Goal: Task Accomplishment & Management: Use online tool/utility

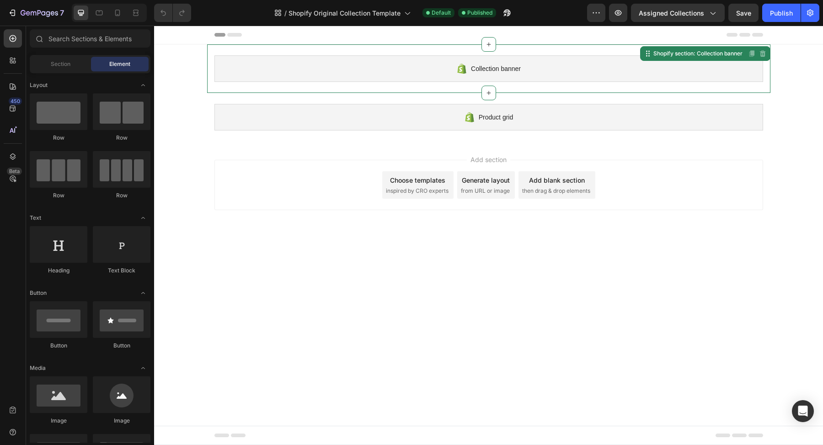
click at [482, 68] on span "Collection banner" at bounding box center [496, 68] width 50 height 11
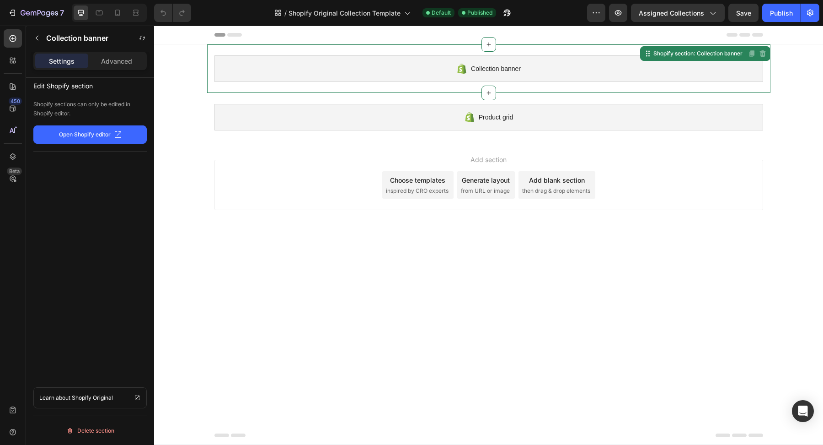
click at [84, 133] on p "Open Shopify editor" at bounding box center [85, 134] width 52 height 8
click at [355, 16] on span "Shopify Original Collection Template" at bounding box center [345, 13] width 112 height 10
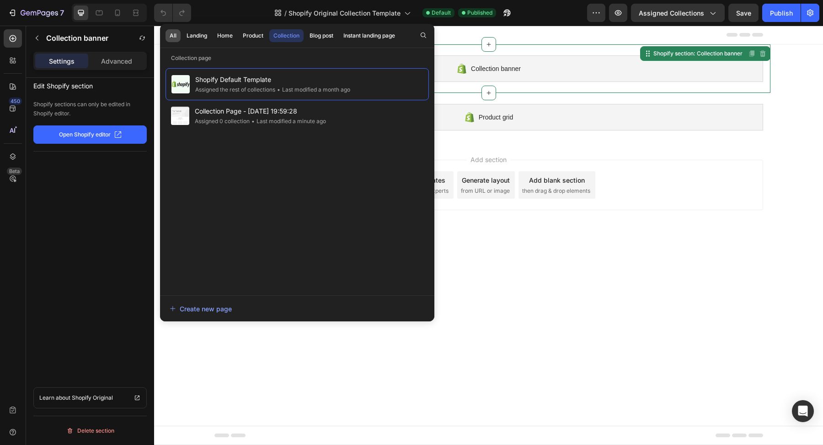
click at [182, 41] on button "All" at bounding box center [196, 35] width 29 height 13
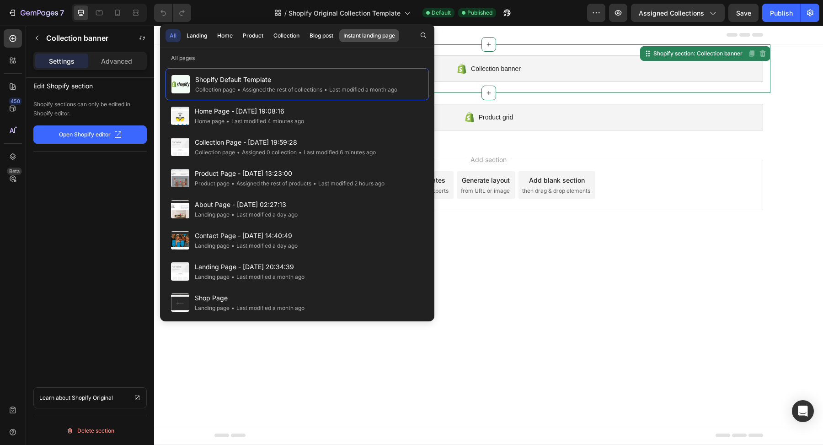
click at [360, 35] on div "Instant landing page" at bounding box center [369, 36] width 52 height 8
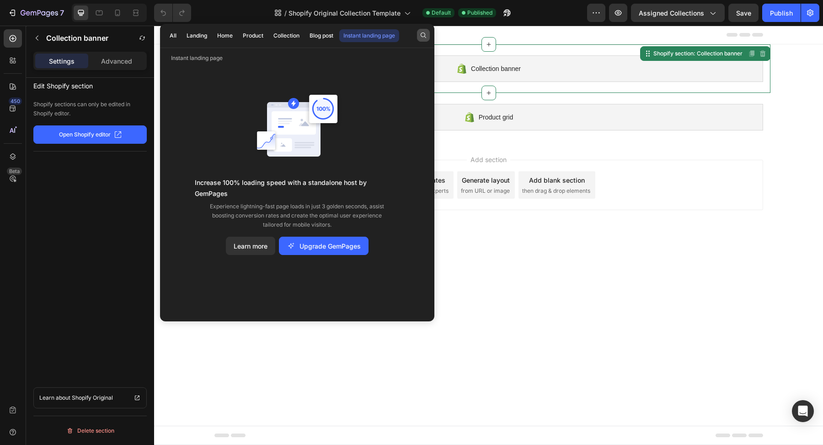
click at [427, 38] on button "button" at bounding box center [423, 35] width 13 height 13
type input "/"
click at [315, 11] on span "Shopify Original Collection Template" at bounding box center [345, 13] width 112 height 10
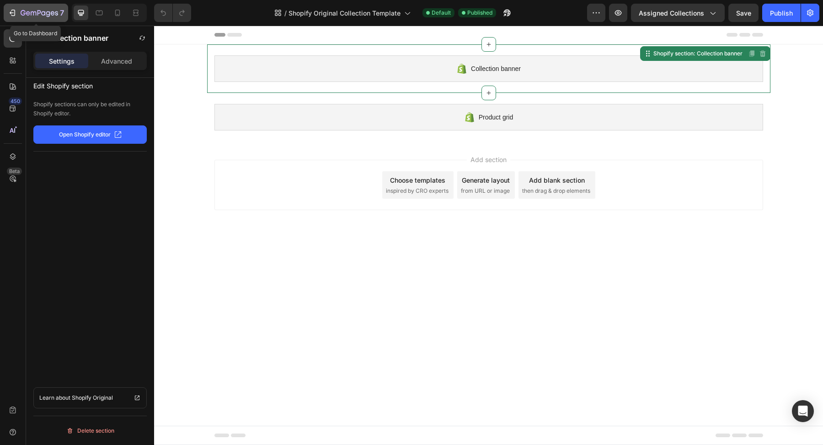
click at [42, 11] on icon "button" at bounding box center [40, 14] width 38 height 8
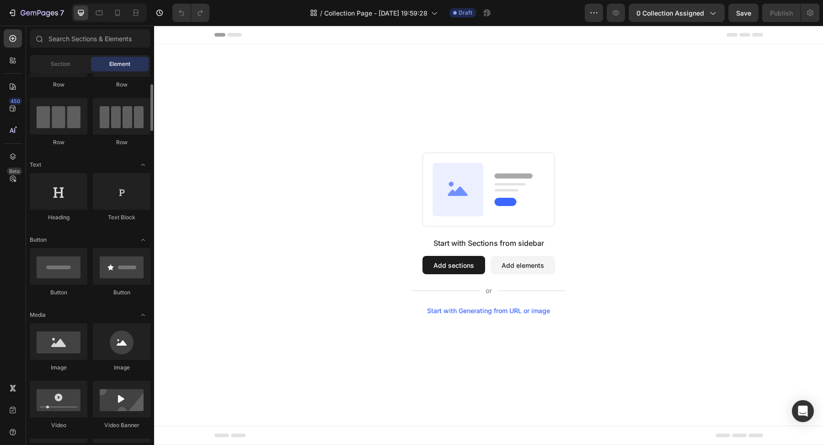
scroll to position [57, 0]
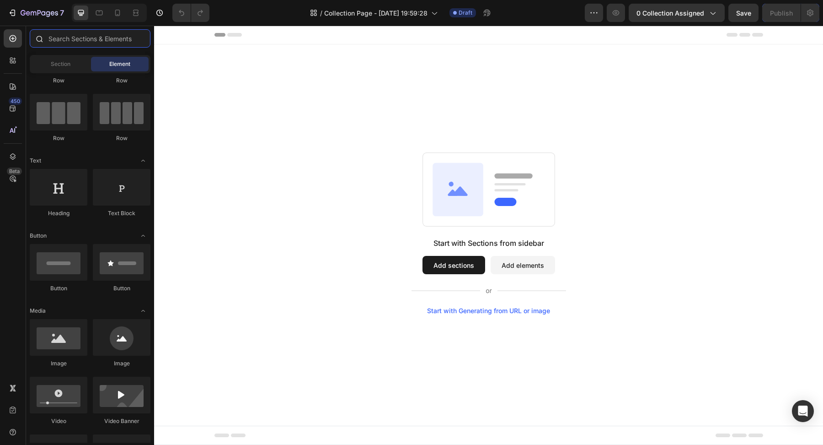
click at [86, 42] on input "text" at bounding box center [90, 38] width 121 height 18
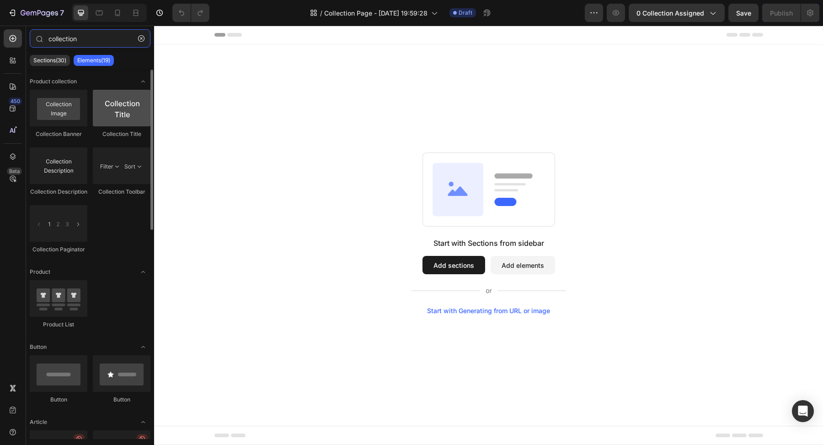
type input "collection"
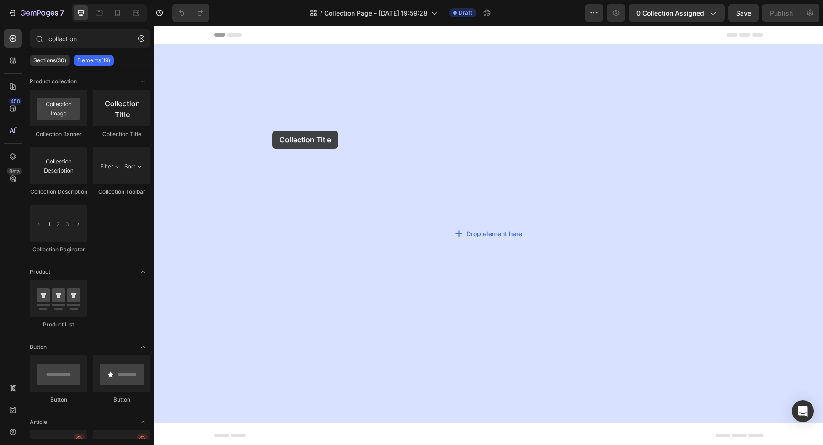
drag, startPoint x: 269, startPoint y: 139, endPoint x: 270, endPoint y: 127, distance: 11.5
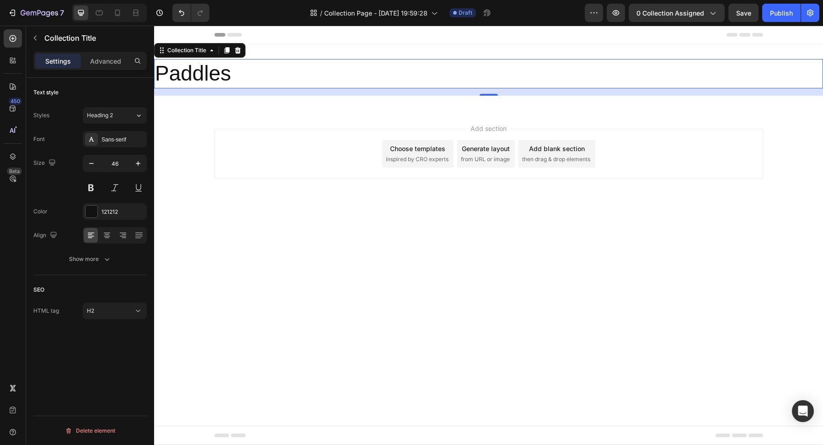
click at [202, 75] on h2 "Paddles" at bounding box center [488, 73] width 669 height 29
click at [205, 73] on h2 "Paddles" at bounding box center [488, 73] width 669 height 29
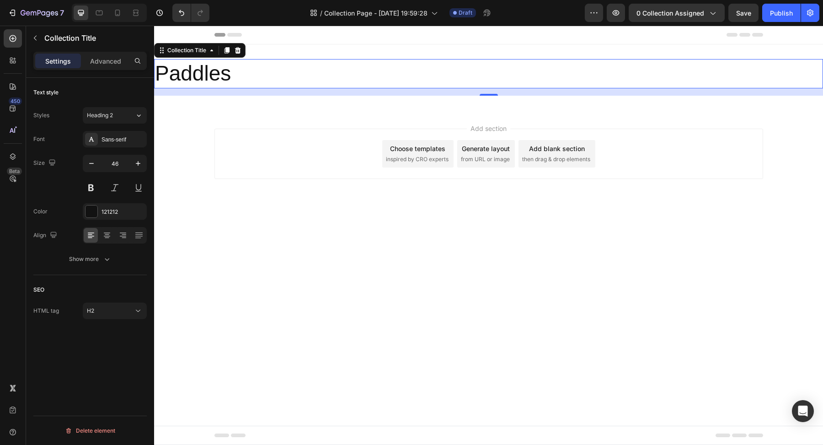
click at [285, 73] on h2 "Paddles" at bounding box center [488, 73] width 669 height 29
click at [228, 70] on h2 "Paddles" at bounding box center [488, 73] width 669 height 29
click at [40, 36] on button "button" at bounding box center [35, 38] width 15 height 15
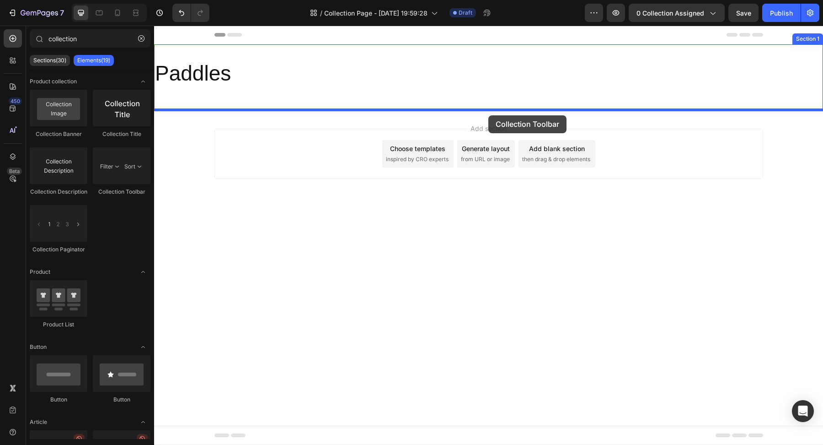
drag, startPoint x: 263, startPoint y: 206, endPoint x: 488, endPoint y: 115, distance: 243.6
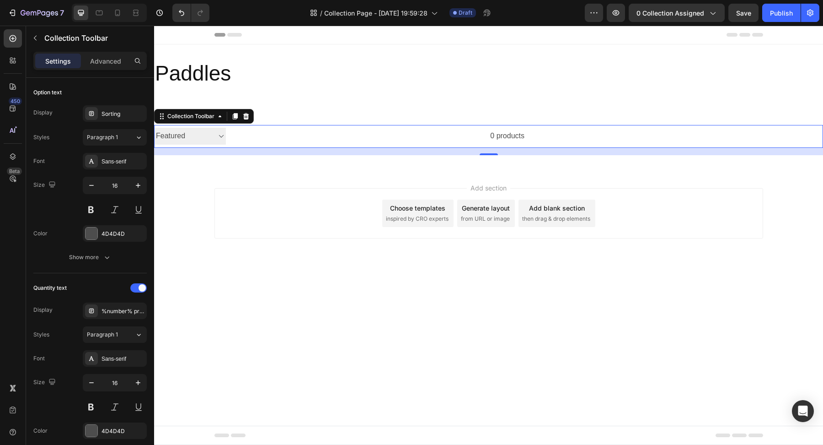
click at [250, 136] on div "0 products" at bounding box center [375, 136] width 299 height 23
click at [213, 137] on select "Sorting Best selling Featured Alphabetically, A-Z Alphabetically, Z-A Price, lo…" at bounding box center [190, 136] width 72 height 17
click at [512, 138] on div "0 products" at bounding box center [375, 136] width 299 height 23
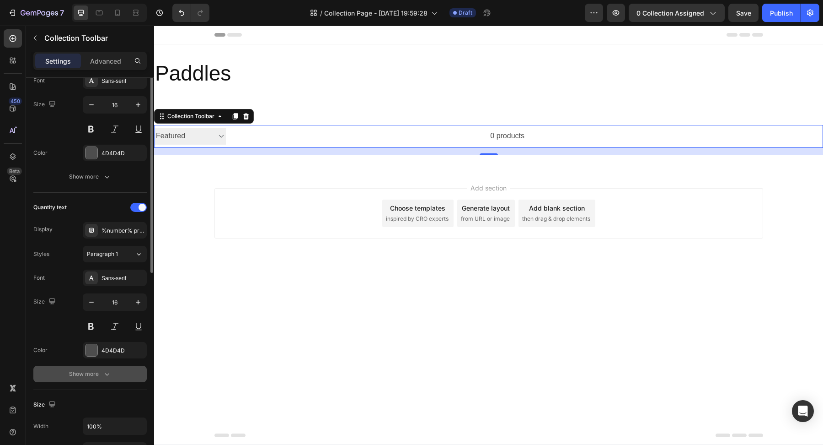
scroll to position [0, 0]
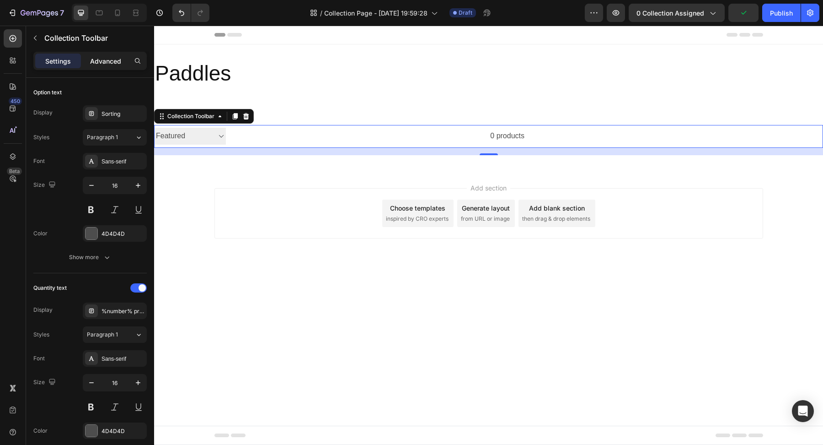
click at [92, 60] on p "Advanced" at bounding box center [105, 61] width 31 height 10
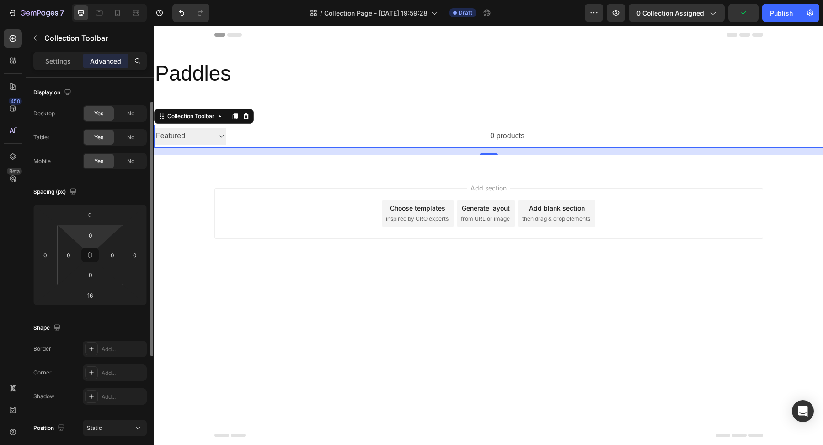
scroll to position [215, 0]
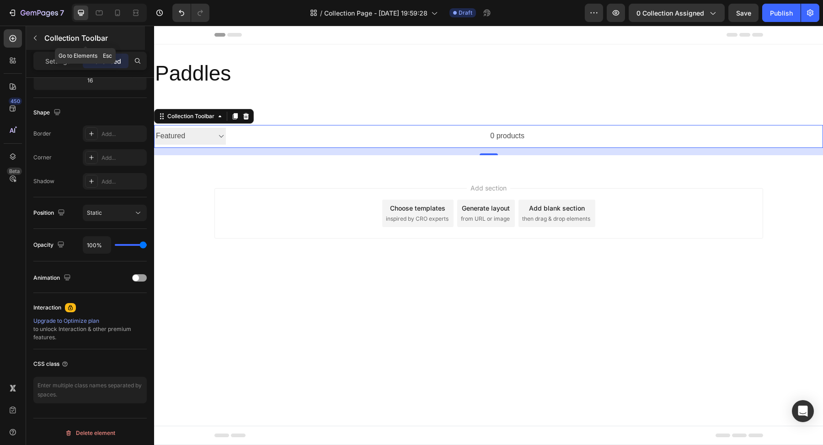
click at [38, 40] on icon "button" at bounding box center [35, 37] width 7 height 7
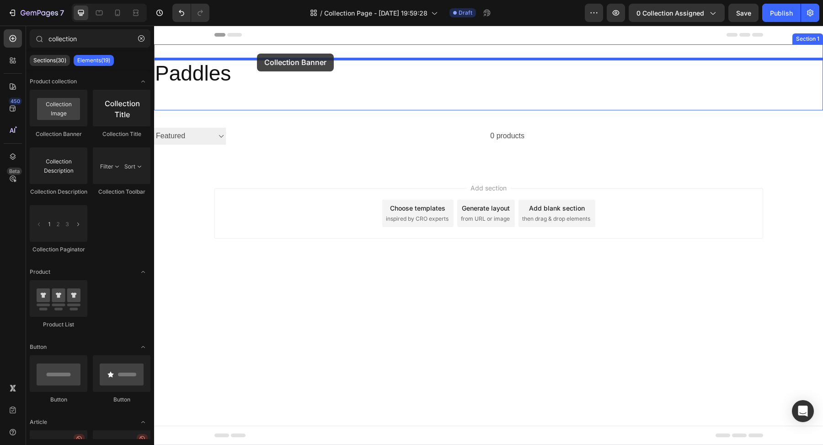
drag, startPoint x: 223, startPoint y: 144, endPoint x: 257, endPoint y: 54, distance: 96.4
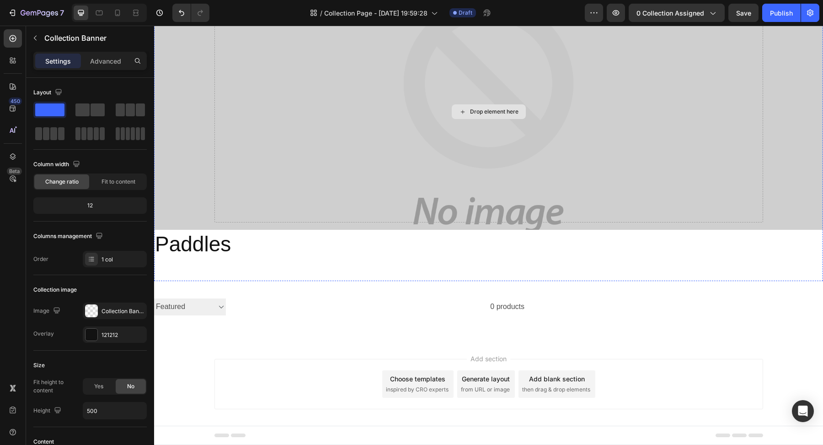
scroll to position [65, 0]
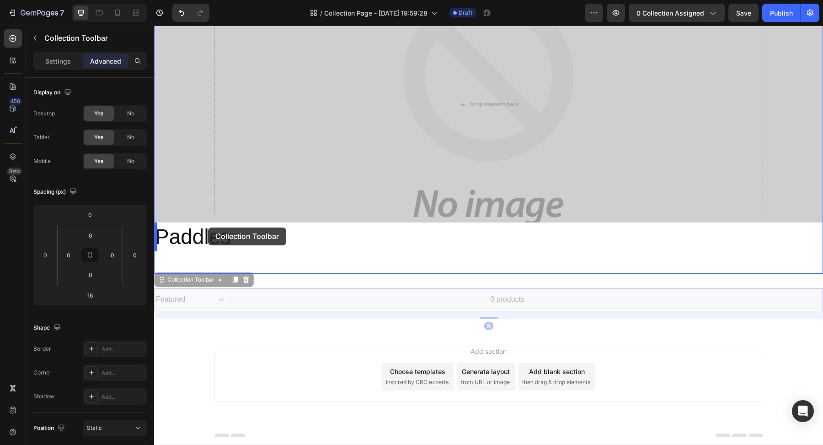
drag, startPoint x: 209, startPoint y: 289, endPoint x: 208, endPoint y: 227, distance: 61.8
type input "0"
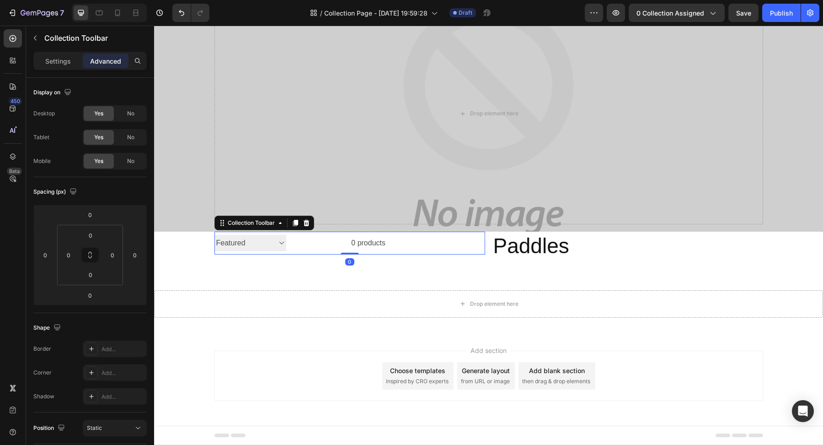
scroll to position [55, 0]
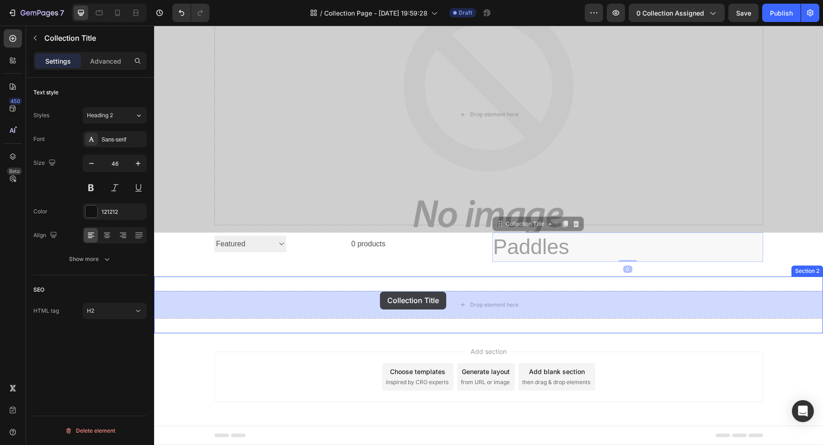
drag, startPoint x: 556, startPoint y: 243, endPoint x: 380, endPoint y: 291, distance: 182.2
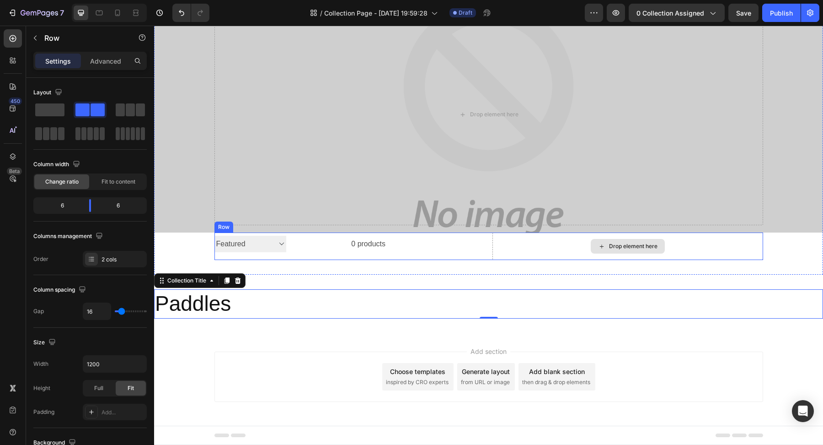
click at [590, 248] on div "Drop element here" at bounding box center [628, 245] width 271 height 27
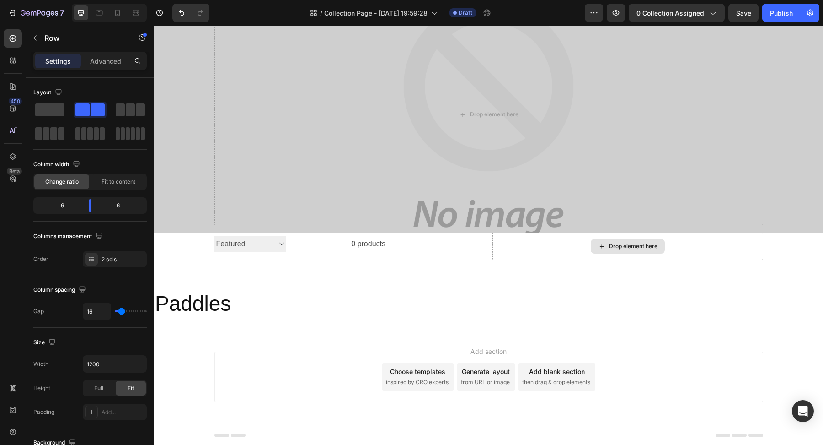
click at [628, 245] on div "Drop element here" at bounding box center [633, 245] width 48 height 7
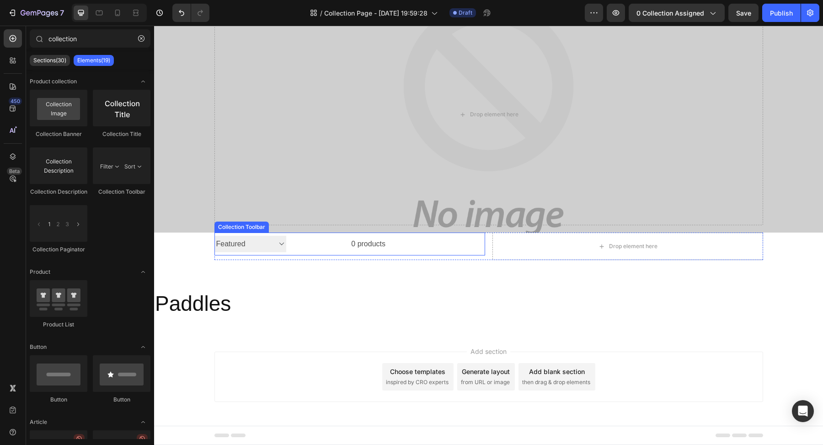
click at [268, 247] on select "Sorting Best selling Featured Alphabetically, A-Z Alphabetically, Z-A Price, lo…" at bounding box center [251, 244] width 72 height 17
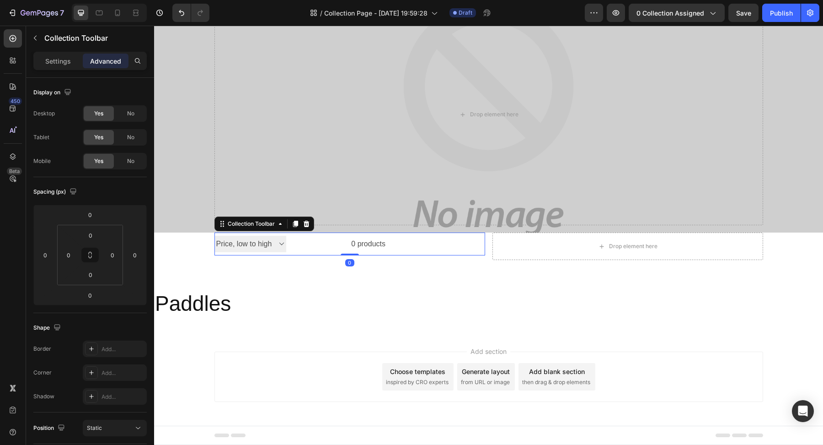
click at [215, 236] on select "Sorting Best selling Featured Alphabetically, A-Z Alphabetically, Z-A Price, lo…" at bounding box center [251, 244] width 72 height 17
click at [305, 249] on div "0 products" at bounding box center [336, 243] width 100 height 23
click at [263, 245] on select "Sorting Best selling Featured Alphabetically, A-Z Alphabetically, Z-A Price, lo…" at bounding box center [251, 244] width 72 height 17
select select "manual"
click at [215, 236] on select "Sorting Best selling Featured Alphabetically, A-Z Alphabetically, Z-A Price, lo…" at bounding box center [251, 244] width 72 height 17
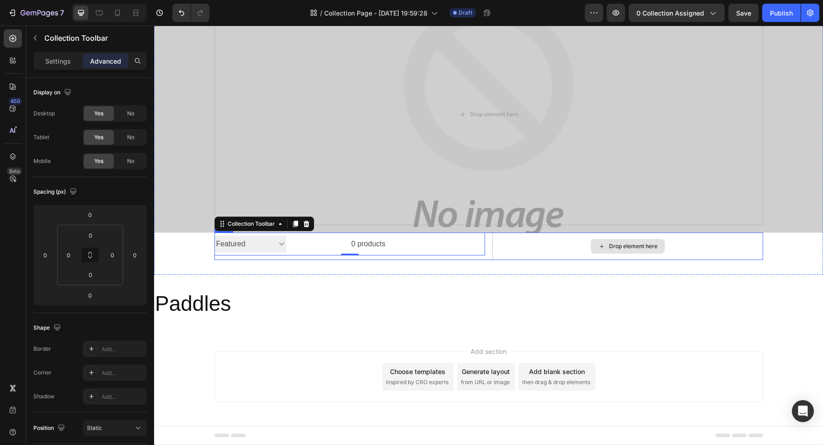
click at [578, 249] on div "Drop element here" at bounding box center [628, 245] width 271 height 27
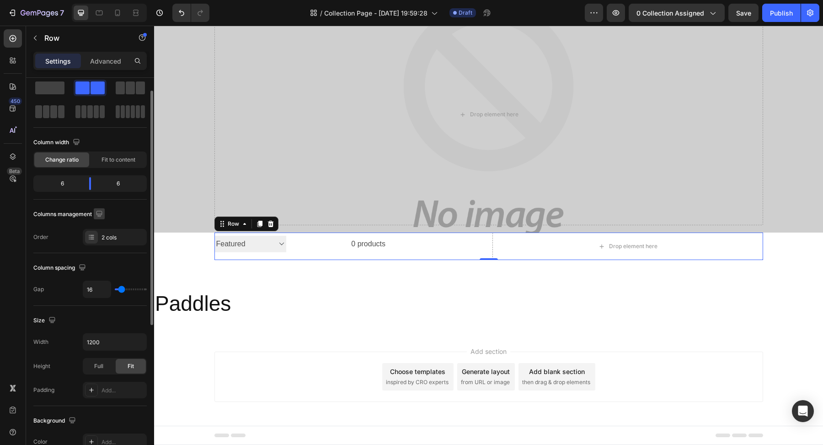
scroll to position [0, 0]
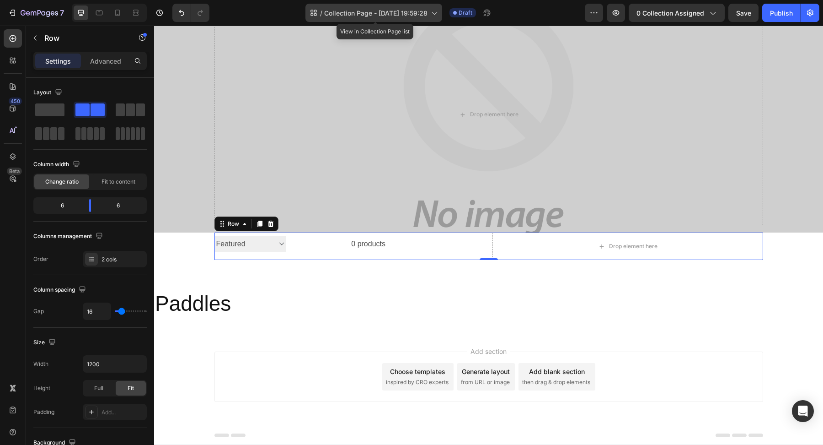
click at [333, 15] on span "Collection Page - [DATE] 19:59:28" at bounding box center [375, 13] width 103 height 10
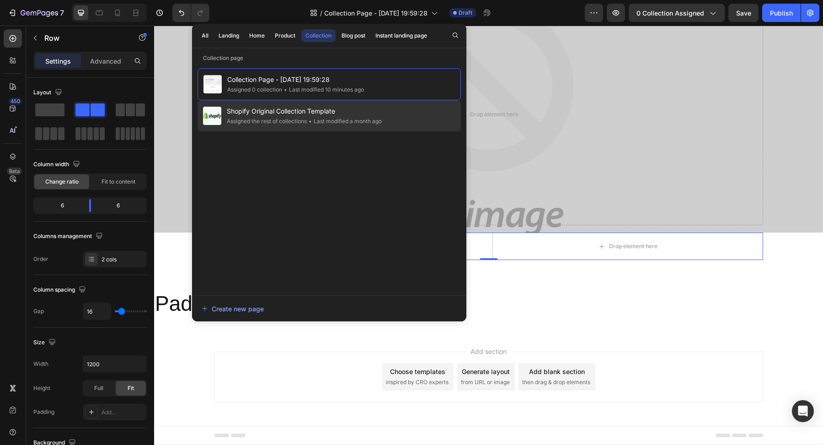
click at [275, 115] on span "Shopify Original Collection Template" at bounding box center [304, 111] width 155 height 11
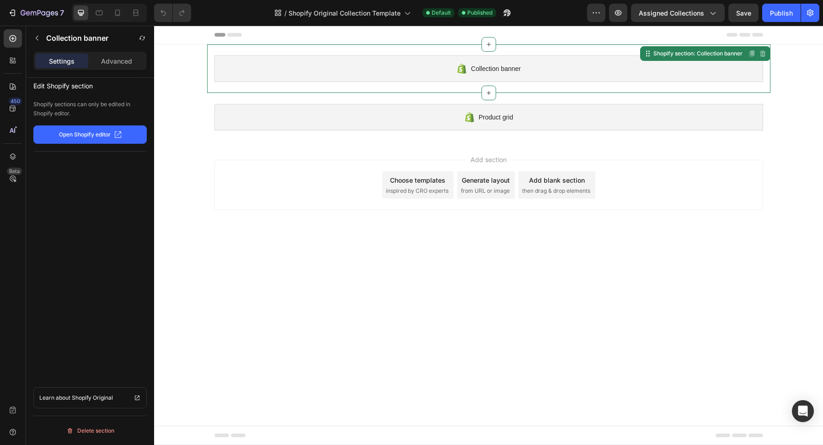
click at [453, 74] on div "Collection banner" at bounding box center [489, 68] width 549 height 27
click at [473, 70] on span "Collection banner" at bounding box center [496, 68] width 50 height 11
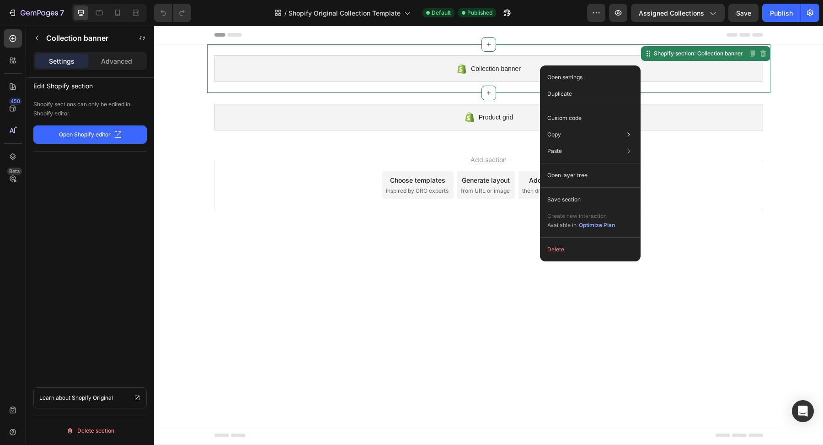
click at [505, 71] on span "Collection banner" at bounding box center [496, 68] width 50 height 11
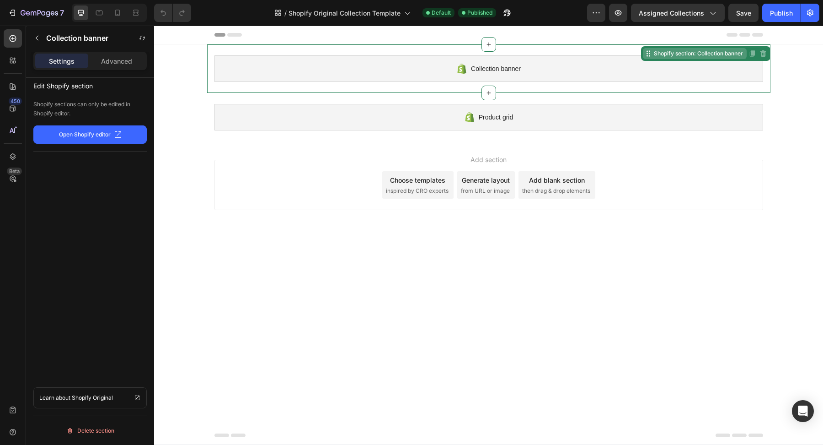
click at [689, 56] on div "Shopify section: Collection banner" at bounding box center [698, 53] width 93 height 8
click at [533, 65] on div "Collection banner" at bounding box center [489, 68] width 549 height 27
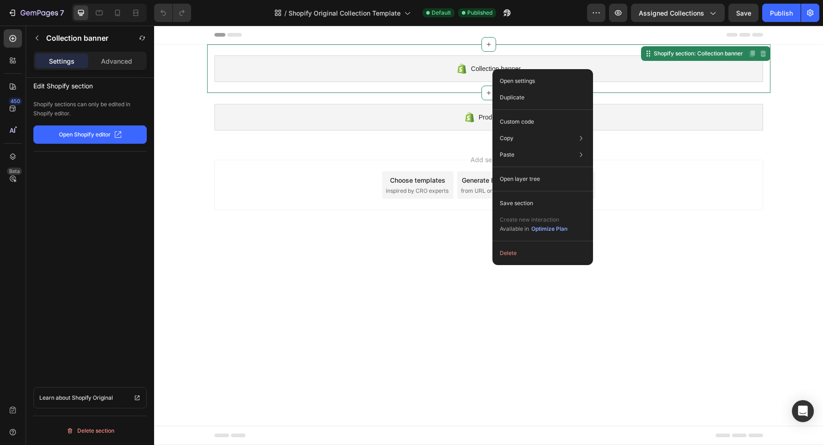
click at [454, 70] on div "Collection banner" at bounding box center [489, 68] width 549 height 27
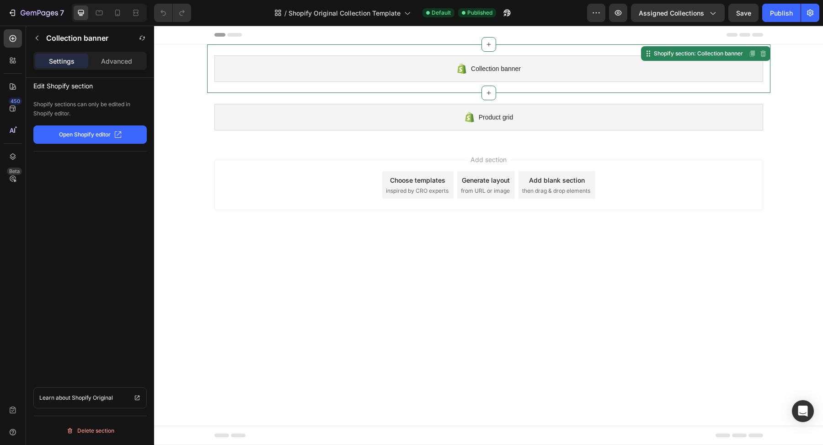
click at [493, 68] on span "Collection banner" at bounding box center [496, 68] width 50 height 11
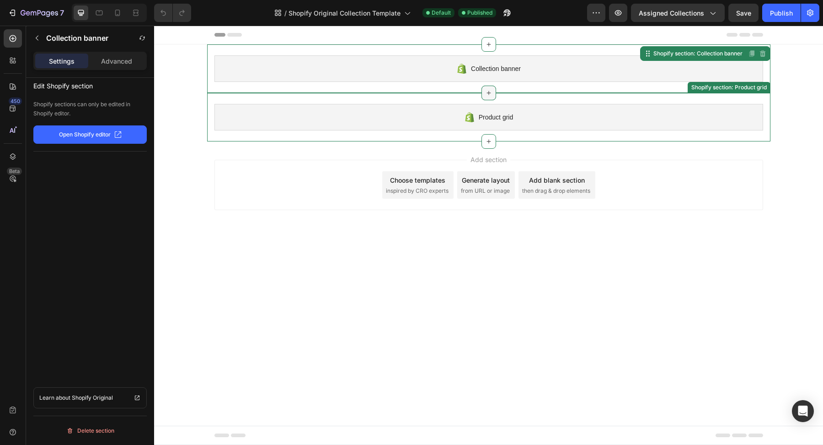
click at [487, 95] on icon at bounding box center [488, 92] width 7 height 7
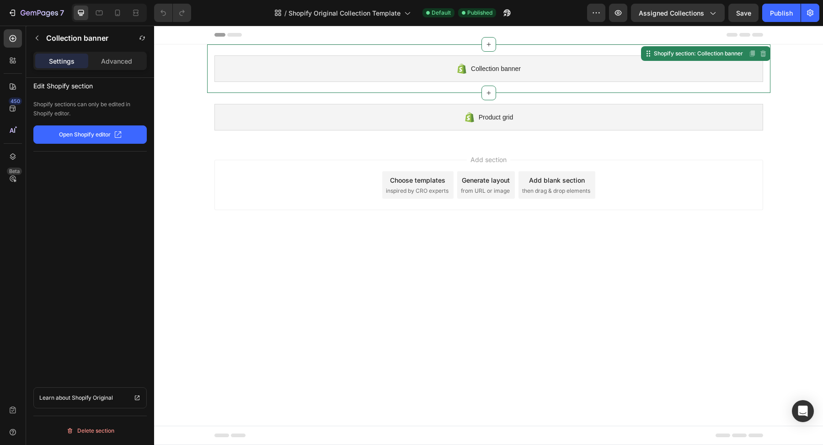
click at [553, 64] on div "Collection banner" at bounding box center [489, 68] width 549 height 27
click at [716, 56] on div "Shopify section: Collection banner" at bounding box center [698, 53] width 93 height 8
click at [647, 51] on icon at bounding box center [648, 53] width 7 height 7
click at [566, 69] on div "Collection banner" at bounding box center [489, 68] width 549 height 27
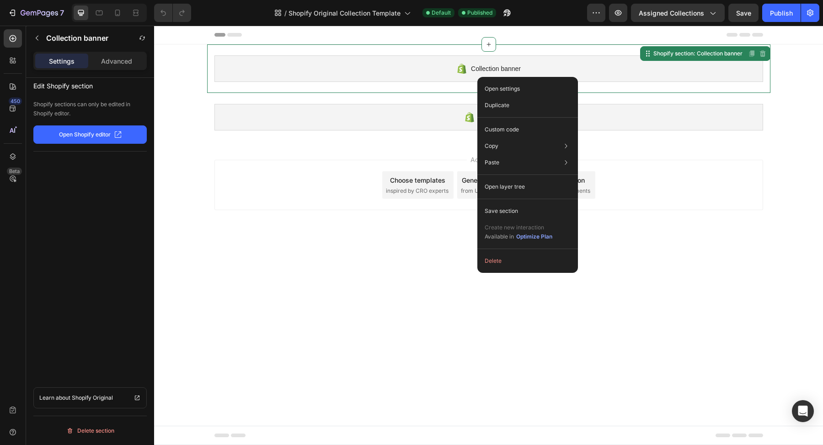
click at [393, 246] on body "Collection banner Shopify section: Collection banner Disabled. Please edit in S…" at bounding box center [488, 235] width 669 height 419
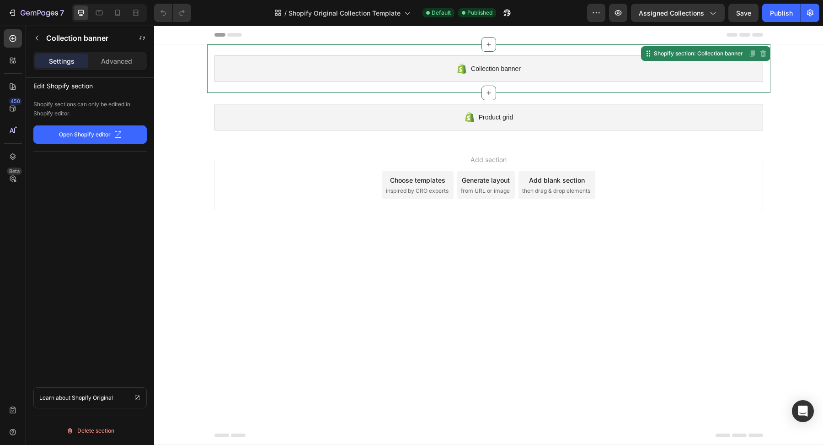
click at [493, 71] on span "Collection banner" at bounding box center [496, 68] width 50 height 11
click at [84, 142] on button "Open Shopify editor" at bounding box center [89, 134] width 113 height 18
click at [384, 11] on span "Shopify Original Collection Template" at bounding box center [345, 13] width 112 height 10
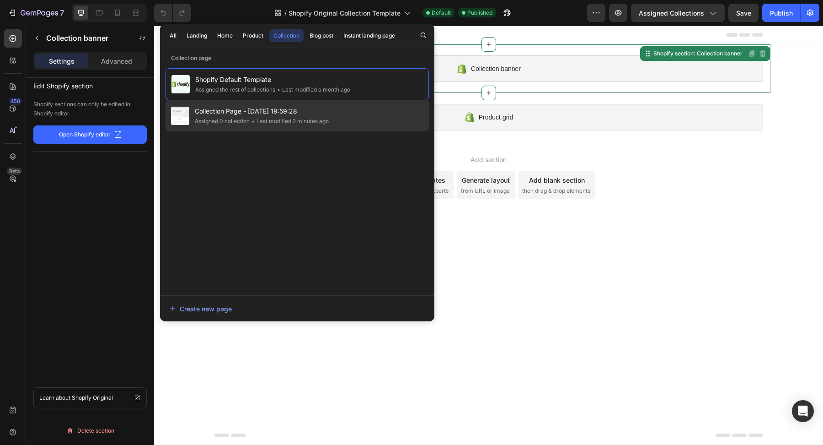
click at [290, 117] on div "• Last modified 2 minutes ago" at bounding box center [289, 121] width 79 height 9
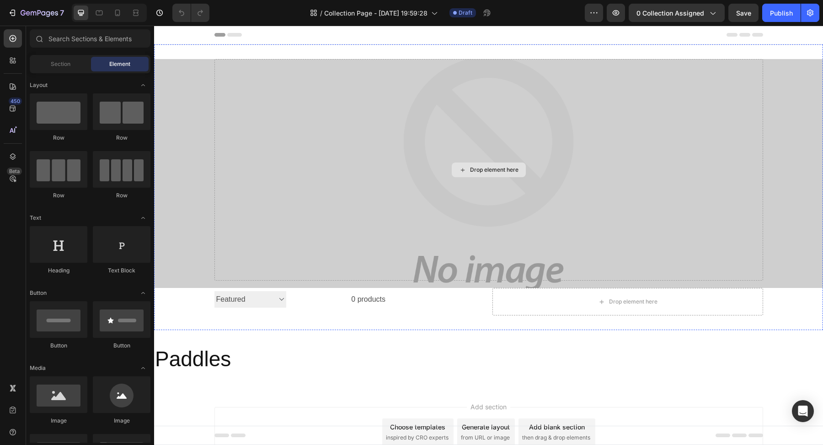
scroll to position [55, 0]
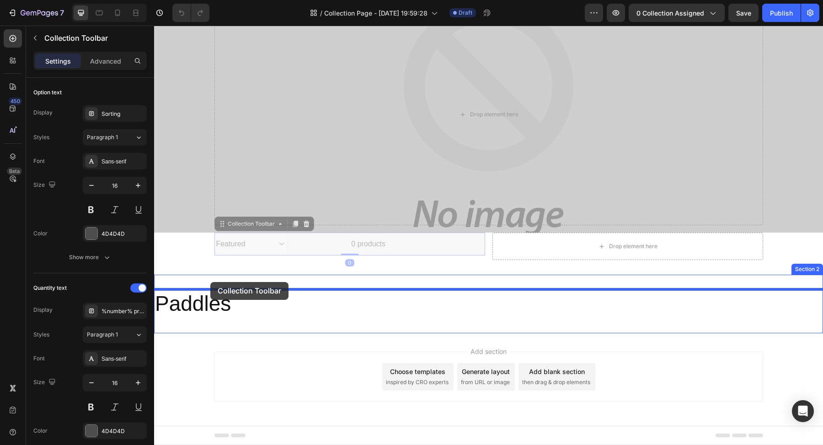
drag, startPoint x: 316, startPoint y: 245, endPoint x: 210, endPoint y: 281, distance: 112.7
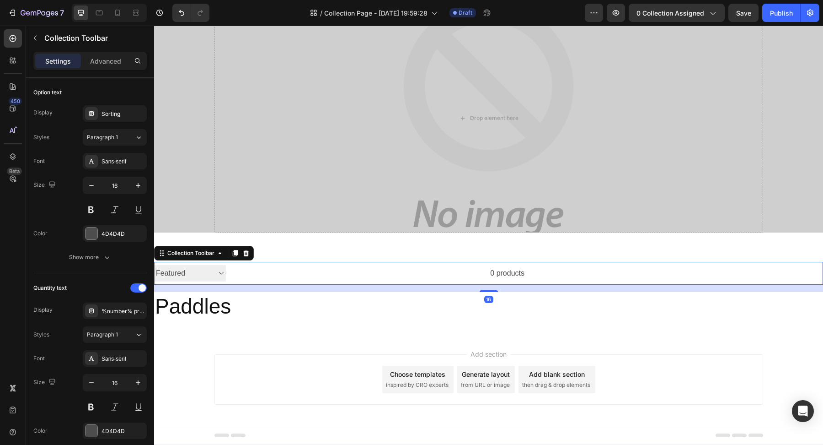
click at [553, 275] on div at bounding box center [674, 273] width 299 height 23
click at [202, 274] on select "Sorting Best selling Featured Alphabetically, A-Z Alphabetically, Z-A Price, lo…" at bounding box center [190, 273] width 72 height 17
click at [331, 281] on div "0 products" at bounding box center [375, 273] width 299 height 23
click at [482, 273] on div "0 products" at bounding box center [375, 273] width 299 height 23
click at [125, 114] on div "Sorting" at bounding box center [123, 114] width 43 height 8
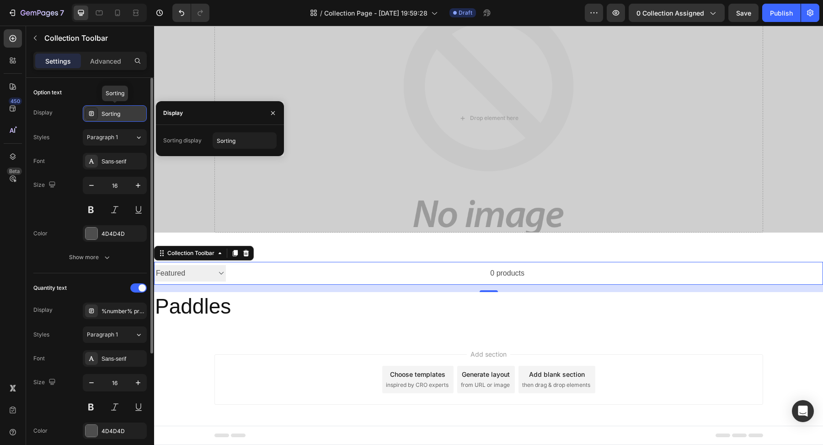
click at [124, 113] on div "Sorting" at bounding box center [123, 114] width 43 height 8
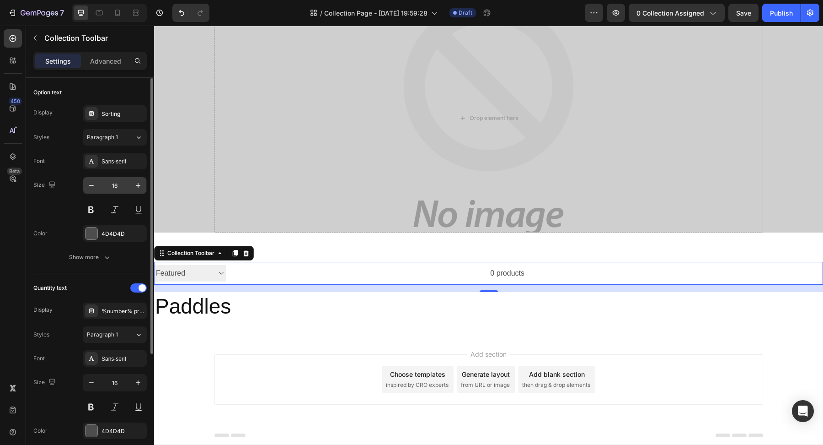
scroll to position [74, 0]
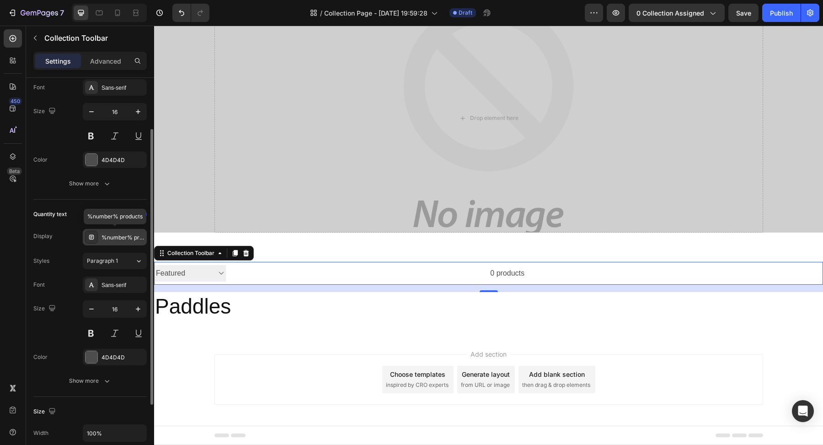
click at [120, 241] on div "%number% products" at bounding box center [115, 237] width 64 height 16
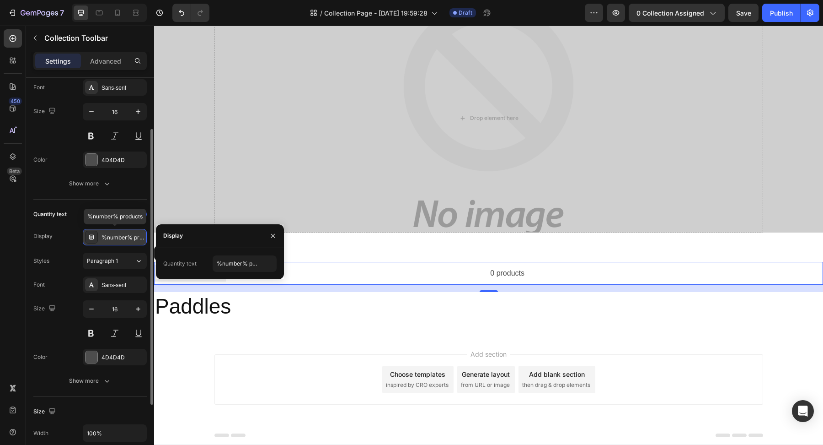
click at [120, 241] on div "%number% products" at bounding box center [115, 237] width 64 height 16
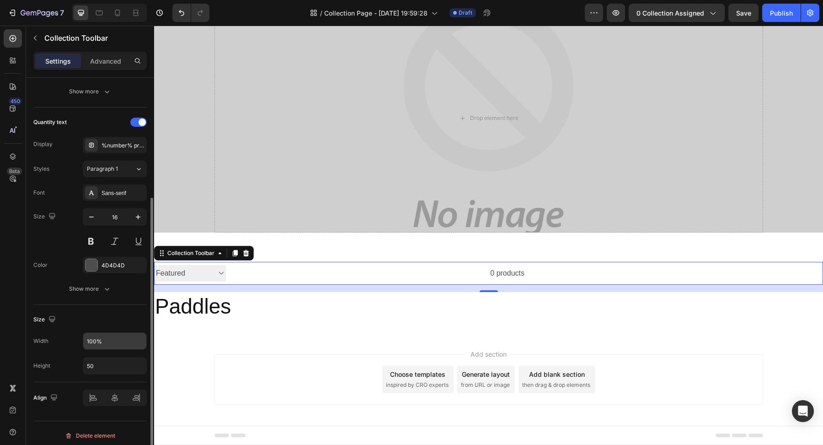
scroll to position [168, 0]
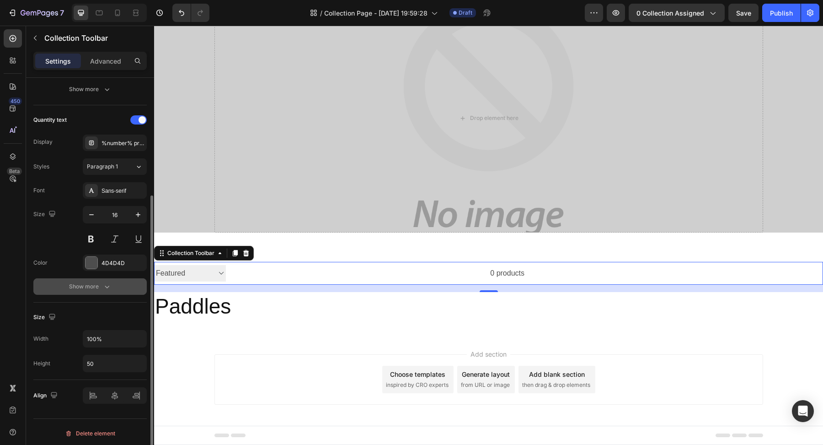
click at [103, 284] on icon "button" at bounding box center [106, 286] width 9 height 9
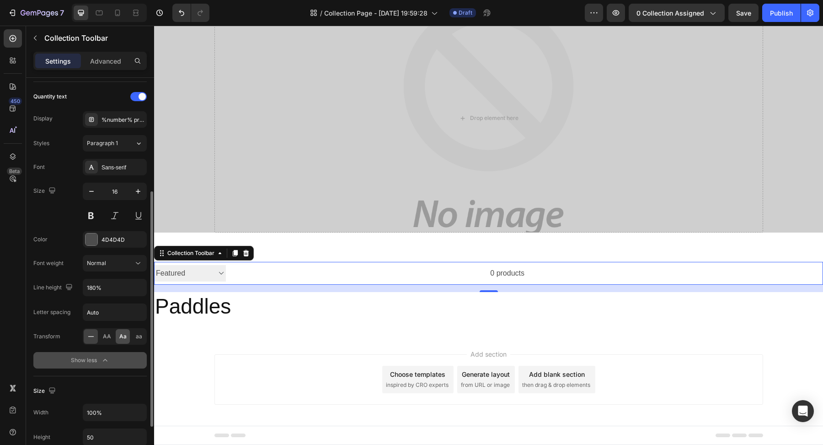
scroll to position [192, 0]
click at [320, 284] on div "16" at bounding box center [488, 287] width 669 height 7
click at [328, 280] on div "0 products" at bounding box center [375, 273] width 299 height 23
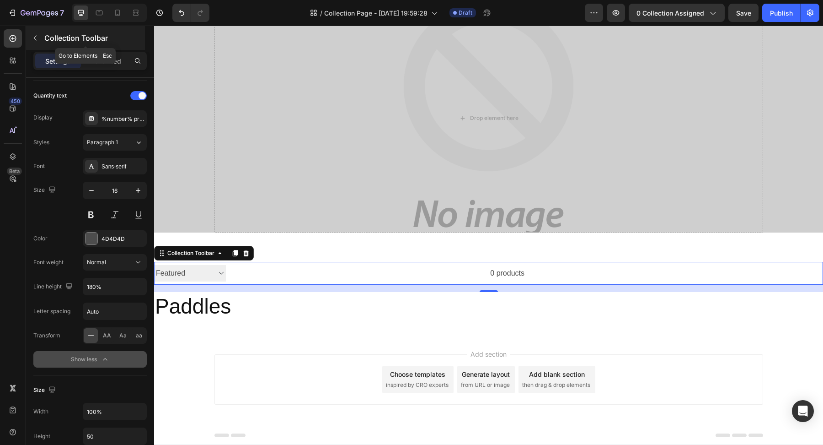
click at [36, 38] on icon "button" at bounding box center [35, 37] width 7 height 7
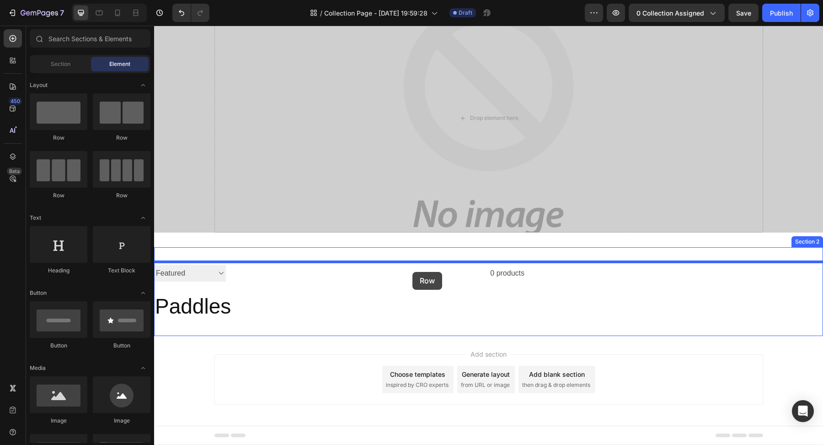
drag, startPoint x: 217, startPoint y: 198, endPoint x: 413, endPoint y: 272, distance: 209.1
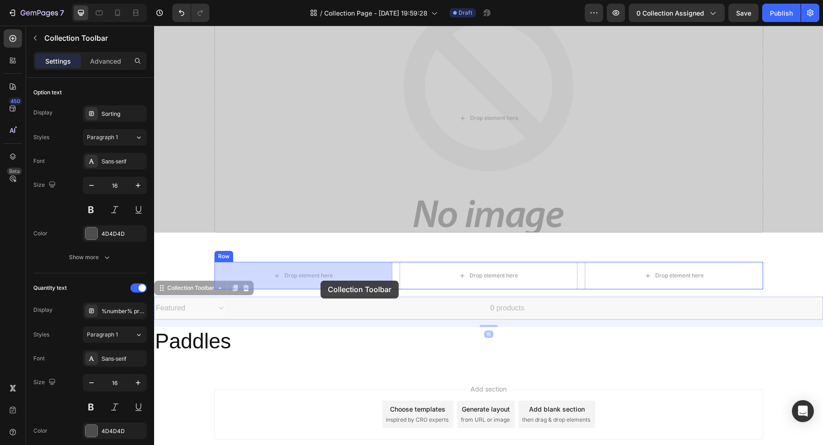
drag, startPoint x: 329, startPoint y: 309, endPoint x: 321, endPoint y: 280, distance: 29.5
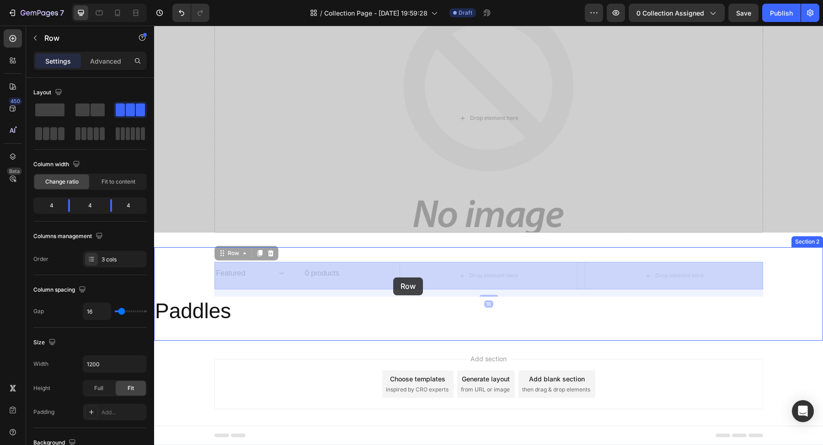
drag, startPoint x: 397, startPoint y: 274, endPoint x: 393, endPoint y: 277, distance: 5.2
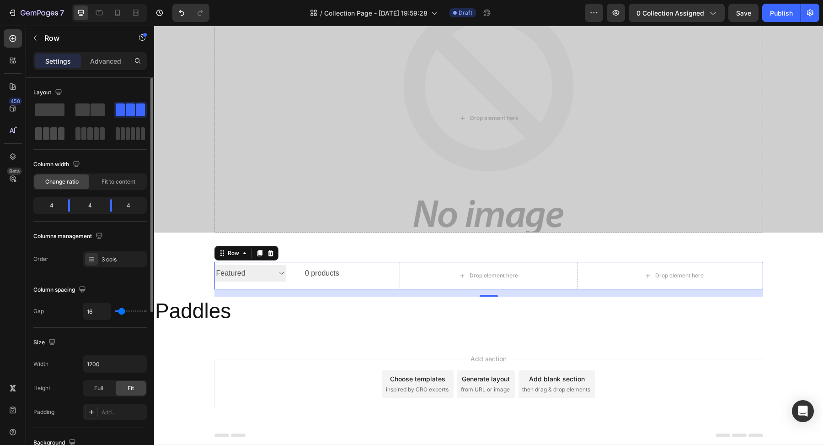
click at [54, 135] on span at bounding box center [53, 133] width 7 height 13
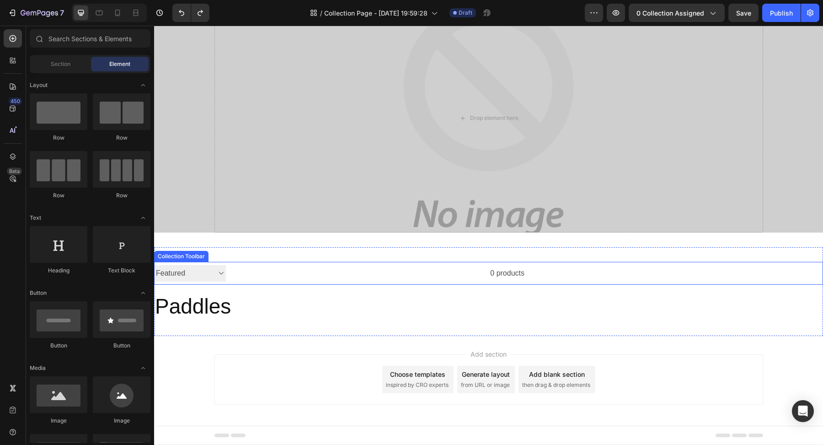
click at [274, 279] on div "0 products" at bounding box center [375, 273] width 299 height 23
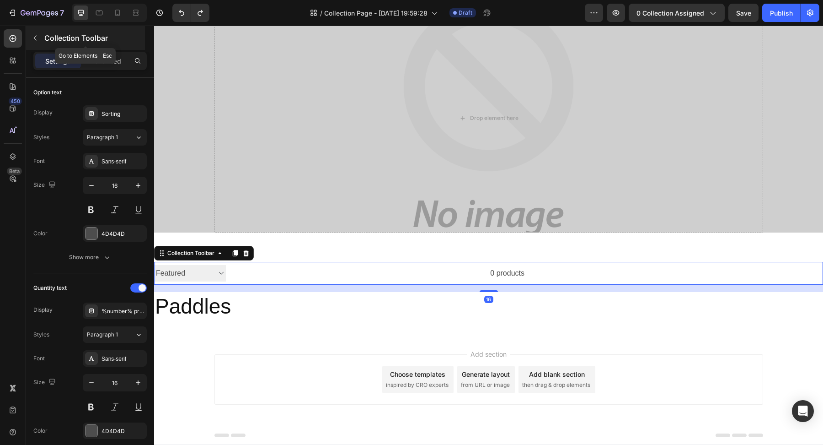
click at [35, 42] on button "button" at bounding box center [35, 38] width 15 height 15
click at [285, 276] on div "0 products" at bounding box center [375, 273] width 299 height 23
click at [246, 252] on icon at bounding box center [246, 253] width 6 height 6
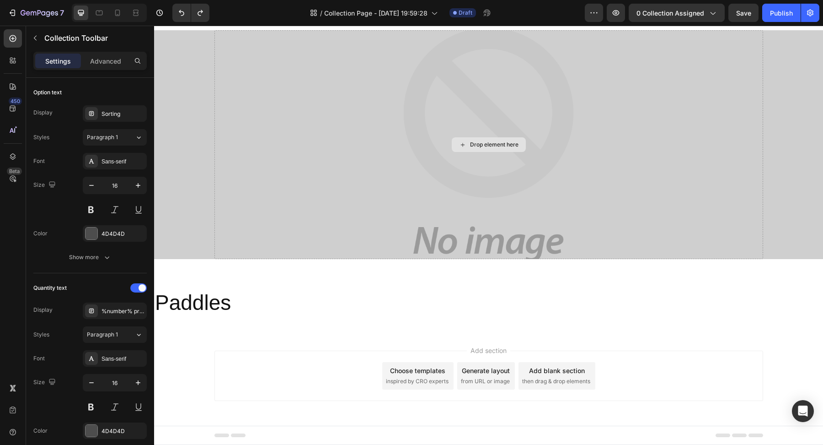
scroll to position [28, 0]
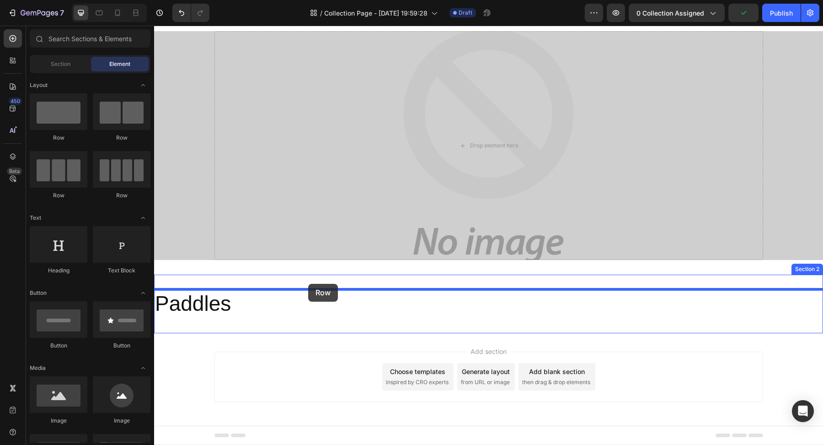
drag, startPoint x: 217, startPoint y: 197, endPoint x: 308, endPoint y: 284, distance: 125.8
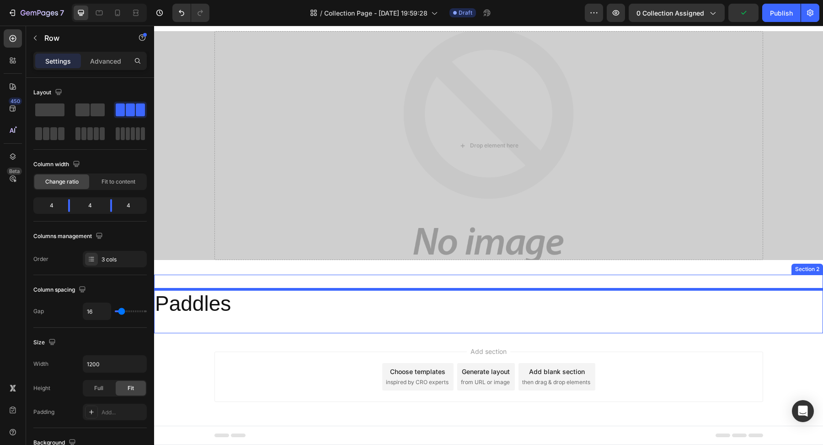
scroll to position [55, 0]
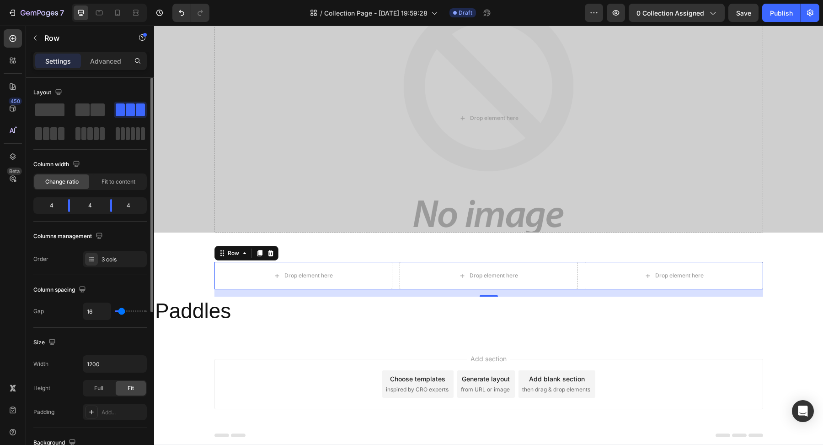
click at [36, 203] on div "4" at bounding box center [48, 205] width 26 height 13
drag, startPoint x: 67, startPoint y: 205, endPoint x: 74, endPoint y: 207, distance: 7.5
click at [74, 0] on body "7 Version history / Collection Page - Aug 26, 19:59:28 Draft Preview 0 collecti…" at bounding box center [411, 0] width 823 height 0
click at [115, 187] on div "Fit to content" at bounding box center [118, 181] width 55 height 15
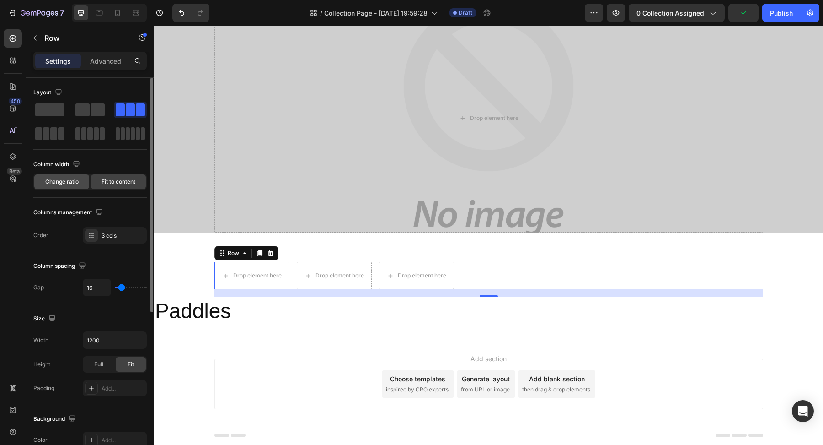
click at [61, 178] on span "Change ratio" at bounding box center [61, 181] width 33 height 8
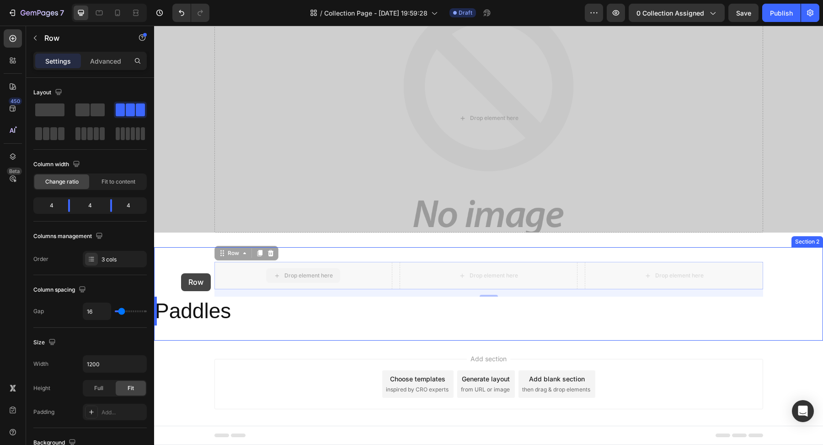
drag, startPoint x: 215, startPoint y: 274, endPoint x: 181, endPoint y: 273, distance: 33.8
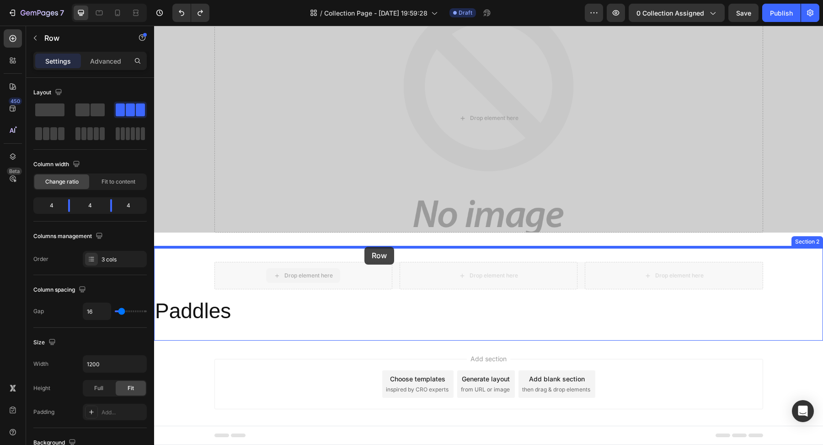
drag, startPoint x: 375, startPoint y: 283, endPoint x: 364, endPoint y: 245, distance: 39.2
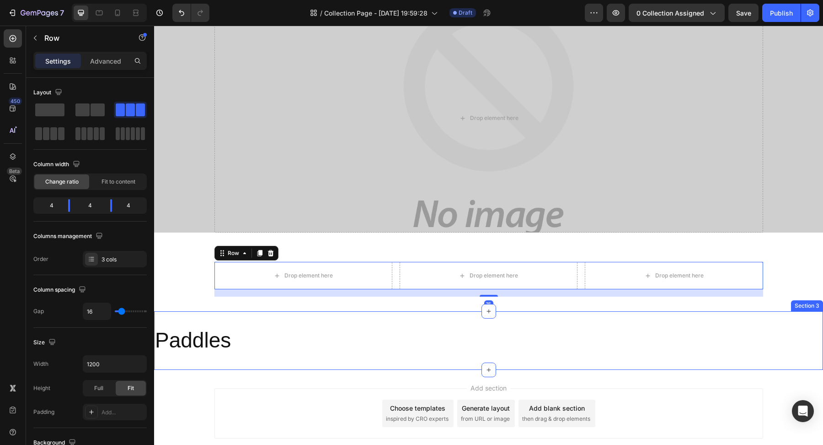
click at [232, 316] on div "Paddles Collection Title Section 3" at bounding box center [488, 340] width 669 height 59
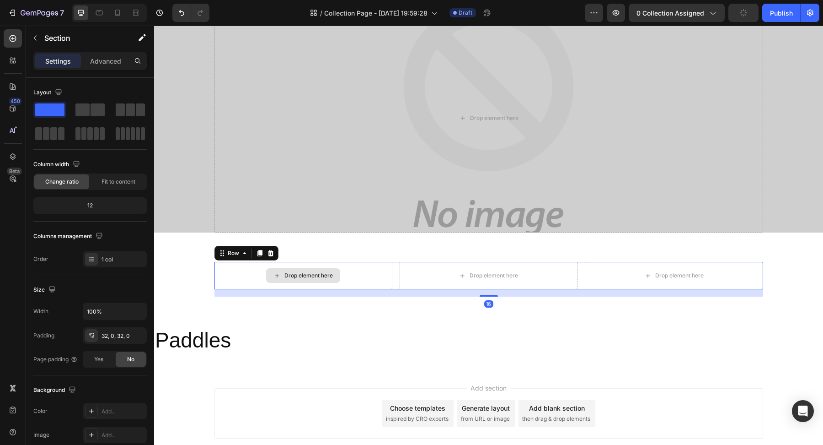
click at [272, 267] on div "Drop element here" at bounding box center [304, 275] width 178 height 27
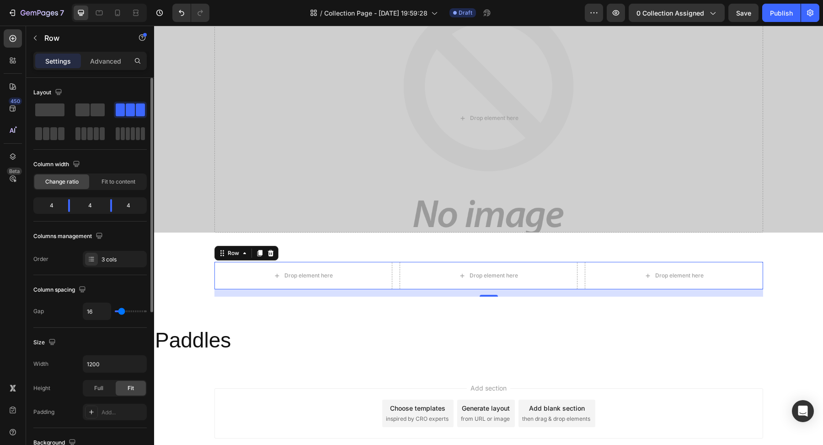
type input "9"
type input "8"
type input "4"
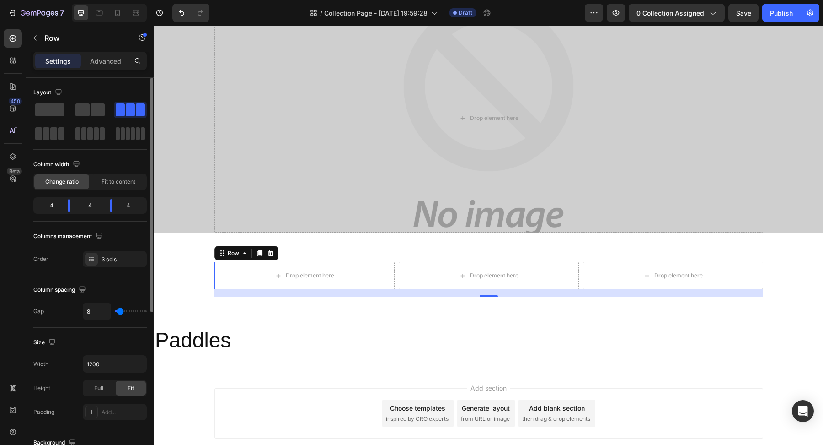
type input "4"
type input "0"
drag, startPoint x: 120, startPoint y: 311, endPoint x: 91, endPoint y: 311, distance: 29.3
type input "0"
click at [115, 311] on input "range" at bounding box center [131, 311] width 32 height 2
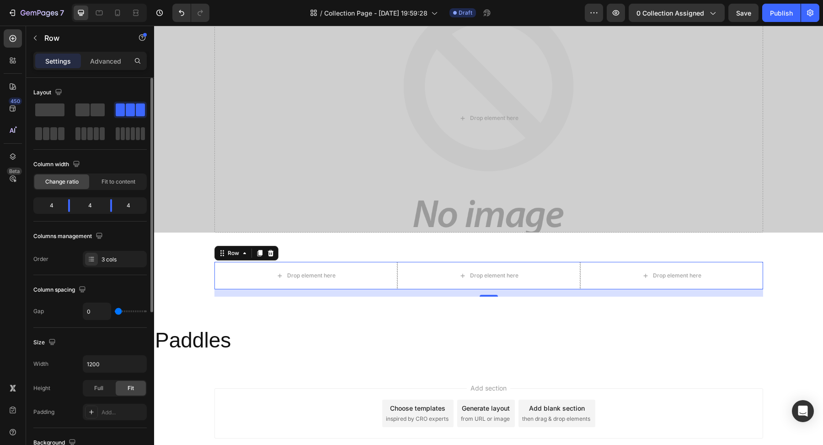
type input "2"
type input "19"
type input "39"
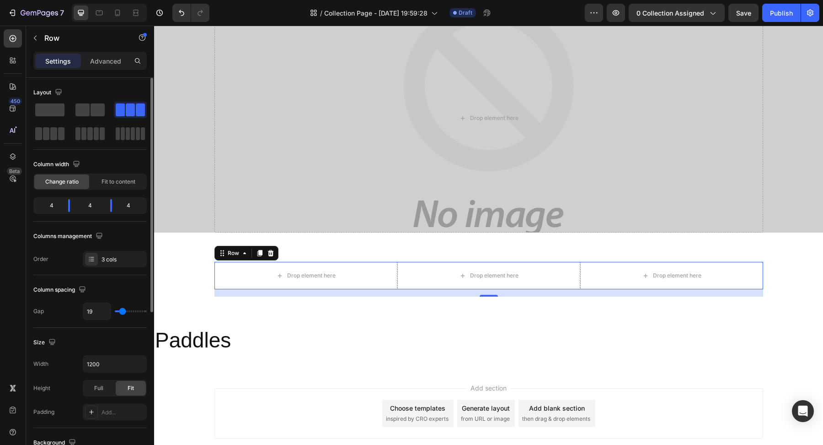
type input "39"
type input "56"
type input "81"
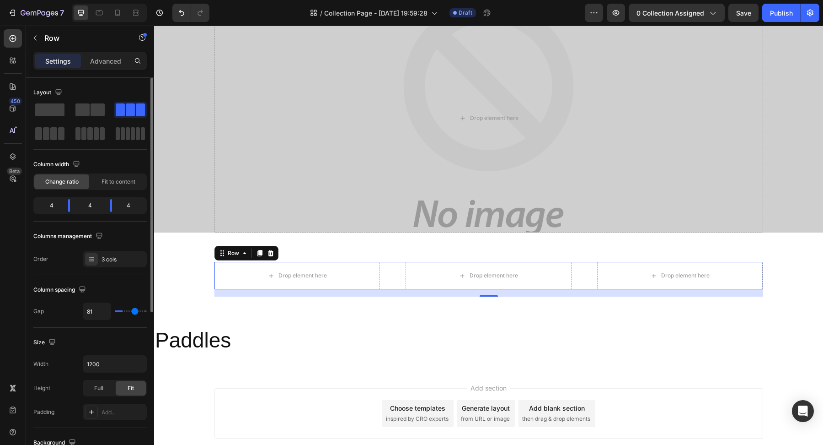
type input "88"
type input "99"
type input "106"
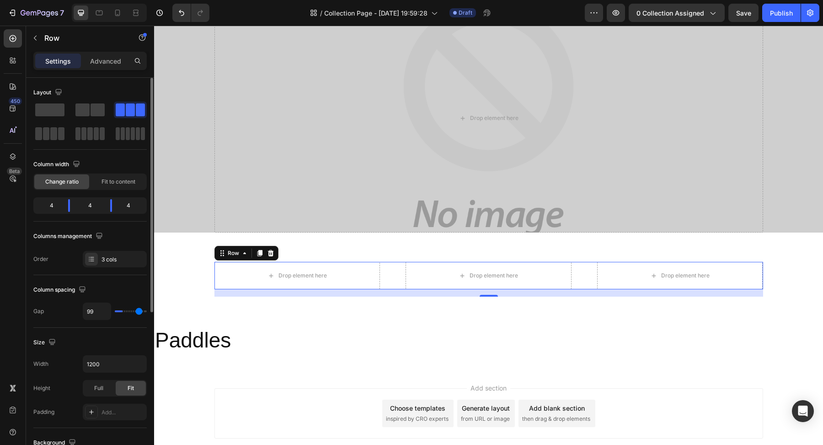
type input "106"
type input "111"
type input "114"
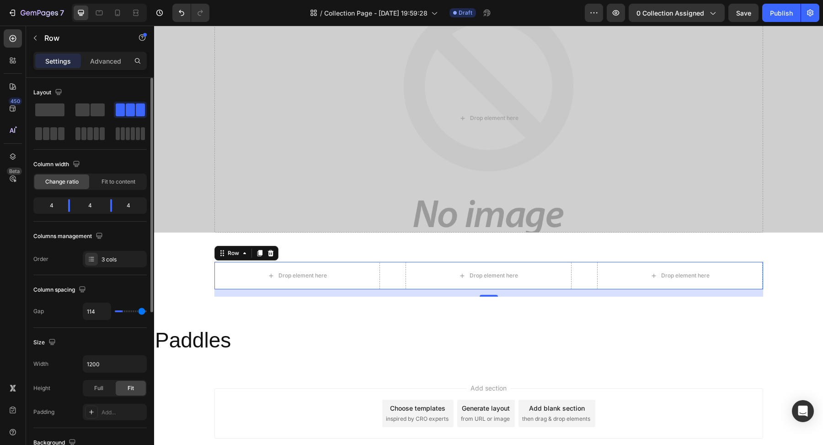
type input "116"
type input "118"
type input "119"
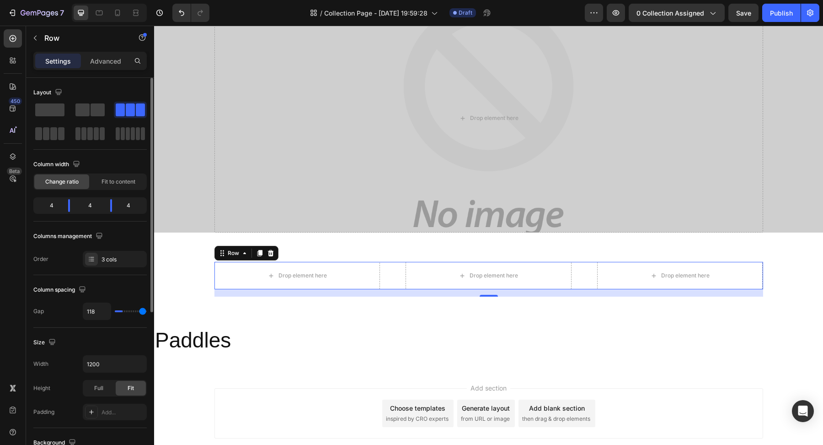
type input "119"
type input "120"
type input "105"
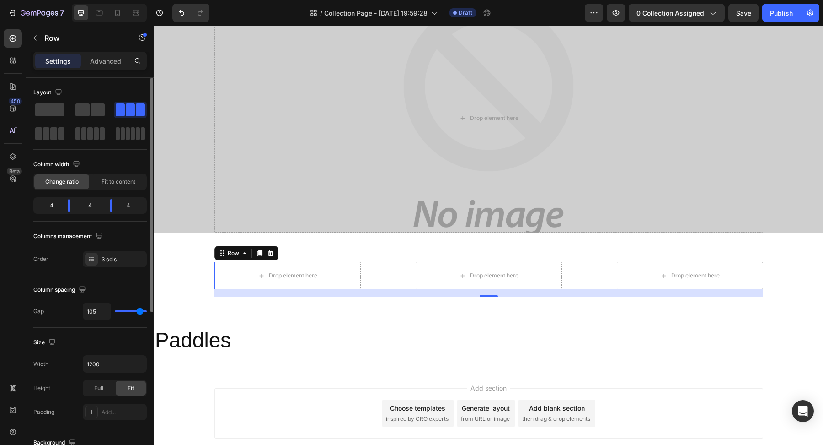
type input "80"
type input "47"
type input "12"
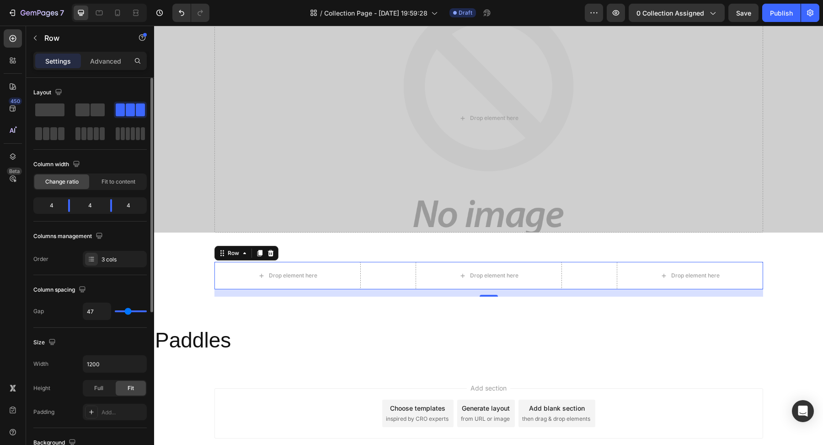
type input "12"
type input "0"
drag, startPoint x: 117, startPoint y: 311, endPoint x: 103, endPoint y: 312, distance: 13.7
click at [115, 312] on input "range" at bounding box center [131, 311] width 32 height 2
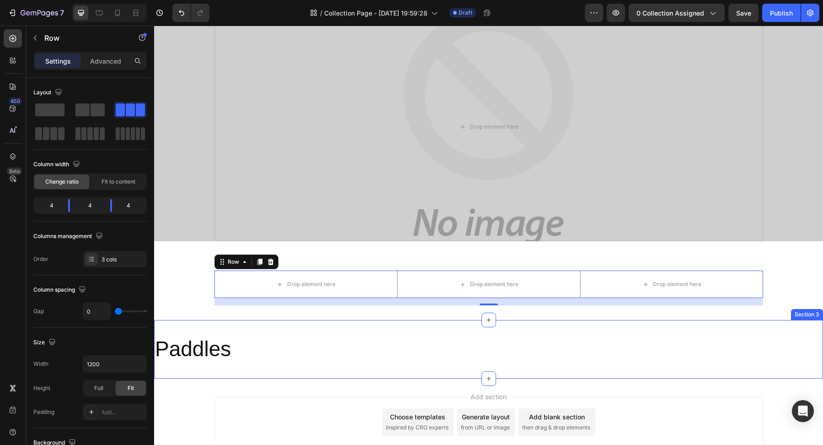
scroll to position [16, 0]
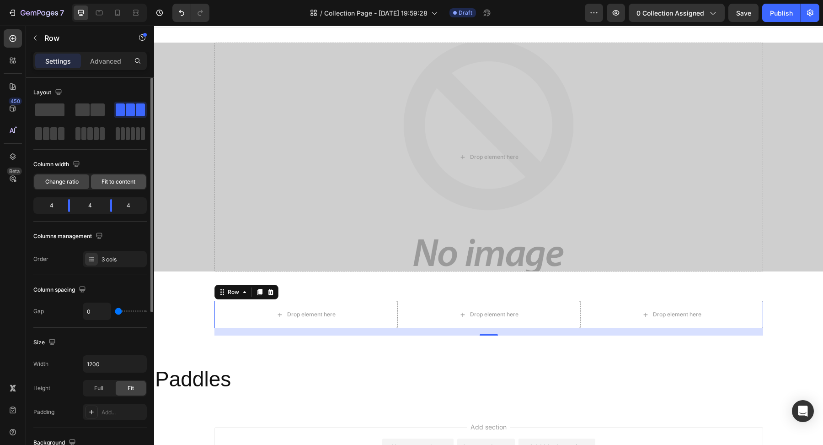
click at [109, 181] on span "Fit to content" at bounding box center [119, 181] width 34 height 8
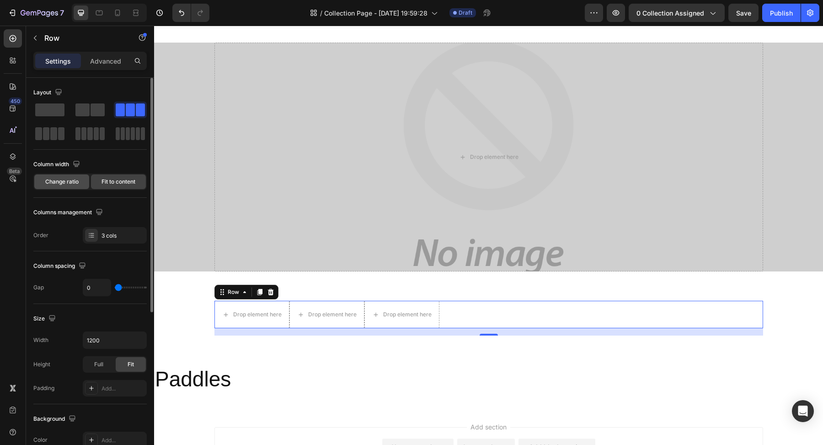
click at [66, 180] on span "Change ratio" at bounding box center [61, 181] width 33 height 8
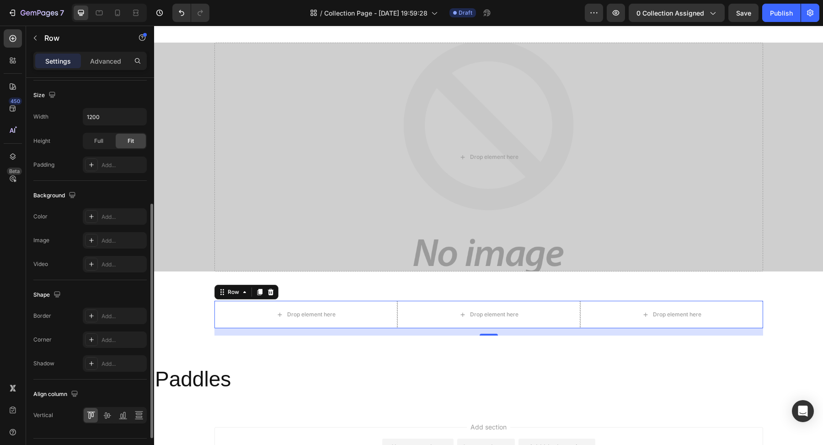
scroll to position [267, 0]
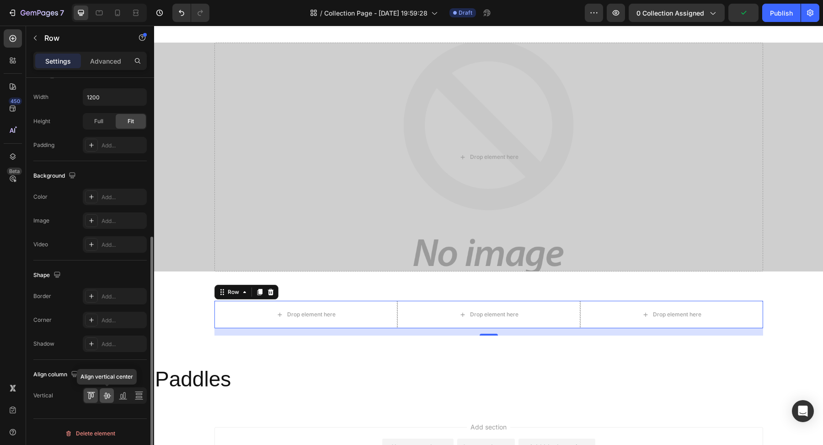
click at [108, 391] on icon at bounding box center [106, 395] width 9 height 9
click at [123, 392] on icon at bounding box center [122, 395] width 9 height 9
click at [92, 393] on icon at bounding box center [90, 395] width 9 height 9
click at [105, 297] on div "Add..." at bounding box center [123, 296] width 43 height 8
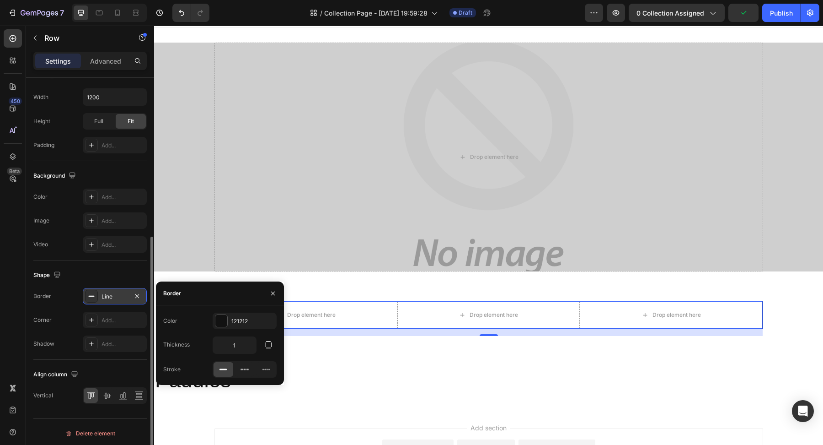
click at [108, 271] on div "Shape" at bounding box center [89, 275] width 113 height 15
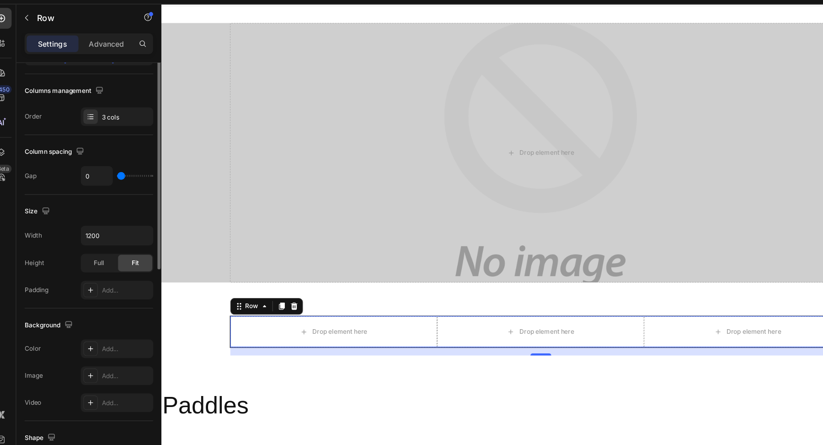
scroll to position [0, 0]
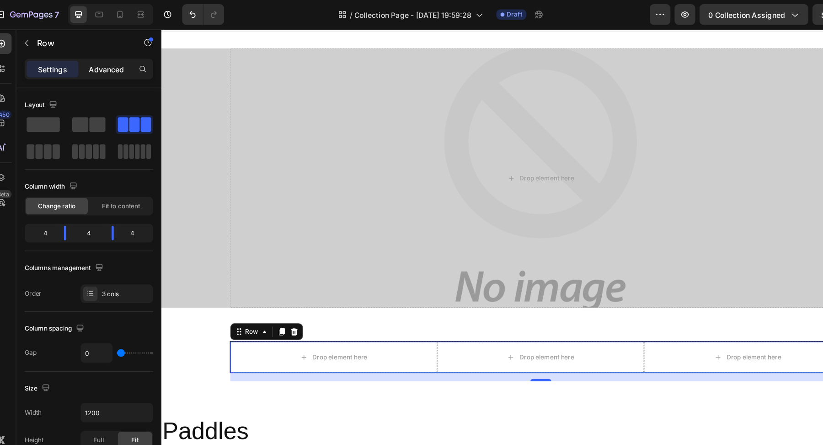
click at [106, 62] on p "Advanced" at bounding box center [105, 61] width 31 height 10
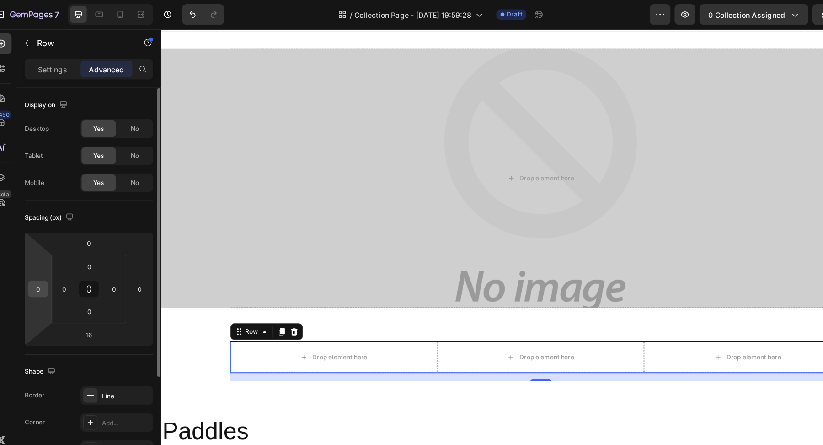
click at [50, 255] on input "0" at bounding box center [45, 255] width 14 height 14
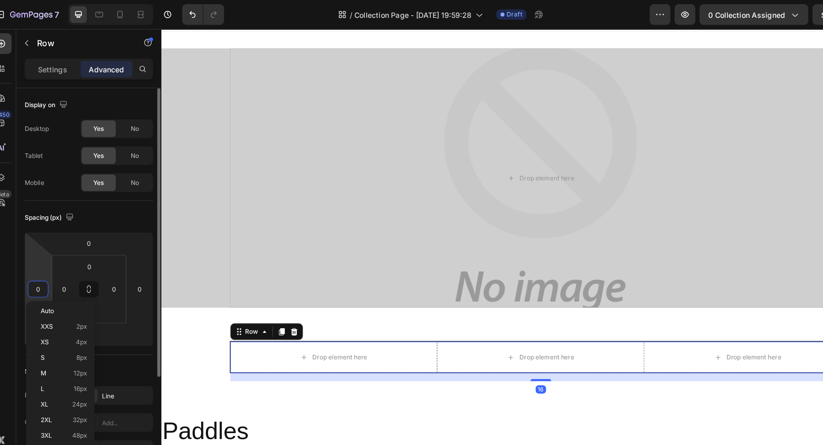
click at [50, 255] on input "0" at bounding box center [45, 255] width 14 height 14
click at [54, 304] on span "XS" at bounding box center [51, 301] width 7 height 6
type input "4"
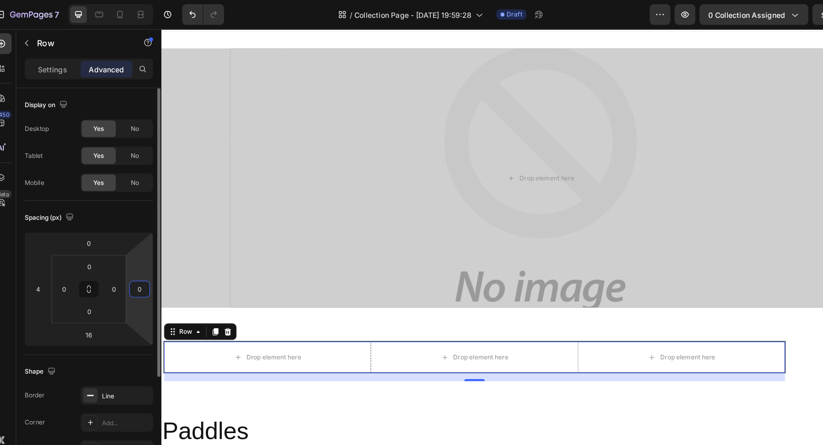
click at [135, 253] on input "0" at bounding box center [135, 255] width 14 height 14
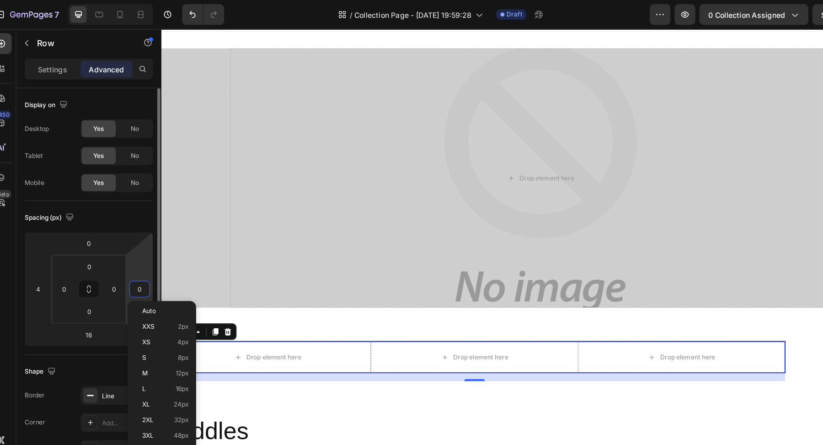
click at [135, 253] on input "0" at bounding box center [135, 255] width 14 height 14
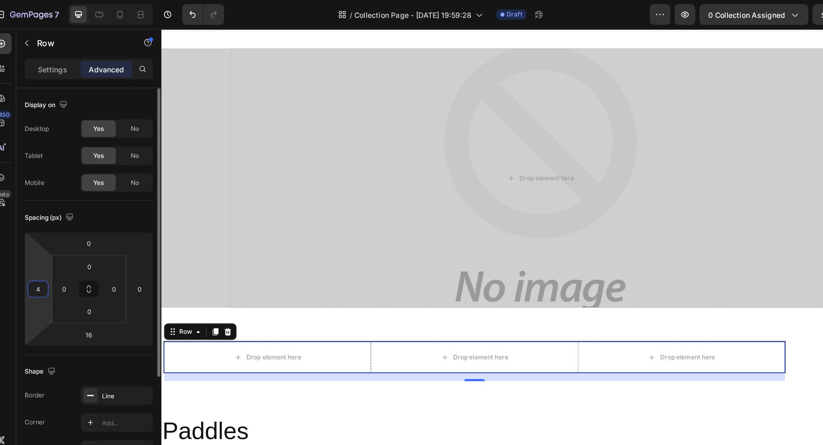
click at [50, 252] on input "4" at bounding box center [45, 255] width 14 height 14
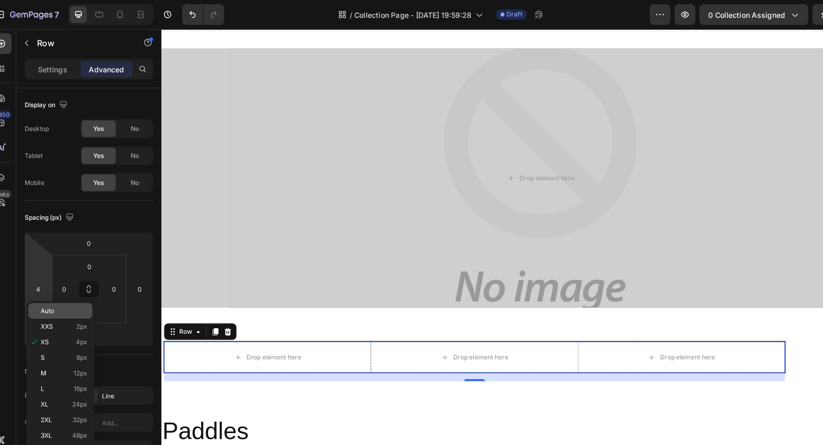
click at [52, 275] on span "Auto" at bounding box center [54, 274] width 12 height 6
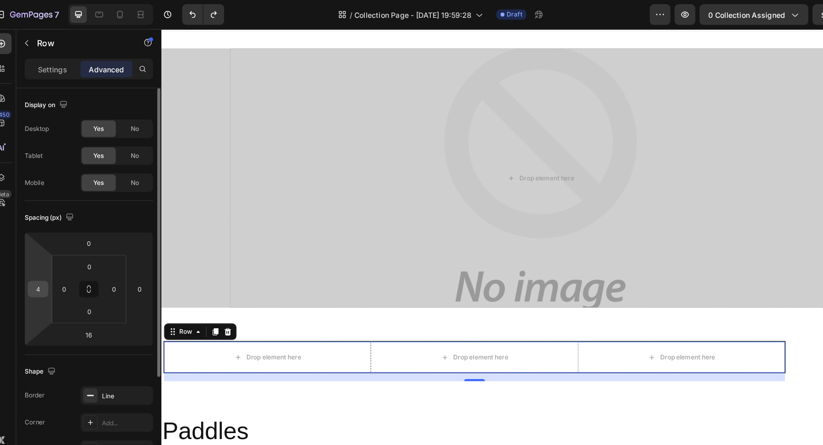
click at [48, 251] on input "4" at bounding box center [45, 255] width 14 height 14
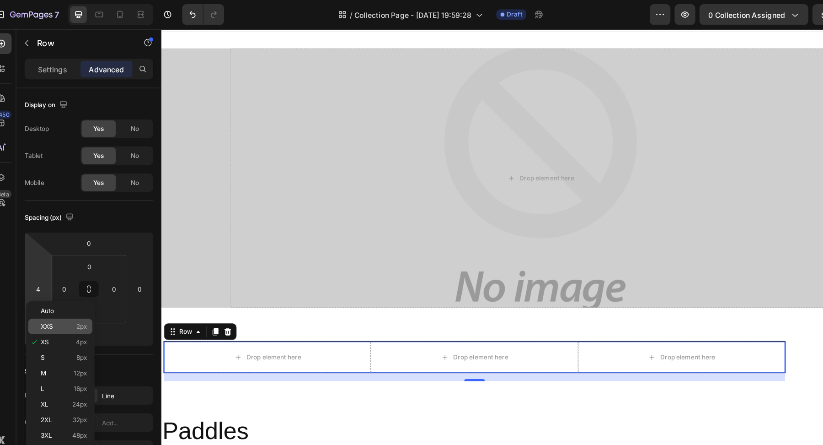
click at [62, 288] on p "XXS 2px" at bounding box center [68, 287] width 41 height 6
type input "2"
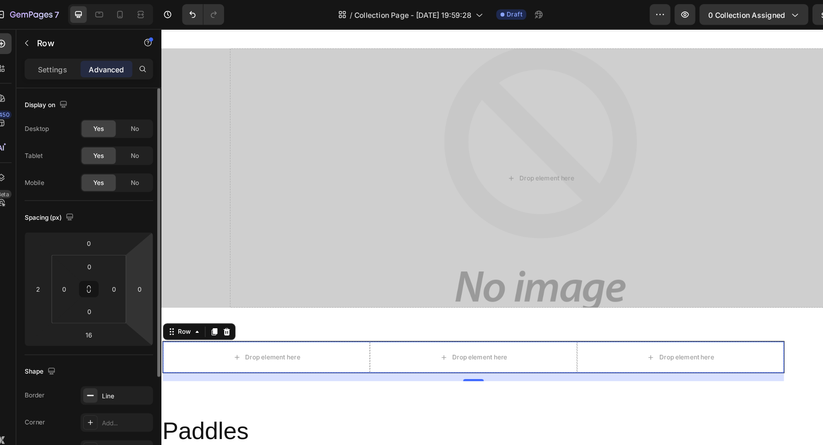
click at [134, 0] on html "7 Version history / Collection Page - Aug 26, 19:59:28 Draft Preview 0 collecti…" at bounding box center [411, 0] width 823 height 0
click at [139, 248] on input "0" at bounding box center [135, 255] width 14 height 14
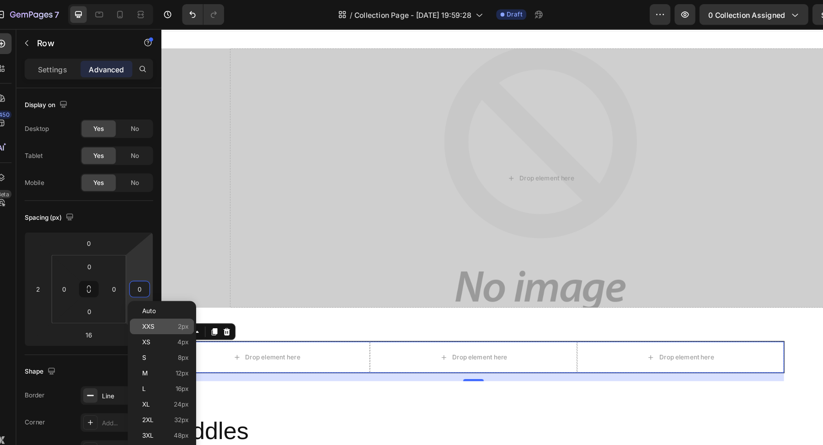
click at [153, 289] on p "XXS 2px" at bounding box center [157, 287] width 41 height 6
type input "2"
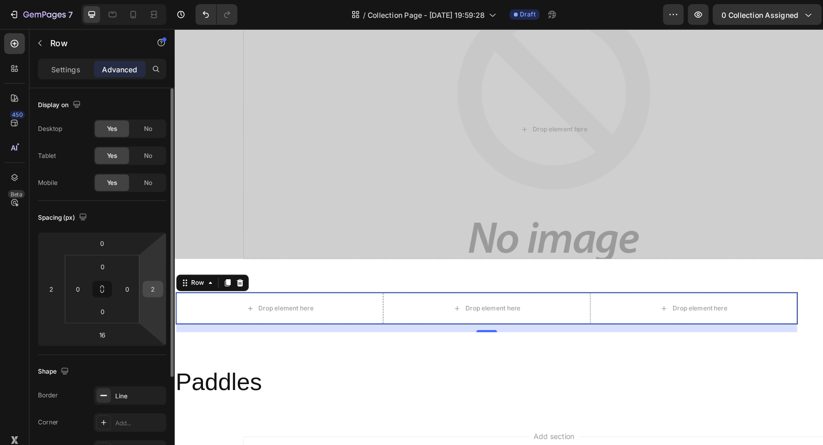
click at [136, 255] on input "2" at bounding box center [135, 255] width 14 height 14
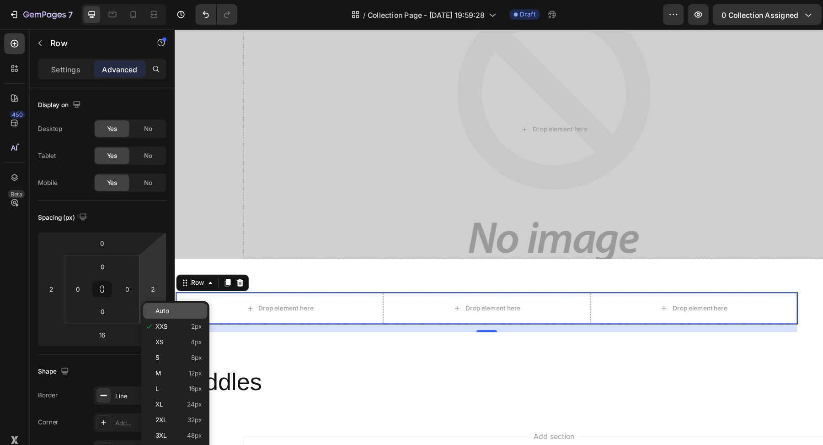
click at [153, 271] on p "Auto" at bounding box center [157, 274] width 41 height 6
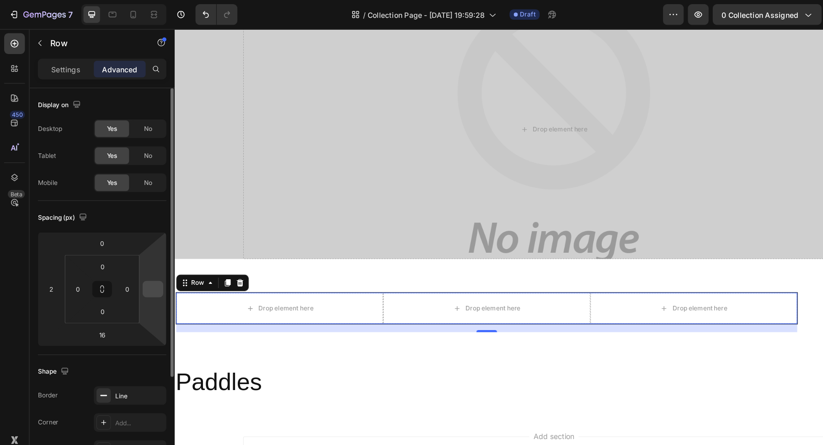
click at [134, 251] on input "number" at bounding box center [135, 255] width 14 height 14
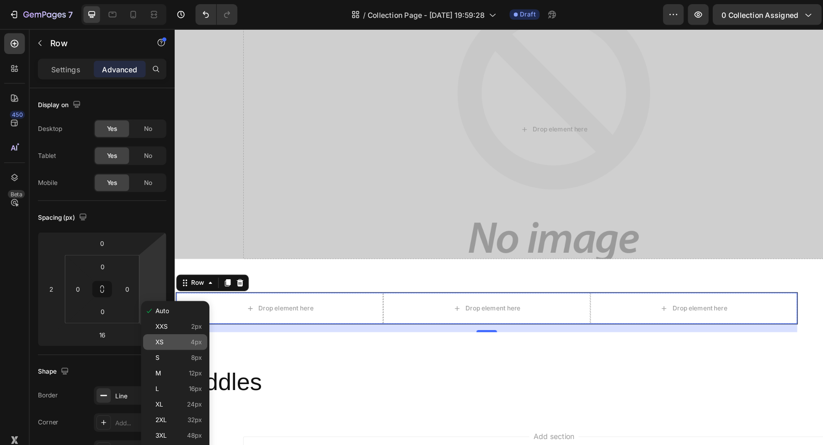
click at [148, 301] on p "XS 4px" at bounding box center [157, 301] width 41 height 6
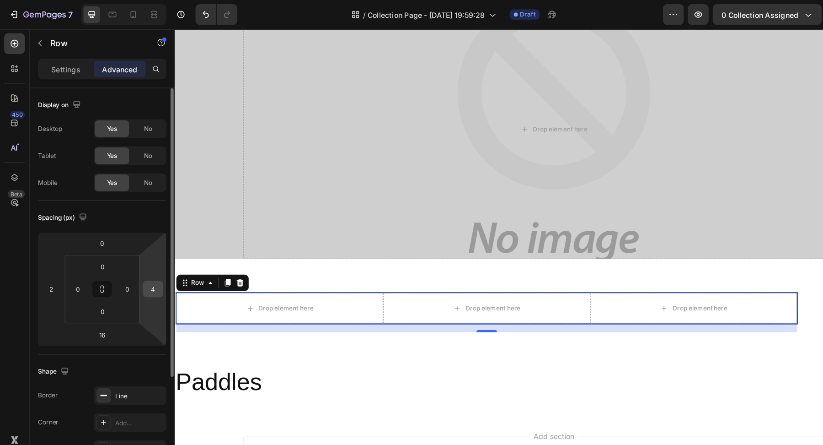
click at [132, 249] on input "4" at bounding box center [135, 255] width 14 height 14
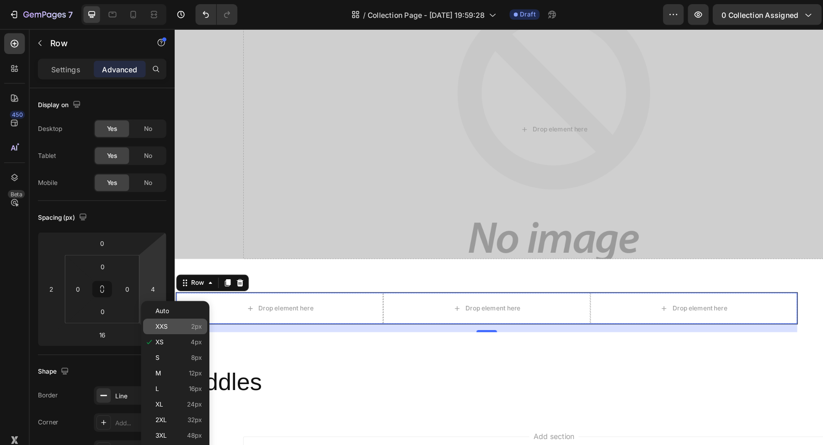
click at [151, 284] on p "XXS 2px" at bounding box center [157, 287] width 41 height 6
type input "2"
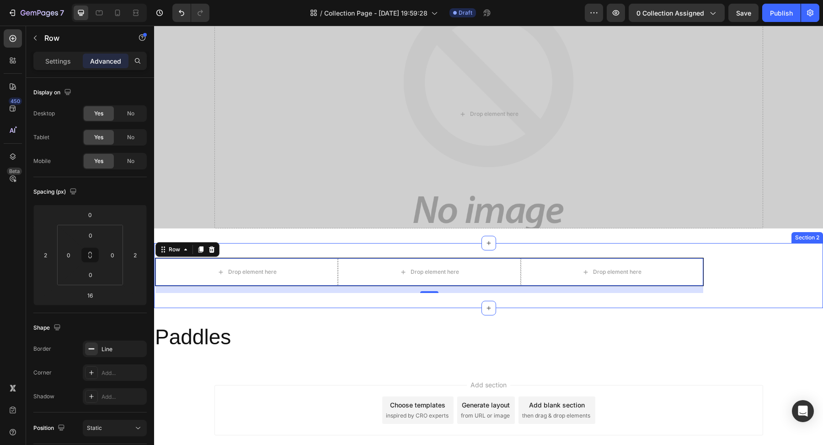
click at [512, 299] on div "Drop element here Drop element here Drop element here Row 16 Section 2" at bounding box center [488, 275] width 669 height 65
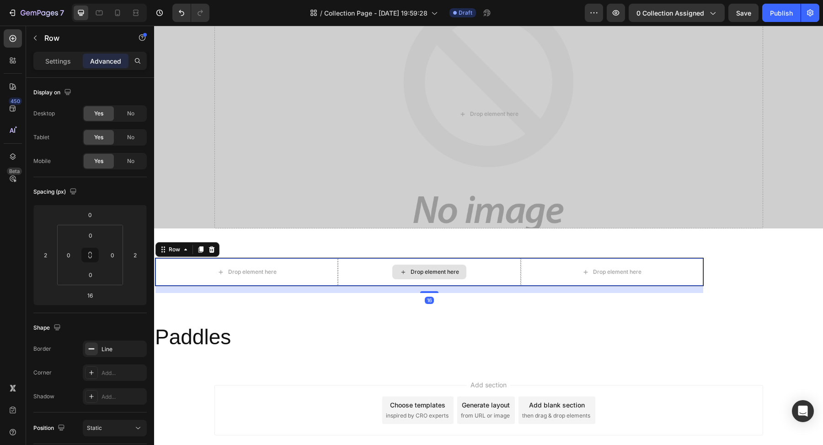
click at [512, 281] on div "Drop element here" at bounding box center [429, 271] width 182 height 27
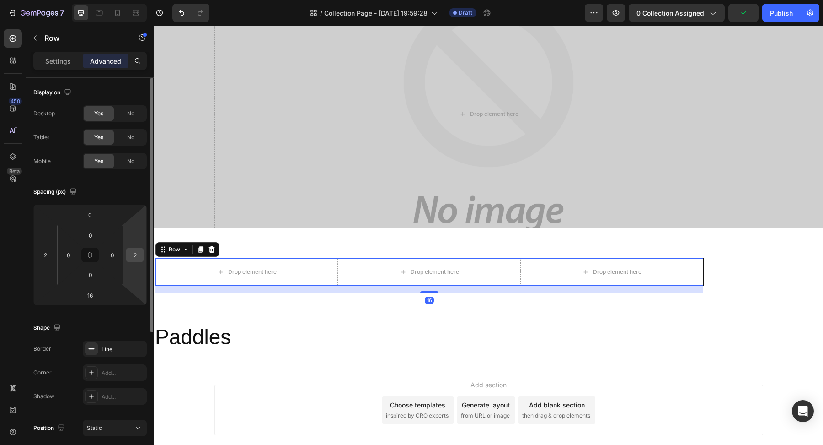
click at [134, 253] on input "2" at bounding box center [135, 255] width 14 height 14
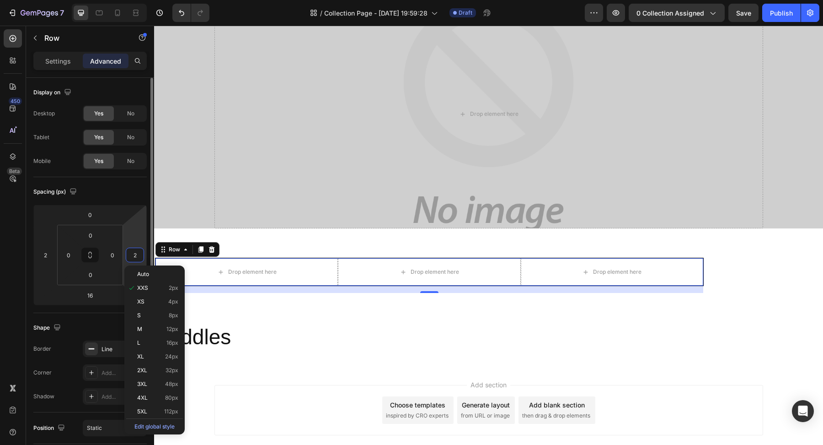
click at [139, 254] on input "2" at bounding box center [135, 255] width 14 height 14
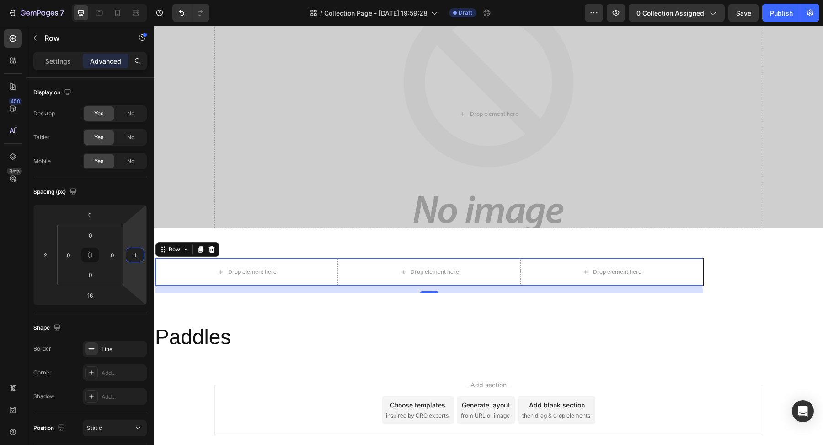
type input "1"
type input "0"
type input "-1"
type input "0"
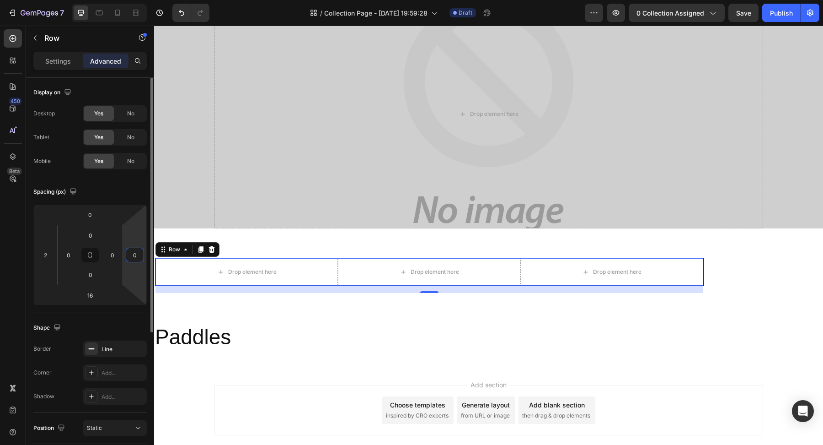
click at [141, 189] on div "Spacing (px)" at bounding box center [89, 191] width 113 height 15
click at [120, 254] on div "0" at bounding box center [112, 254] width 18 height 15
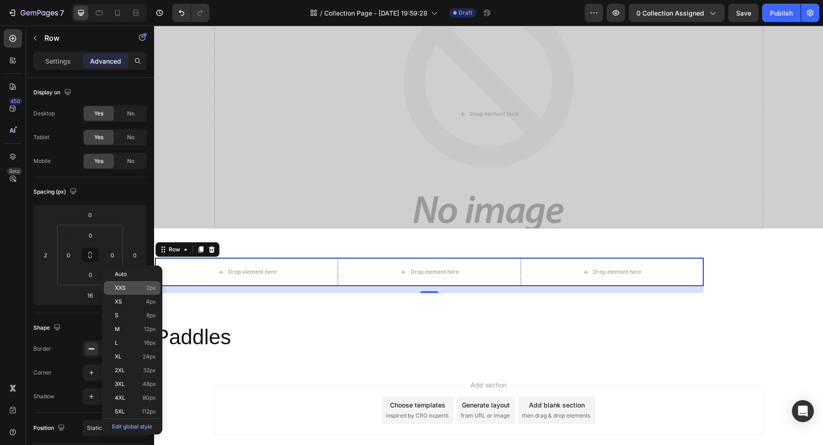
click at [125, 282] on div "XXS 2px" at bounding box center [132, 288] width 57 height 14
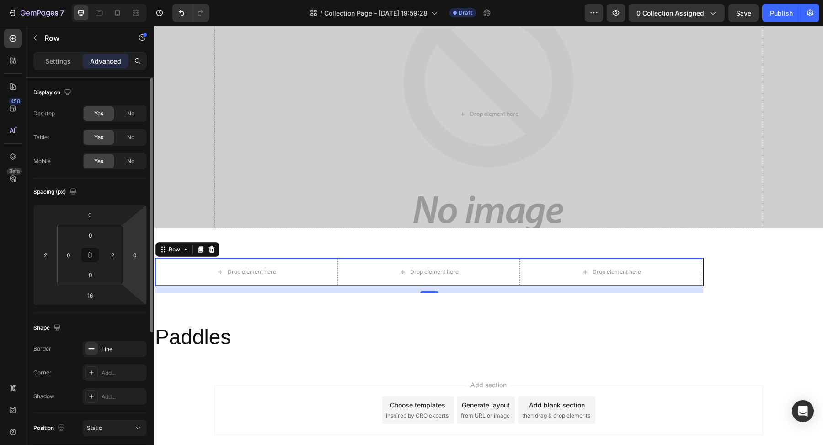
type input "0"
type input "41"
type input "2"
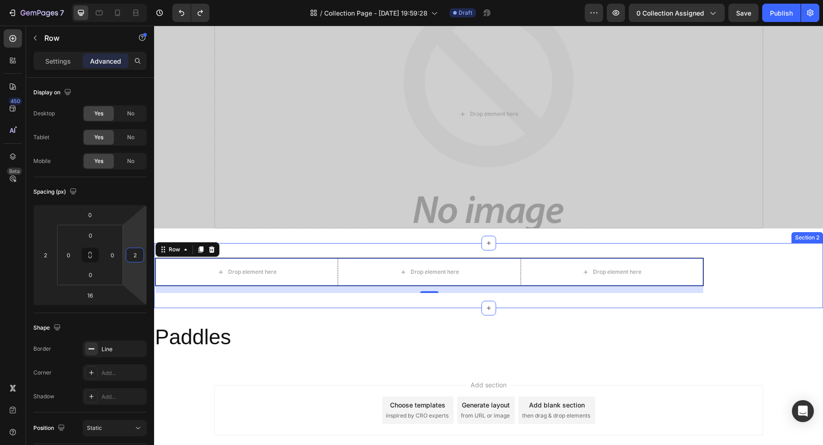
click at [748, 280] on div "Drop element here Drop element here Drop element here Row 16" at bounding box center [488, 275] width 669 height 36
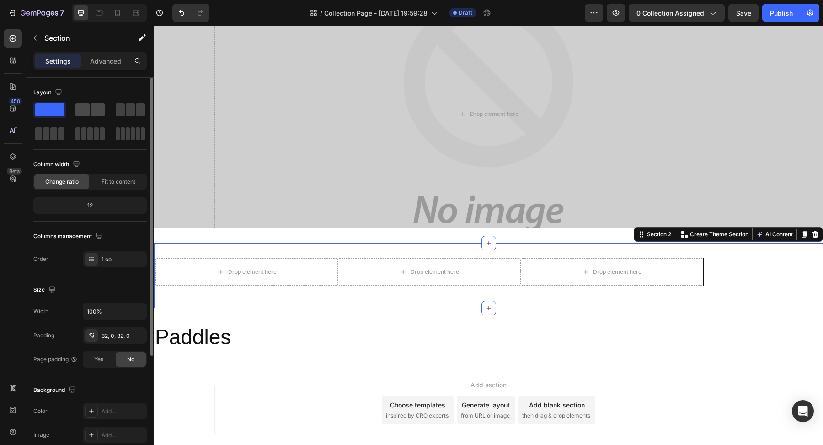
click at [92, 103] on span at bounding box center [98, 109] width 14 height 13
click at [677, 272] on div "Drop element here" at bounding box center [612, 271] width 182 height 27
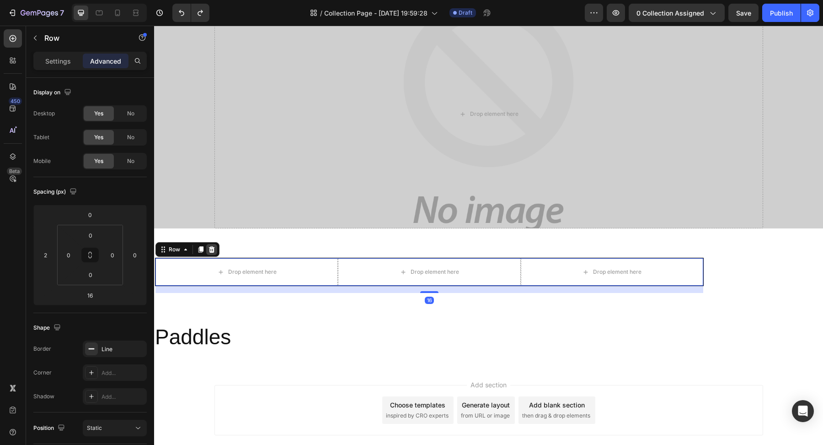
click at [211, 247] on icon at bounding box center [212, 249] width 6 height 6
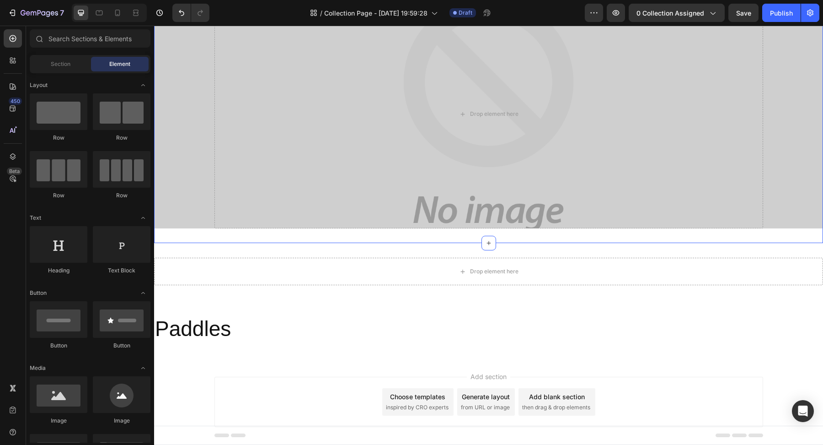
click at [239, 234] on div "Drop element here Collection Banner Section 1 You can create reusable sections …" at bounding box center [488, 114] width 669 height 258
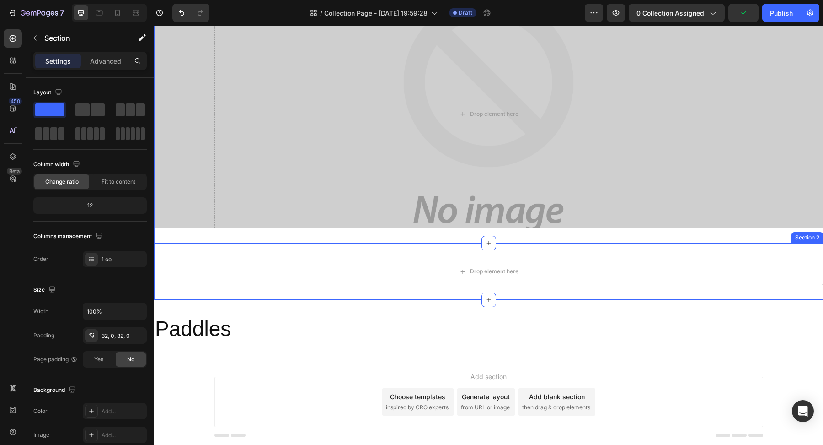
click at [244, 253] on div "Drop element here Section 2" at bounding box center [488, 271] width 669 height 57
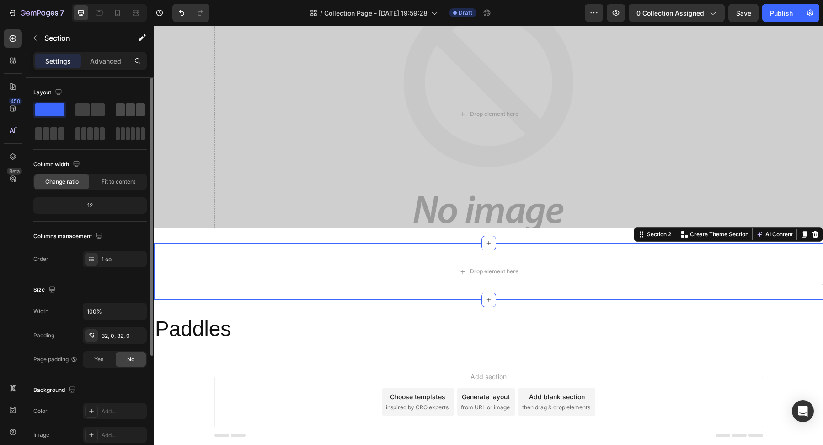
click at [136, 110] on span at bounding box center [140, 109] width 9 height 13
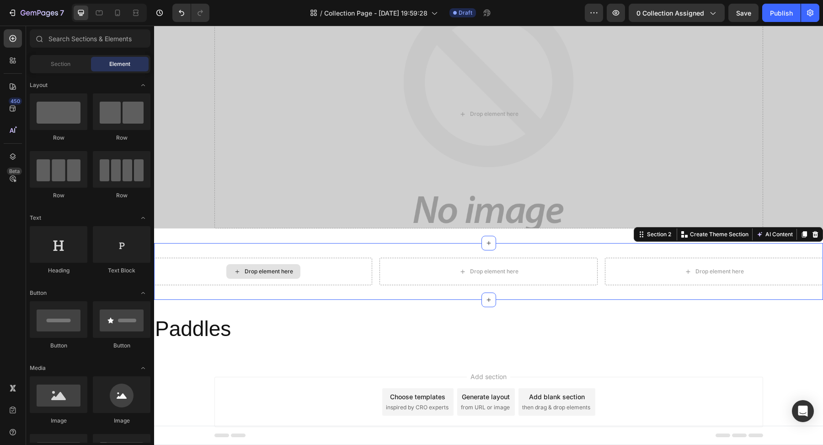
click at [280, 270] on div "Drop element here" at bounding box center [269, 271] width 48 height 7
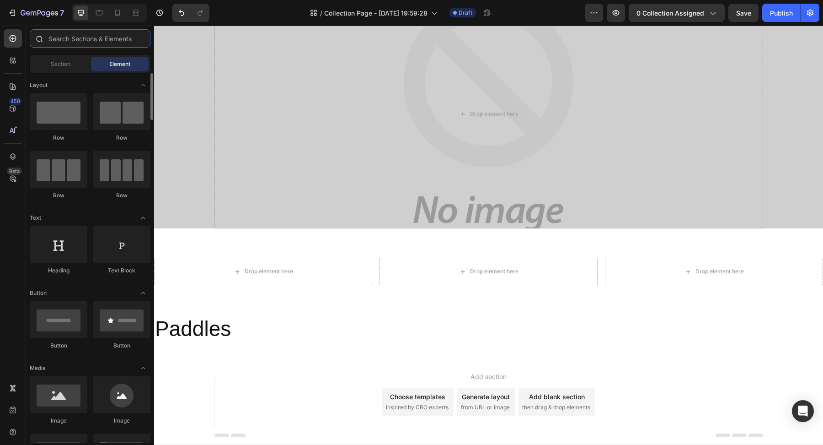
click at [80, 40] on input "text" at bounding box center [90, 38] width 121 height 18
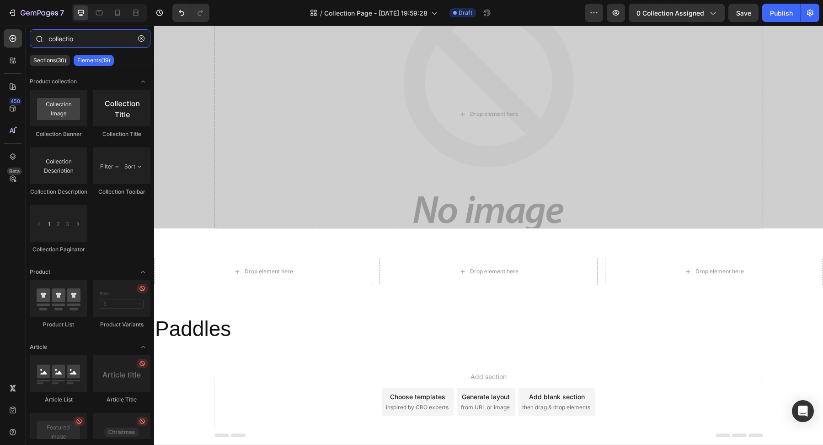
type input "collection"
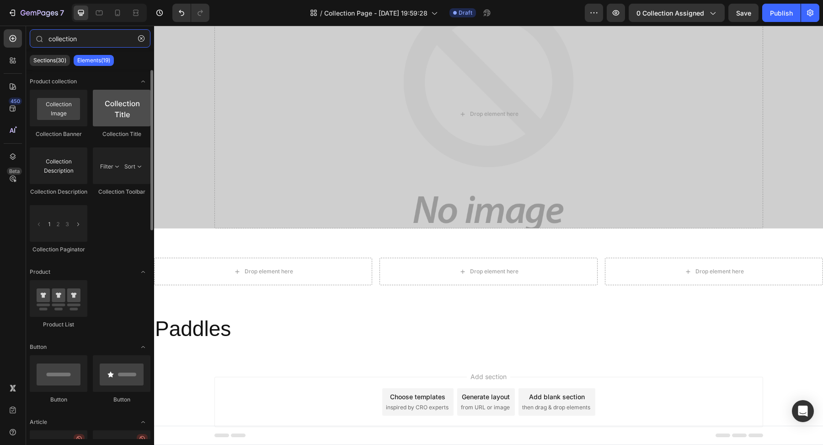
scroll to position [0, 0]
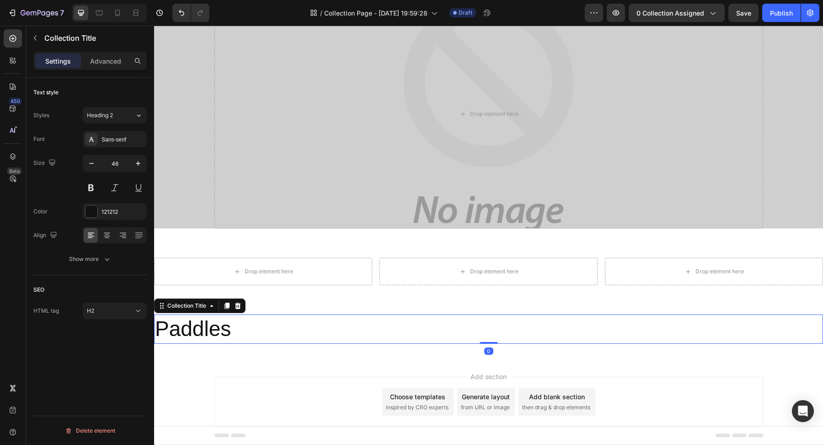
click at [271, 340] on h2 "Paddles" at bounding box center [488, 328] width 669 height 29
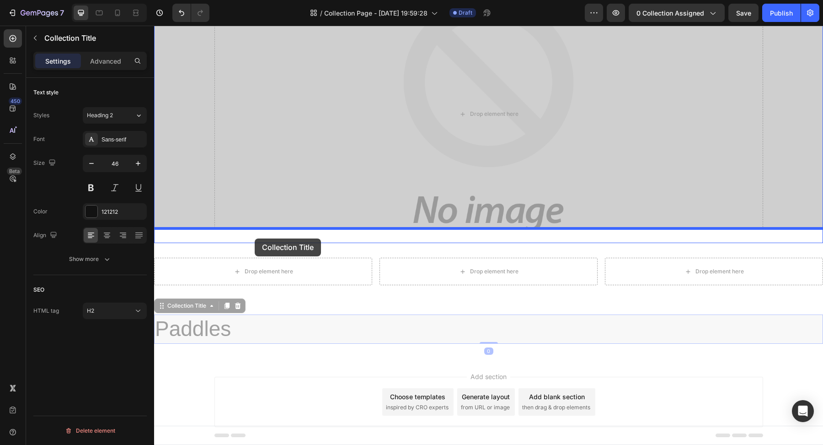
drag, startPoint x: 261, startPoint y: 340, endPoint x: 254, endPoint y: 238, distance: 102.7
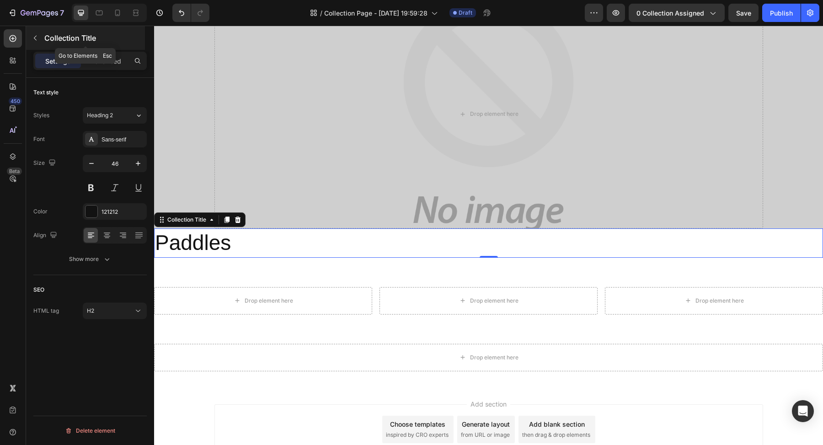
click at [39, 34] on button "button" at bounding box center [35, 38] width 15 height 15
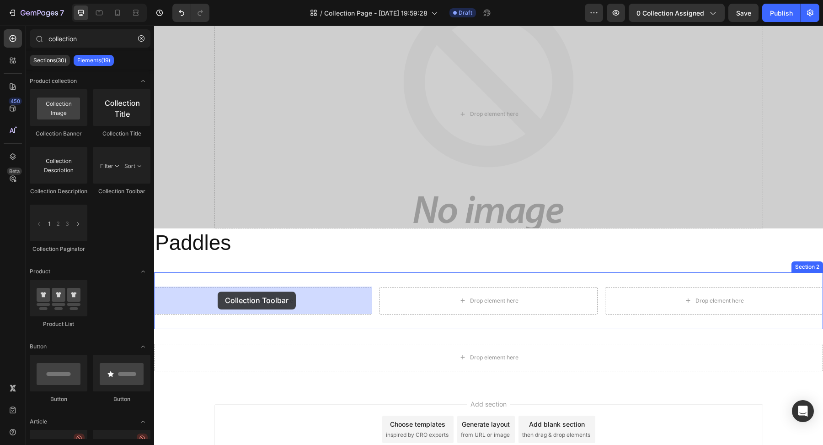
drag, startPoint x: 267, startPoint y: 185, endPoint x: 216, endPoint y: 291, distance: 117.4
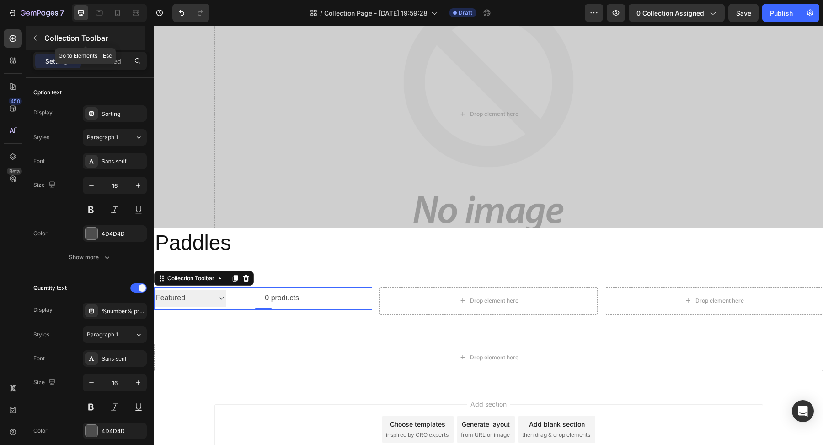
click at [38, 34] on icon "button" at bounding box center [35, 37] width 7 height 7
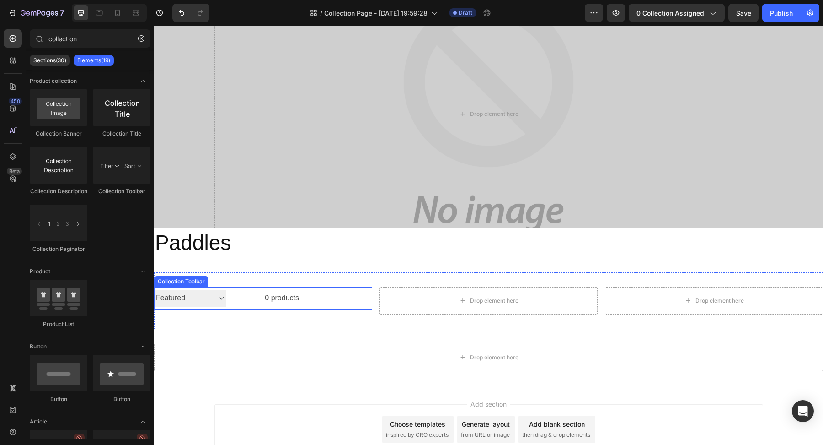
click at [269, 293] on div "0 products" at bounding box center [262, 298] width 73 height 23
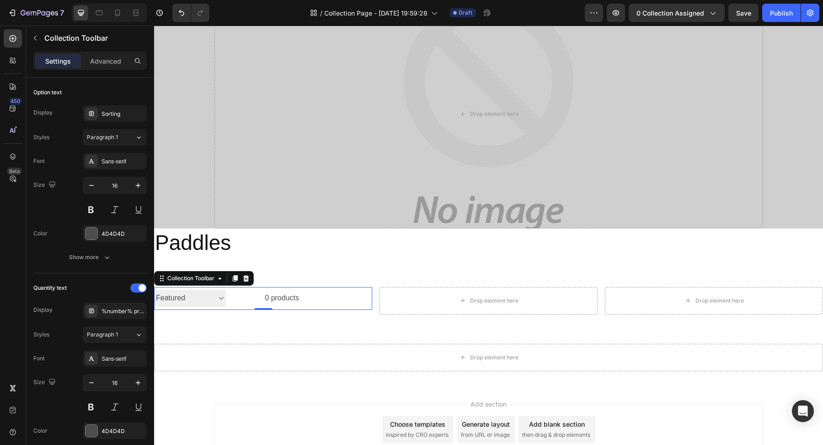
click at [221, 300] on select "Sorting Best selling Featured Alphabetically, A-Z Alphabetically, Z-A Price, lo…" at bounding box center [190, 298] width 72 height 17
click at [210, 279] on div "Collection Toolbar" at bounding box center [191, 278] width 51 height 8
click at [45, 37] on p "Collection Toolbar" at bounding box center [93, 37] width 99 height 11
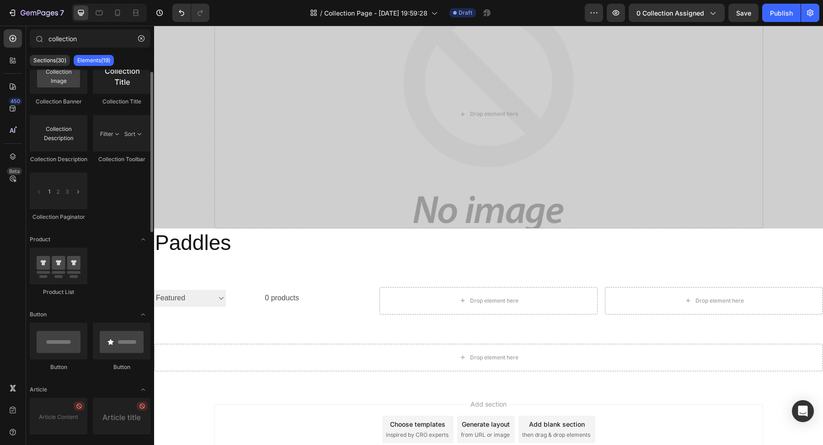
scroll to position [40, 0]
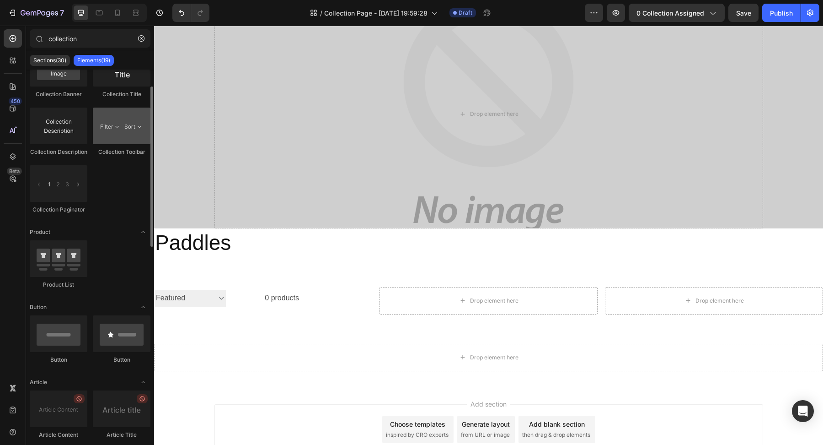
click at [114, 135] on div at bounding box center [122, 125] width 58 height 37
click at [136, 121] on div at bounding box center [122, 125] width 58 height 37
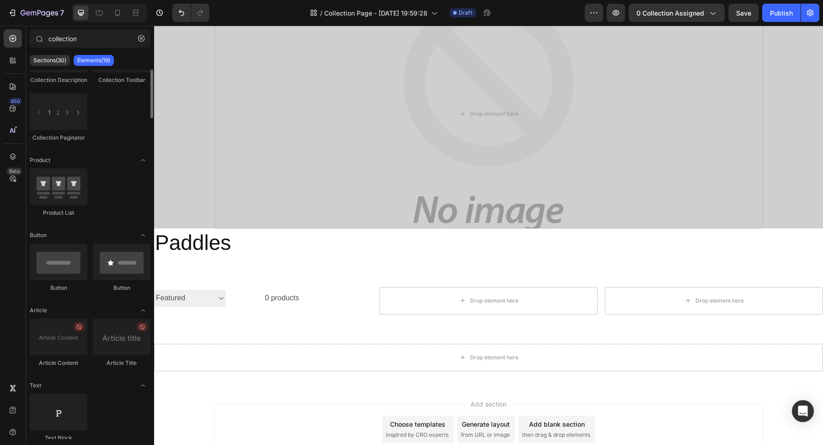
scroll to position [0, 0]
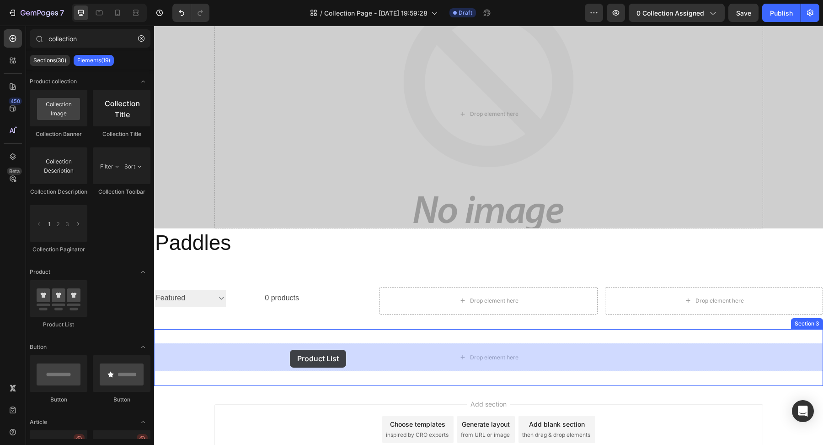
drag, startPoint x: 217, startPoint y: 327, endPoint x: 287, endPoint y: 348, distance: 72.4
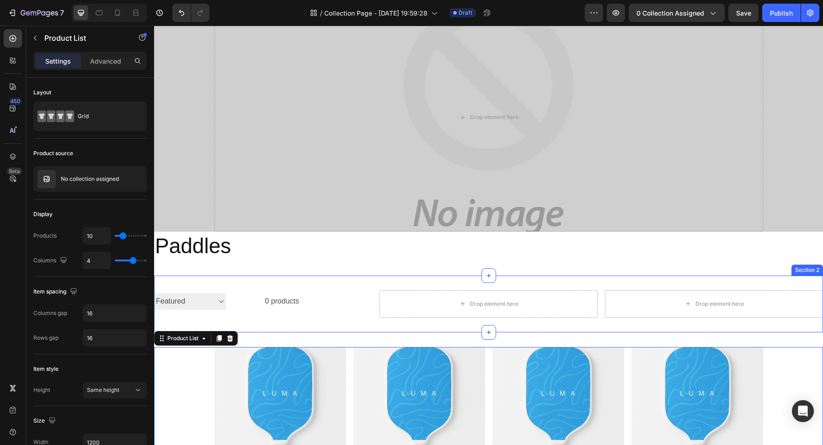
scroll to position [59, 0]
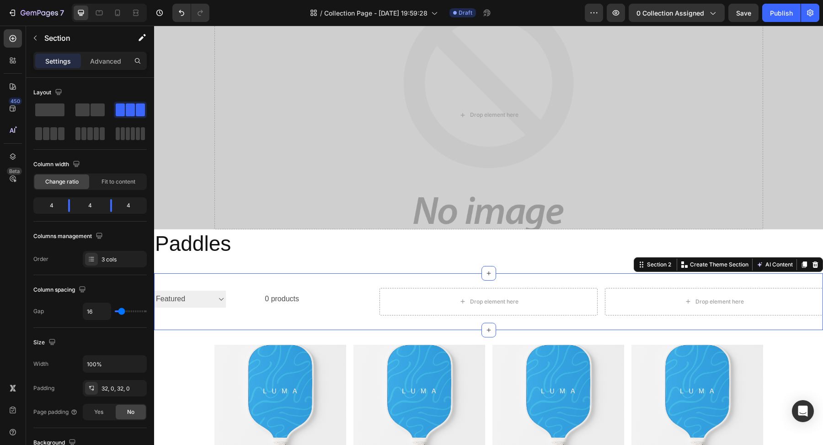
click at [354, 320] on div "Sorting Best selling Featured Alphabetically, A-Z Alphabetically, Z-A Price, lo…" at bounding box center [488, 301] width 669 height 57
click at [86, 111] on span at bounding box center [82, 109] width 14 height 13
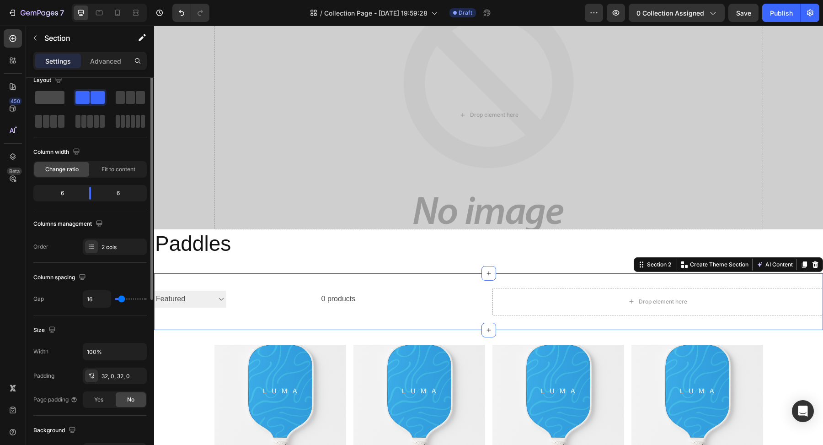
scroll to position [0, 0]
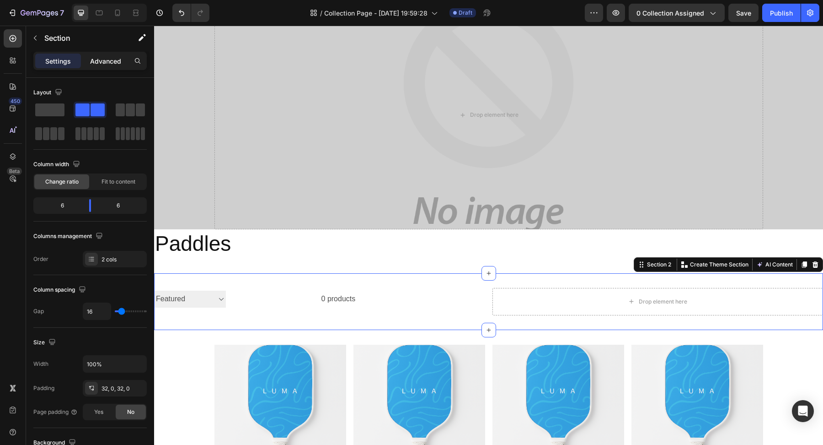
click at [118, 56] on p "Advanced" at bounding box center [105, 61] width 31 height 10
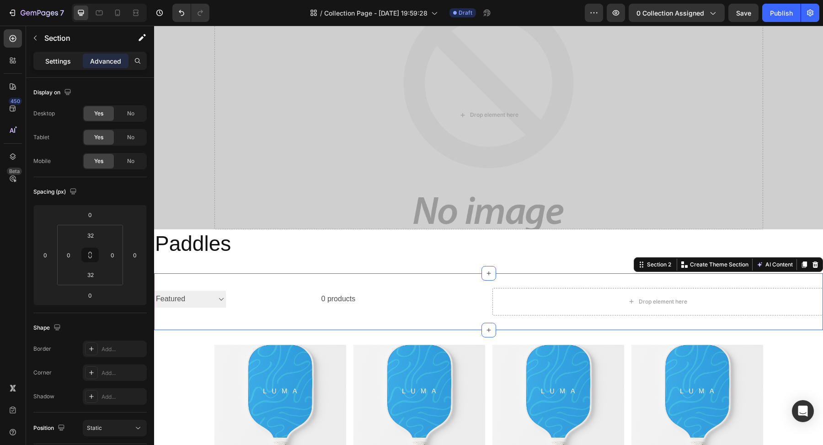
click at [50, 65] on p "Settings" at bounding box center [58, 61] width 26 height 10
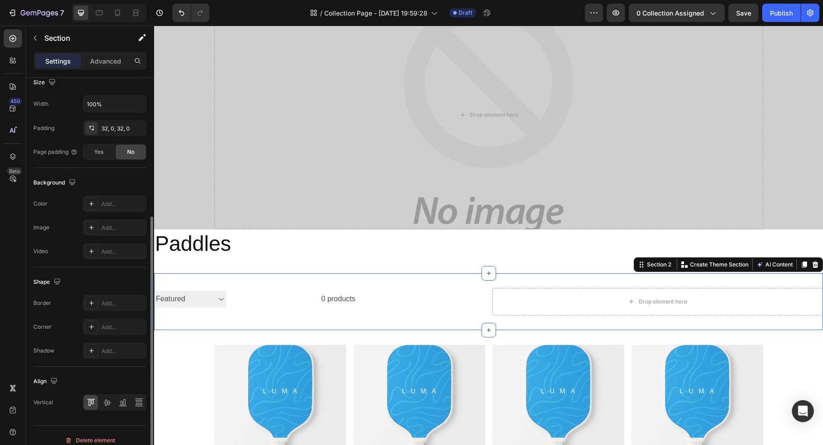
scroll to position [267, 0]
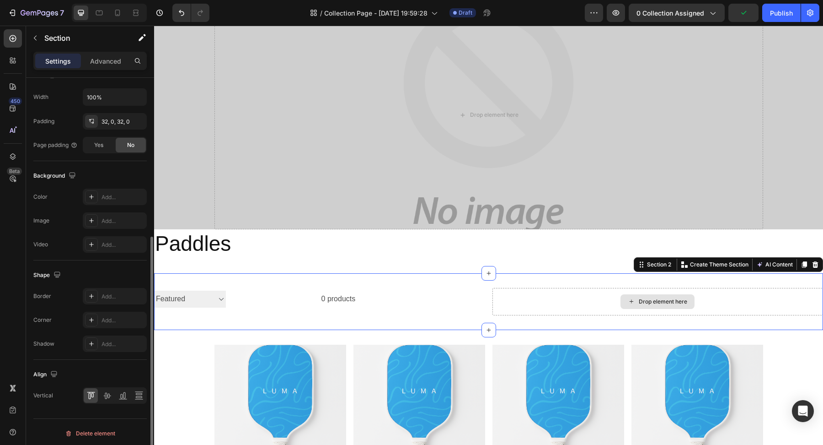
click at [600, 301] on div "Drop element here" at bounding box center [658, 301] width 331 height 27
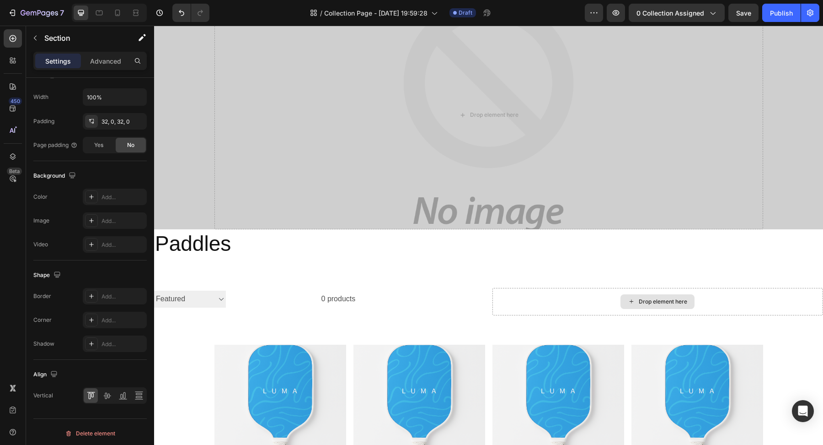
click at [665, 296] on div "Drop element here" at bounding box center [658, 301] width 74 height 15
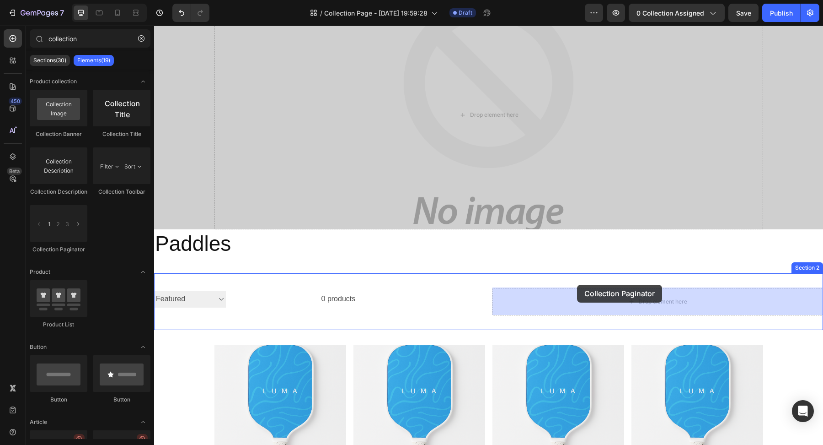
drag, startPoint x: 223, startPoint y: 257, endPoint x: 575, endPoint y: 287, distance: 353.0
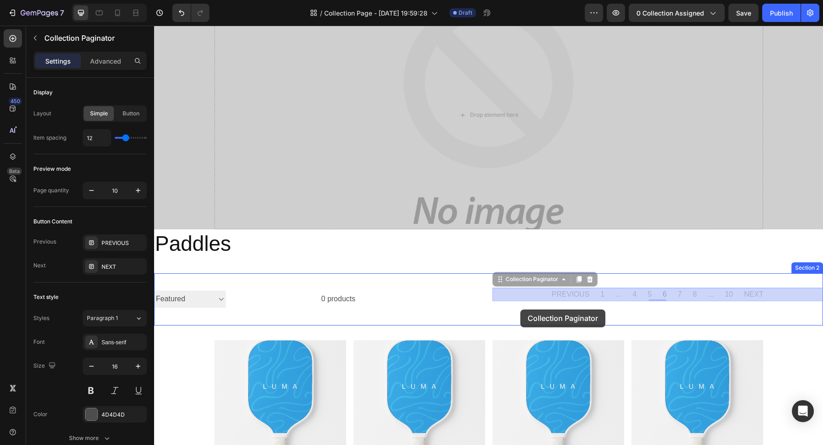
drag, startPoint x: 606, startPoint y: 294, endPoint x: 520, endPoint y: 309, distance: 86.4
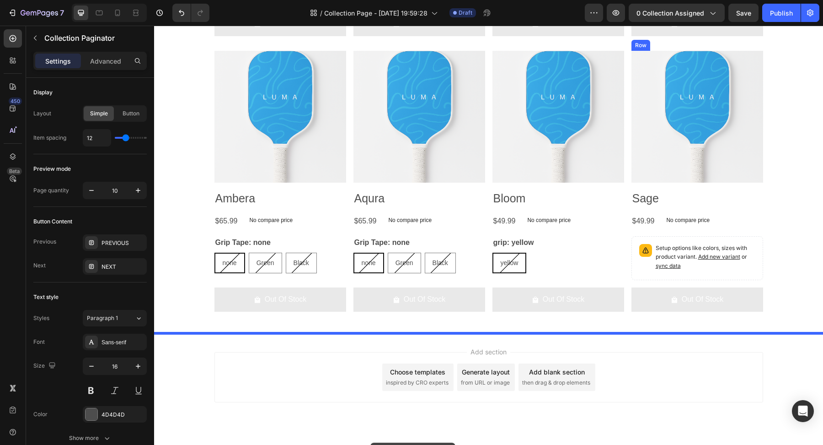
scroll to position [706, 0]
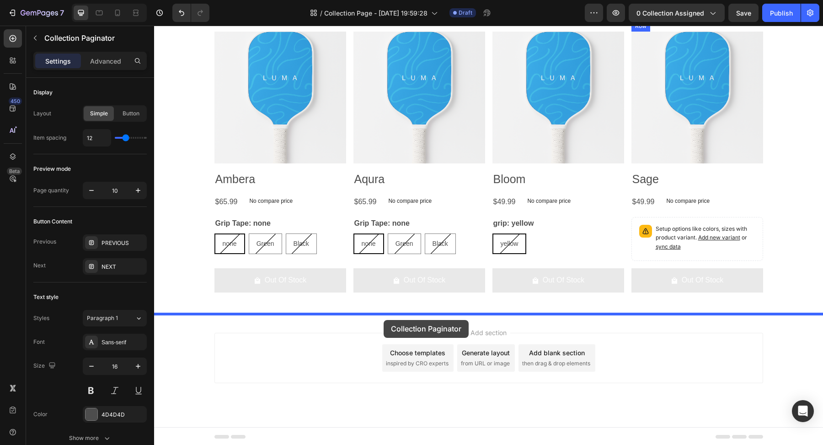
drag, startPoint x: 585, startPoint y: 200, endPoint x: 384, endPoint y: 321, distance: 234.3
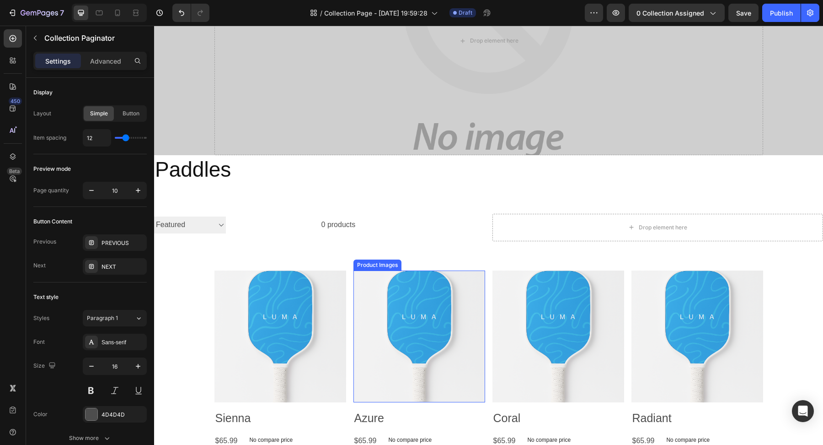
scroll to position [129, 0]
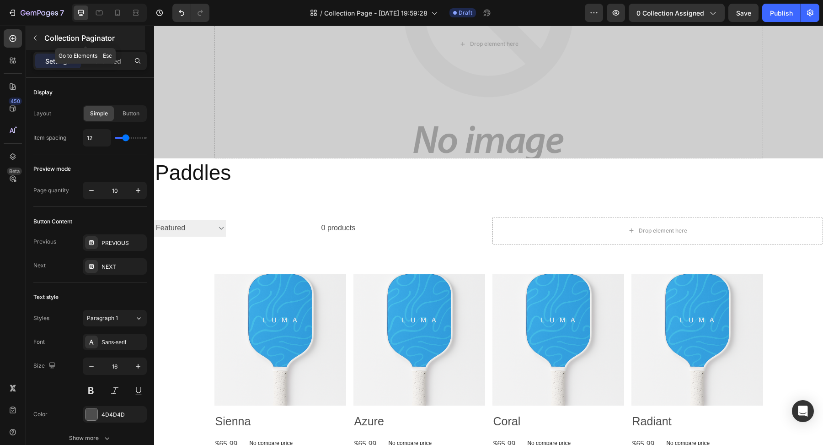
click at [34, 38] on icon "button" at bounding box center [35, 38] width 3 height 5
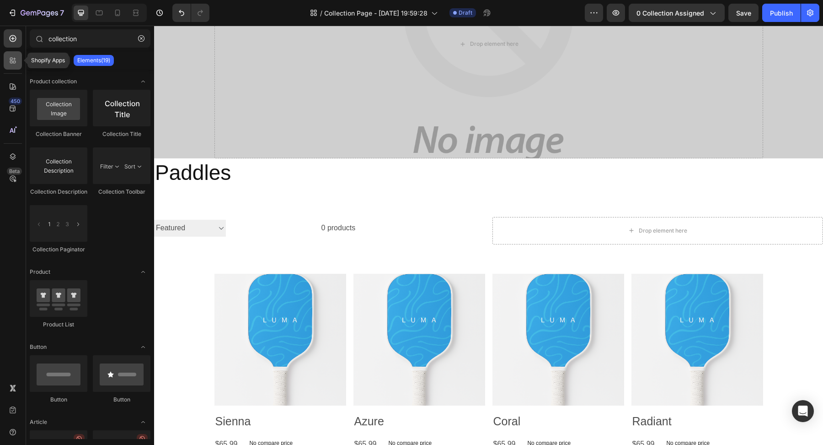
click at [13, 55] on div at bounding box center [13, 60] width 18 height 18
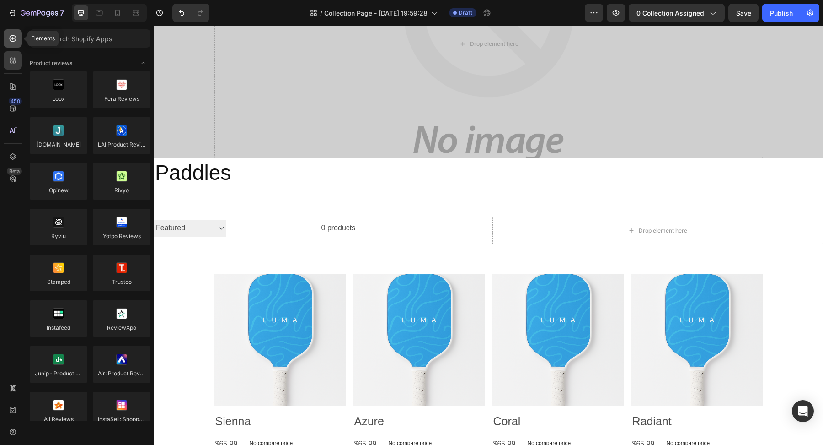
click at [13, 39] on icon at bounding box center [13, 39] width 4 height 4
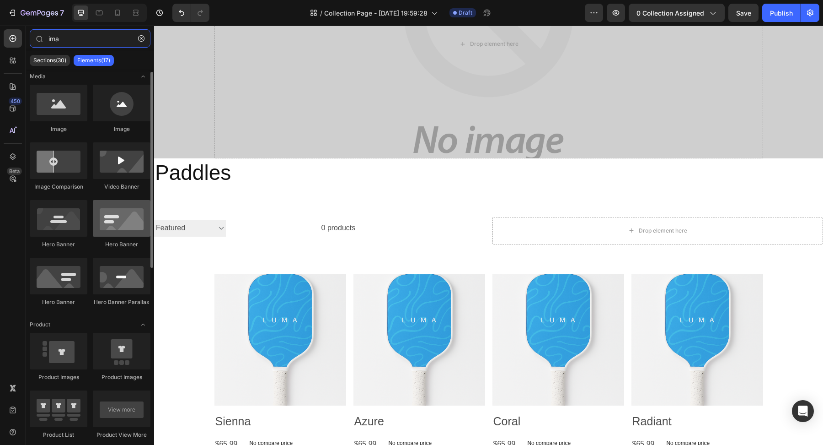
scroll to position [0, 0]
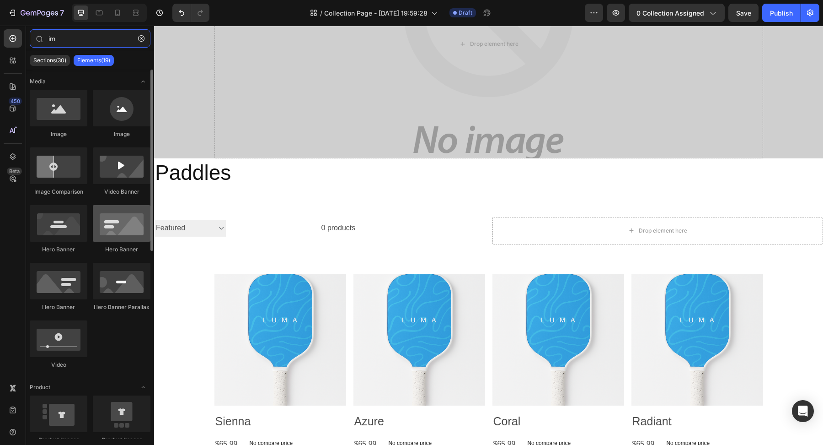
type input "i"
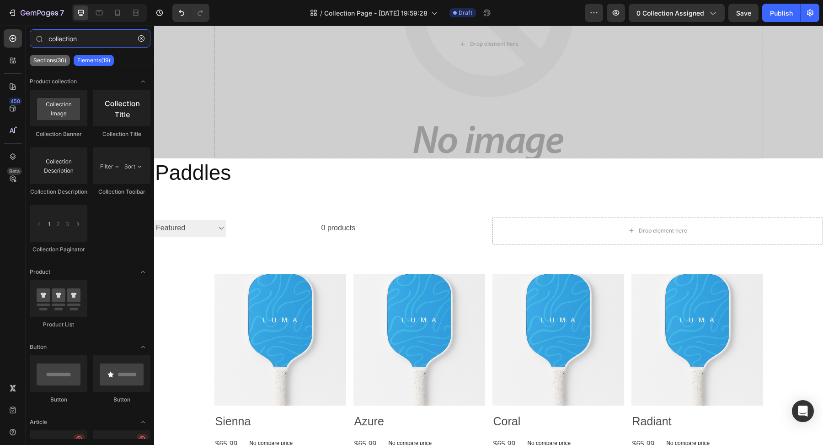
type input "collection"
click at [54, 61] on p "Sections(30)" at bounding box center [49, 60] width 33 height 7
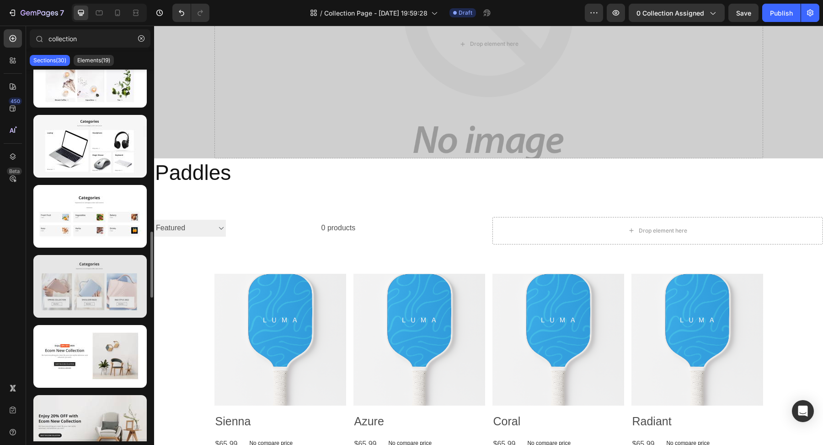
scroll to position [986, 0]
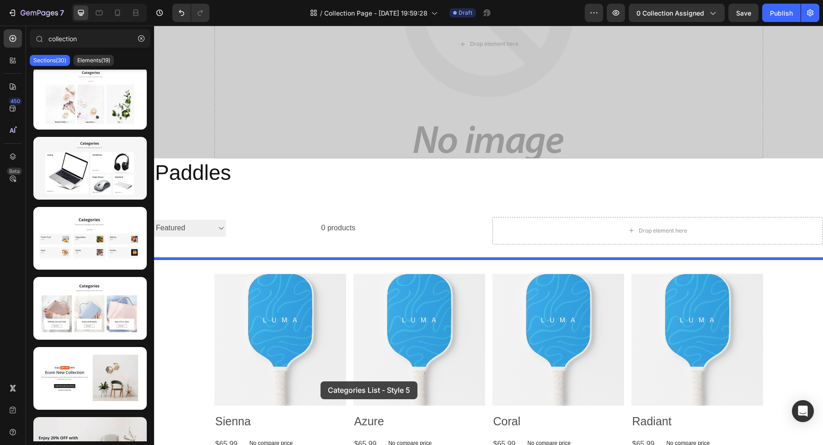
drag, startPoint x: 252, startPoint y: 272, endPoint x: 321, endPoint y: 381, distance: 128.4
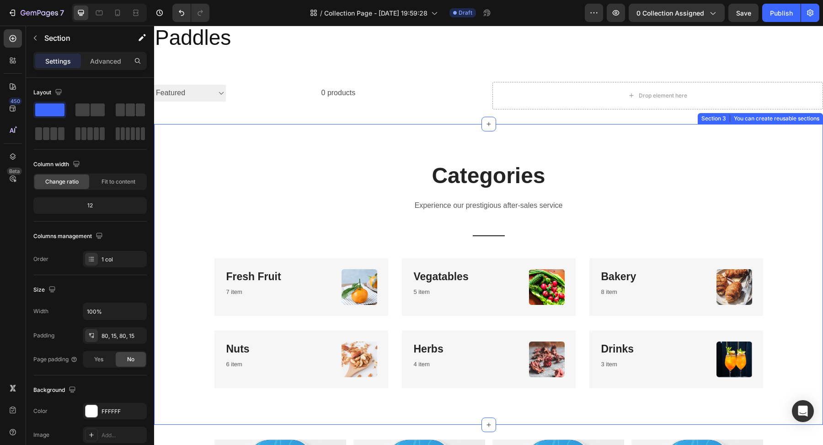
scroll to position [261, 0]
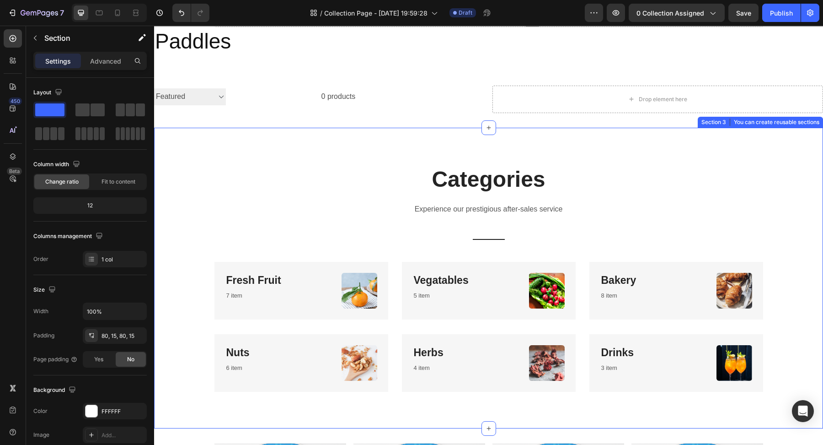
click at [350, 167] on div "Categories Heading Experience our prestigious after-sales service Text block Ti…" at bounding box center [488, 277] width 655 height 227
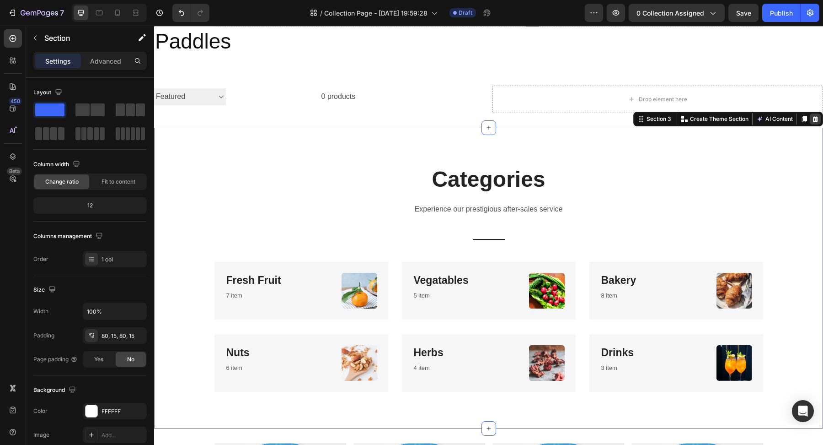
click at [819, 117] on icon at bounding box center [815, 118] width 7 height 7
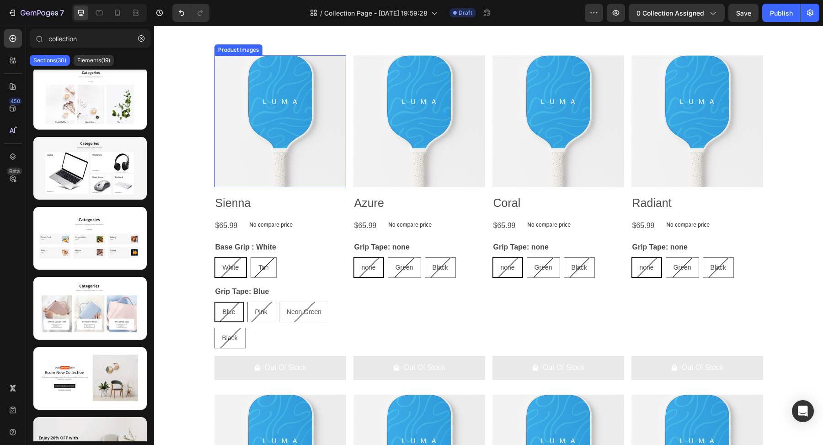
scroll to position [366, 0]
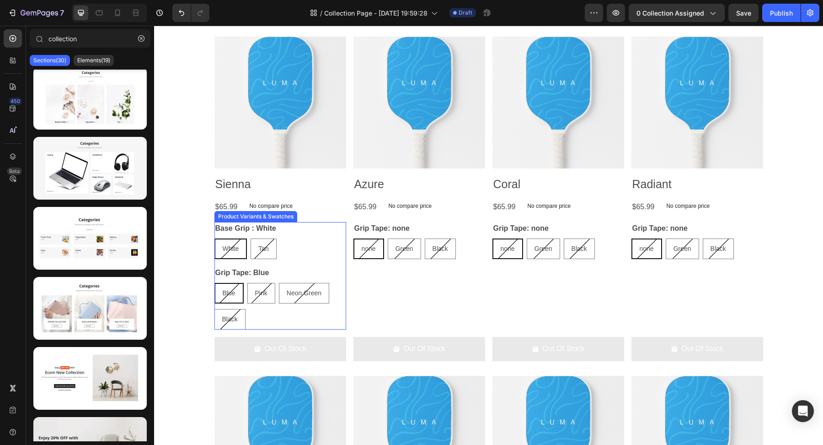
click at [346, 286] on div "Grip Tape: none none none none Green Green Green Black Black Black Product Vari…" at bounding box center [281, 275] width 132 height 107
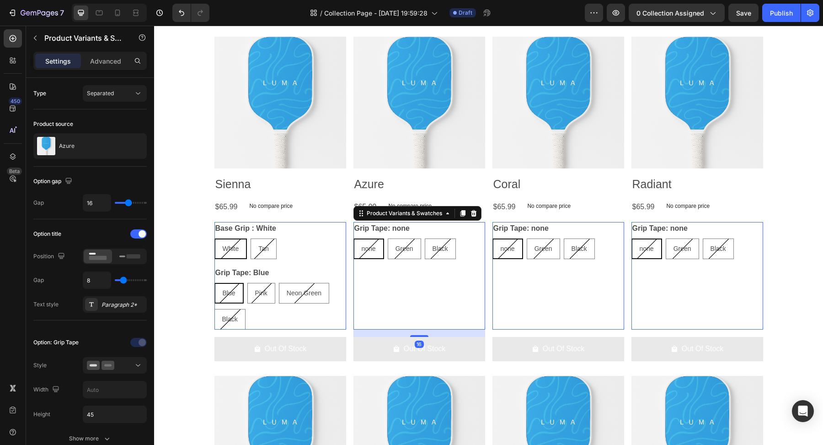
click at [338, 290] on div "Blue Blue Blue Pink Pink Pink Neon Green Neon Green Neon Green Black Black Black" at bounding box center [281, 306] width 132 height 47
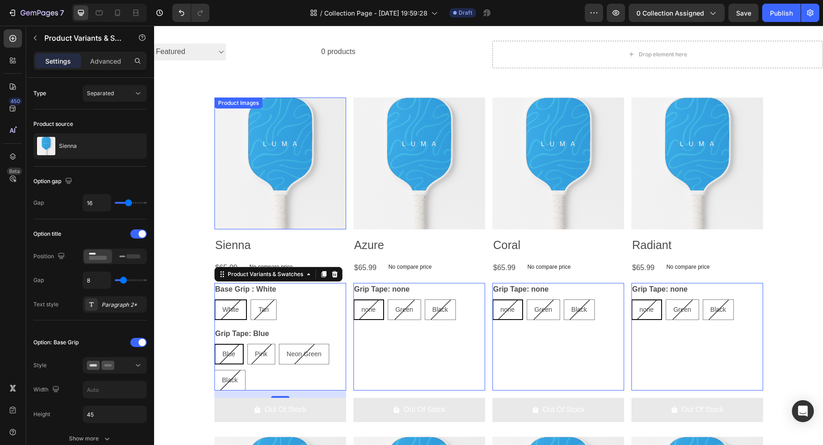
scroll to position [302, 0]
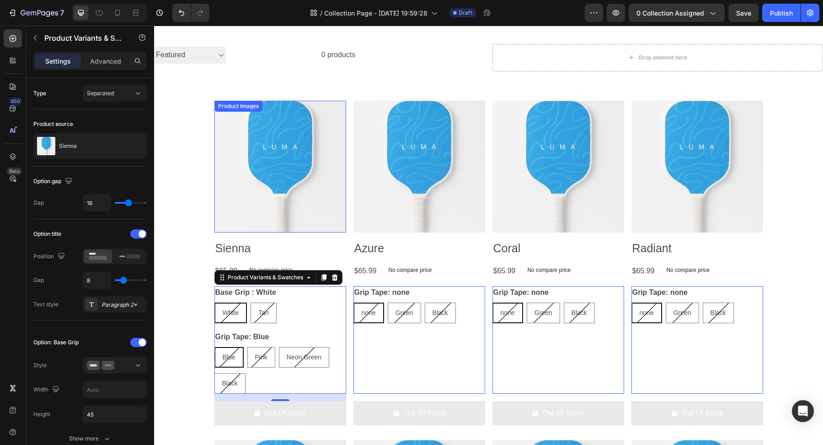
click at [330, 127] on img at bounding box center [281, 167] width 132 height 132
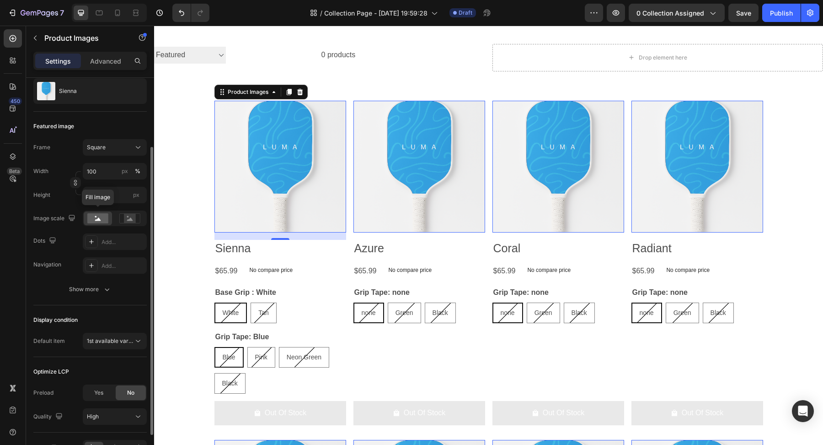
scroll to position [143, 0]
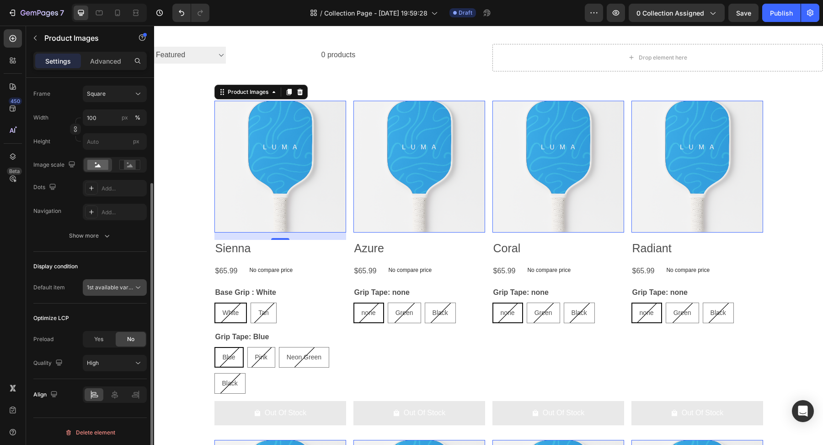
click at [104, 289] on span "1st available variant" at bounding box center [112, 287] width 51 height 7
click at [102, 285] on span "1st available variant" at bounding box center [112, 287] width 51 height 7
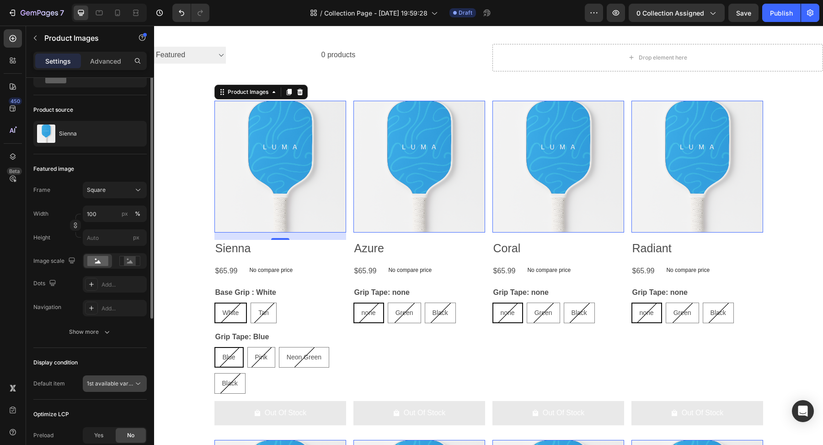
scroll to position [0, 0]
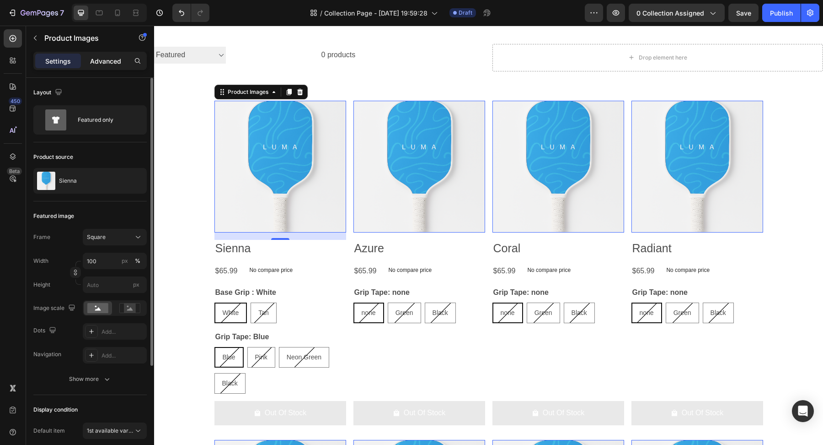
click at [108, 59] on p "Advanced" at bounding box center [105, 61] width 31 height 10
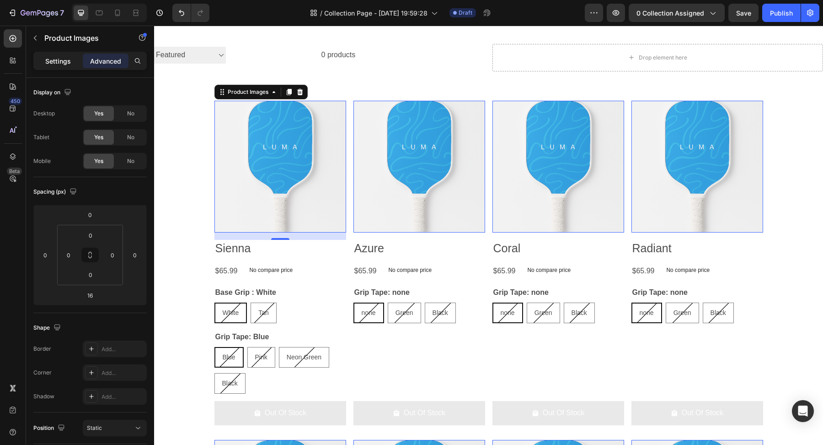
click at [56, 57] on p "Settings" at bounding box center [58, 61] width 26 height 10
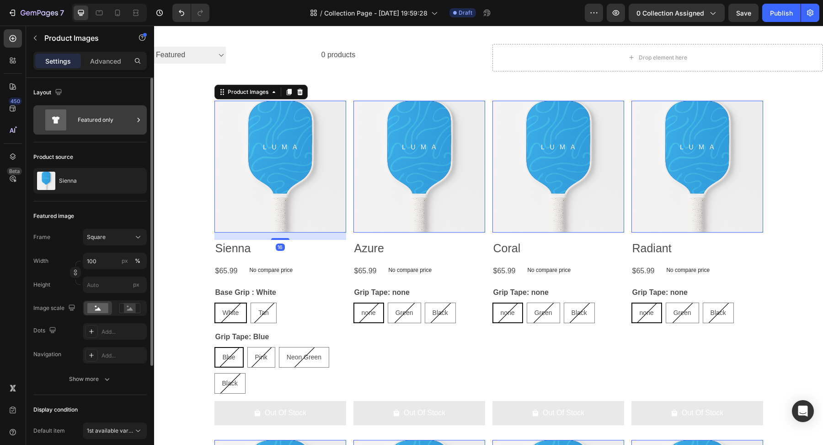
click at [107, 118] on div "Featured only" at bounding box center [106, 119] width 56 height 21
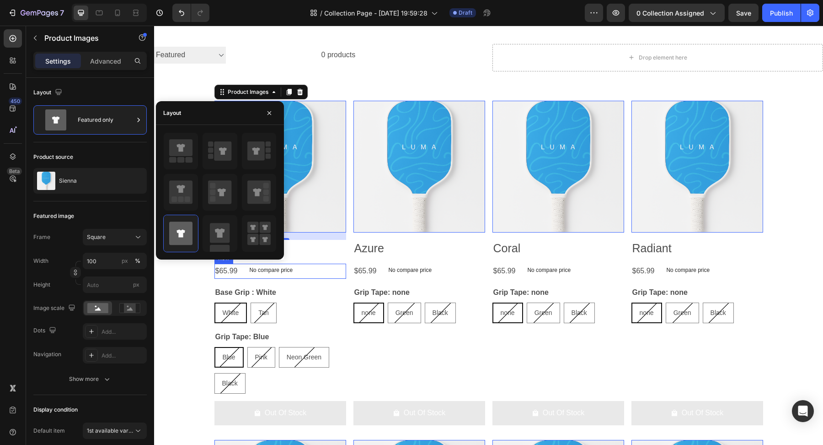
click at [326, 273] on div "$65.99 Product Price Product Price No compare price Product Price Row" at bounding box center [281, 270] width 132 height 15
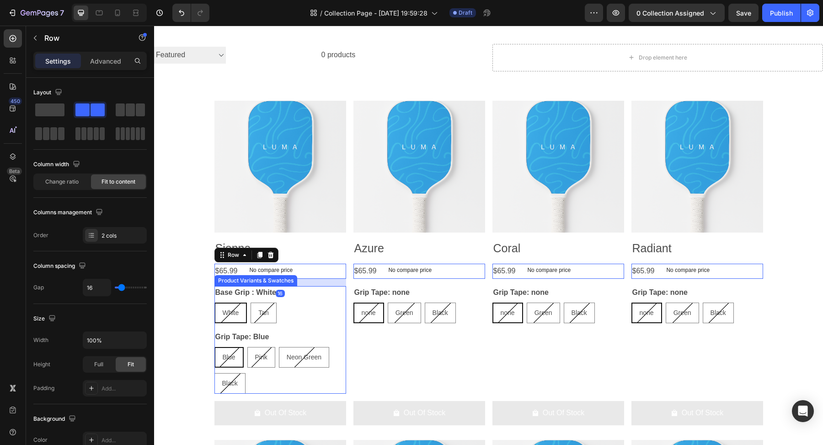
click at [306, 316] on div "White White White Tan Tan Tan" at bounding box center [281, 312] width 132 height 21
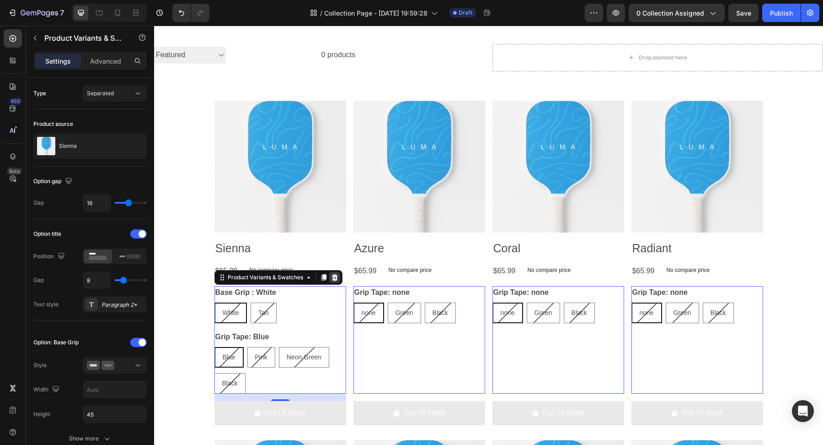
click at [336, 279] on icon at bounding box center [335, 277] width 6 height 6
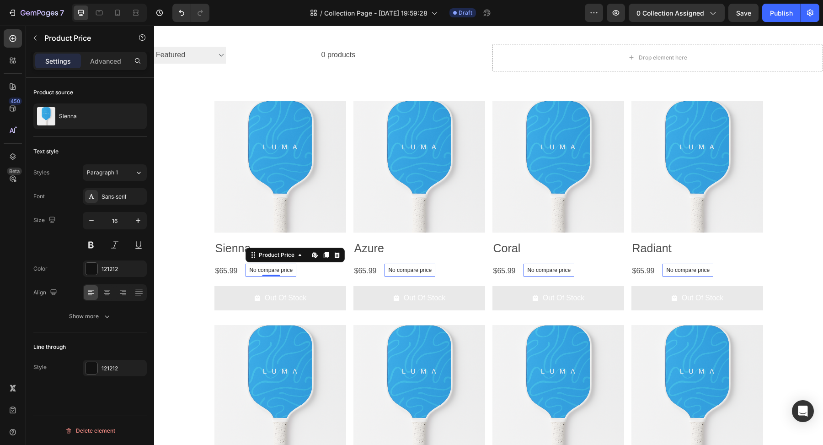
click at [294, 270] on div "No compare price" at bounding box center [271, 269] width 51 height 13
click at [293, 270] on div "No compare price" at bounding box center [271, 269] width 51 height 13
click at [334, 254] on icon at bounding box center [336, 254] width 7 height 7
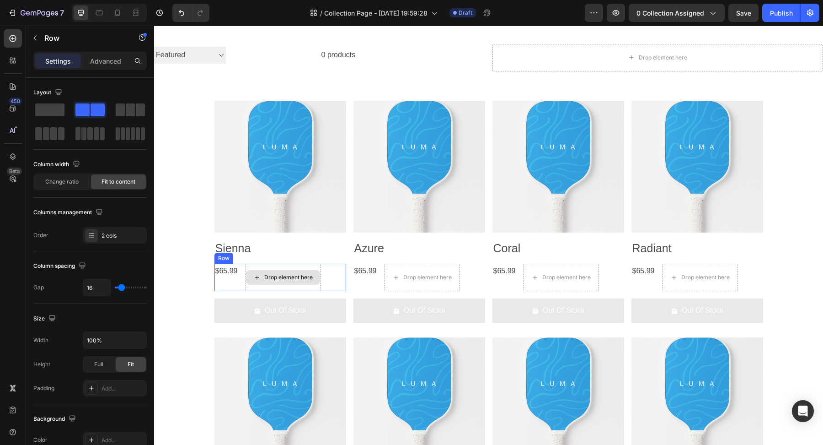
click at [311, 286] on div "Drop element here" at bounding box center [283, 276] width 75 height 27
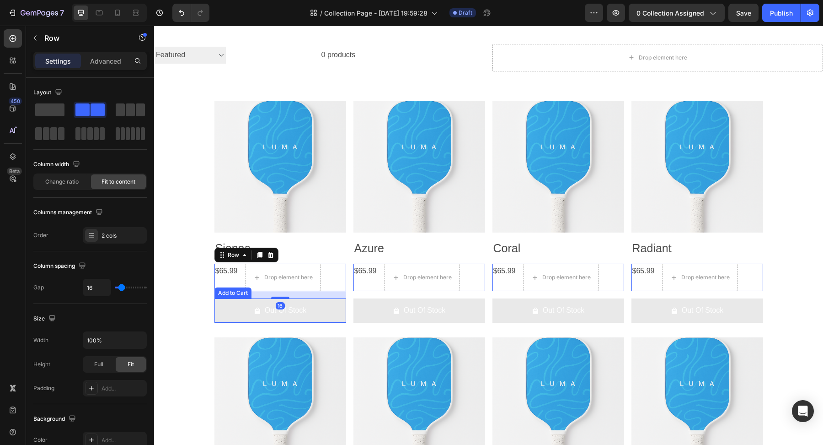
click at [268, 318] on button "Out Of Stock" at bounding box center [281, 310] width 132 height 24
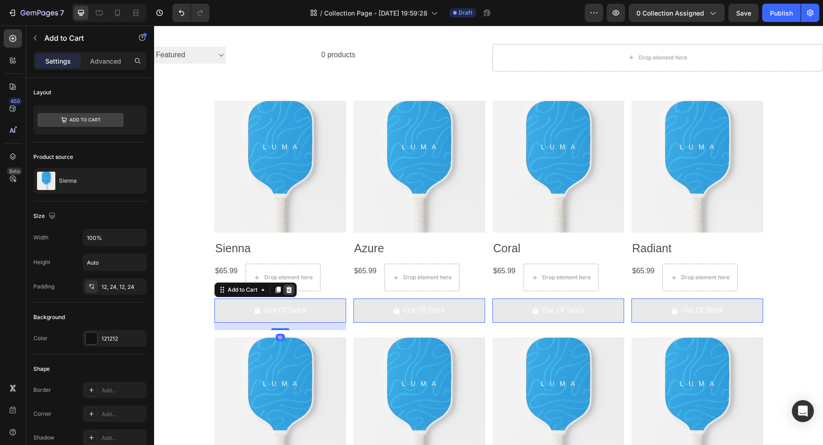
click at [289, 291] on icon at bounding box center [289, 289] width 6 height 6
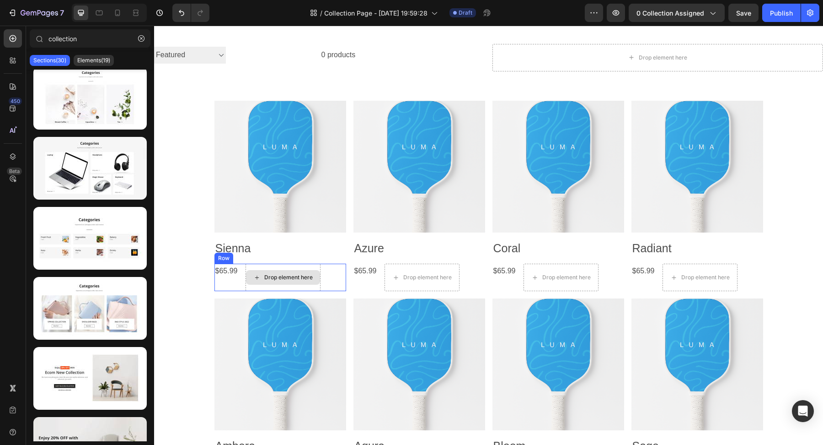
click at [299, 263] on div "Drop element here" at bounding box center [283, 276] width 75 height 27
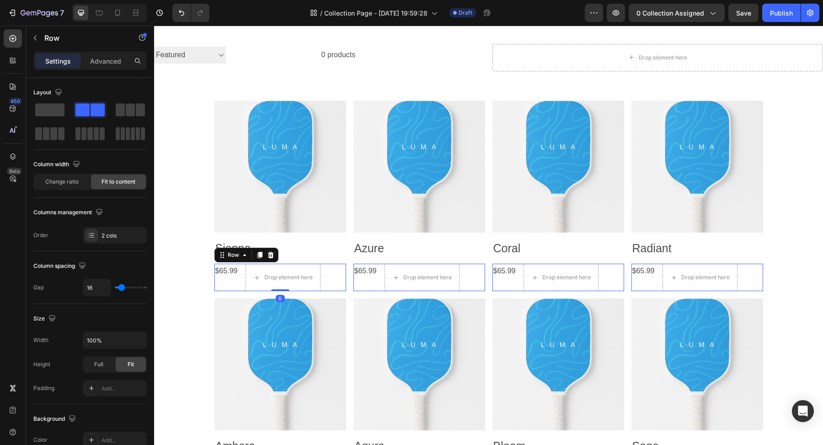
click at [237, 282] on div "$65.99 Product Price Product Price" at bounding box center [227, 276] width 24 height 27
click at [349, 247] on div "Product Images Sienna Product Title $65.99 Product Price Product Price Drop ele…" at bounding box center [489, 295] width 549 height 388
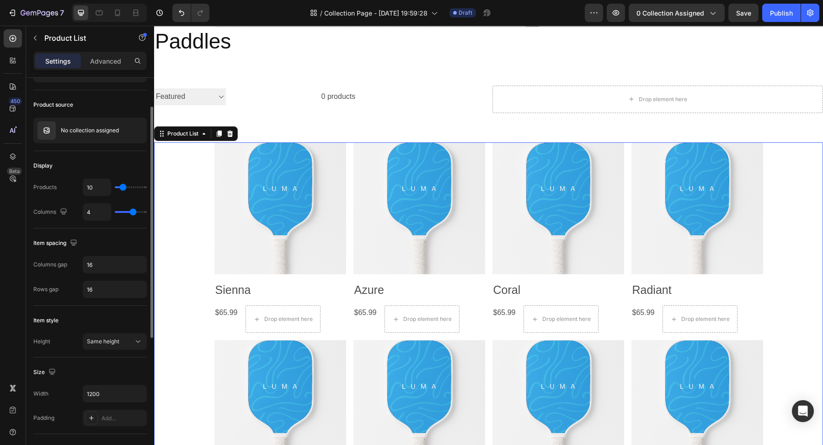
scroll to position [49, 0]
type input "11"
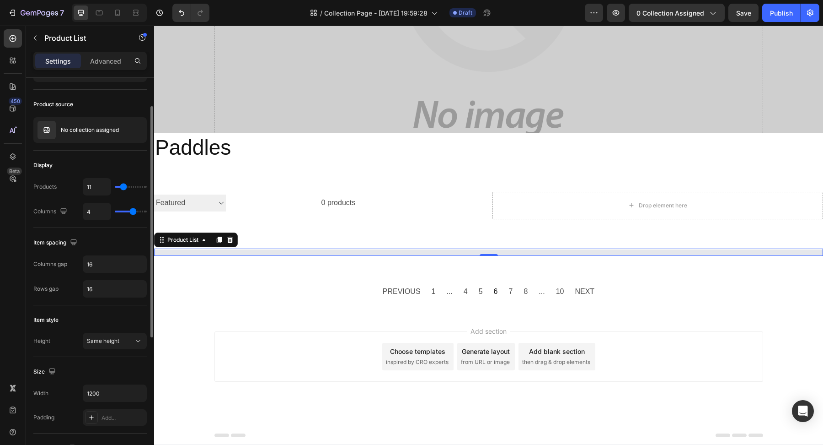
scroll to position [153, 0]
type input "9"
type input "6"
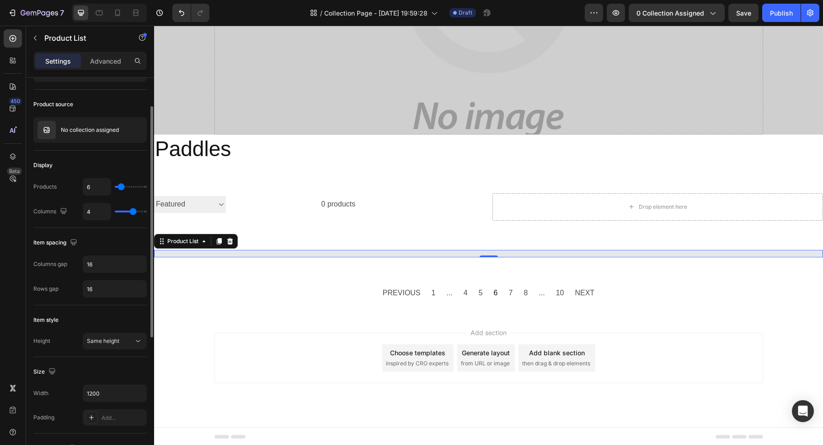
type input "5"
type input "4"
type input "2"
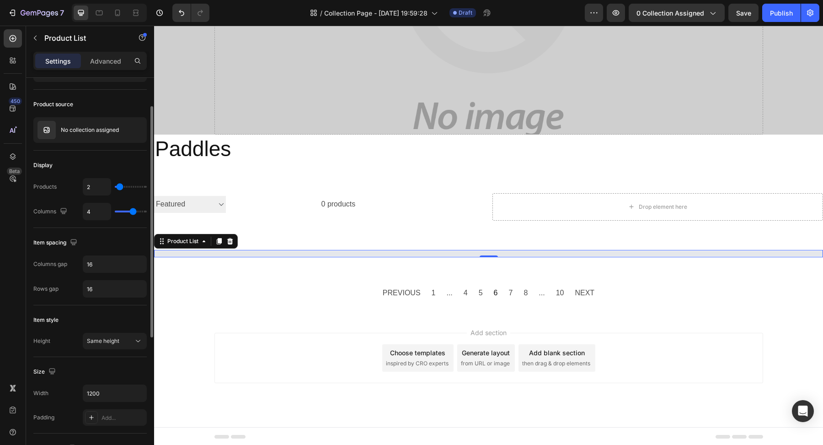
type input "2"
type input "1"
type input "2"
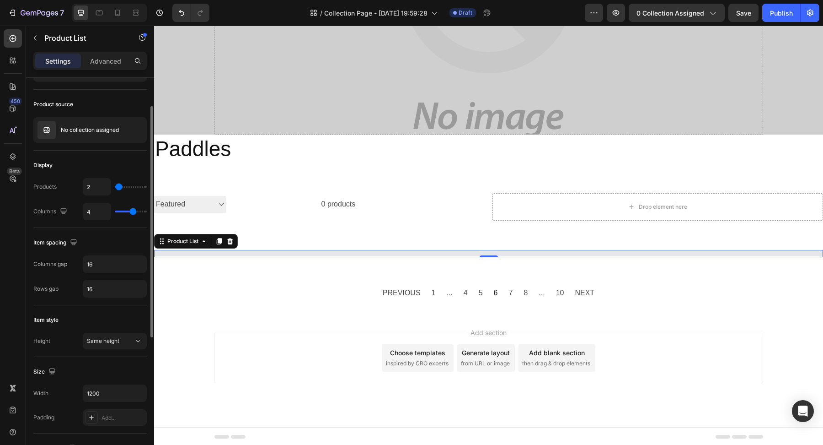
type input "3"
type input "4"
type input "5"
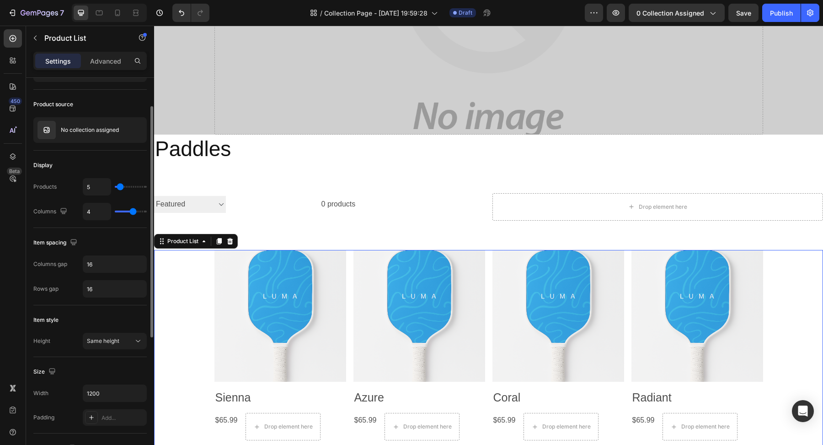
scroll to position [261, 0]
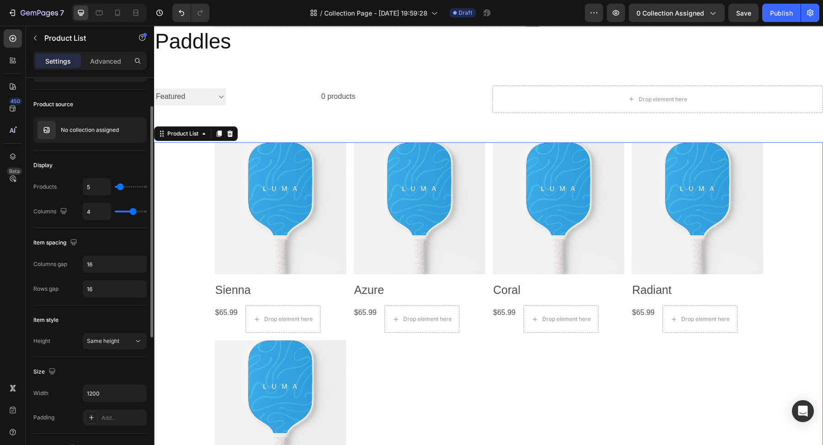
type input "5"
click at [120, 188] on input "range" at bounding box center [131, 187] width 32 height 2
type input "3"
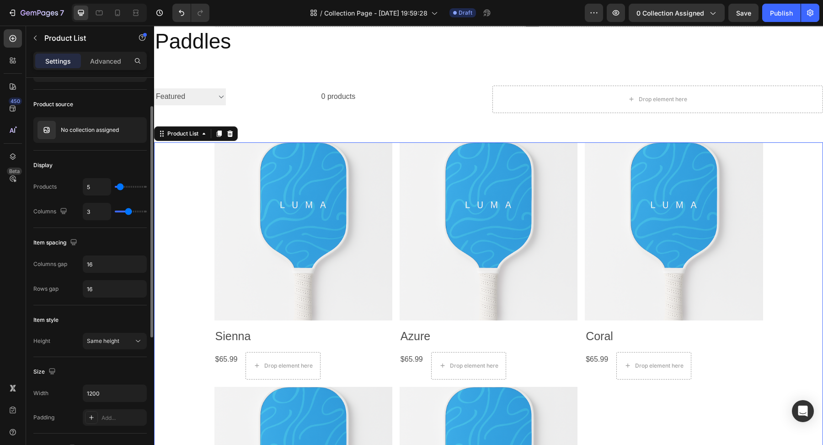
type input "2"
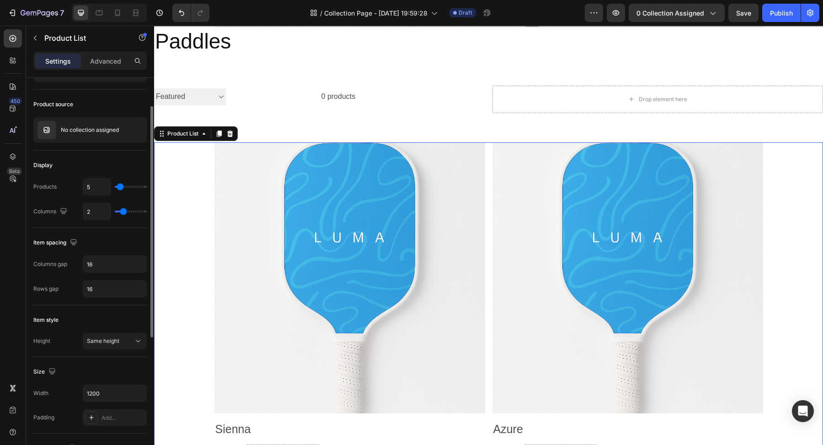
type input "1"
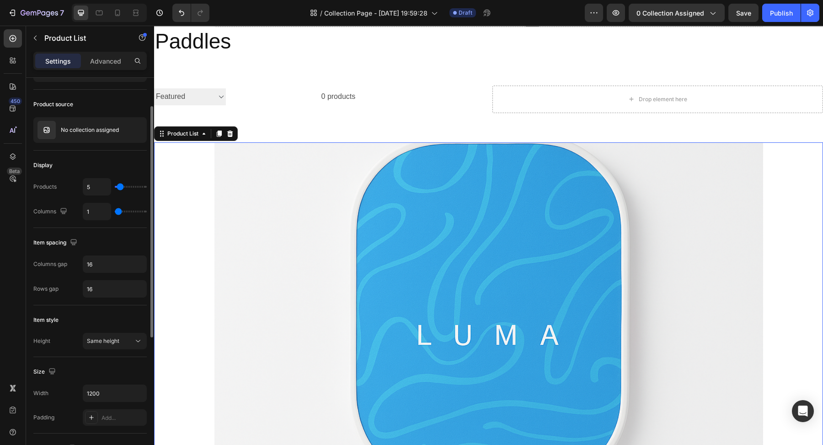
type input "2"
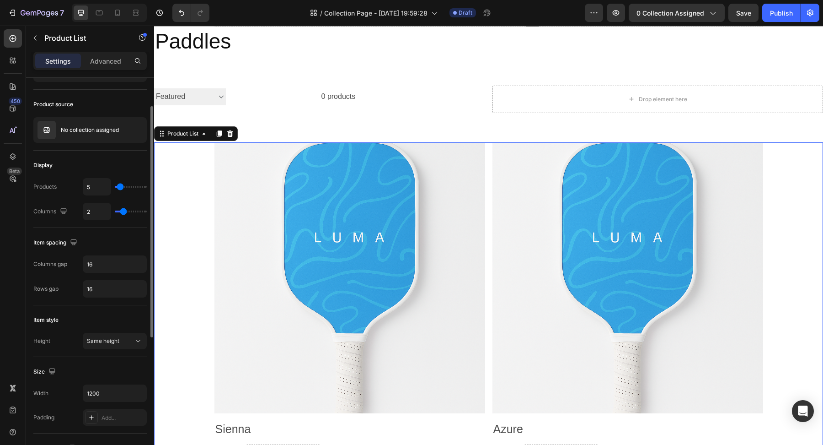
type input "3"
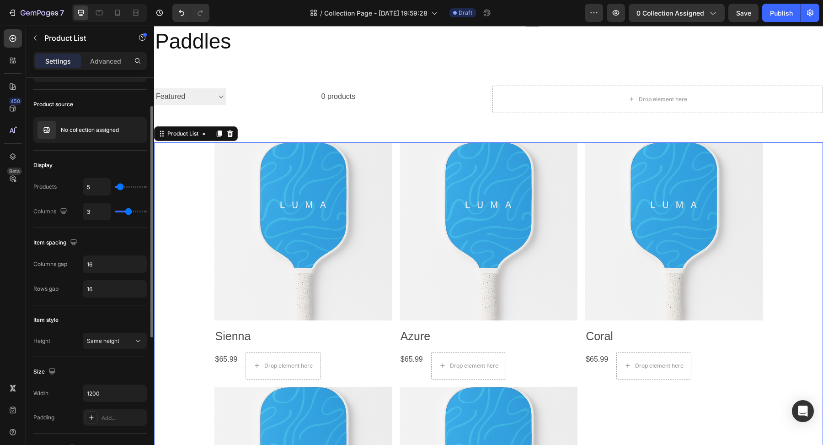
type input "4"
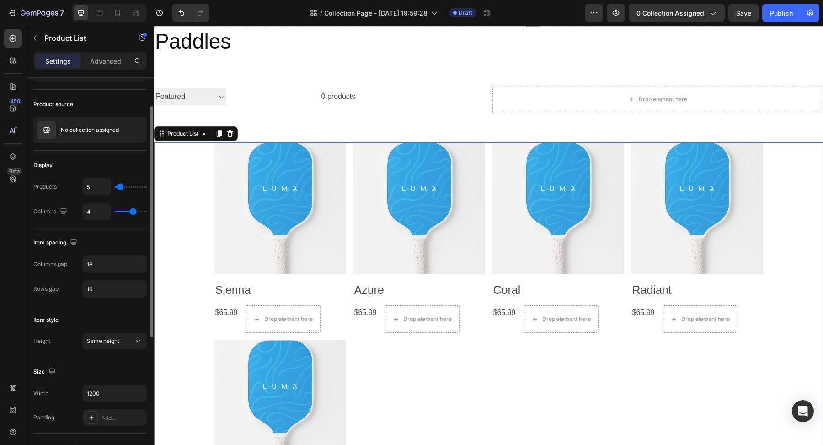
type input "5"
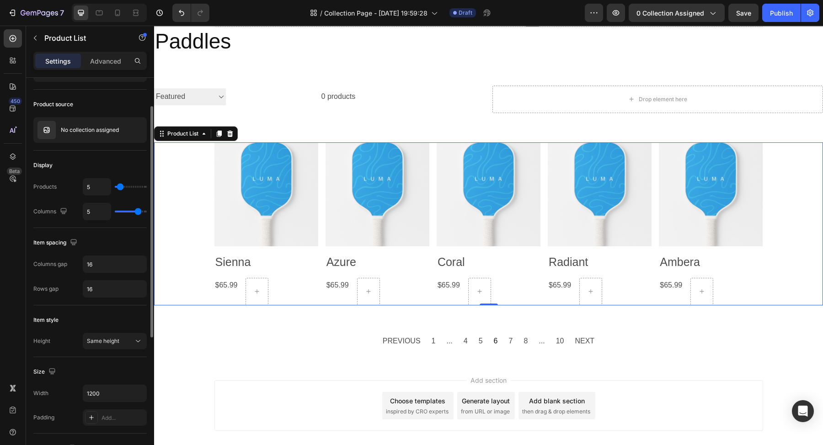
drag, startPoint x: 131, startPoint y: 211, endPoint x: 138, endPoint y: 213, distance: 7.1
type input "5"
click at [138, 212] on input "range" at bounding box center [131, 211] width 32 height 2
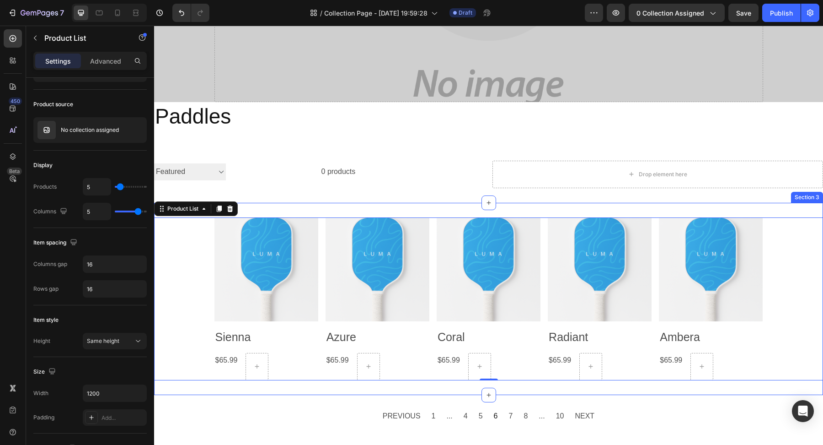
scroll to position [215, 0]
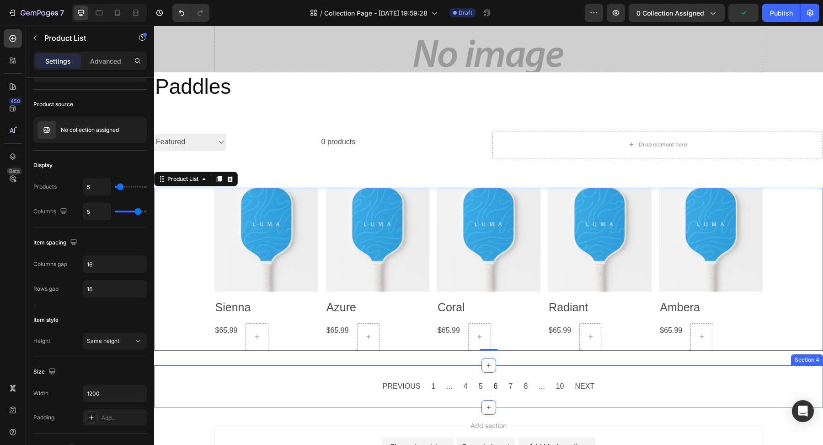
click at [377, 395] on div "PREVIOUS 1 ... 4 5 6 7 8 ... 10 NEXT Collection Paginator Section 4" at bounding box center [488, 386] width 669 height 43
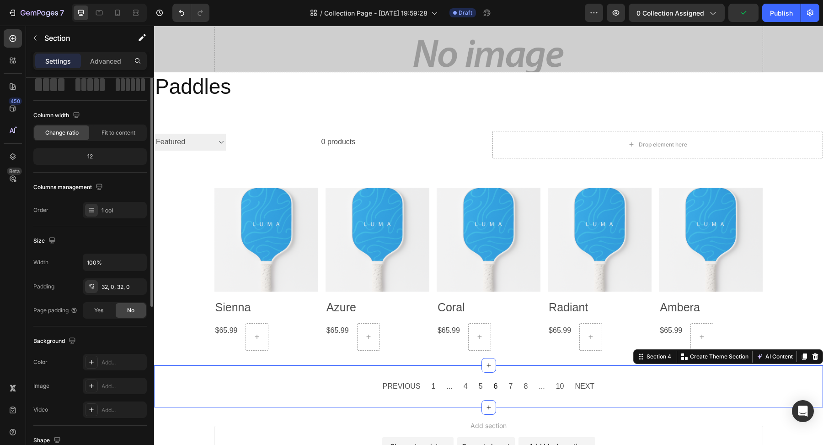
scroll to position [0, 0]
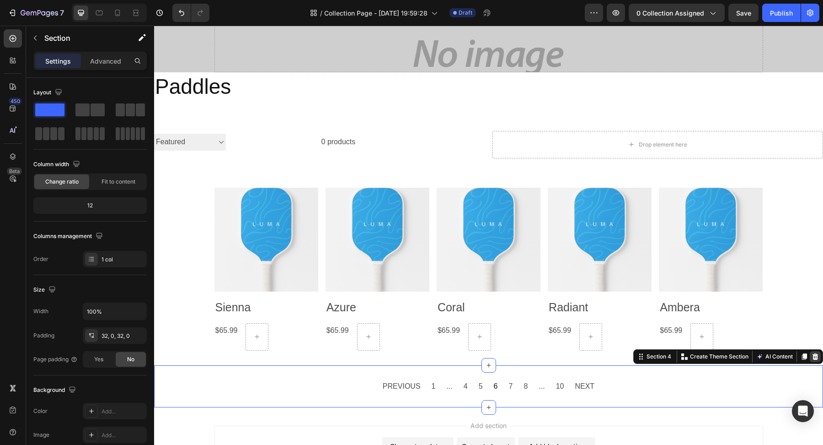
click at [819, 358] on div at bounding box center [815, 356] width 11 height 11
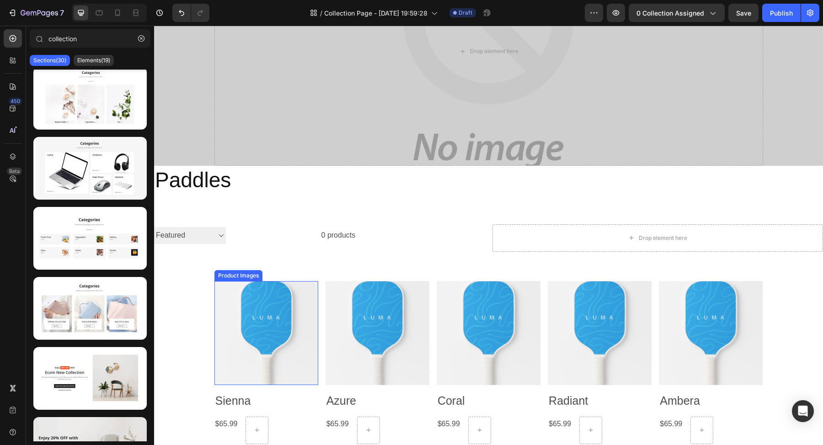
scroll to position [123, 0]
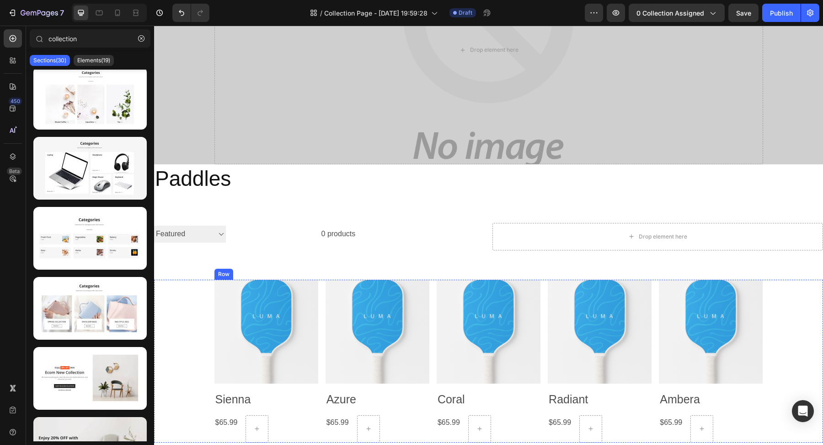
click at [302, 375] on img at bounding box center [267, 331] width 104 height 104
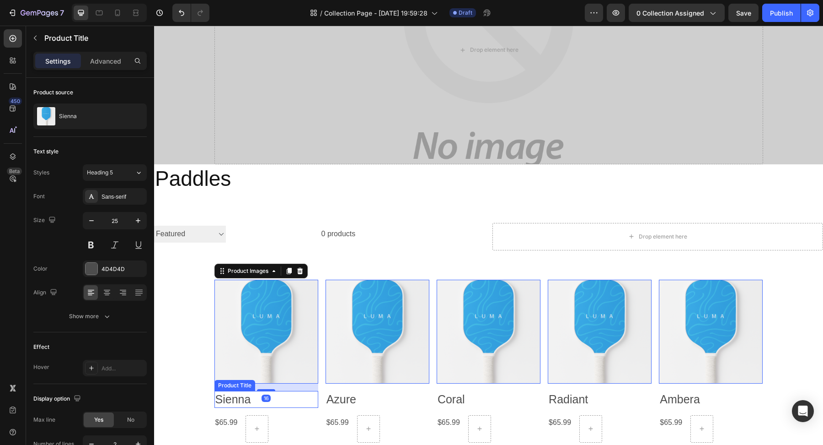
click at [315, 406] on h2 "Sienna" at bounding box center [267, 399] width 104 height 17
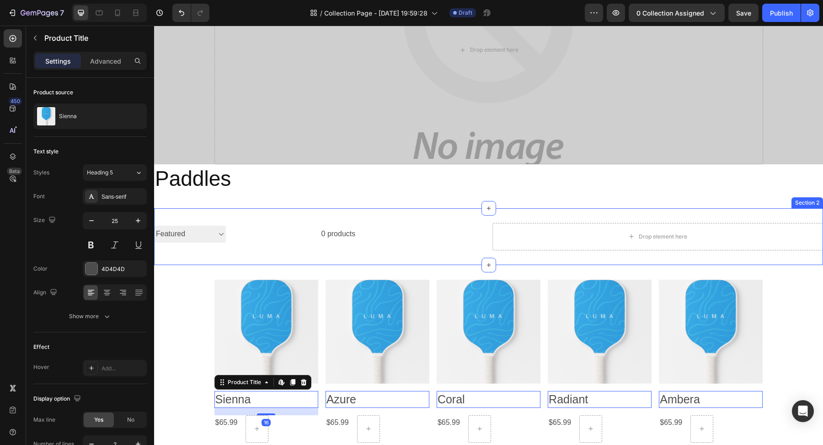
click at [218, 256] on div "Sorting Best selling Featured Alphabetically, A-Z Alphabetically, Z-A Price, lo…" at bounding box center [488, 236] width 669 height 57
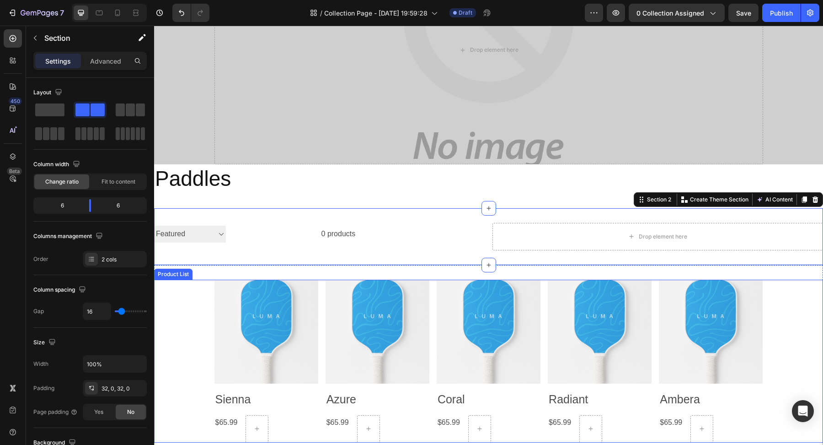
click at [194, 290] on div "Product Images Sienna Product Title $65.99 Product Price Product Price Row Row …" at bounding box center [488, 360] width 669 height 163
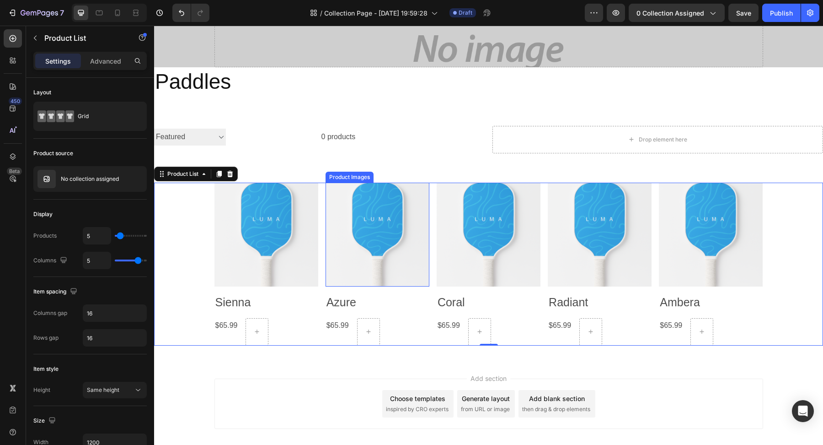
scroll to position [234, 0]
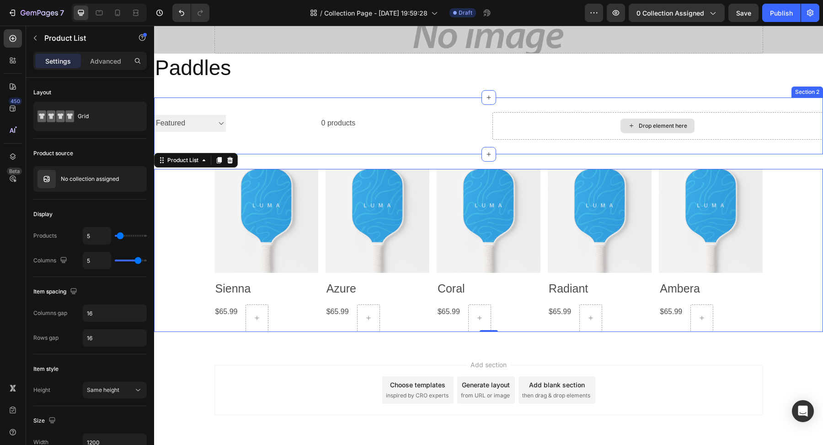
click at [632, 126] on icon at bounding box center [631, 126] width 7 height 8
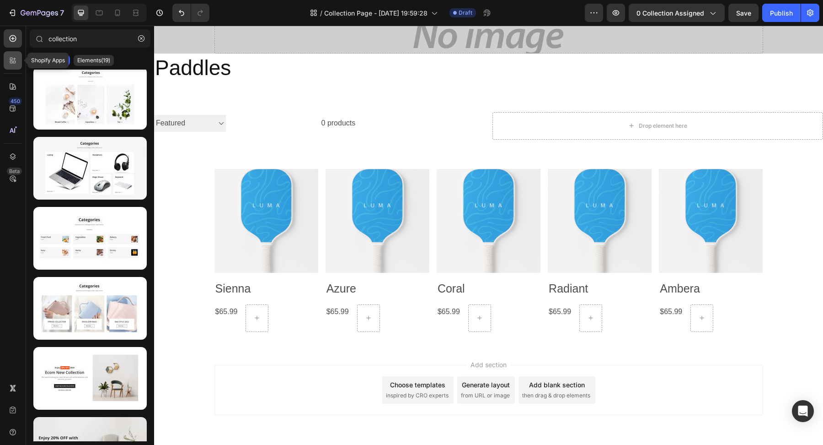
click at [14, 67] on div at bounding box center [13, 60] width 18 height 18
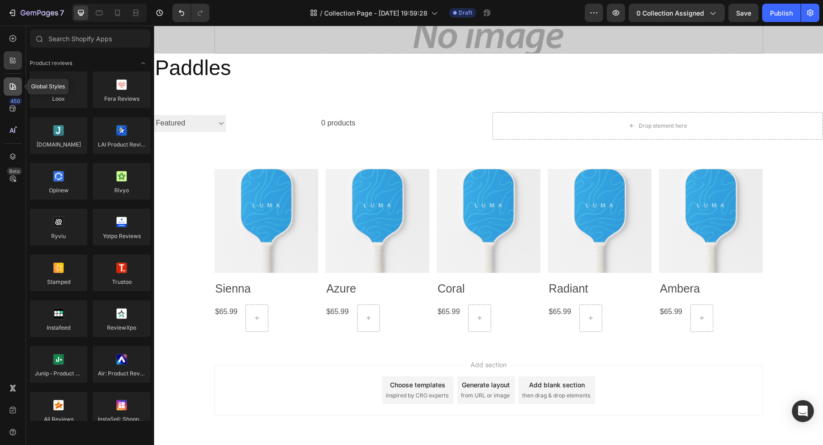
click at [13, 93] on div at bounding box center [13, 86] width 18 height 18
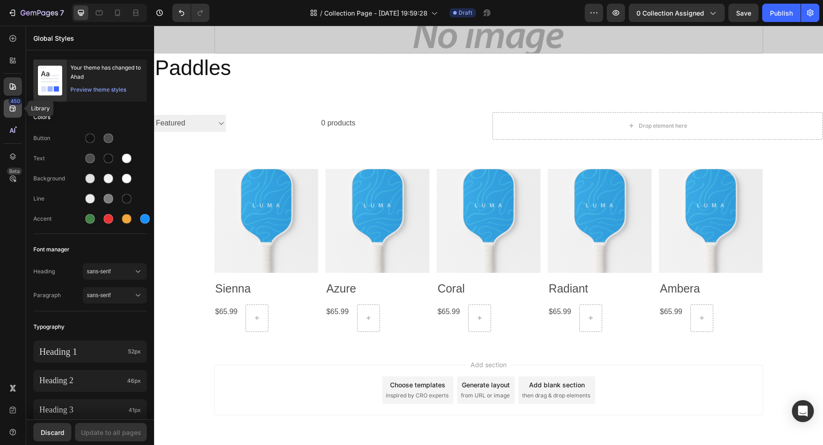
click at [14, 108] on icon at bounding box center [12, 108] width 9 height 9
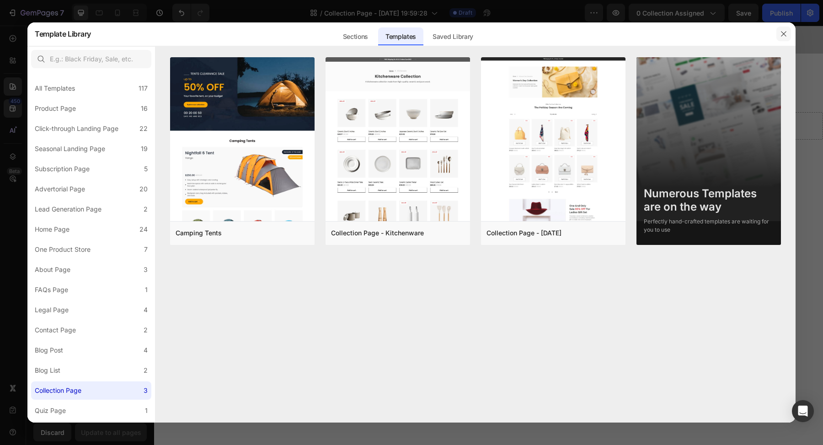
click at [787, 29] on button "button" at bounding box center [784, 34] width 15 height 15
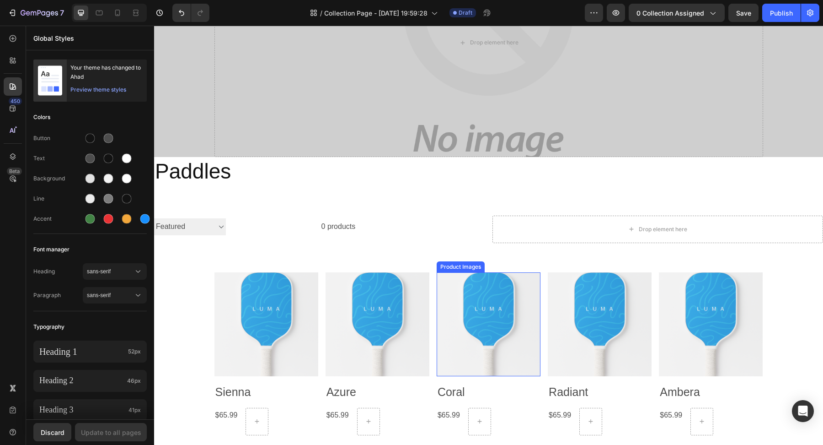
scroll to position [129, 0]
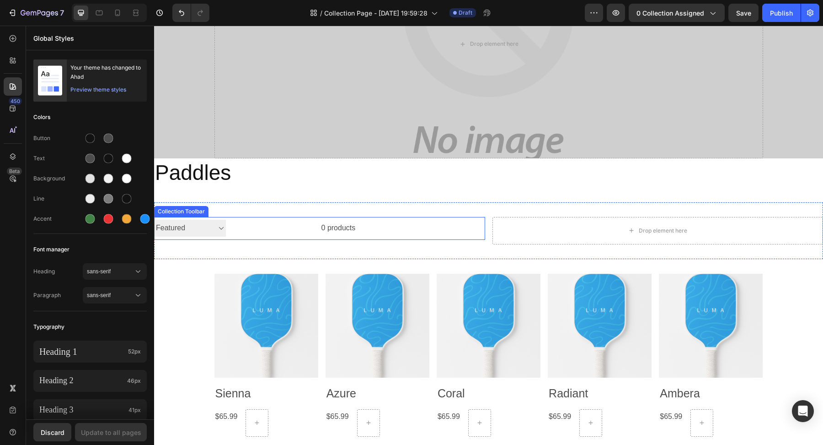
click at [206, 225] on select "Sorting Best selling Featured Alphabetically, A-Z Alphabetically, Z-A Price, lo…" at bounding box center [190, 228] width 72 height 17
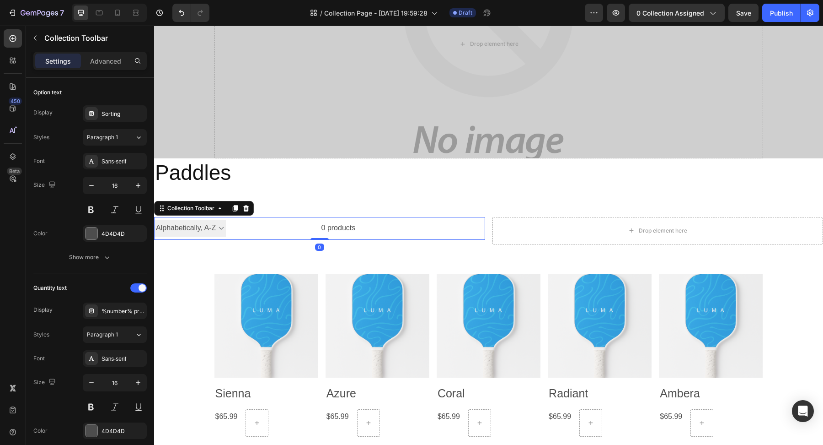
click at [154, 220] on select "Sorting Best selling Featured Alphabetically, A-Z Alphabetically, Z-A Price, lo…" at bounding box center [190, 228] width 72 height 17
click at [212, 228] on select "Sorting Best selling Featured Alphabetically, A-Z Alphabetically, Z-A Price, lo…" at bounding box center [190, 228] width 72 height 17
click at [154, 220] on select "Sorting Best selling Featured Alphabetically, A-Z Alphabetically, Z-A Price, lo…" at bounding box center [190, 228] width 72 height 17
click at [215, 230] on select "Sorting Best selling Featured Alphabetically, A-Z Alphabetically, Z-A Price, lo…" at bounding box center [190, 228] width 72 height 17
click at [154, 220] on select "Sorting Best selling Featured Alphabetically, A-Z Alphabetically, Z-A Price, lo…" at bounding box center [190, 228] width 72 height 17
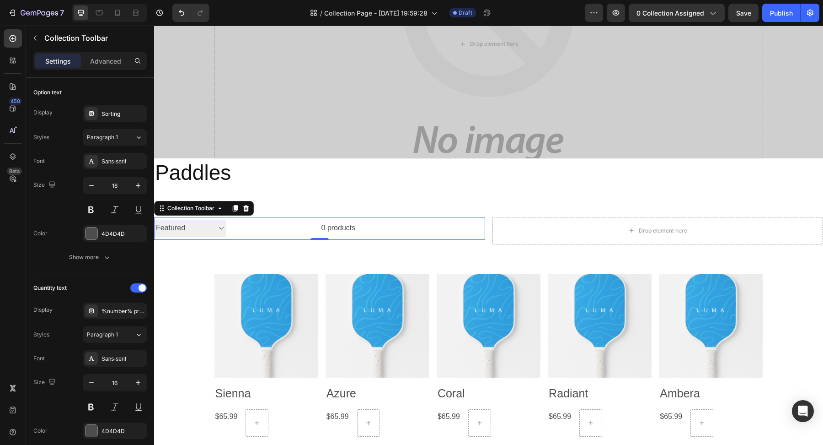
click at [217, 225] on select "Sorting Best selling Featured Alphabetically, A-Z Alphabetically, Z-A Price, lo…" at bounding box center [190, 228] width 72 height 17
click at [154, 220] on select "Sorting Best selling Featured Alphabetically, A-Z Alphabetically, Z-A Price, lo…" at bounding box center [190, 228] width 72 height 17
click at [210, 229] on select "Sorting Best selling Featured Alphabetically, A-Z Alphabetically, Z-A Price, lo…" at bounding box center [190, 228] width 72 height 17
select select "title-ascending"
click at [154, 220] on select "Sorting Best selling Featured Alphabetically, A-Z Alphabetically, Z-A Price, lo…" at bounding box center [190, 228] width 72 height 17
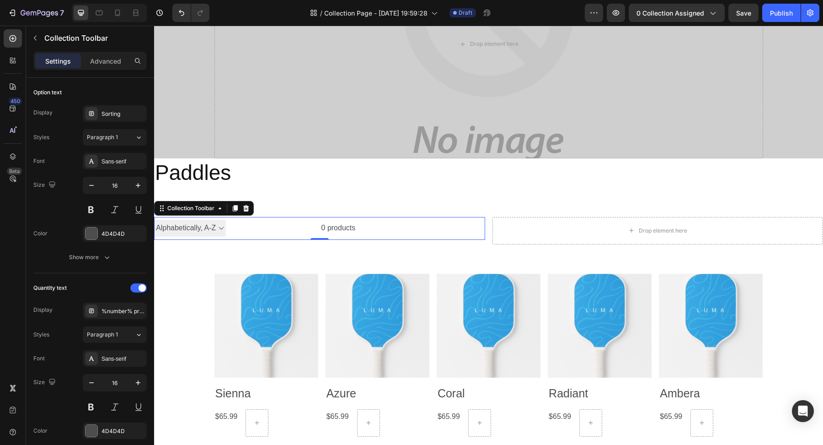
click at [327, 226] on div "0 products" at bounding box center [290, 228] width 129 height 23
click at [514, 229] on div "Drop element here" at bounding box center [658, 230] width 331 height 27
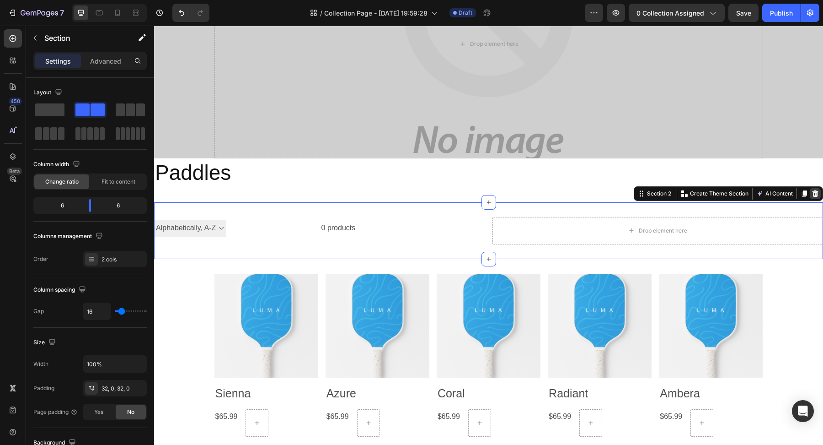
click at [815, 191] on icon at bounding box center [816, 193] width 6 height 6
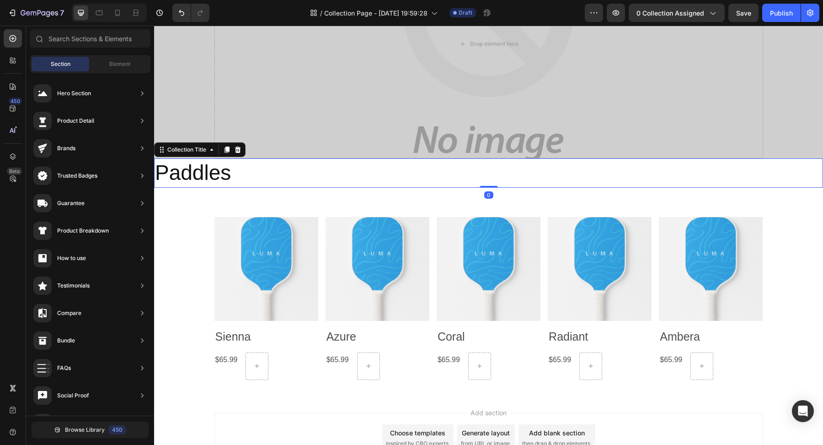
click at [259, 175] on h2 "Paddles" at bounding box center [488, 172] width 669 height 29
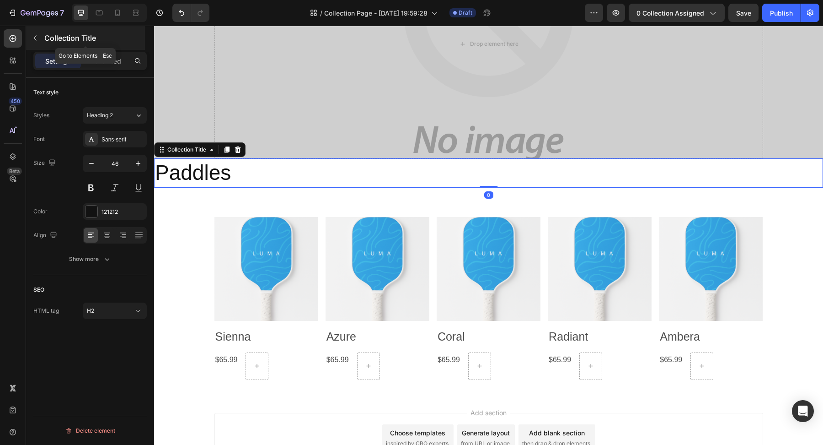
click at [31, 32] on button "button" at bounding box center [35, 38] width 15 height 15
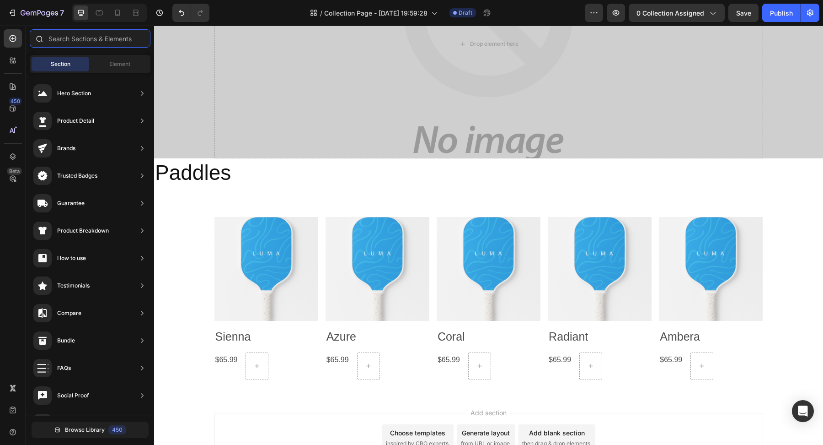
click at [73, 35] on input "text" at bounding box center [90, 38] width 121 height 18
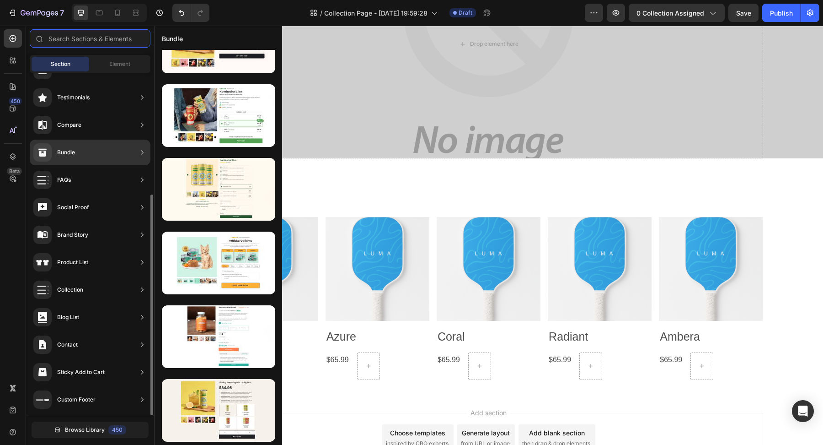
scroll to position [0, 0]
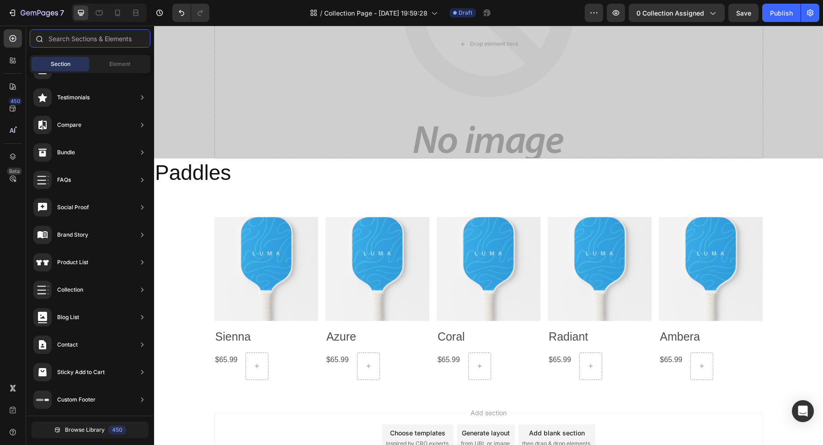
click at [82, 44] on input "text" at bounding box center [90, 38] width 121 height 18
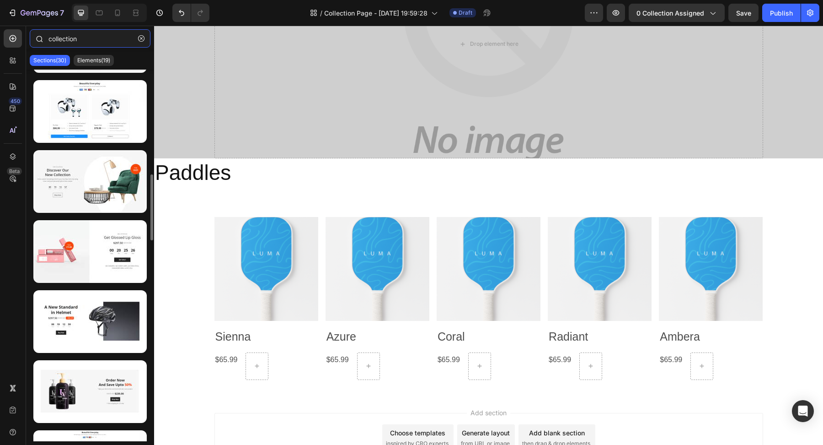
scroll to position [440, 0]
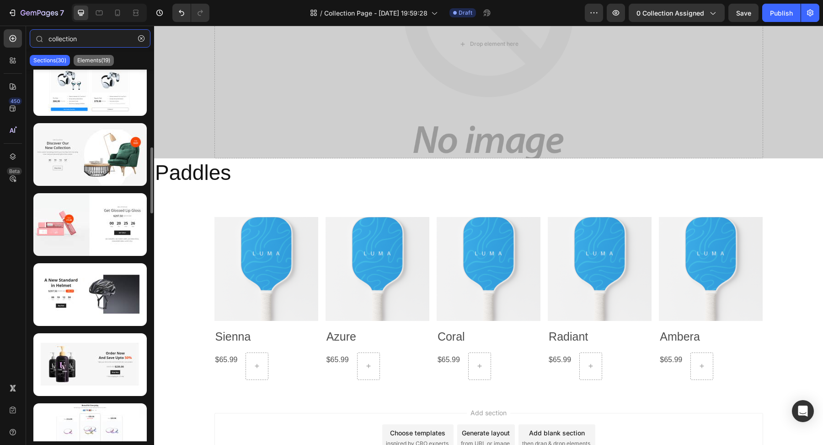
type input "collection"
click at [93, 58] on p "Elements(19)" at bounding box center [93, 60] width 33 height 7
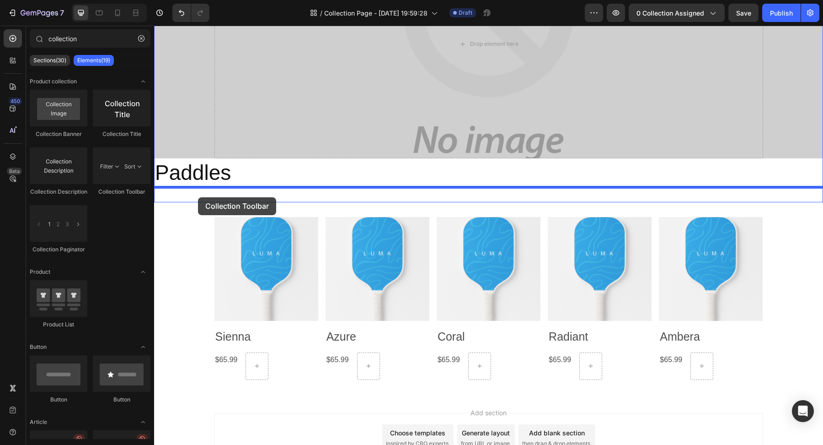
drag, startPoint x: 269, startPoint y: 188, endPoint x: 196, endPoint y: 194, distance: 73.5
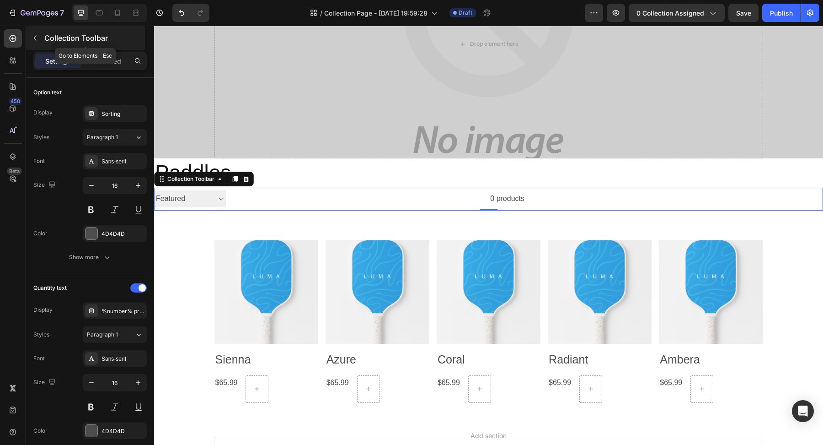
click at [38, 35] on icon "button" at bounding box center [35, 37] width 7 height 7
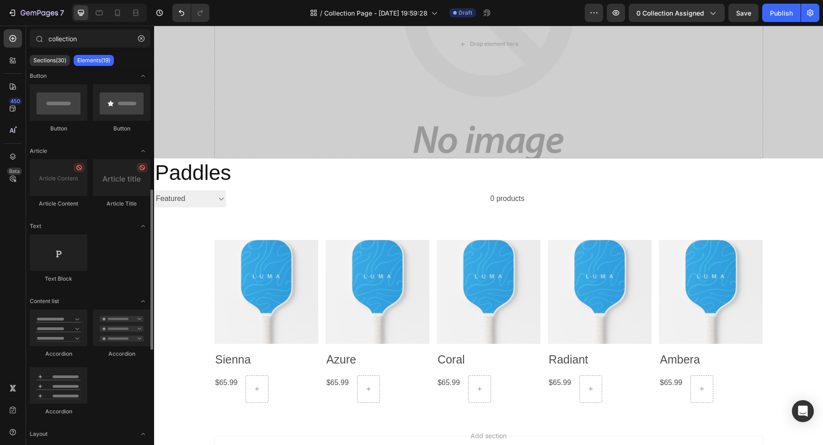
scroll to position [273, 0]
drag, startPoint x: 210, startPoint y: 288, endPoint x: 158, endPoint y: 193, distance: 107.9
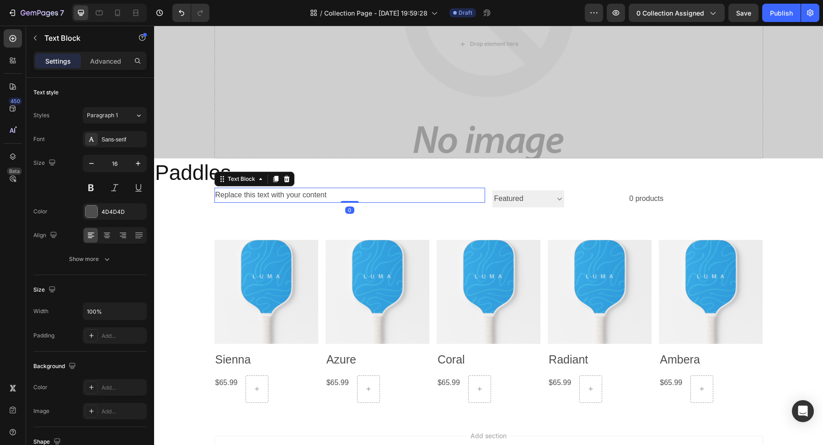
click at [280, 193] on div "Replace this text with your content" at bounding box center [350, 195] width 271 height 15
click at [280, 193] on p "Replace this text with your content" at bounding box center [349, 194] width 269 height 13
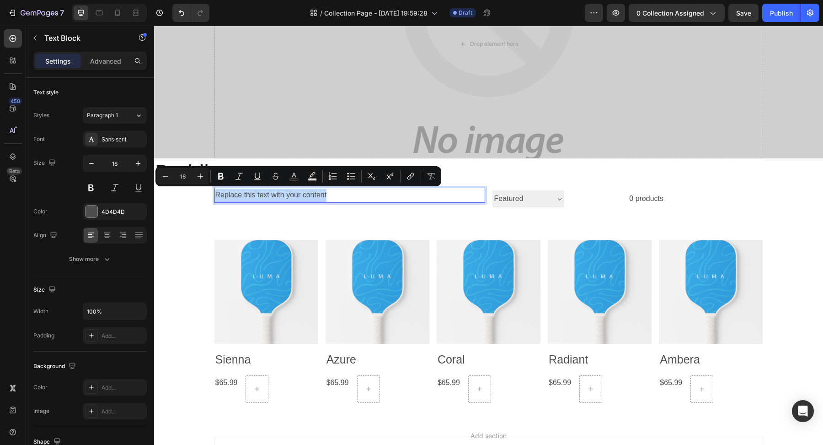
click at [280, 193] on p "Replace this text with your content" at bounding box center [349, 194] width 269 height 13
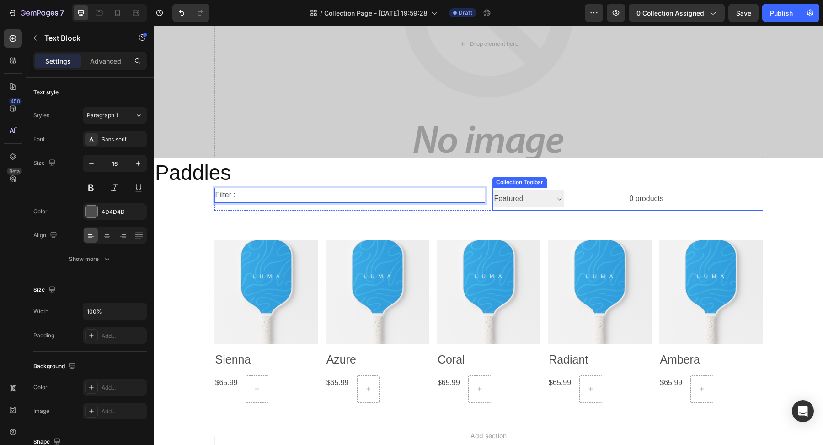
click at [514, 194] on select "Sorting Best selling Featured Alphabetically, A-Z Alphabetically, Z-A Price, lo…" at bounding box center [529, 198] width 72 height 17
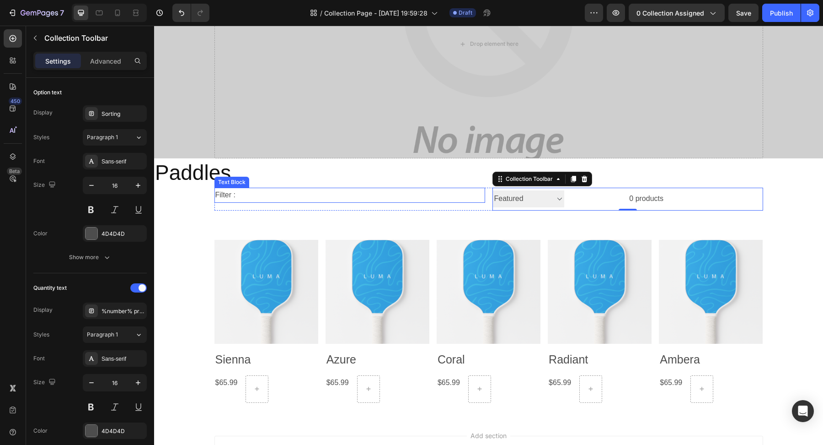
click at [226, 196] on p "Filter :" at bounding box center [349, 194] width 269 height 13
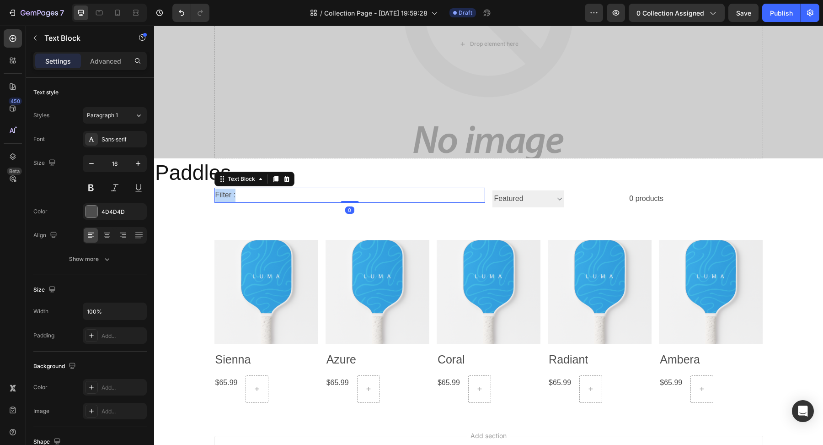
click at [226, 196] on p "Filter :" at bounding box center [349, 194] width 269 height 13
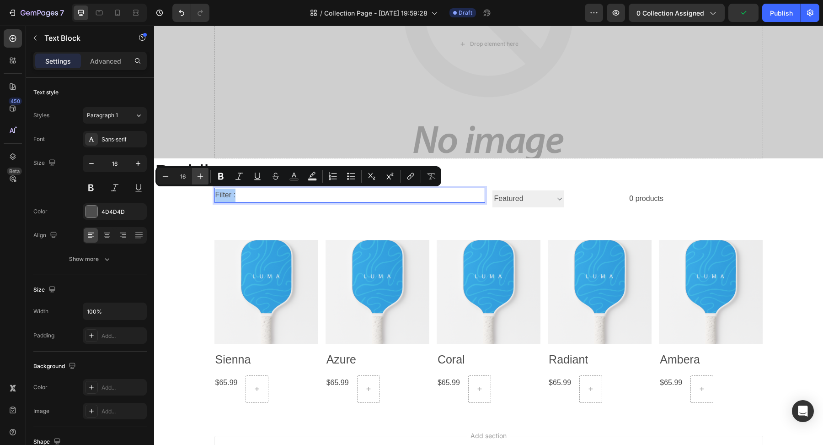
click at [199, 181] on button "Plus" at bounding box center [200, 176] width 16 height 16
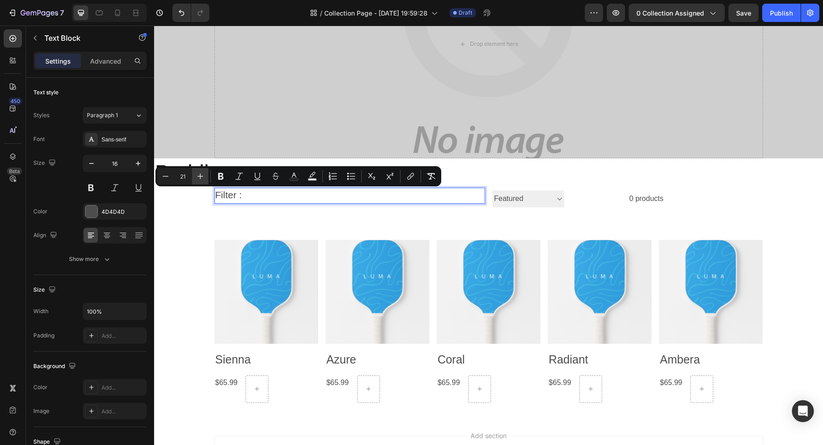
click at [199, 181] on button "Plus" at bounding box center [200, 176] width 16 height 16
click at [168, 177] on icon "Editor contextual toolbar" at bounding box center [165, 176] width 9 height 9
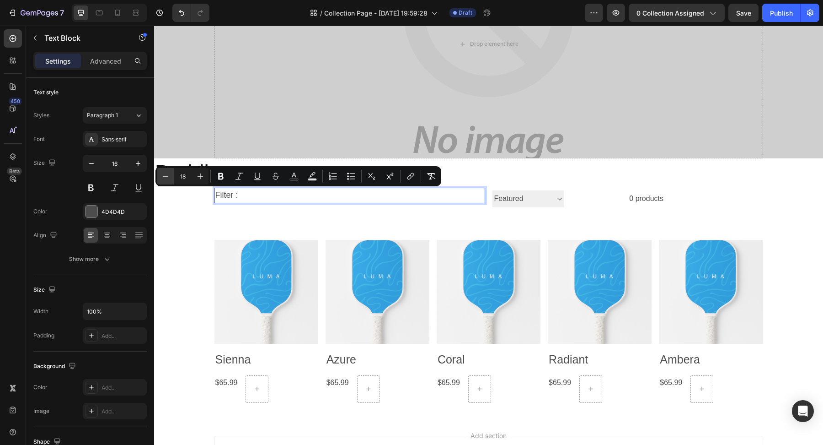
click at [168, 177] on icon "Editor contextual toolbar" at bounding box center [165, 176] width 9 height 9
type input "17"
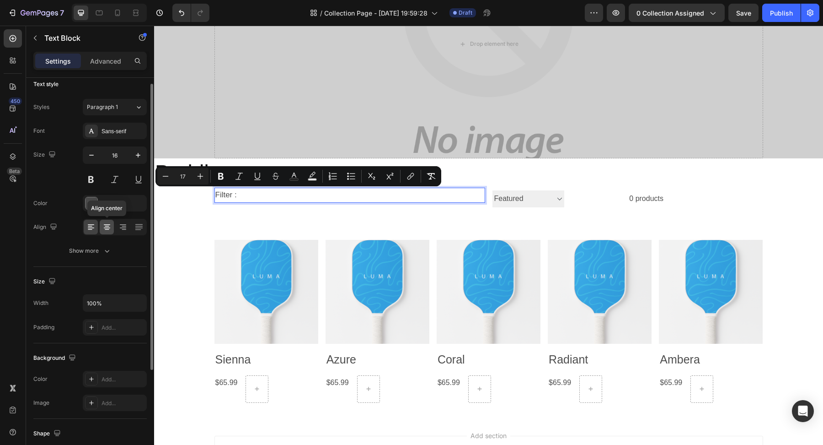
click at [107, 226] on icon at bounding box center [106, 226] width 9 height 9
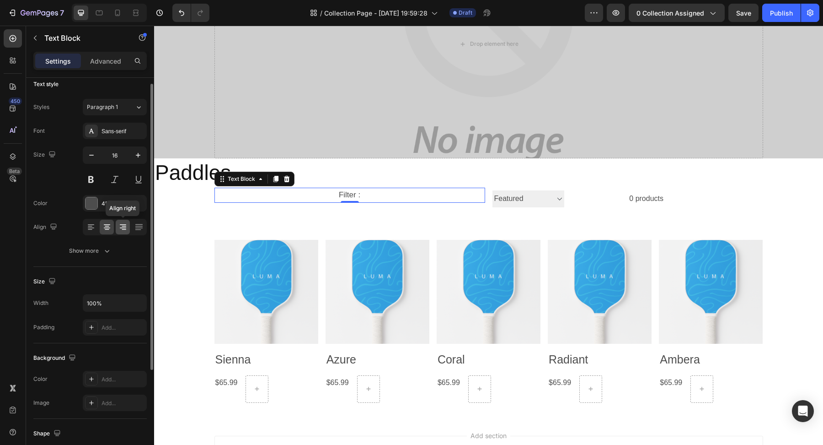
click at [123, 226] on icon at bounding box center [124, 226] width 5 height 1
click at [105, 222] on icon at bounding box center [106, 226] width 9 height 9
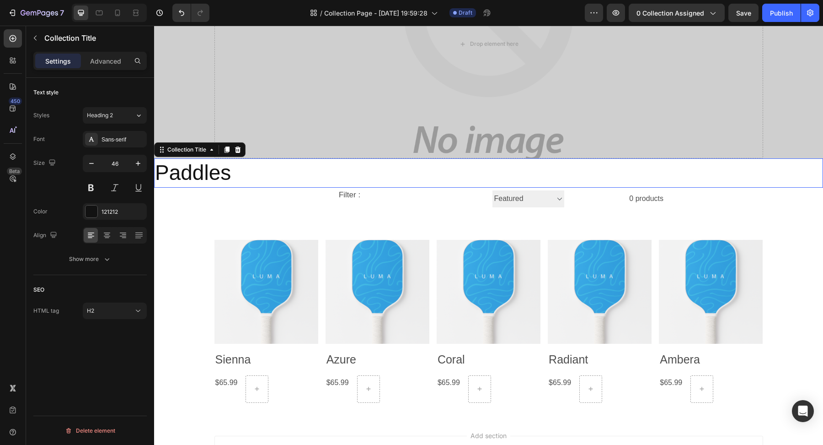
click at [413, 159] on h2 "Paddles" at bounding box center [488, 172] width 669 height 29
click at [341, 195] on span "Filter :" at bounding box center [349, 194] width 21 height 9
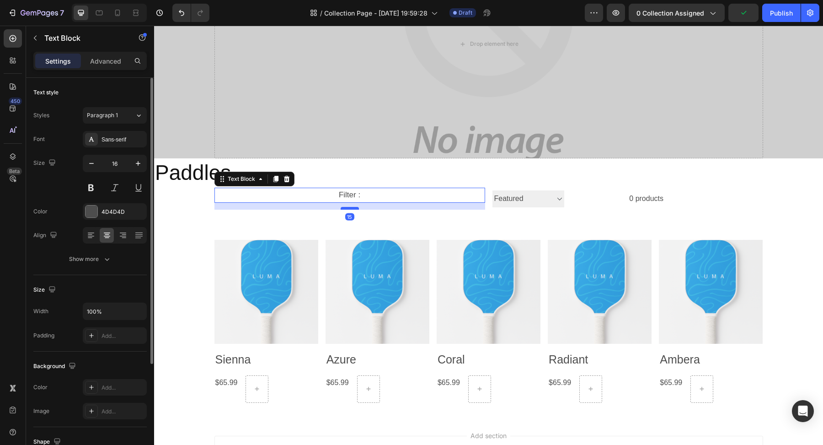
drag, startPoint x: 352, startPoint y: 200, endPoint x: 351, endPoint y: 207, distance: 7.4
click at [351, 207] on div at bounding box center [350, 208] width 18 height 3
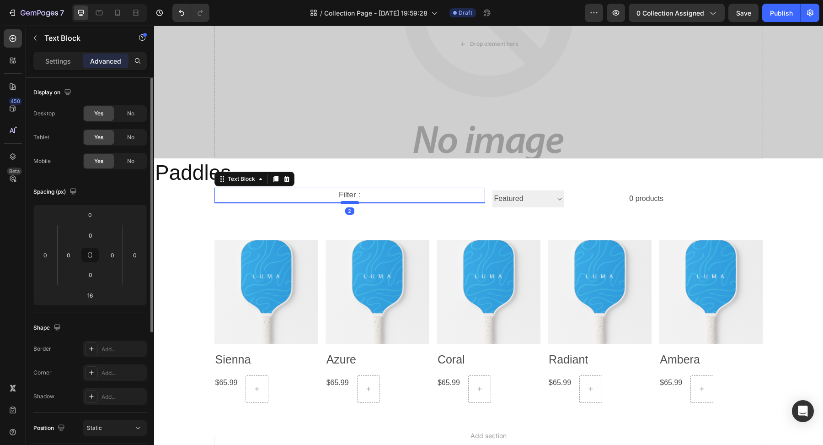
drag, startPoint x: 351, startPoint y: 207, endPoint x: 349, endPoint y: 201, distance: 6.8
click at [349, 201] on div at bounding box center [350, 202] width 18 height 3
type input "2"
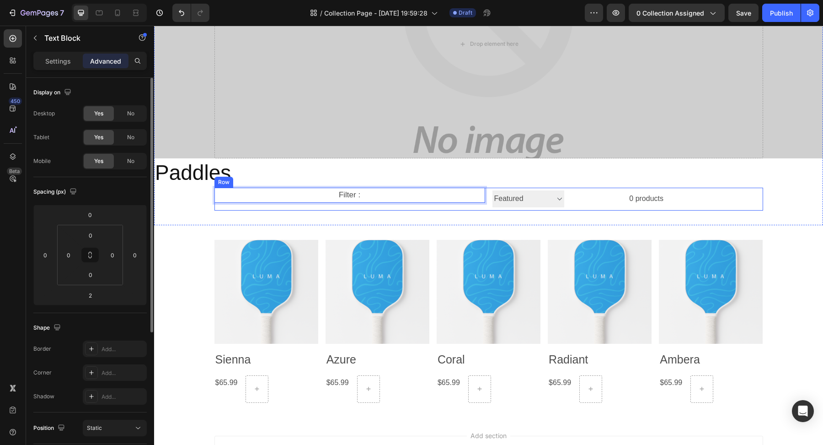
drag, startPoint x: 471, startPoint y: 195, endPoint x: 470, endPoint y: 202, distance: 6.9
click at [456, 197] on p "Filter :" at bounding box center [349, 194] width 269 height 13
click at [438, 193] on p "Filter" at bounding box center [349, 194] width 269 height 13
click at [399, 193] on p "Filter :" at bounding box center [349, 194] width 269 height 13
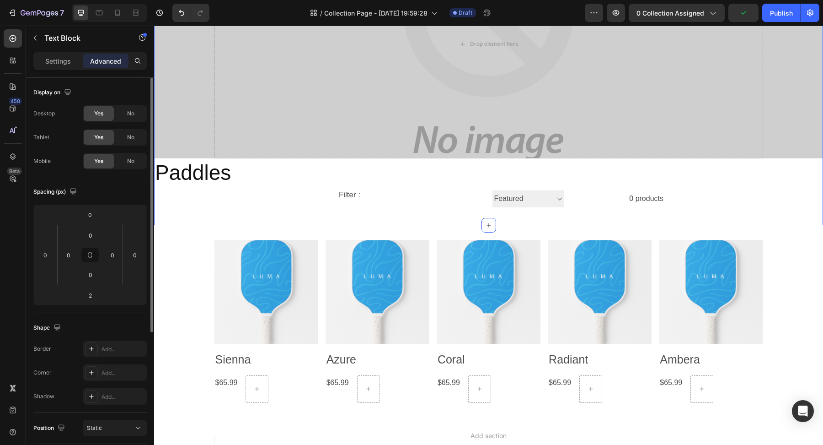
click at [399, 218] on div "Drop element here Collection Banner Paddles Collection Title Filter : Text Bloc…" at bounding box center [488, 70] width 669 height 310
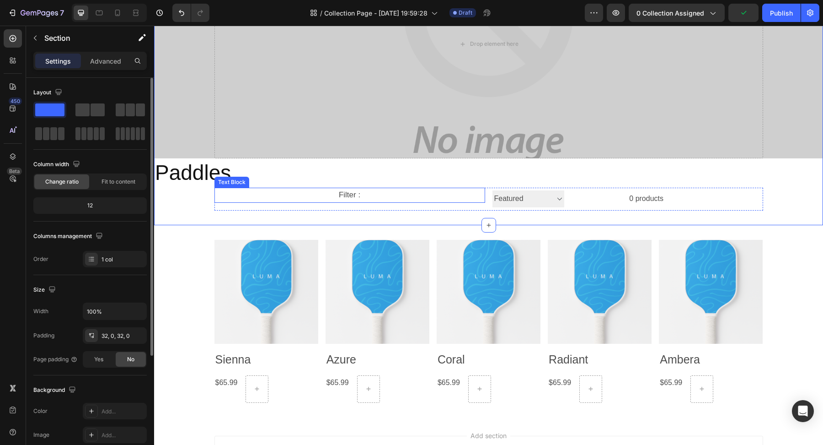
click at [396, 197] on p "Filter :" at bounding box center [349, 194] width 269 height 13
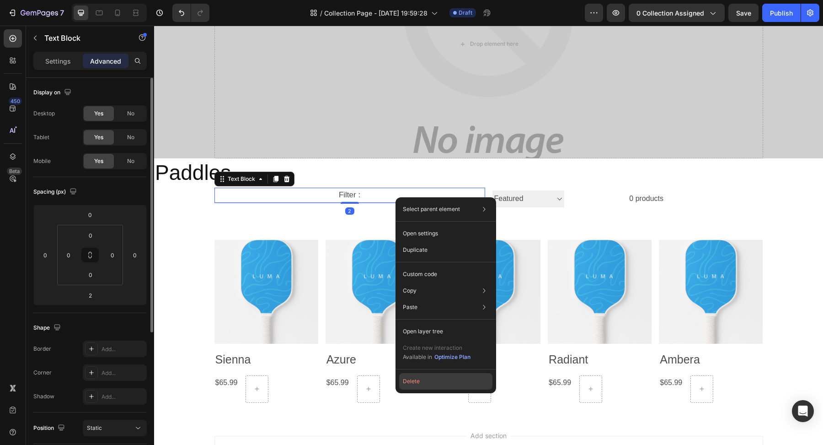
click at [425, 375] on button "Delete" at bounding box center [445, 381] width 93 height 16
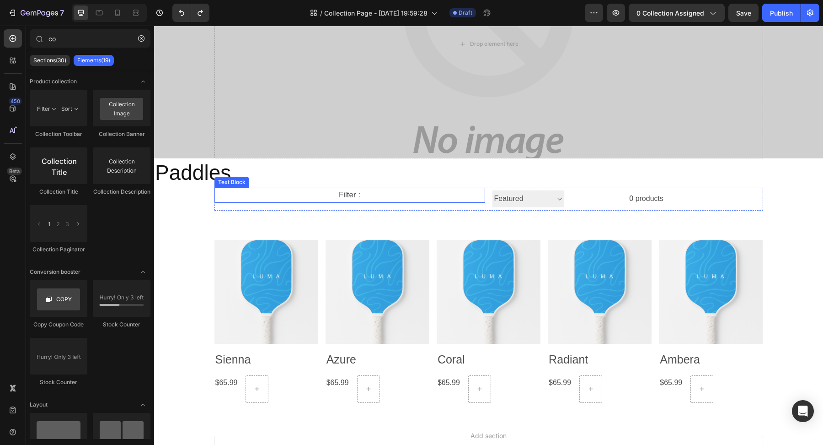
type input "c"
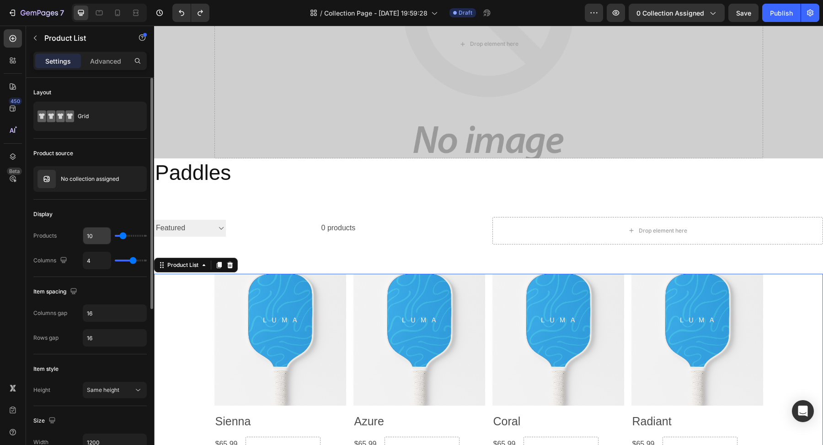
click at [95, 233] on input "10" at bounding box center [96, 235] width 27 height 16
type input "5"
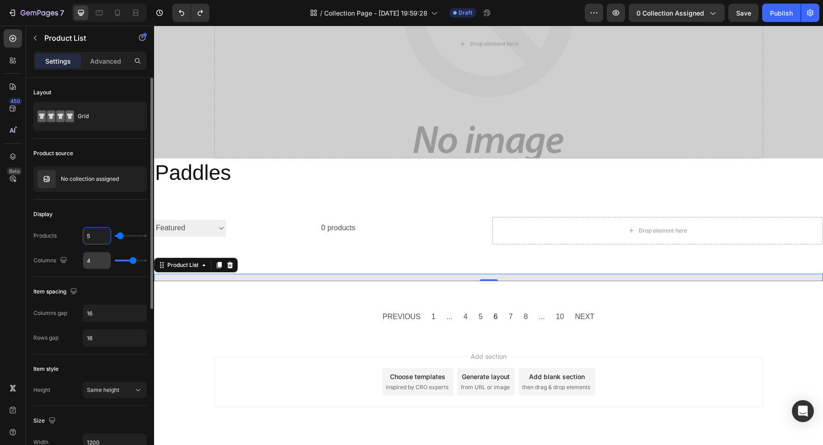
type input "5"
click at [94, 256] on input "4" at bounding box center [96, 260] width 27 height 16
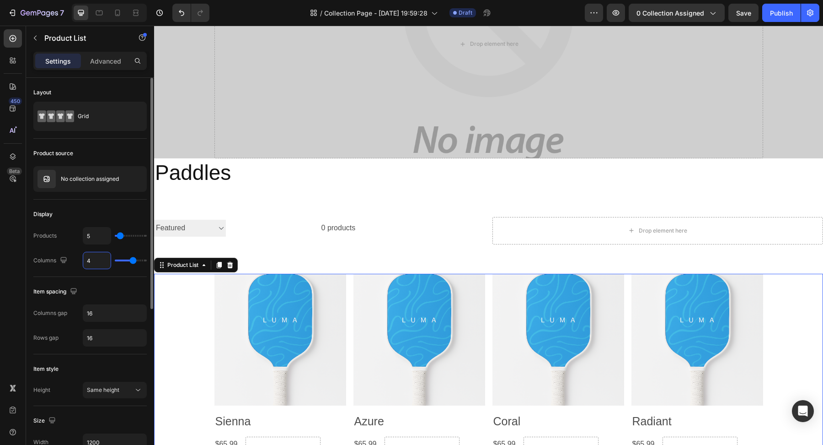
type input "5"
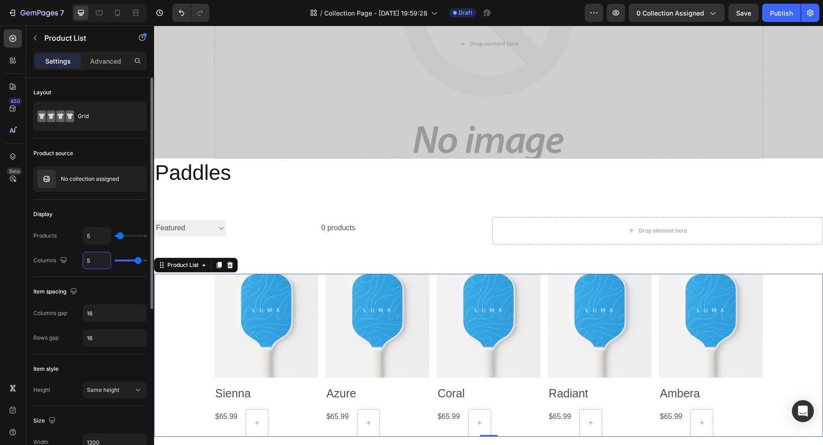
type input "5"
click at [137, 207] on div "Display" at bounding box center [89, 214] width 113 height 15
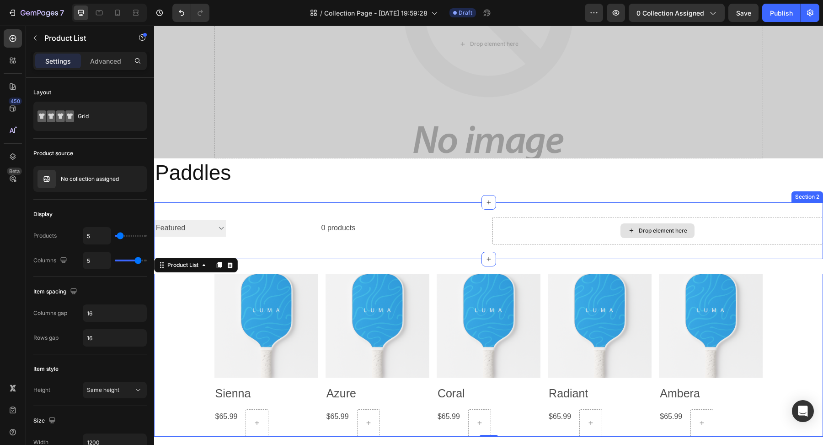
click at [550, 237] on div "Drop element here" at bounding box center [658, 230] width 331 height 27
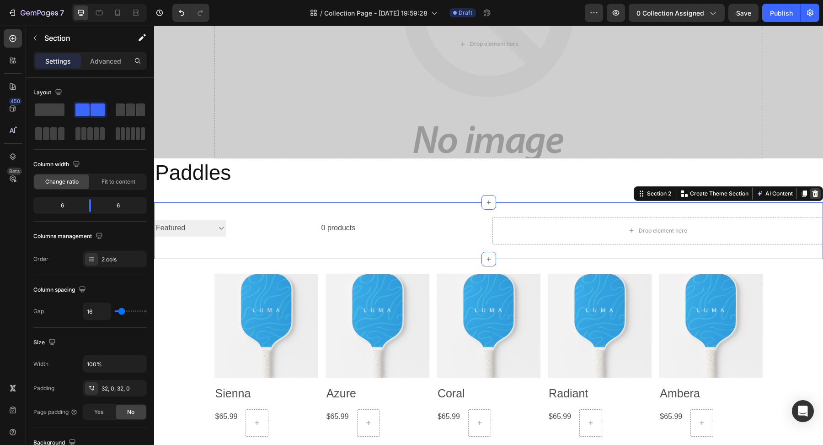
click at [816, 192] on icon at bounding box center [815, 193] width 7 height 7
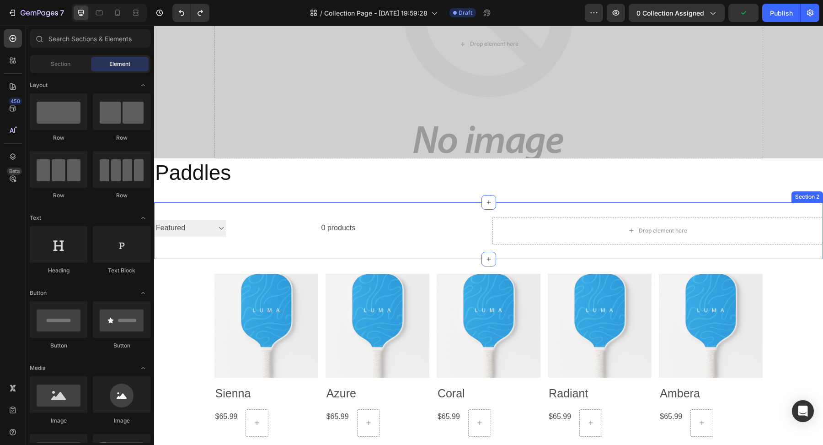
click at [532, 230] on div "Drop element here" at bounding box center [658, 230] width 331 height 27
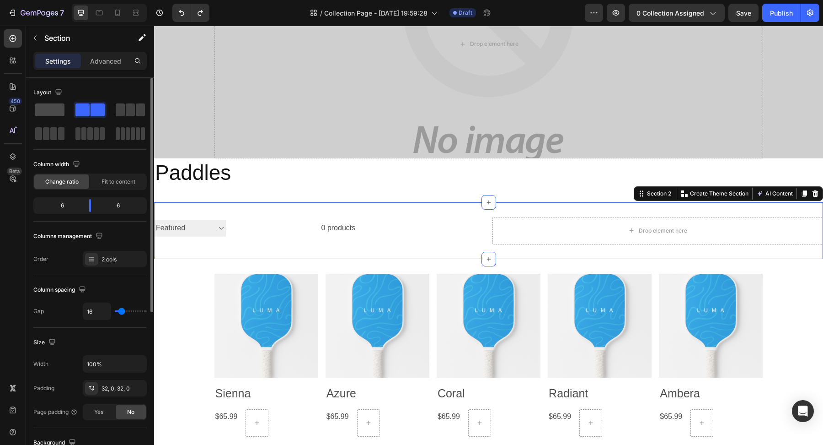
click at [50, 115] on span at bounding box center [49, 109] width 29 height 13
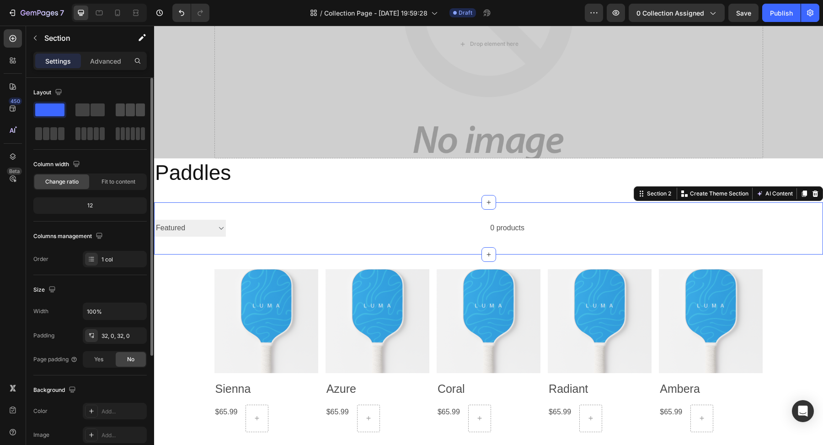
click at [127, 111] on span at bounding box center [130, 109] width 9 height 13
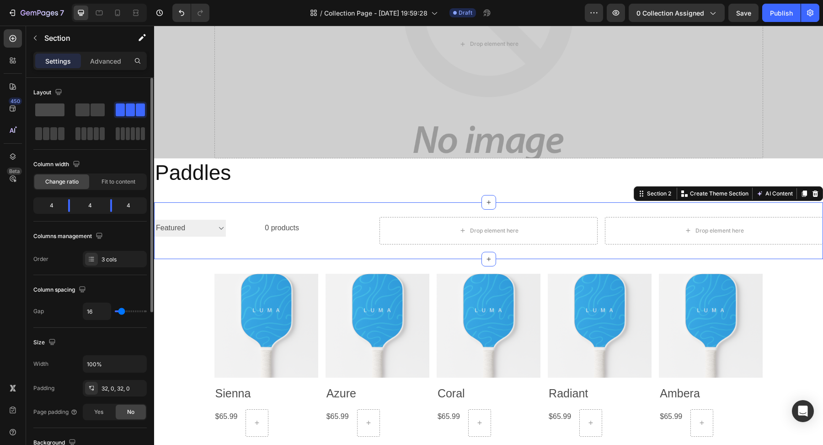
drag, startPoint x: 43, startPoint y: 103, endPoint x: 61, endPoint y: 142, distance: 42.4
click at [43, 103] on span at bounding box center [49, 109] width 29 height 13
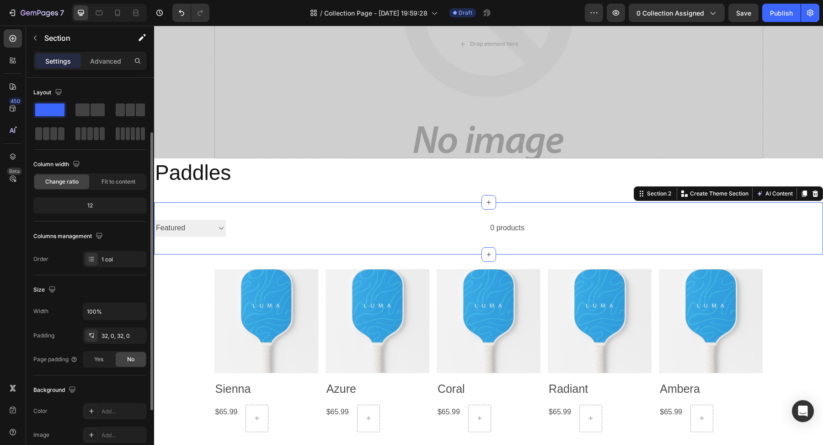
scroll to position [57, 0]
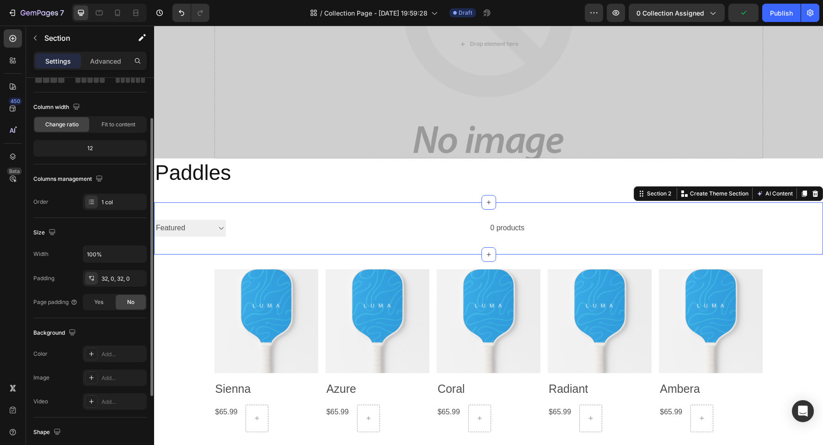
click at [296, 225] on div "0 products" at bounding box center [375, 228] width 299 height 23
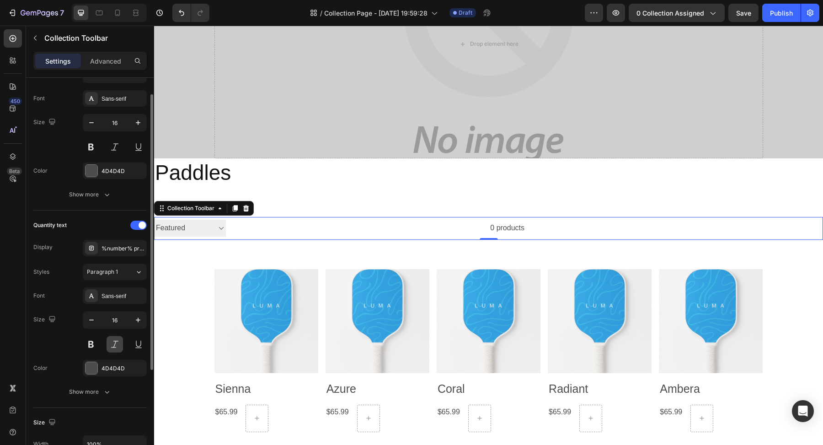
scroll to position [168, 0]
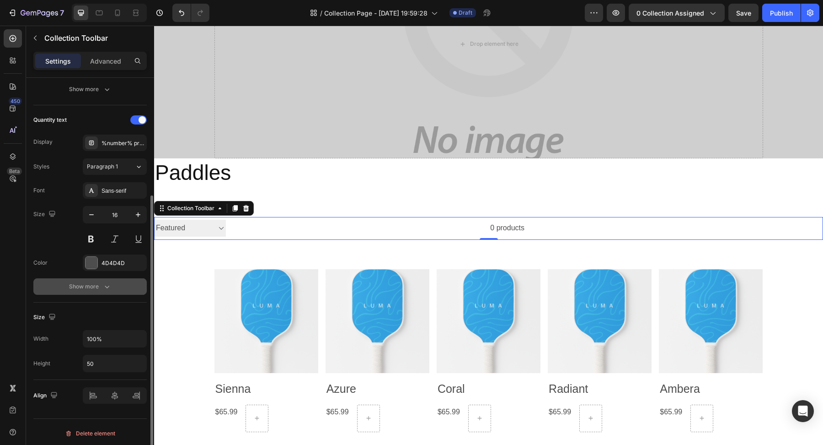
click at [99, 288] on div "Show more" at bounding box center [90, 286] width 43 height 9
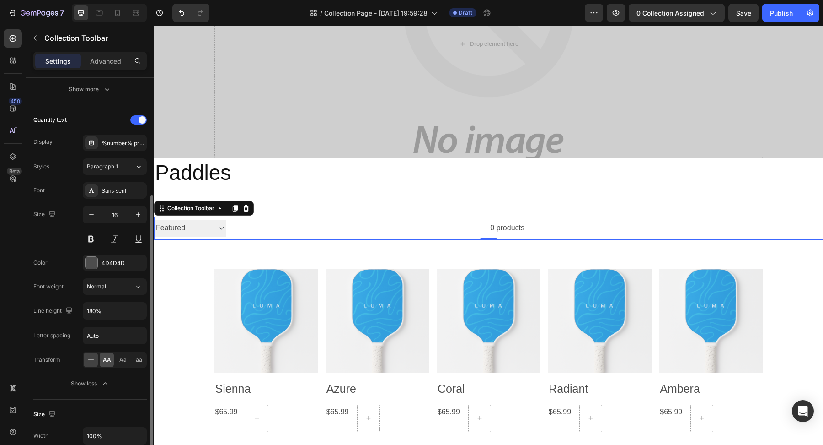
click at [109, 361] on div "AA" at bounding box center [107, 359] width 14 height 15
click at [94, 359] on icon at bounding box center [90, 359] width 9 height 9
click at [109, 359] on span "AA" at bounding box center [107, 359] width 8 height 8
click at [118, 359] on div "Aa" at bounding box center [123, 359] width 14 height 15
click at [127, 358] on div "Aa" at bounding box center [123, 359] width 14 height 15
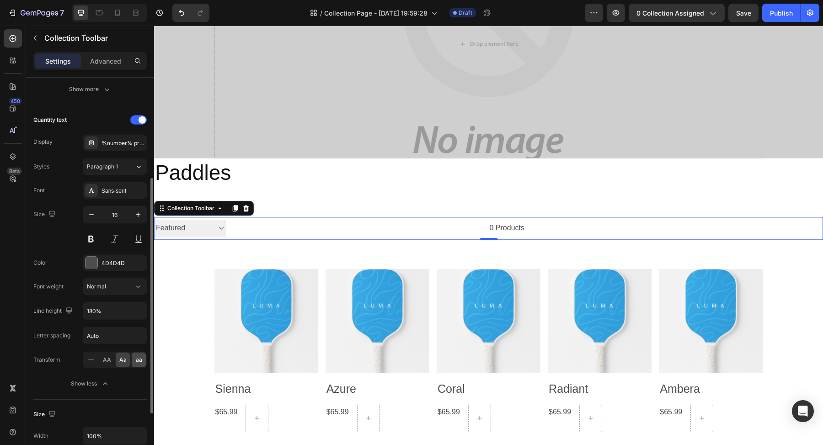
click at [137, 359] on span "aa" at bounding box center [139, 359] width 6 height 8
click at [109, 359] on span "AA" at bounding box center [107, 359] width 8 height 8
click at [127, 359] on div "Aa" at bounding box center [123, 359] width 14 height 15
click at [110, 359] on span "AA" at bounding box center [107, 359] width 8 height 8
click at [94, 359] on icon at bounding box center [90, 359] width 9 height 9
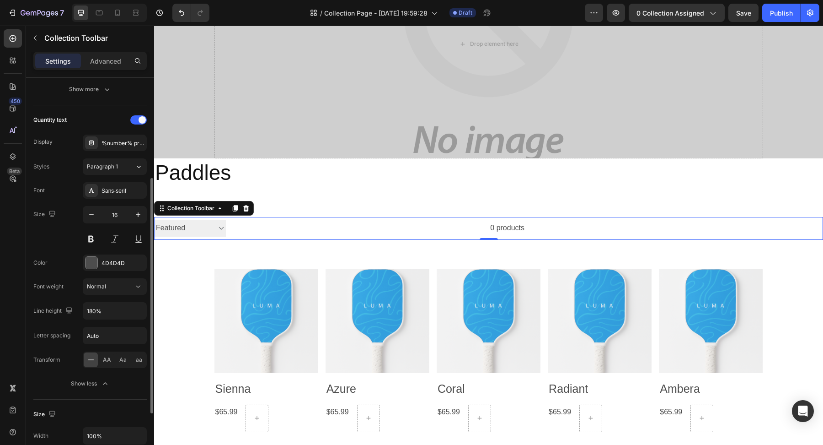
click at [115, 358] on div "AA Aa aa" at bounding box center [115, 359] width 64 height 16
click at [126, 359] on span "Aa" at bounding box center [122, 359] width 7 height 8
click at [110, 359] on span "AA" at bounding box center [107, 359] width 8 height 8
click at [123, 359] on span "Aa" at bounding box center [122, 359] width 7 height 8
click at [285, 232] on div "0 products" at bounding box center [375, 228] width 299 height 23
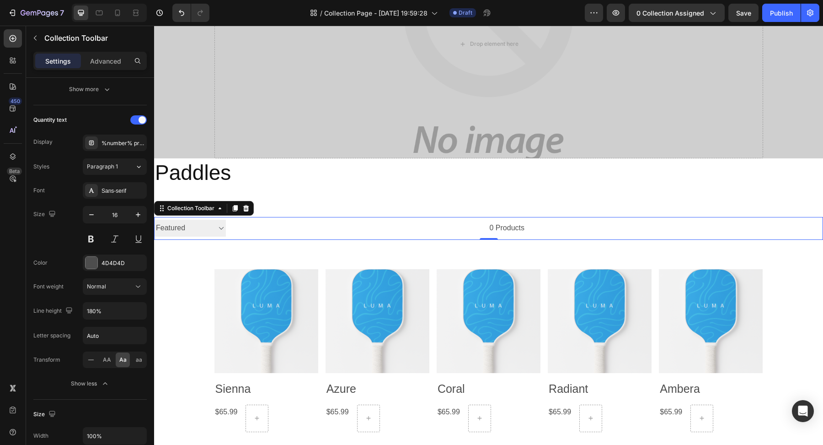
click at [174, 226] on select "Sorting Best selling Featured Alphabetically, A-Z Alphabetically, Z-A Price, lo…" at bounding box center [190, 228] width 72 height 17
click at [216, 209] on div "Collection Toolbar" at bounding box center [191, 208] width 51 height 8
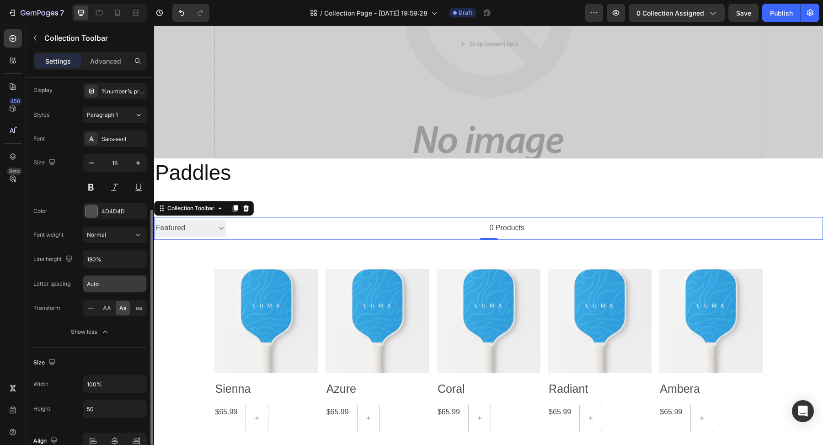
scroll to position [223, 0]
click at [101, 277] on input "Auto" at bounding box center [114, 280] width 63 height 16
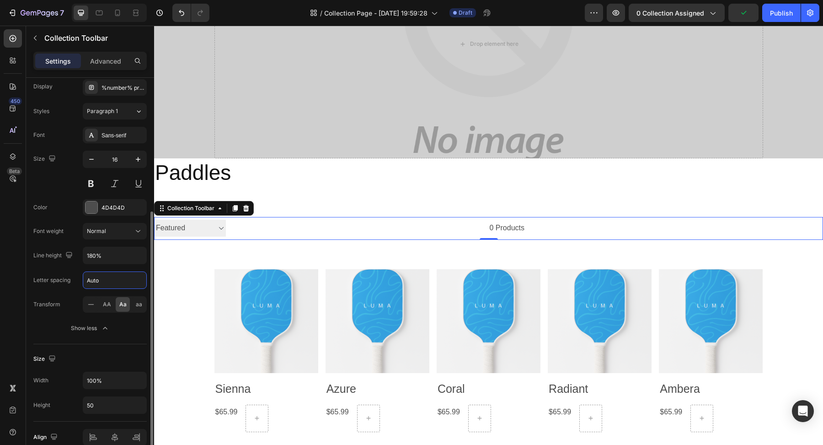
click at [111, 278] on input "Auto" at bounding box center [114, 280] width 63 height 16
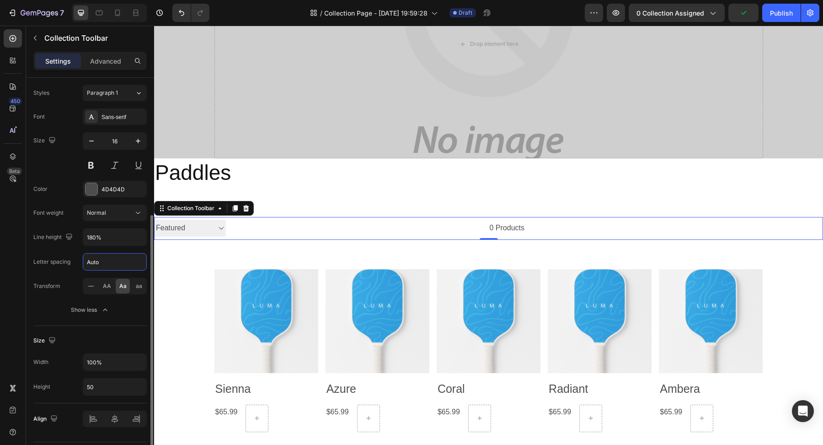
scroll to position [247, 0]
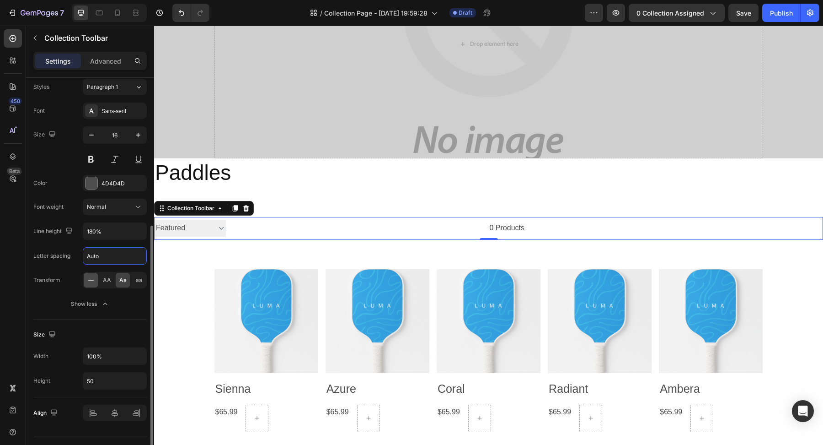
click at [90, 275] on icon at bounding box center [90, 279] width 9 height 9
click at [108, 276] on span "AA" at bounding box center [107, 280] width 8 height 8
click at [86, 275] on icon at bounding box center [90, 279] width 9 height 9
click at [112, 276] on div "AA" at bounding box center [107, 280] width 14 height 15
click at [117, 276] on div "Aa" at bounding box center [123, 280] width 14 height 15
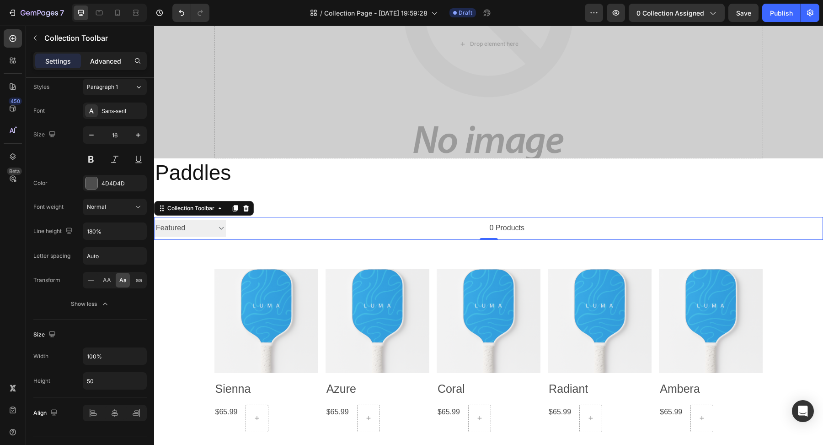
click at [109, 61] on p "Advanced" at bounding box center [105, 61] width 31 height 10
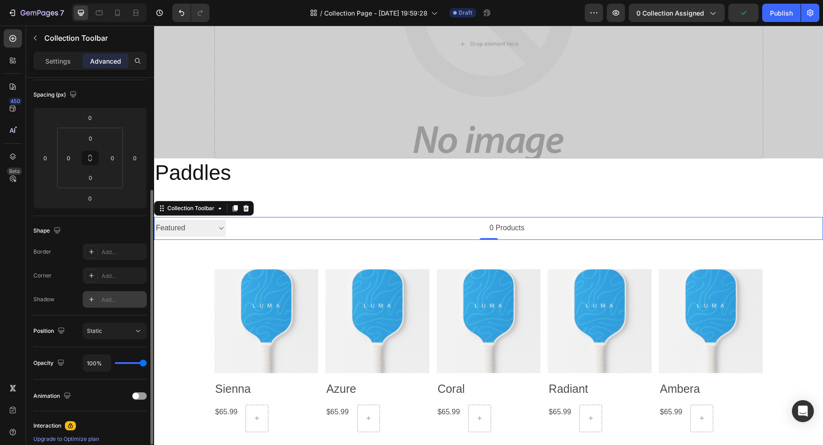
scroll to position [127, 0]
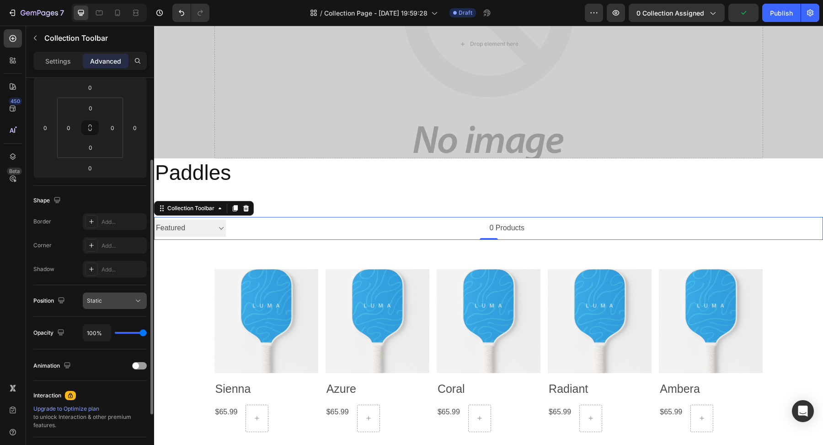
click at [114, 301] on div "Static" at bounding box center [110, 300] width 47 height 8
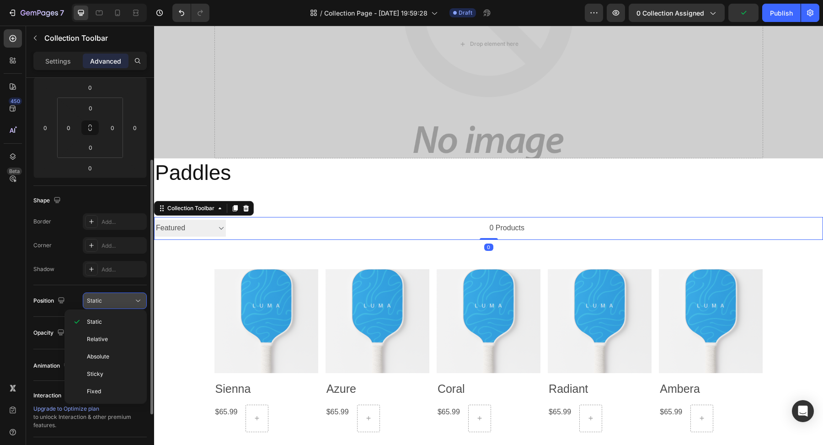
click at [114, 301] on div "Static" at bounding box center [110, 300] width 47 height 8
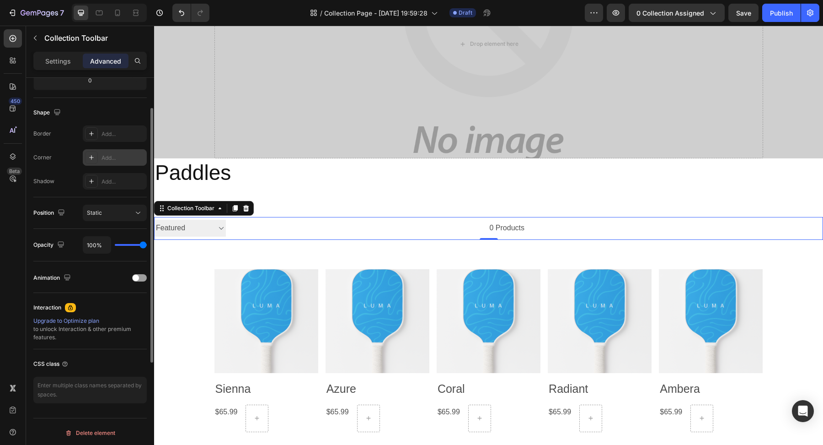
scroll to position [0, 0]
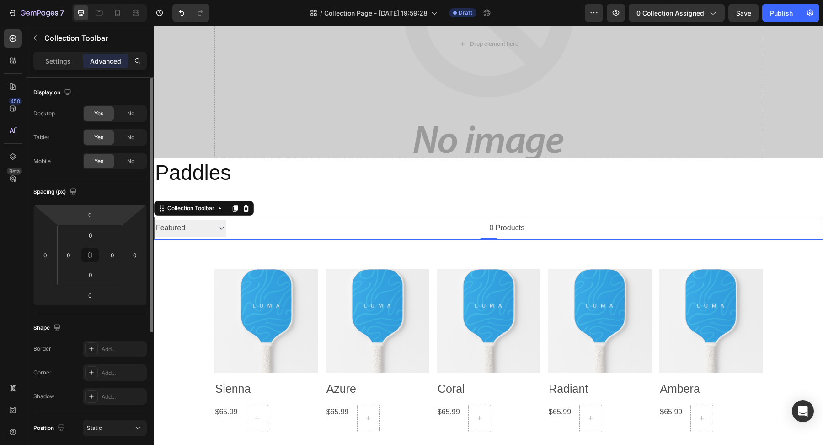
click at [59, 68] on div "Settings Advanced" at bounding box center [89, 61] width 113 height 18
click at [56, 62] on p "Settings" at bounding box center [58, 61] width 26 height 10
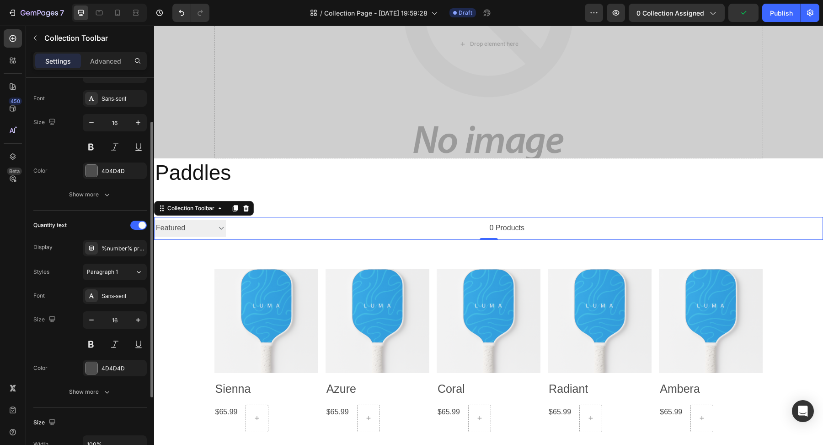
scroll to position [65, 0]
click at [104, 244] on div "%number% products" at bounding box center [123, 245] width 43 height 8
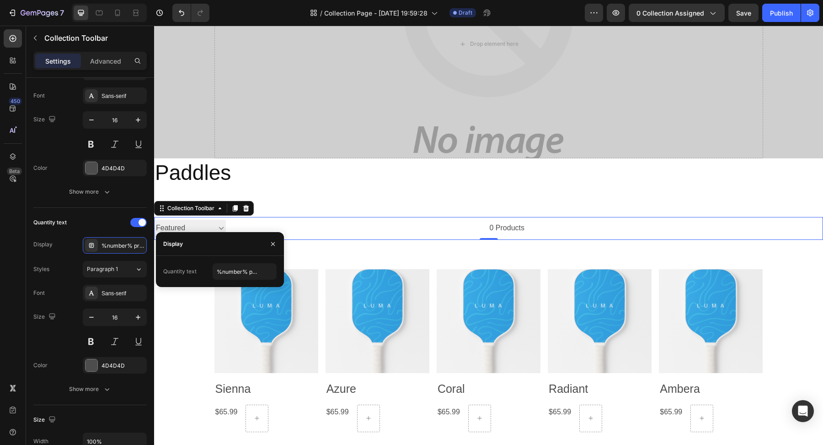
click at [182, 272] on div "Quantity text" at bounding box center [179, 271] width 33 height 8
click at [124, 271] on div "Paragraph 1" at bounding box center [105, 269] width 37 height 8
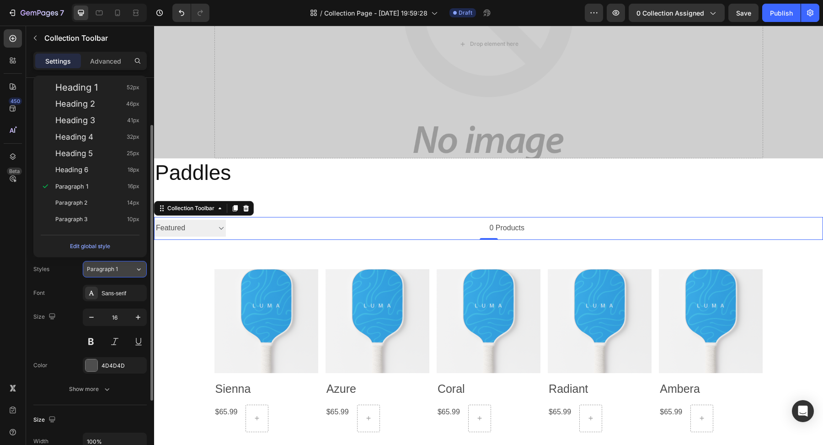
scroll to position [80, 0]
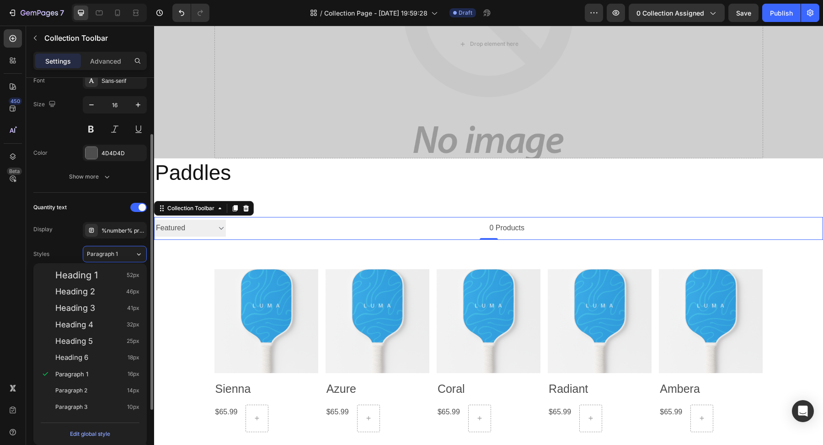
click at [61, 236] on div "Display %number% products" at bounding box center [89, 230] width 113 height 16
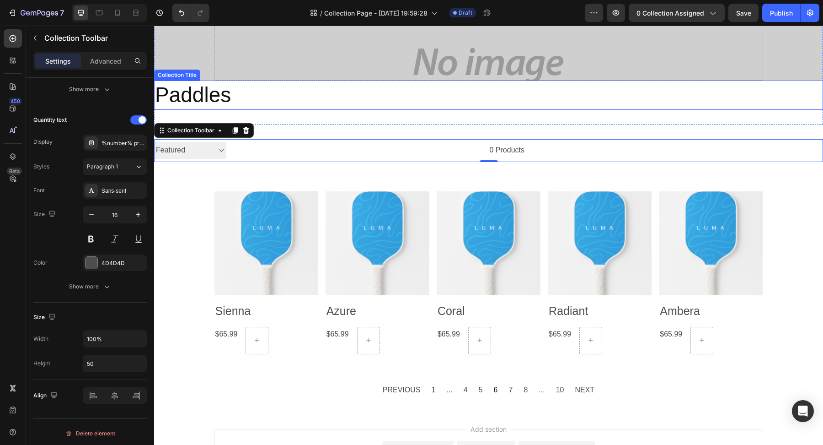
scroll to position [304, 0]
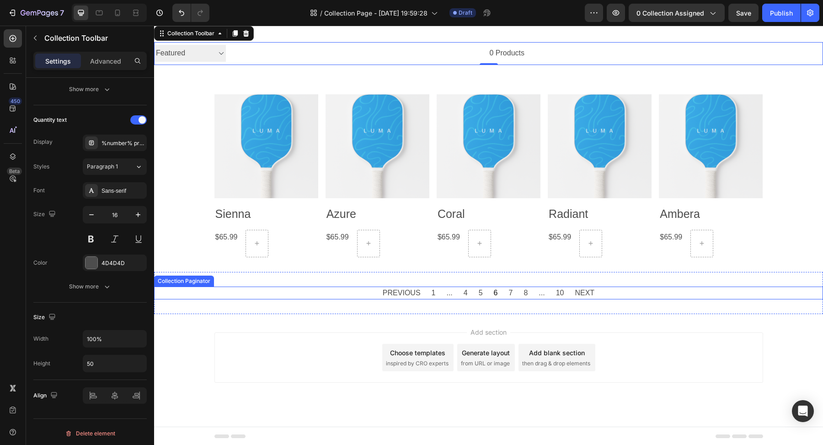
click at [421, 298] on div "PREVIOUS 1 ... 4 5 6 7 8 ... 10 NEXT" at bounding box center [488, 292] width 223 height 13
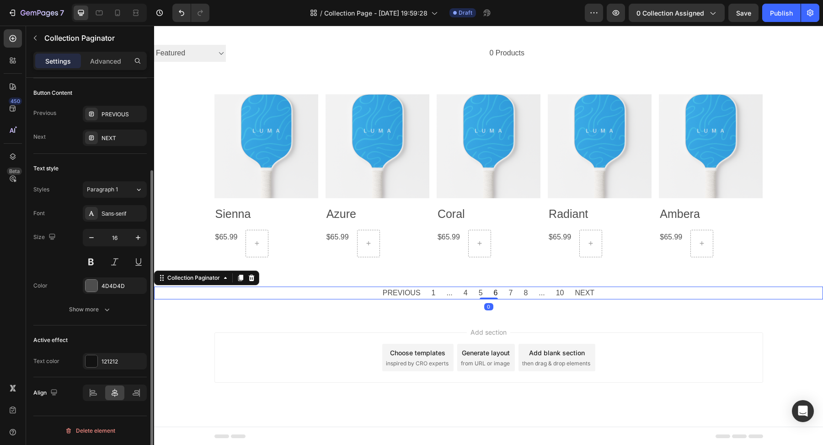
scroll to position [0, 0]
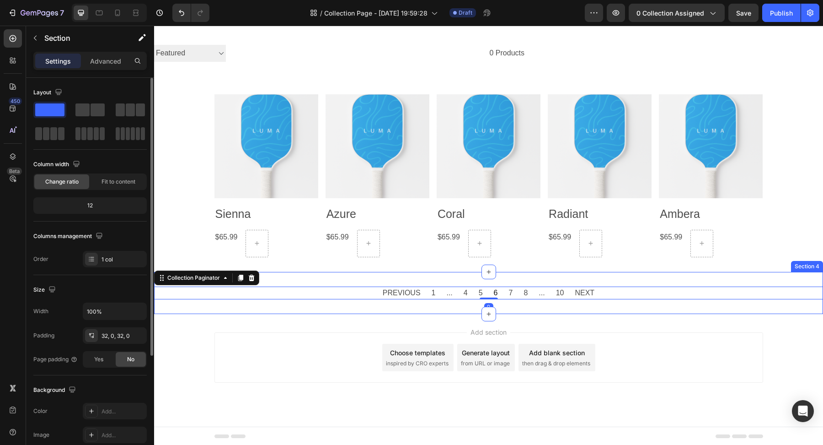
click at [392, 311] on div "PREVIOUS 1 ... 4 5 6 7 8 ... 10 NEXT Collection Paginator 0 Section 4" at bounding box center [488, 293] width 669 height 43
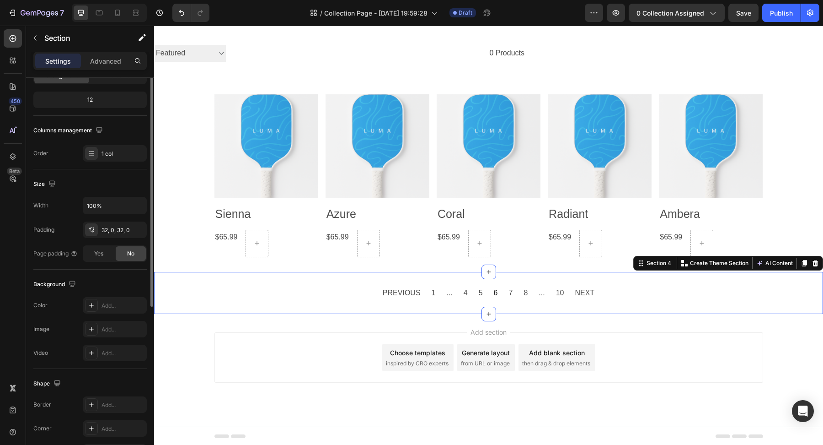
scroll to position [163, 0]
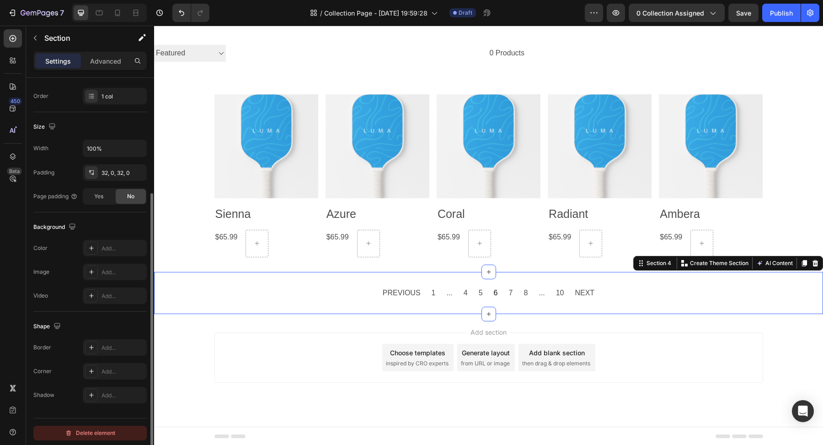
click at [92, 433] on div "Delete element" at bounding box center [90, 432] width 50 height 11
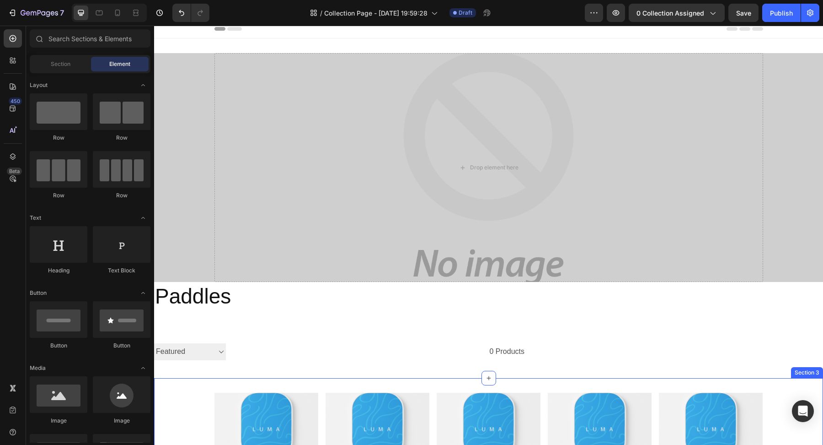
scroll to position [0, 0]
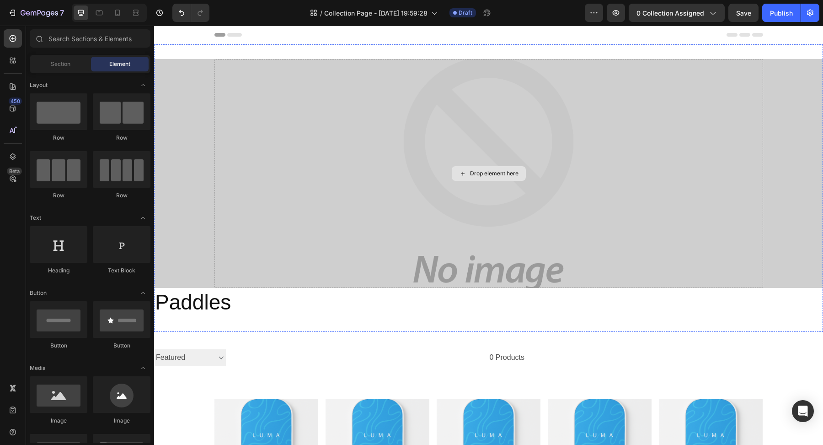
click at [355, 204] on div "Drop element here" at bounding box center [489, 173] width 549 height 229
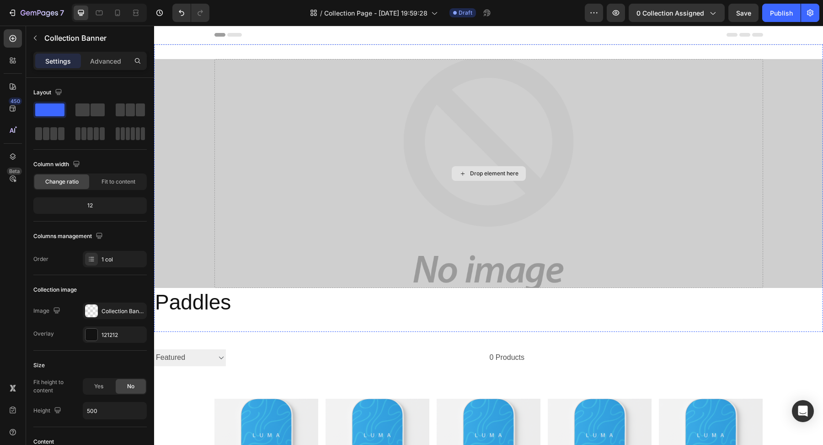
click at [486, 170] on div "Drop element here" at bounding box center [494, 173] width 48 height 7
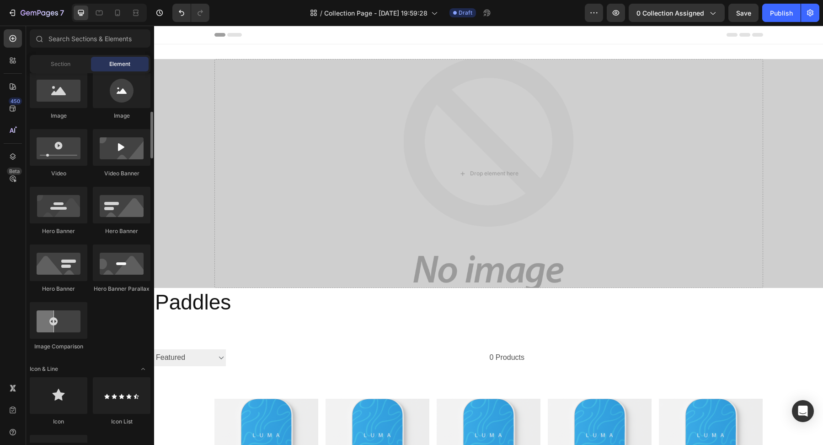
scroll to position [305, 0]
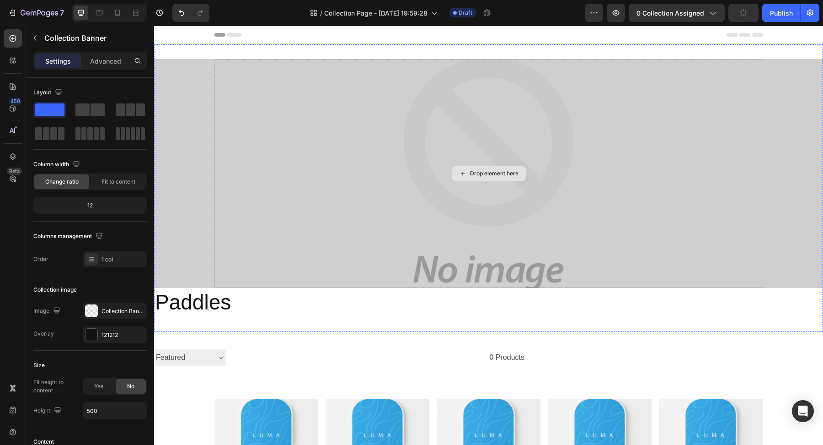
click at [419, 180] on div "Drop element here" at bounding box center [489, 173] width 549 height 229
click at [381, 192] on div "Drop element here" at bounding box center [489, 173] width 549 height 229
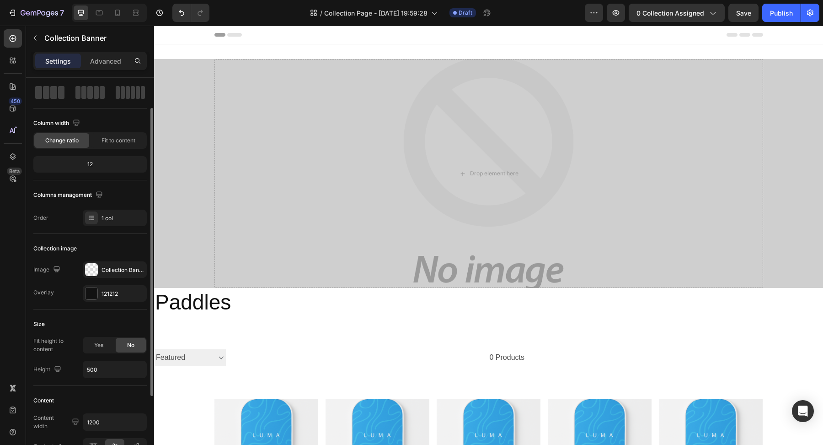
scroll to position [49, 0]
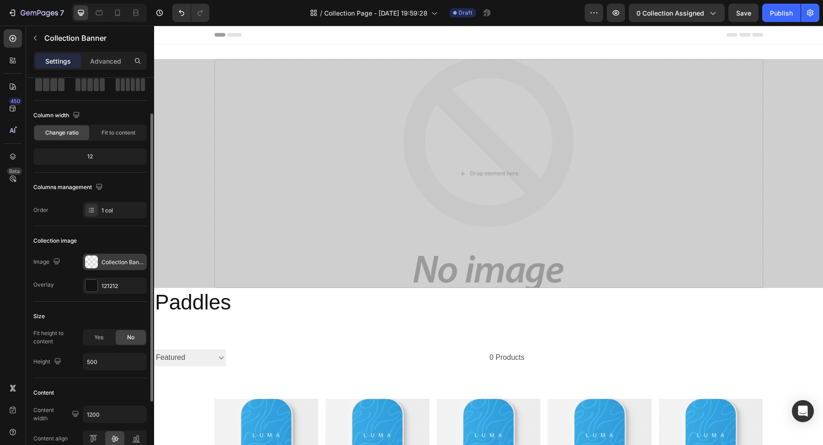
click at [103, 260] on div "Collection Banner" at bounding box center [123, 262] width 43 height 8
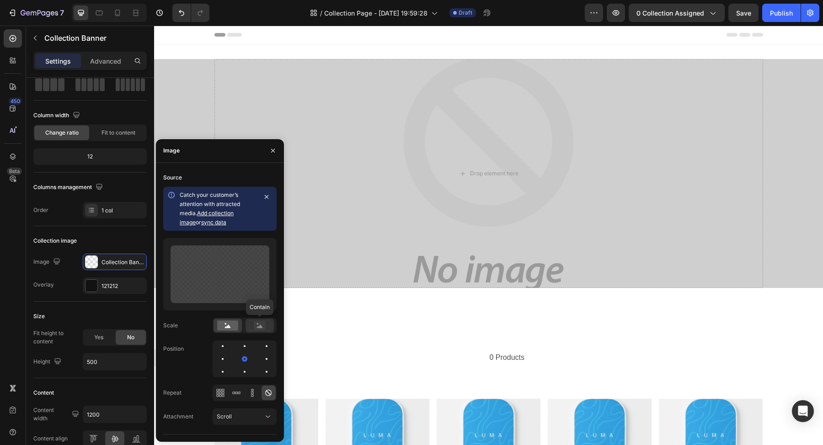
click at [260, 327] on icon at bounding box center [260, 325] width 6 height 3
click at [227, 327] on icon at bounding box center [228, 325] width 6 height 3
click at [91, 262] on div at bounding box center [91, 261] width 13 height 13
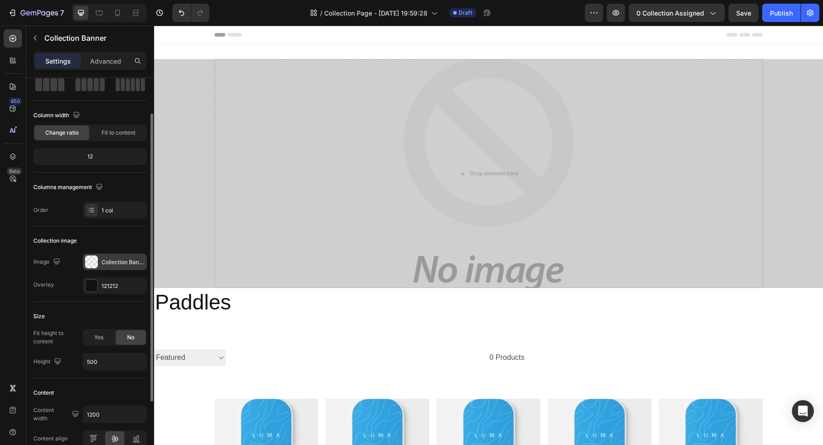
click at [91, 262] on div at bounding box center [91, 261] width 13 height 13
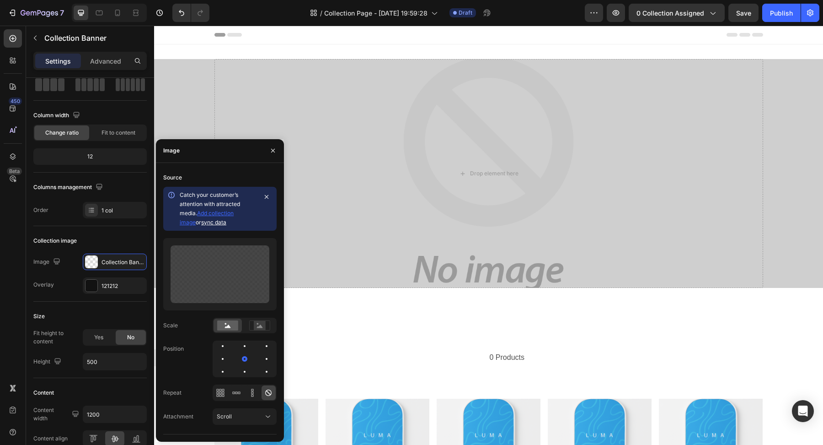
click at [218, 215] on span "Add collection image" at bounding box center [207, 217] width 54 height 16
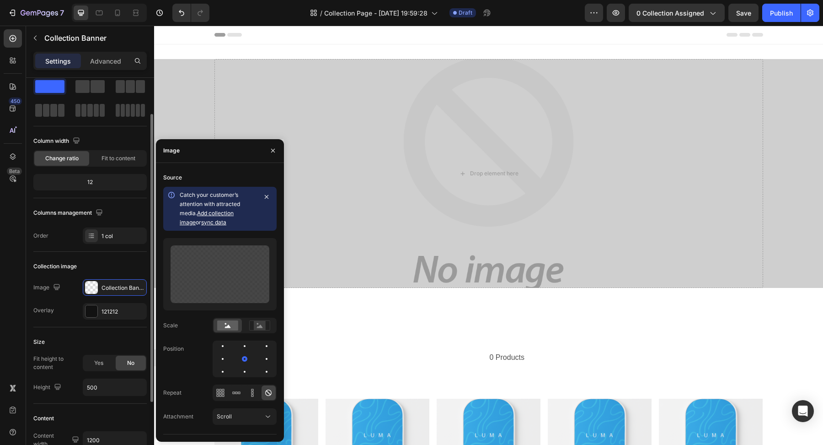
scroll to position [3, 0]
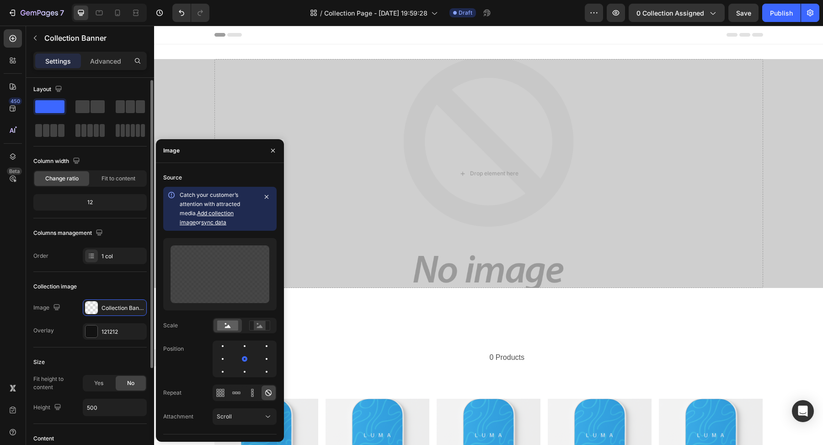
click at [107, 186] on div "Column width Change ratio Fit to content 12" at bounding box center [89, 186] width 113 height 64
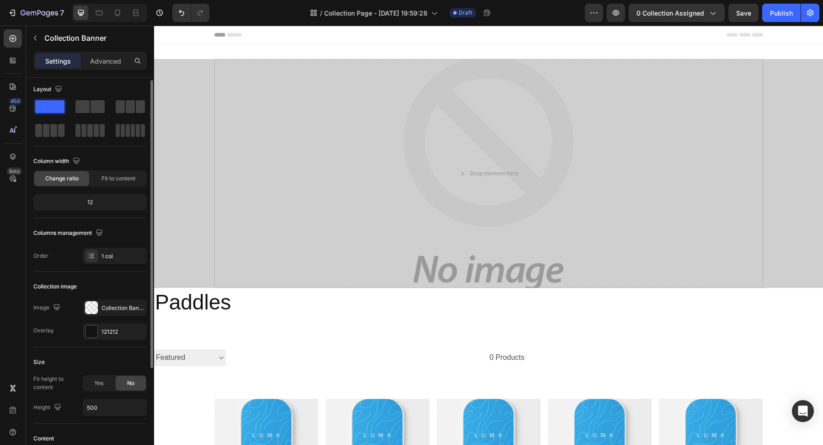
click at [95, 200] on div "12" at bounding box center [90, 202] width 110 height 13
click at [86, 200] on div "12" at bounding box center [90, 202] width 110 height 13
click at [91, 200] on div "12" at bounding box center [90, 202] width 110 height 13
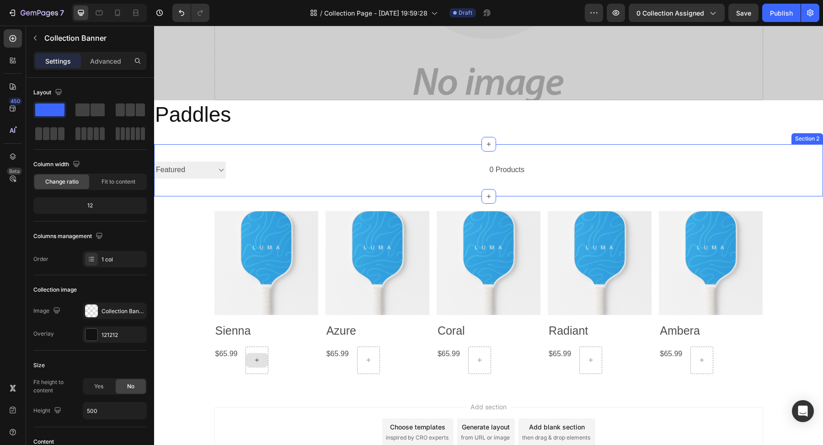
scroll to position [204, 0]
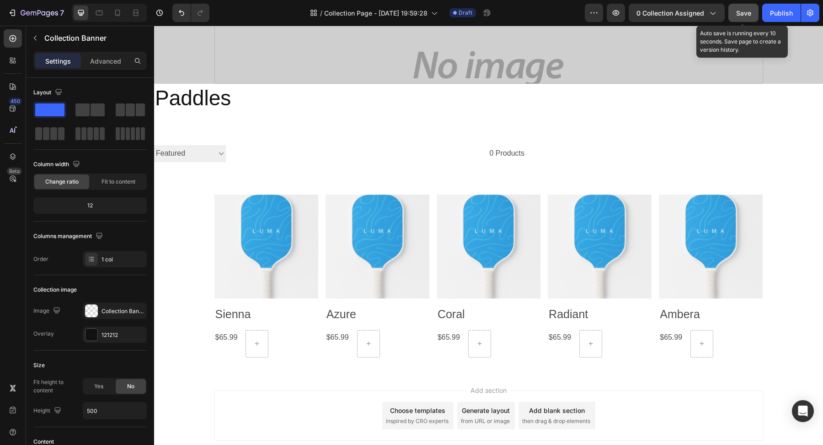
click at [748, 11] on span "Save" at bounding box center [743, 13] width 15 height 8
click at [751, 11] on span "Save" at bounding box center [743, 13] width 15 height 8
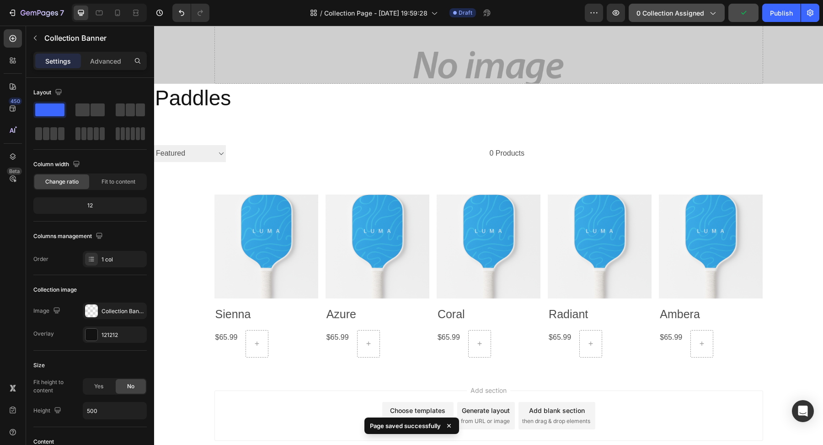
click at [692, 14] on span "0 collection assigned" at bounding box center [671, 13] width 68 height 10
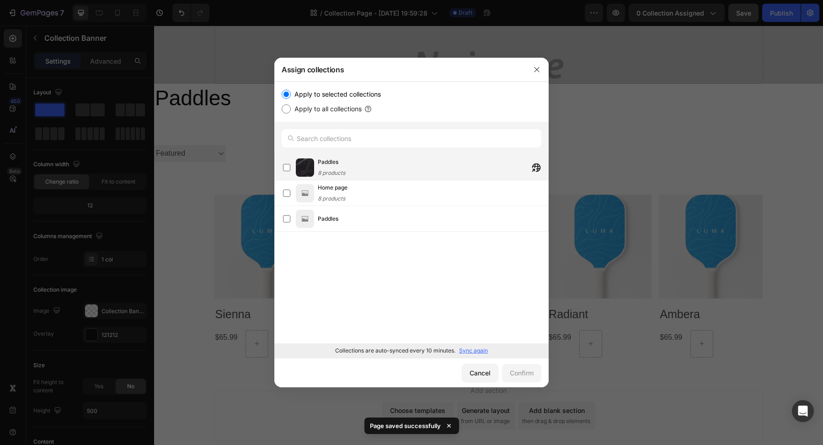
click at [386, 173] on div "Paddles 8 products" at bounding box center [433, 167] width 231 height 20
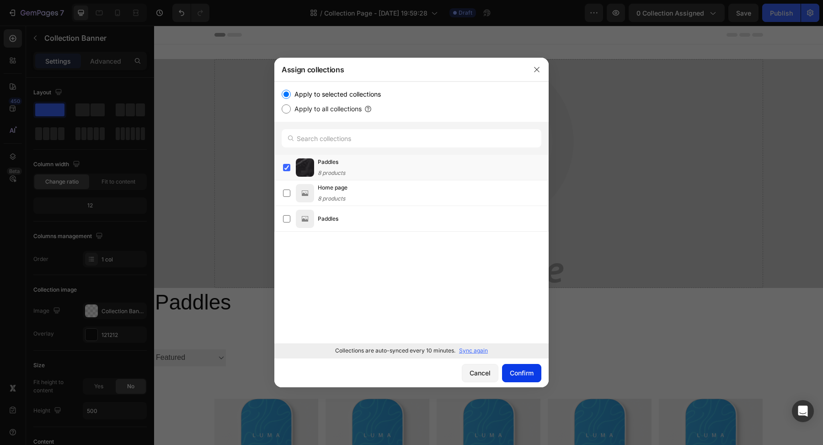
scroll to position [204, 0]
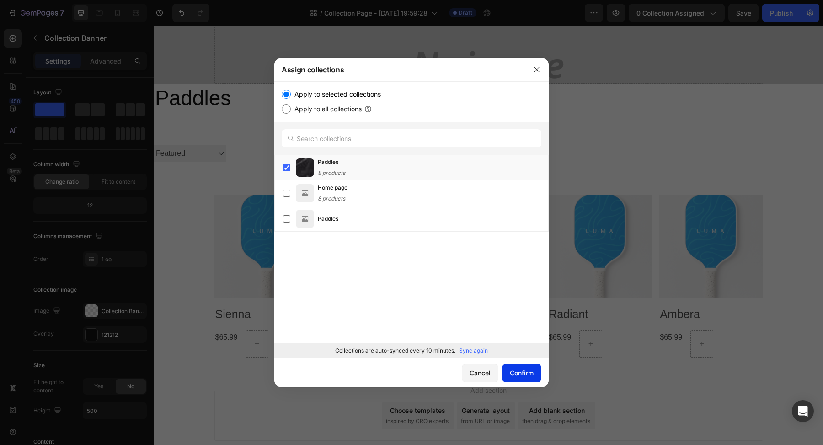
click at [529, 377] on div "Confirm" at bounding box center [522, 373] width 24 height 10
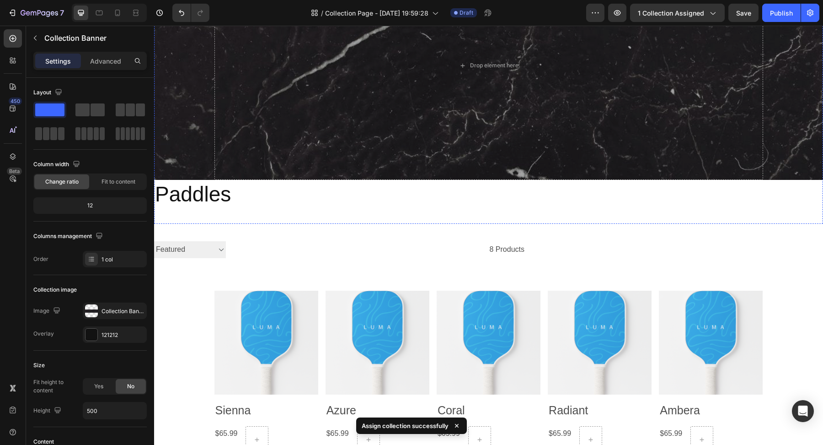
scroll to position [39, 0]
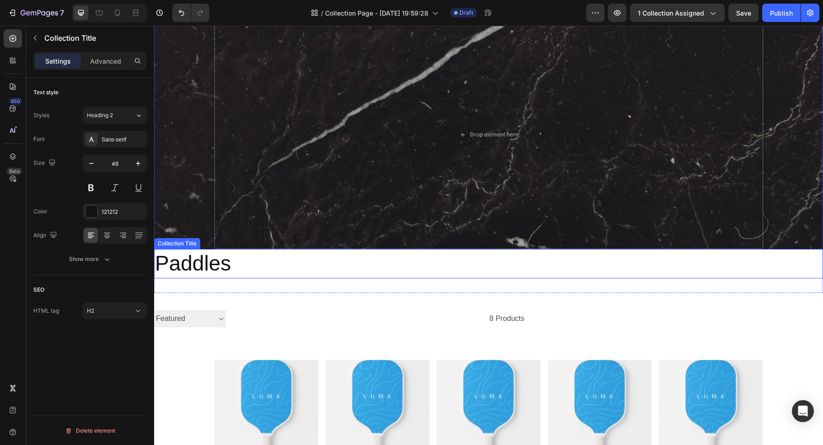
click at [311, 264] on h2 "Paddles" at bounding box center [488, 263] width 669 height 29
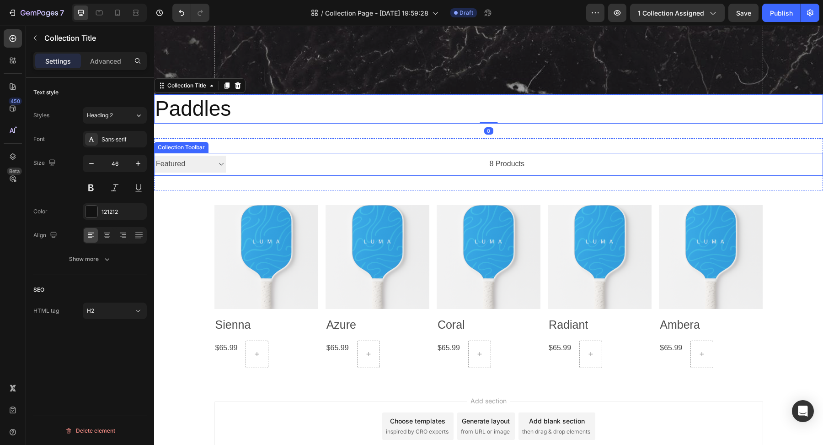
scroll to position [194, 0]
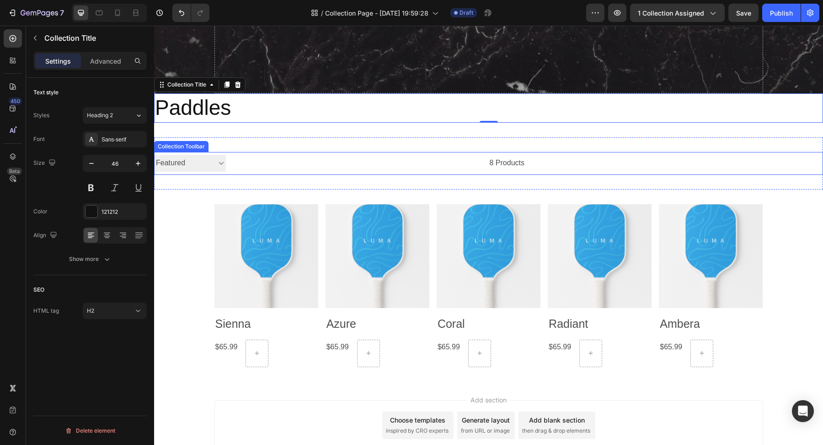
click at [506, 164] on div "8 products" at bounding box center [375, 163] width 299 height 23
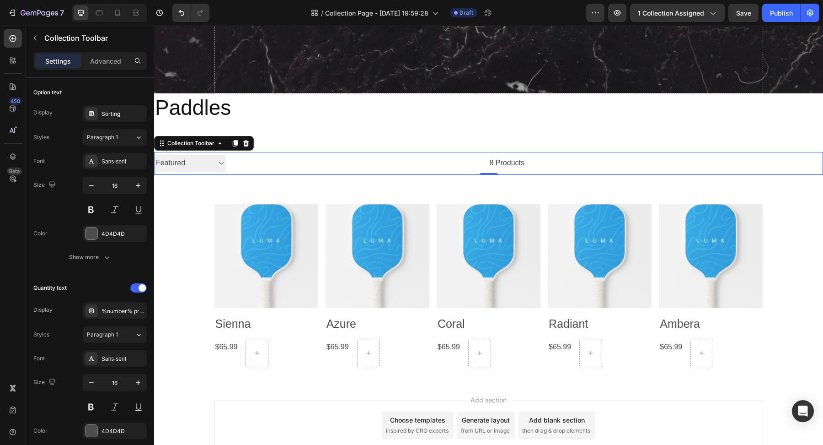
click at [494, 162] on div "8 products" at bounding box center [375, 163] width 299 height 23
click at [492, 160] on div "8 products" at bounding box center [375, 163] width 299 height 23
click at [512, 158] on div "8 products" at bounding box center [375, 163] width 299 height 23
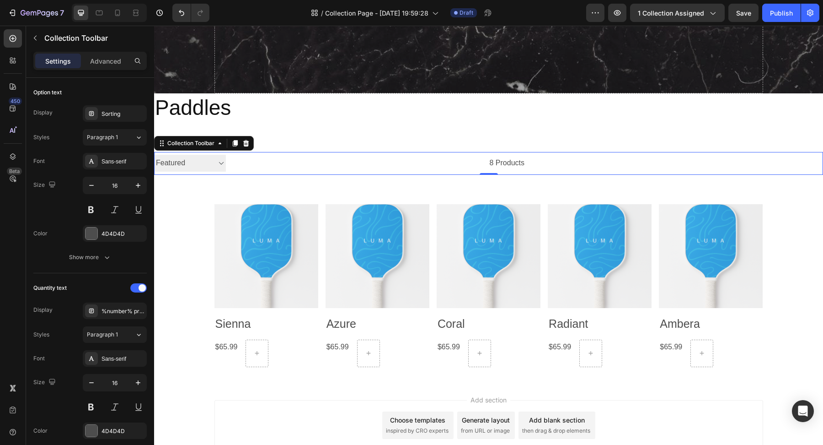
click at [536, 166] on div at bounding box center [674, 163] width 299 height 23
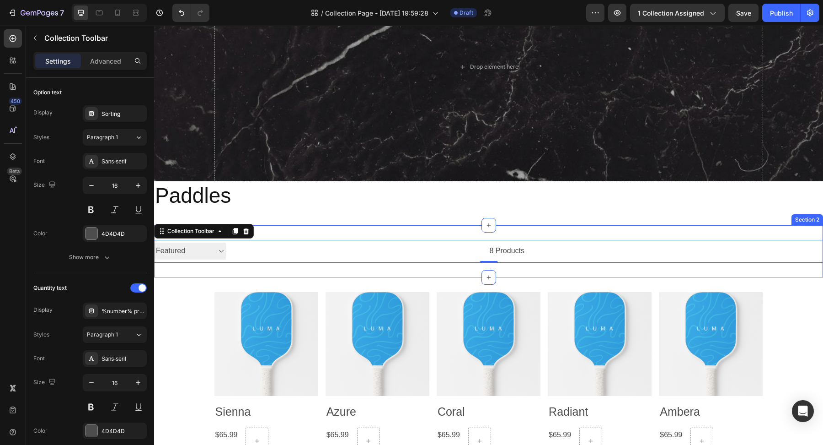
scroll to position [0, 0]
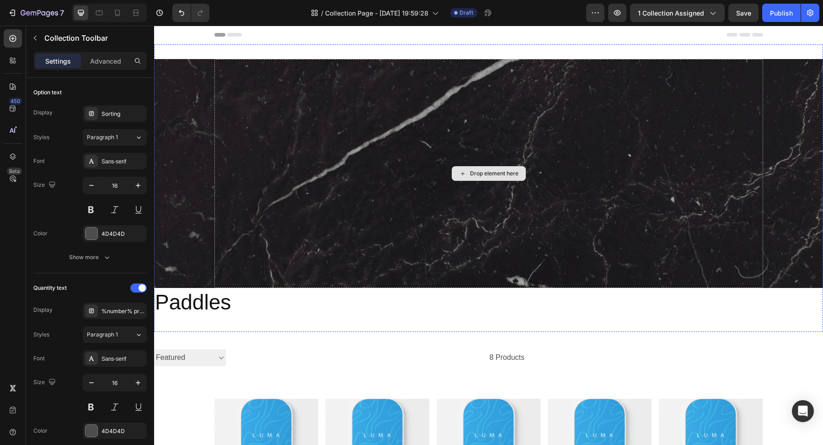
click at [480, 175] on div "Drop element here" at bounding box center [494, 173] width 48 height 7
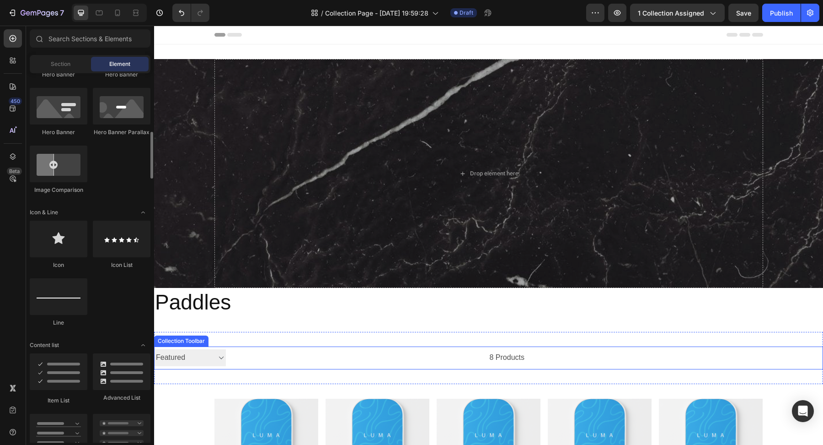
scroll to position [48, 0]
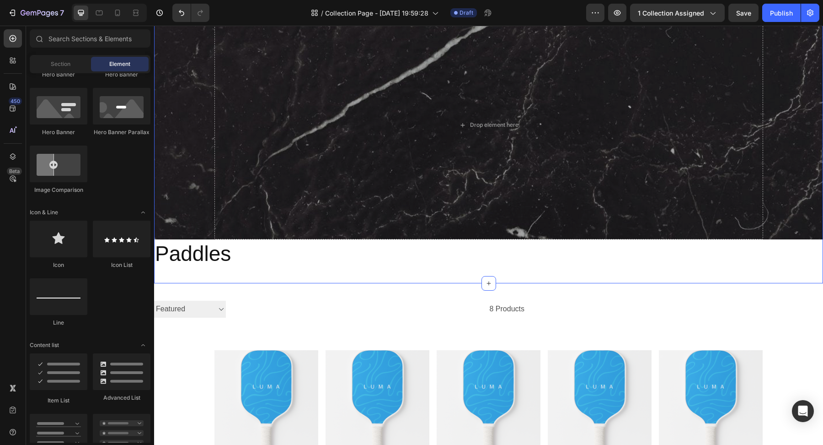
click at [221, 258] on h2 "Paddles" at bounding box center [488, 253] width 669 height 29
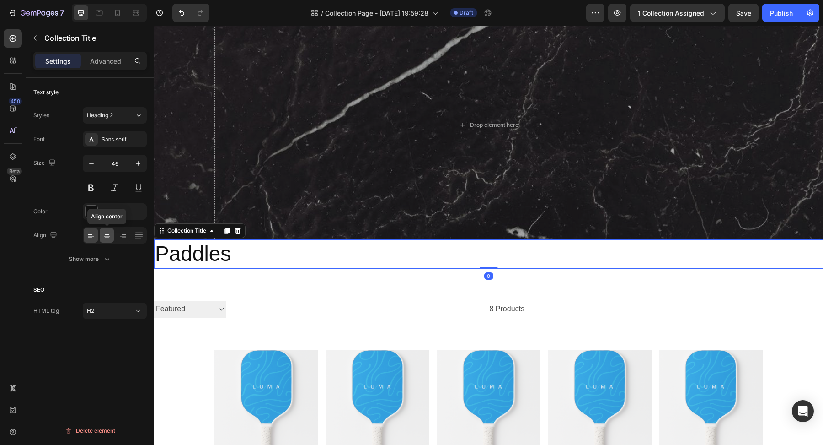
click at [107, 239] on div at bounding box center [107, 235] width 14 height 15
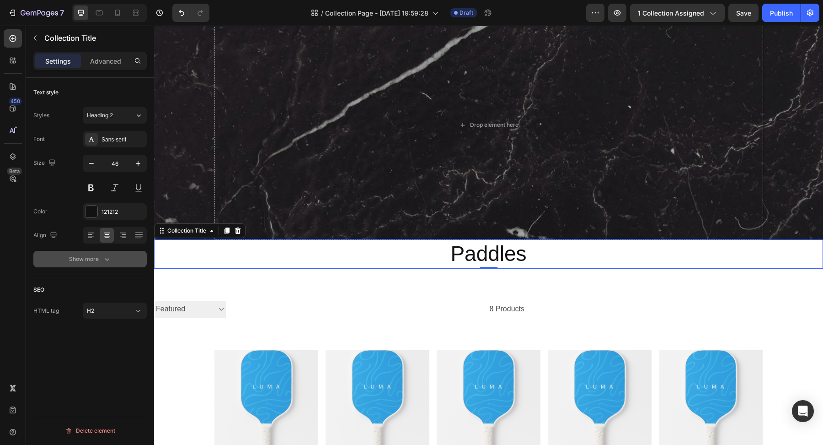
click at [96, 258] on div "Show more" at bounding box center [90, 258] width 43 height 9
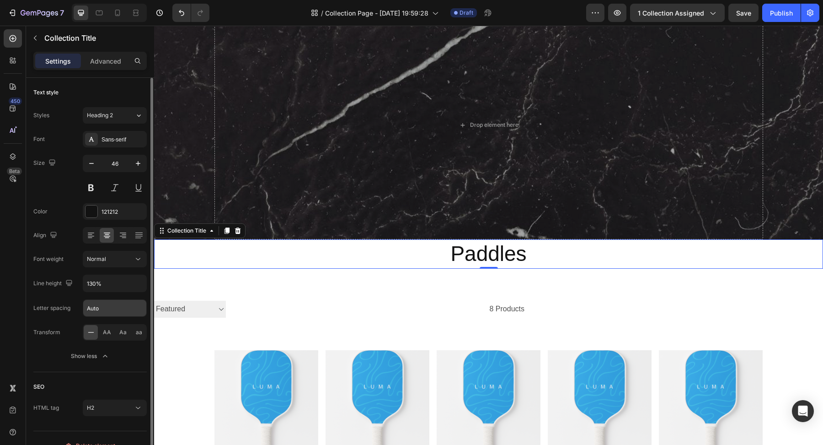
scroll to position [13, 0]
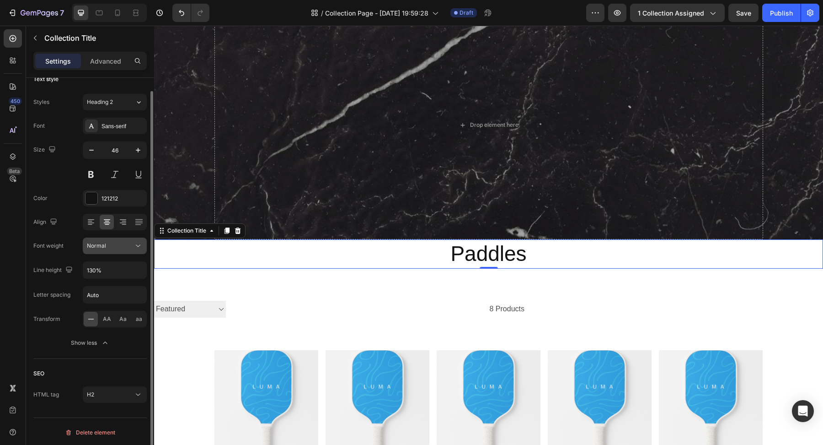
click at [112, 248] on div "Normal" at bounding box center [110, 245] width 47 height 8
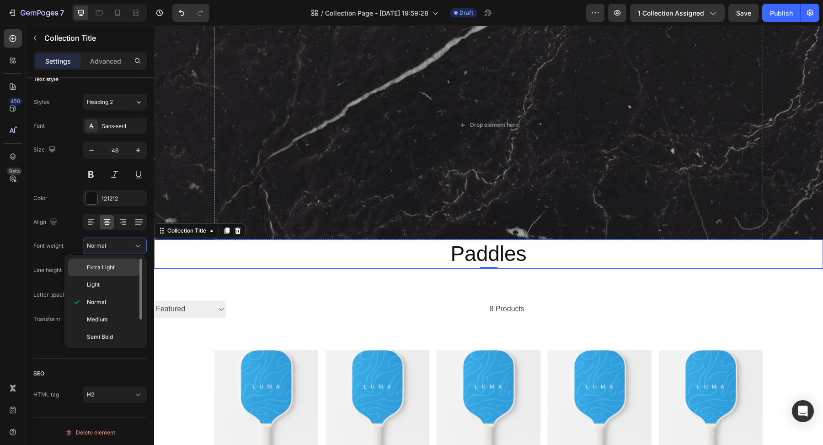
click at [112, 266] on span "Extra Light" at bounding box center [101, 267] width 28 height 8
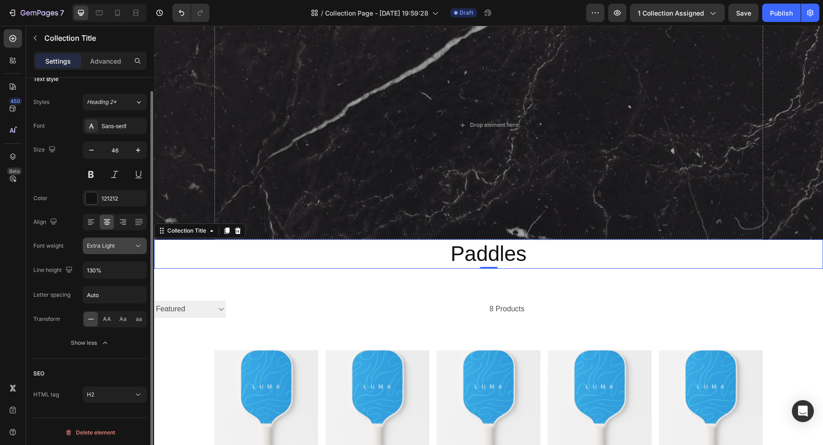
click at [113, 244] on span "Extra Light" at bounding box center [101, 245] width 28 height 7
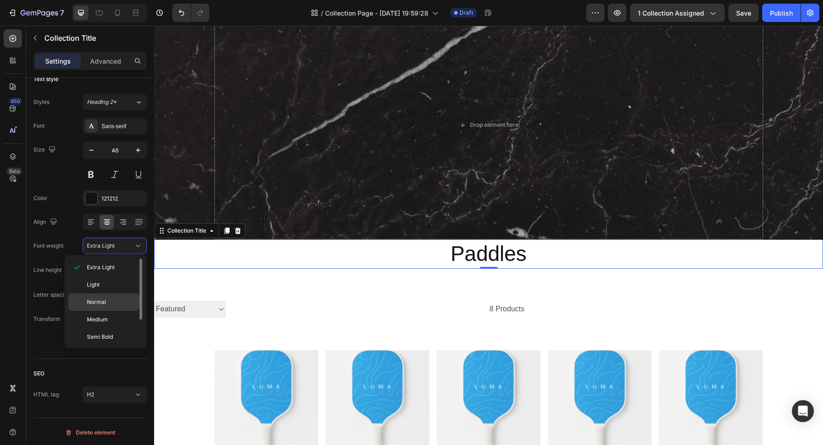
click at [112, 298] on p "Normal" at bounding box center [111, 302] width 48 height 8
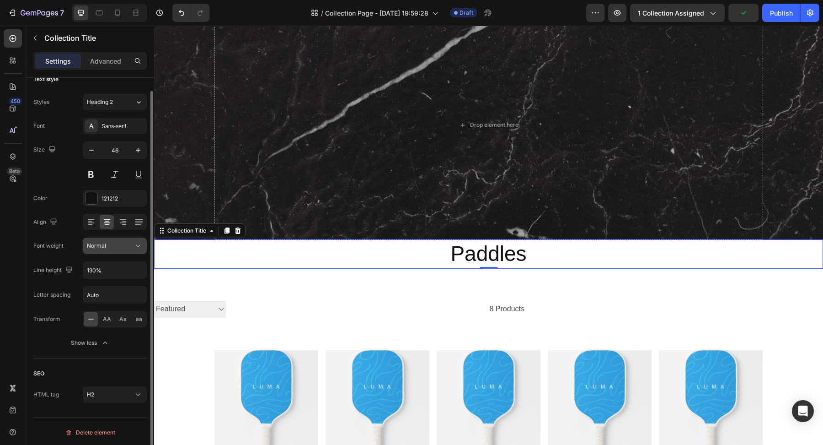
click at [120, 244] on div "Normal" at bounding box center [110, 245] width 47 height 8
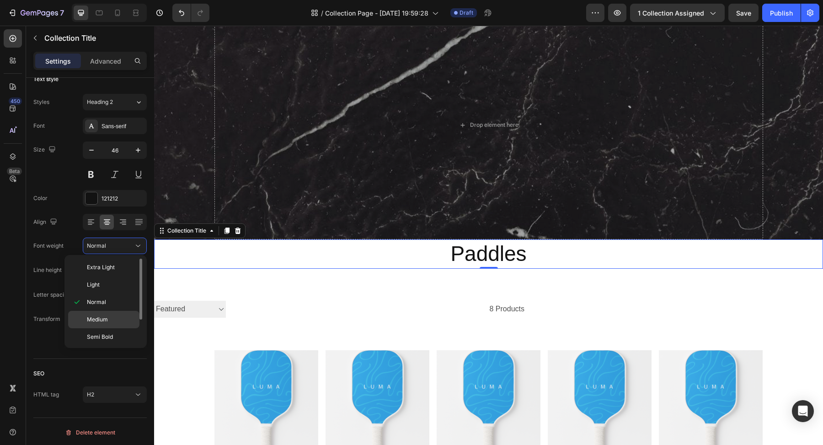
click at [109, 316] on p "Medium" at bounding box center [111, 319] width 48 height 8
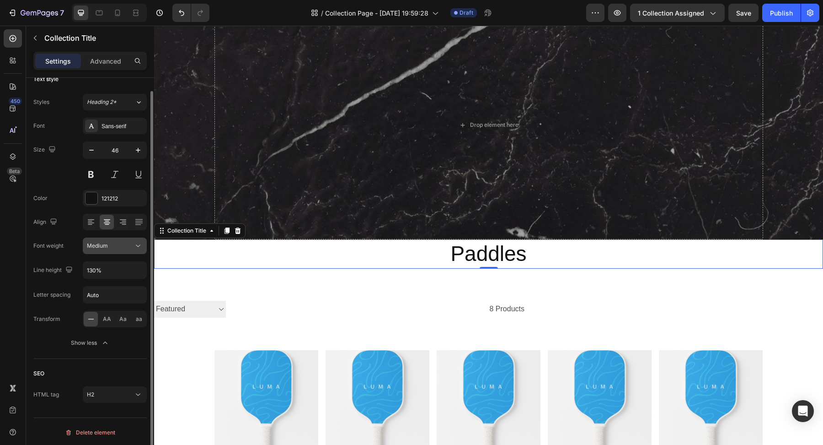
click at [121, 246] on div "Medium" at bounding box center [110, 245] width 47 height 8
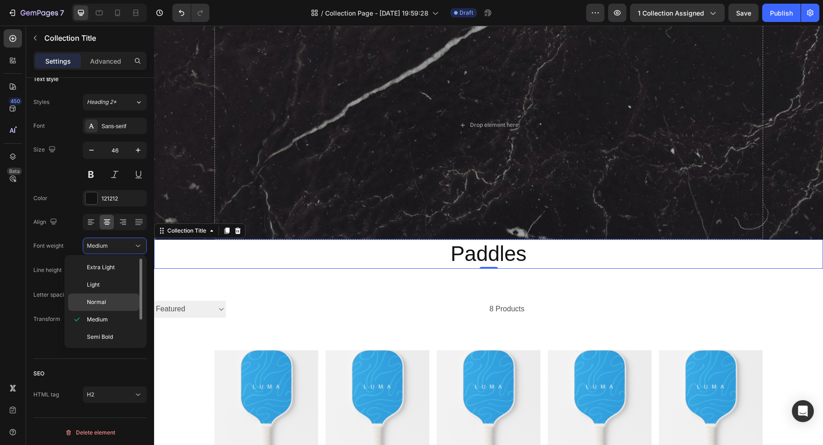
click at [119, 299] on p "Normal" at bounding box center [111, 302] width 48 height 8
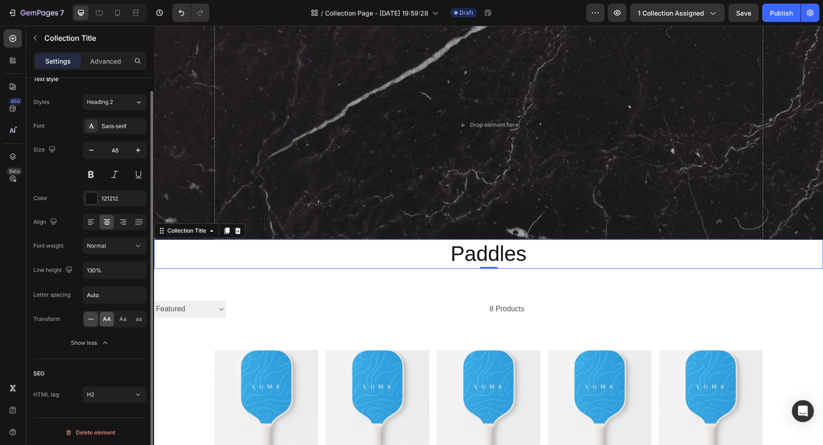
click at [111, 318] on div "AA" at bounding box center [107, 318] width 14 height 15
click at [118, 318] on div "Aa" at bounding box center [123, 318] width 14 height 15
click at [106, 317] on span "AA" at bounding box center [107, 319] width 8 height 8
click at [117, 316] on div "Aa" at bounding box center [123, 318] width 14 height 15
click at [130, 318] on div "AA Aa aa" at bounding box center [115, 319] width 64 height 16
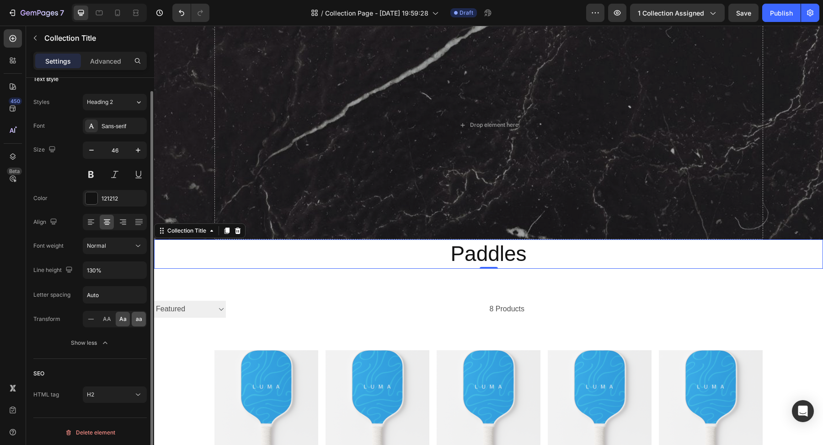
click at [137, 317] on span "aa" at bounding box center [139, 319] width 6 height 8
click at [119, 316] on span "Aa" at bounding box center [122, 319] width 7 height 8
click at [112, 316] on div "AA" at bounding box center [107, 318] width 14 height 15
click at [107, 315] on span "AA" at bounding box center [107, 319] width 8 height 8
click at [92, 315] on icon at bounding box center [90, 318] width 9 height 9
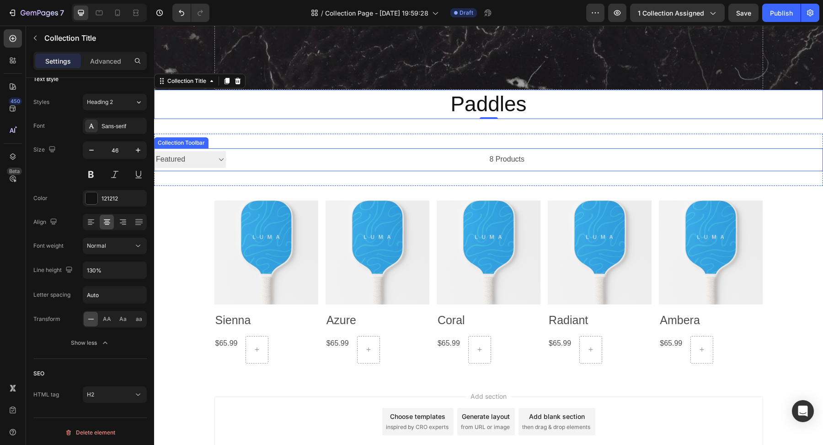
scroll to position [207, 0]
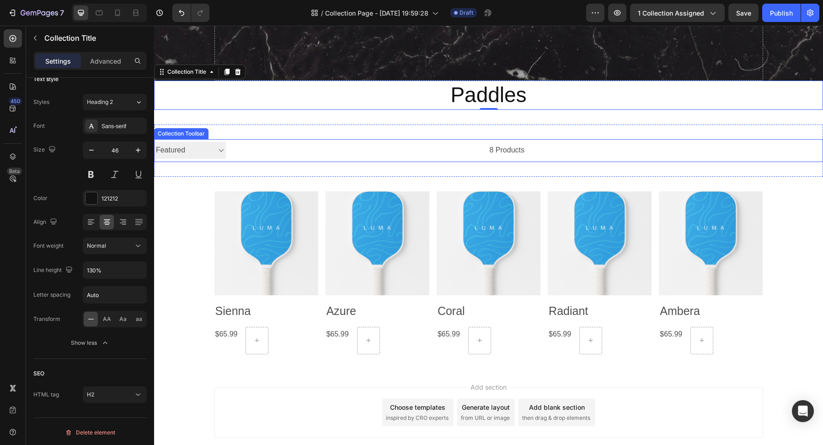
click at [202, 153] on select "Sorting Best selling Featured Alphabetically, A-Z Alphabetically, Z-A Price, lo…" at bounding box center [190, 150] width 72 height 17
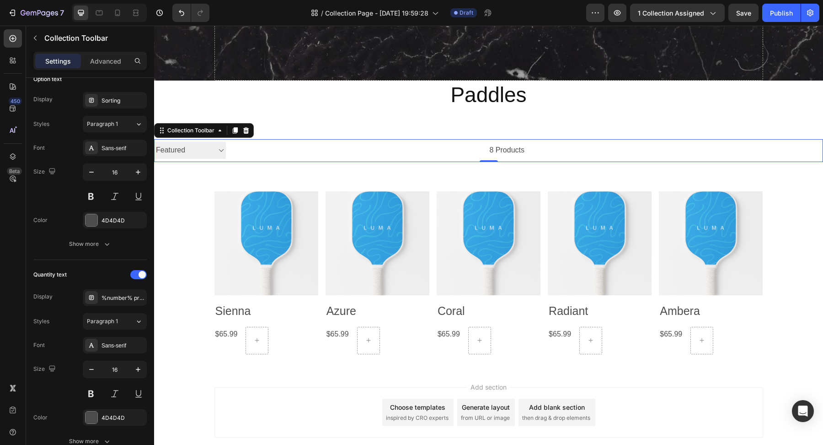
scroll to position [0, 0]
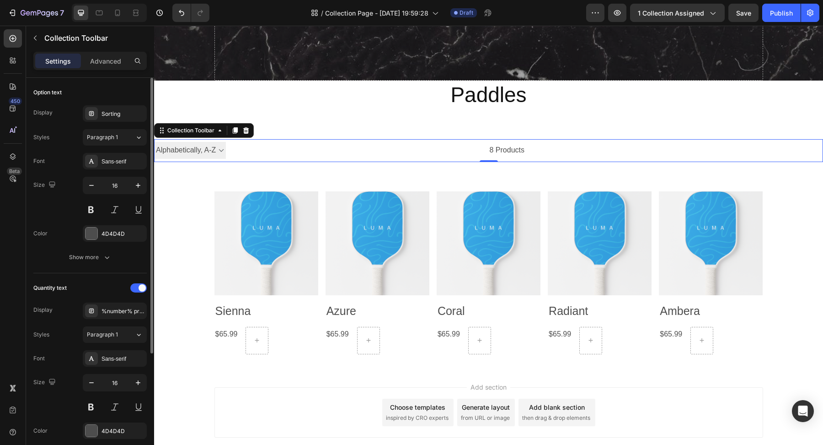
click at [154, 142] on select "Sorting Best selling Featured Alphabetically, A-Z Alphabetically, Z-A Price, lo…" at bounding box center [190, 150] width 72 height 17
click at [210, 152] on select "Sorting Best selling Featured Alphabetically, A-Z Alphabetically, Z-A Price, lo…" at bounding box center [190, 150] width 72 height 17
click at [154, 142] on select "Sorting Best selling Featured Alphabetically, A-Z Alphabetically, Z-A Price, lo…" at bounding box center [190, 150] width 72 height 17
click at [220, 150] on select "Sorting Best selling Featured Alphabetically, A-Z Alphabetically, Z-A Price, lo…" at bounding box center [190, 150] width 72 height 17
click at [154, 142] on select "Sorting Best selling Featured Alphabetically, A-Z Alphabetically, Z-A Price, lo…" at bounding box center [190, 150] width 72 height 17
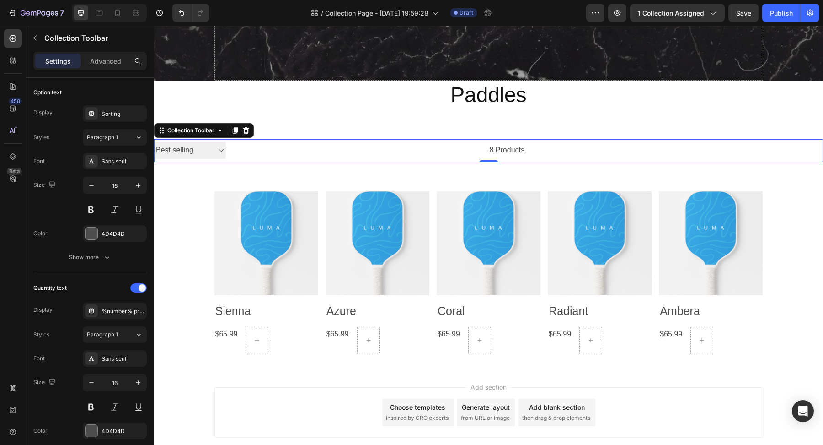
click at [217, 151] on select "Sorting Best selling Featured Alphabetically, A-Z Alphabetically, Z-A Price, lo…" at bounding box center [190, 150] width 72 height 17
select select "price-ascending"
click at [154, 142] on select "Sorting Best selling Featured Alphabetically, A-Z Alphabetically, Z-A Price, lo…" at bounding box center [190, 150] width 72 height 17
click at [214, 156] on select "Sorting Best selling Featured Alphabetically, A-Z Alphabetically, Z-A Price, lo…" at bounding box center [190, 150] width 72 height 17
click at [367, 156] on div "8 products" at bounding box center [375, 150] width 299 height 23
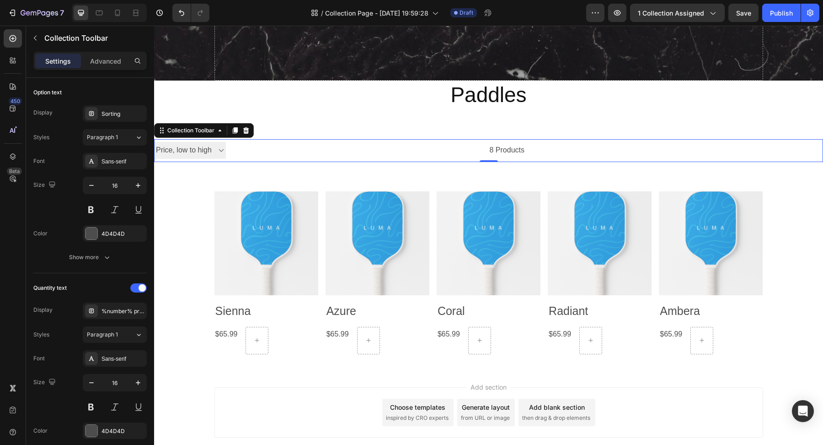
scroll to position [182, 0]
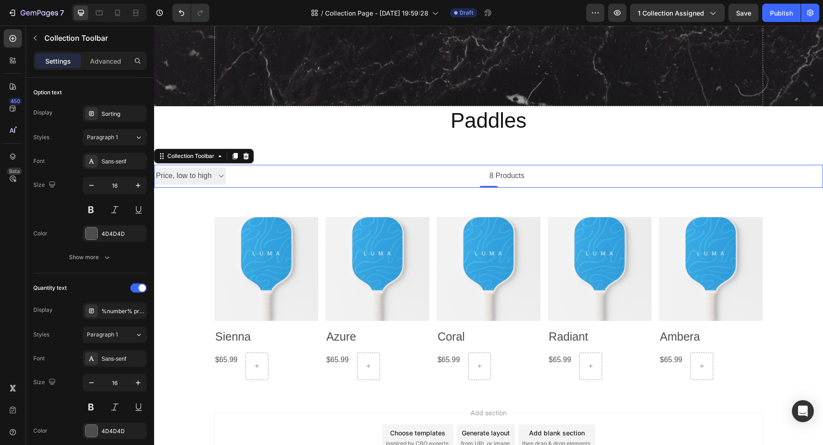
click at [453, 179] on div "8 products" at bounding box center [375, 176] width 299 height 23
click at [248, 157] on icon at bounding box center [246, 156] width 6 height 6
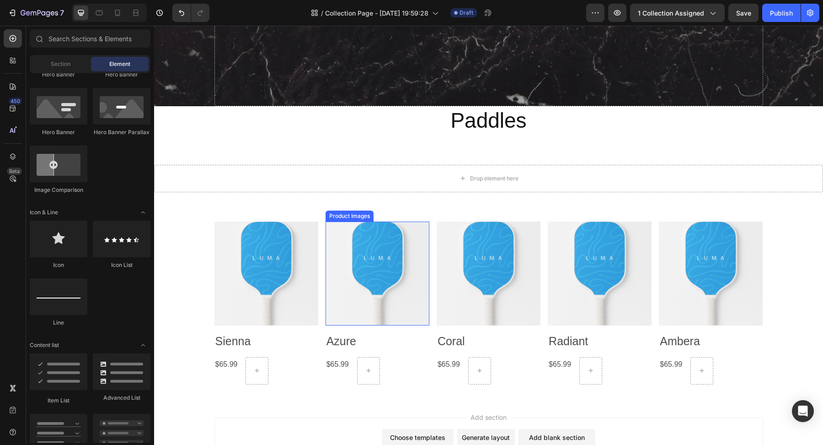
click at [375, 272] on img at bounding box center [378, 273] width 104 height 104
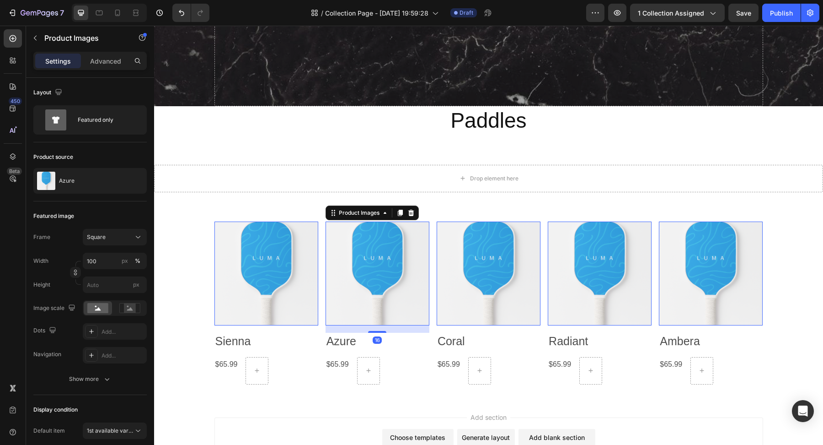
click at [203, 286] on div "Product Images 0 Sienna Product Title $65.99 Product Price Product Price Row Ro…" at bounding box center [488, 302] width 669 height 163
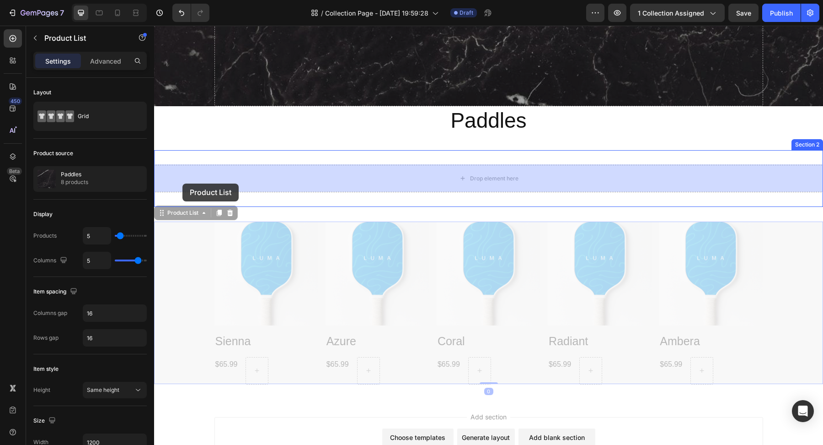
drag, startPoint x: 180, startPoint y: 289, endPoint x: 182, endPoint y: 183, distance: 105.7
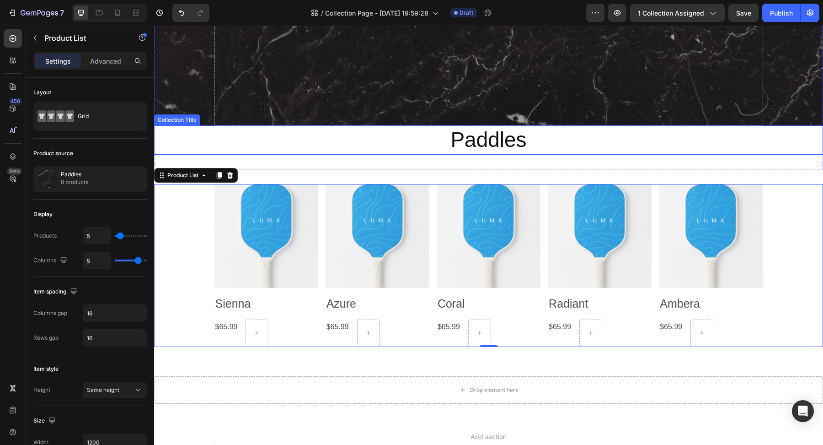
scroll to position [236, 0]
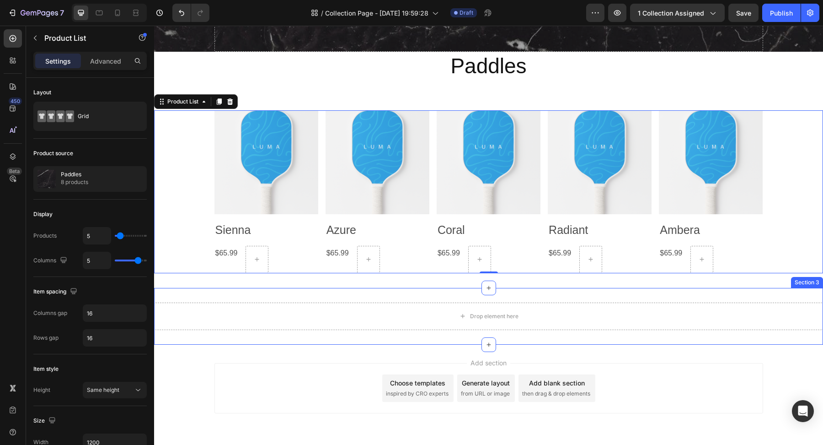
click at [309, 406] on div "Add section Choose templates inspired by CRO experts Generate layout from URL o…" at bounding box center [489, 388] width 549 height 50
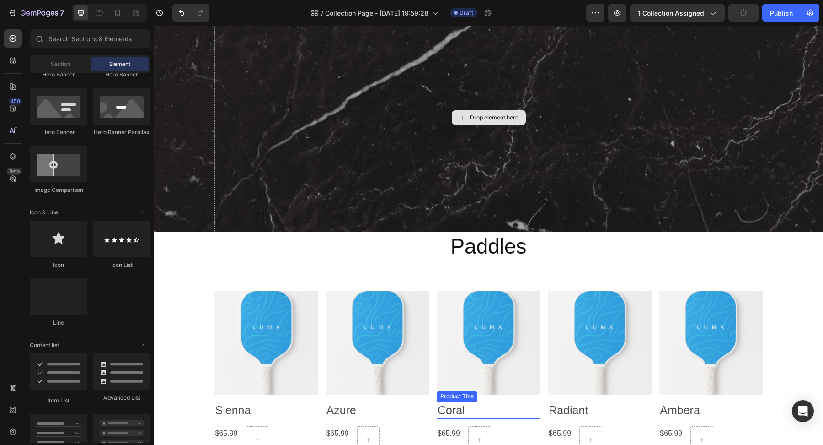
scroll to position [56, 0]
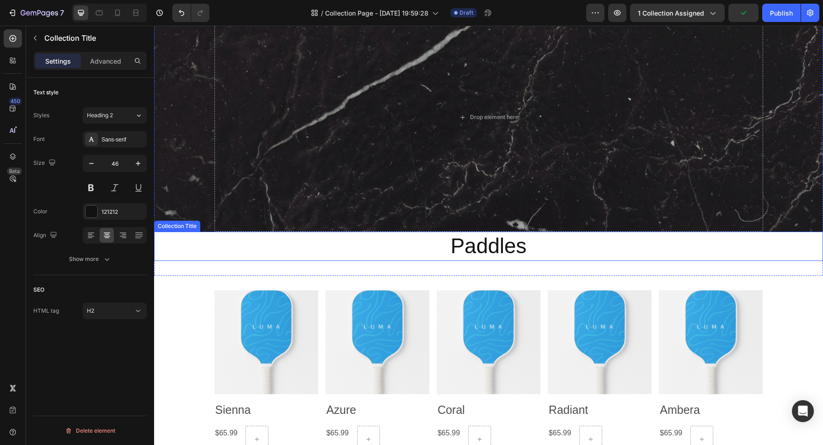
click at [487, 249] on h2 "Paddles" at bounding box center [488, 245] width 669 height 29
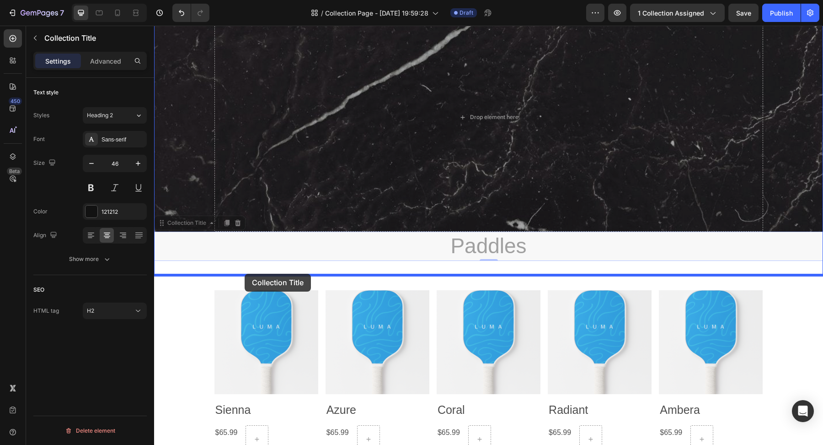
drag, startPoint x: 248, startPoint y: 254, endPoint x: 244, endPoint y: 273, distance: 19.3
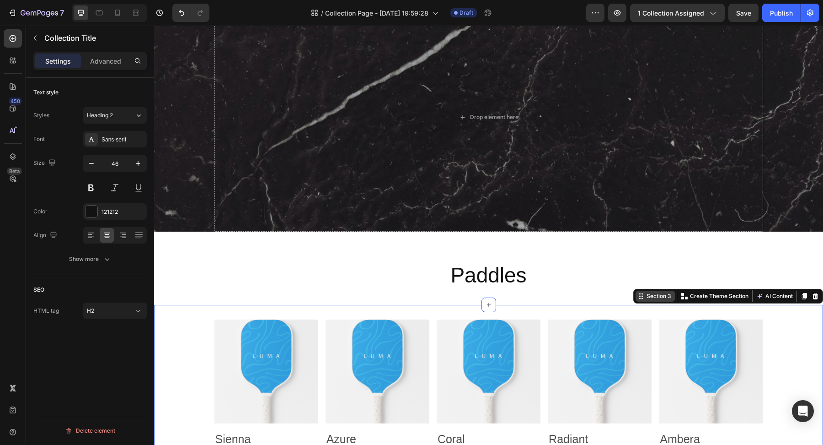
click at [799, 296] on div "Section 3 You can create reusable sections Create Theme Section AI Content Writ…" at bounding box center [728, 296] width 190 height 15
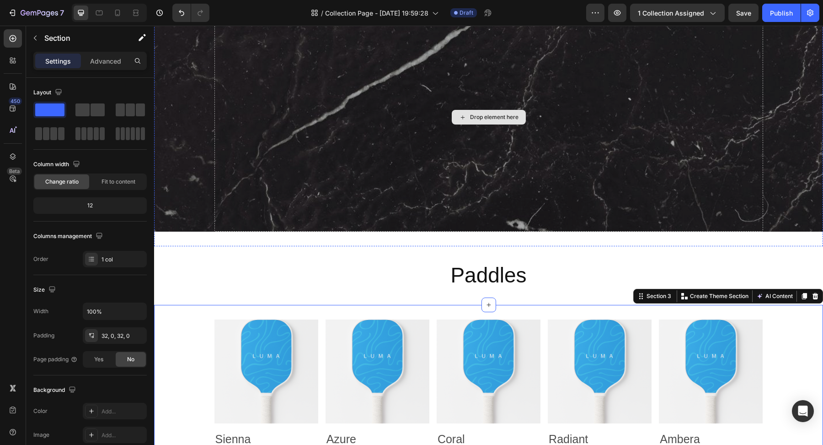
click at [728, 207] on div "Drop element here" at bounding box center [489, 117] width 549 height 229
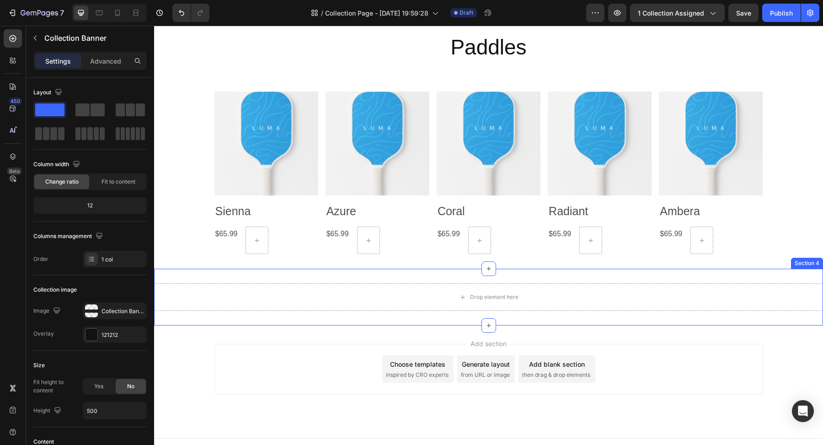
click at [687, 325] on div "Drop element here Section 4" at bounding box center [488, 296] width 669 height 57
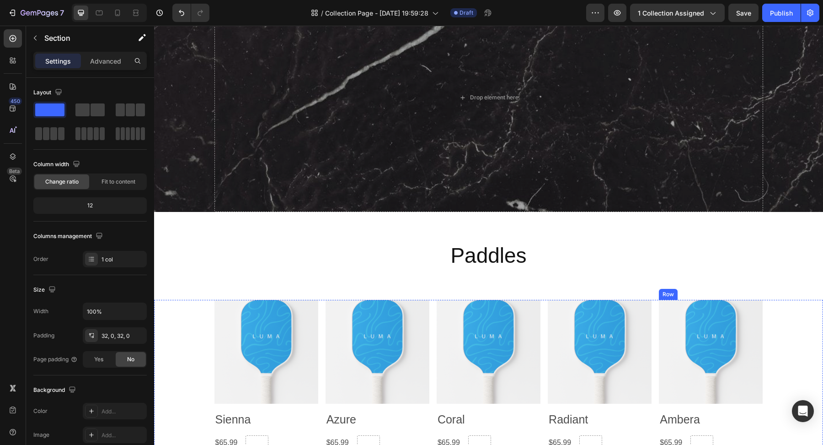
scroll to position [38, 0]
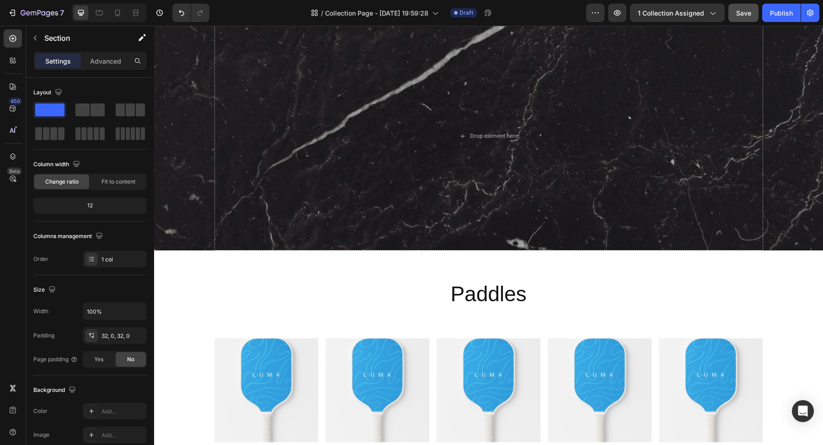
click at [740, 13] on span "Save" at bounding box center [743, 13] width 15 height 8
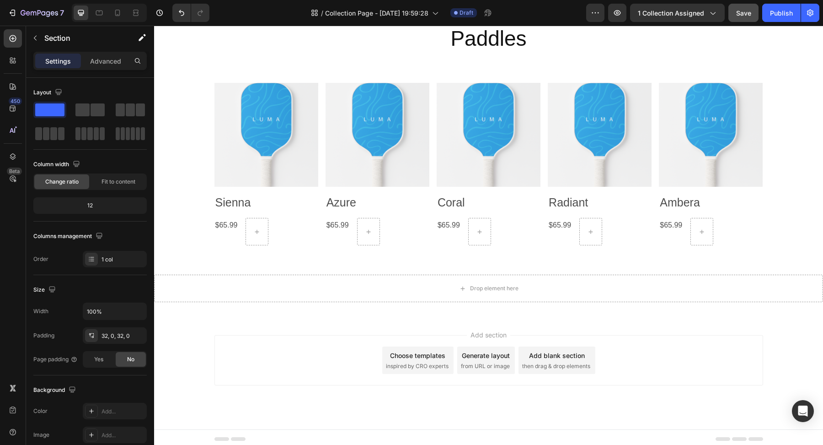
scroll to position [295, 0]
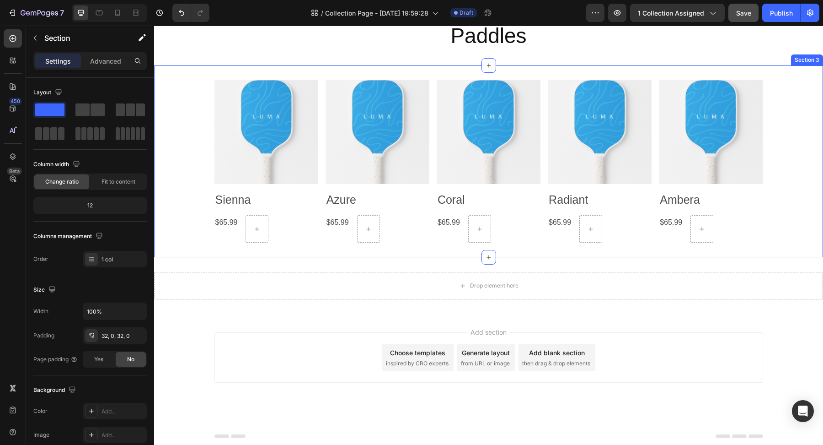
click at [277, 246] on div "Product Images Sienna Product Title $65.99 Product Price Product Price Row Row …" at bounding box center [488, 161] width 669 height 192
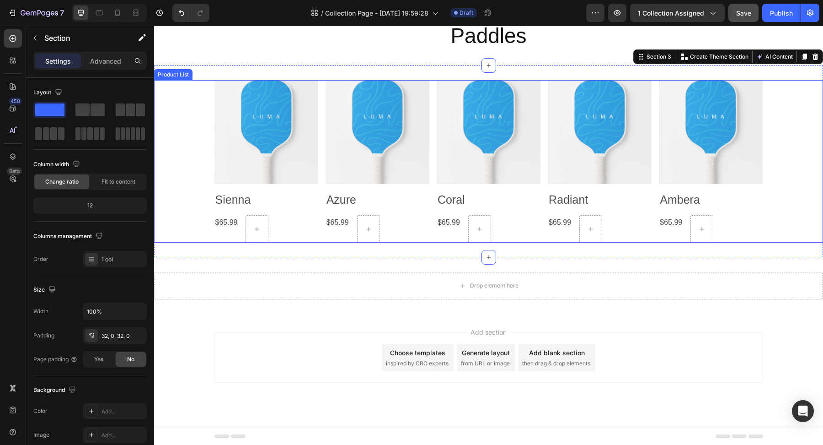
click at [202, 216] on div "Product Images Sienna Product Title $65.99 Product Price Product Price Row Row …" at bounding box center [488, 161] width 669 height 163
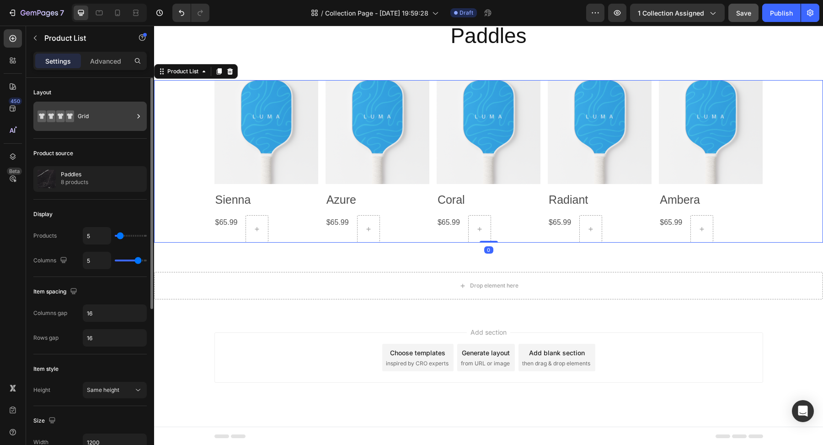
click at [88, 113] on div "Grid" at bounding box center [106, 116] width 56 height 21
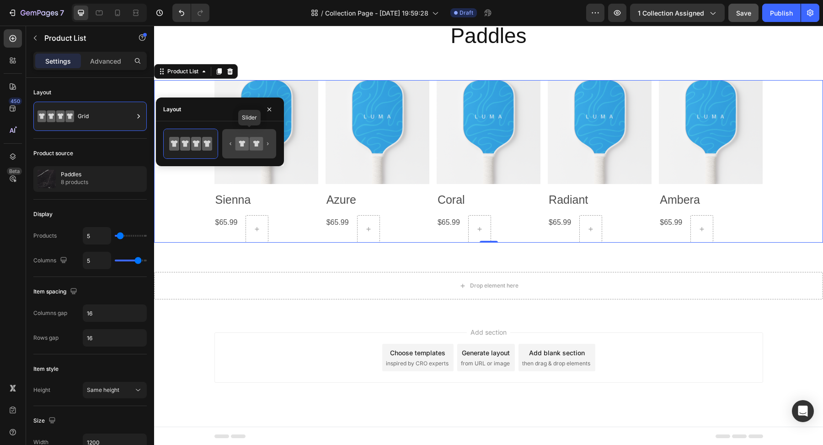
click at [266, 151] on icon at bounding box center [249, 143] width 43 height 18
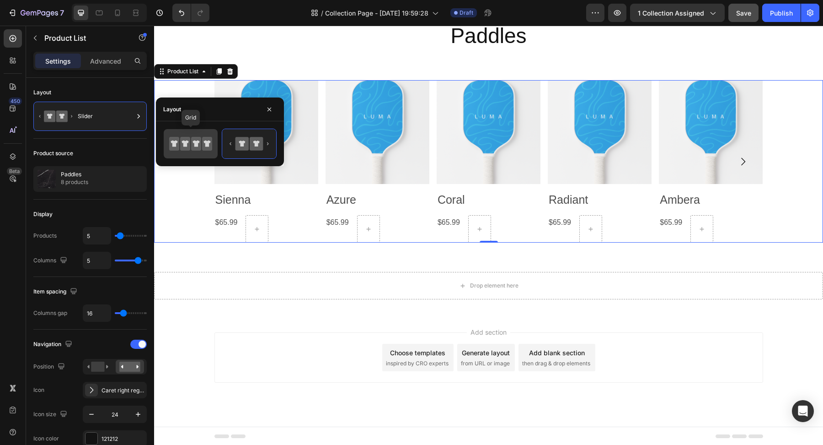
click at [186, 147] on icon at bounding box center [185, 144] width 10 height 14
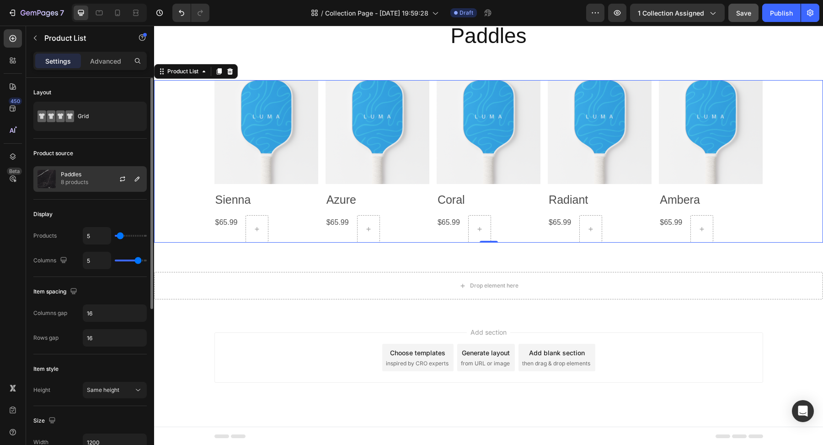
click at [86, 176] on p "Paddles" at bounding box center [74, 174] width 27 height 6
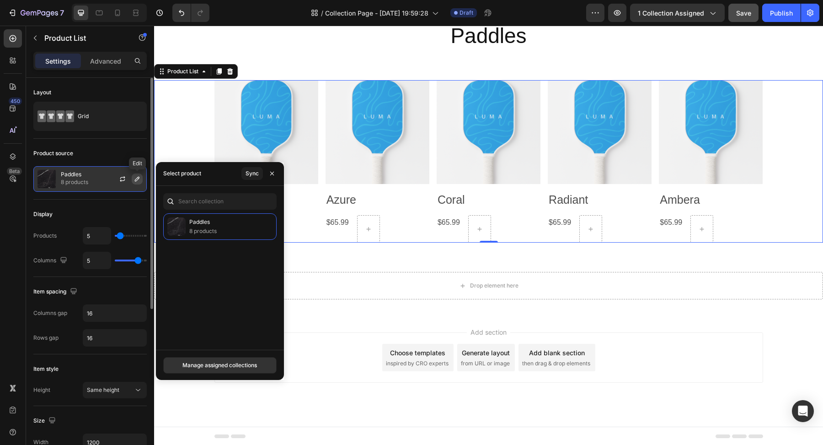
click at [135, 179] on icon "button" at bounding box center [137, 178] width 7 height 7
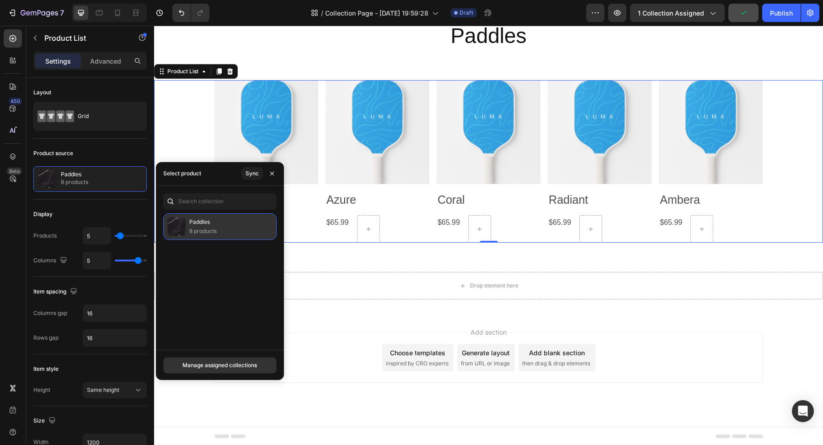
click at [213, 231] on p "8 products" at bounding box center [202, 230] width 27 height 9
click at [215, 363] on div "Manage assigned collections" at bounding box center [219, 365] width 75 height 8
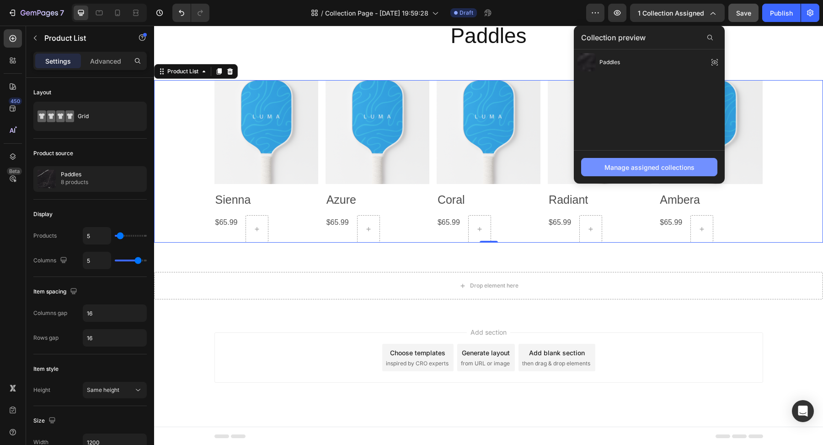
click at [608, 163] on div "Manage assigned collections" at bounding box center [650, 167] width 90 height 10
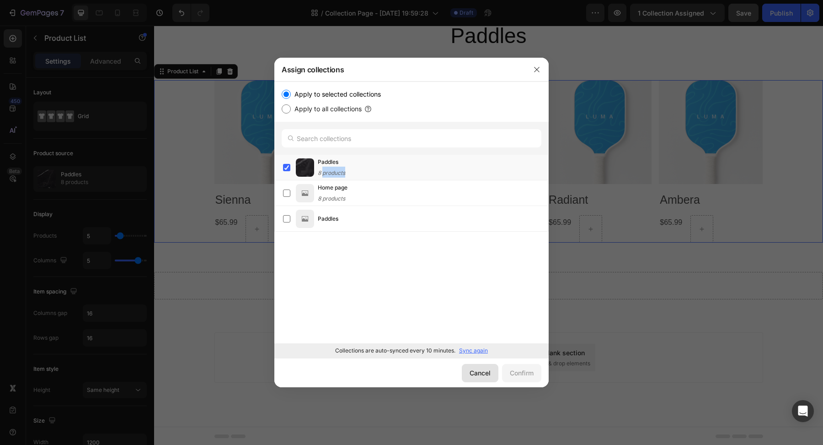
click at [474, 378] on button "Cancel" at bounding box center [480, 373] width 37 height 18
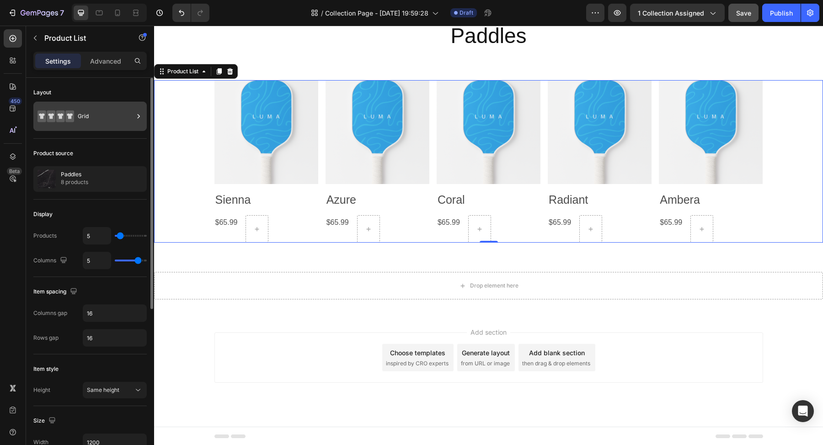
click at [89, 122] on div "Grid" at bounding box center [106, 116] width 56 height 21
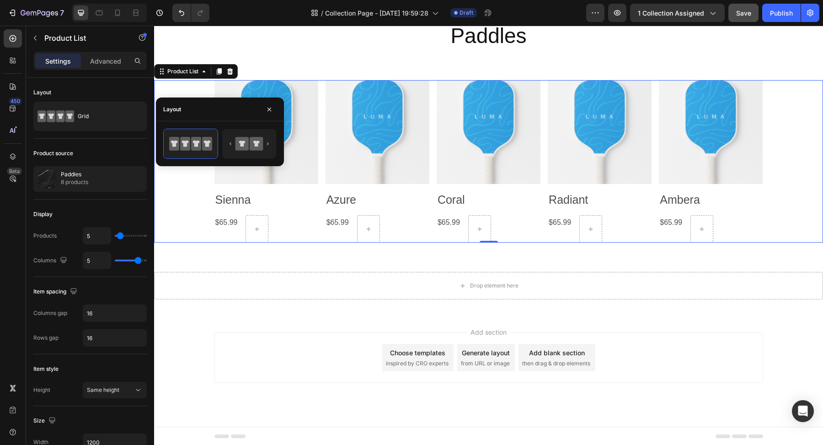
click at [97, 71] on div "Settings Advanced" at bounding box center [90, 65] width 128 height 26
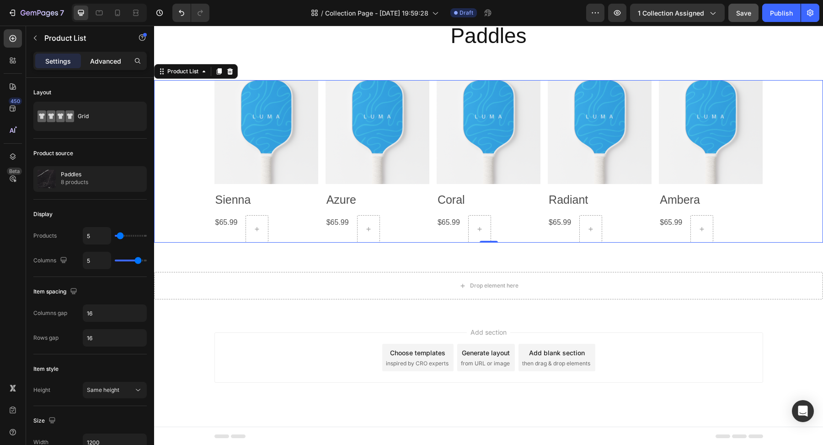
click at [104, 56] on p "Advanced" at bounding box center [105, 61] width 31 height 10
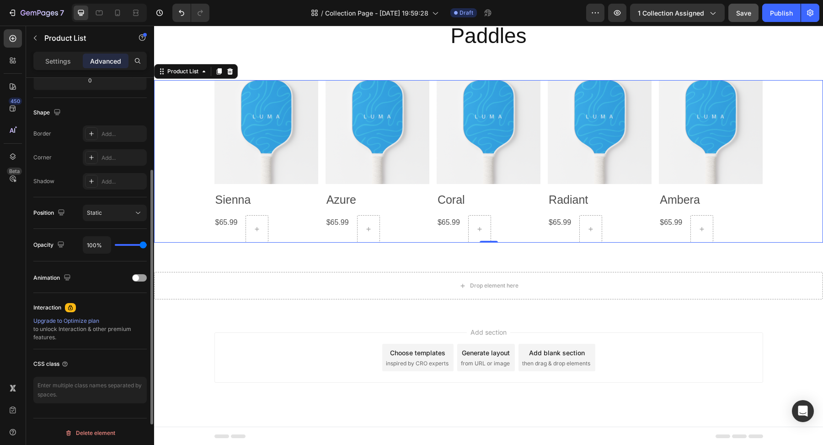
scroll to position [0, 0]
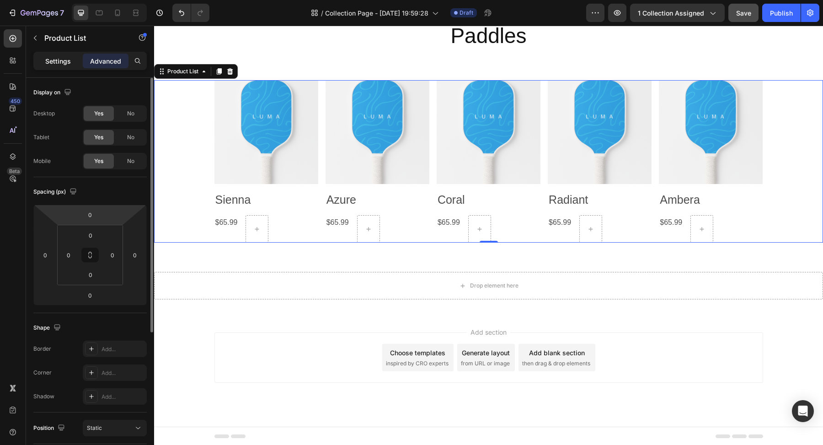
click at [60, 58] on p "Settings" at bounding box center [58, 61] width 26 height 10
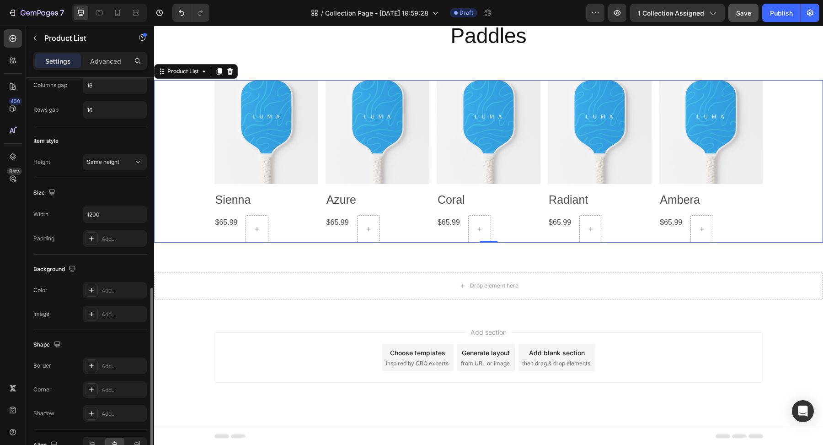
scroll to position [276, 0]
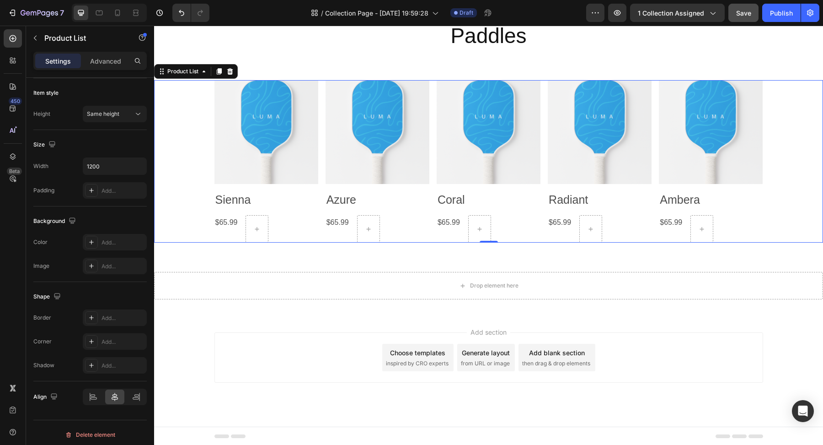
click at [192, 215] on div "Product Images Sienna Product Title $65.99 Product Price Product Price Row Row …" at bounding box center [488, 161] width 669 height 163
click at [197, 172] on div "Product Images Sienna Product Title $65.99 Product Price Product Price Row Row …" at bounding box center [488, 161] width 669 height 163
click at [304, 176] on img at bounding box center [267, 132] width 104 height 104
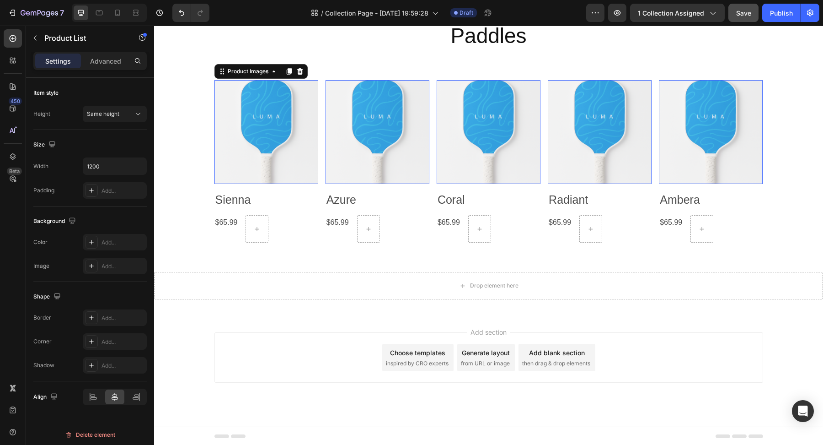
scroll to position [0, 0]
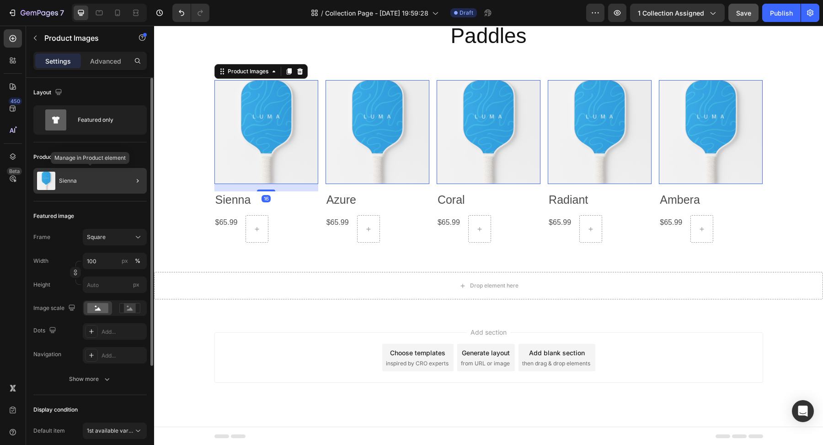
click at [104, 177] on div "Sienna" at bounding box center [89, 181] width 113 height 26
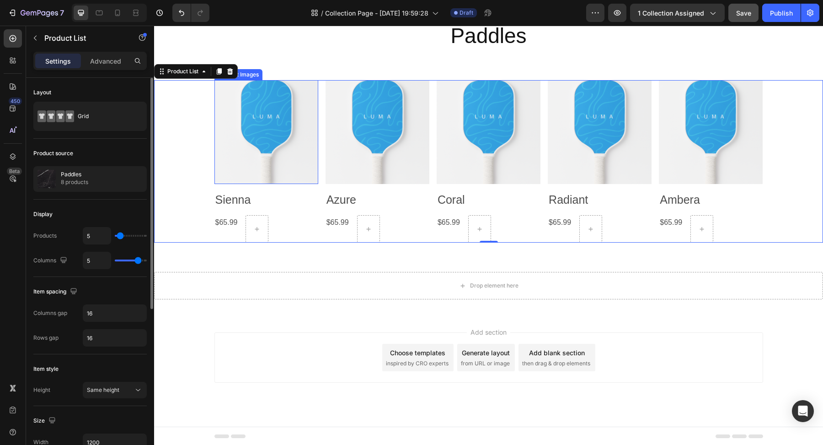
click at [277, 180] on img at bounding box center [267, 132] width 104 height 104
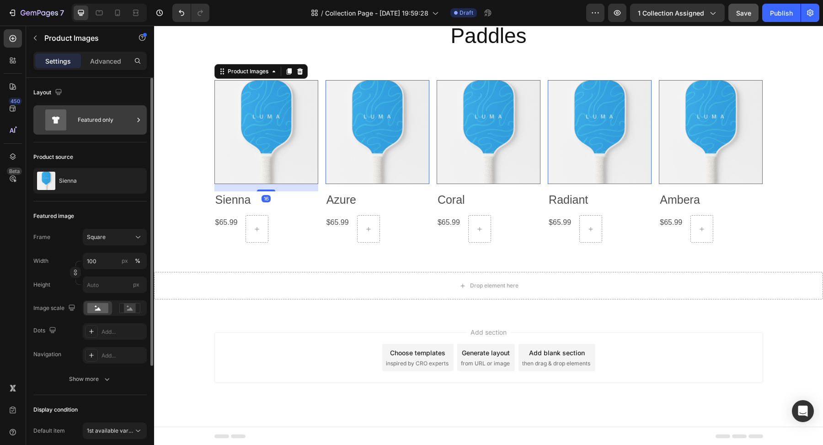
click at [107, 118] on div "Featured only" at bounding box center [106, 119] width 56 height 21
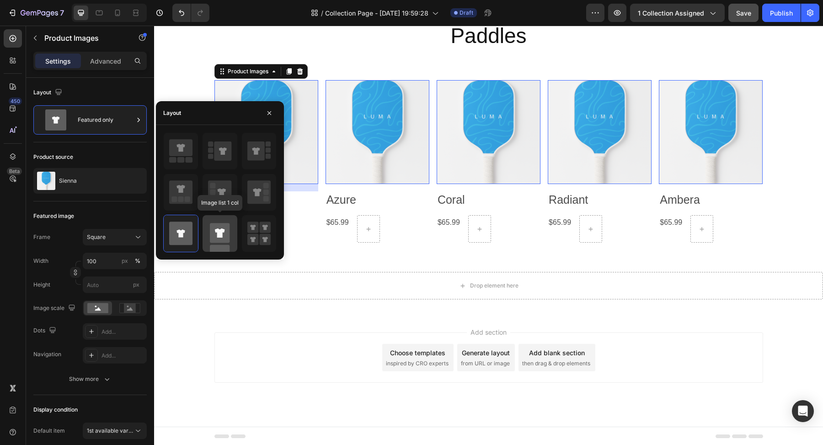
click at [222, 230] on icon at bounding box center [220, 232] width 10 height 9
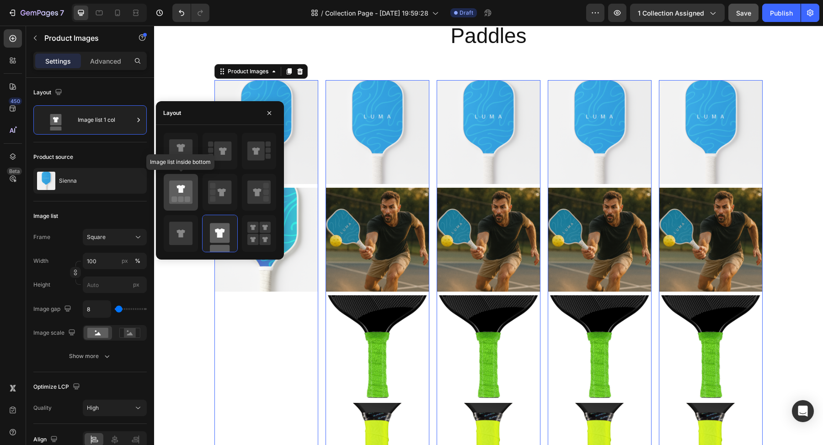
click at [189, 179] on icon at bounding box center [180, 192] width 23 height 26
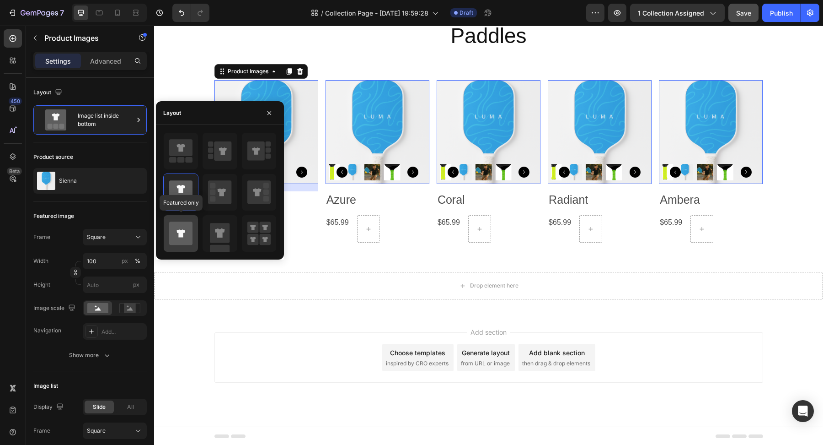
click at [188, 230] on icon at bounding box center [180, 233] width 23 height 23
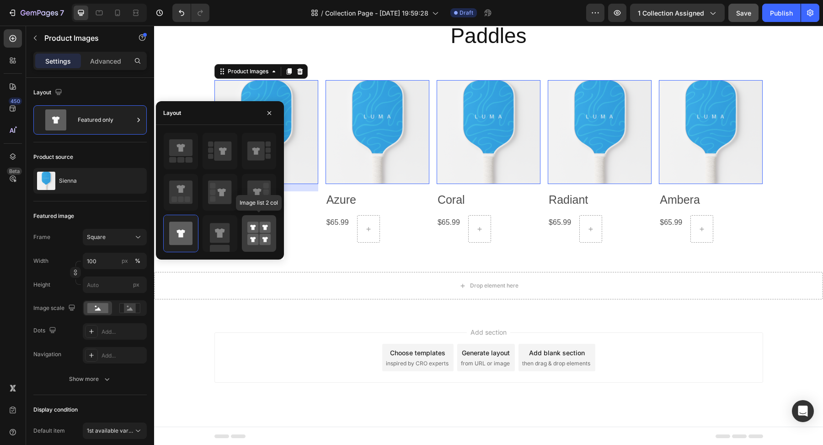
click at [257, 229] on rect at bounding box center [252, 227] width 11 height 11
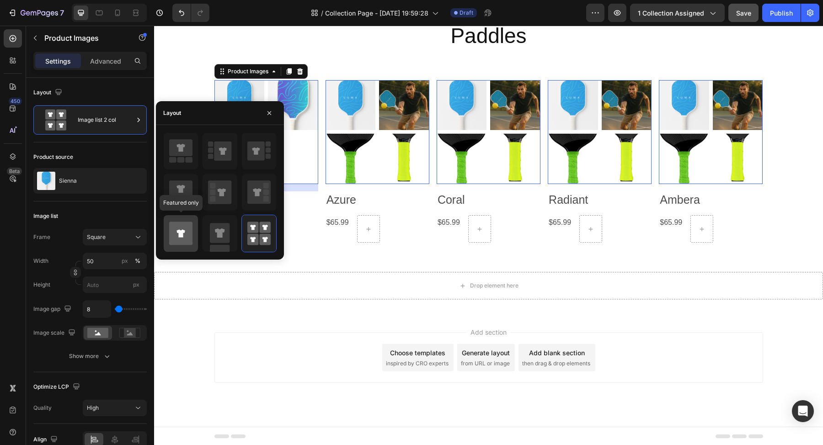
click at [175, 239] on icon at bounding box center [180, 233] width 23 height 23
type input "100"
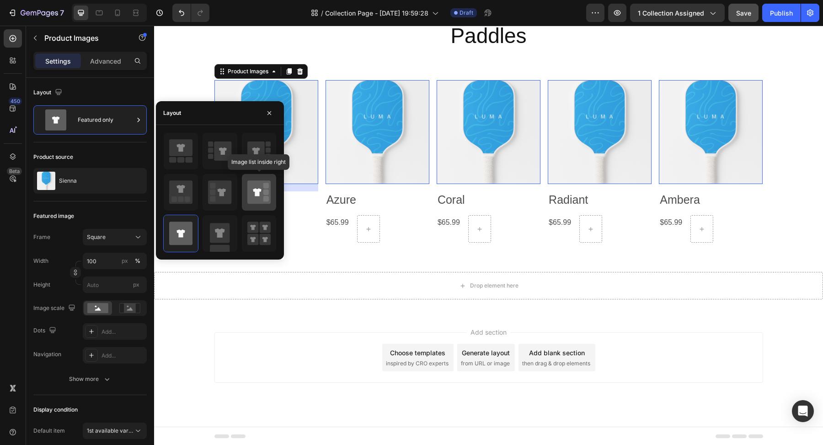
click at [265, 188] on icon at bounding box center [258, 192] width 23 height 26
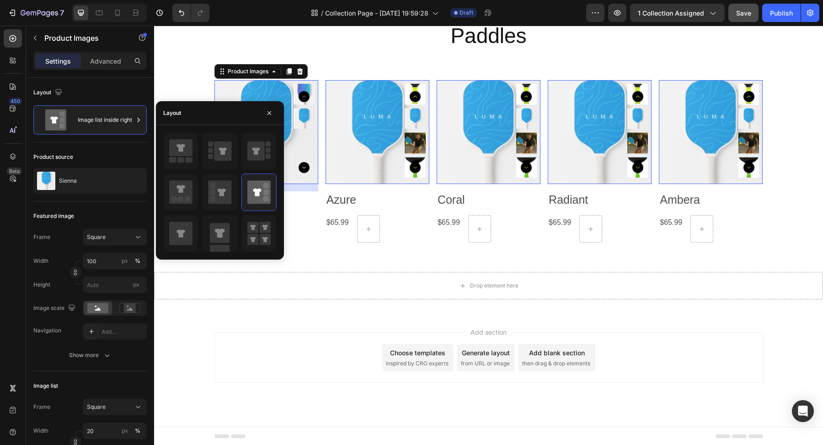
click at [177, 251] on div at bounding box center [220, 192] width 128 height 134
click at [266, 142] on rect at bounding box center [268, 143] width 5 height 5
type input "100"
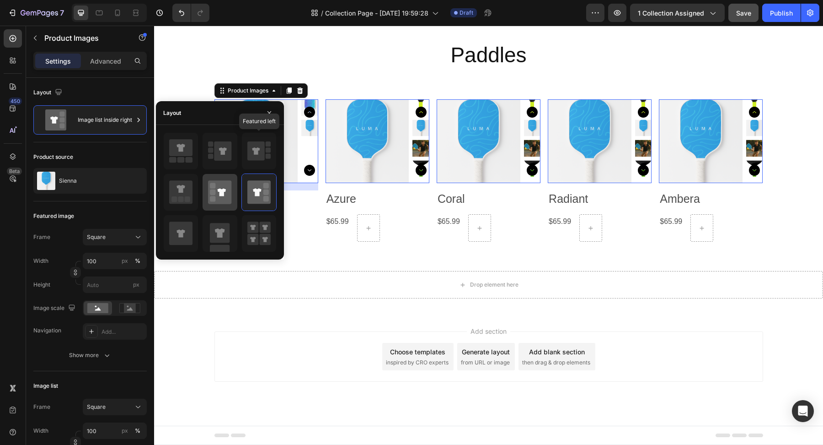
scroll to position [275, 0]
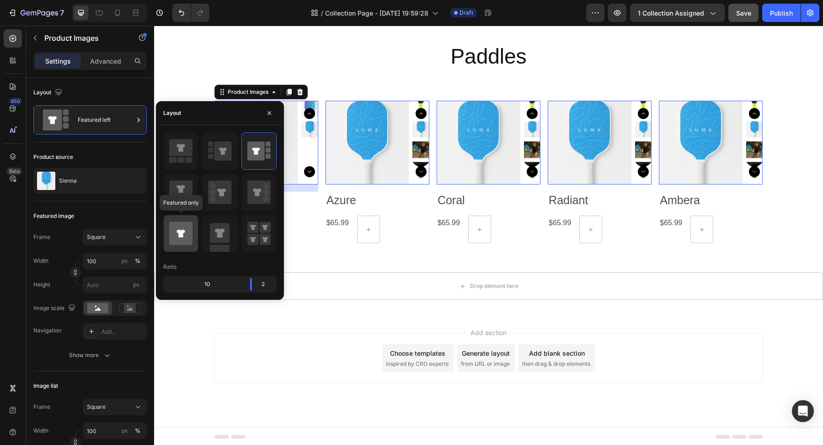
click at [184, 239] on icon at bounding box center [180, 233] width 23 height 23
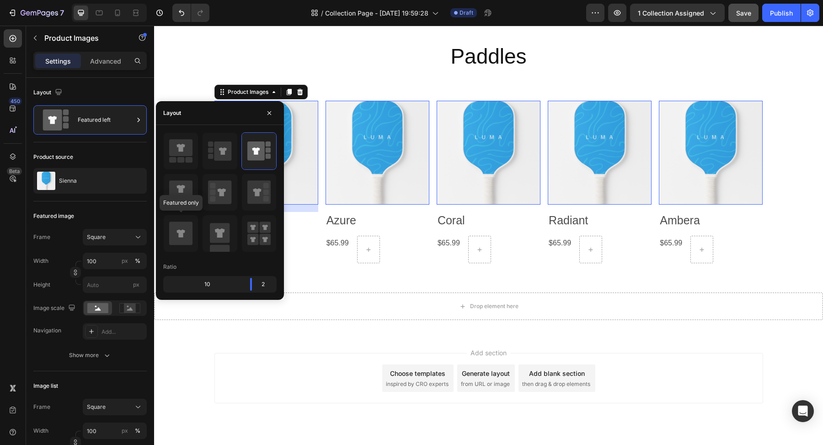
scroll to position [295, 0]
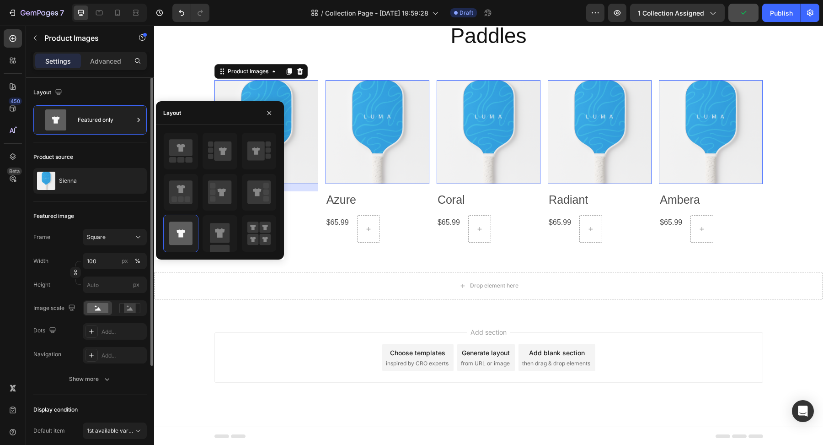
click at [86, 207] on div "Featured image Frame Square Width 100 px % Height px Image scale Dots Add... Na…" at bounding box center [89, 297] width 113 height 193
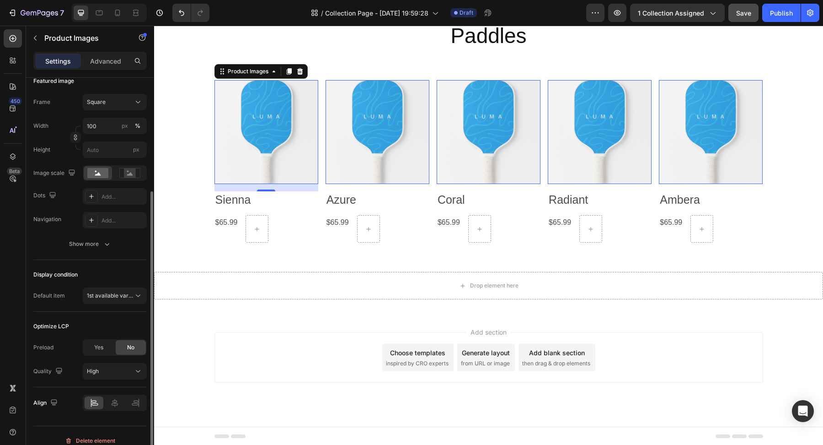
scroll to position [143, 0]
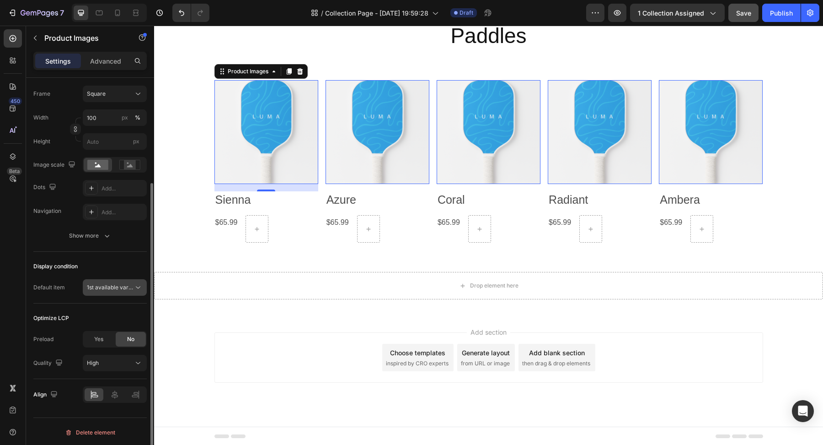
click at [114, 281] on button "1st available variant" at bounding box center [115, 287] width 64 height 16
click at [114, 283] on div "1st available variant" at bounding box center [115, 287] width 56 height 9
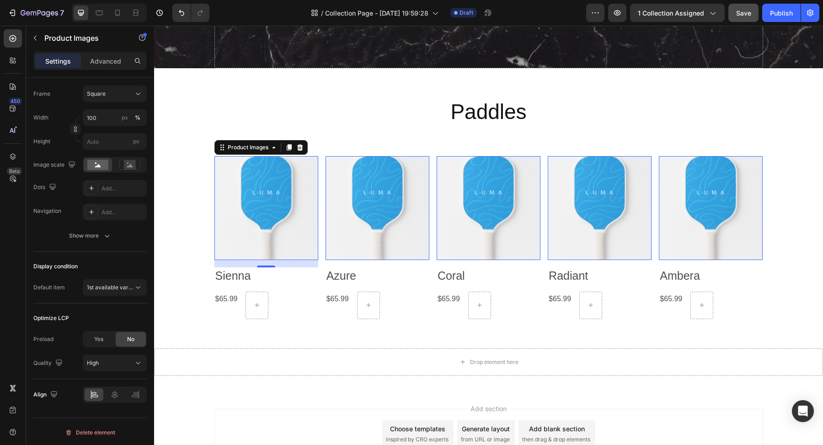
scroll to position [174, 0]
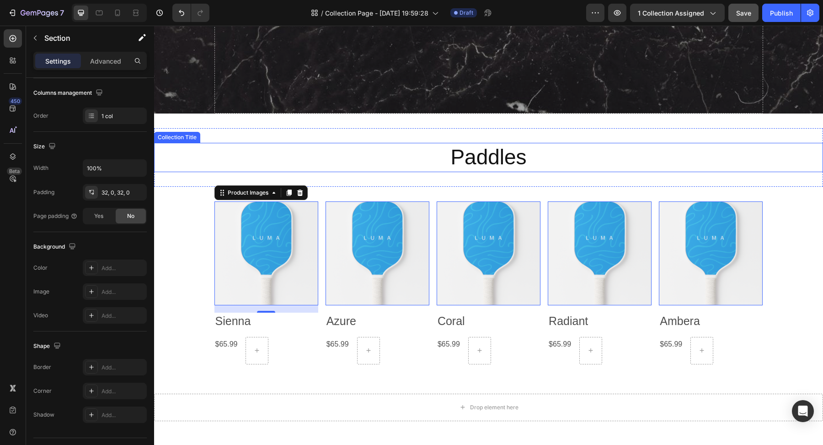
click at [307, 182] on div "Paddles Collection Title Section 2" at bounding box center [488, 157] width 669 height 59
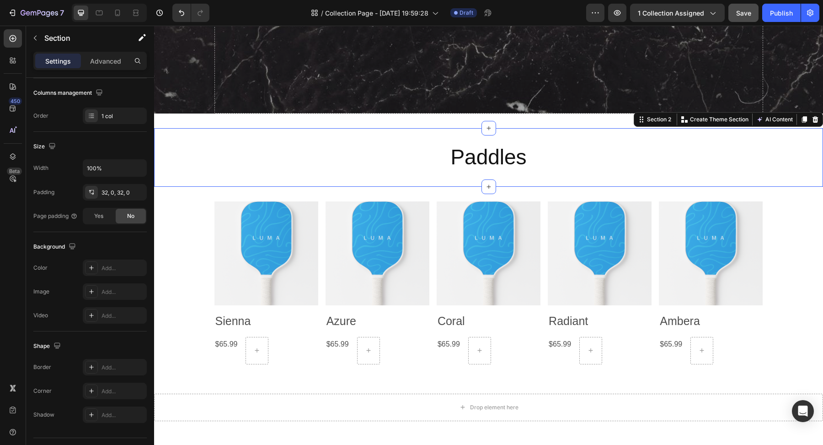
scroll to position [0, 0]
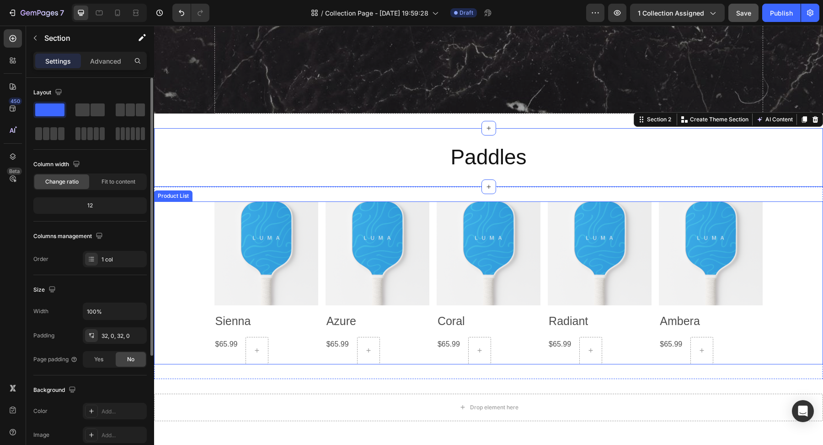
click at [202, 227] on div "Product Images Sienna Product Title $65.99 Product Price Product Price Row Row …" at bounding box center [488, 282] width 669 height 163
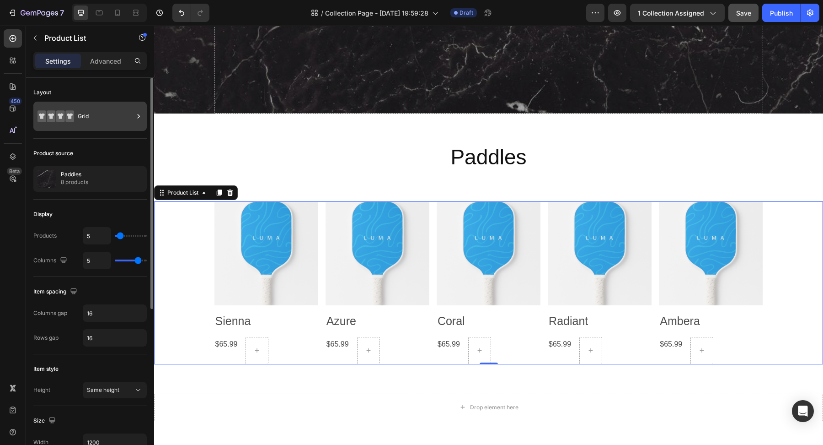
click at [106, 110] on div "Grid" at bounding box center [106, 116] width 56 height 21
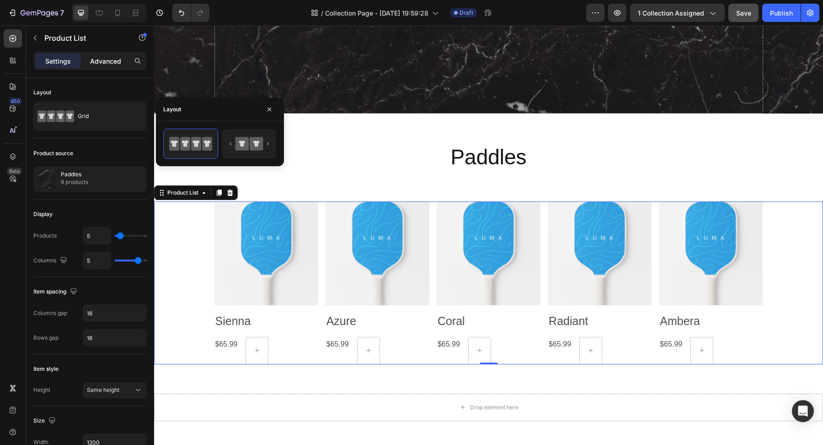
click at [106, 65] on div "Advanced" at bounding box center [106, 61] width 46 height 15
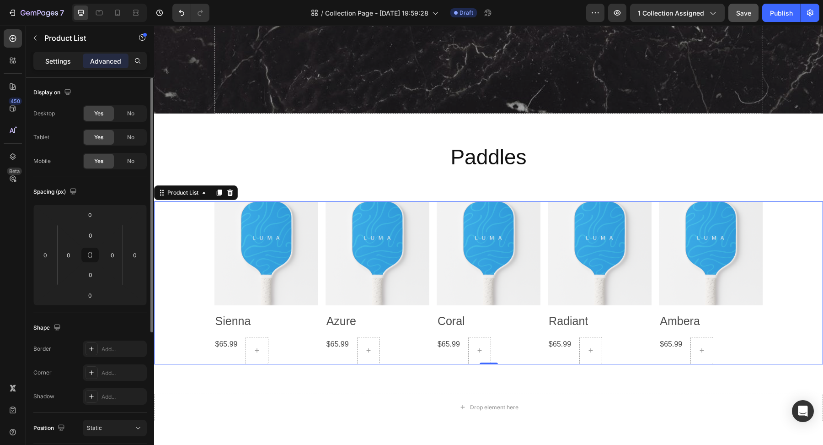
click at [59, 58] on p "Settings" at bounding box center [58, 61] width 26 height 10
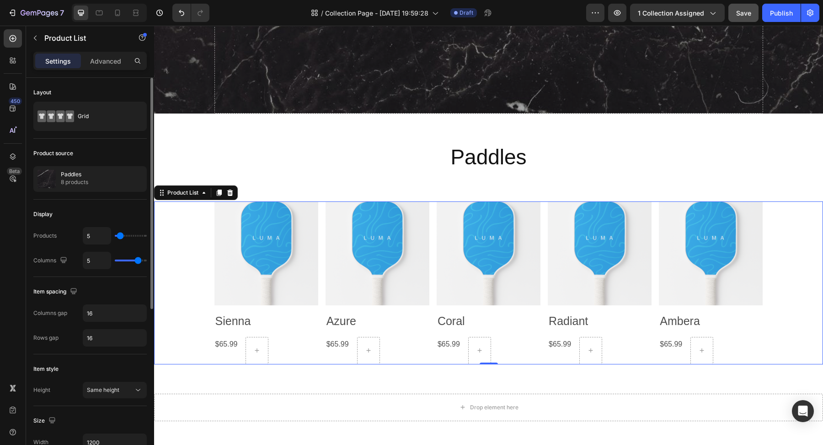
drag, startPoint x: 119, startPoint y: 238, endPoint x: 140, endPoint y: 239, distance: 21.0
click at [140, 239] on div "5" at bounding box center [115, 235] width 64 height 17
click at [132, 237] on div "5" at bounding box center [115, 235] width 64 height 17
click at [132, 229] on div "5" at bounding box center [115, 235] width 64 height 17
type input "6"
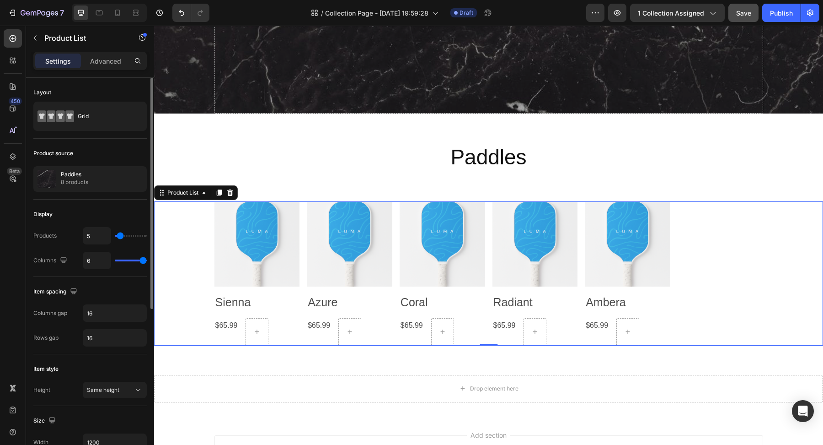
drag, startPoint x: 139, startPoint y: 262, endPoint x: 175, endPoint y: 263, distance: 36.1
type input "6"
click at [147, 261] on input "range" at bounding box center [131, 260] width 32 height 2
click at [135, 231] on div "5" at bounding box center [115, 235] width 64 height 17
drag, startPoint x: 115, startPoint y: 236, endPoint x: 133, endPoint y: 236, distance: 18.3
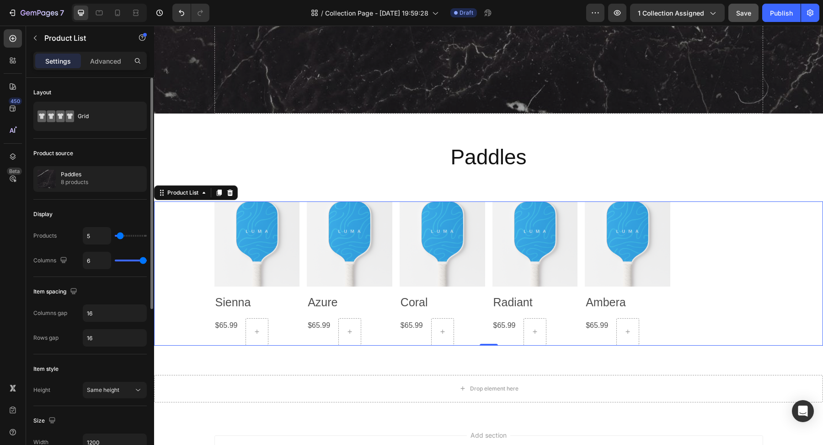
click at [134, 236] on div "5" at bounding box center [115, 235] width 64 height 17
click at [95, 123] on div "Grid" at bounding box center [106, 116] width 56 height 21
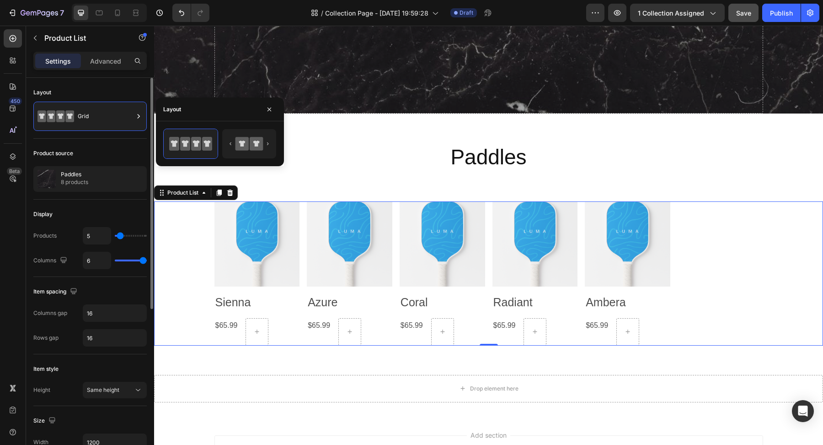
type input "5"
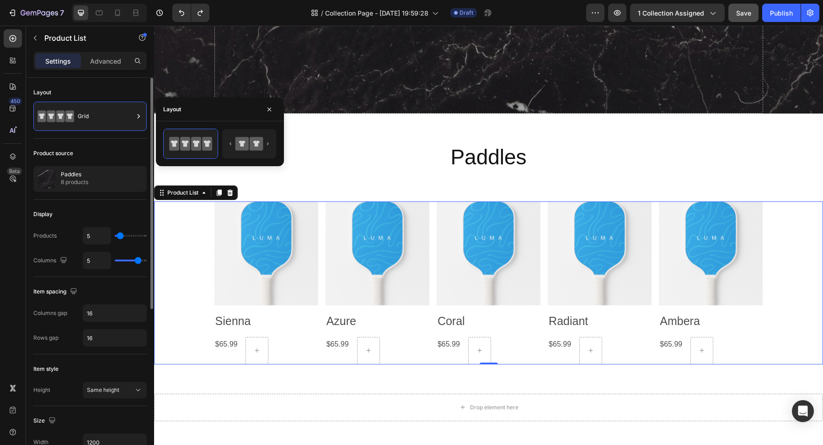
click at [104, 203] on div "Display Products 5 Columns 5" at bounding box center [89, 237] width 113 height 77
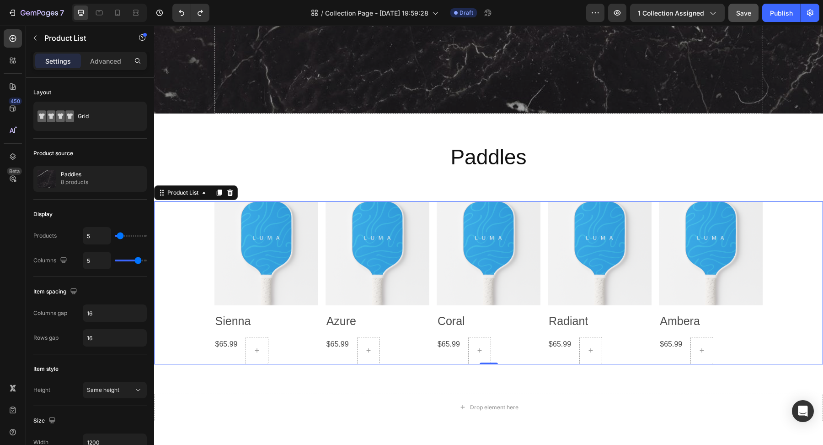
click at [106, 68] on div "Settings Advanced" at bounding box center [89, 61] width 113 height 18
click at [48, 37] on p "Product List" at bounding box center [83, 37] width 78 height 11
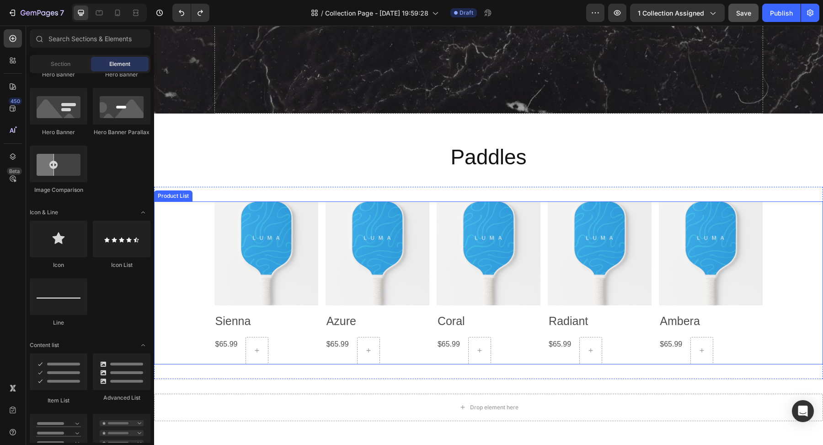
click at [203, 210] on div "Product Images Sienna Product Title $65.99 Product Price Product Price Row Row …" at bounding box center [488, 282] width 669 height 163
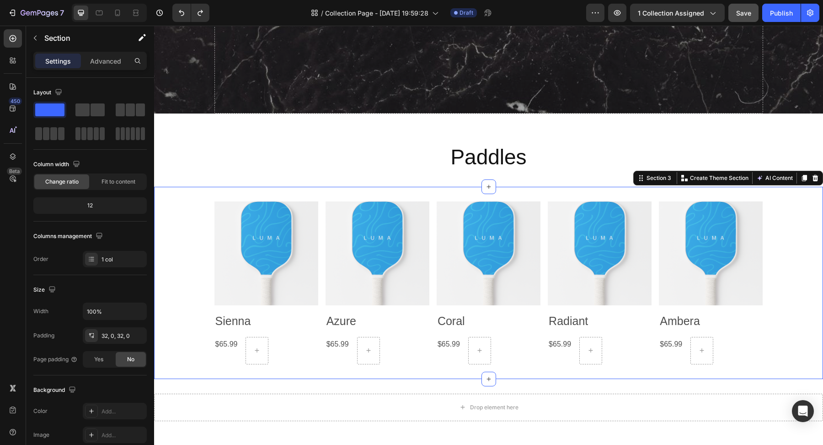
click at [265, 190] on div "Product Images Sienna Product Title $65.99 Product Price Product Price Row Row …" at bounding box center [488, 283] width 669 height 192
click at [264, 189] on div "Product Images Sienna Product Title $65.99 Product Price Product Price Row Row …" at bounding box center [488, 283] width 669 height 192
click at [588, 190] on div "Product Images Sienna Product Title $65.99 Product Price Product Price Row Row …" at bounding box center [488, 283] width 669 height 192
click at [731, 176] on p "Create Theme Section" at bounding box center [719, 178] width 59 height 8
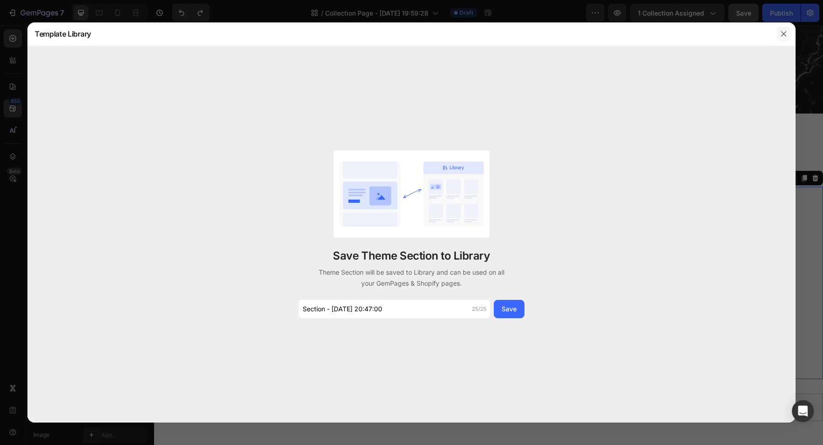
click at [782, 33] on icon "button" at bounding box center [783, 33] width 7 height 7
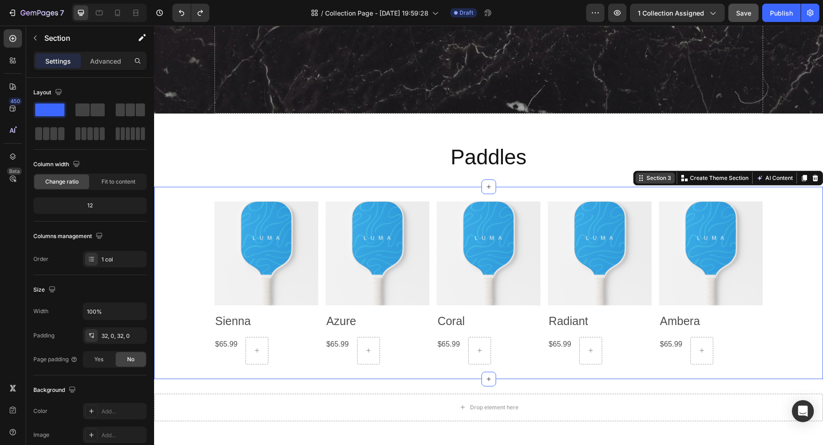
click at [666, 180] on div "Section 3" at bounding box center [659, 178] width 28 height 8
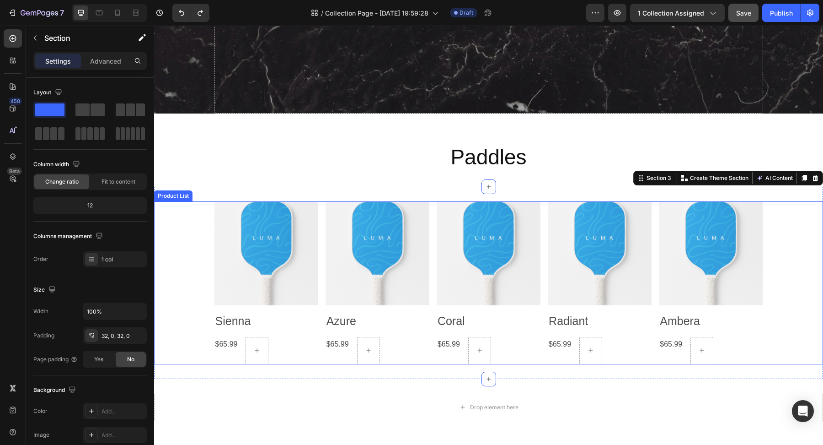
click at [186, 287] on div "Product Images Sienna Product Title $65.99 Product Price Product Price Row Row …" at bounding box center [488, 282] width 669 height 163
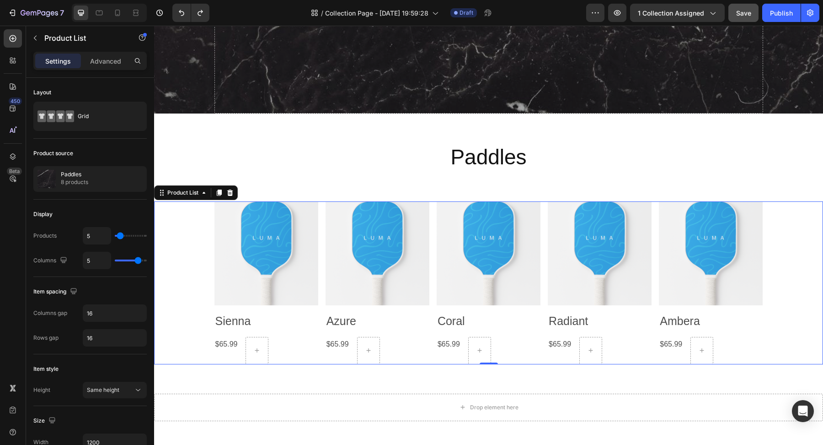
click at [196, 247] on div "Product Images Sienna Product Title $65.99 Product Price Product Price Row Row …" at bounding box center [488, 282] width 669 height 163
click at [721, 199] on div "Product Images Sienna Product Title $65.99 Product Price Product Price Row Row …" at bounding box center [488, 283] width 669 height 192
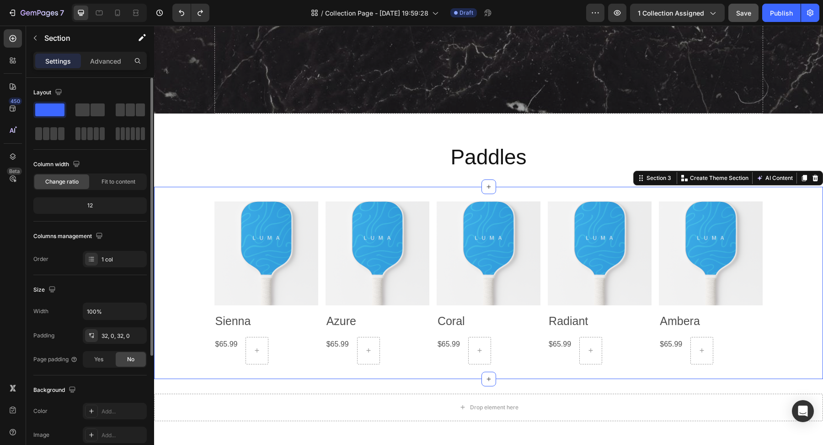
click at [98, 70] on div "Settings Advanced" at bounding box center [90, 65] width 128 height 26
click at [100, 65] on p "Advanced" at bounding box center [105, 61] width 31 height 10
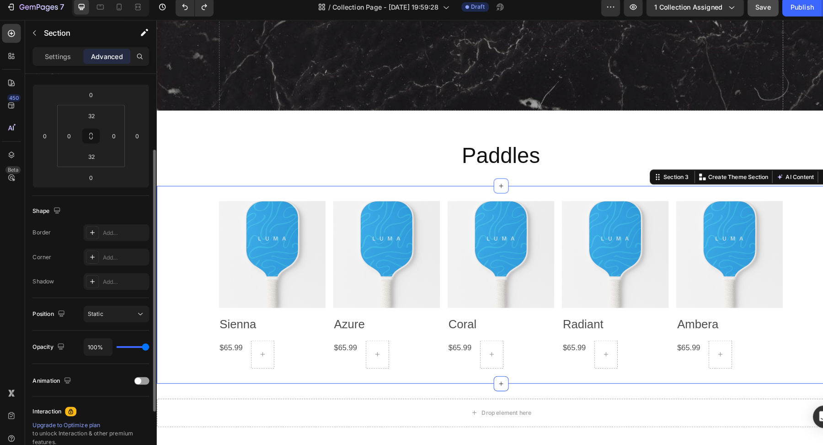
scroll to position [116, 0]
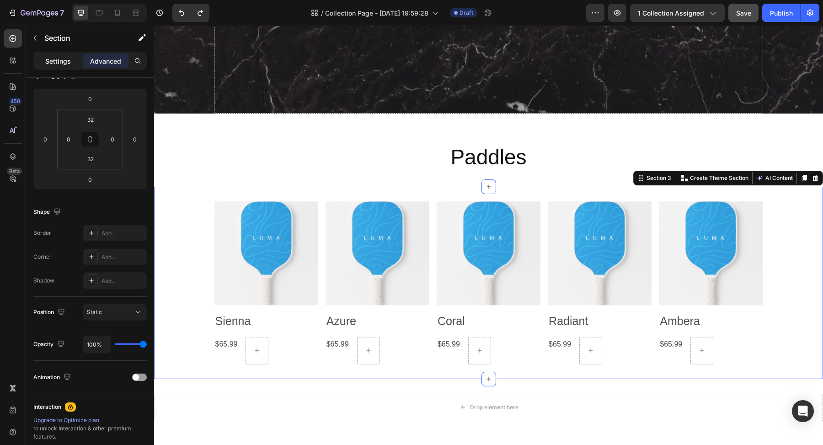
click at [52, 60] on p "Settings" at bounding box center [58, 61] width 26 height 10
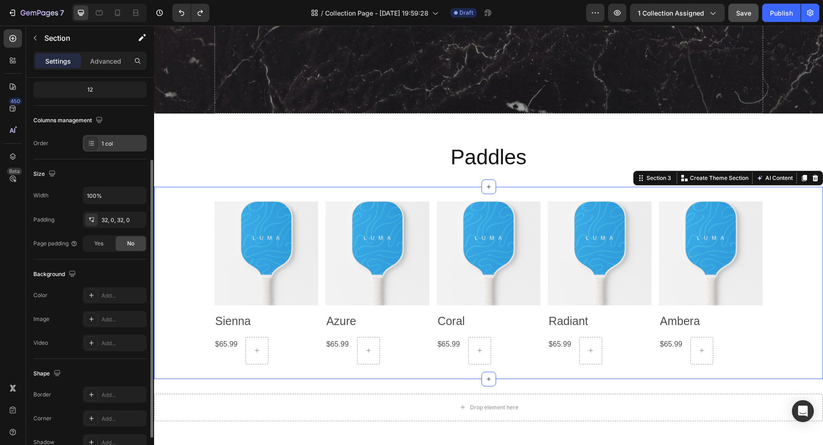
click at [113, 144] on div "1 col" at bounding box center [123, 143] width 43 height 8
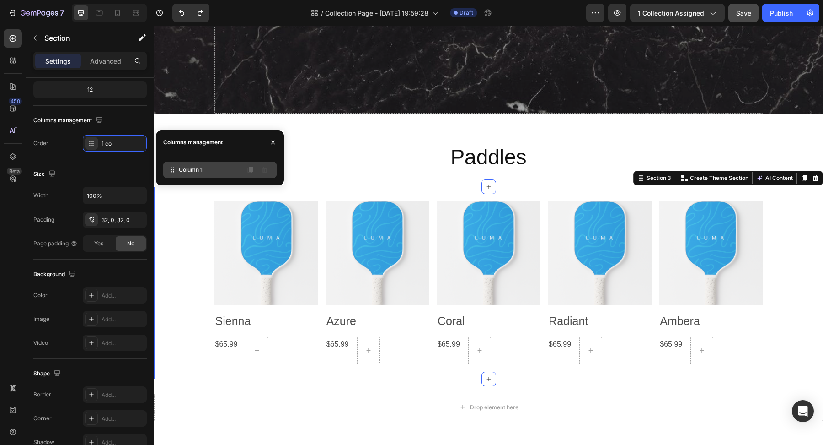
click at [203, 171] on div "Column 1" at bounding box center [219, 169] width 113 height 16
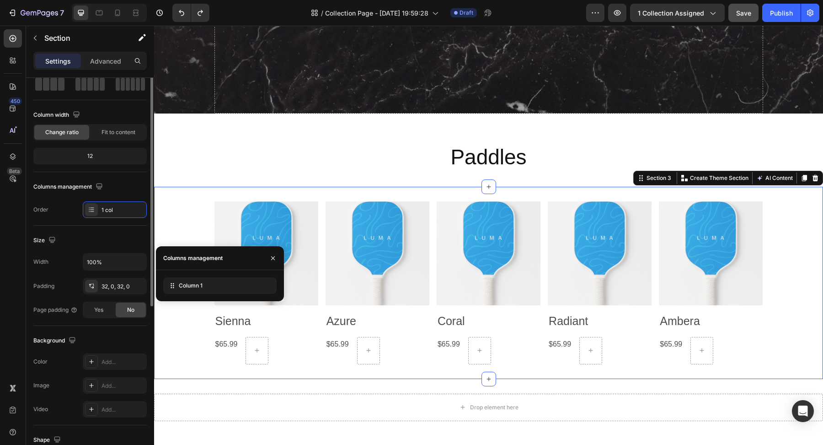
scroll to position [0, 0]
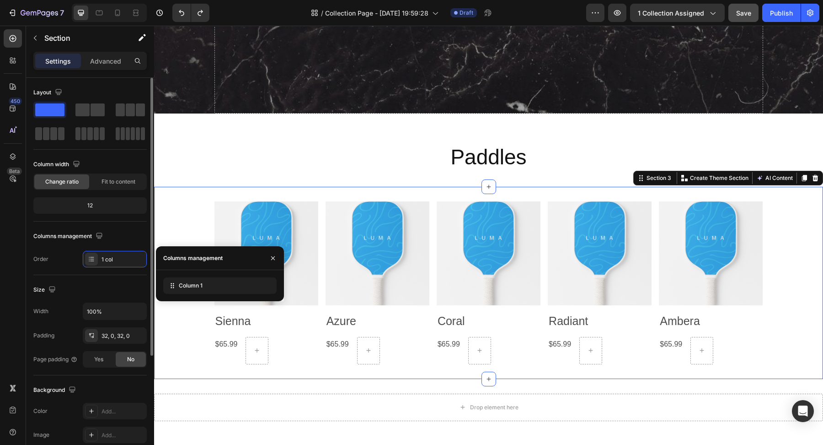
click at [96, 206] on div "12" at bounding box center [90, 205] width 110 height 13
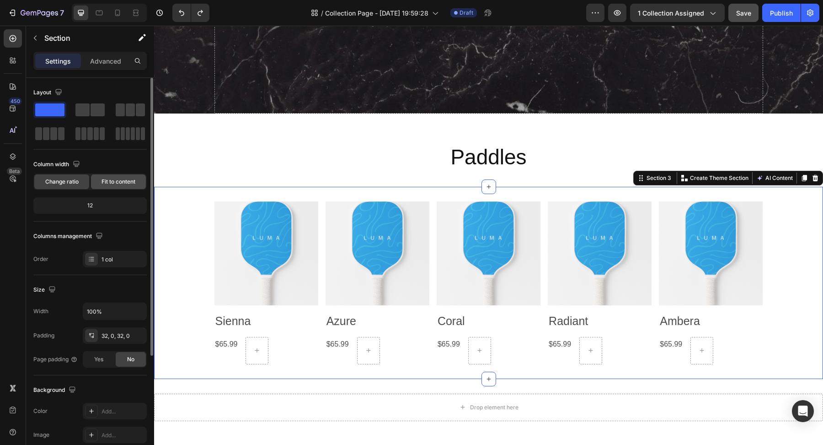
click at [106, 186] on div "Fit to content" at bounding box center [118, 181] width 55 height 15
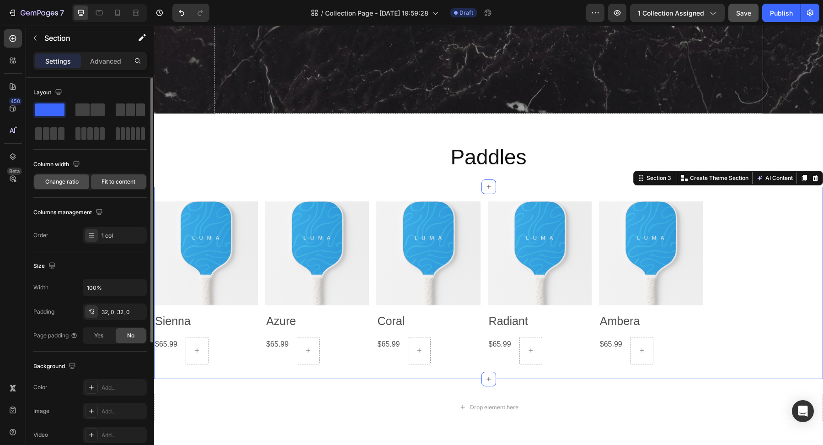
click at [56, 177] on span "Change ratio" at bounding box center [61, 181] width 33 height 8
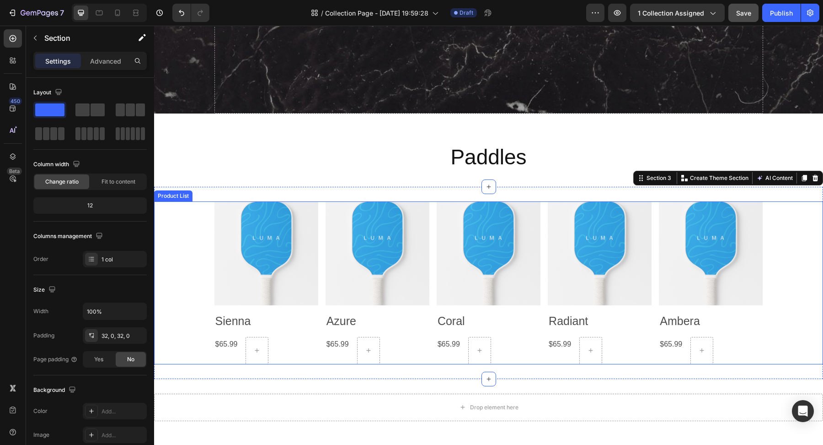
click at [202, 327] on div "Product Images Sienna Product Title $65.99 Product Price Product Price Row Row …" at bounding box center [488, 282] width 669 height 163
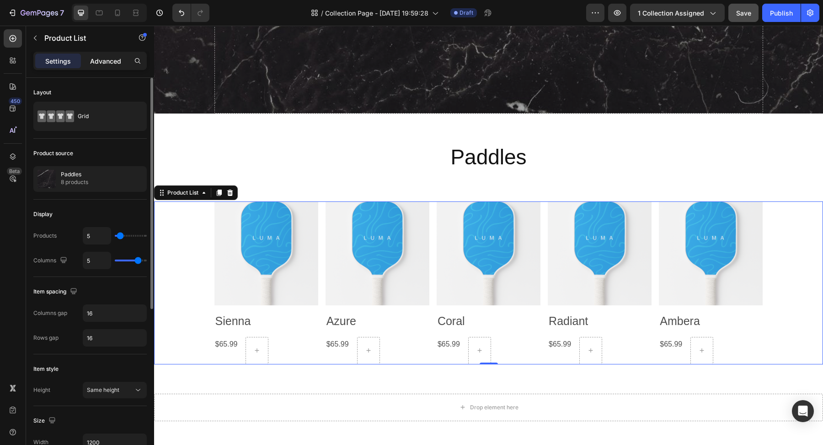
click at [105, 64] on p "Advanced" at bounding box center [105, 61] width 31 height 10
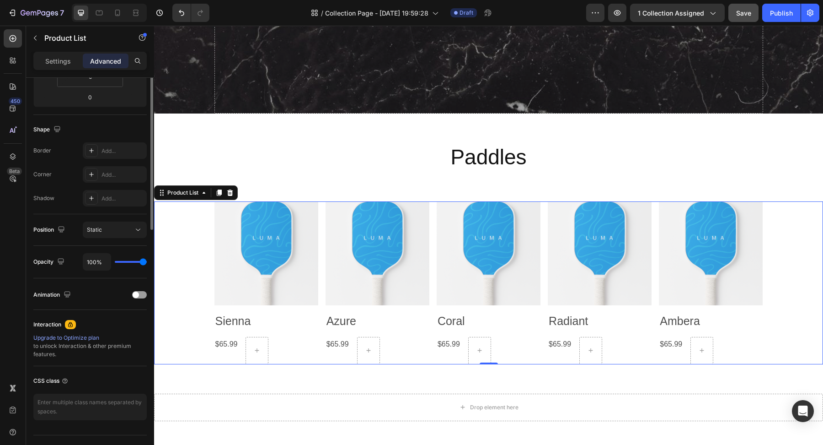
scroll to position [215, 0]
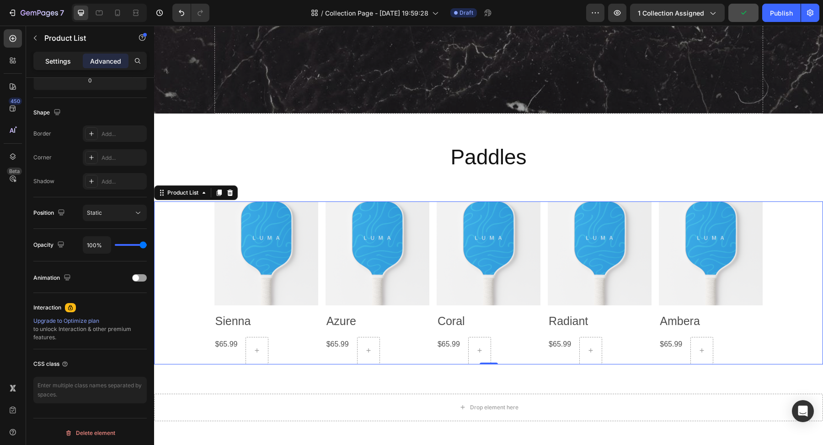
click at [59, 58] on p "Settings" at bounding box center [58, 61] width 26 height 10
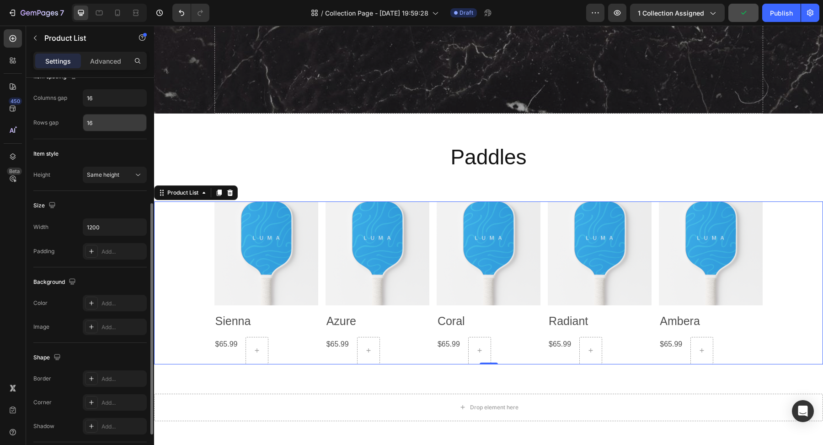
scroll to position [0, 0]
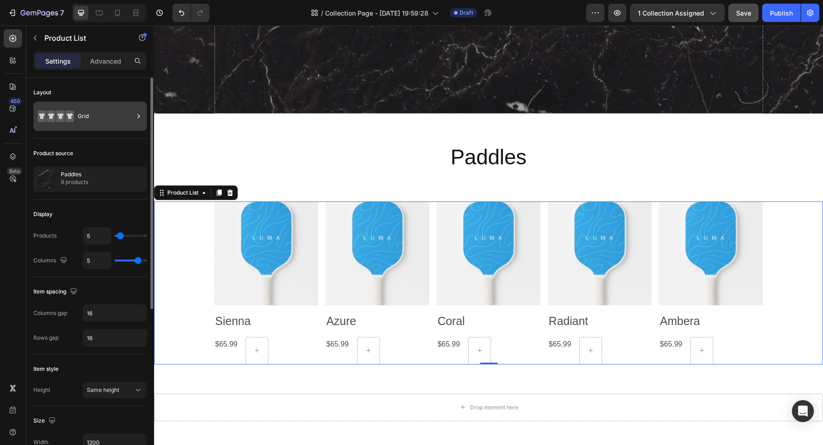
click at [103, 109] on div "Grid" at bounding box center [106, 116] width 56 height 21
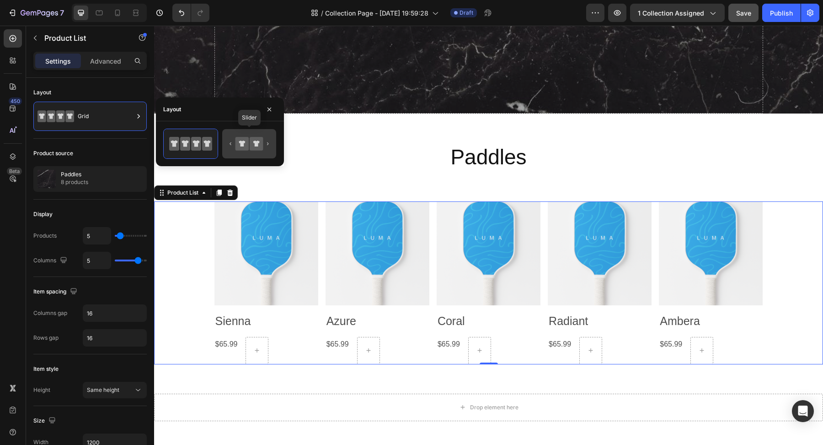
click at [253, 149] on icon at bounding box center [256, 143] width 13 height 13
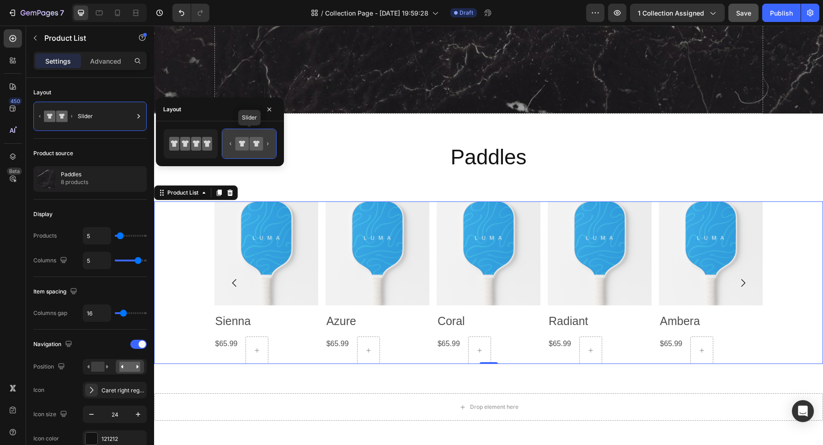
click at [269, 143] on icon at bounding box center [249, 143] width 43 height 18
click at [230, 145] on icon at bounding box center [249, 143] width 43 height 18
click at [190, 145] on icon at bounding box center [185, 144] width 10 height 14
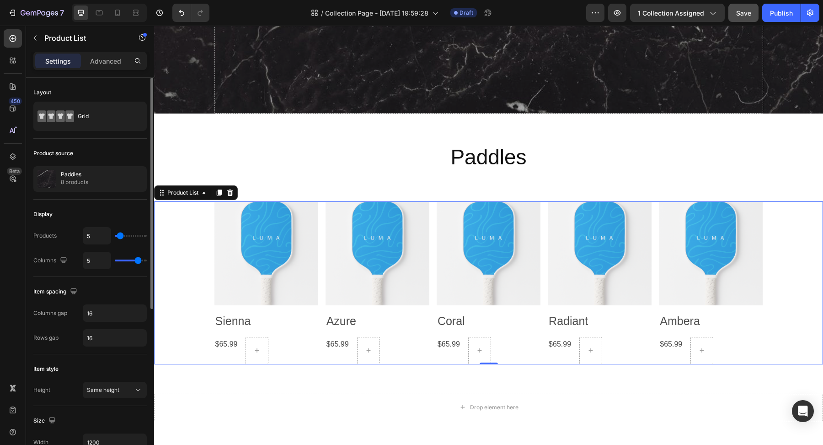
click at [15, 198] on div "450 Beta" at bounding box center [13, 203] width 18 height 349
click at [11, 112] on icon at bounding box center [12, 108] width 9 height 9
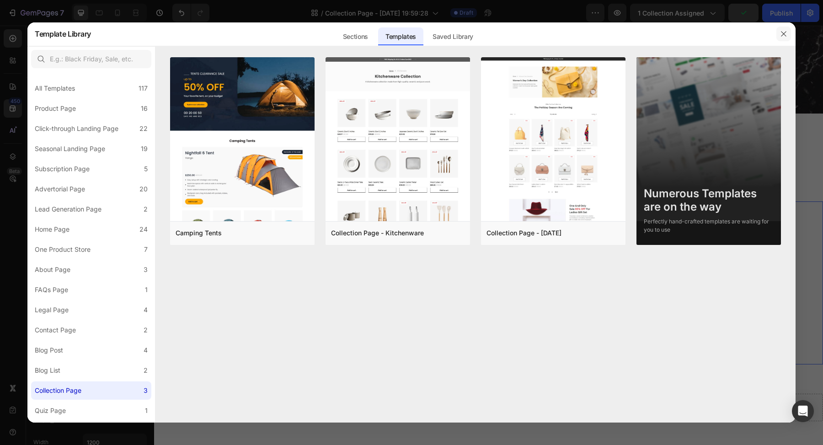
click at [783, 36] on icon "button" at bounding box center [783, 33] width 7 height 7
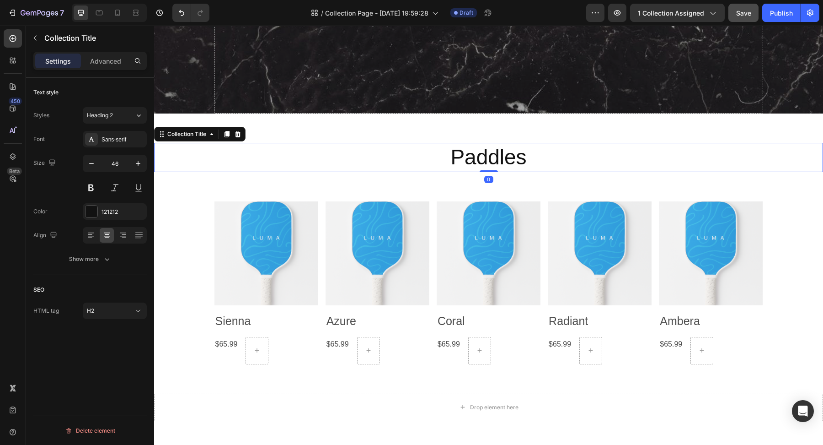
click at [507, 167] on h2 "Paddles" at bounding box center [488, 157] width 669 height 29
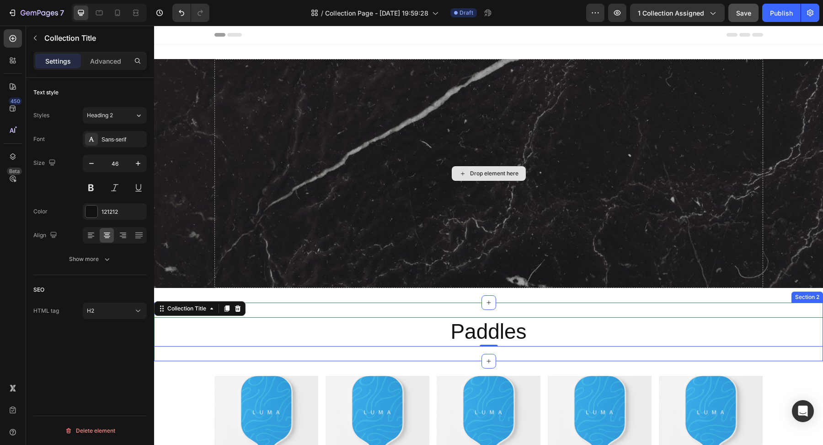
click at [585, 173] on div "Drop element here" at bounding box center [489, 173] width 549 height 229
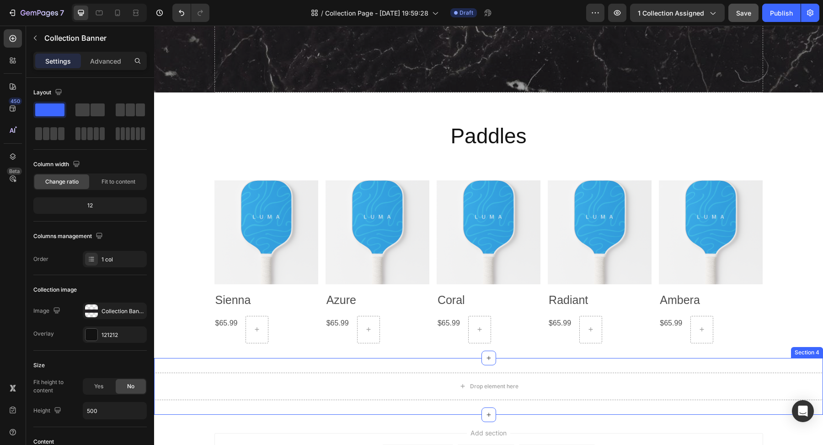
scroll to position [193, 0]
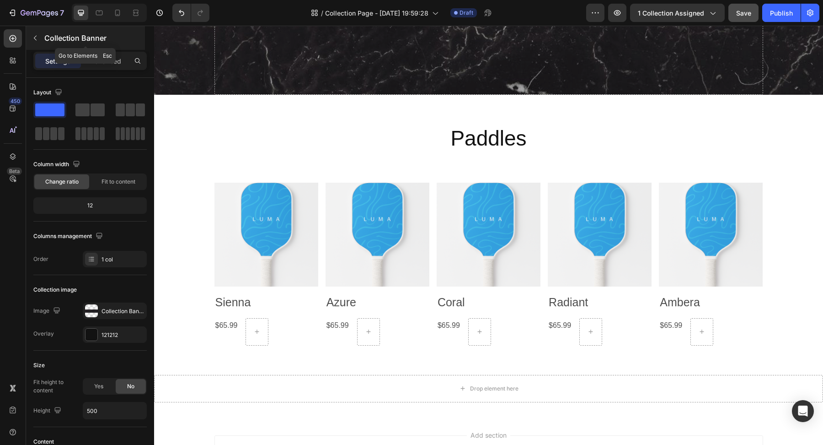
click at [38, 39] on icon "button" at bounding box center [35, 37] width 7 height 7
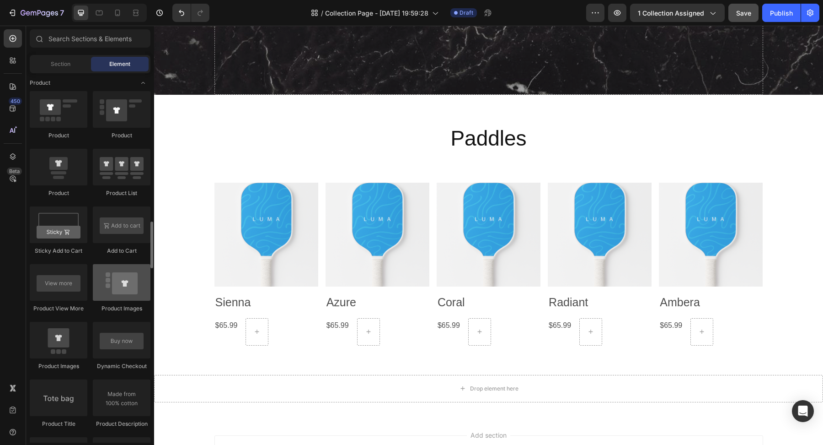
scroll to position [1146, 0]
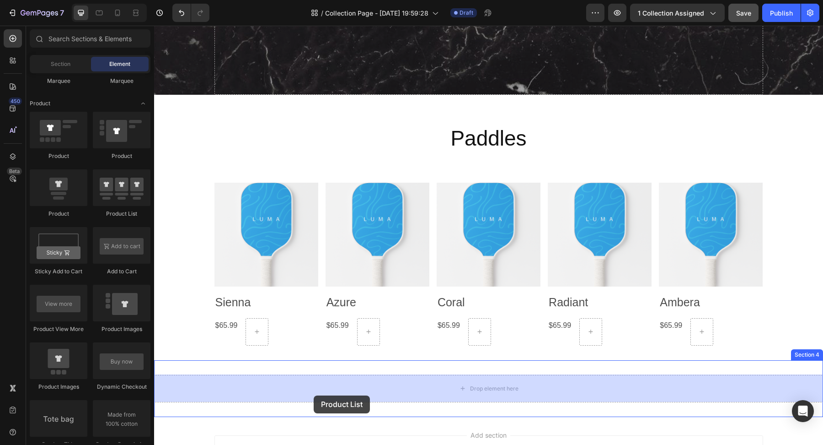
drag, startPoint x: 269, startPoint y: 218, endPoint x: 313, endPoint y: 395, distance: 182.4
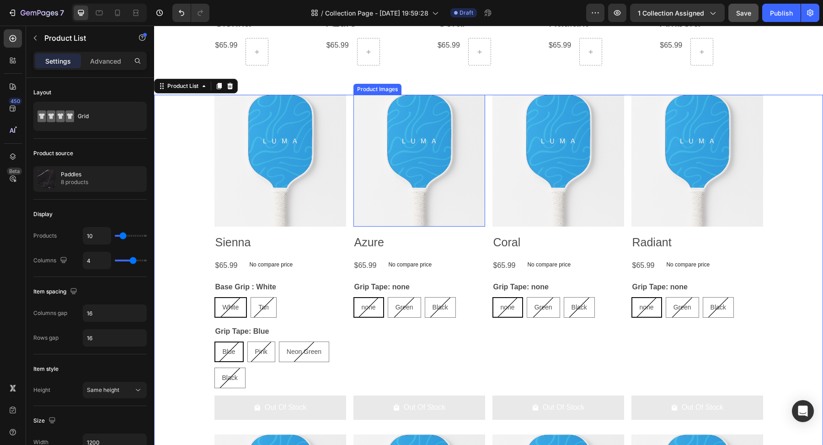
scroll to position [475, 0]
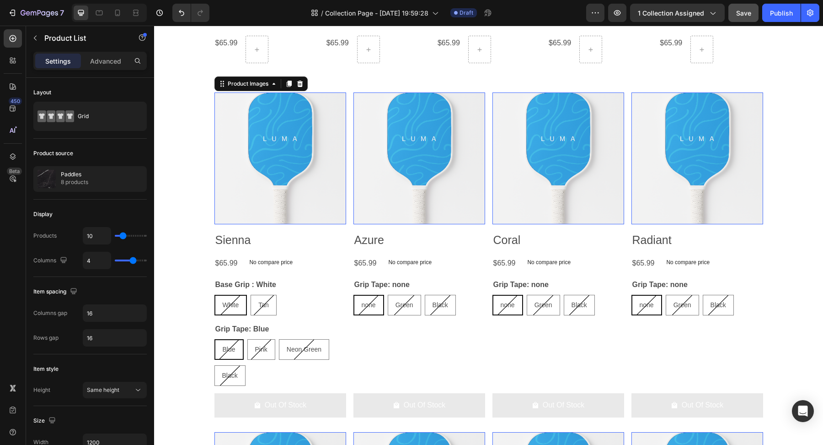
click at [296, 208] on img at bounding box center [281, 158] width 132 height 132
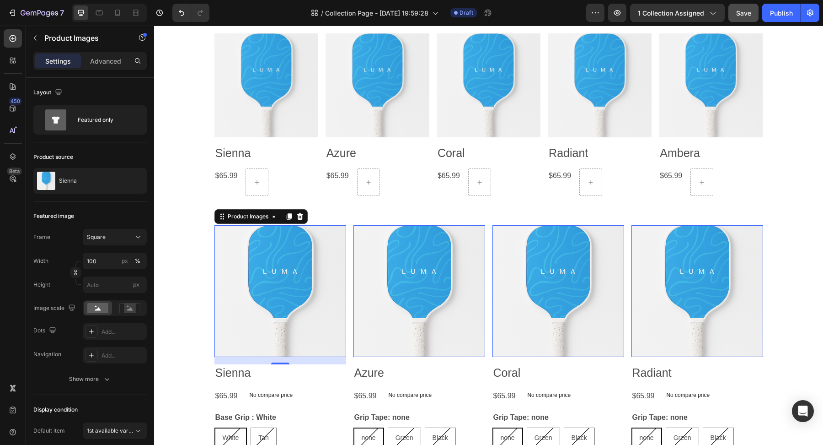
scroll to position [306, 0]
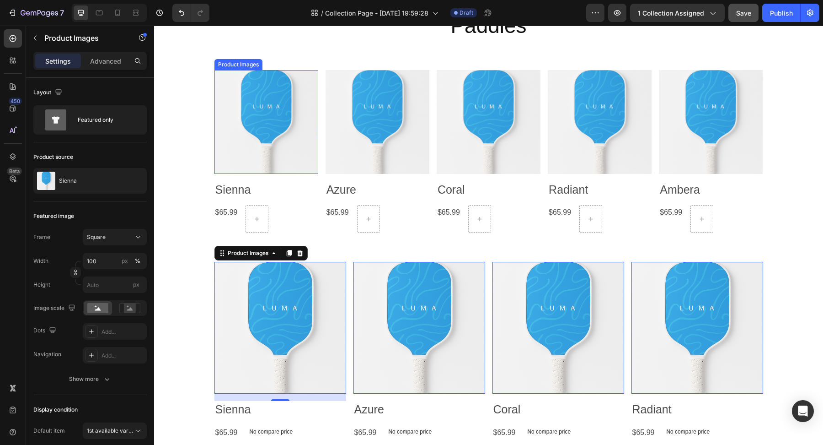
click at [232, 96] on img at bounding box center [267, 122] width 104 height 104
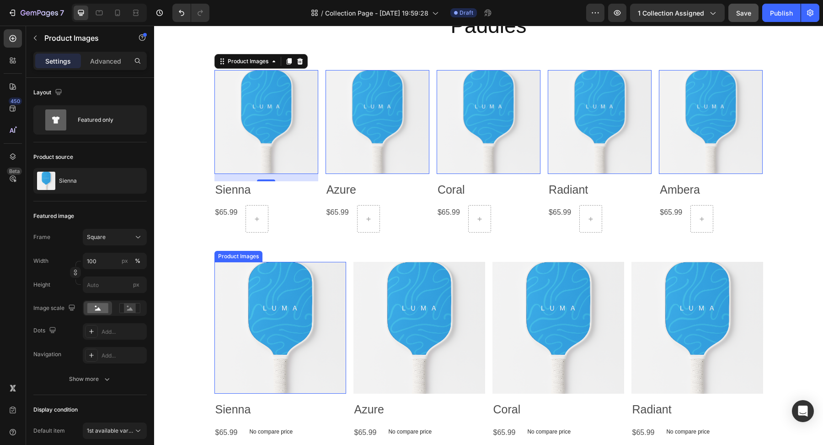
click at [248, 315] on img at bounding box center [281, 328] width 132 height 132
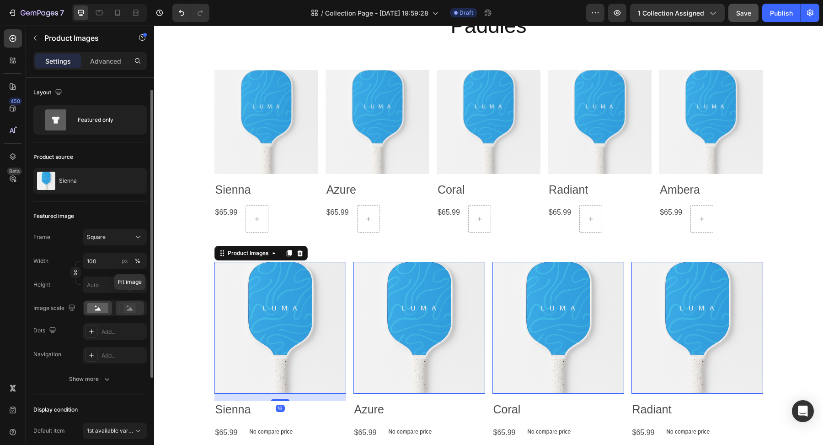
scroll to position [143, 0]
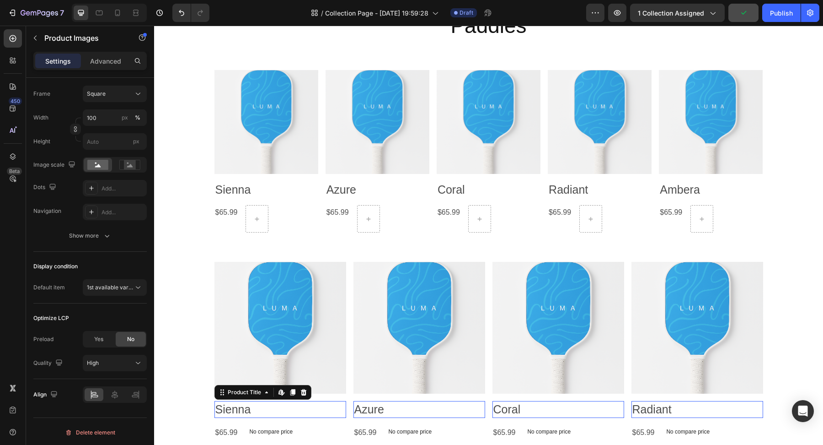
click at [236, 406] on h2 "Sienna" at bounding box center [281, 409] width 132 height 17
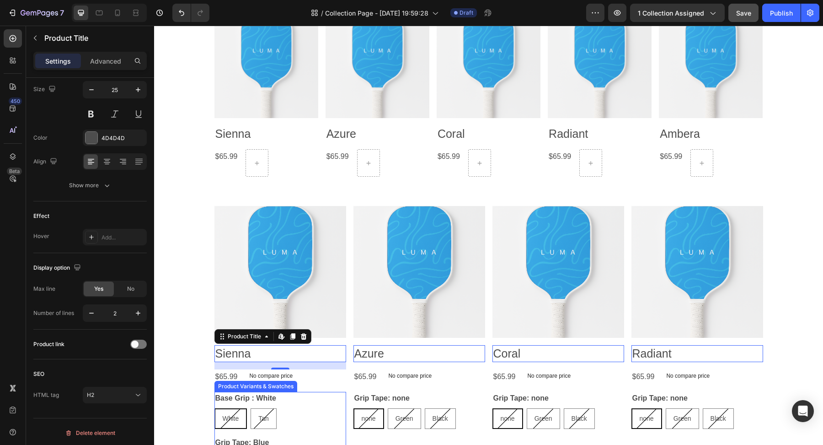
scroll to position [447, 0]
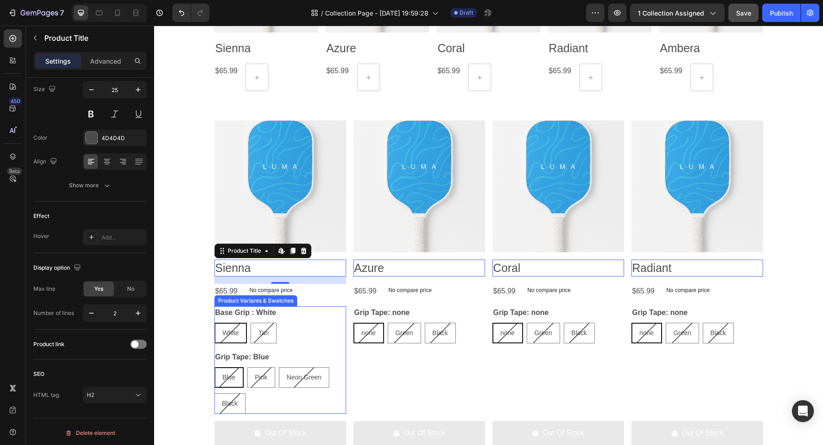
click at [333, 336] on div "White White White Tan Tan Tan" at bounding box center [281, 332] width 132 height 21
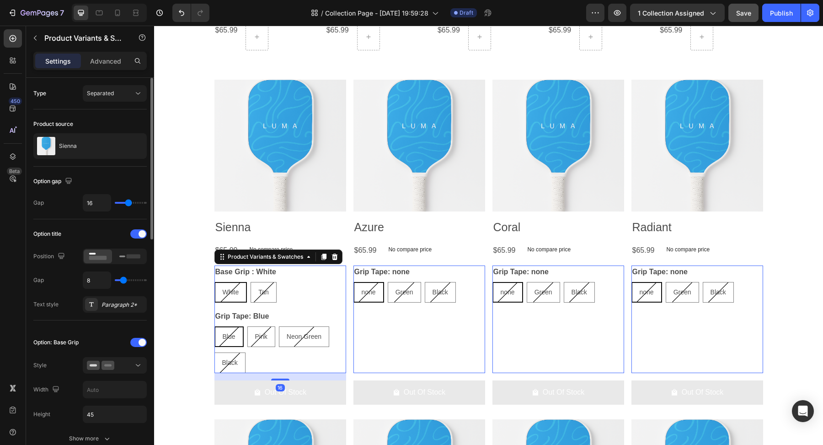
scroll to position [498, 0]
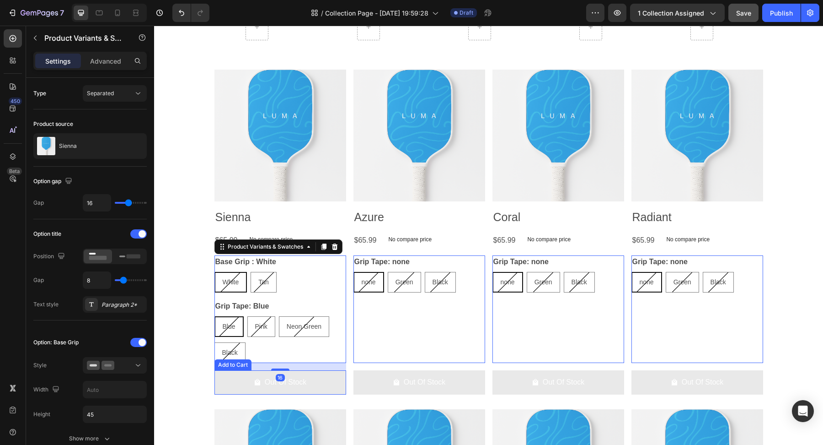
click at [334, 386] on button "Out Of Stock" at bounding box center [281, 382] width 132 height 24
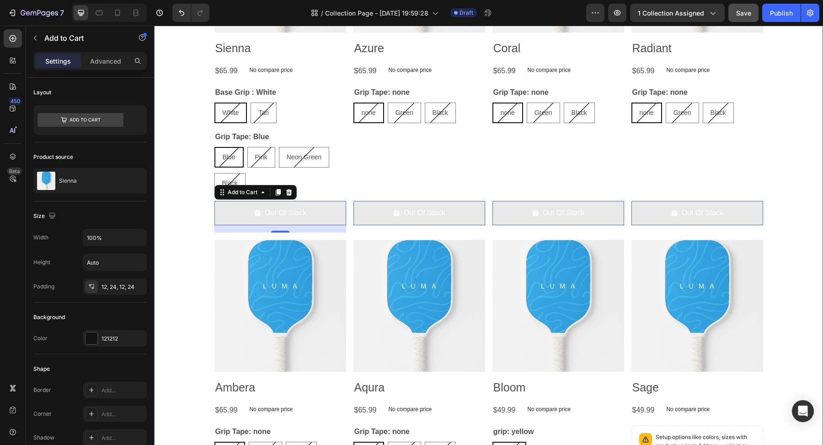
click at [174, 207] on div "Product Images Sienna Product Title $65.99 Product Price Product Price No compa…" at bounding box center [488, 204] width 669 height 607
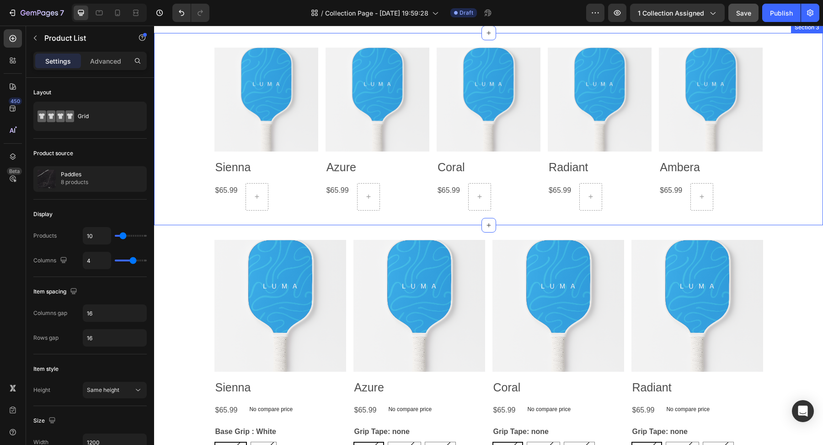
scroll to position [353, 0]
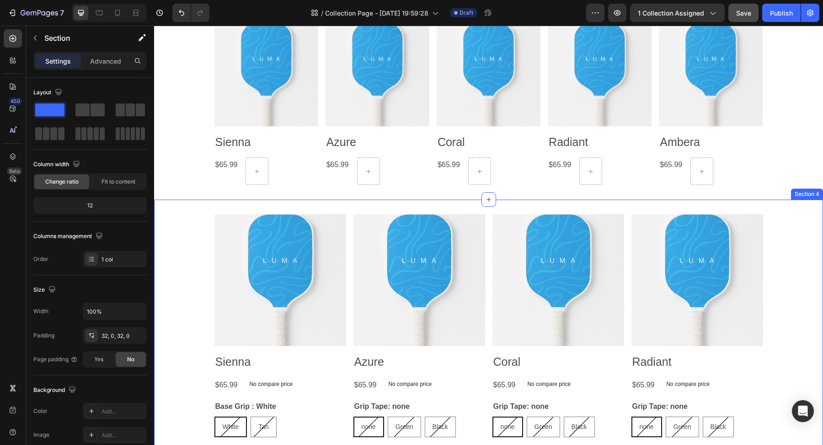
click at [782, 190] on div "Product Images Sienna Product Title $65.99 Product Price Product Price Row Row …" at bounding box center [488, 104] width 669 height 192
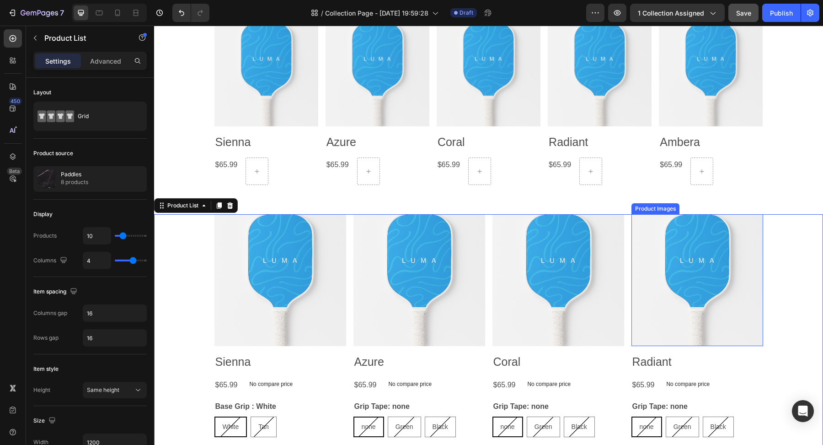
scroll to position [358, 0]
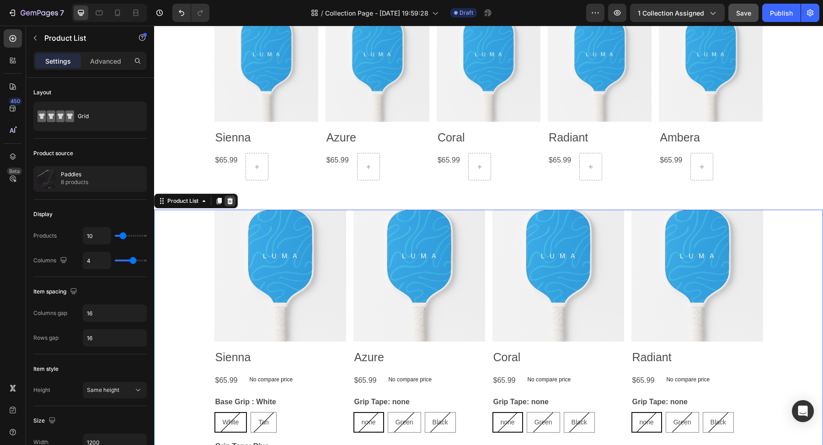
click at [231, 200] on icon at bounding box center [229, 200] width 7 height 7
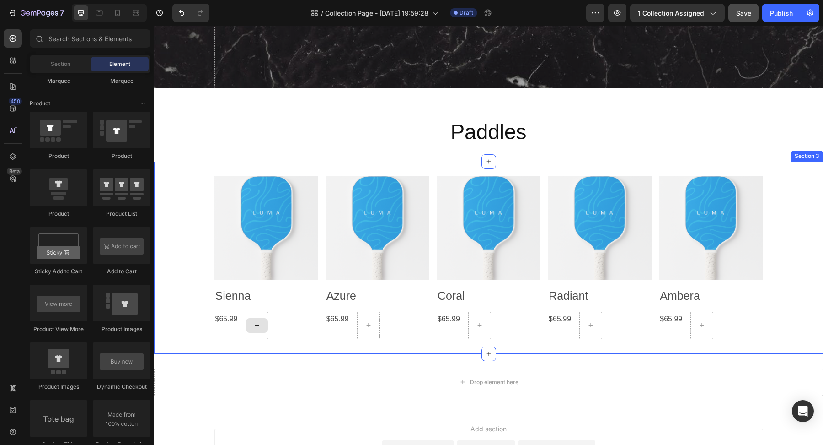
scroll to position [173, 0]
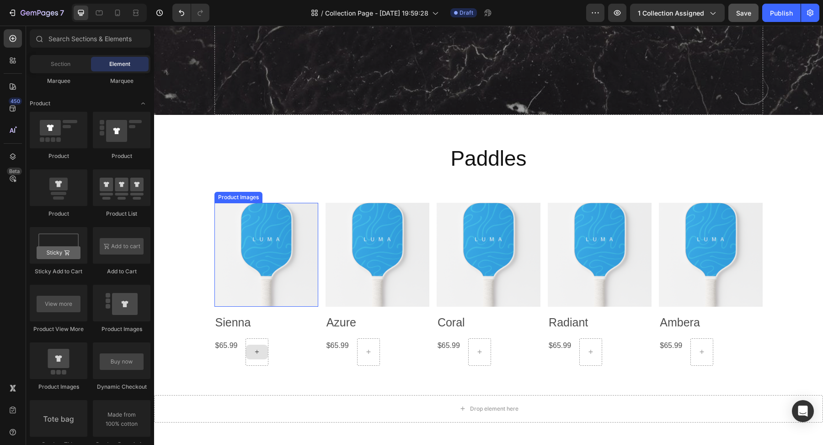
click at [298, 338] on div "$65.99 Product Price Product Price Row" at bounding box center [267, 351] width 104 height 27
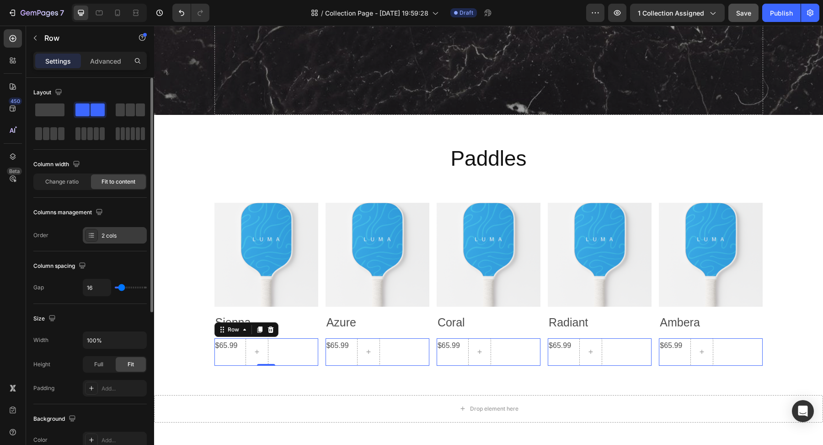
click at [121, 240] on div "2 cols" at bounding box center [115, 235] width 64 height 16
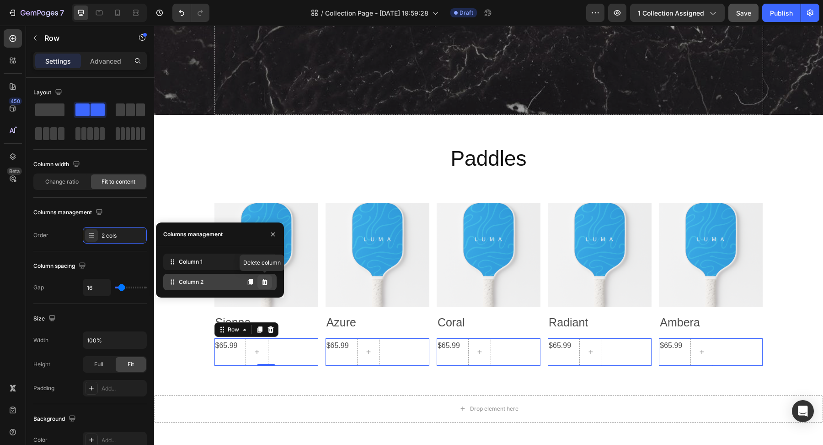
click at [267, 283] on icon at bounding box center [265, 282] width 6 height 6
click at [266, 283] on icon at bounding box center [265, 282] width 6 height 6
click at [266, 282] on icon at bounding box center [264, 281] width 7 height 7
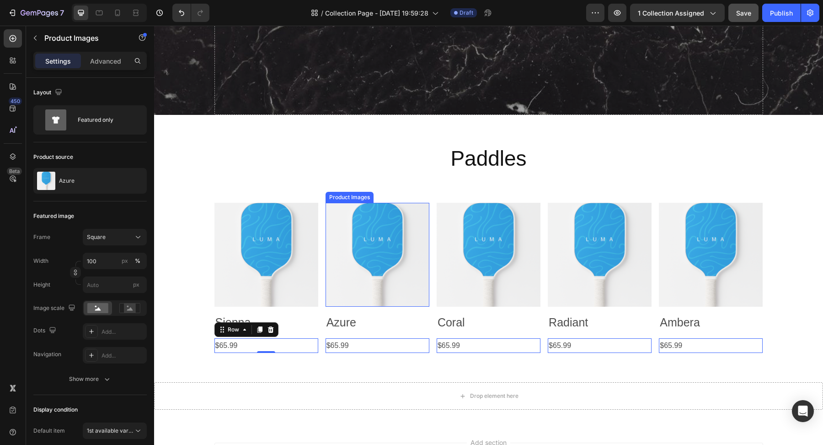
click at [405, 283] on img at bounding box center [378, 255] width 104 height 104
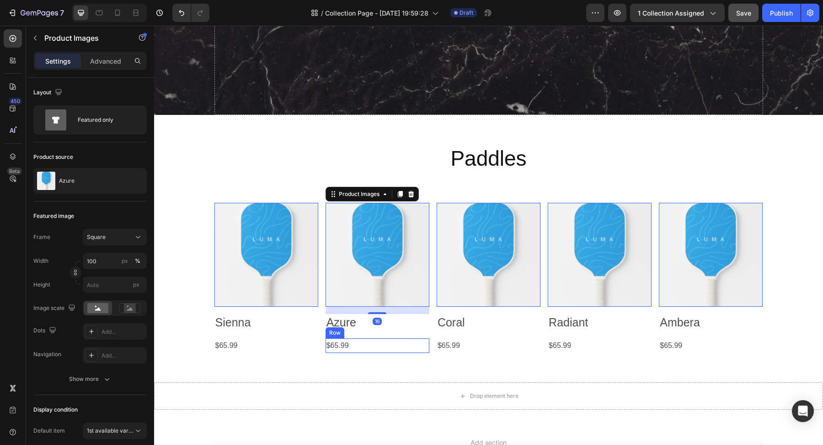
click at [318, 343] on div "$65.99 Product Price Product Price Row" at bounding box center [267, 345] width 104 height 15
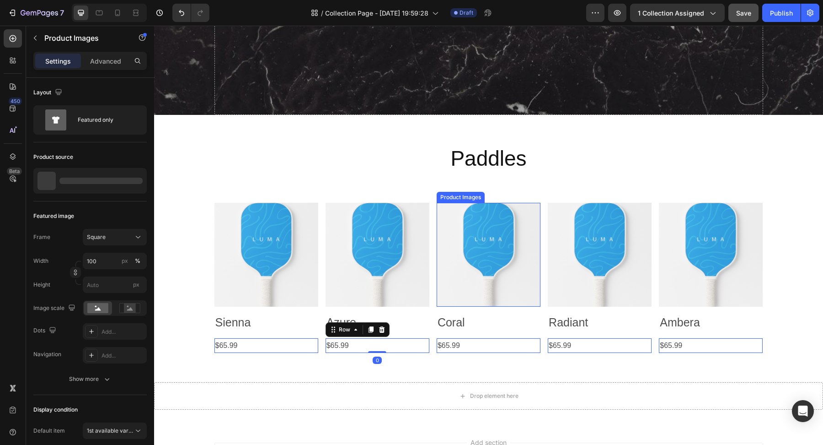
click at [484, 281] on img at bounding box center [489, 255] width 104 height 104
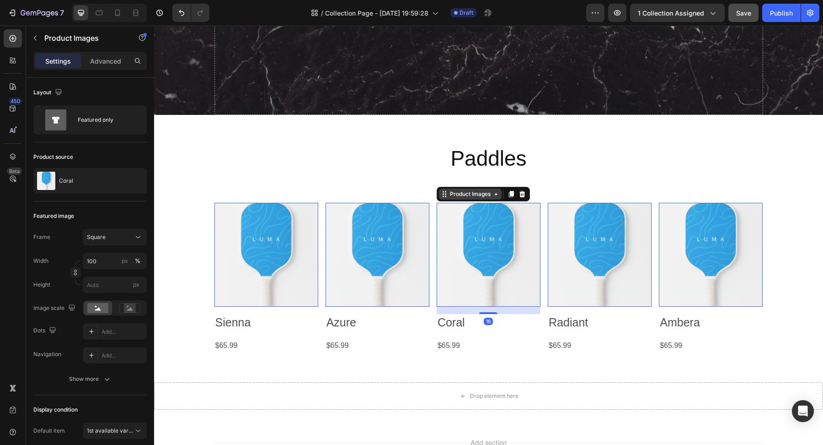
click at [154, 26] on icon at bounding box center [154, 26] width 0 height 0
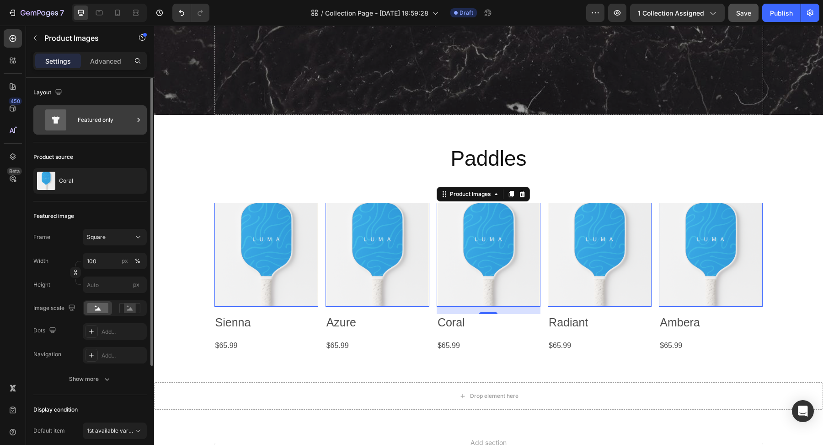
click at [94, 126] on div "Featured only" at bounding box center [106, 119] width 56 height 21
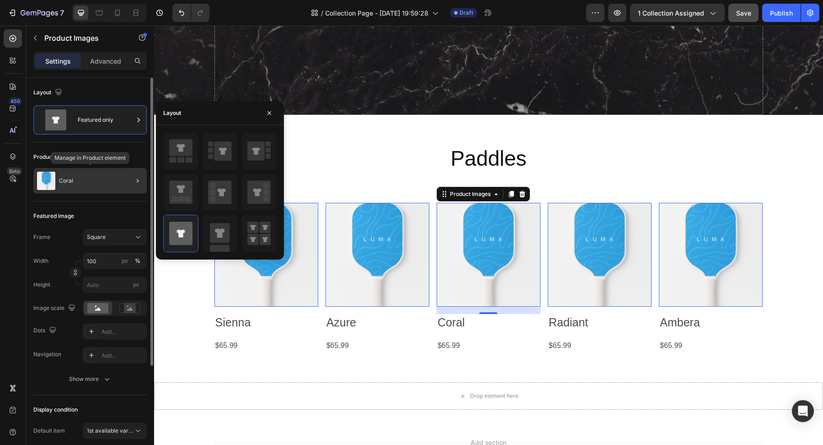
click at [115, 173] on div "Coral" at bounding box center [89, 181] width 113 height 26
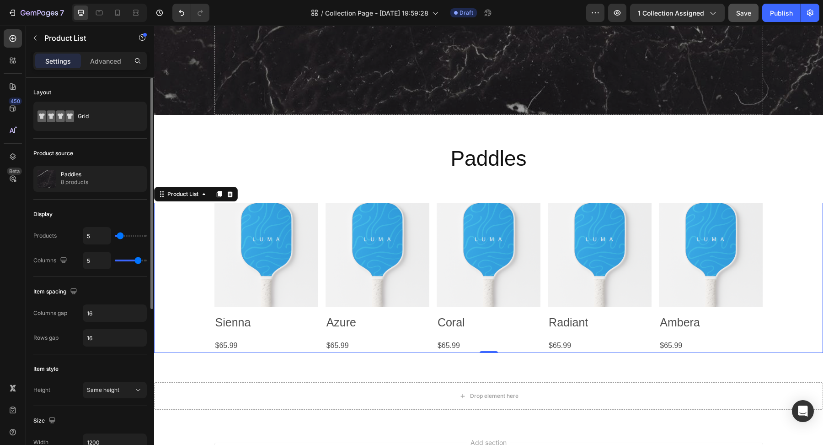
click at [109, 152] on div "Product source" at bounding box center [89, 153] width 113 height 15
click at [279, 259] on img at bounding box center [267, 255] width 104 height 104
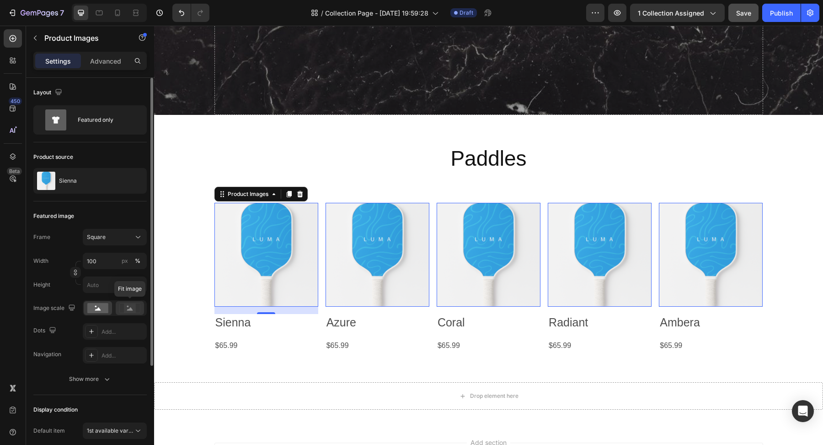
click at [127, 310] on rect at bounding box center [130, 307] width 12 height 9
click at [97, 308] on icon at bounding box center [98, 308] width 6 height 3
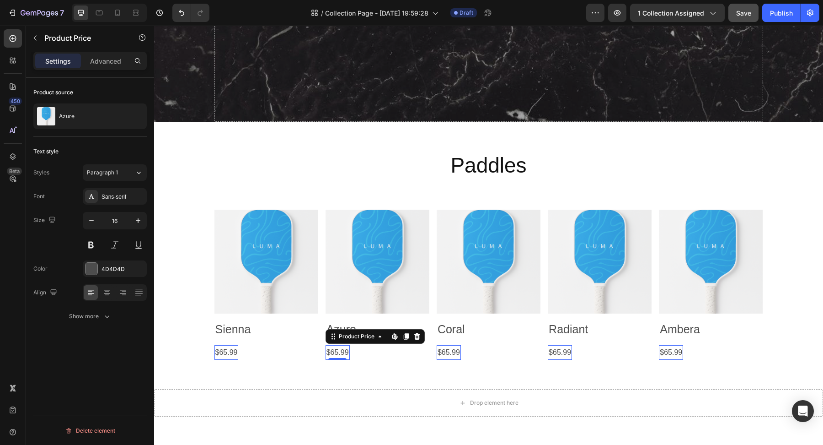
scroll to position [0, 0]
click at [239, 358] on div "$65.99 Product Price Edit content in Shopify 0 Product Price Edit content in Sh…" at bounding box center [227, 352] width 24 height 15
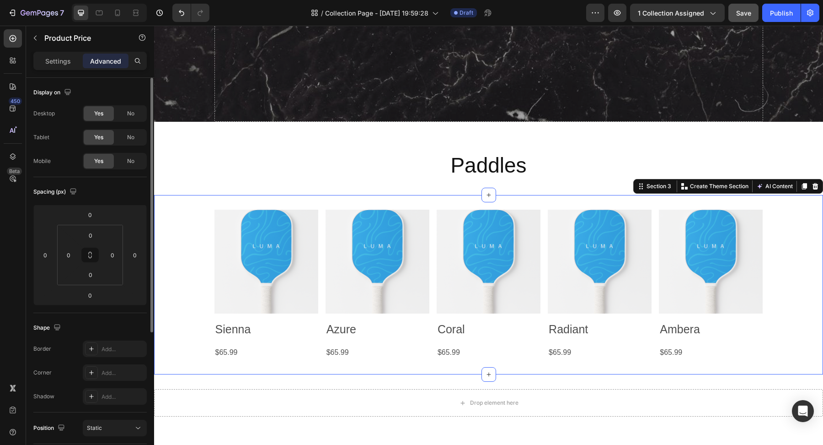
click at [286, 370] on div "Product Images Sienna Product Title $65.99 Product Price Product Price Row Row …" at bounding box center [488, 285] width 669 height 180
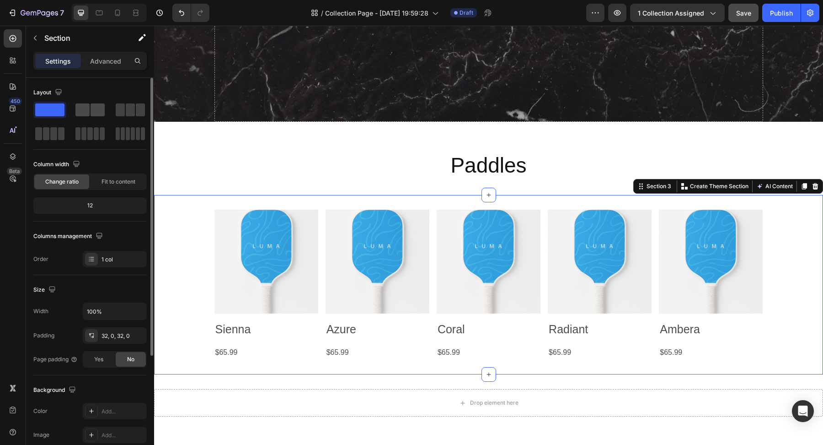
click at [114, 102] on div at bounding box center [130, 110] width 33 height 16
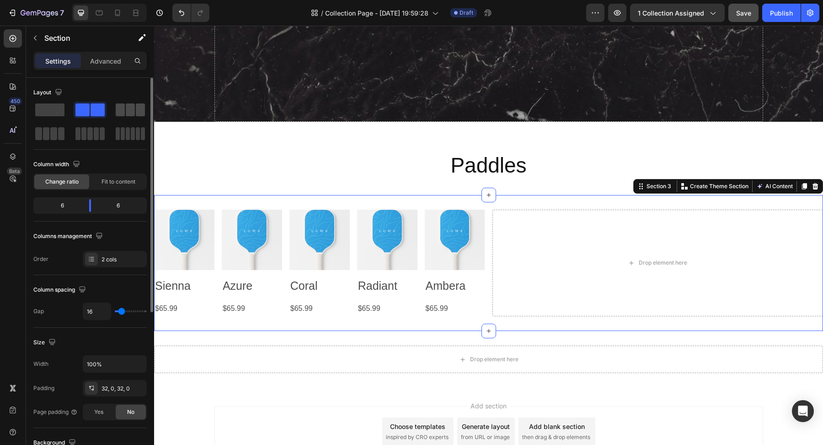
click at [119, 107] on span at bounding box center [120, 109] width 9 height 13
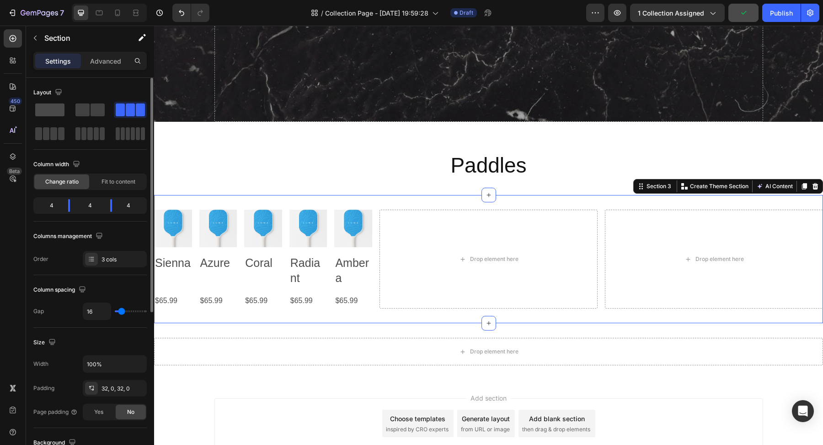
click at [53, 107] on span at bounding box center [49, 109] width 29 height 13
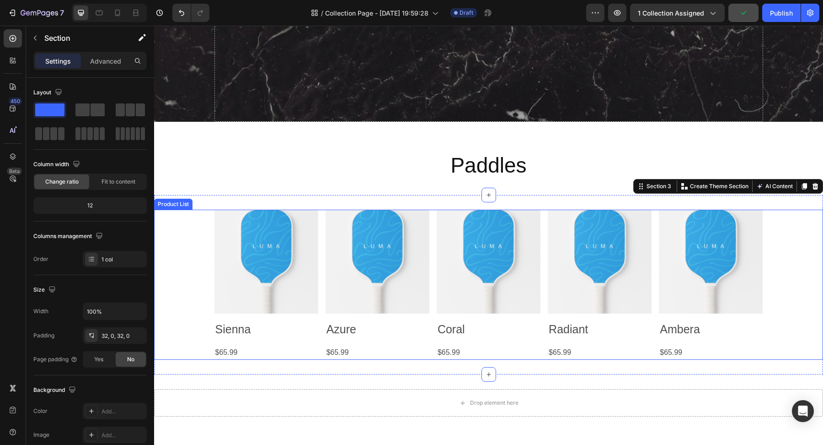
click at [319, 351] on div "Product Images Sienna Product Title $65.99 Product Price Product Price Row Row …" at bounding box center [489, 284] width 549 height 150
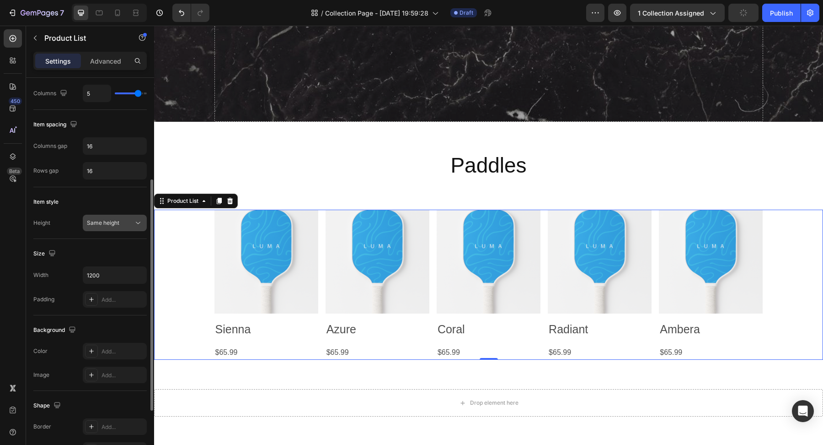
scroll to position [169, 0]
click at [108, 217] on span "Same height" at bounding box center [103, 220] width 32 height 7
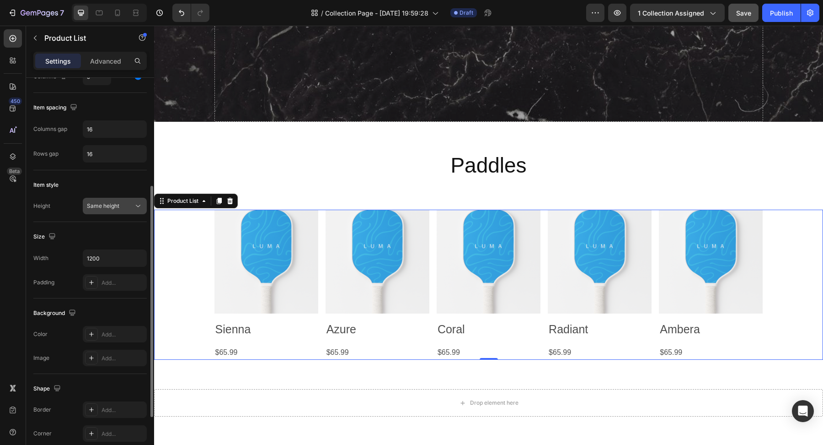
click at [107, 202] on span "Same height" at bounding box center [103, 205] width 32 height 7
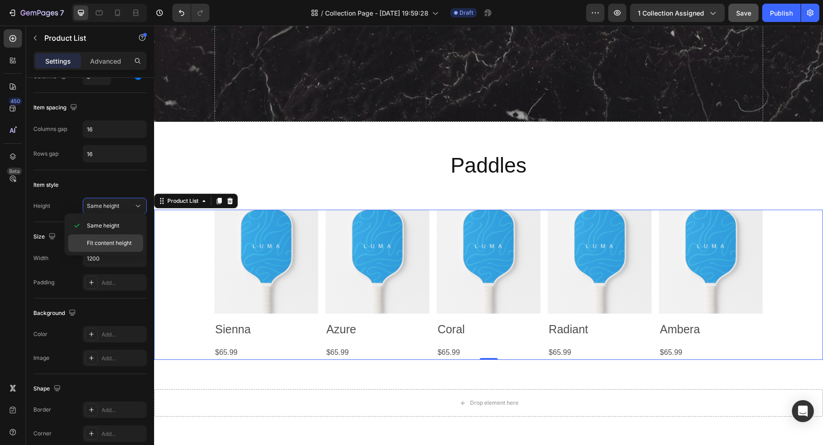
click at [107, 241] on span "Fit content height" at bounding box center [109, 243] width 45 height 8
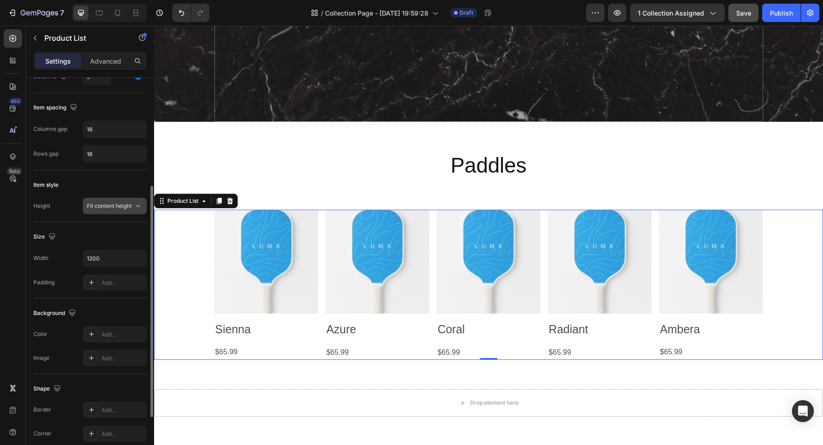
click at [110, 203] on span "Fit content height" at bounding box center [109, 205] width 45 height 7
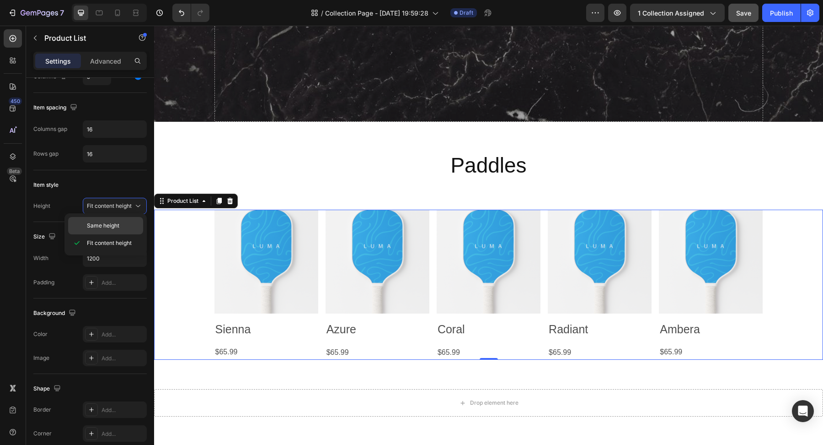
click at [110, 220] on div "Same height" at bounding box center [105, 225] width 75 height 17
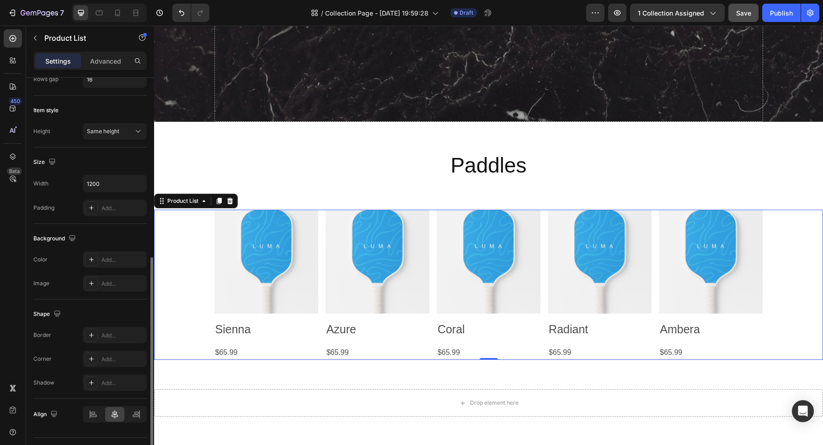
scroll to position [276, 0]
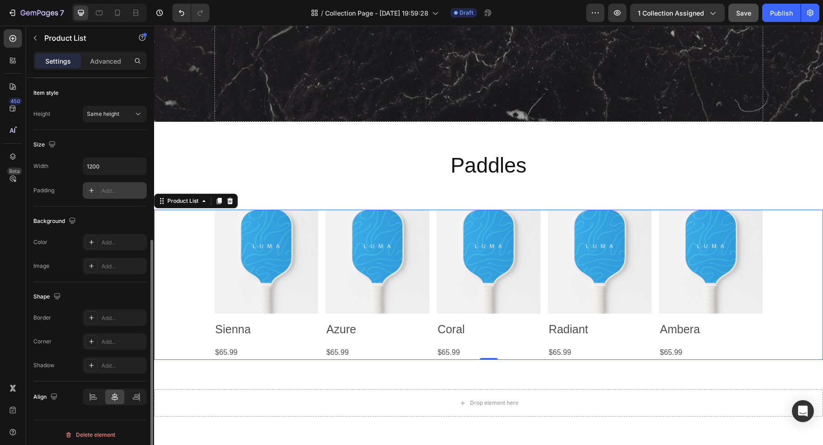
click at [107, 187] on div "Add..." at bounding box center [123, 191] width 43 height 8
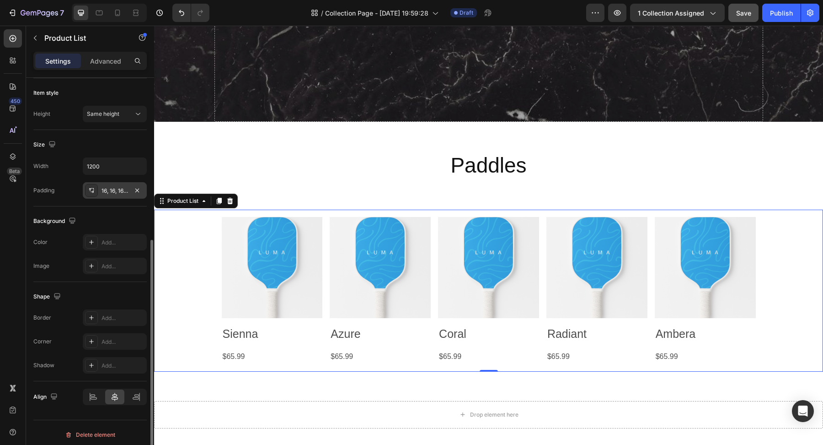
click at [117, 201] on div "Size Width 1200 Padding 16, 16, 16, 16" at bounding box center [89, 168] width 113 height 76
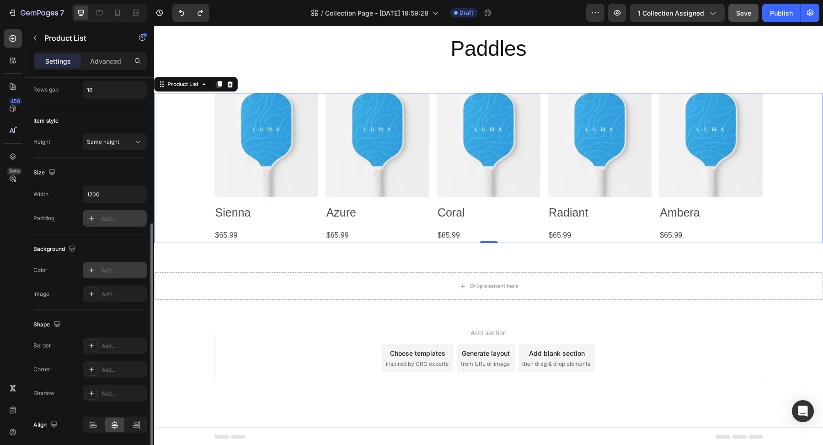
scroll to position [235, 0]
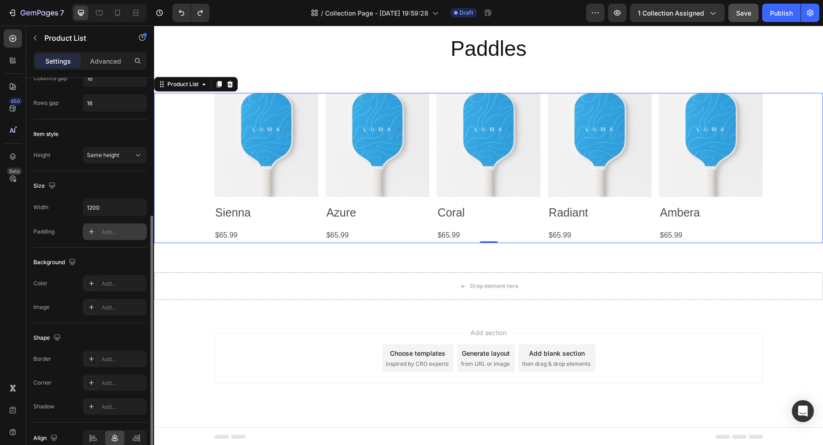
click at [92, 228] on icon at bounding box center [91, 231] width 7 height 7
type input "16"
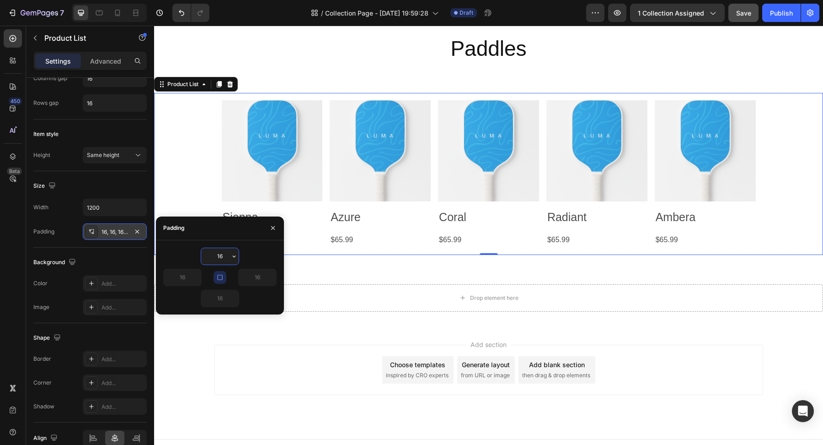
type input "0"
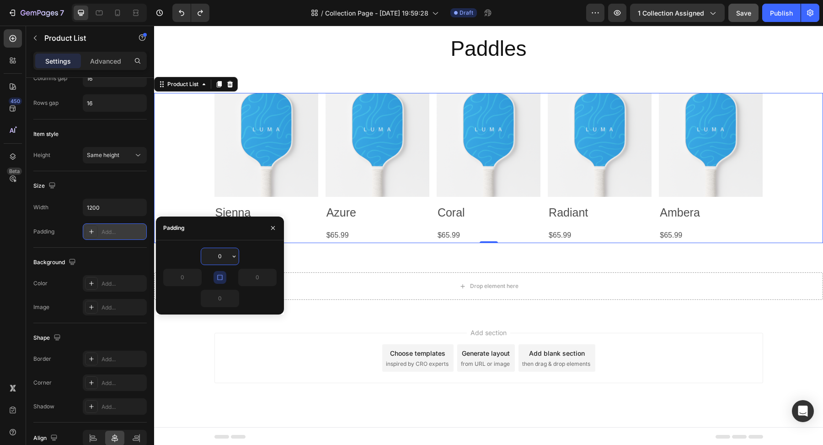
click at [117, 247] on div "Background Color Add... Image Add..." at bounding box center [89, 284] width 113 height 75
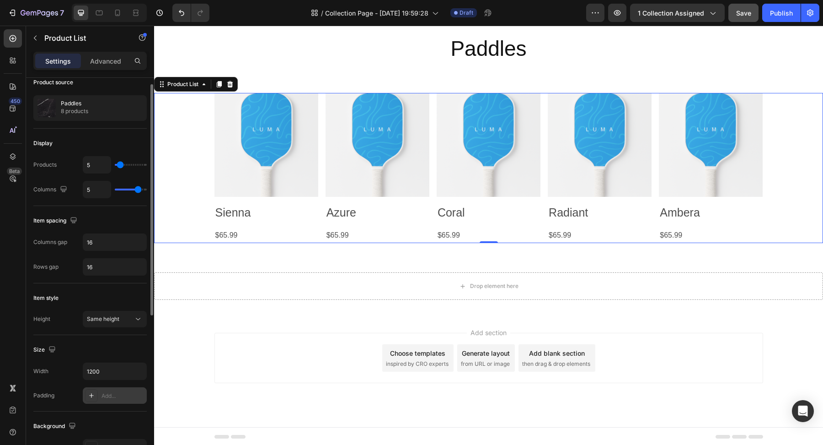
scroll to position [0, 0]
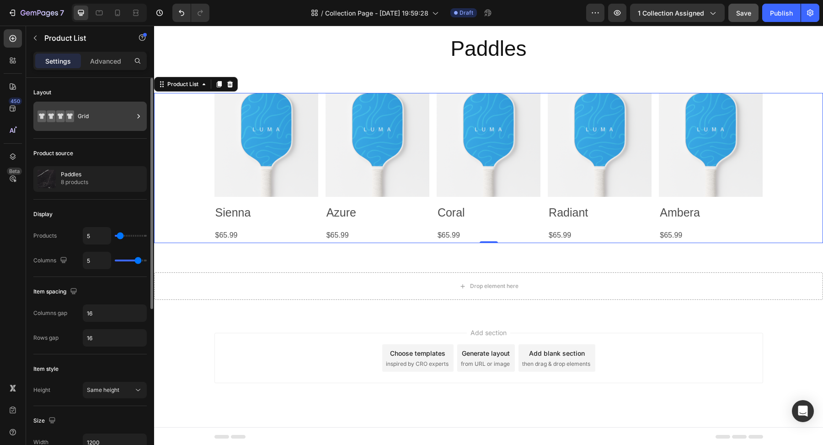
click at [98, 116] on div "Grid" at bounding box center [106, 116] width 56 height 21
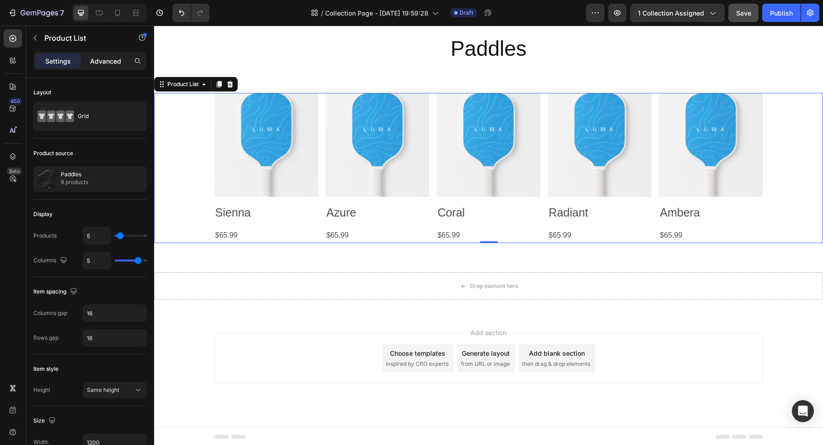
click at [105, 64] on p "Advanced" at bounding box center [105, 61] width 31 height 10
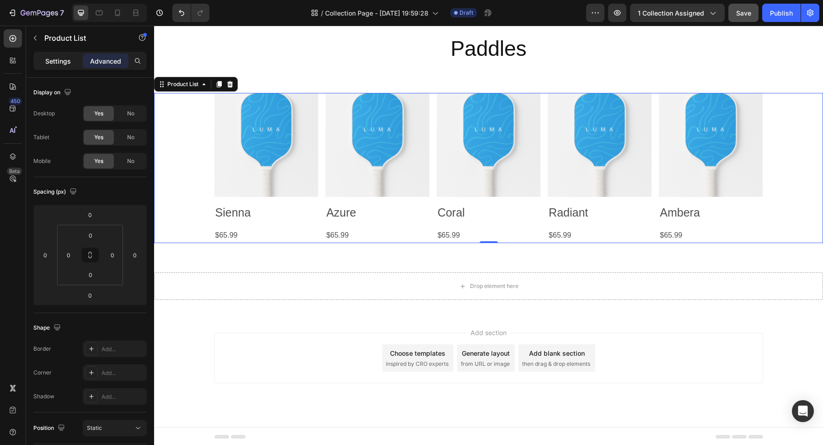
click at [73, 61] on div "Settings" at bounding box center [58, 61] width 46 height 15
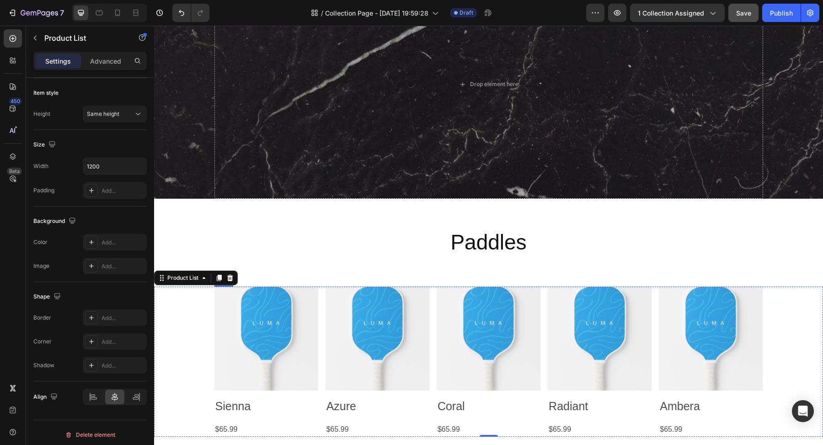
scroll to position [76, 0]
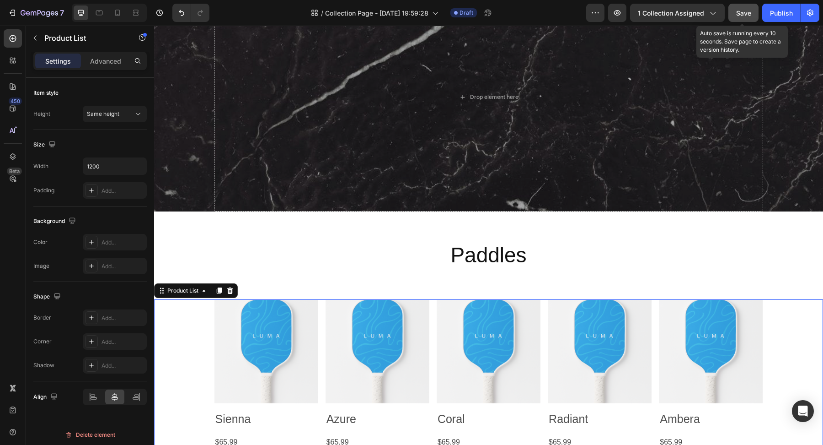
click at [752, 19] on button "Save" at bounding box center [744, 13] width 30 height 18
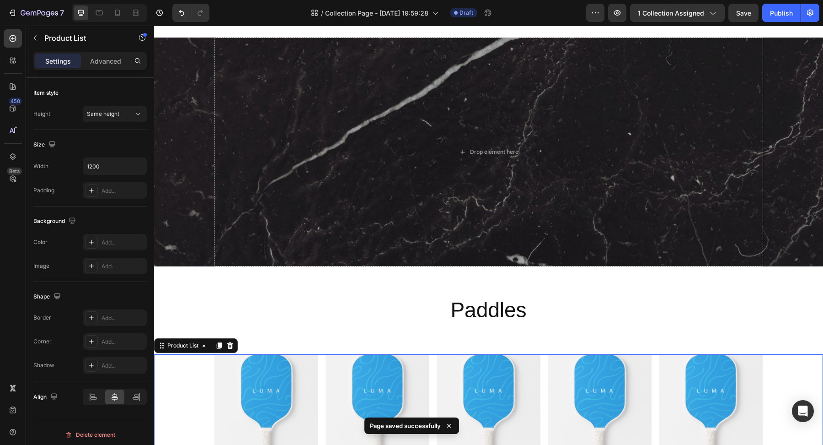
scroll to position [0, 0]
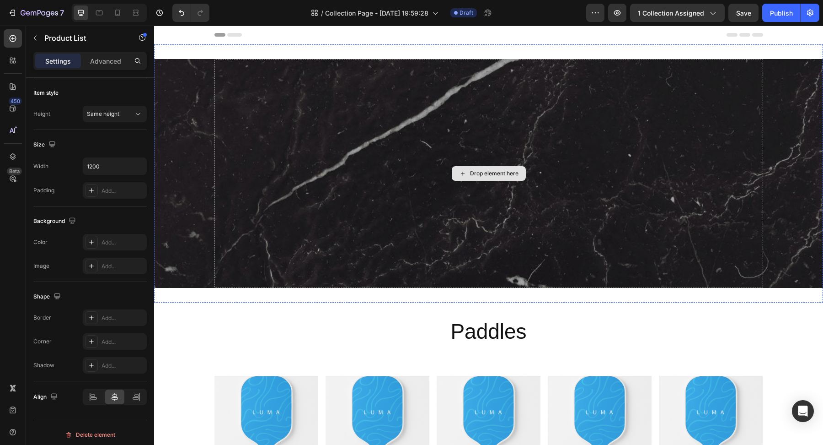
click at [649, 165] on div "Drop element here" at bounding box center [489, 173] width 549 height 229
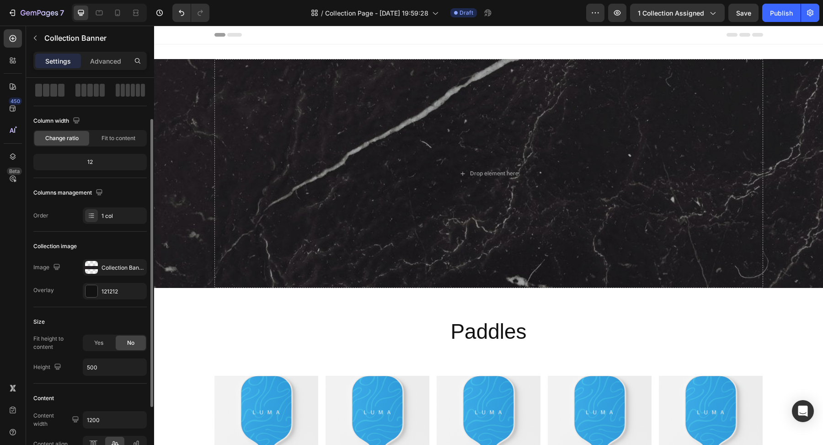
scroll to position [49, 0]
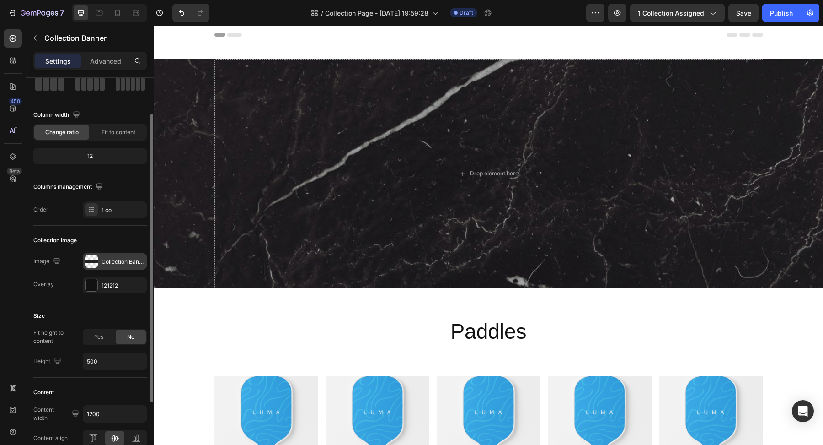
click at [115, 264] on div "Collection Banner" at bounding box center [123, 261] width 43 height 8
click at [117, 284] on div "121212" at bounding box center [115, 285] width 27 height 8
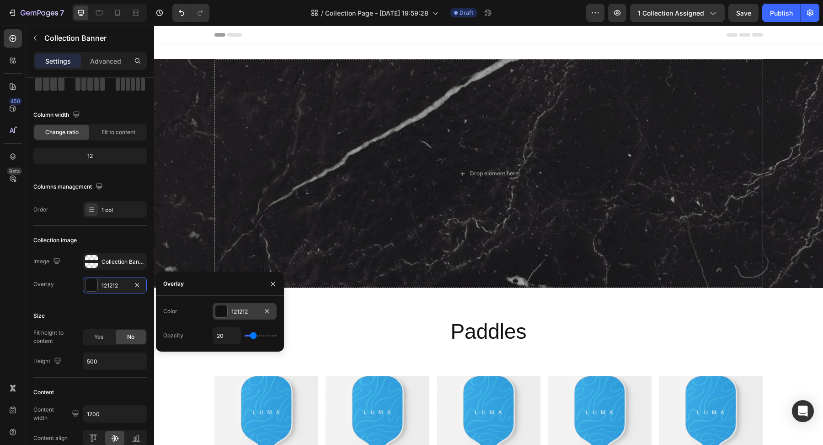
click at [222, 312] on div at bounding box center [221, 311] width 12 height 12
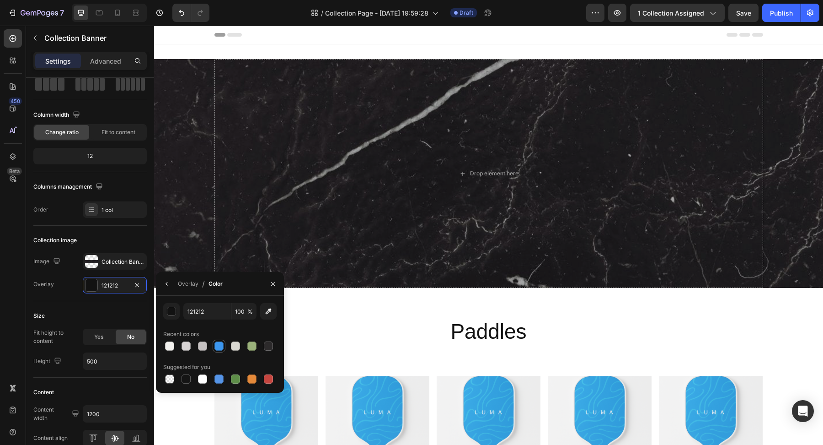
click at [220, 350] on div at bounding box center [219, 345] width 9 height 9
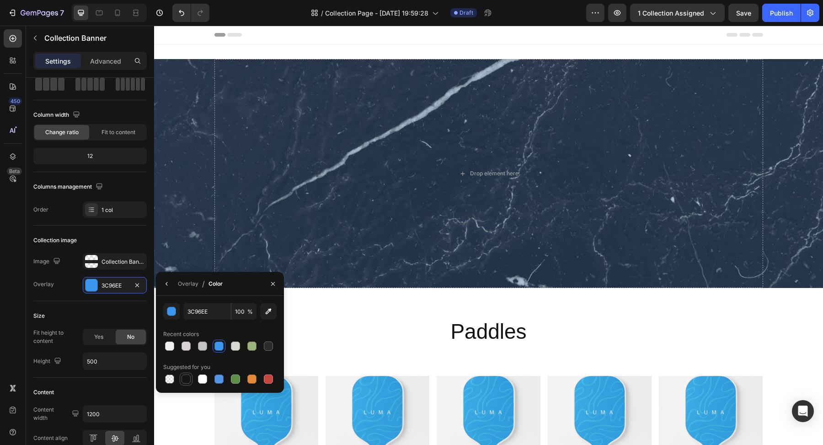
click at [188, 378] on div at bounding box center [186, 378] width 9 height 9
type input "151515"
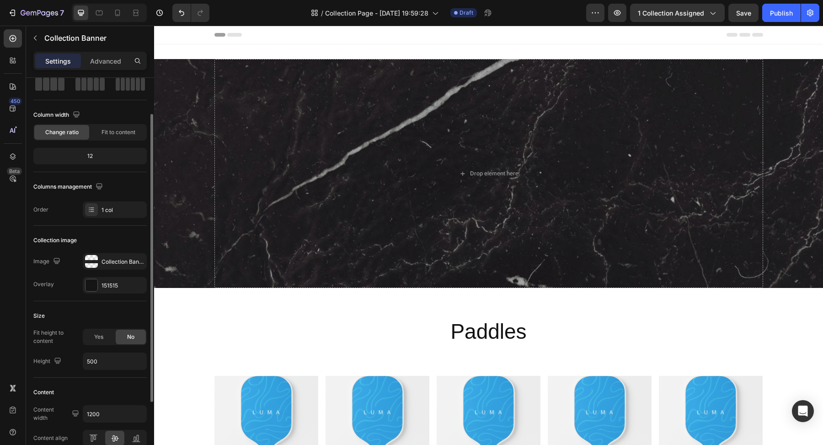
click at [72, 306] on div "Size Fit height to content Yes No Height 500" at bounding box center [89, 339] width 113 height 76
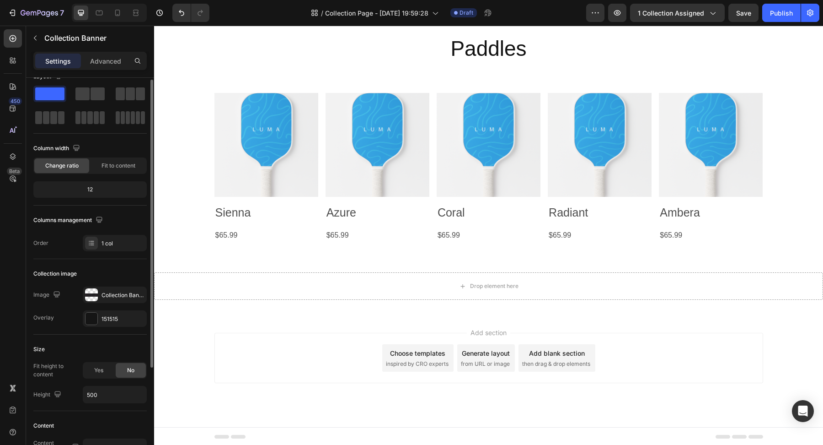
scroll to position [0, 0]
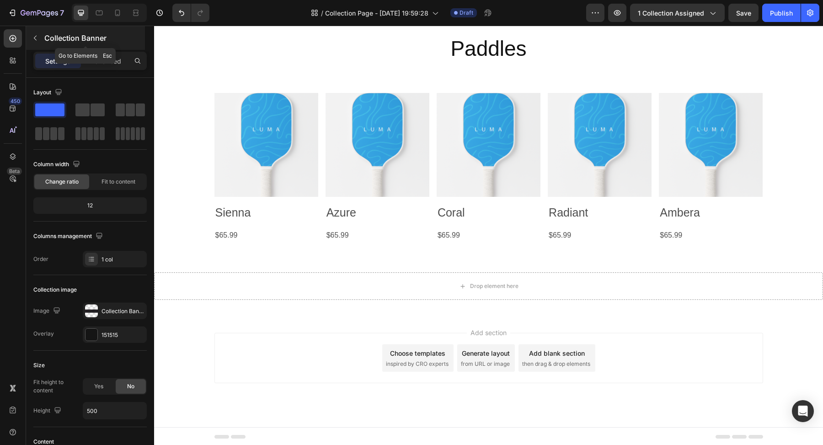
click at [38, 38] on icon "button" at bounding box center [35, 37] width 7 height 7
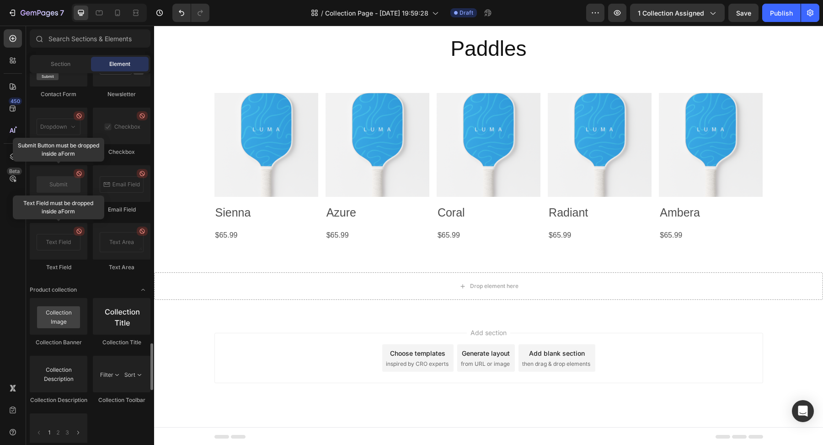
scroll to position [2186, 0]
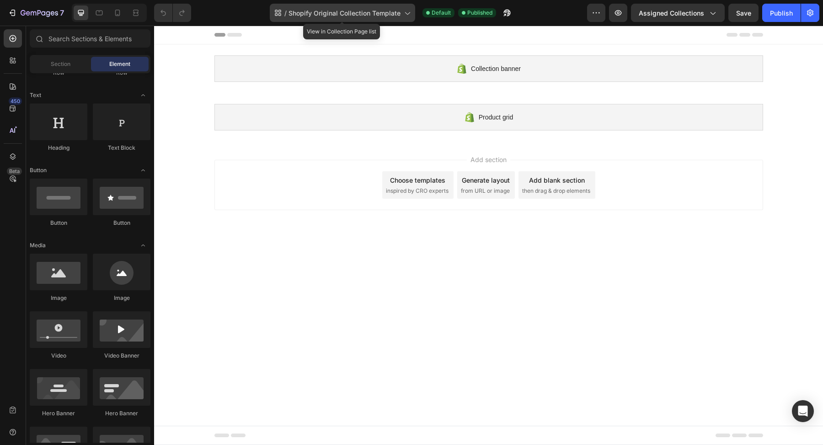
click at [356, 12] on span "Shopify Original Collection Template" at bounding box center [345, 13] width 112 height 10
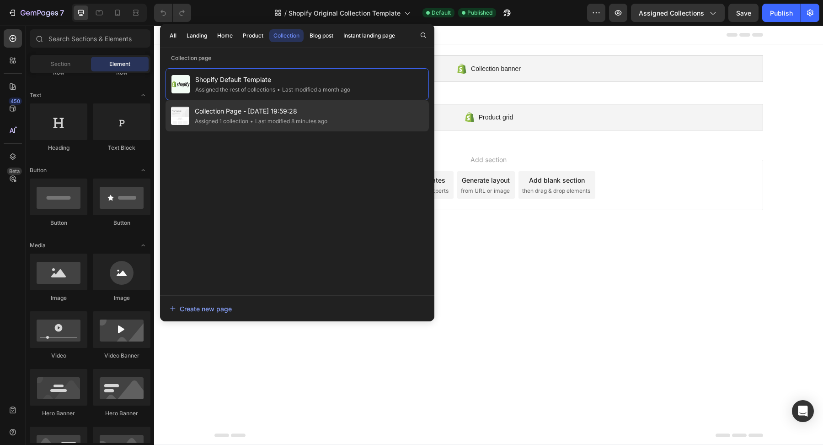
click at [298, 111] on span "Collection Page - [DATE] 19:59:28" at bounding box center [261, 111] width 133 height 11
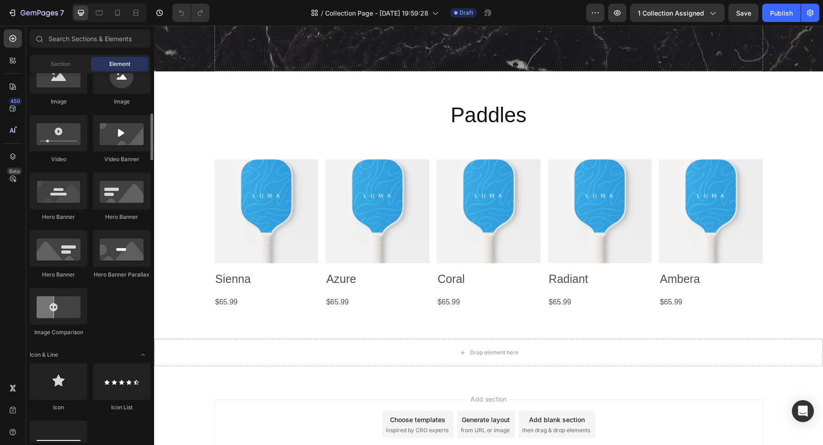
scroll to position [322, 0]
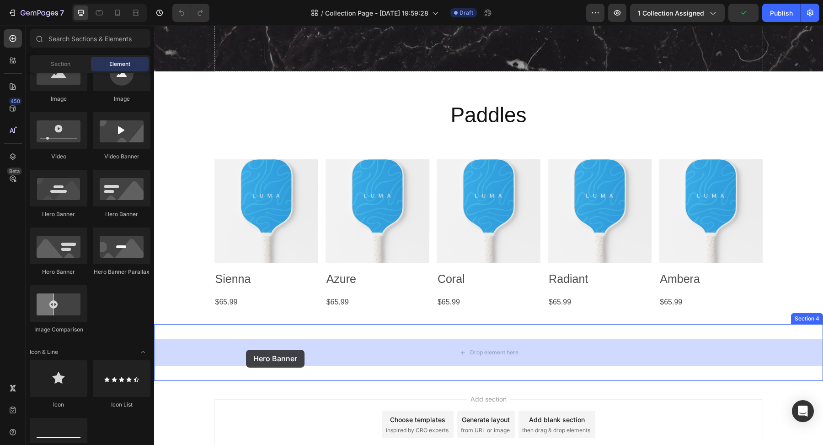
drag, startPoint x: 219, startPoint y: 286, endPoint x: 246, endPoint y: 350, distance: 69.1
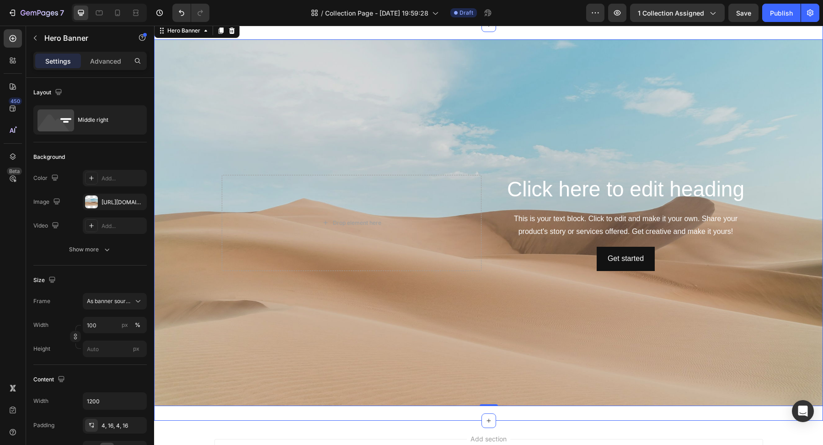
scroll to position [518, 0]
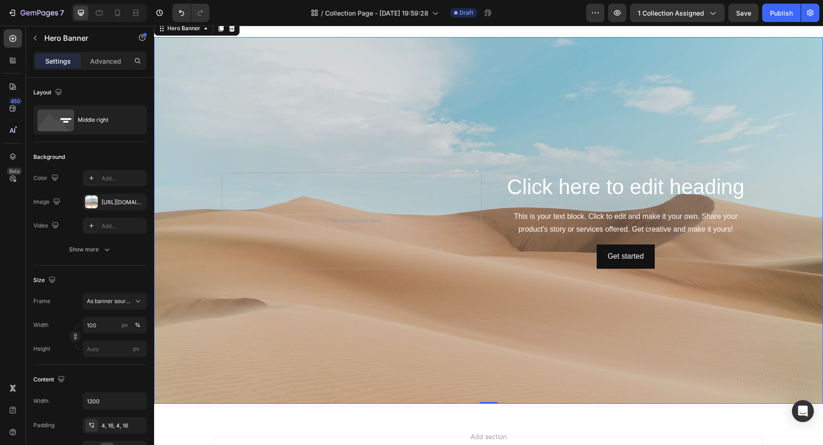
click at [421, 318] on div "Background Image" at bounding box center [488, 220] width 669 height 366
click at [232, 48] on icon at bounding box center [232, 46] width 6 height 6
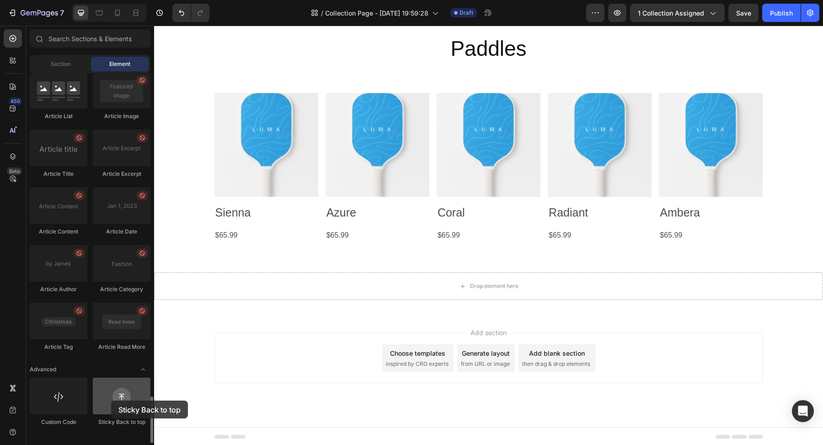
scroll to position [2540, 0]
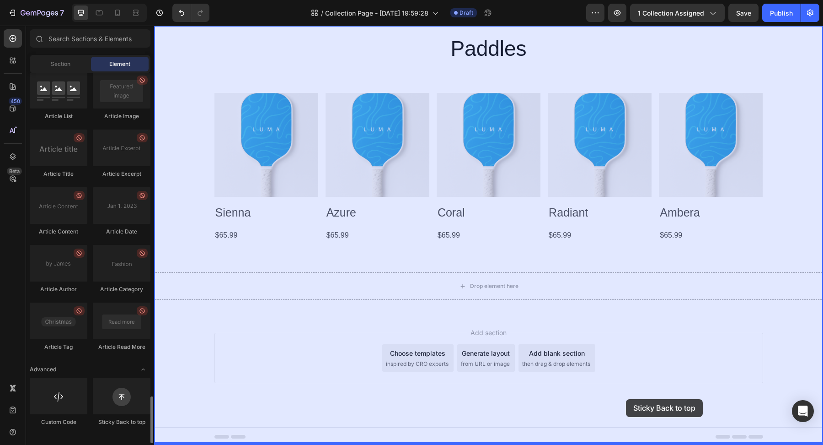
drag, startPoint x: 265, startPoint y: 426, endPoint x: 626, endPoint y: 398, distance: 361.4
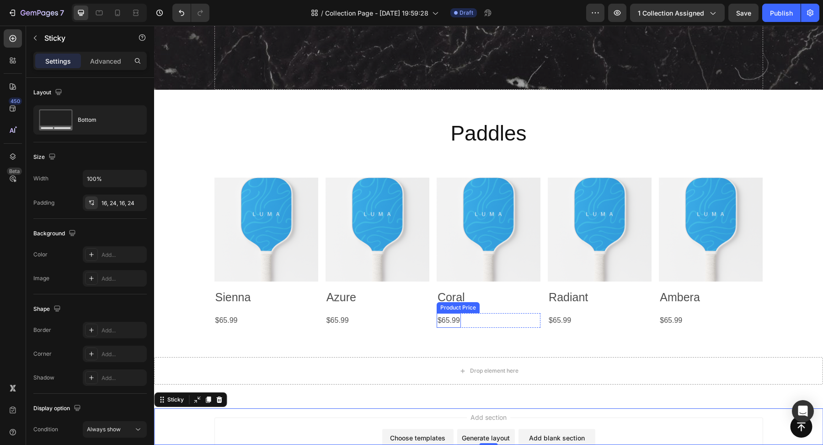
scroll to position [64, 0]
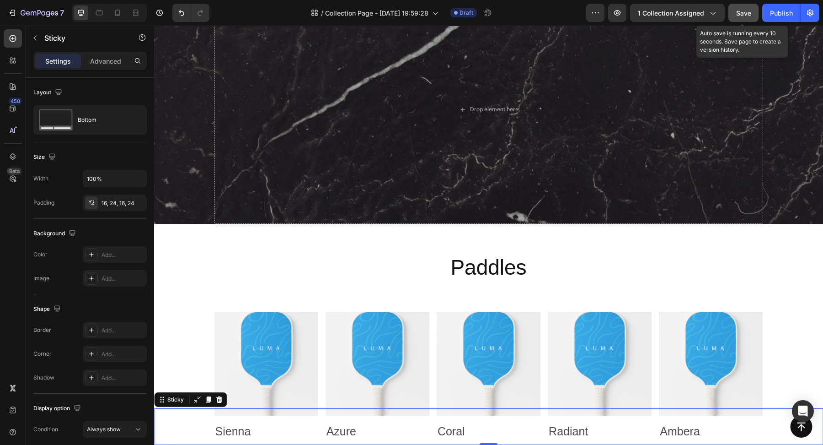
click at [743, 21] on button "Save" at bounding box center [744, 13] width 30 height 18
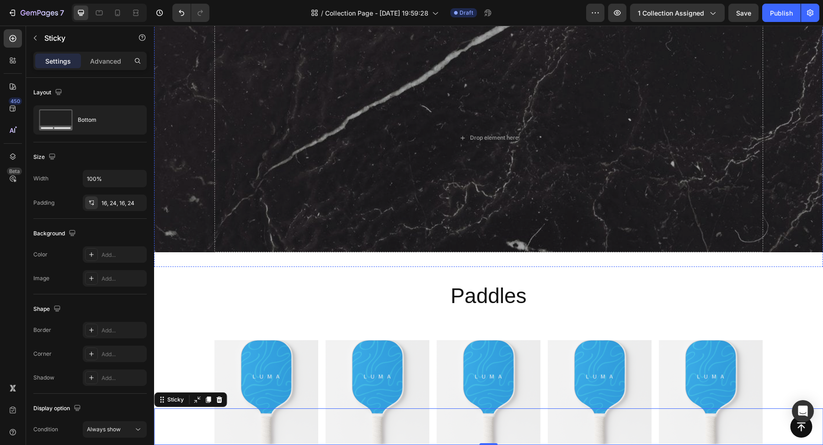
scroll to position [0, 0]
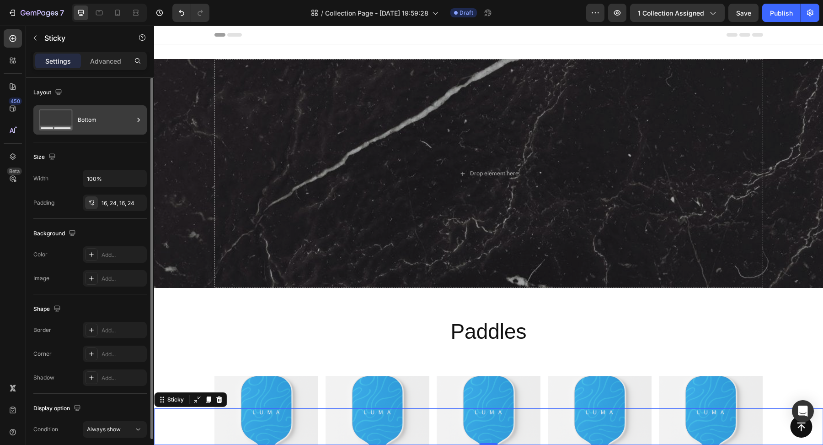
click at [113, 119] on div "Bottom" at bounding box center [106, 119] width 56 height 21
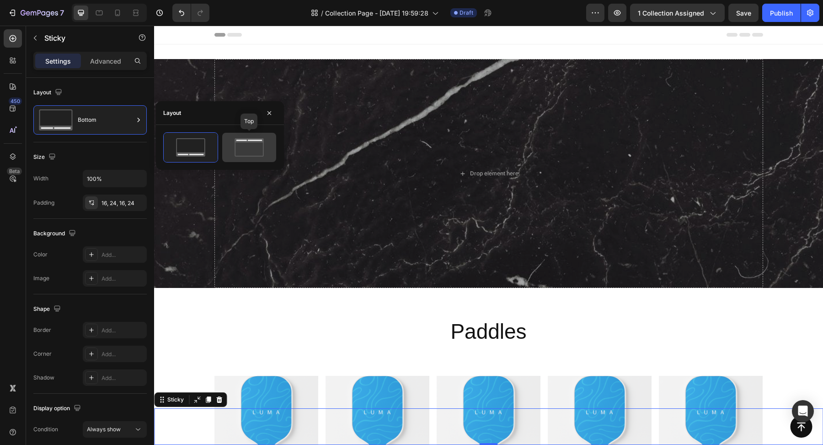
click at [248, 139] on icon at bounding box center [249, 140] width 29 height 4
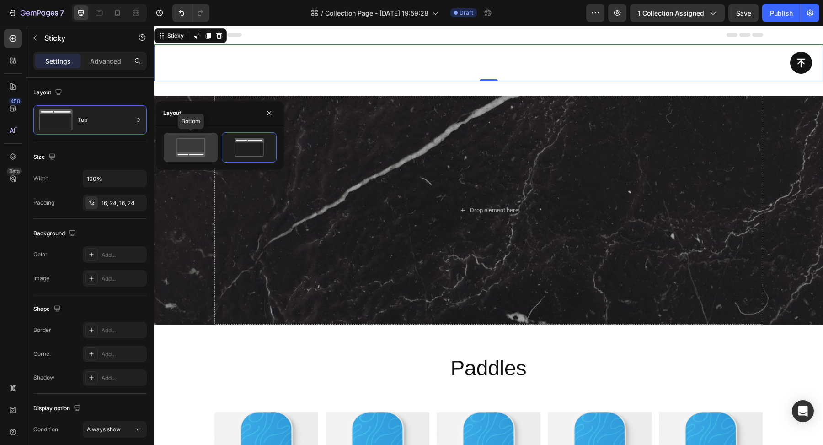
click at [206, 145] on icon at bounding box center [190, 147] width 43 height 18
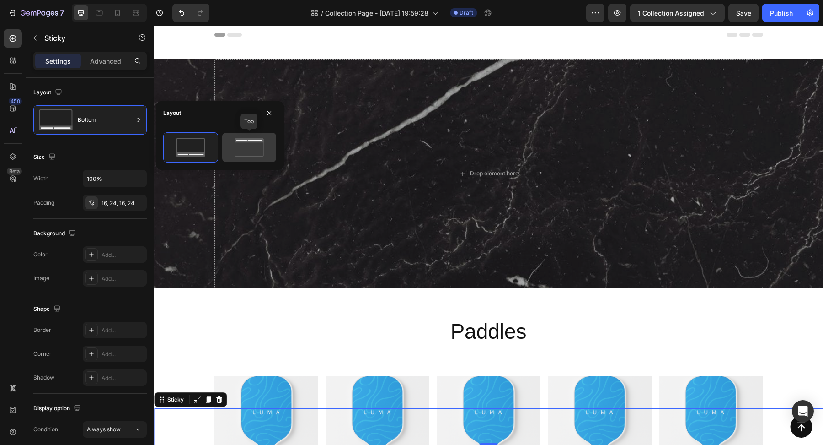
click at [233, 145] on icon at bounding box center [249, 147] width 43 height 18
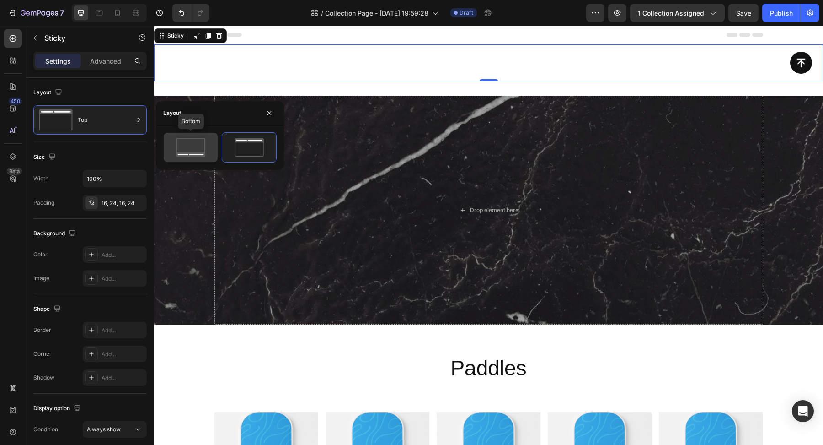
click at [195, 145] on icon at bounding box center [190, 147] width 43 height 18
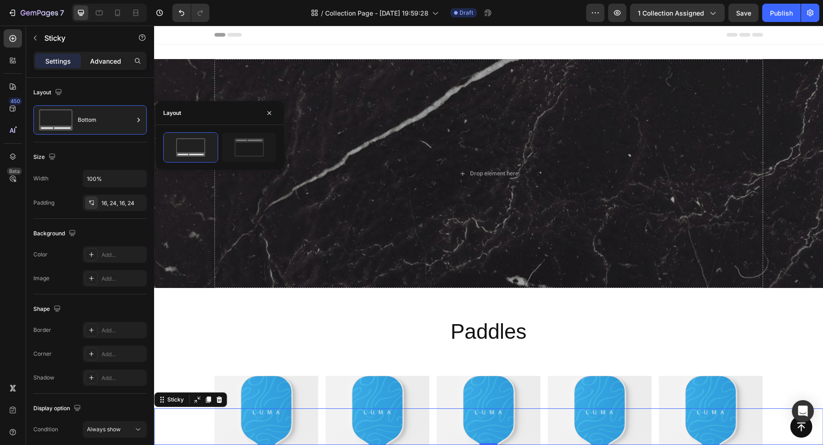
click at [105, 62] on p "Advanced" at bounding box center [105, 61] width 31 height 10
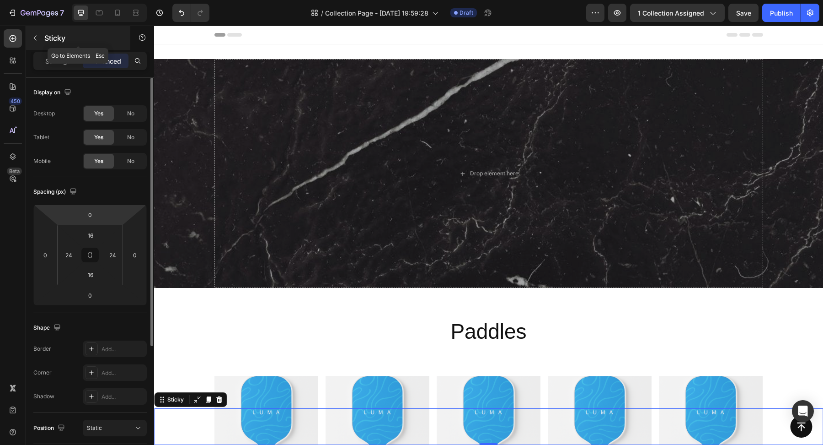
click at [38, 34] on icon "button" at bounding box center [35, 37] width 7 height 7
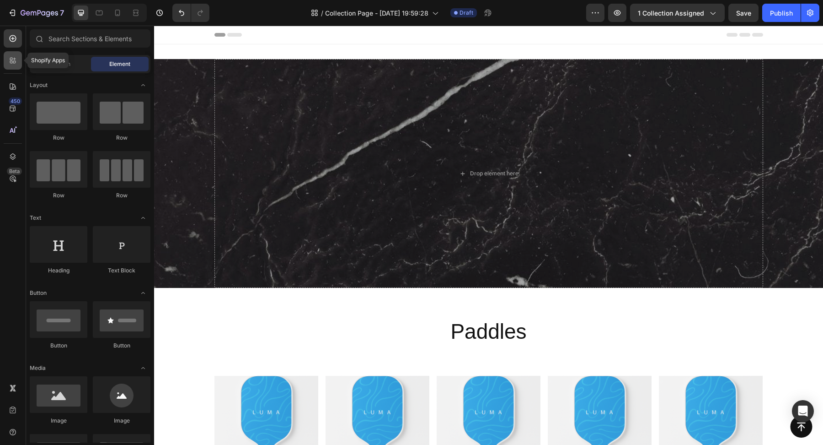
click at [11, 68] on div at bounding box center [13, 60] width 18 height 18
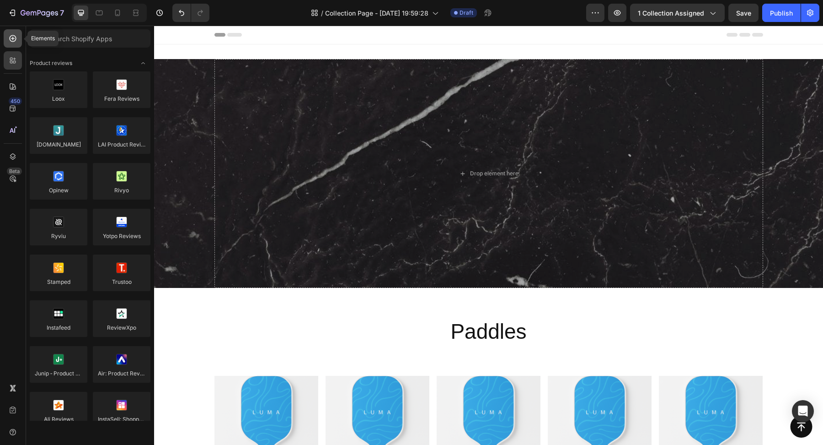
click at [11, 43] on div at bounding box center [13, 38] width 18 height 18
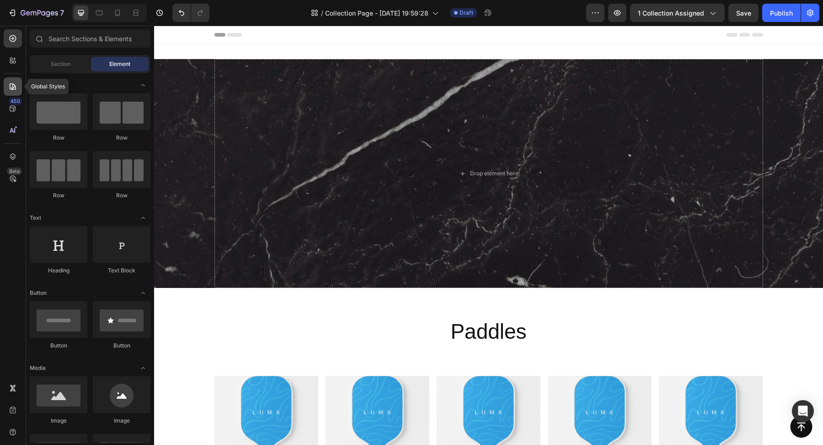
click at [10, 87] on icon at bounding box center [13, 86] width 6 height 6
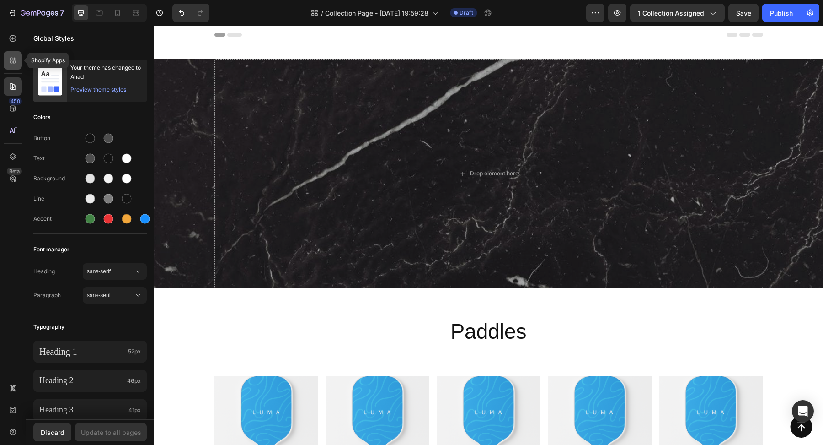
click at [9, 59] on icon at bounding box center [12, 60] width 9 height 9
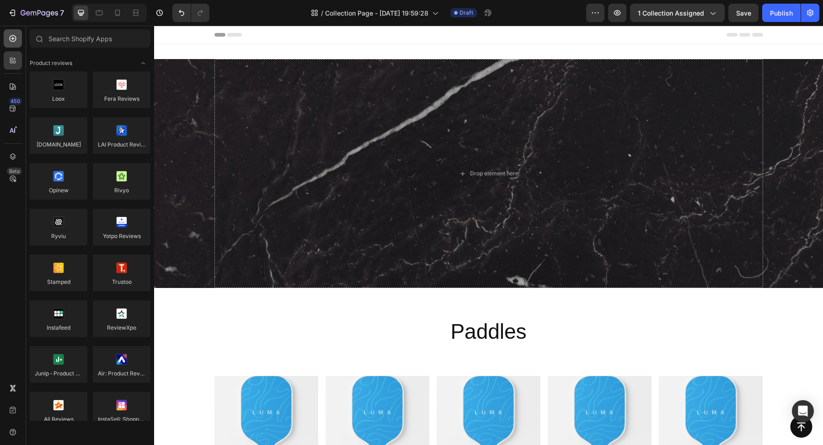
click at [14, 47] on div at bounding box center [13, 38] width 18 height 18
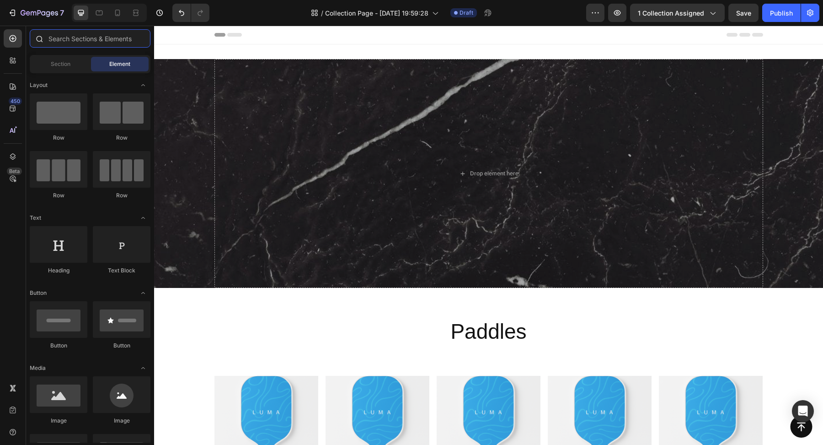
type input "x"
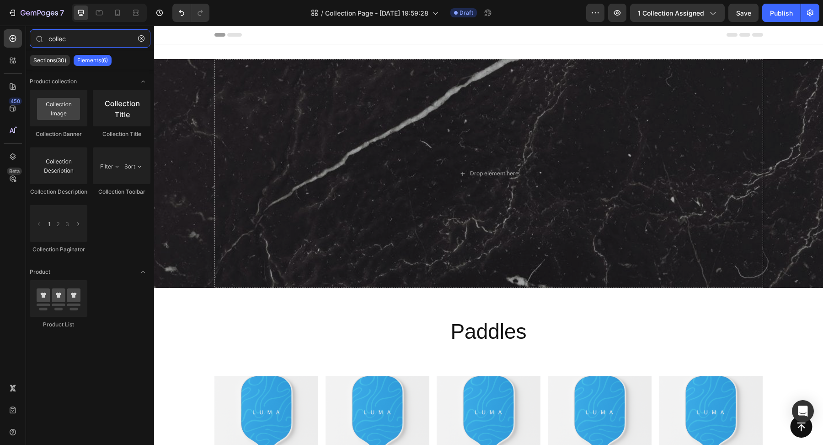
type input "collec"
click at [55, 54] on div "Sections(30) Elements(6)" at bounding box center [90, 60] width 128 height 18
click at [55, 61] on p "Sections(30)" at bounding box center [49, 60] width 33 height 7
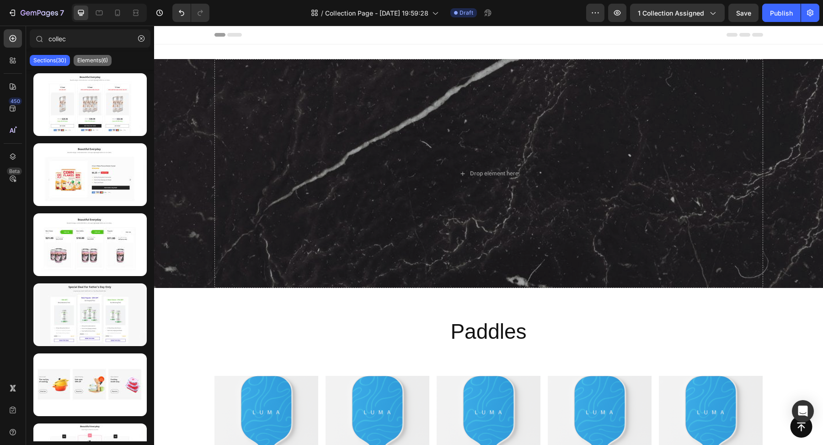
click at [89, 59] on p "Elements(6)" at bounding box center [92, 60] width 31 height 7
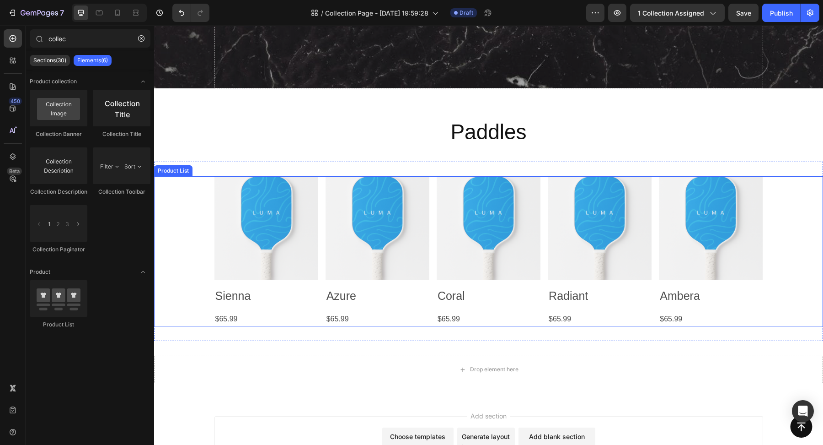
scroll to position [197, 0]
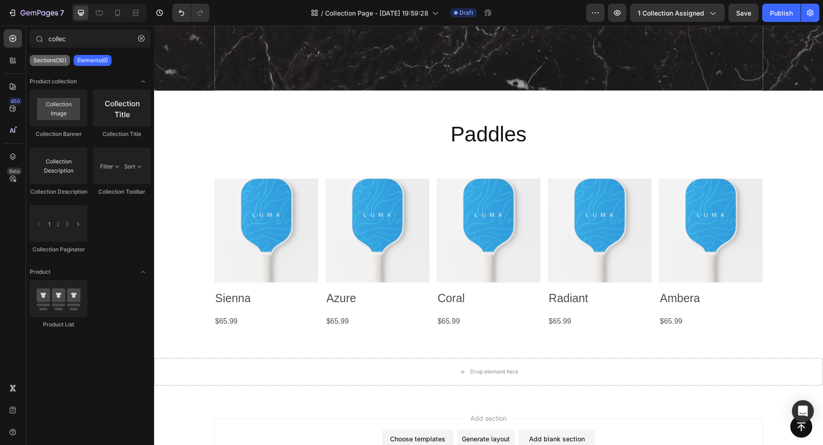
click at [58, 61] on p "Sections(30)" at bounding box center [49, 60] width 33 height 7
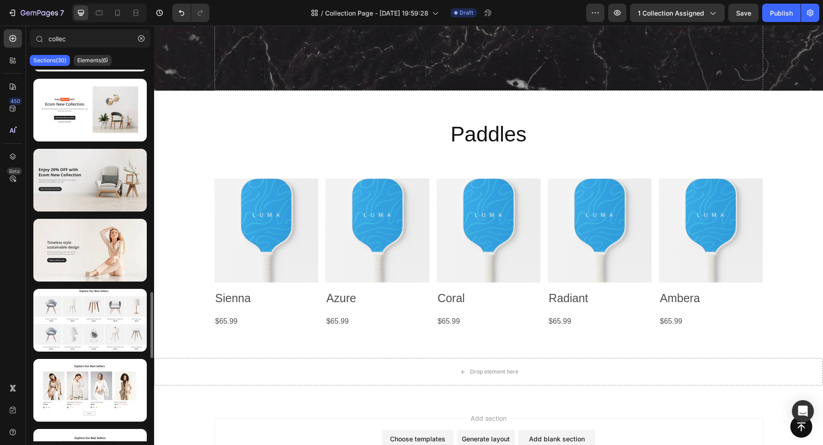
scroll to position [1340, 0]
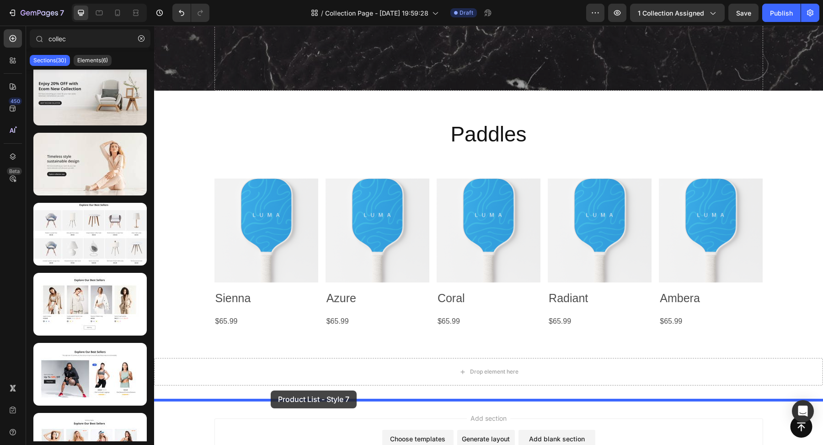
drag, startPoint x: 241, startPoint y: 257, endPoint x: 270, endPoint y: 390, distance: 136.6
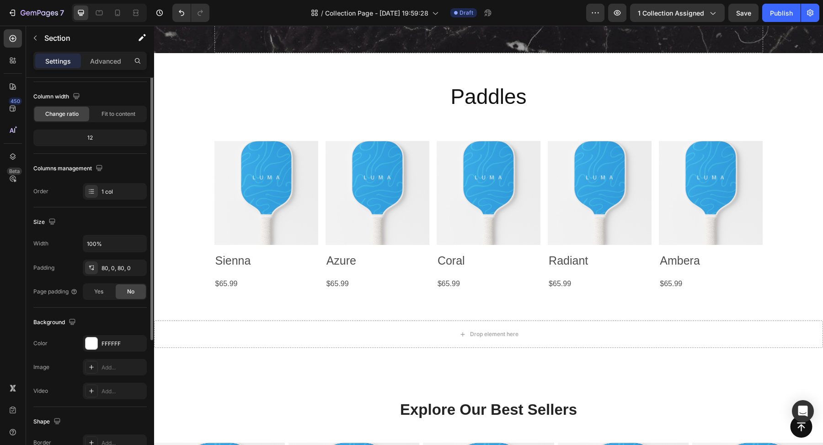
scroll to position [69, 0]
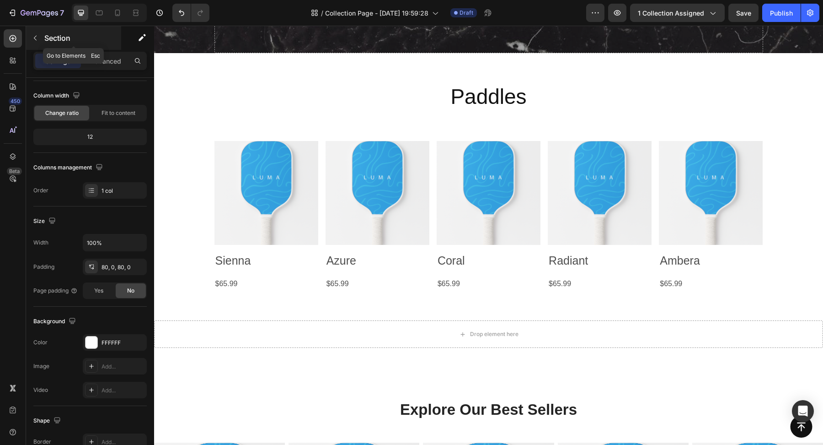
click at [34, 36] on icon "button" at bounding box center [35, 37] width 7 height 7
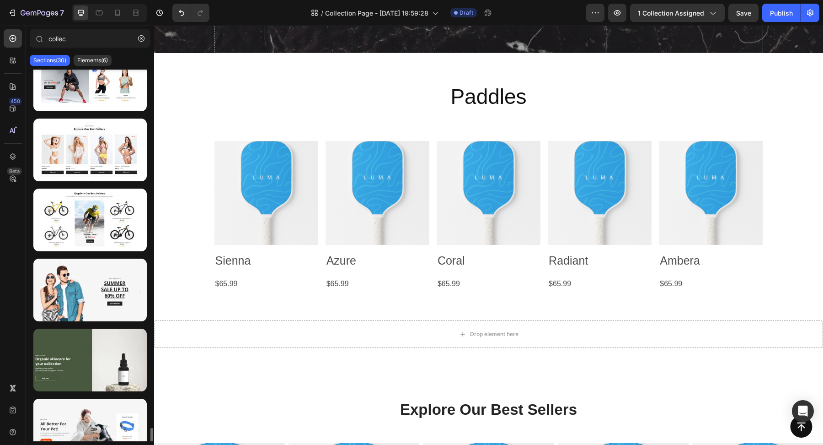
scroll to position [1709, 0]
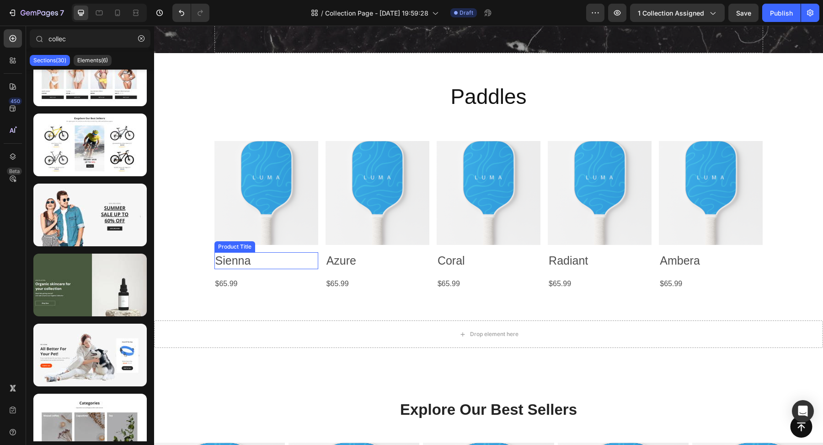
click at [240, 260] on h2 "Sienna" at bounding box center [267, 260] width 104 height 17
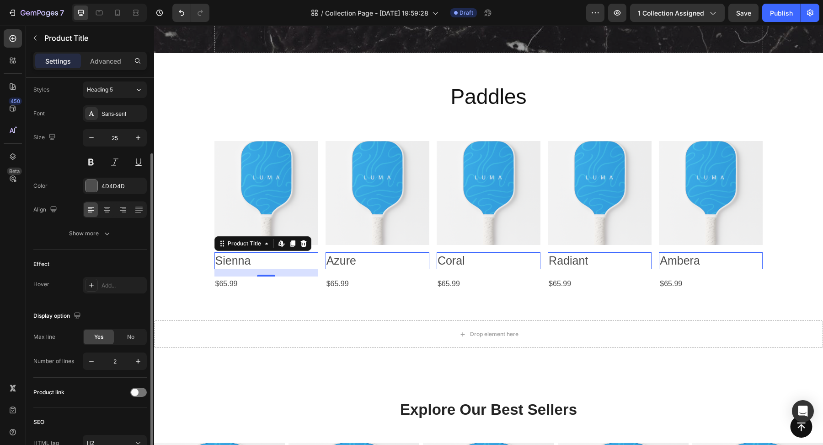
scroll to position [69, 0]
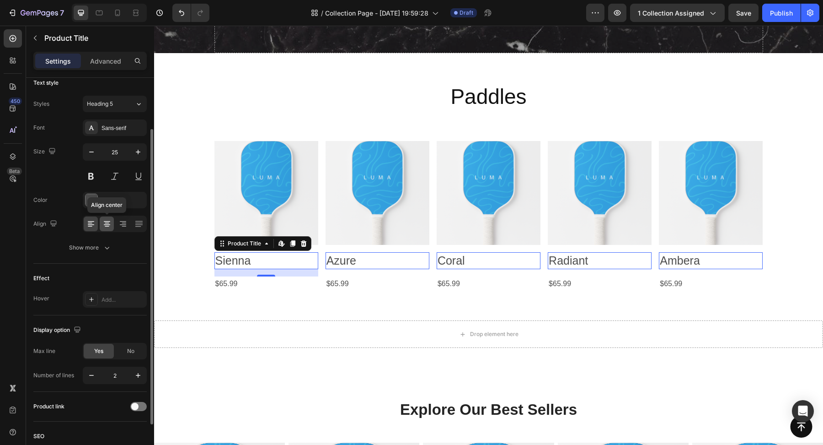
click at [107, 227] on icon at bounding box center [106, 223] width 9 height 9
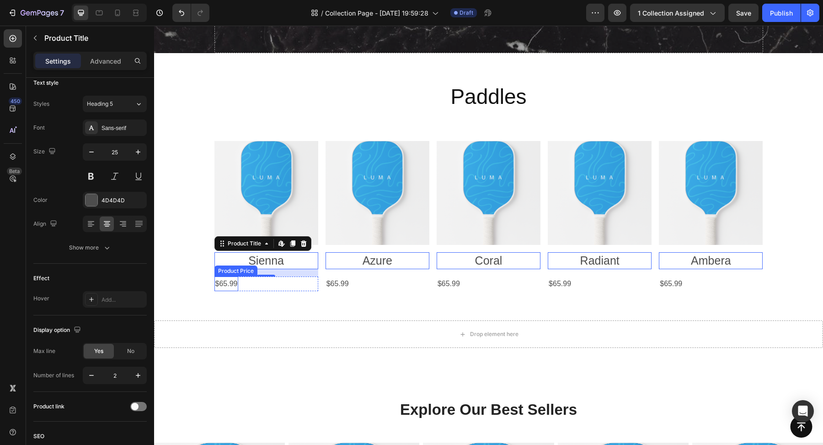
click at [228, 286] on div "$65.99" at bounding box center [227, 283] width 24 height 15
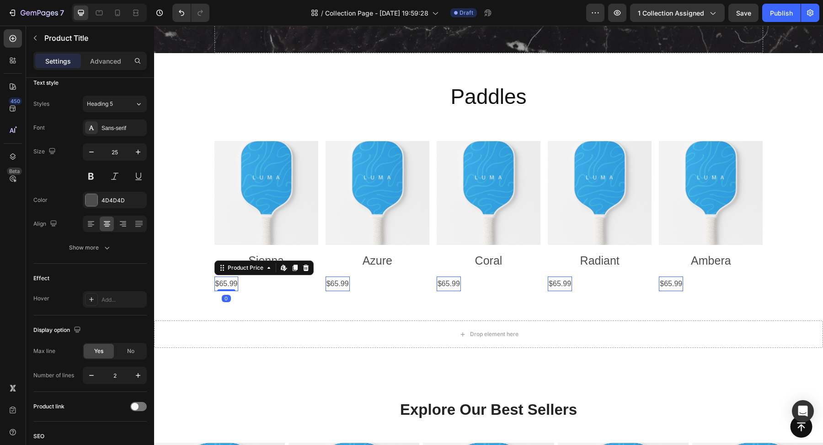
scroll to position [0, 0]
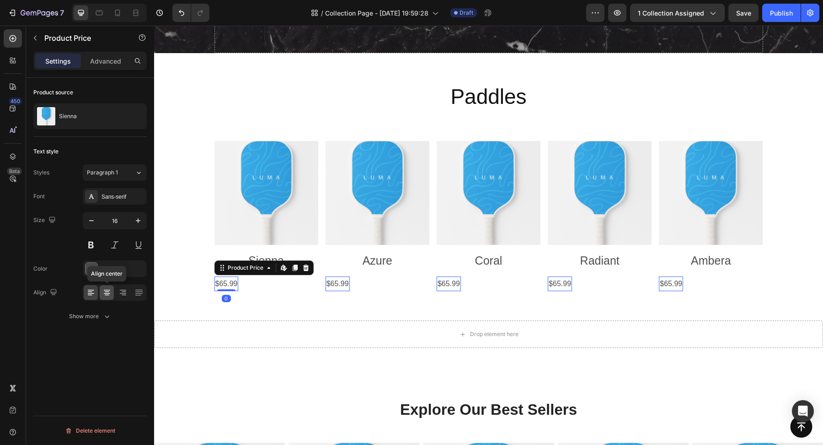
click at [109, 294] on icon at bounding box center [106, 292] width 9 height 9
click at [107, 290] on icon at bounding box center [106, 292] width 9 height 9
click at [108, 293] on icon at bounding box center [106, 292] width 9 height 9
click at [234, 283] on div "$65.99" at bounding box center [227, 283] width 24 height 15
click at [104, 291] on icon at bounding box center [106, 292] width 9 height 9
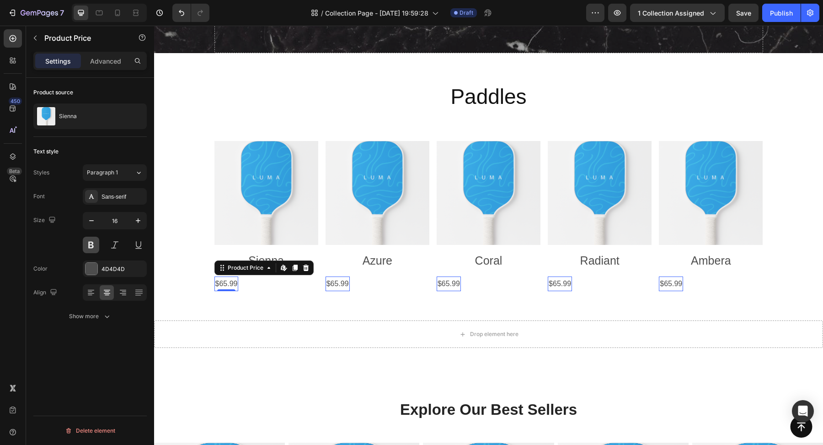
click at [92, 241] on button at bounding box center [91, 244] width 16 height 16
click at [93, 243] on button at bounding box center [91, 244] width 16 height 16
click at [234, 287] on div "$65.99" at bounding box center [227, 283] width 24 height 15
click at [233, 288] on div at bounding box center [226, 289] width 18 height 3
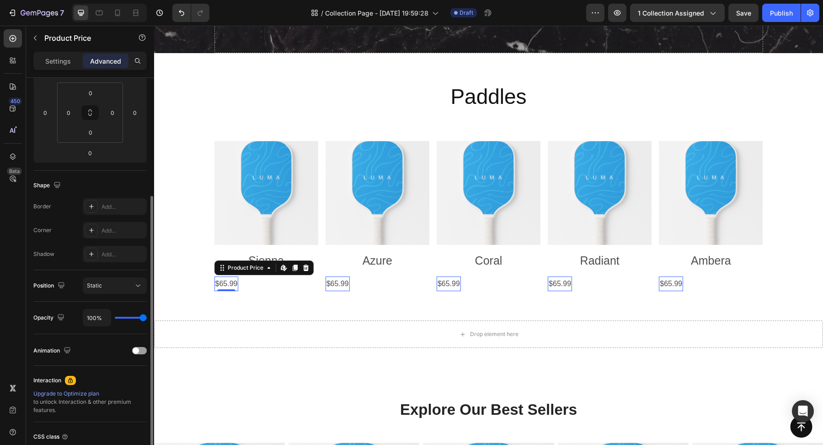
scroll to position [158, 0]
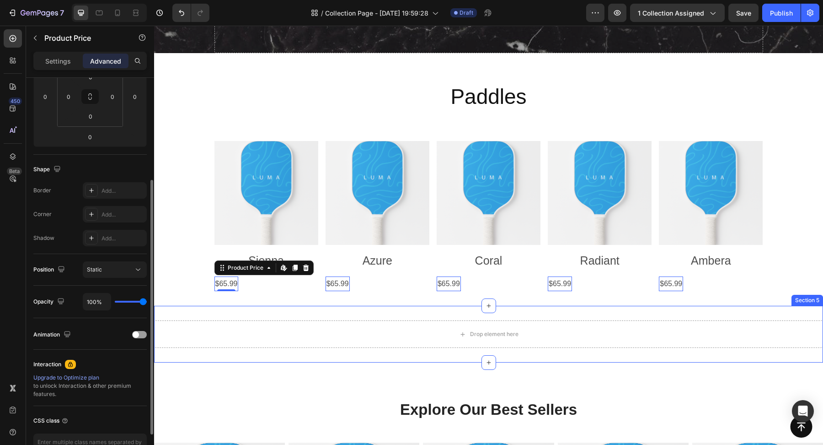
click at [331, 312] on div "Drop element here Section 5" at bounding box center [488, 334] width 669 height 57
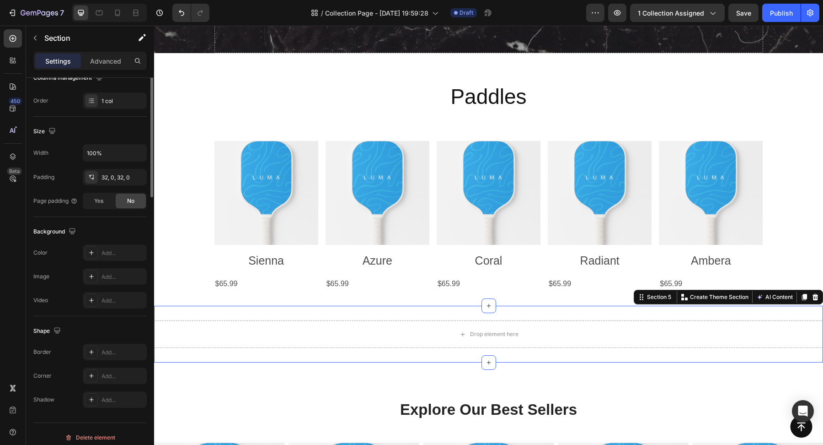
scroll to position [0, 0]
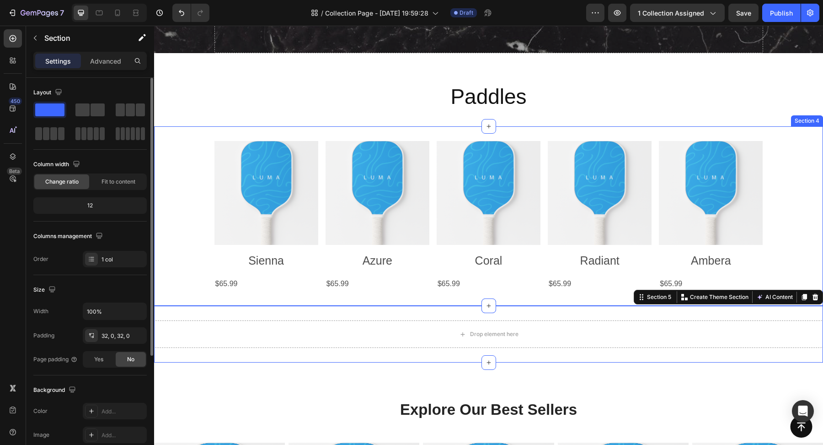
click at [239, 285] on div "$65.99" at bounding box center [227, 283] width 24 height 15
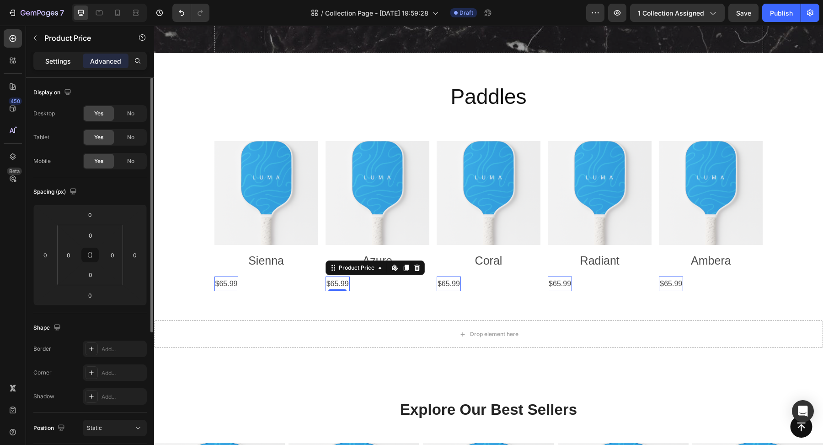
click at [68, 66] on div "Settings" at bounding box center [58, 61] width 46 height 15
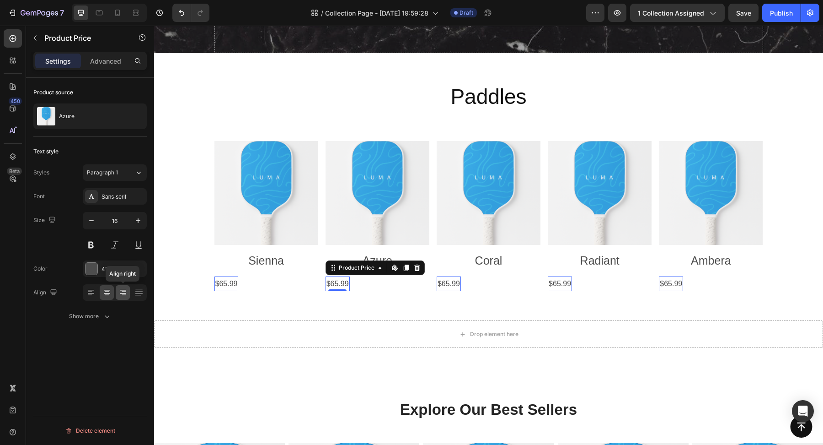
click at [123, 288] on icon at bounding box center [122, 292] width 9 height 9
click at [97, 292] on div "Align left" at bounding box center [115, 292] width 64 height 16
click at [107, 294] on icon at bounding box center [106, 292] width 9 height 9
click at [239, 286] on div "$65.99" at bounding box center [227, 283] width 24 height 15
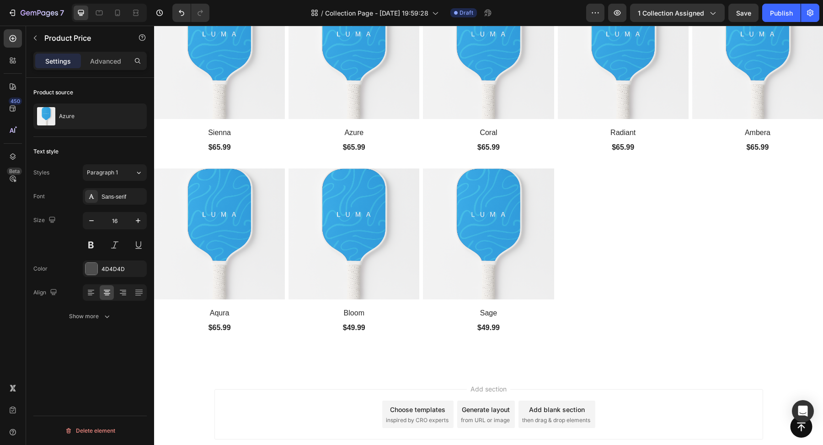
scroll to position [703, 0]
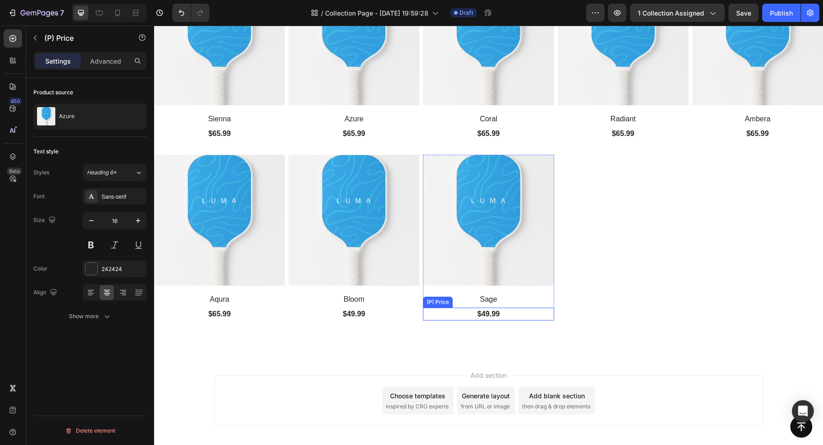
click at [285, 140] on div "$49.99" at bounding box center [219, 133] width 131 height 13
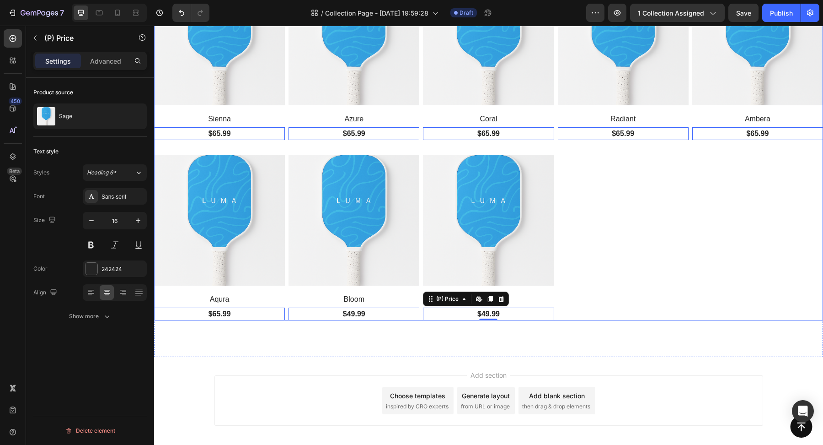
drag, startPoint x: 574, startPoint y: 319, endPoint x: 533, endPoint y: 327, distance: 41.4
click at [574, 319] on div "(P) Images Sienna (P) Title $65.99 (P) Price Edit content in Shopify 0 (P) Pric…" at bounding box center [488, 147] width 669 height 346
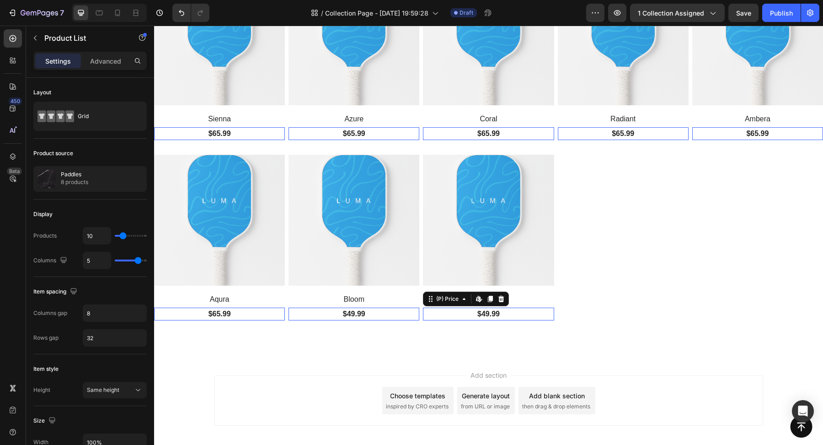
click at [285, 140] on div "$49.99" at bounding box center [219, 133] width 131 height 13
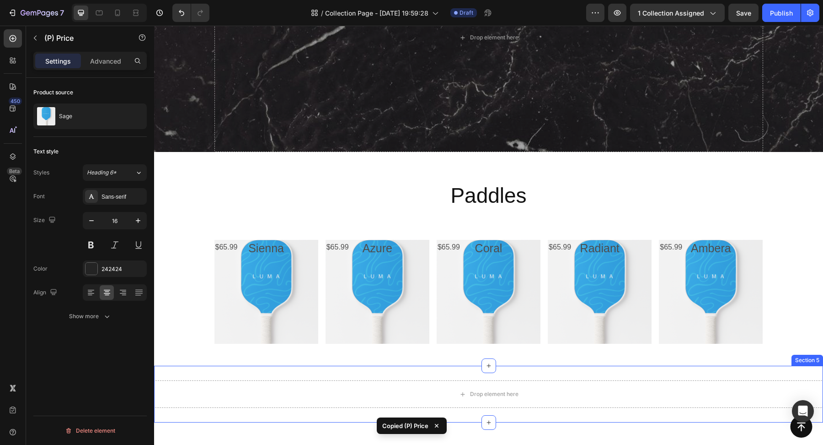
scroll to position [338, 0]
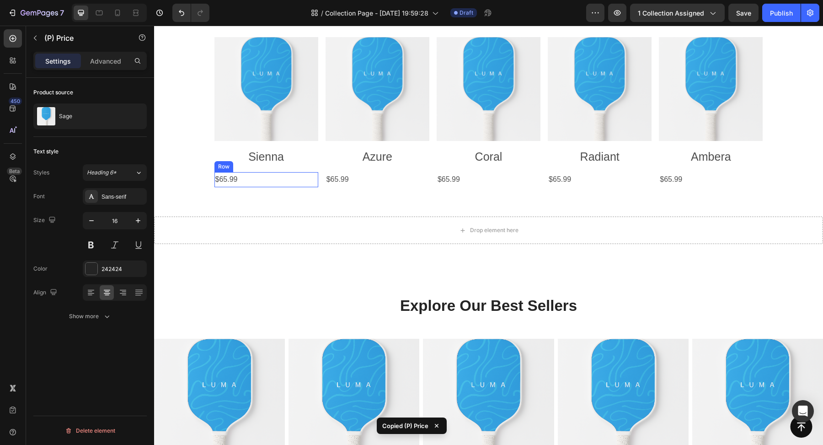
click at [243, 185] on div "$65.99 Product Price Product Price Row" at bounding box center [267, 179] width 104 height 15
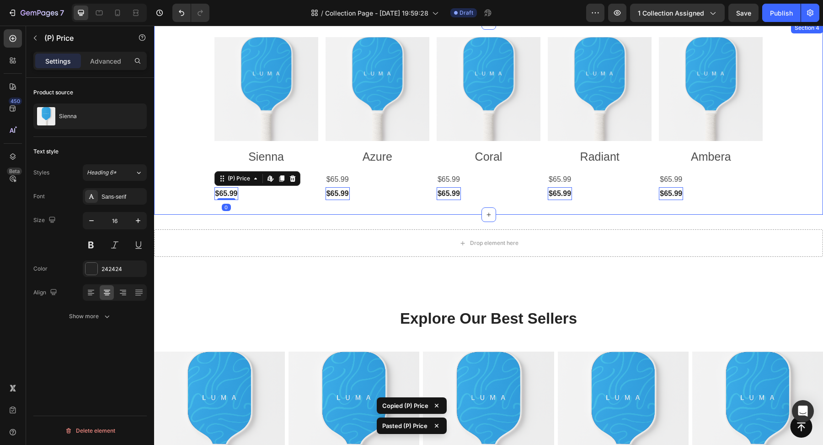
click at [262, 208] on div "Product Images Sienna Product Title $65.99 Product Price Product Price $65.99 (…" at bounding box center [488, 118] width 669 height 193
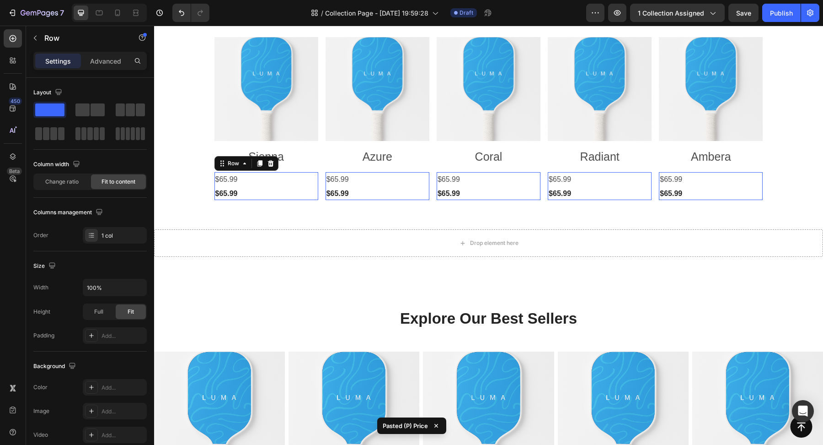
click at [240, 180] on div "$65.99 Product Price Product Price $65.99 (P) Price (P) Price Row 0" at bounding box center [267, 186] width 104 height 28
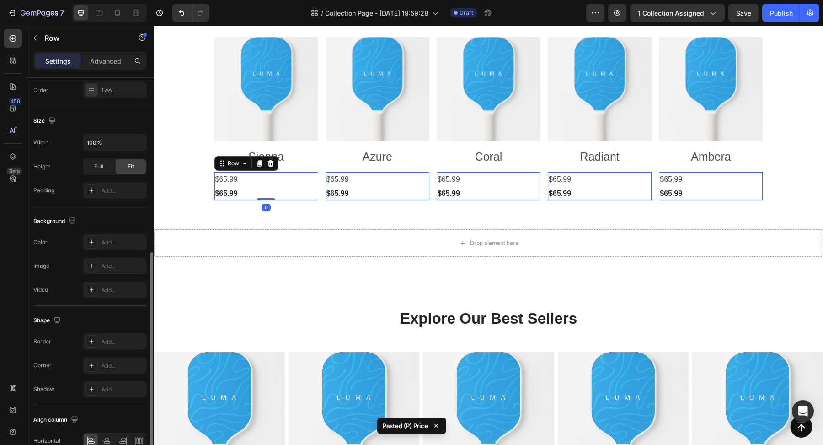
scroll to position [191, 0]
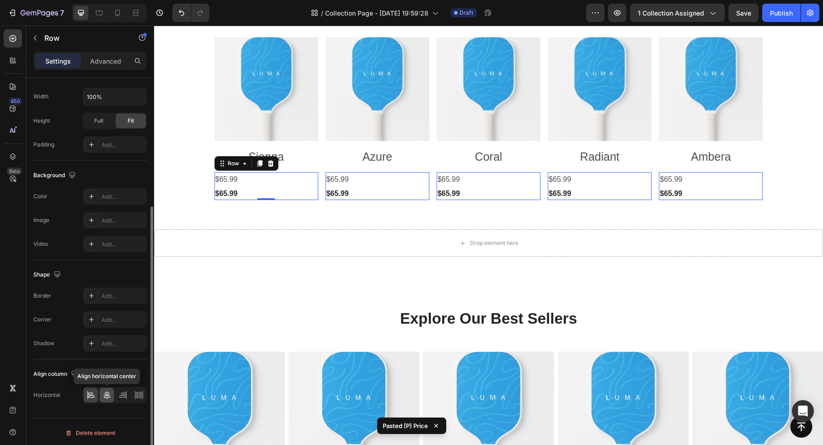
click at [107, 396] on icon at bounding box center [107, 395] width 6 height 8
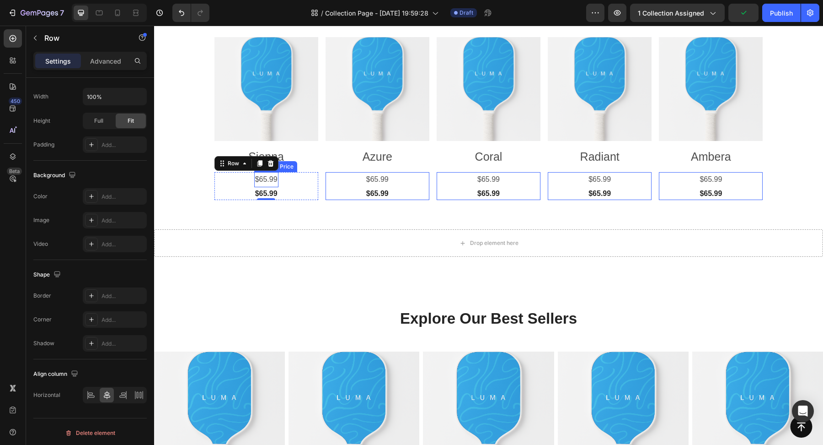
click at [267, 180] on div "$65.99" at bounding box center [266, 179] width 24 height 15
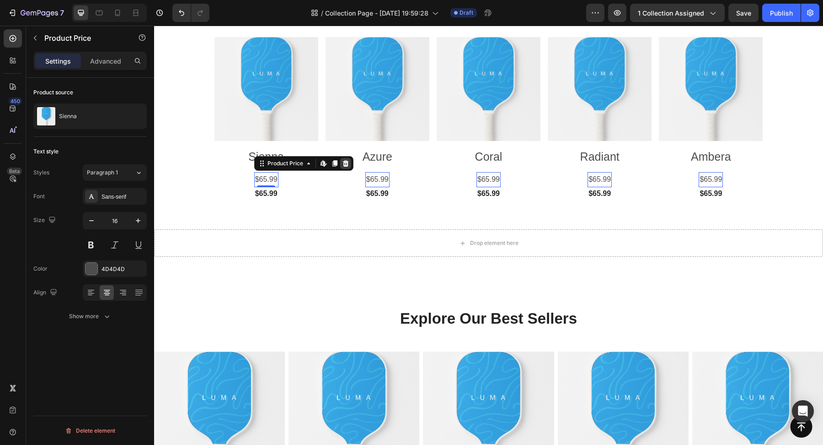
click at [347, 164] on icon at bounding box center [346, 163] width 6 height 6
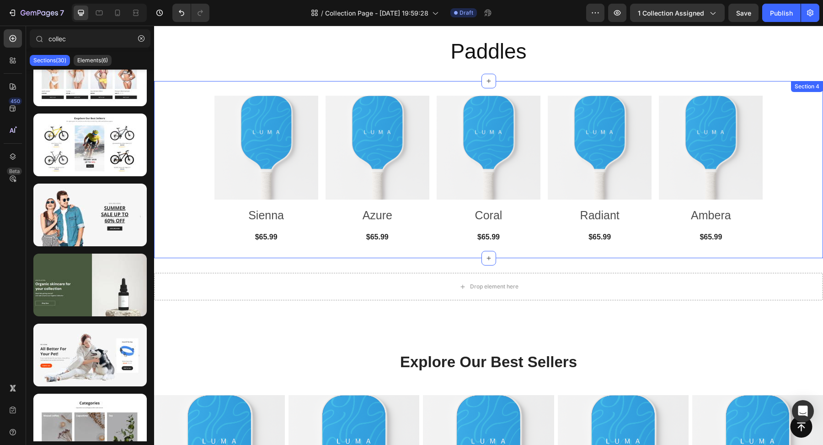
scroll to position [260, 0]
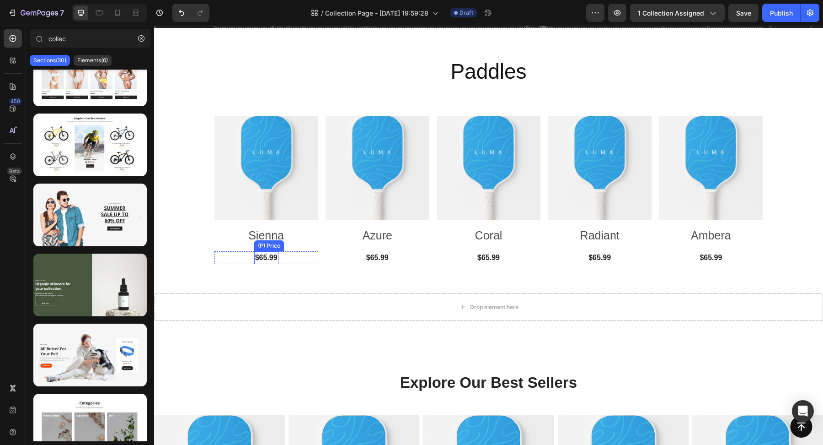
click at [264, 257] on div "$65.99" at bounding box center [266, 257] width 24 height 13
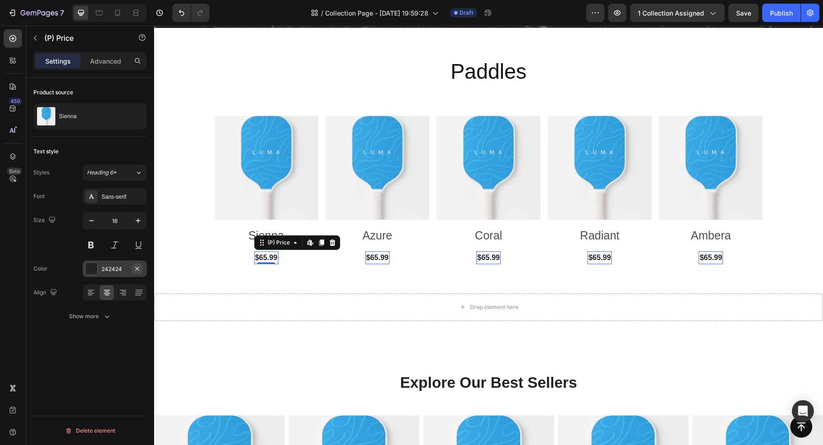
click at [139, 270] on icon "button" at bounding box center [137, 268] width 7 height 7
click at [112, 269] on div "Add..." at bounding box center [123, 269] width 43 height 8
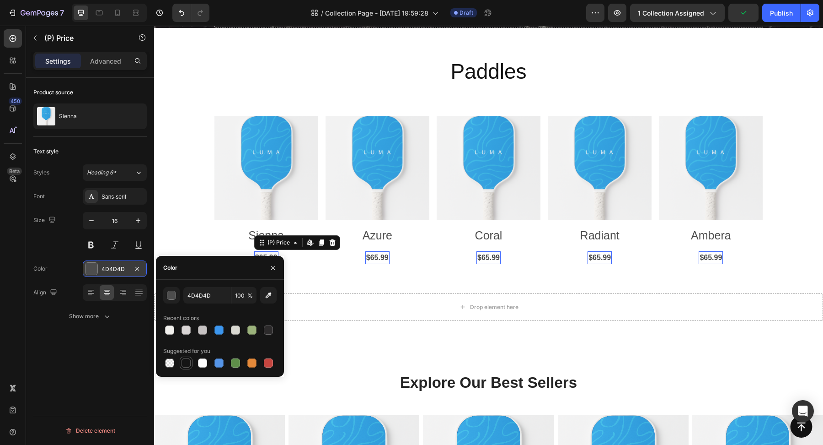
click at [186, 361] on div at bounding box center [186, 362] width 9 height 9
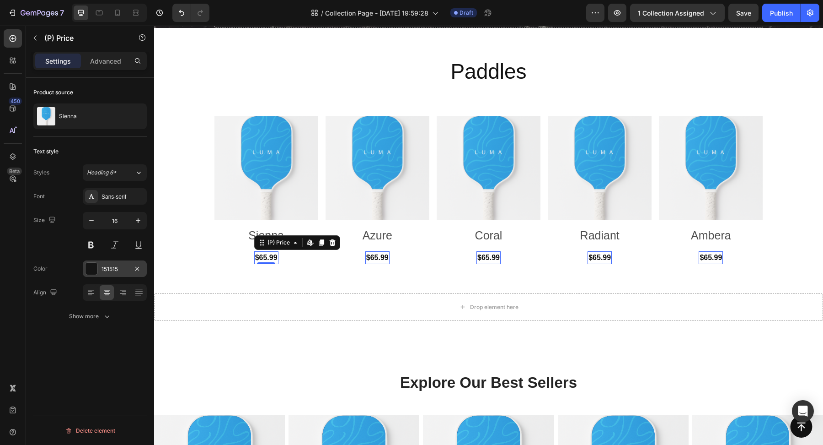
click at [64, 340] on div "Product source Sienna Text style Styles Heading 6* Font Sans-serif Size 16 Colo…" at bounding box center [90, 274] width 128 height 393
click at [107, 267] on div "151515" at bounding box center [115, 269] width 27 height 8
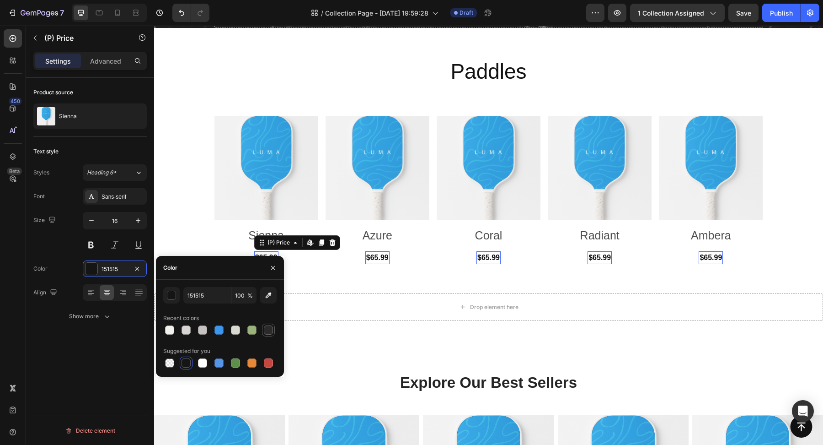
click at [270, 331] on div at bounding box center [268, 329] width 9 height 9
type input "2C2A2B"
click at [80, 361] on div "Product source Sienna Text style Styles Heading 6* Font Sans-serif Size 16 Colo…" at bounding box center [90, 274] width 128 height 393
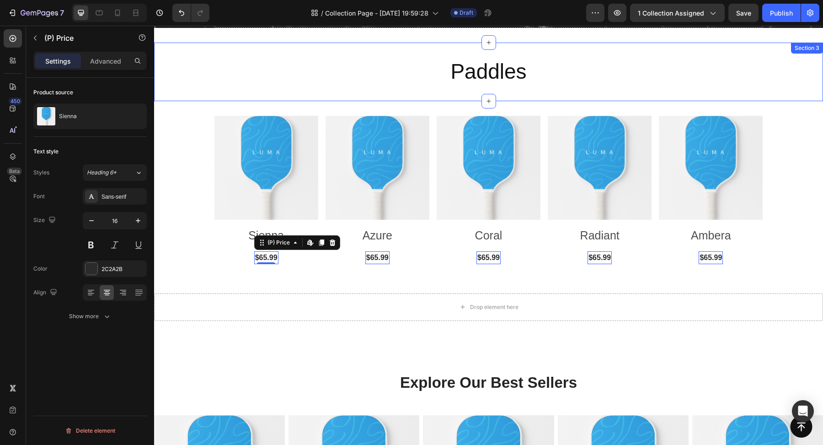
click at [801, 97] on div "Paddles Collection Title Section 3" at bounding box center [488, 72] width 669 height 59
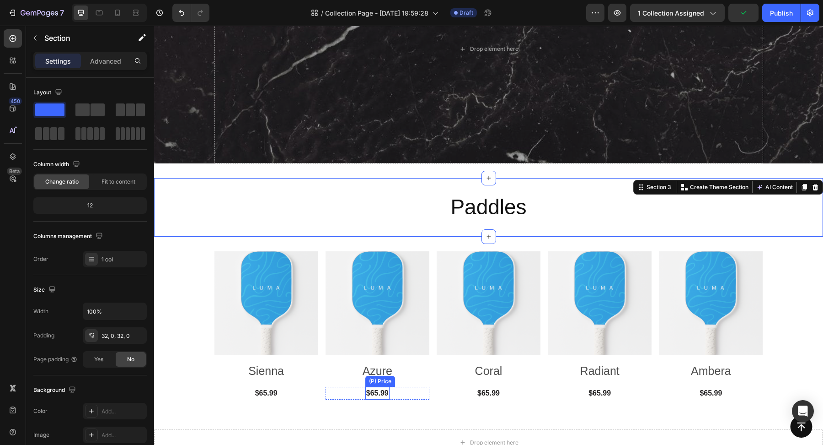
scroll to position [199, 0]
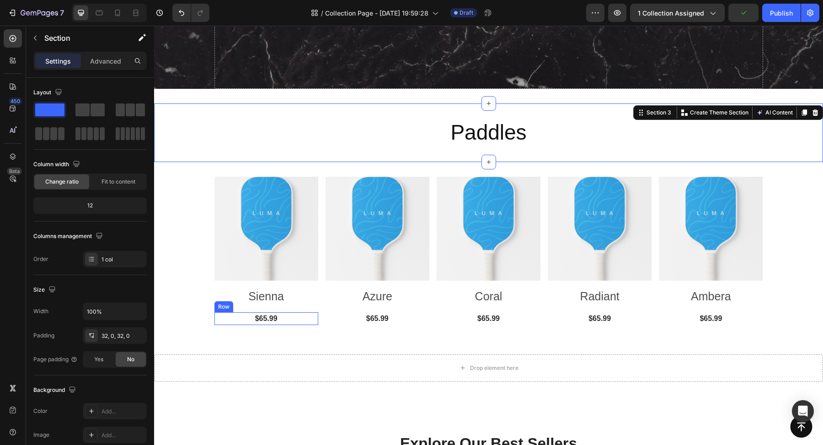
click at [279, 321] on div "$65.99 (P) Price (P) Price Row" at bounding box center [267, 318] width 104 height 13
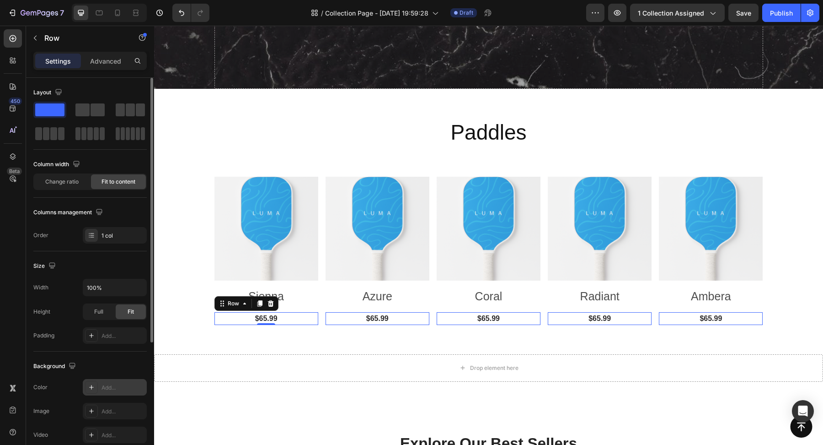
scroll to position [0, 0]
click at [219, 288] on h2 "Sienna" at bounding box center [267, 296] width 104 height 17
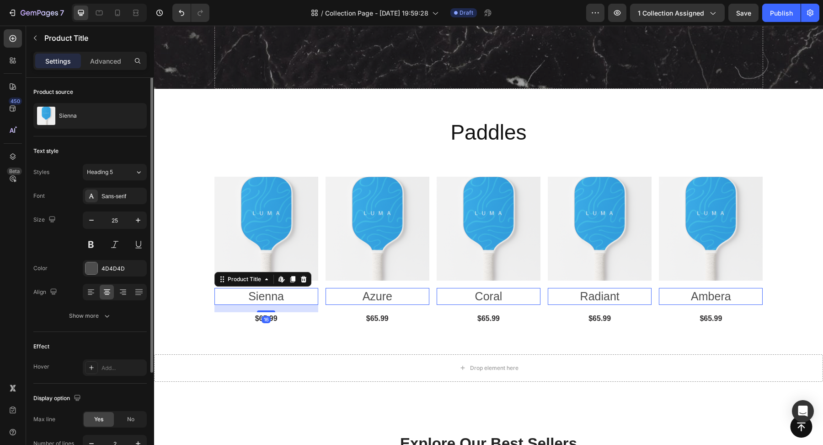
scroll to position [0, 0]
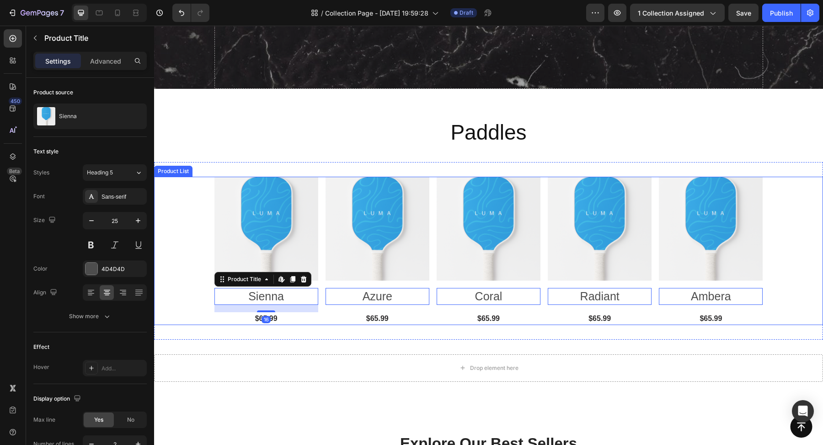
click at [210, 313] on div "Product Images Sienna Product Title Edit content in Shopify 16 $65.99 (P) Price…" at bounding box center [488, 251] width 669 height 148
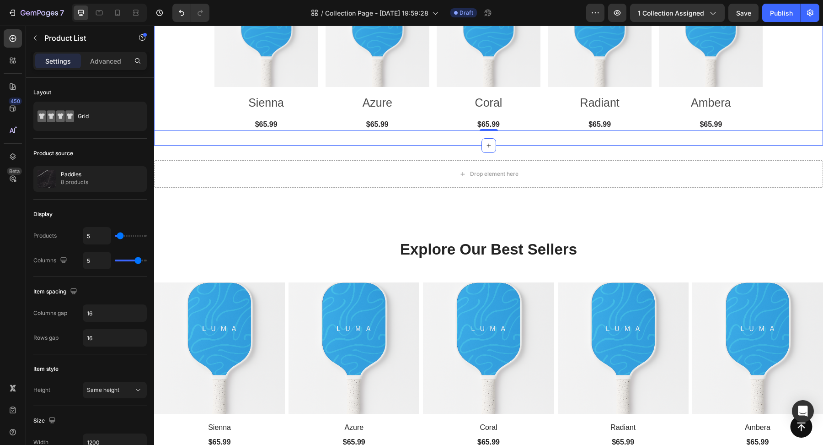
scroll to position [449, 0]
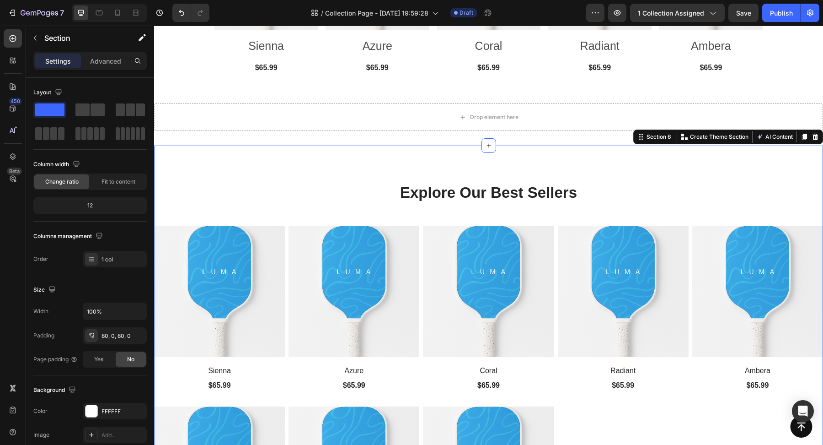
click at [524, 157] on div "Explore Our Best Sellers Heading Row (P) Images Sienna (P) Title $65.99 (P) Pri…" at bounding box center [488, 376] width 669 height 462
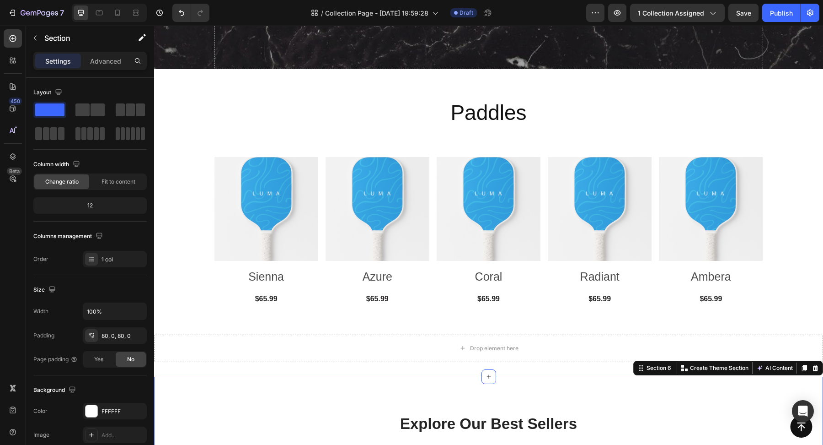
scroll to position [220, 0]
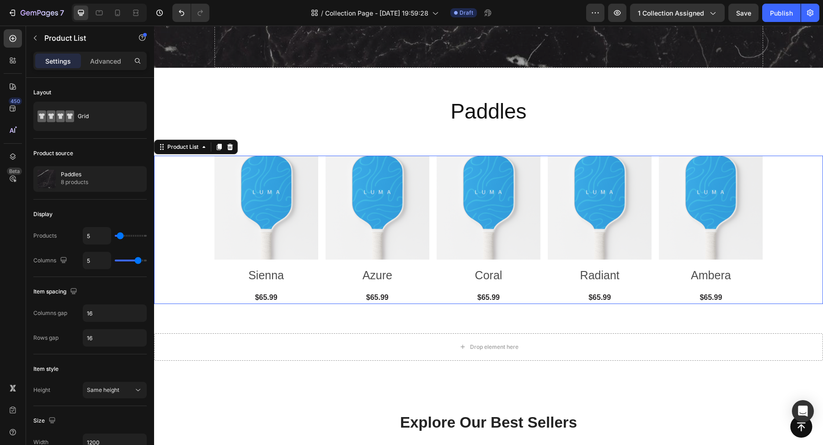
click at [208, 253] on div "Product Images Sienna Product Title $65.99 (P) Price (P) Price Row Row Product …" at bounding box center [488, 230] width 669 height 148
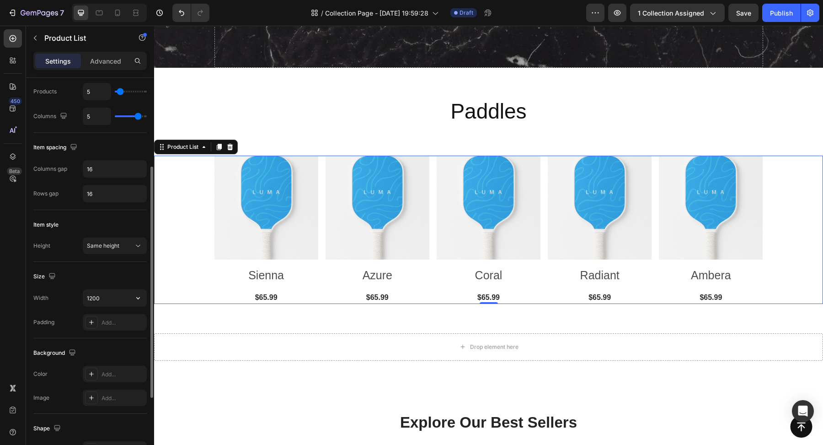
scroll to position [147, 0]
click at [109, 192] on input "16" at bounding box center [114, 190] width 63 height 16
type input "20"
click at [83, 215] on div "Item style" at bounding box center [89, 222] width 113 height 15
click at [102, 194] on input "20" at bounding box center [114, 190] width 63 height 16
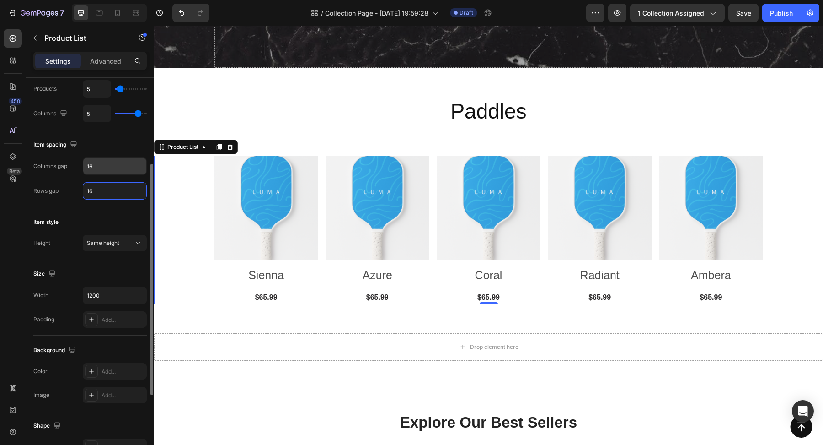
type input "16"
click at [101, 163] on input "16" at bounding box center [114, 166] width 63 height 16
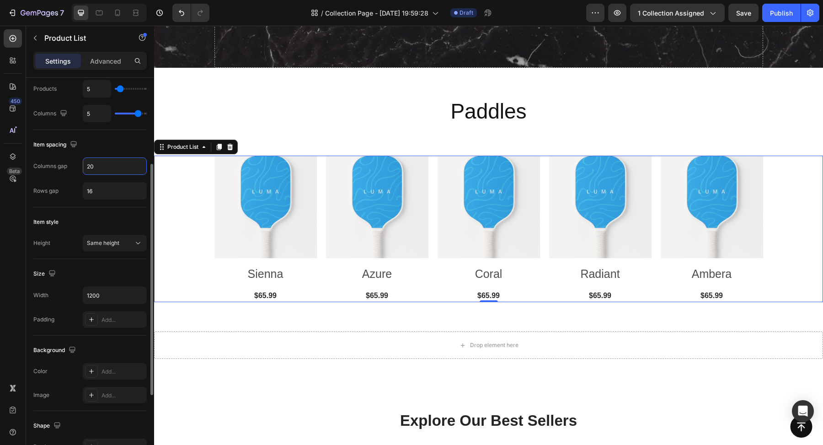
type input "2"
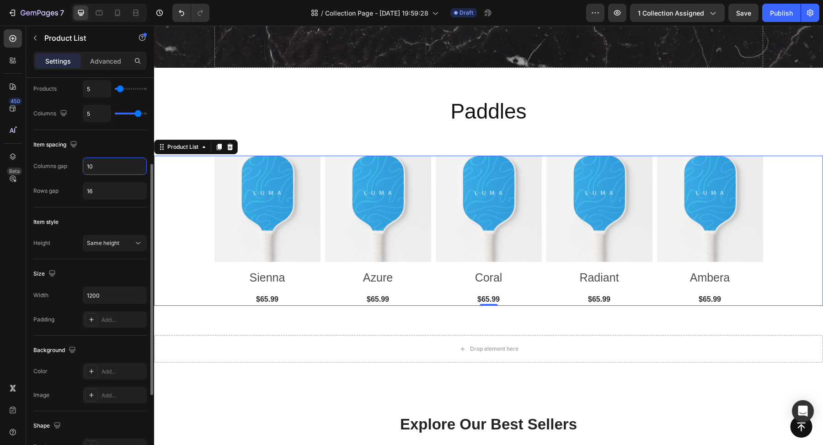
type input "1"
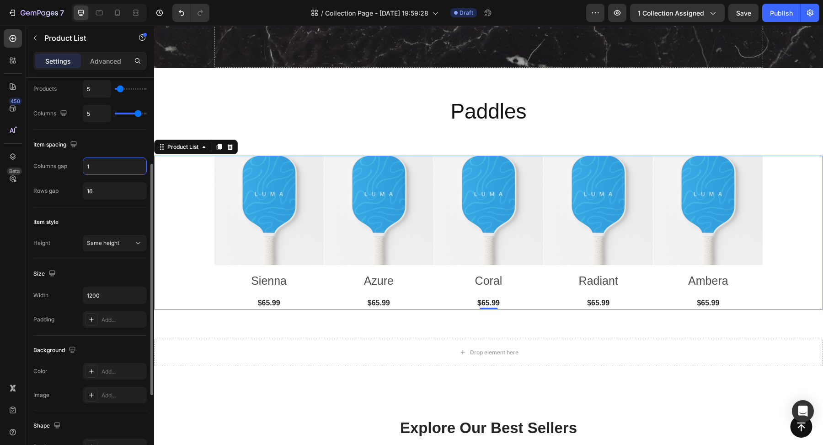
type input "20"
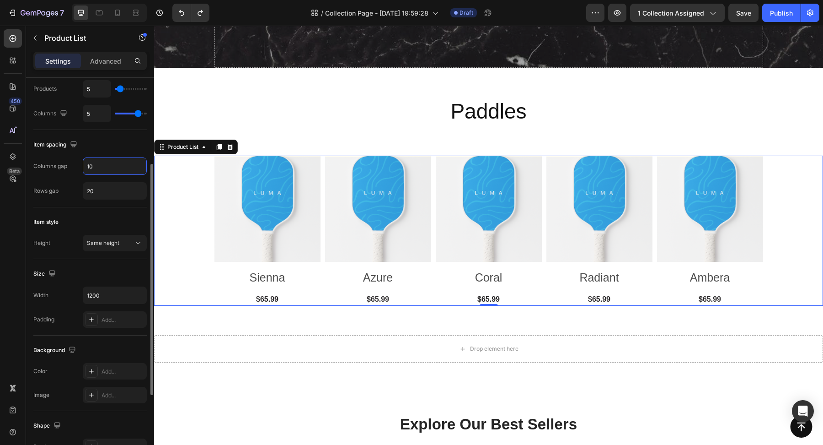
type input "1"
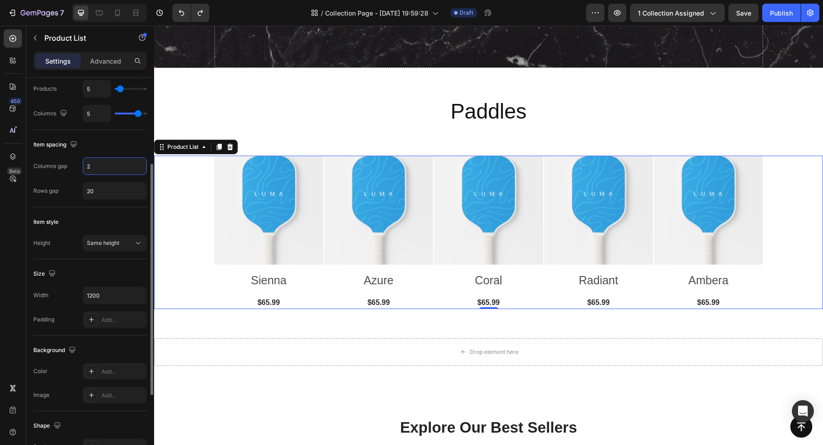
type input "25"
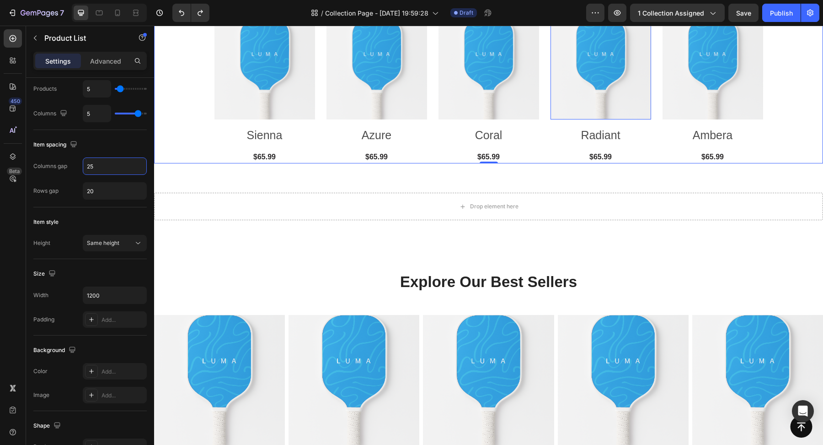
scroll to position [397, 0]
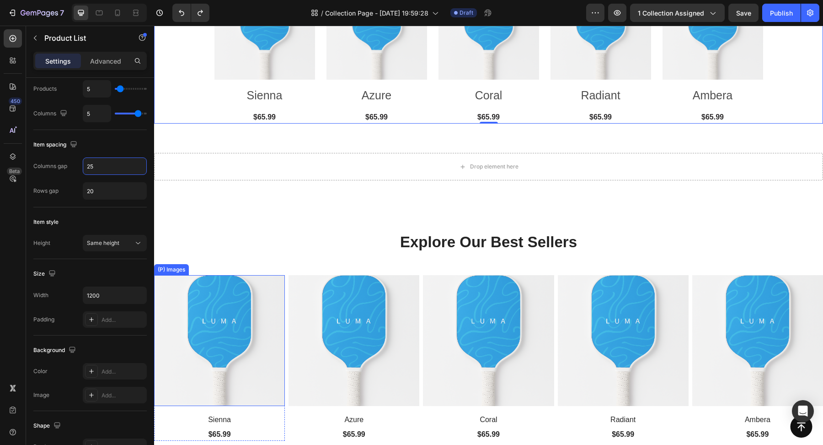
click at [282, 320] on img at bounding box center [219, 340] width 131 height 131
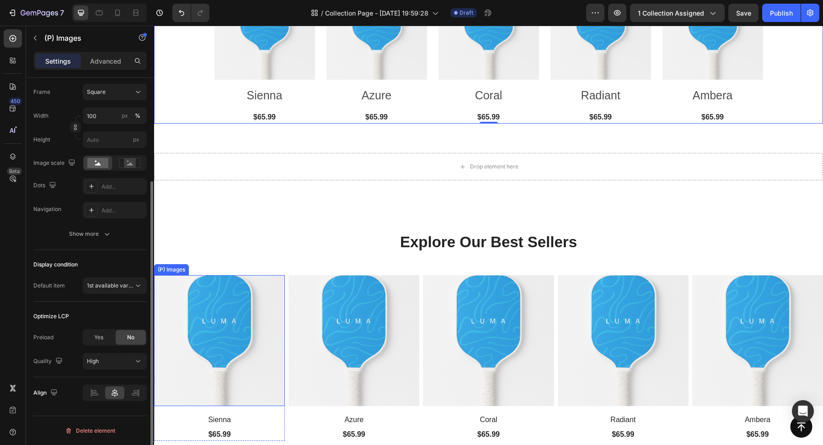
scroll to position [0, 0]
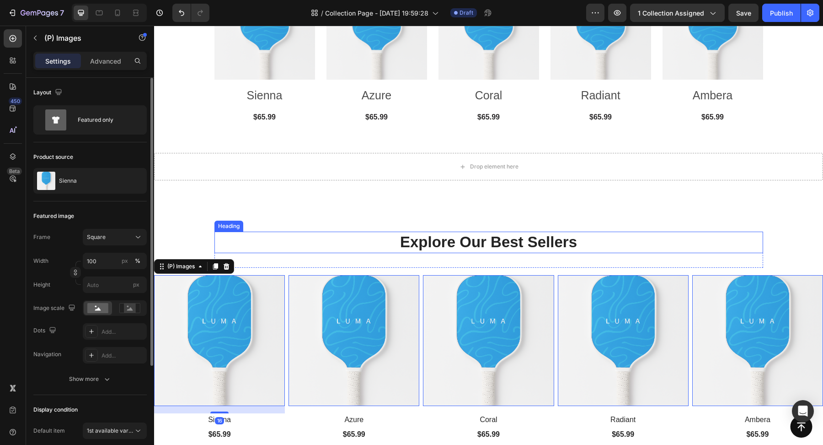
click at [293, 242] on p "Explore Our Best Sellers" at bounding box center [488, 242] width 547 height 20
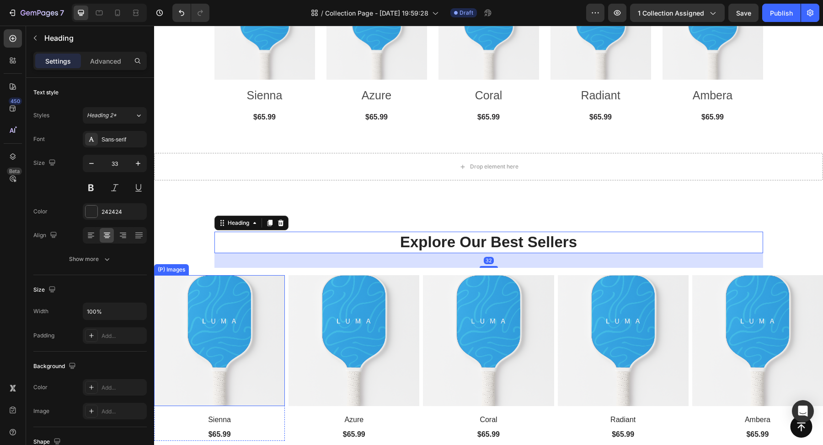
click at [178, 268] on div "(P) Images" at bounding box center [171, 269] width 31 height 8
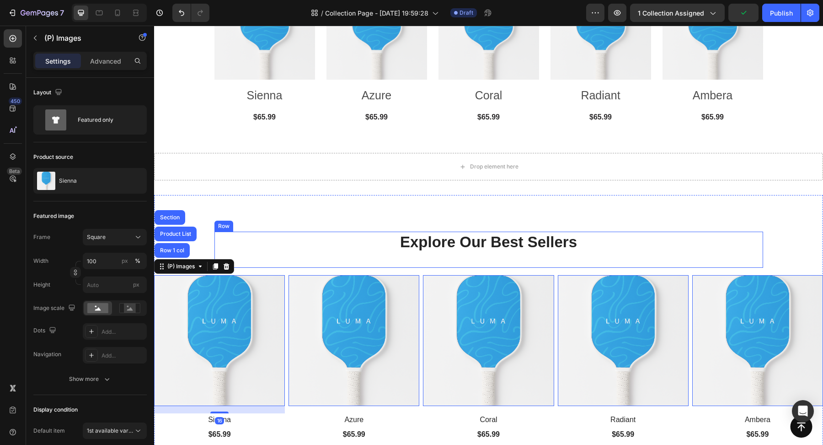
click at [256, 241] on p "Explore Our Best Sellers" at bounding box center [488, 242] width 547 height 20
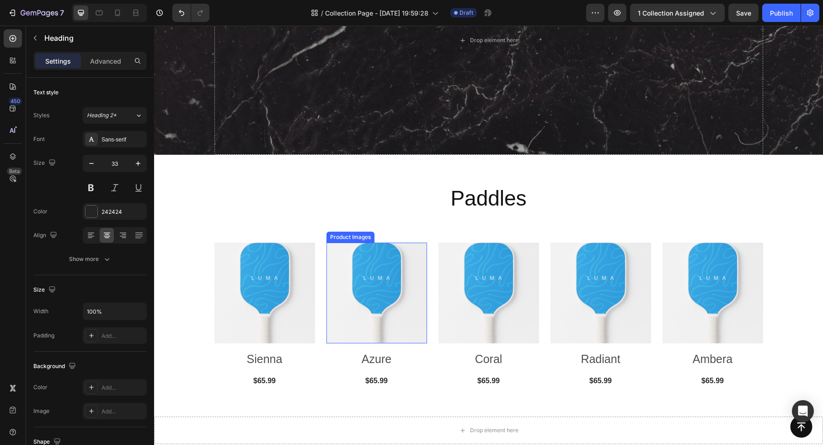
scroll to position [186, 0]
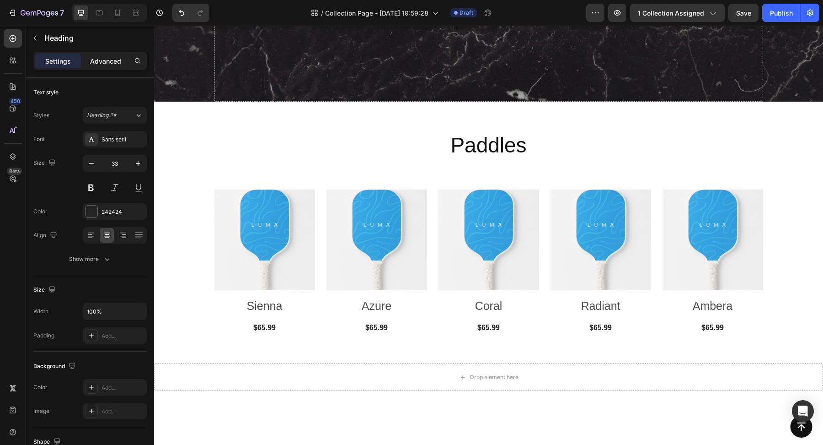
click at [98, 57] on p "Advanced" at bounding box center [105, 61] width 31 height 10
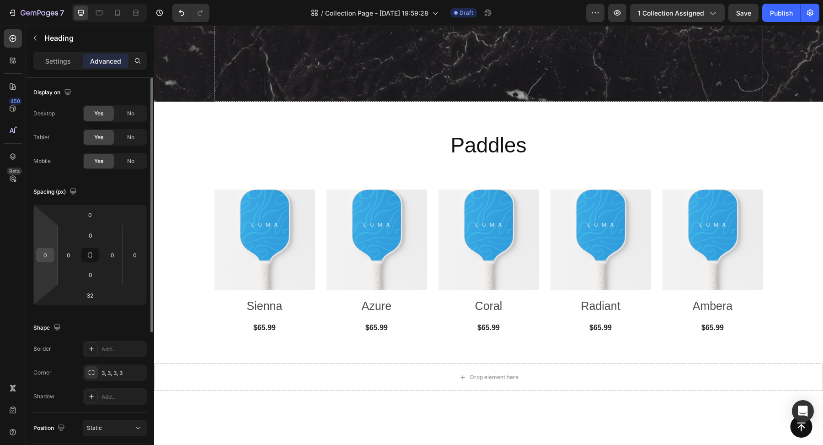
click at [46, 259] on input "0" at bounding box center [45, 255] width 14 height 14
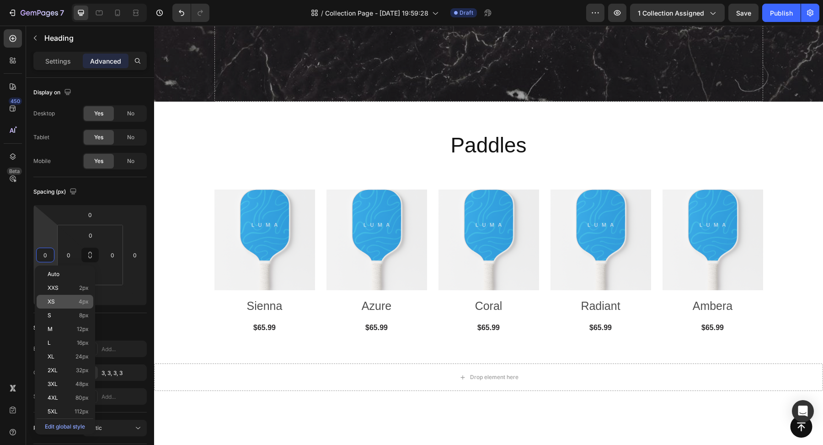
click at [59, 307] on div "XS 4px" at bounding box center [65, 302] width 57 height 14
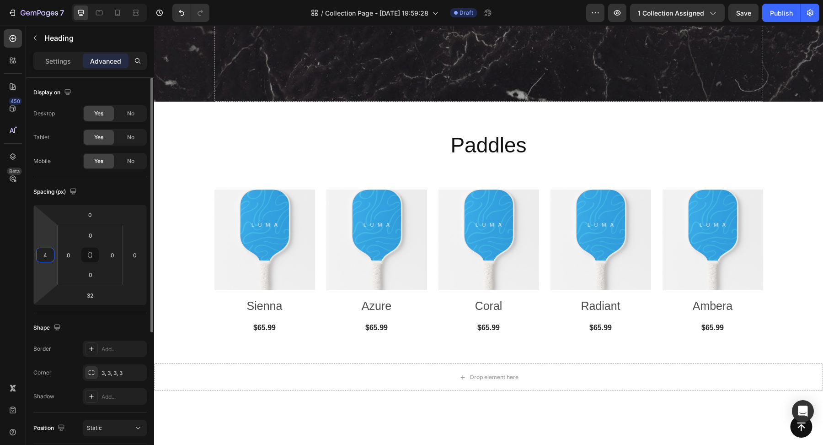
click at [45, 255] on input "4" at bounding box center [45, 255] width 14 height 14
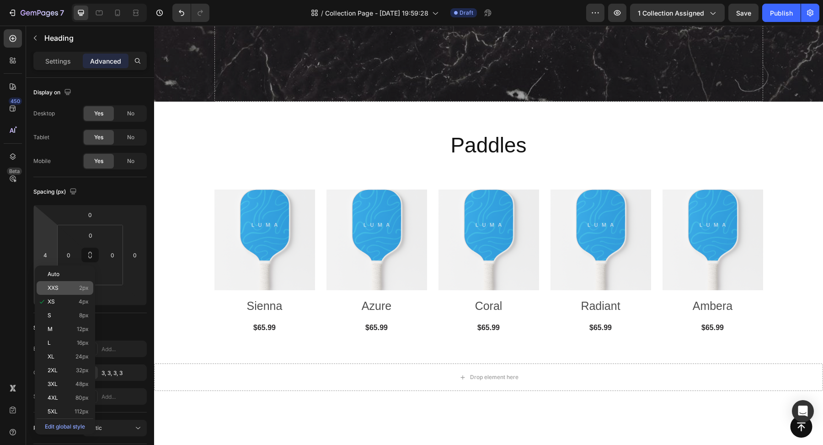
click at [62, 286] on p "XXS 2px" at bounding box center [68, 287] width 41 height 6
type input "2"
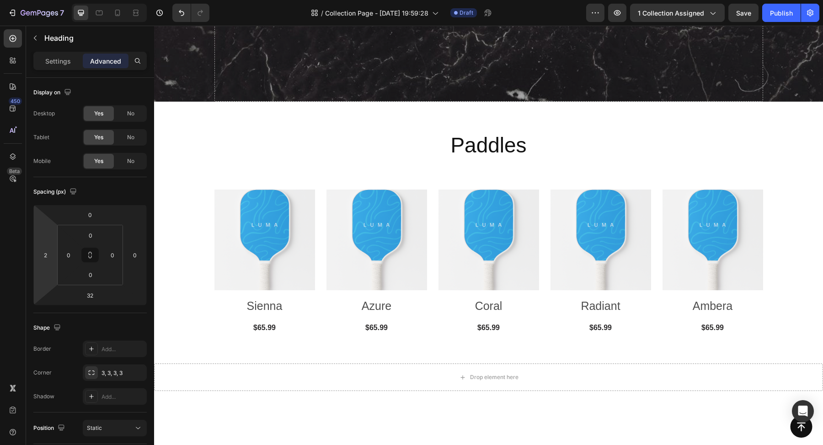
click at [44, 0] on html "7 Version history / Collection Page - Aug 26, 19:59:28 Draft Preview 1 collecti…" at bounding box center [411, 0] width 823 height 0
click at [49, 253] on input "2" at bounding box center [45, 255] width 14 height 14
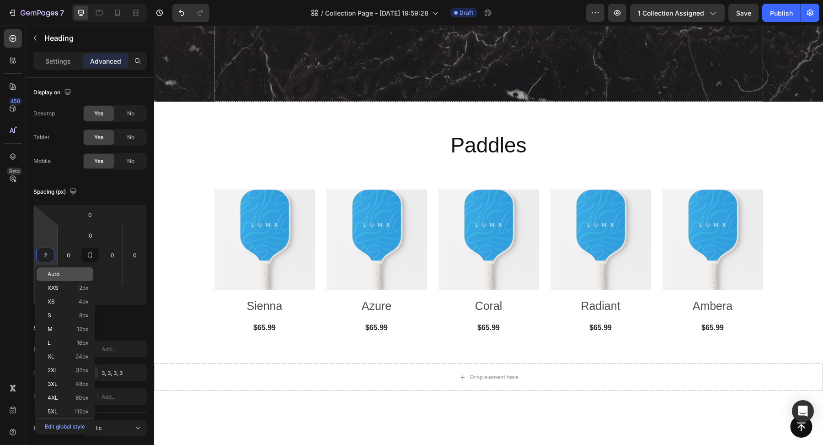
click at [57, 274] on span "Auto" at bounding box center [54, 274] width 12 height 6
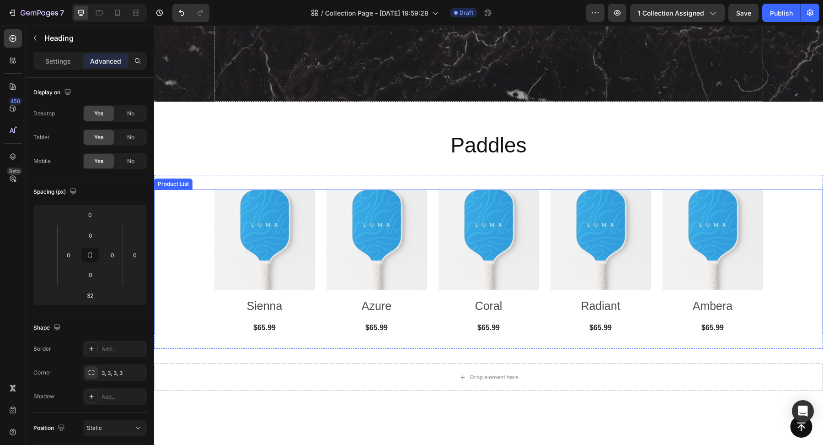
click at [191, 263] on div "Product Images Sienna Product Title $65.99 (P) Price (P) Price Row Row Product …" at bounding box center [488, 261] width 669 height 145
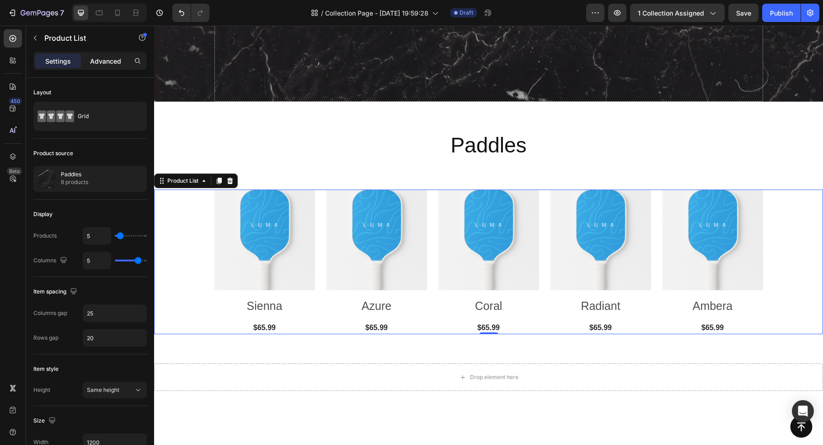
click at [98, 56] on p "Advanced" at bounding box center [105, 61] width 31 height 10
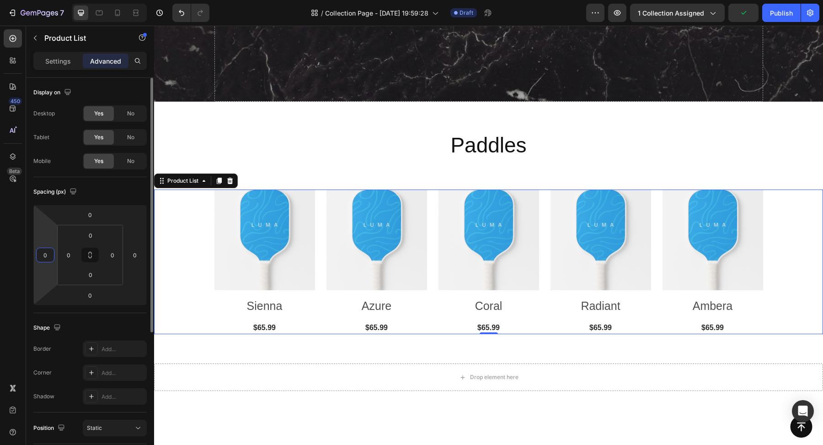
click at [49, 252] on input "0" at bounding box center [45, 255] width 14 height 14
click at [49, 0] on html "7 Version history / Collection Page - Aug 26, 19:59:28 Draft Preview 1 collecti…" at bounding box center [411, 0] width 823 height 0
click at [47, 255] on input "0" at bounding box center [45, 255] width 14 height 14
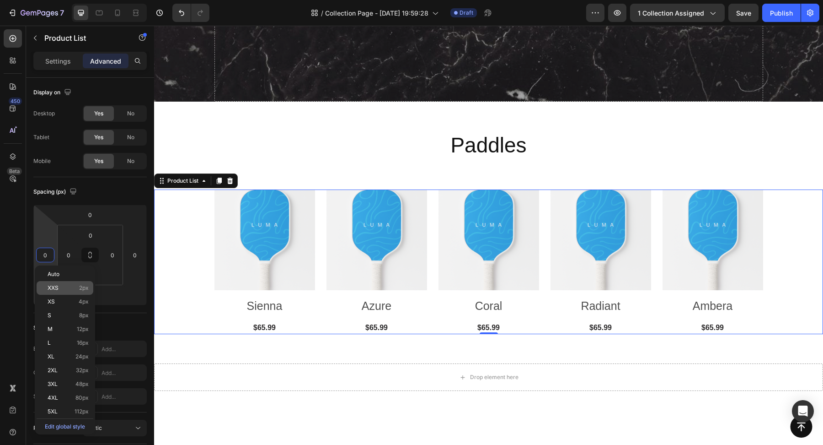
click at [59, 284] on p "XXS 2px" at bounding box center [68, 287] width 41 height 6
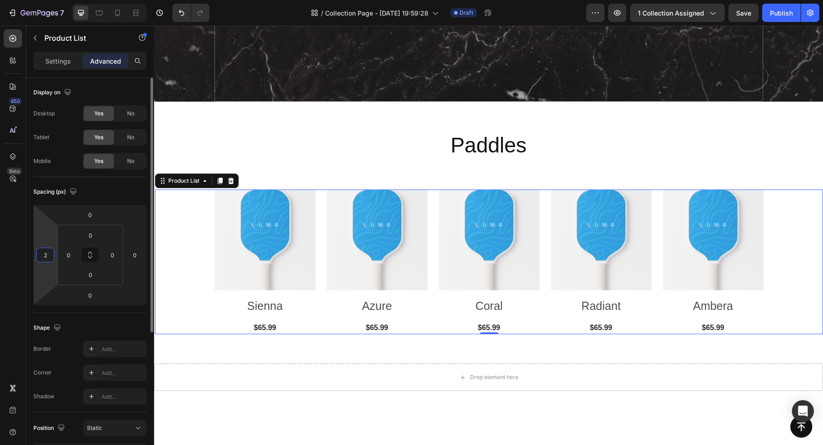
click at [46, 256] on input "2" at bounding box center [45, 255] width 14 height 14
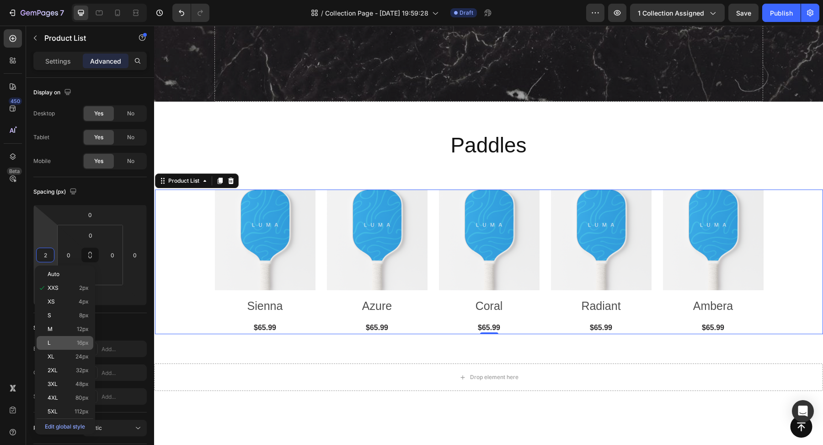
click at [64, 346] on div "L 16px" at bounding box center [65, 343] width 57 height 14
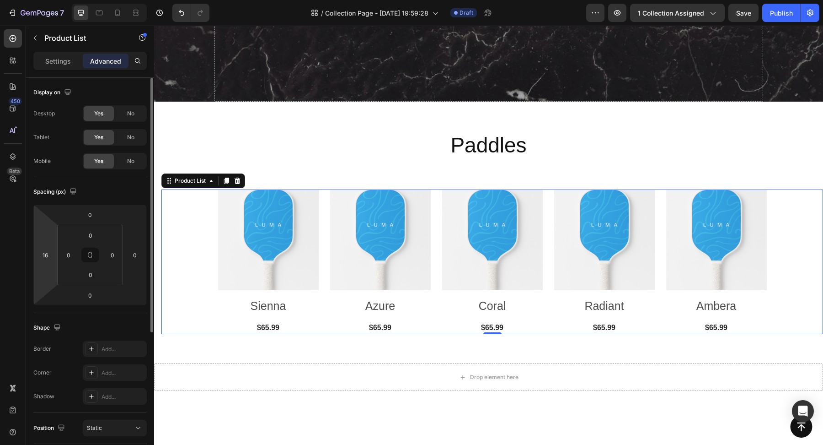
click at [53, 0] on html "7 Version history / Collection Page - Aug 26, 19:59:28 Draft Preview 1 collecti…" at bounding box center [411, 0] width 823 height 0
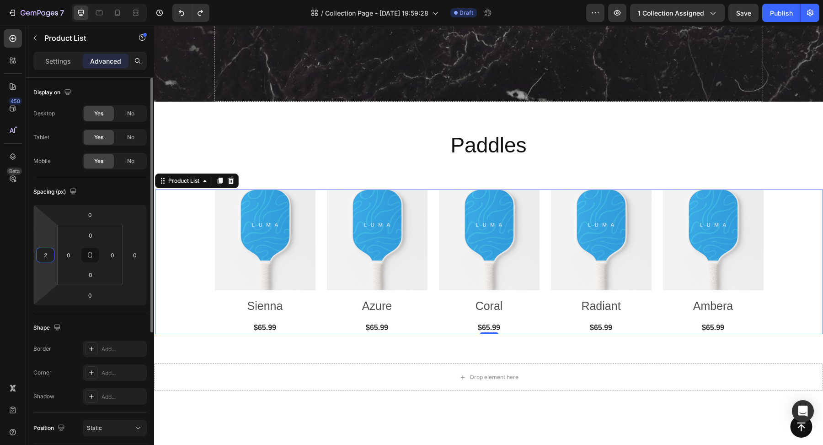
type input "0"
click at [217, 299] on h2 "Sienna" at bounding box center [265, 305] width 101 height 17
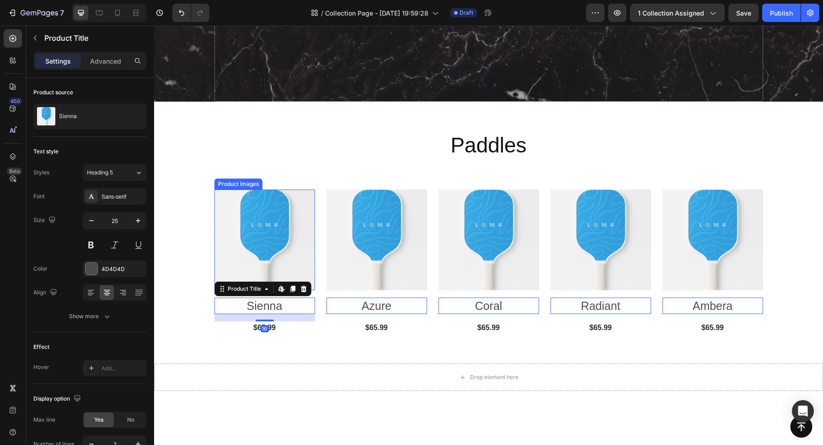
click at [215, 252] on img at bounding box center [265, 239] width 101 height 101
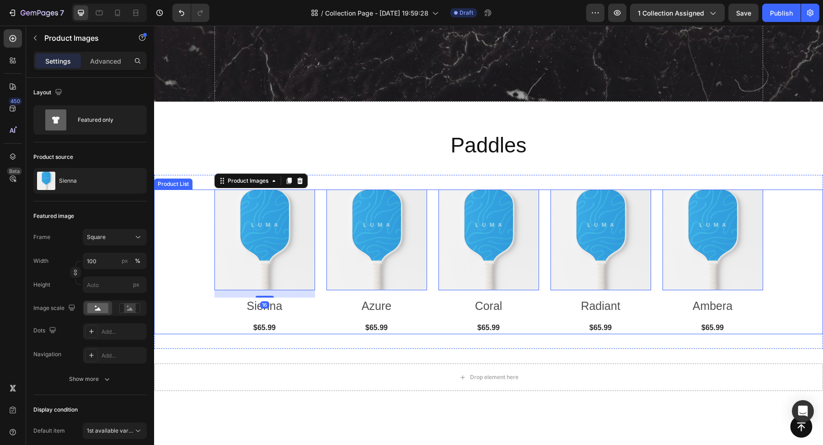
click at [193, 252] on div "Product Images 16 Sienna Product Title $65.99 (P) Price (P) Price Row Row Produ…" at bounding box center [488, 261] width 669 height 145
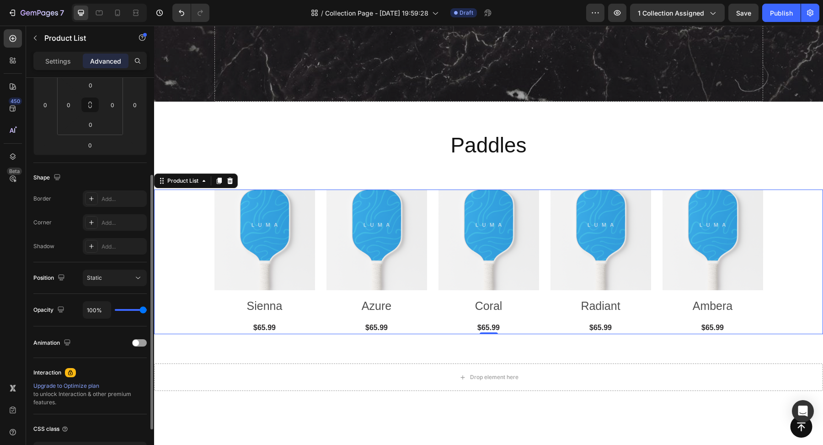
scroll to position [0, 0]
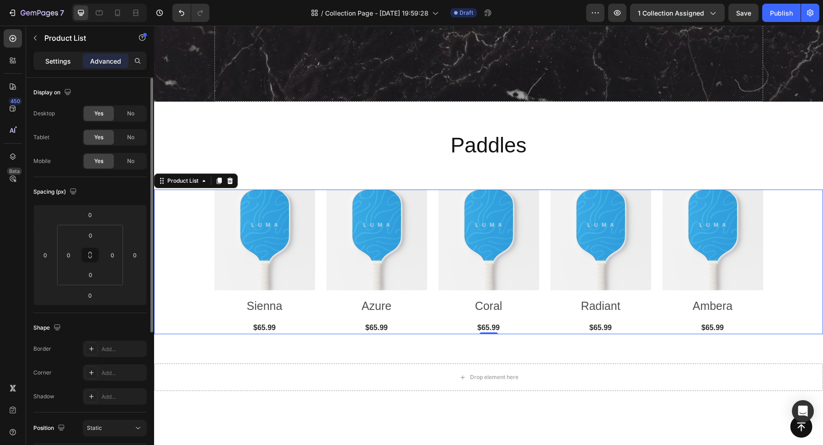
click at [61, 59] on p "Settings" at bounding box center [58, 61] width 26 height 10
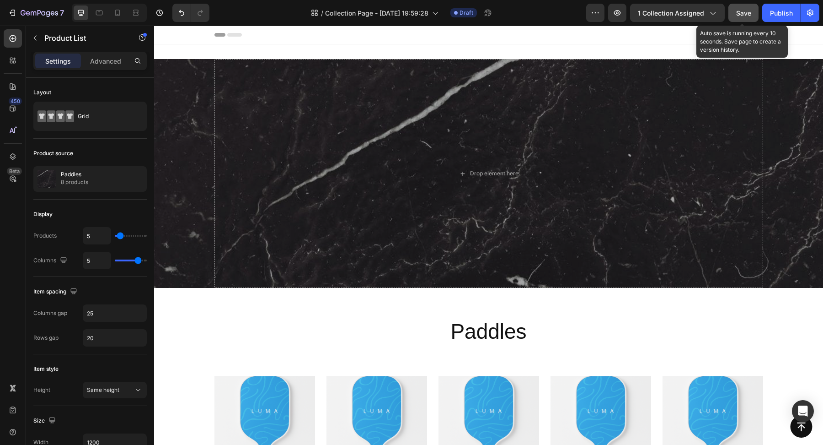
click at [745, 13] on span "Save" at bounding box center [743, 13] width 15 height 8
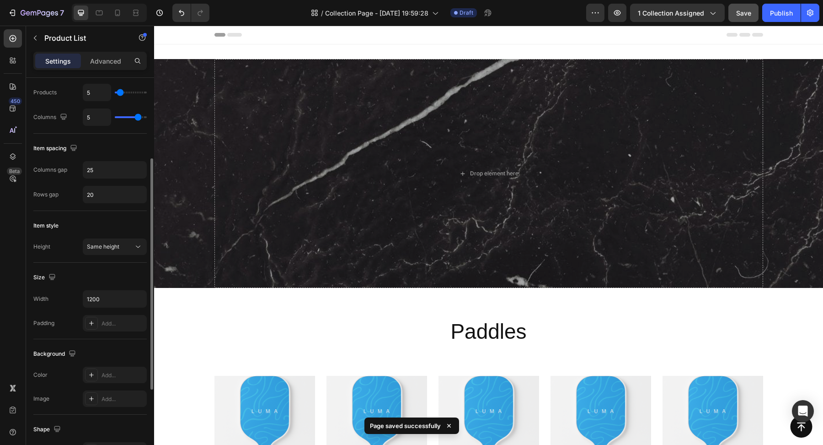
scroll to position [144, 0]
click at [108, 293] on input "1200" at bounding box center [114, 298] width 63 height 16
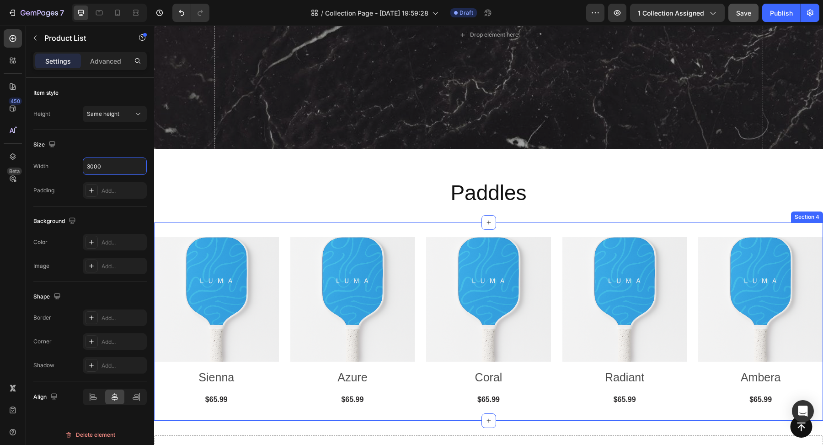
scroll to position [140, 0]
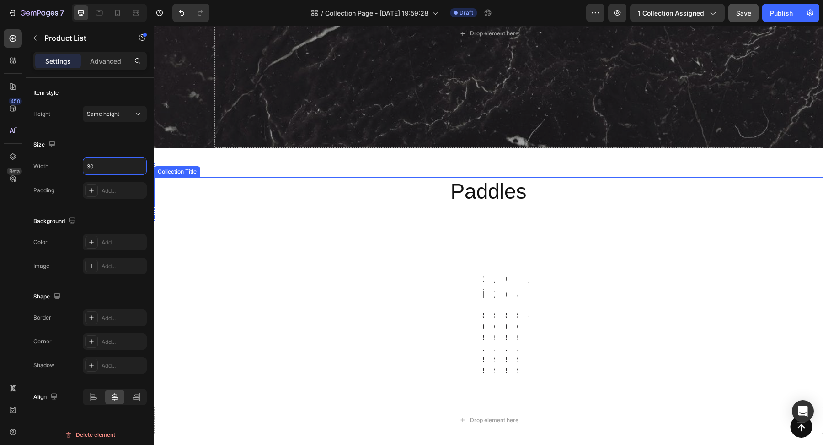
type input "3"
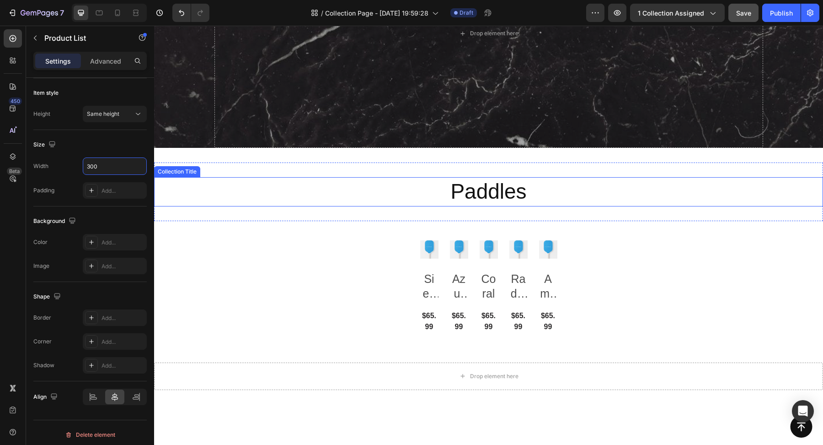
type input "3000"
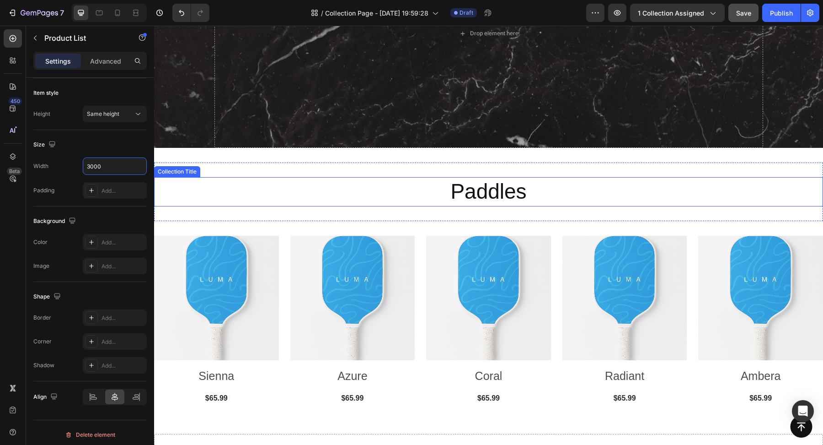
click at [224, 182] on h2 "Paddles" at bounding box center [488, 191] width 669 height 29
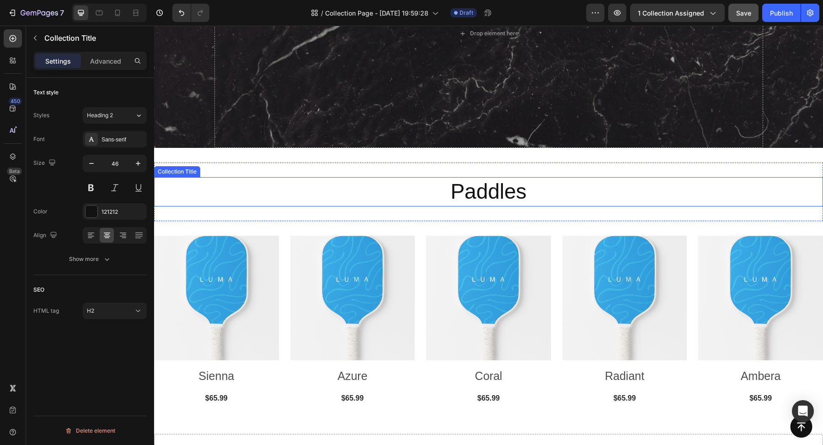
scroll to position [0, 0]
click at [277, 238] on img at bounding box center [216, 298] width 125 height 125
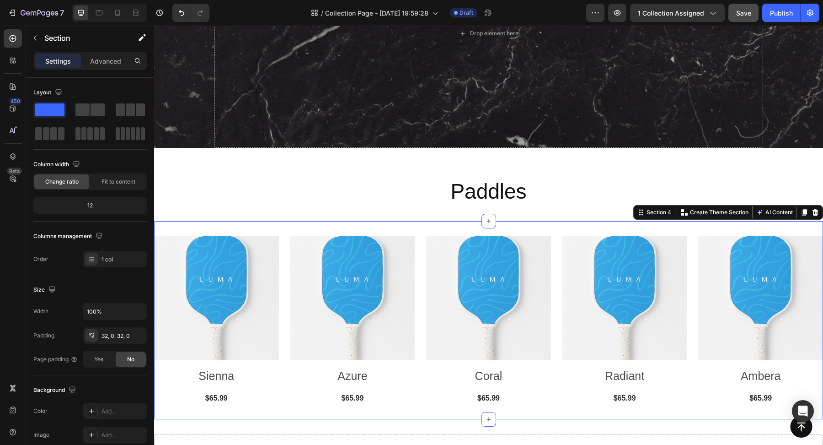
click at [267, 224] on div "Product Images Sienna Product Title $65.99 (P) Price (P) Price Row Row Product …" at bounding box center [488, 320] width 669 height 198
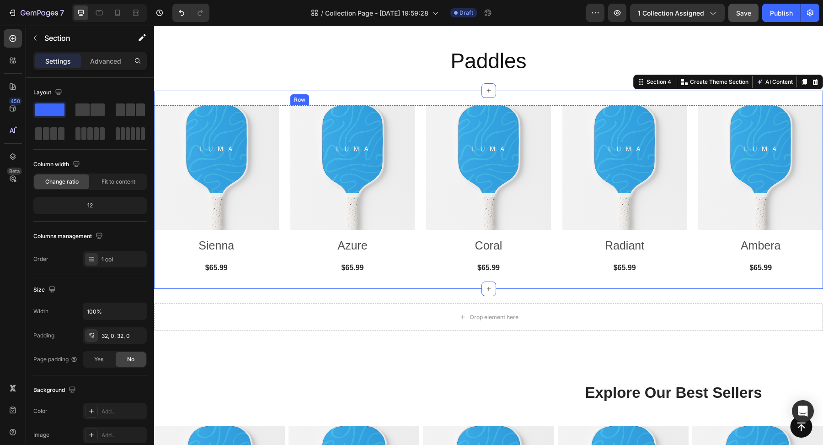
scroll to position [303, 0]
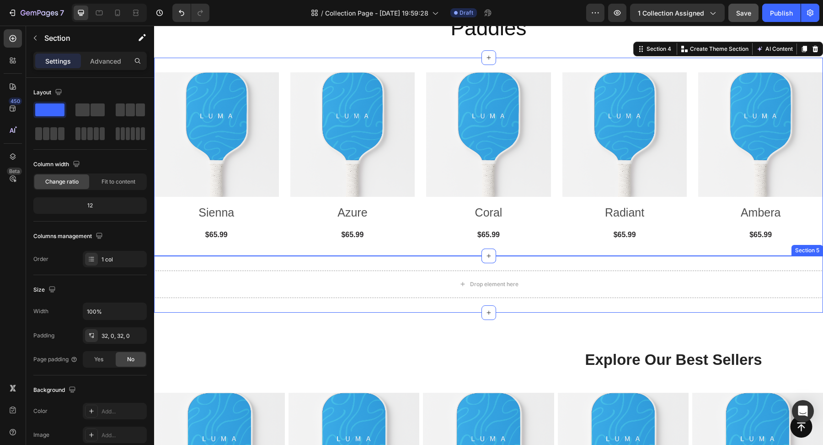
click at [335, 306] on div "Drop element here Section 5" at bounding box center [488, 284] width 669 height 57
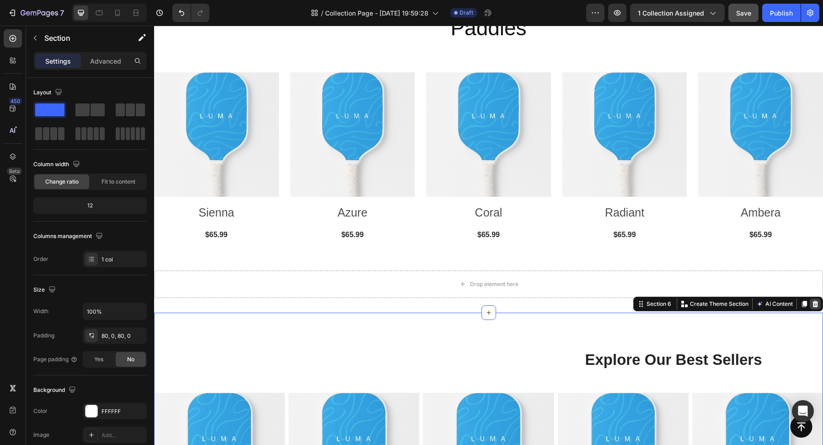
click at [817, 304] on icon at bounding box center [816, 303] width 6 height 6
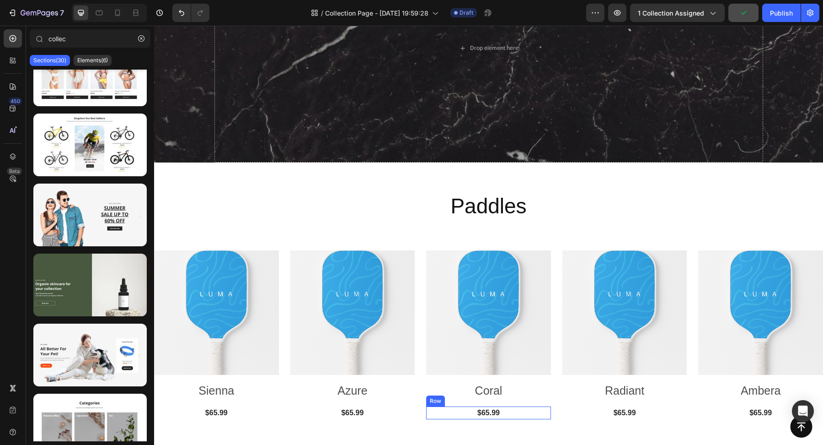
scroll to position [0, 0]
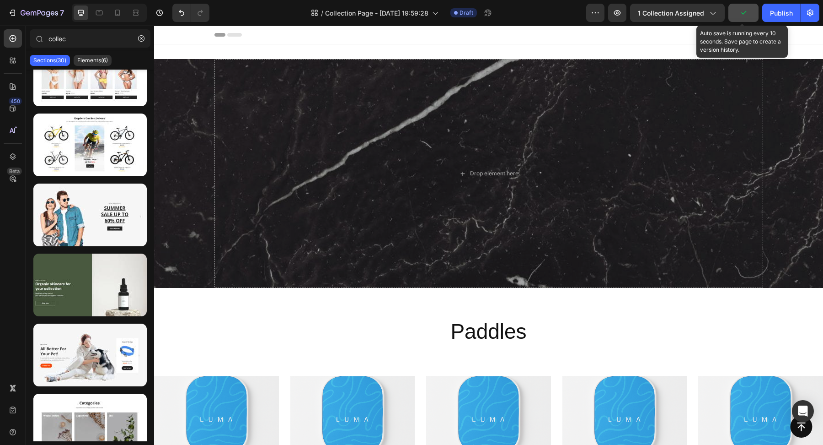
click at [747, 14] on icon "button" at bounding box center [743, 12] width 9 height 9
click at [745, 13] on icon "button" at bounding box center [743, 13] width 5 height 4
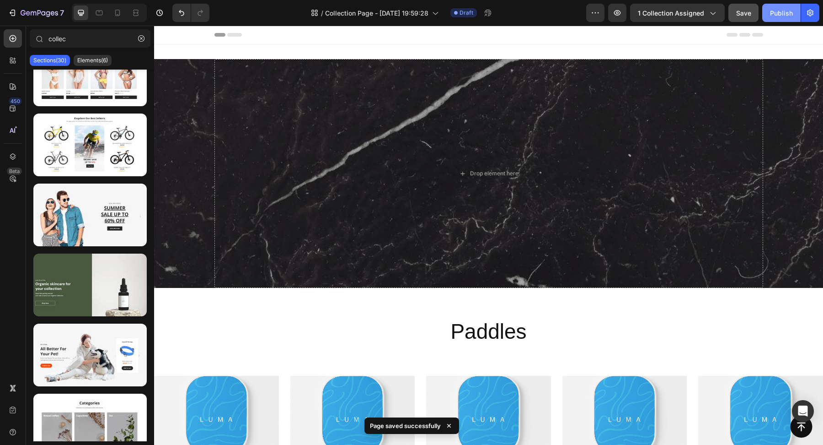
click at [778, 13] on div "Publish" at bounding box center [781, 13] width 23 height 10
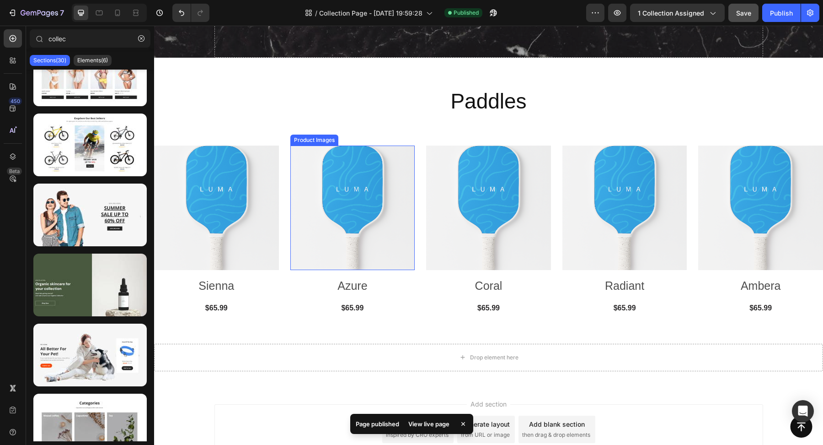
scroll to position [231, 0]
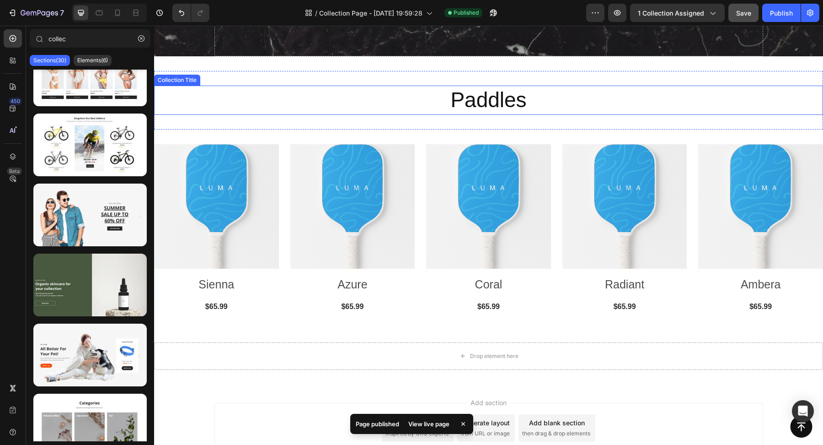
click at [470, 90] on h2 "Paddles" at bounding box center [488, 100] width 669 height 29
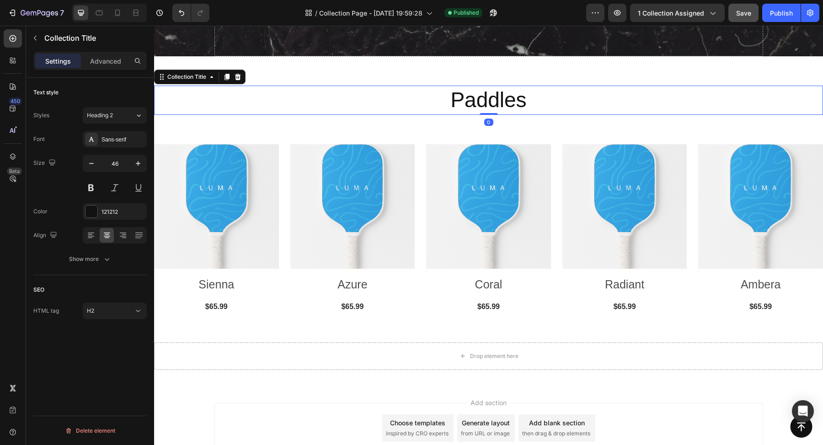
click at [510, 105] on h2 "Paddles" at bounding box center [488, 100] width 669 height 29
click at [509, 103] on h2 "Paddles" at bounding box center [488, 100] width 669 height 29
click at [32, 36] on icon "button" at bounding box center [35, 37] width 7 height 7
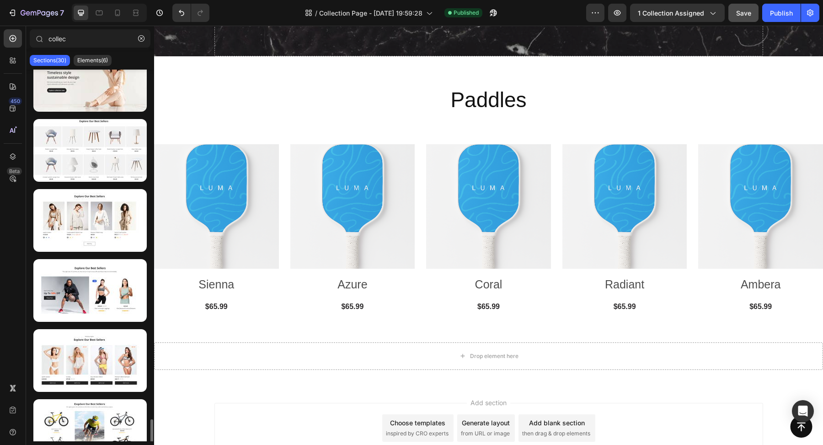
scroll to position [1359, 0]
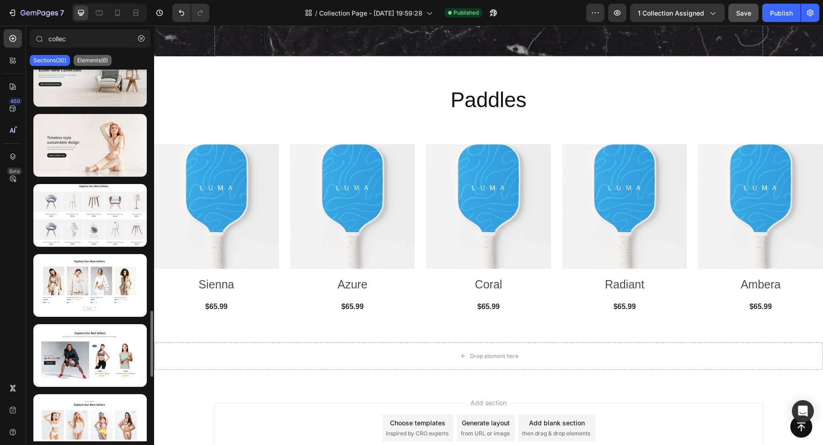
click at [90, 56] on div "Elements(6)" at bounding box center [93, 60] width 38 height 11
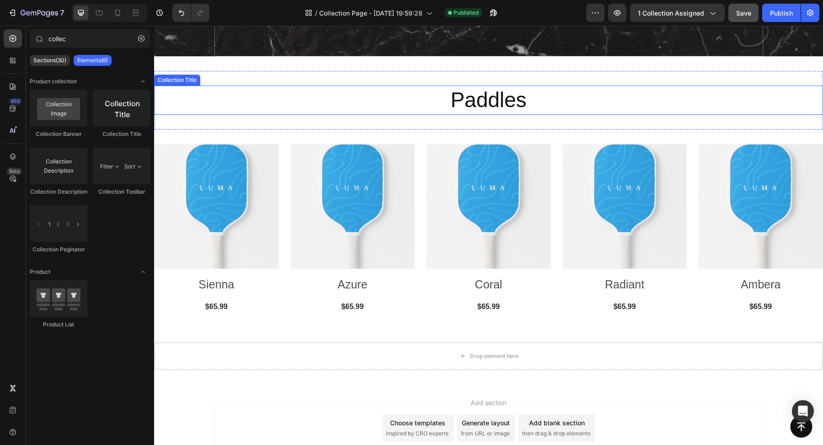
click at [504, 106] on h2 "Paddles" at bounding box center [488, 100] width 669 height 29
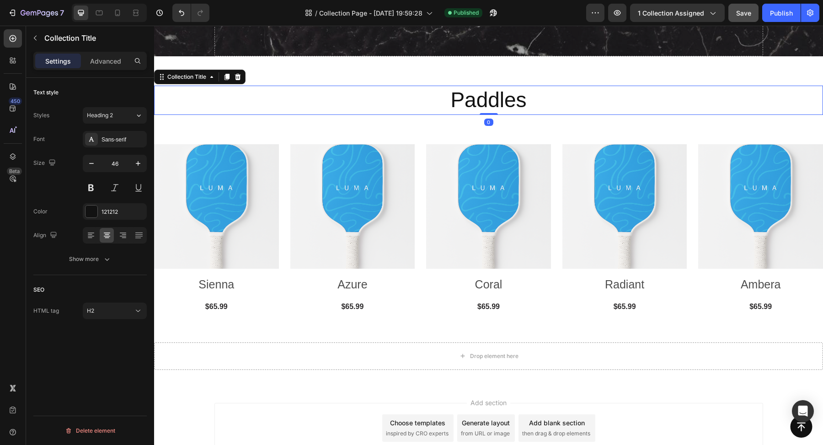
click at [504, 106] on h2 "Paddles" at bounding box center [488, 100] width 669 height 29
click at [494, 106] on h2 "Paddles" at bounding box center [488, 100] width 669 height 29
click at [485, 97] on h2 "Paddles" at bounding box center [488, 100] width 669 height 29
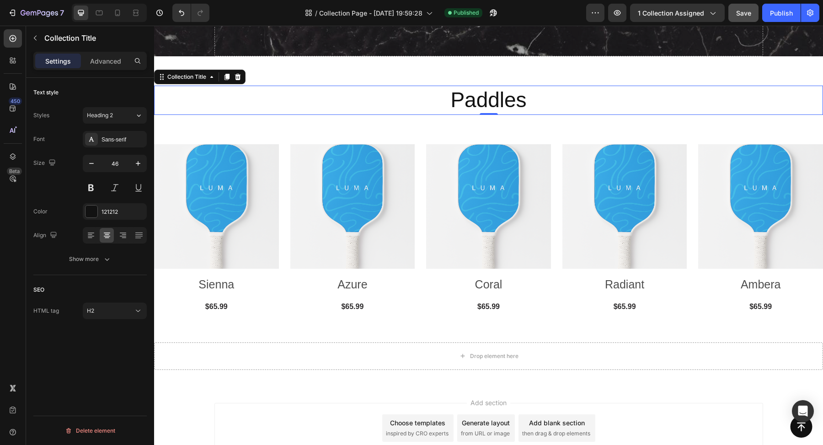
click at [97, 52] on div "Settings Advanced" at bounding box center [89, 61] width 113 height 18
click at [100, 62] on p "Advanced" at bounding box center [105, 61] width 31 height 10
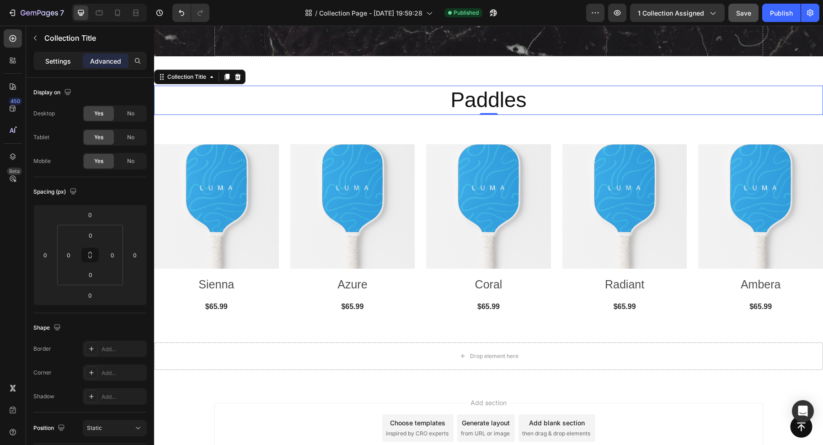
click at [63, 62] on p "Settings" at bounding box center [58, 61] width 26 height 10
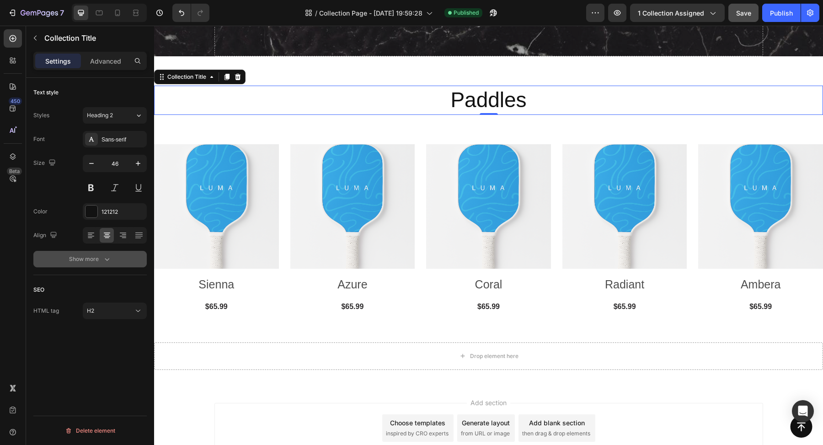
click at [81, 263] on button "Show more" at bounding box center [89, 259] width 113 height 16
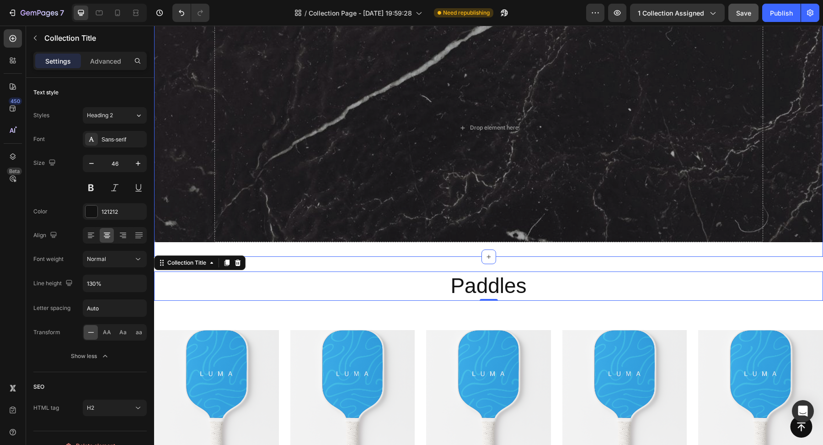
scroll to position [60, 0]
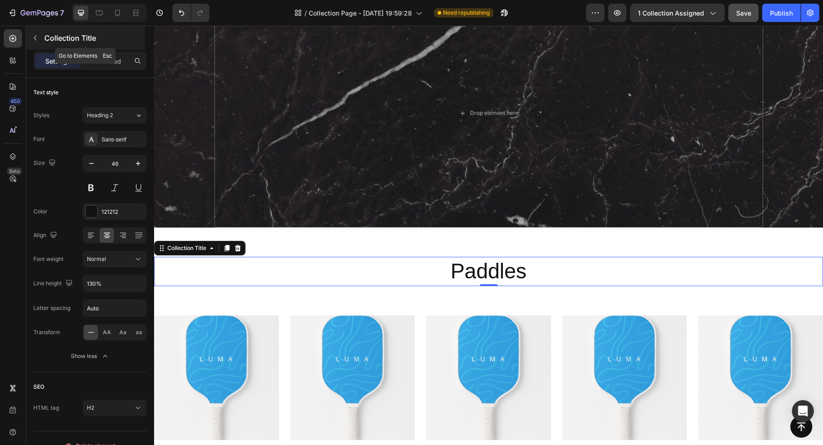
click at [33, 35] on icon "button" at bounding box center [35, 37] width 7 height 7
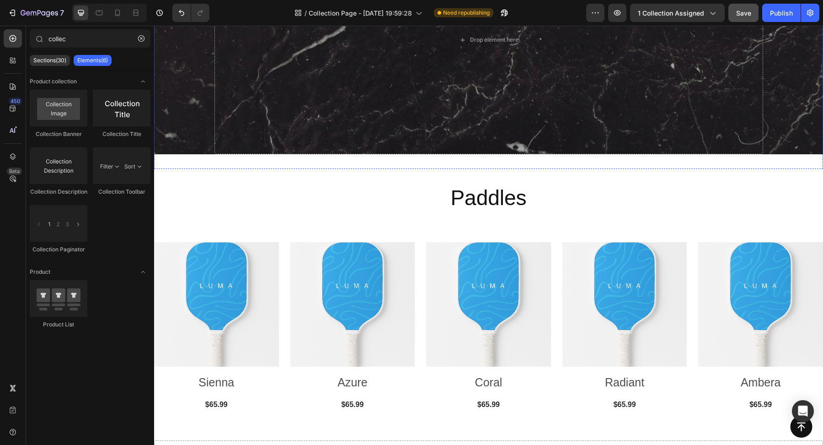
scroll to position [186, 0]
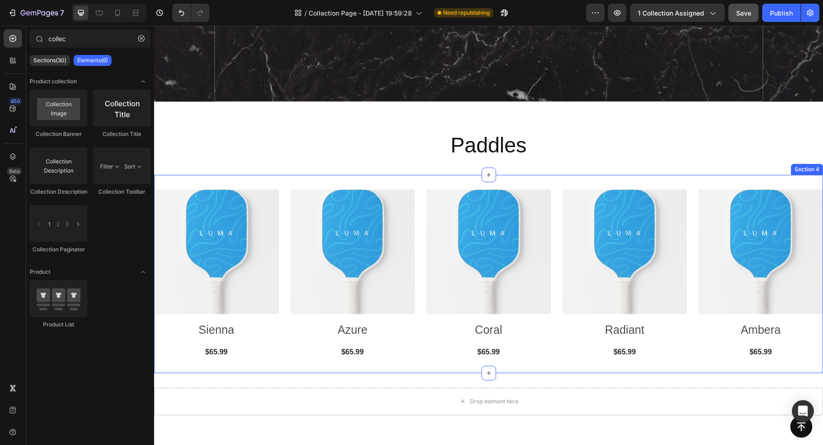
click at [289, 358] on div "Product Images Sienna Product Title $65.99 (P) Price (P) Price Row Row Product …" at bounding box center [488, 274] width 669 height 198
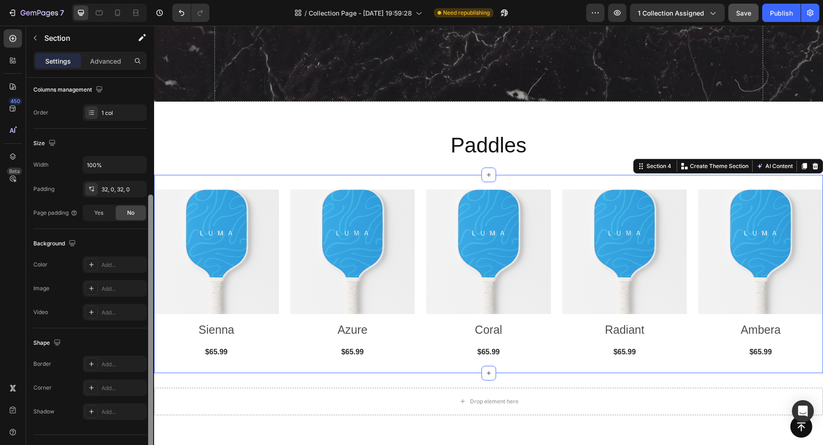
scroll to position [163, 0]
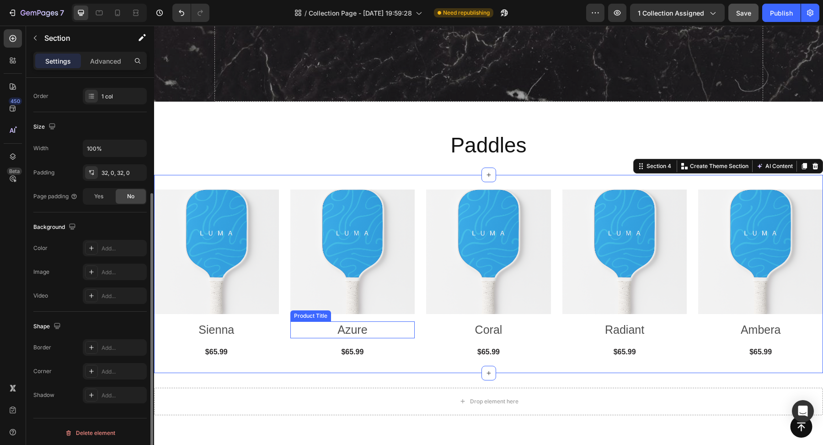
click at [279, 349] on div "$65.99 (P) Price (P) Price Row" at bounding box center [216, 351] width 125 height 13
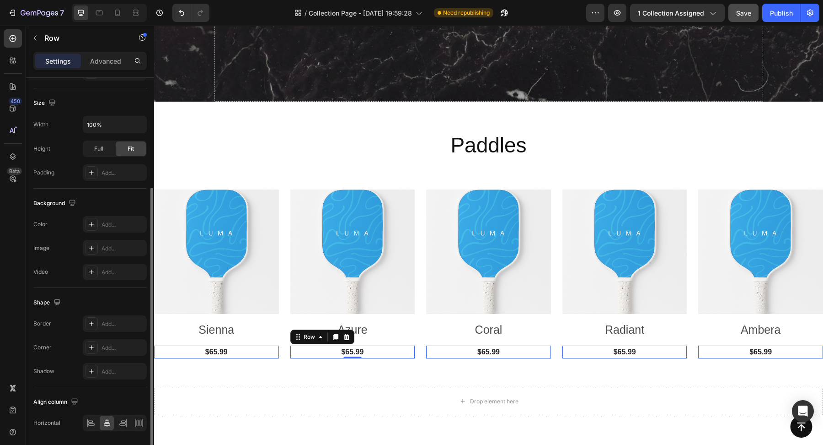
scroll to position [0, 0]
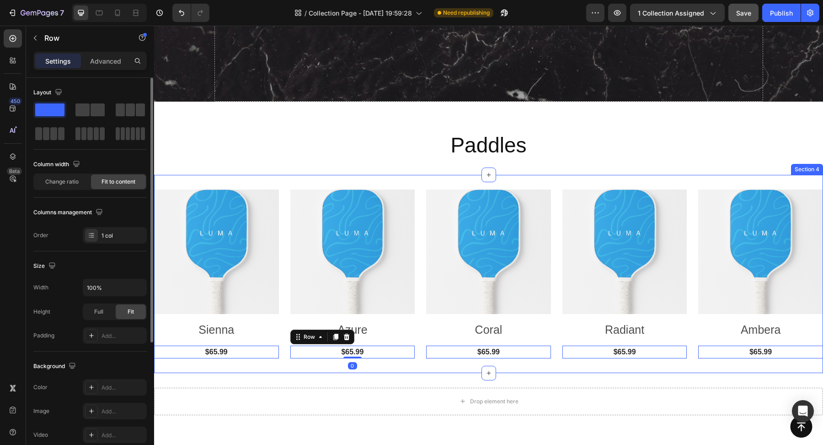
click at [270, 370] on div "Product Images Sienna Product Title $65.99 (P) Price (P) Price Row 0 Row Produc…" at bounding box center [488, 274] width 669 height 198
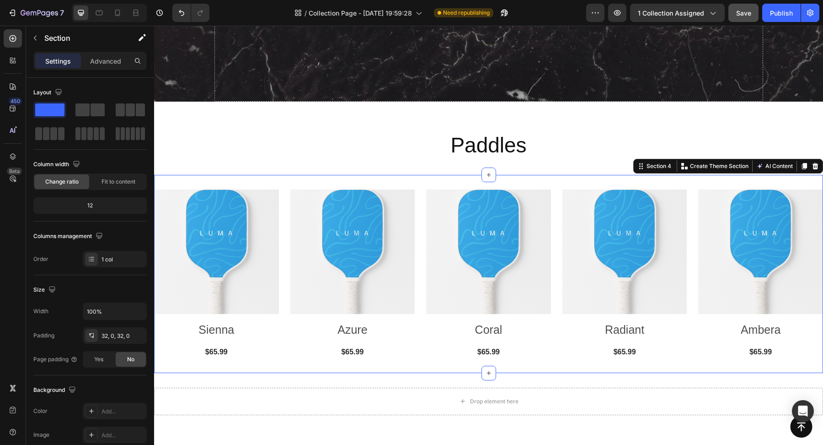
click at [237, 181] on div "Product Images Sienna Product Title $65.99 (P) Price (P) Price Row Row Product …" at bounding box center [488, 274] width 669 height 198
click at [41, 41] on button "button" at bounding box center [35, 38] width 15 height 15
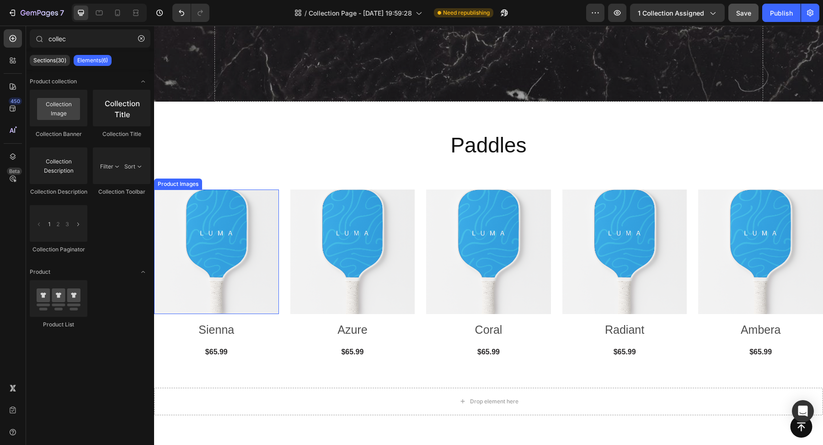
click at [276, 238] on img at bounding box center [216, 251] width 125 height 125
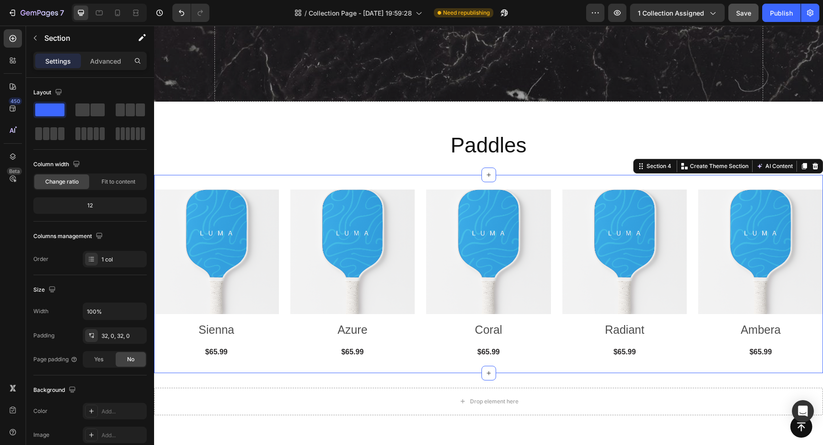
click at [281, 371] on div "Product Images Sienna Product Title $65.99 (P) Price (P) Price Row Row Product …" at bounding box center [488, 274] width 669 height 198
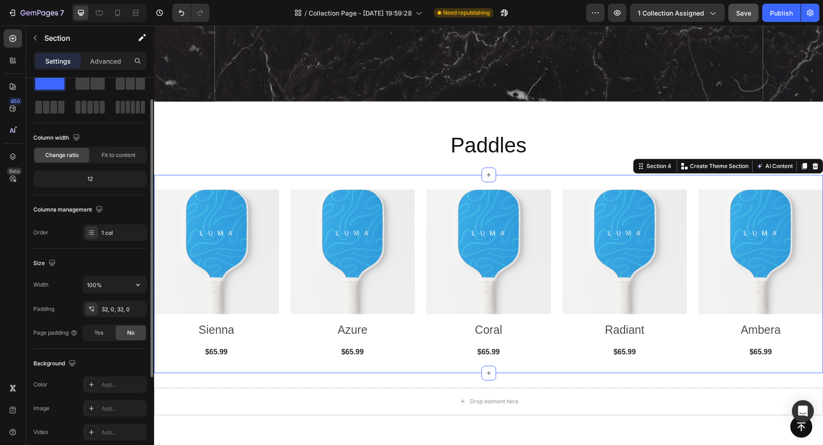
scroll to position [28, 0]
click at [113, 154] on span "Fit to content" at bounding box center [119, 153] width 34 height 8
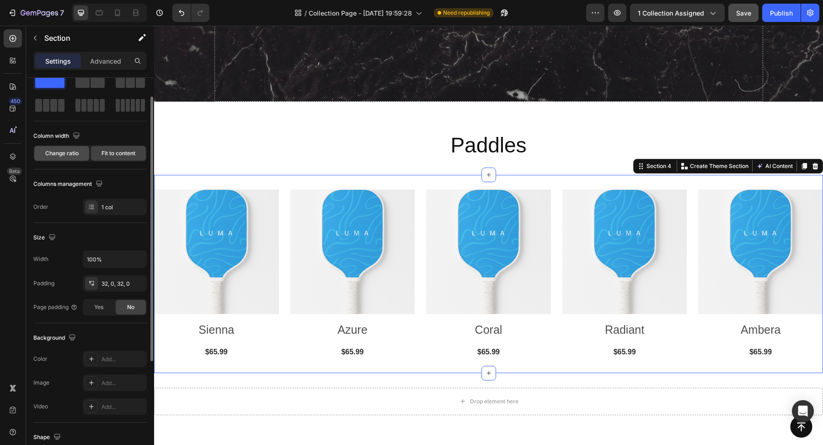
click at [74, 153] on span "Change ratio" at bounding box center [61, 153] width 33 height 8
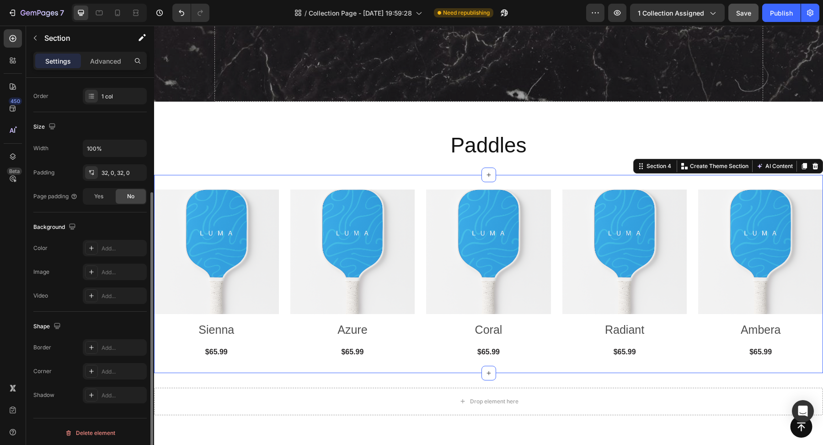
scroll to position [0, 0]
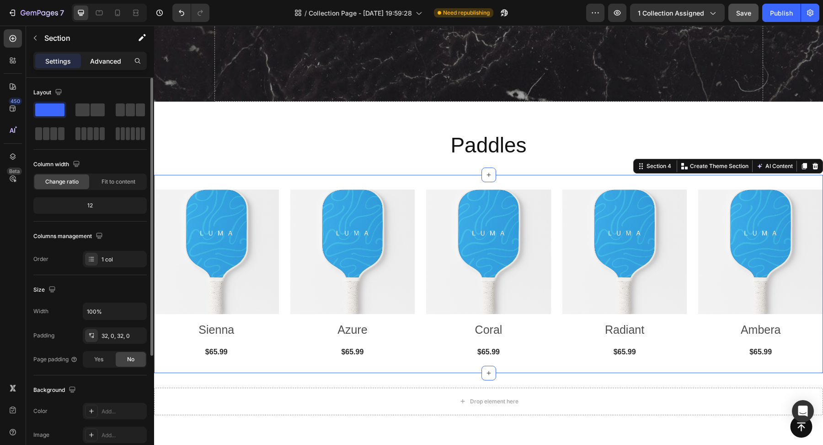
click at [101, 64] on p "Advanced" at bounding box center [105, 61] width 31 height 10
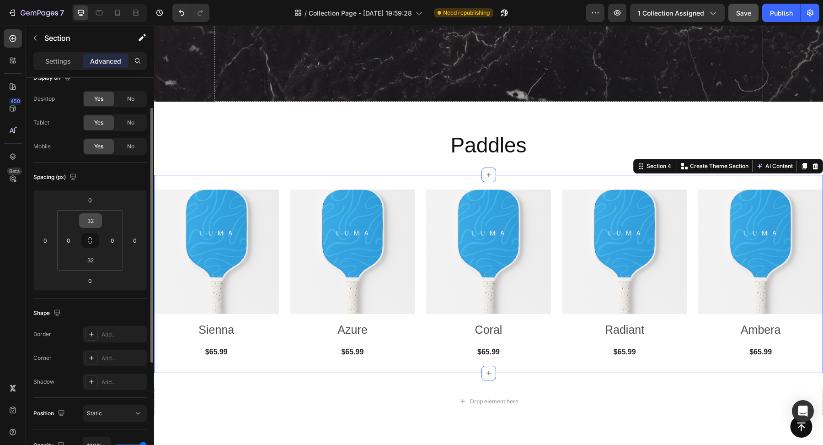
scroll to position [38, 0]
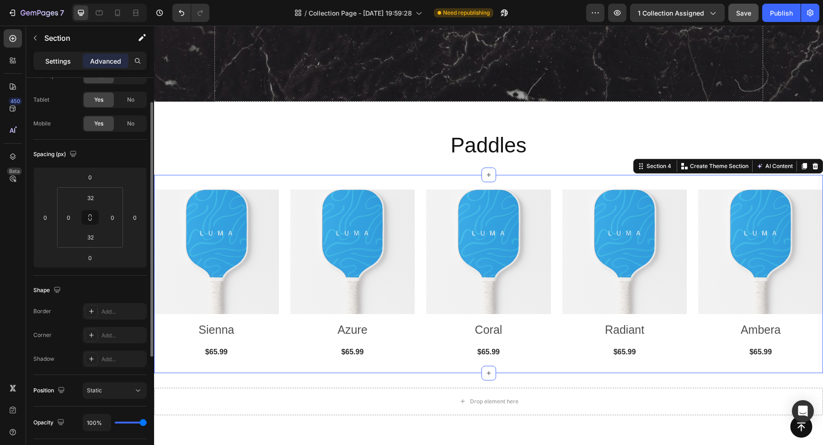
click at [61, 60] on p "Settings" at bounding box center [58, 61] width 26 height 10
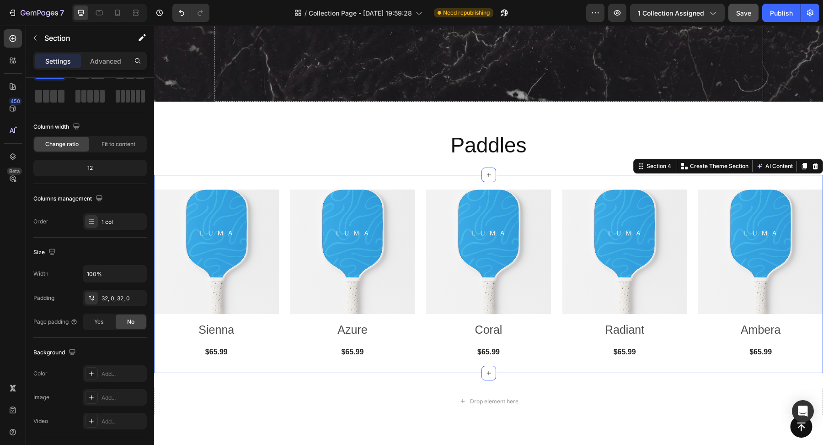
click at [247, 184] on div "Product Images Sienna Product Title $65.99 (P) Price (P) Price Row Row Product …" at bounding box center [488, 274] width 669 height 198
click at [229, 191] on img at bounding box center [216, 251] width 125 height 125
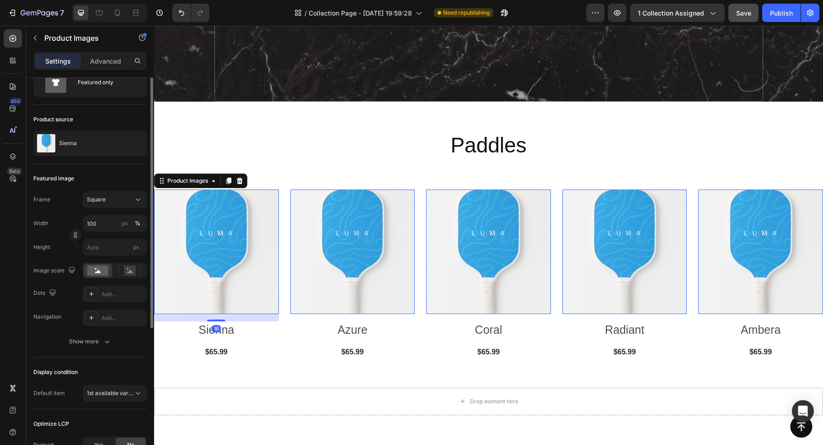
scroll to position [0, 0]
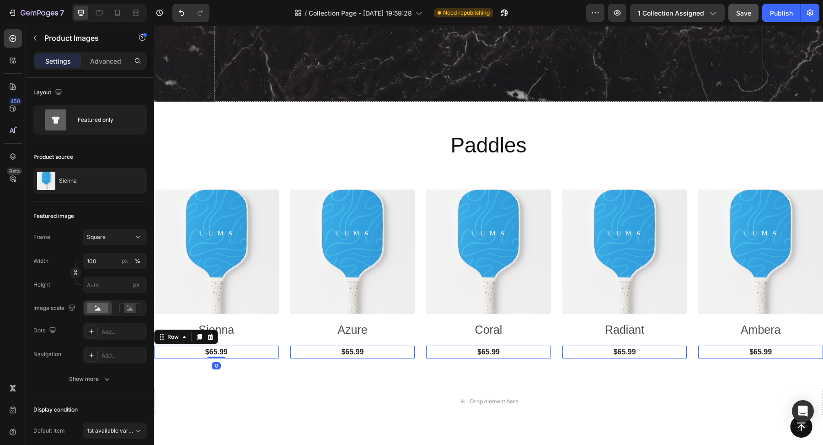
click at [274, 349] on div "$65.99 (P) Price (P) Price Row 0" at bounding box center [216, 351] width 125 height 13
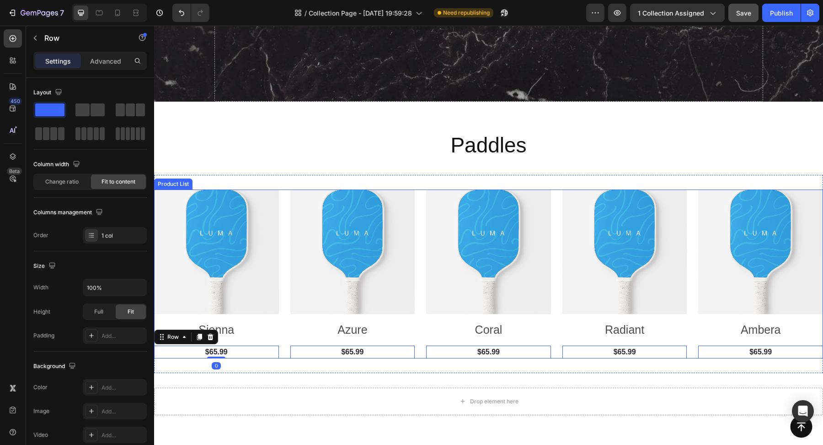
click at [287, 341] on div "Product Images Sienna Product Title $65.99 (P) Price (P) Price Row 0 Row Produc…" at bounding box center [488, 273] width 669 height 169
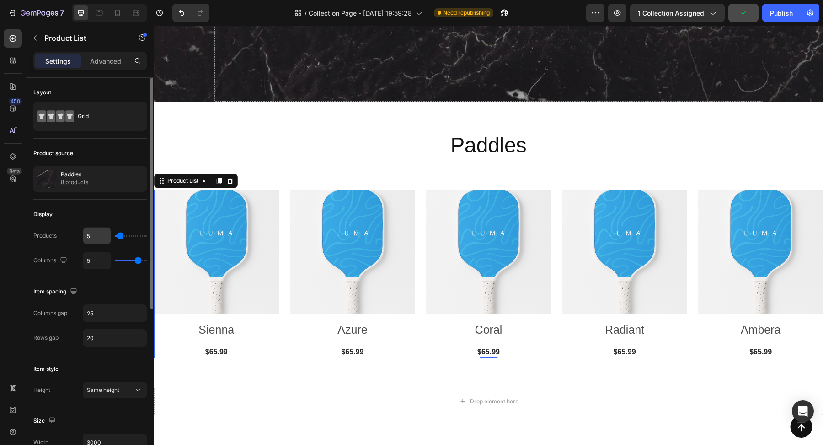
click at [100, 238] on input "5" at bounding box center [96, 235] width 27 height 16
click at [99, 262] on input "5" at bounding box center [96, 260] width 27 height 16
type input "8"
type input "6"
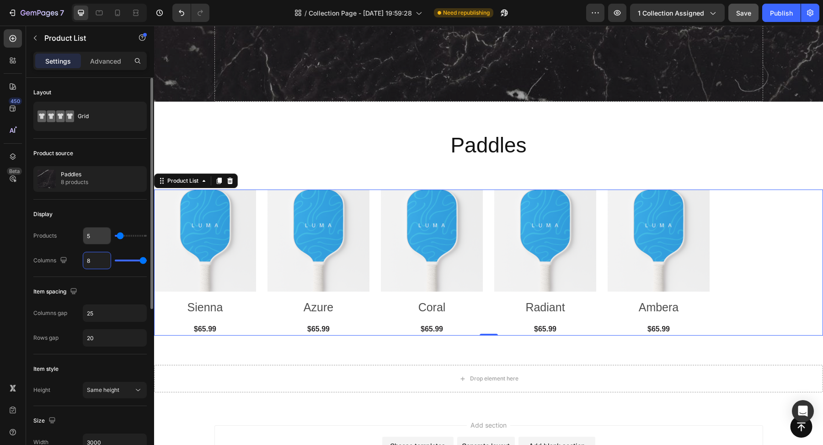
click at [96, 236] on input "5" at bounding box center [96, 235] width 27 height 16
type input "6"
type input "2"
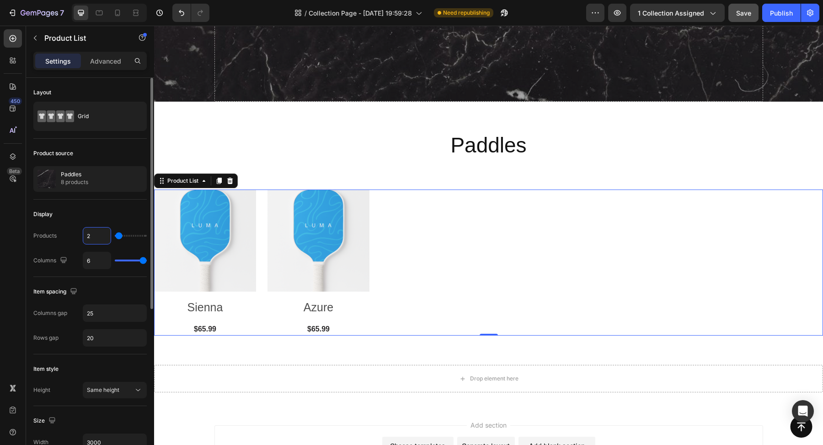
type input "23"
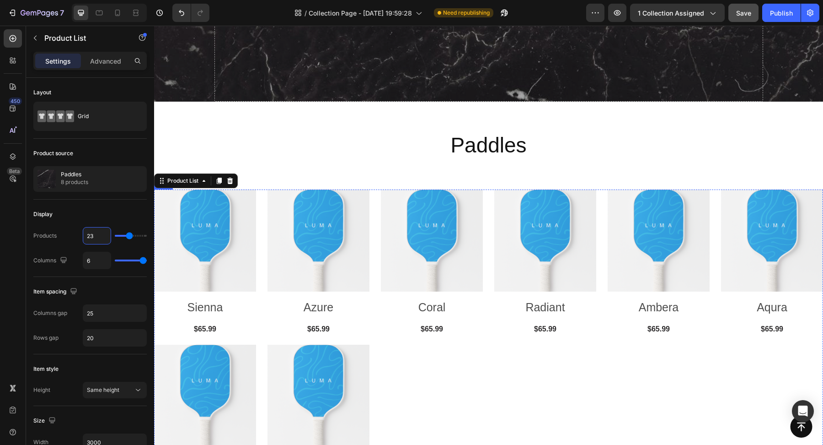
scroll to position [208, 0]
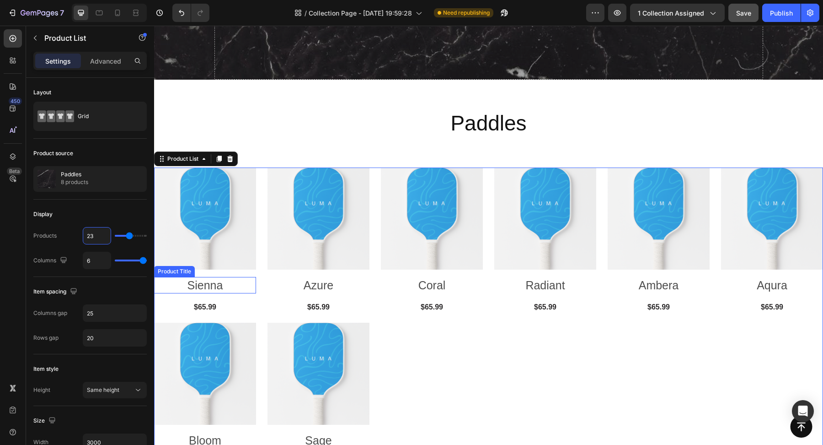
type input "2"
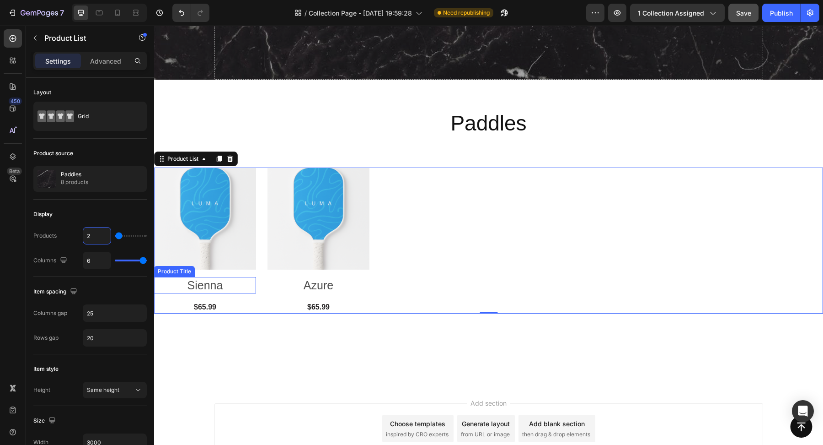
type input "1"
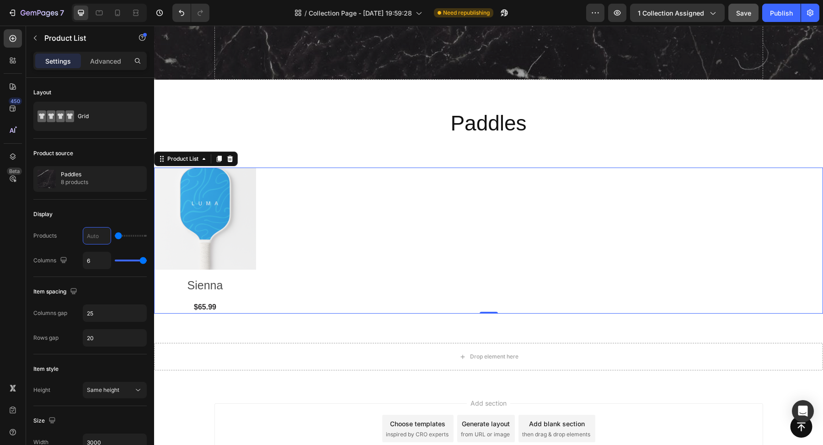
type input "4"
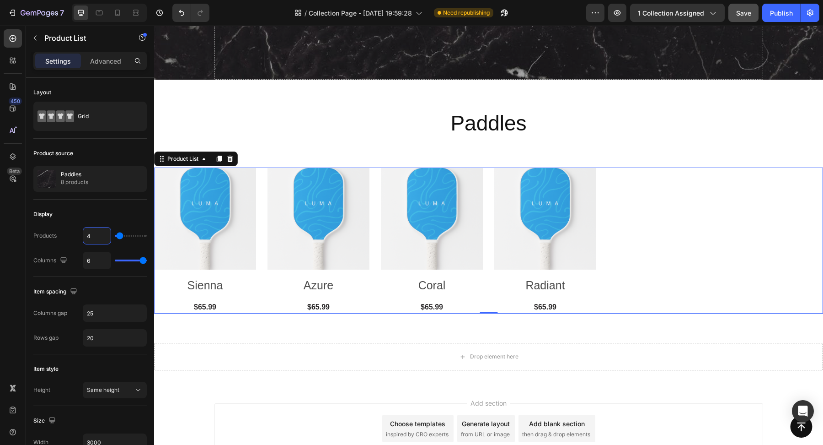
type input "43"
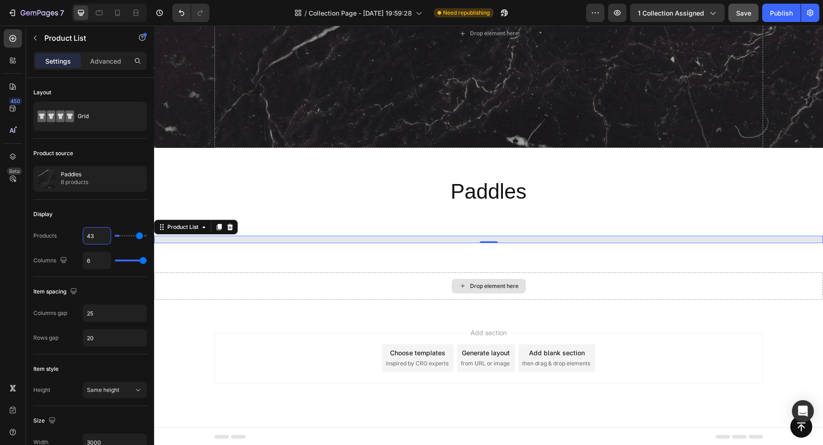
type input "4"
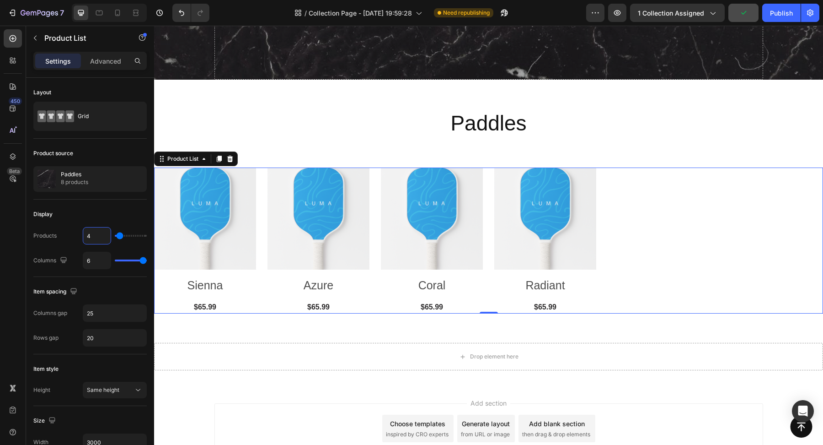
type input "1"
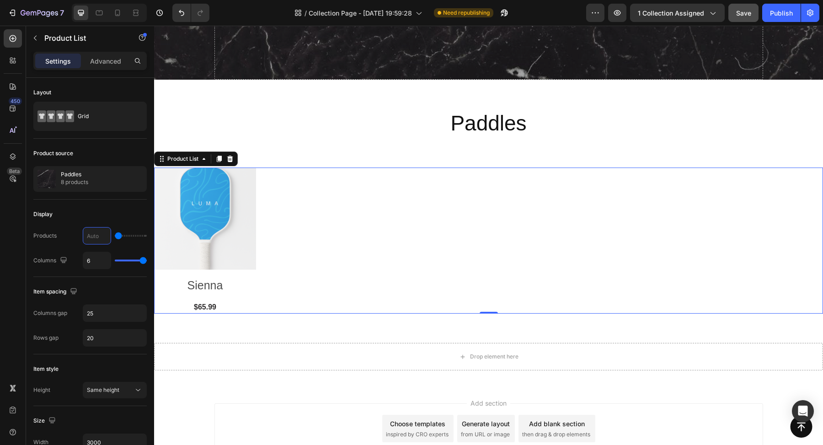
type input "5"
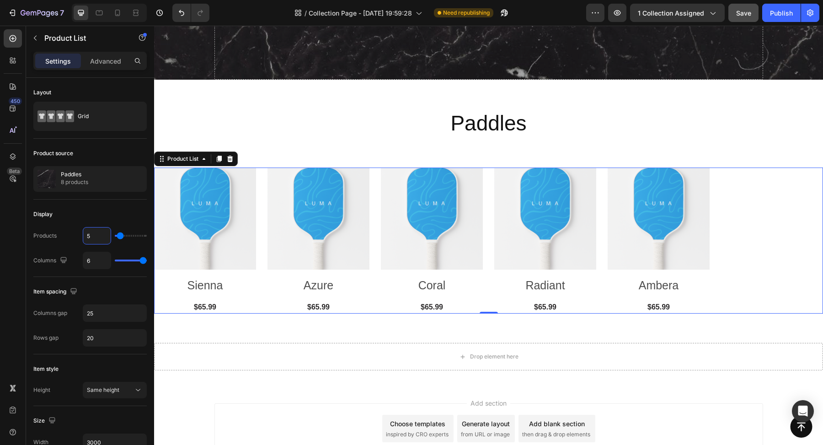
type input "1"
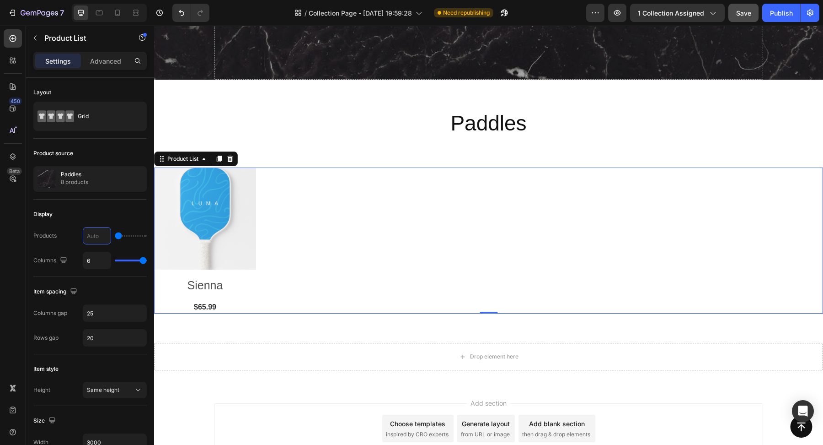
type input "8"
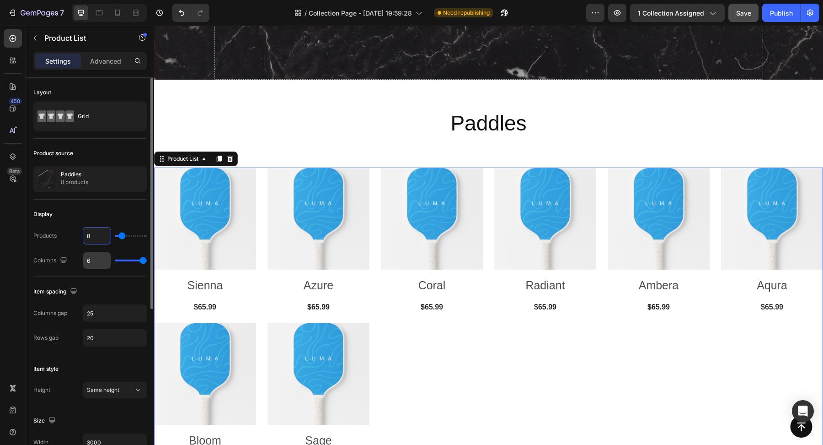
type input "8"
click at [97, 258] on input "6" at bounding box center [96, 260] width 27 height 16
type input "1"
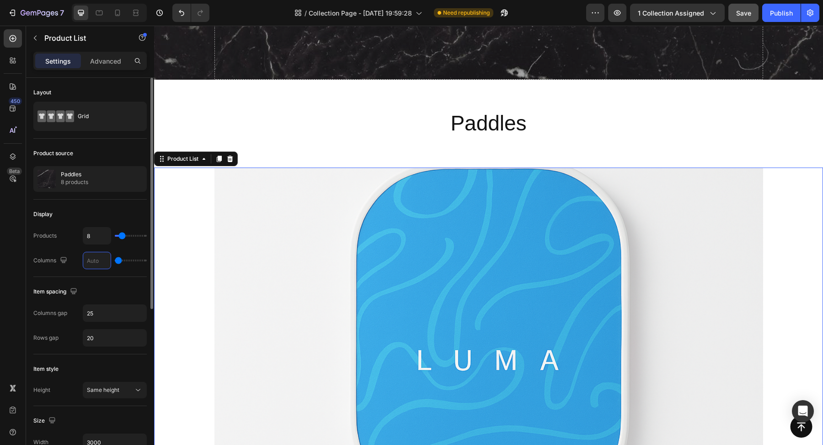
type input "8"
type input "6"
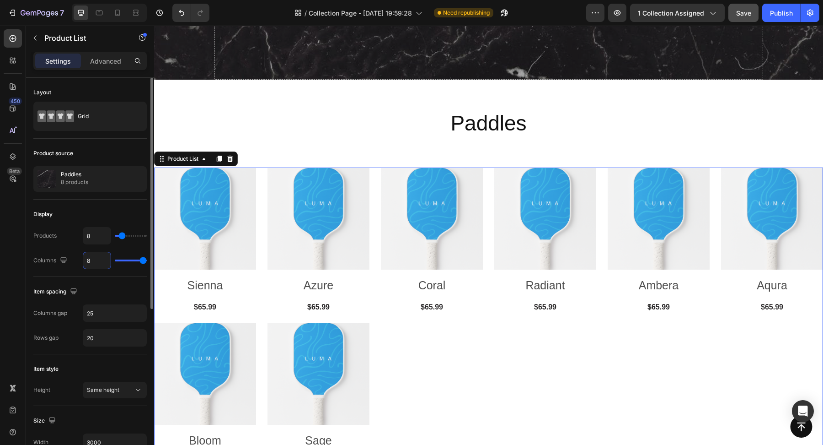
type input "1"
type input "2"
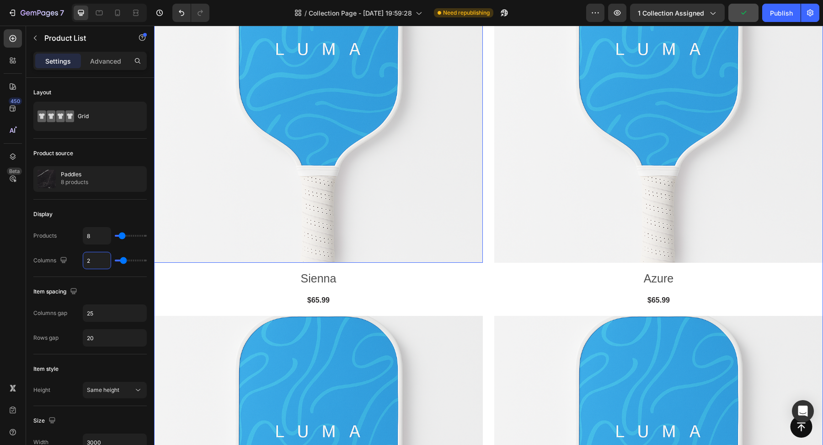
scroll to position [421, 0]
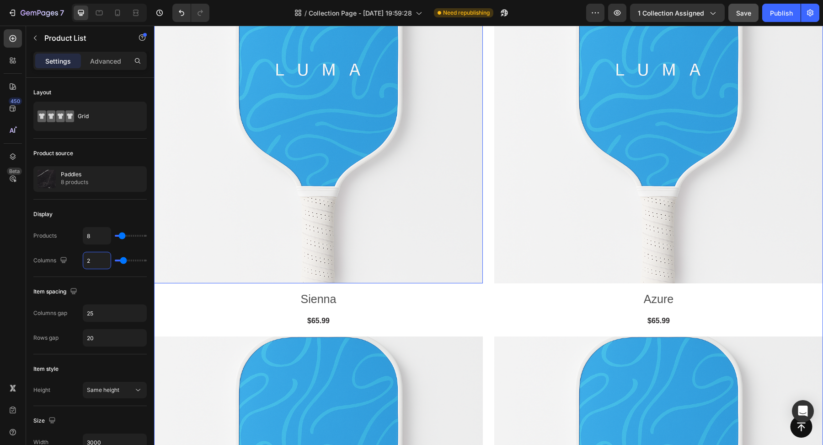
type input "1"
type input "4"
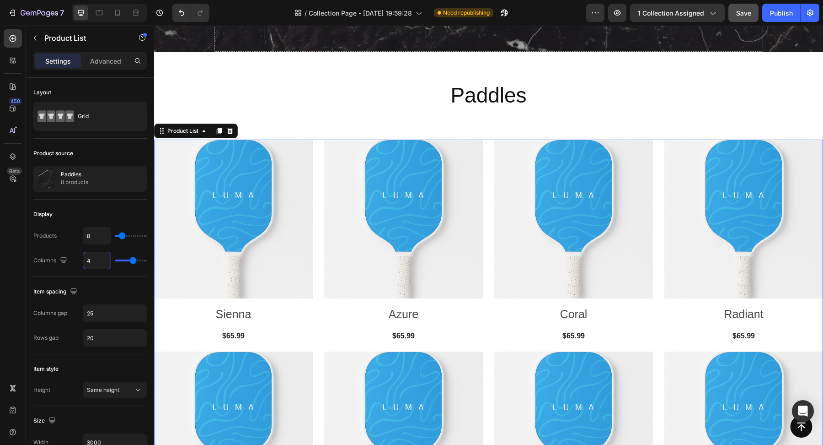
scroll to position [238, 0]
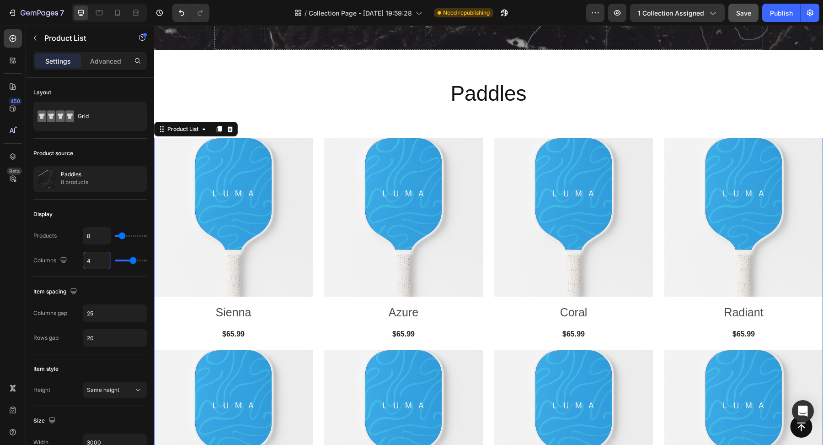
type input "44"
type input "6"
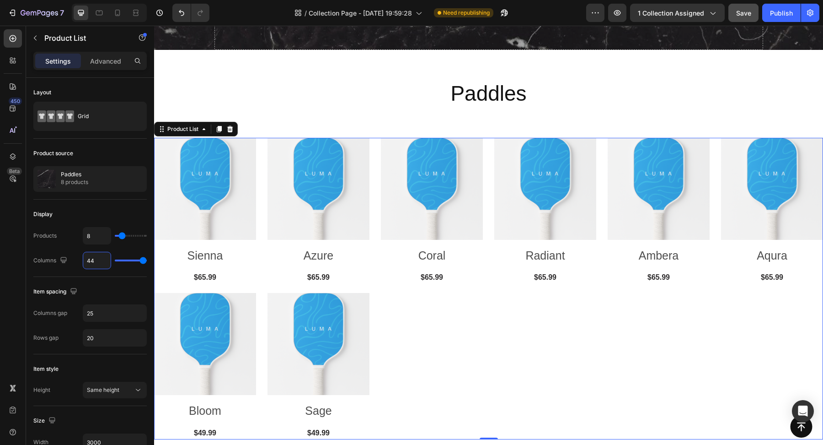
type input "4"
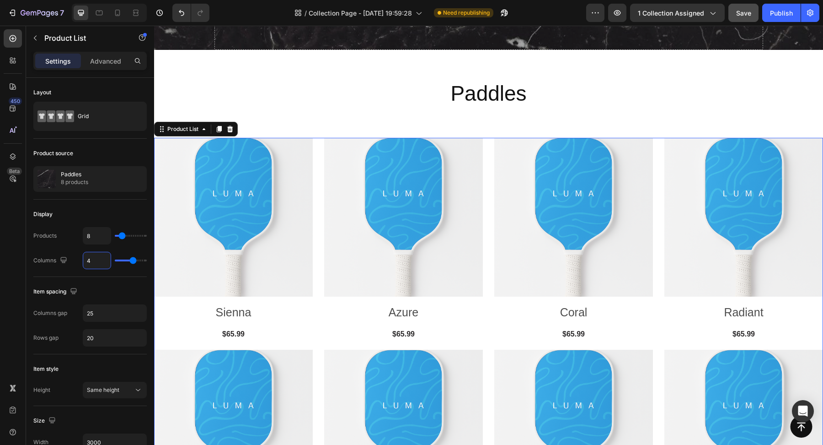
type input "1"
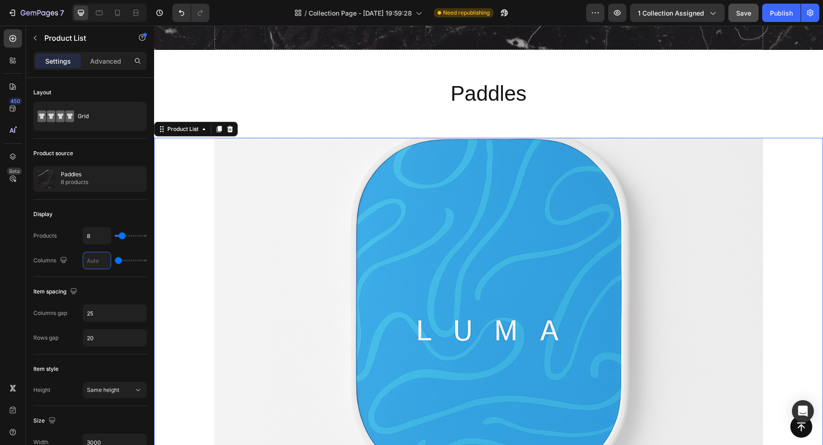
type input "2"
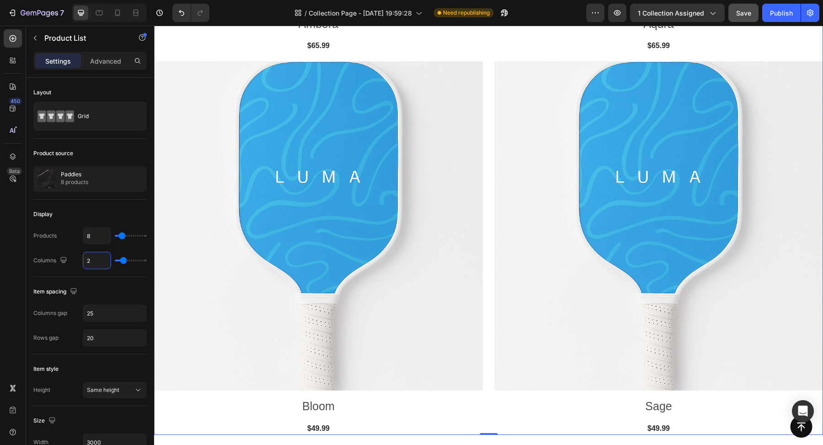
type input "1"
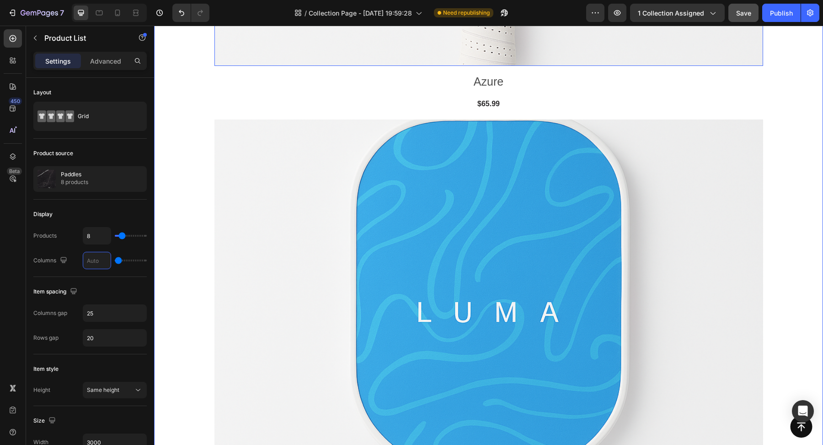
type input "4"
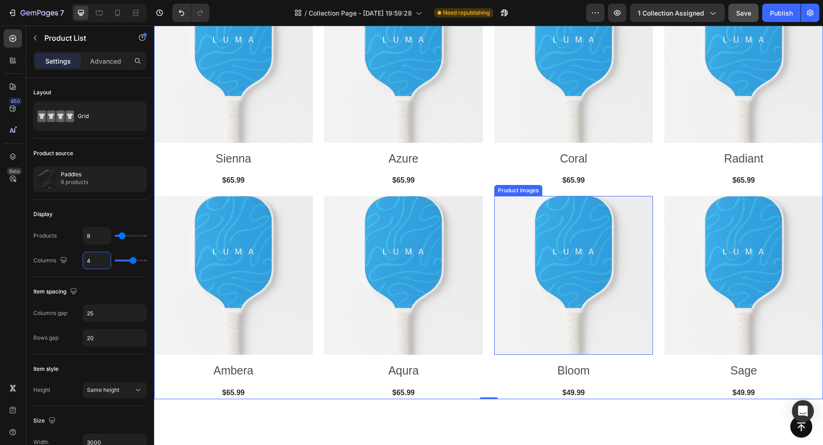
scroll to position [131, 0]
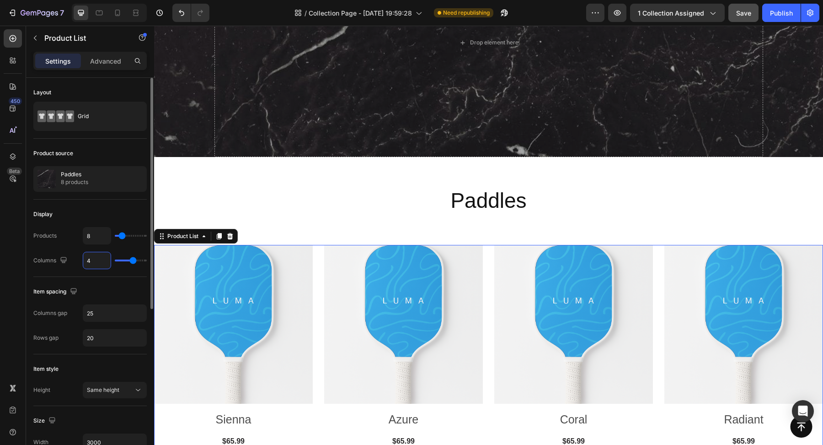
type input "4"
click at [124, 292] on div "Item spacing" at bounding box center [89, 291] width 113 height 15
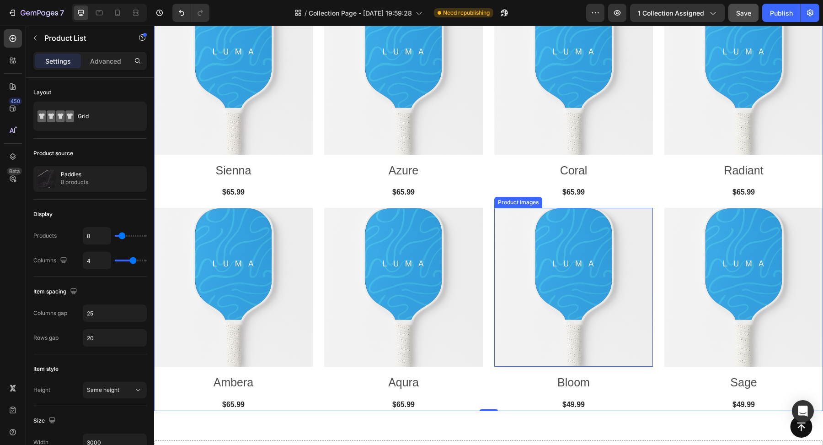
scroll to position [360, 0]
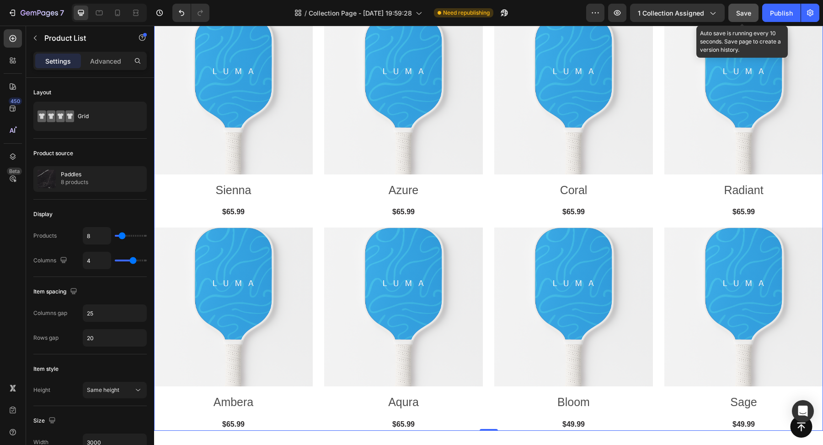
click at [746, 12] on span "Save" at bounding box center [743, 13] width 15 height 8
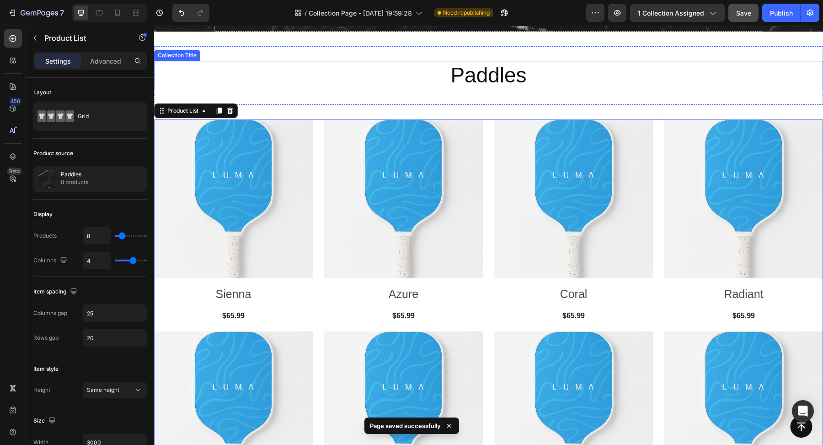
scroll to position [257, 0]
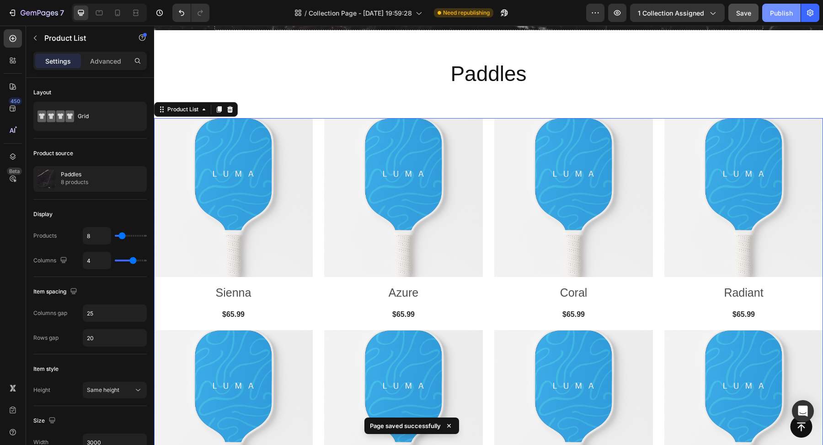
drag, startPoint x: 783, startPoint y: 13, endPoint x: 542, endPoint y: 78, distance: 250.5
click at [783, 13] on div "Publish" at bounding box center [781, 13] width 23 height 10
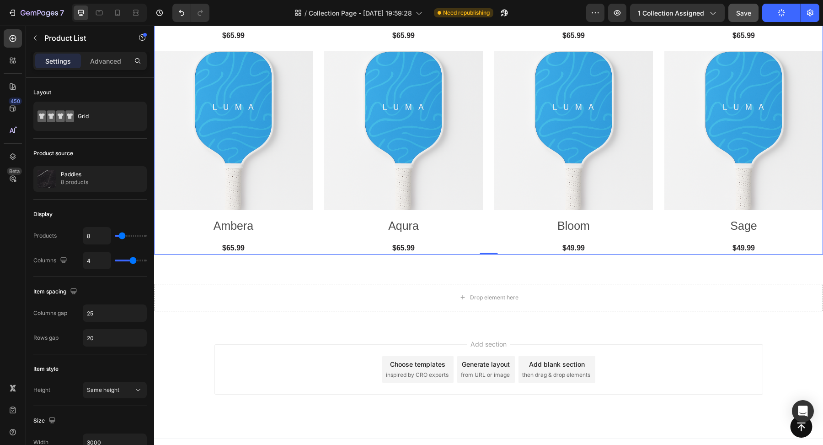
scroll to position [547, 0]
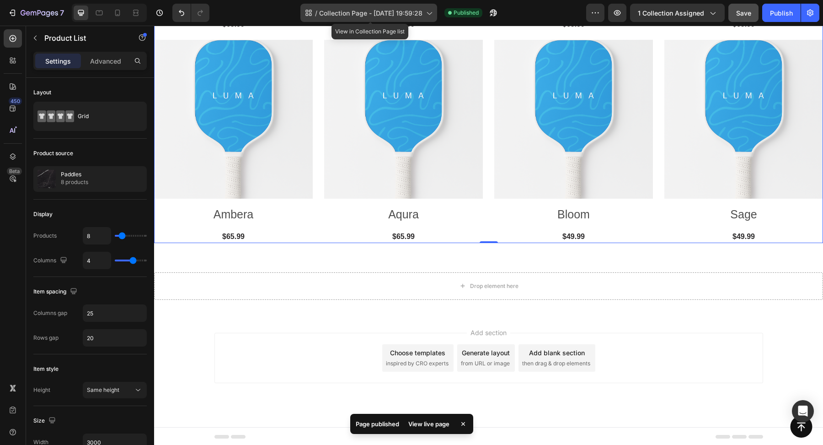
click at [388, 6] on div "/ Collection Page - Aug 26, 19:59:28" at bounding box center [368, 13] width 137 height 18
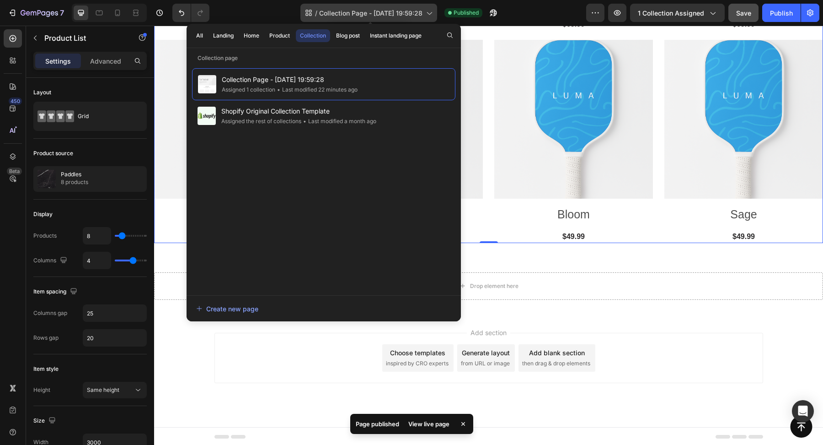
click at [388, 6] on div "/ Collection Page - Aug 26, 19:59:28" at bounding box center [368, 13] width 137 height 18
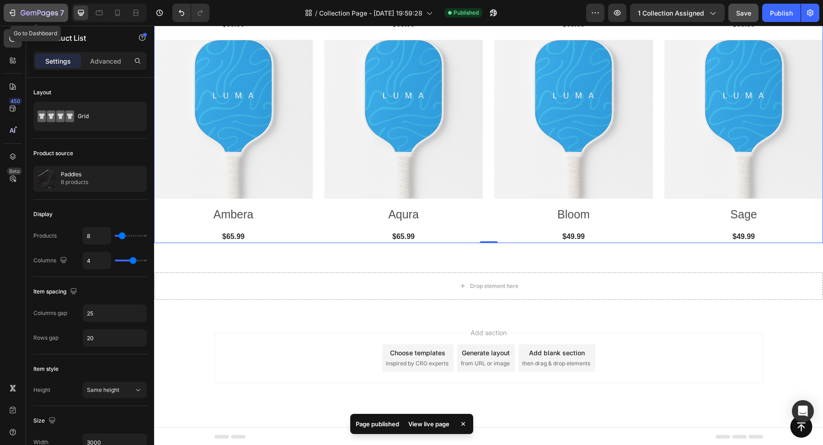
click at [54, 16] on icon "button" at bounding box center [40, 14] width 38 height 8
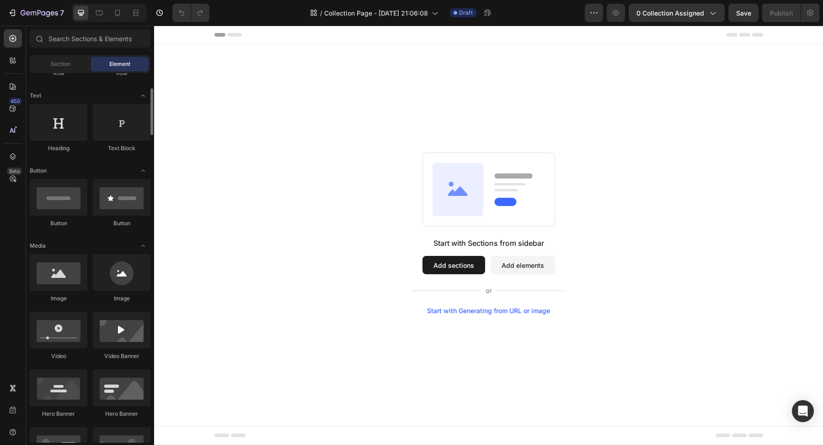
scroll to position [141, 0]
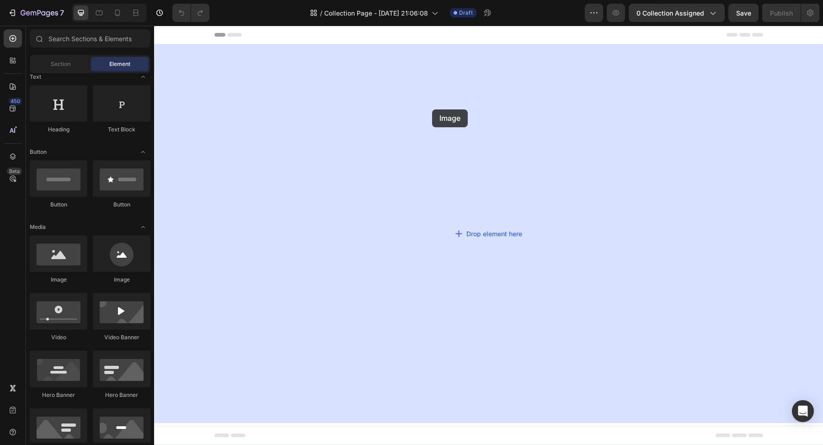
drag, startPoint x: 213, startPoint y: 289, endPoint x: 420, endPoint y: 121, distance: 266.6
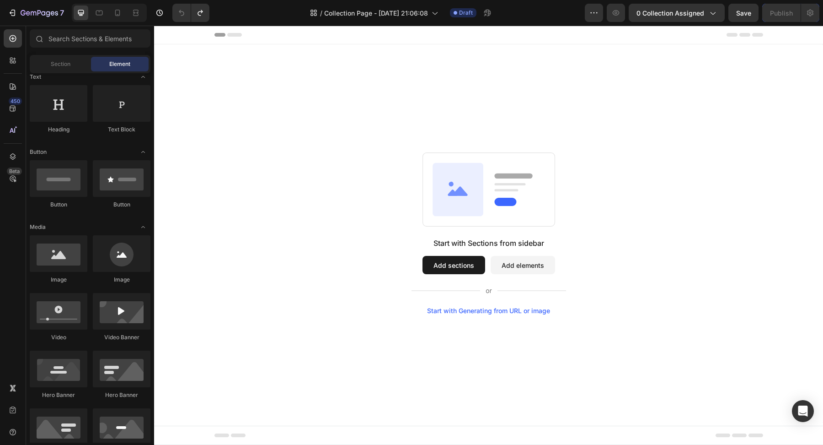
click at [65, 27] on div "Sections(18) Elements(88) Section Element Hero Section Product Detail Brands Tr…" at bounding box center [90, 235] width 128 height 419
click at [76, 46] on input "text" at bounding box center [90, 38] width 121 height 18
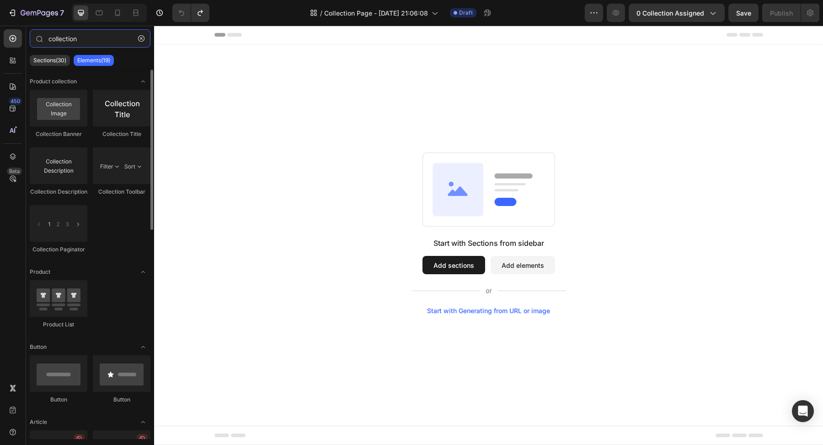
type input "collection"
click at [67, 131] on div "Collection Banner" at bounding box center [59, 134] width 58 height 8
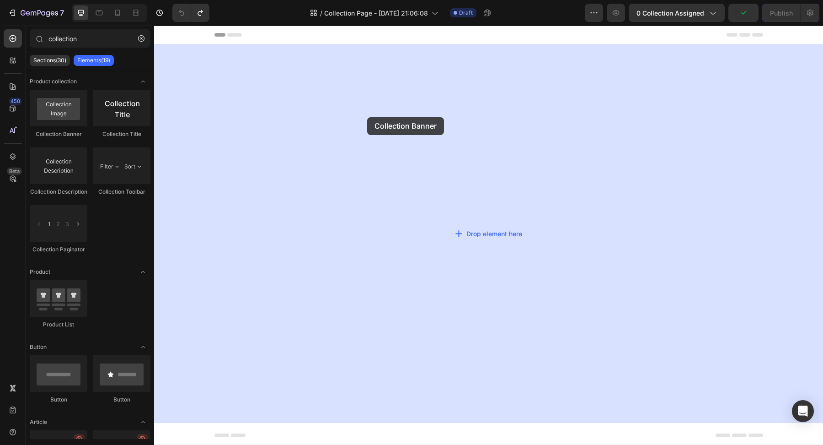
drag, startPoint x: 215, startPoint y: 143, endPoint x: 365, endPoint y: 117, distance: 152.3
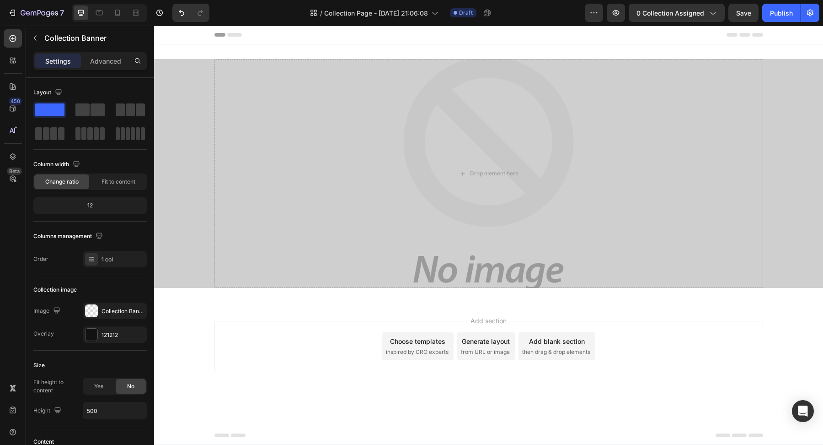
click at [250, 343] on div "Add section Choose templates inspired by CRO experts Generate layout from URL o…" at bounding box center [489, 346] width 549 height 50
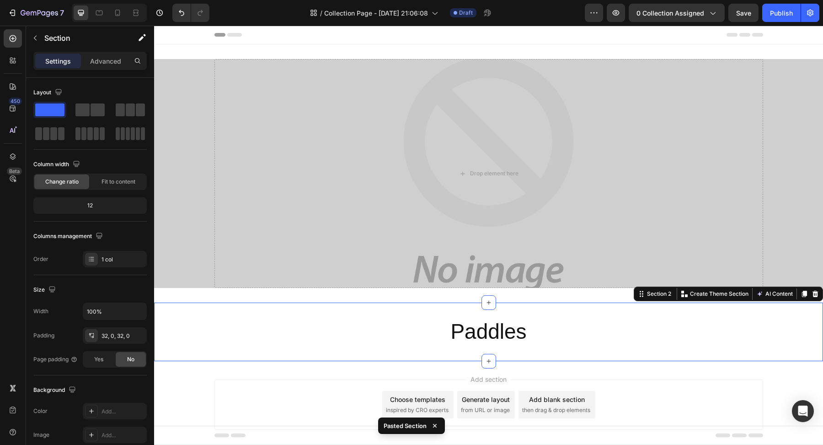
scroll to position [28, 0]
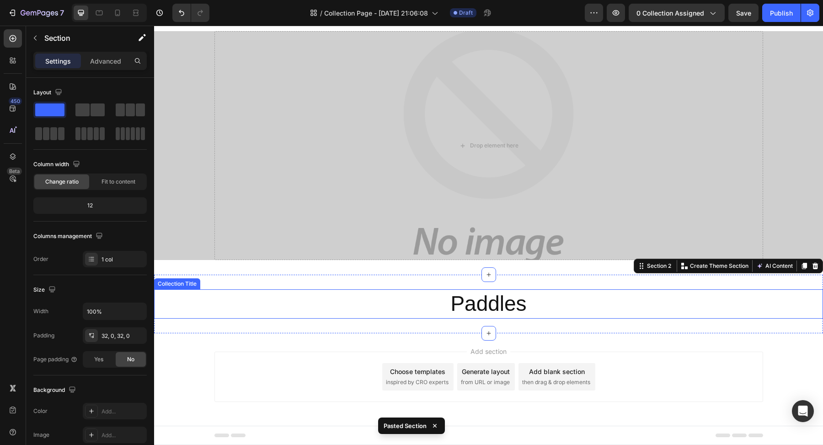
click at [488, 301] on h2 "Paddles" at bounding box center [488, 303] width 669 height 29
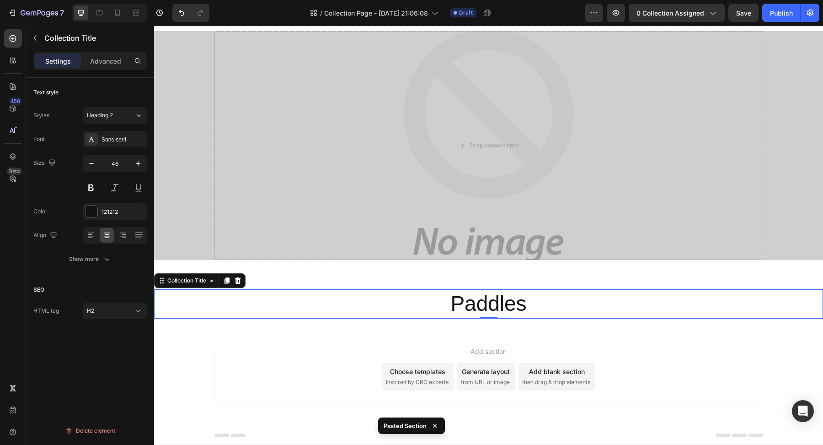
click at [488, 301] on h2 "Paddles" at bounding box center [488, 303] width 669 height 29
click at [673, 9] on span "0 collection assigned" at bounding box center [671, 13] width 68 height 10
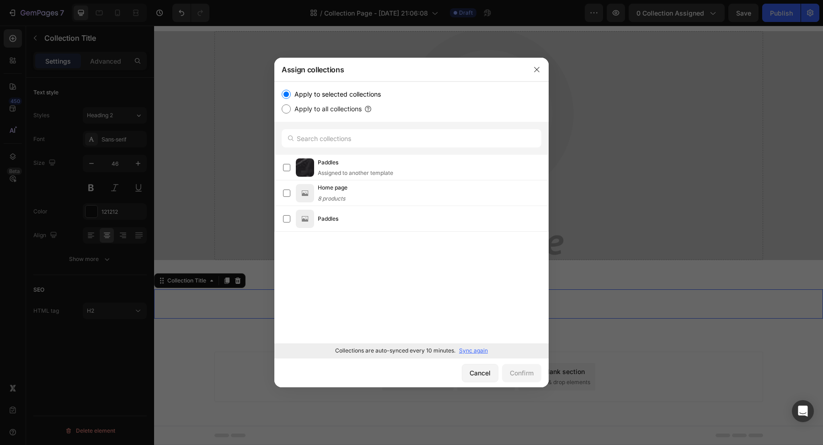
click at [472, 351] on p "Sync again" at bounding box center [473, 350] width 29 height 8
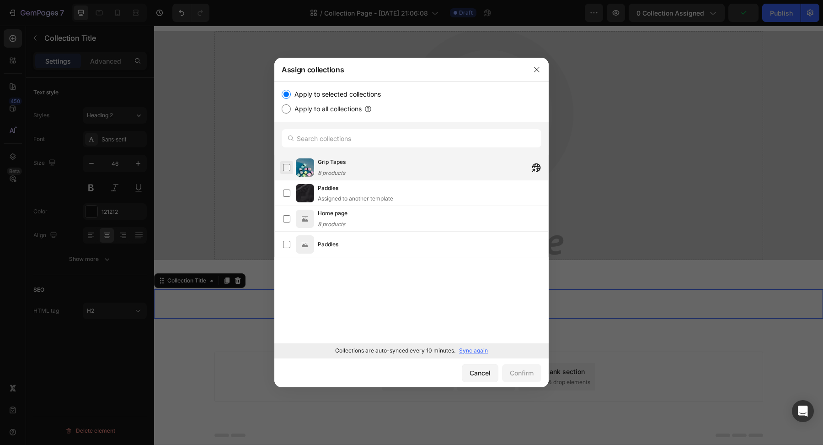
click at [290, 164] on label at bounding box center [286, 167] width 7 height 7
click at [519, 375] on div "Confirm" at bounding box center [522, 373] width 24 height 10
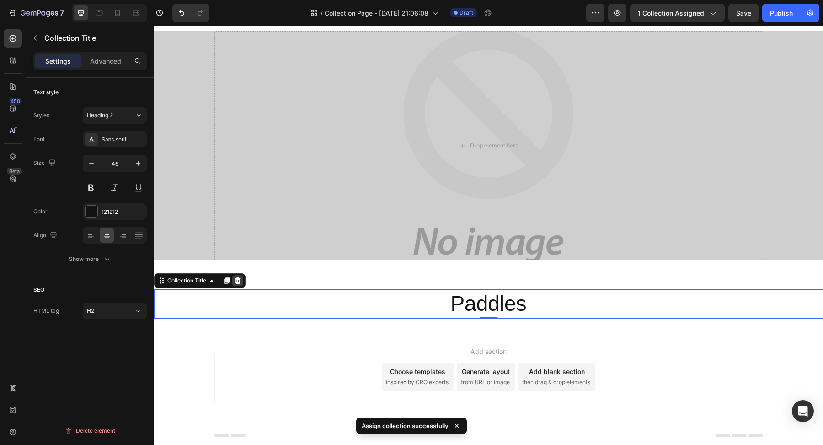
click at [240, 279] on icon at bounding box center [238, 280] width 6 height 6
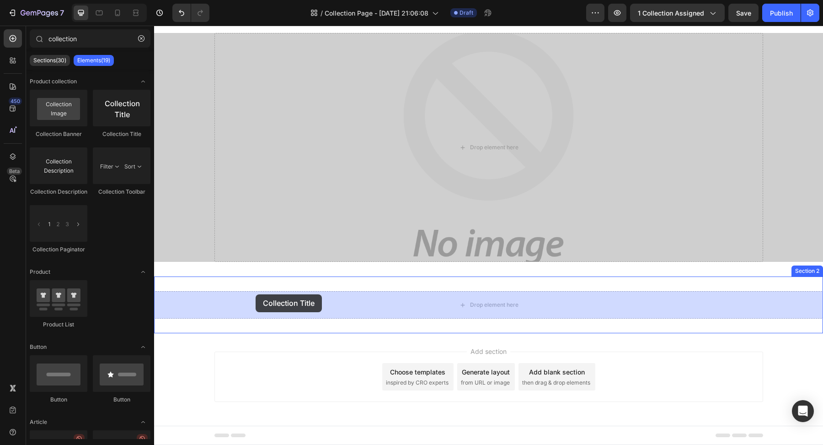
drag, startPoint x: 268, startPoint y: 145, endPoint x: 255, endPoint y: 294, distance: 149.6
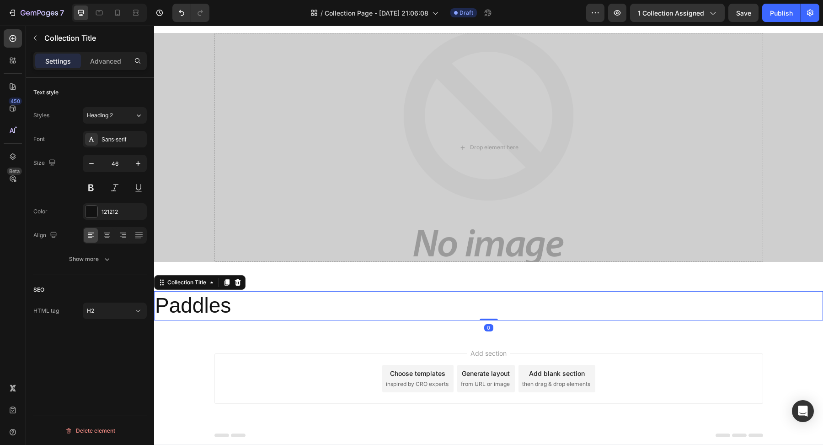
scroll to position [28, 0]
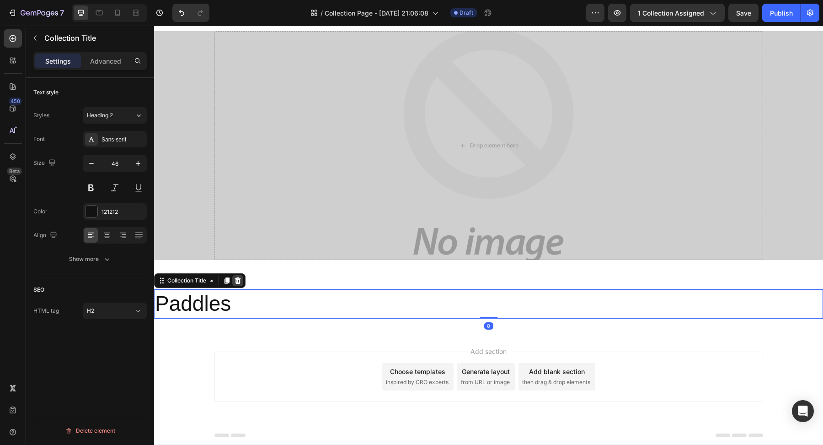
click at [238, 282] on icon at bounding box center [238, 280] width 6 height 6
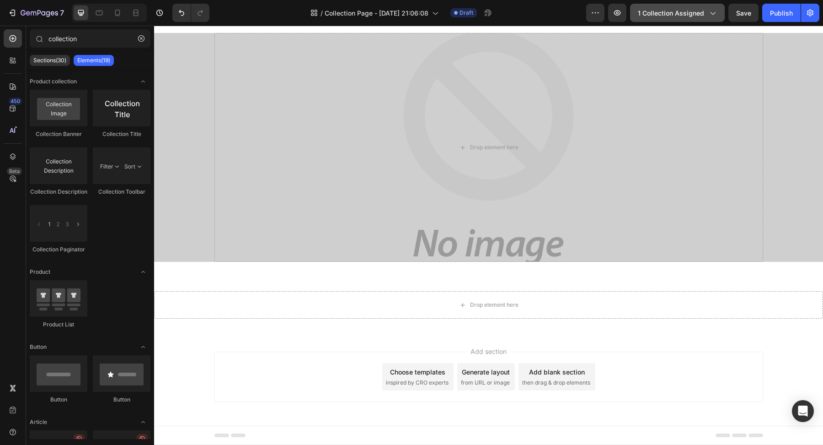
click at [677, 15] on span "1 collection assigned" at bounding box center [671, 13] width 66 height 10
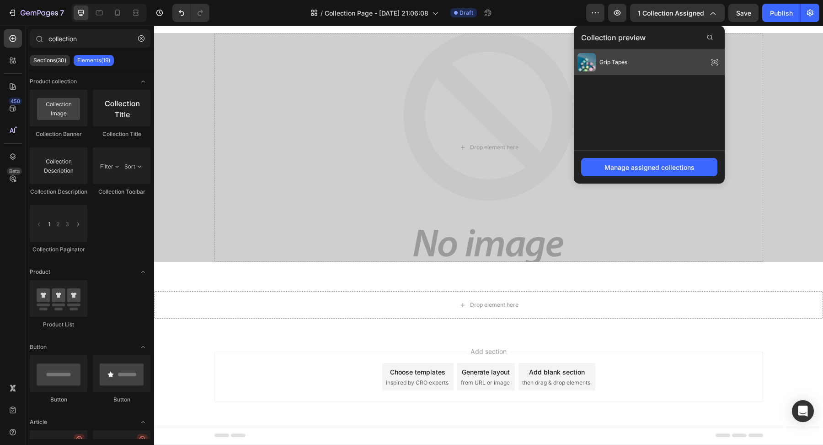
click at [647, 60] on div "Grip Tapes" at bounding box center [649, 62] width 151 height 26
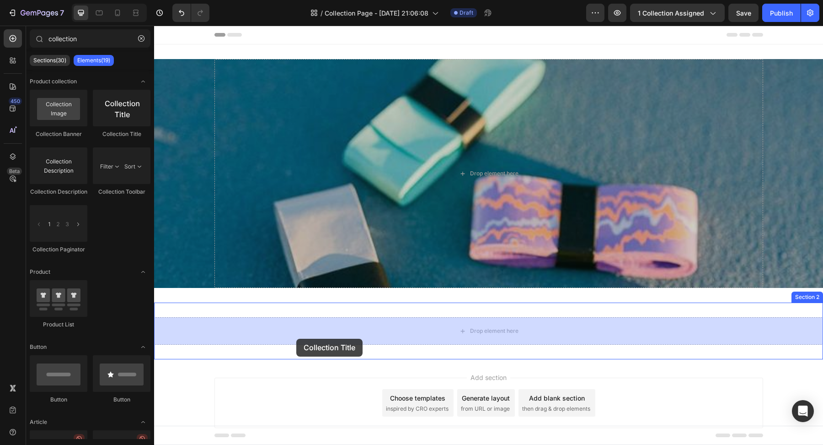
drag, startPoint x: 275, startPoint y: 143, endPoint x: 295, endPoint y: 335, distance: 193.2
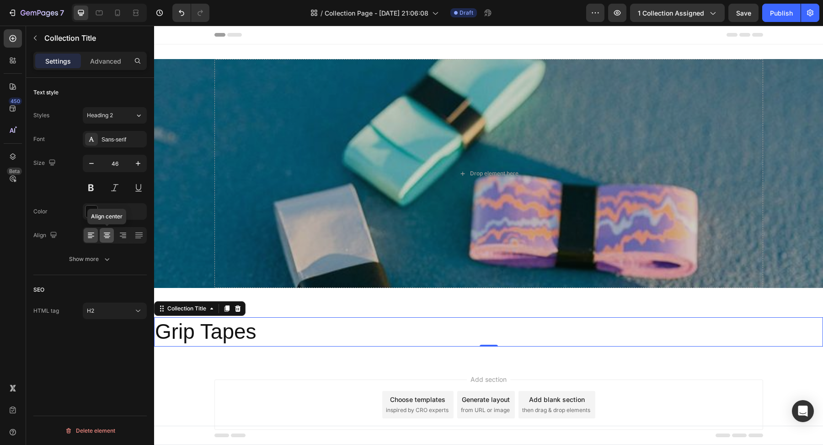
click at [107, 229] on div at bounding box center [107, 235] width 14 height 15
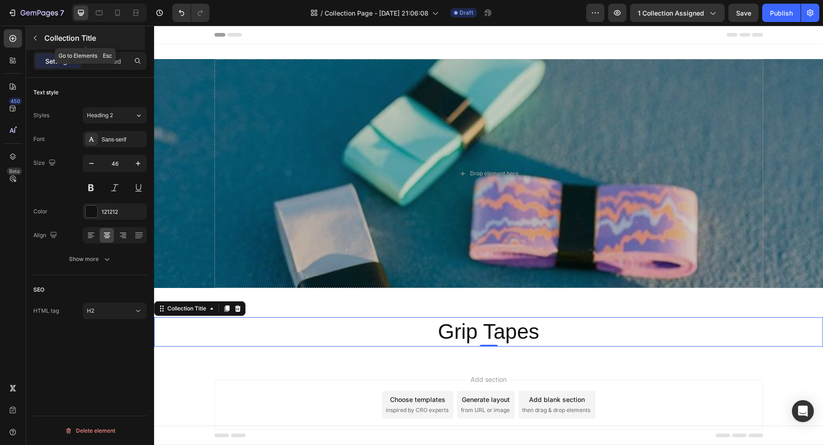
click at [38, 39] on icon "button" at bounding box center [35, 37] width 7 height 7
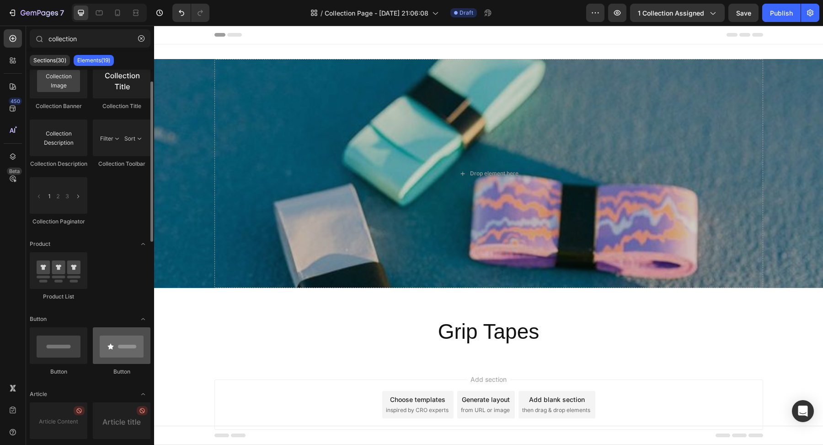
scroll to position [28, 0]
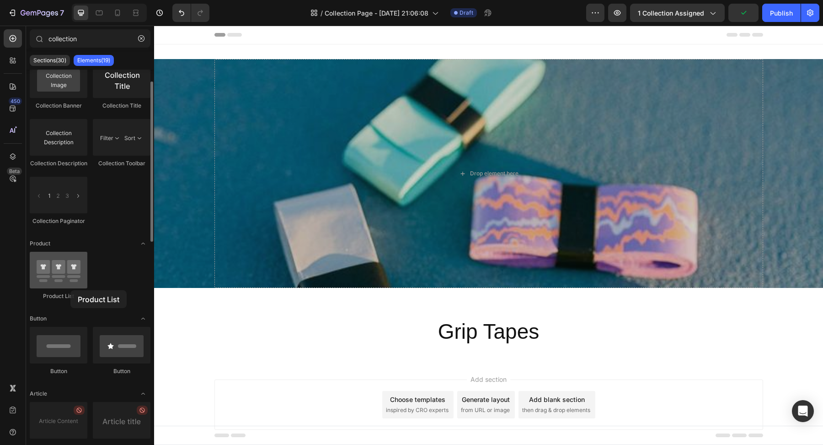
drag, startPoint x: 59, startPoint y: 284, endPoint x: 64, endPoint y: 285, distance: 5.2
click at [64, 285] on div at bounding box center [59, 270] width 58 height 37
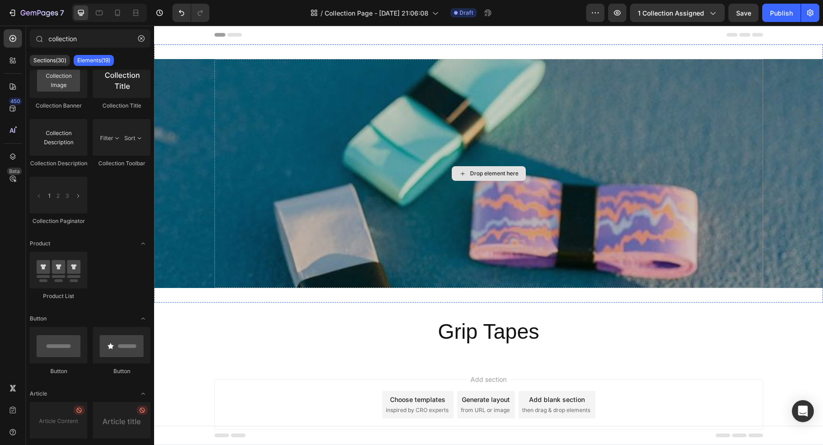
scroll to position [28, 0]
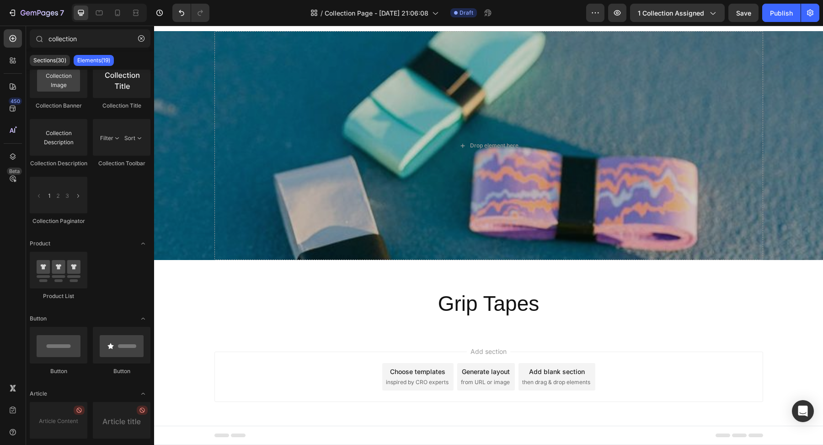
click at [257, 377] on div "Add section Choose templates inspired by CRO experts Generate layout from URL o…" at bounding box center [489, 376] width 549 height 50
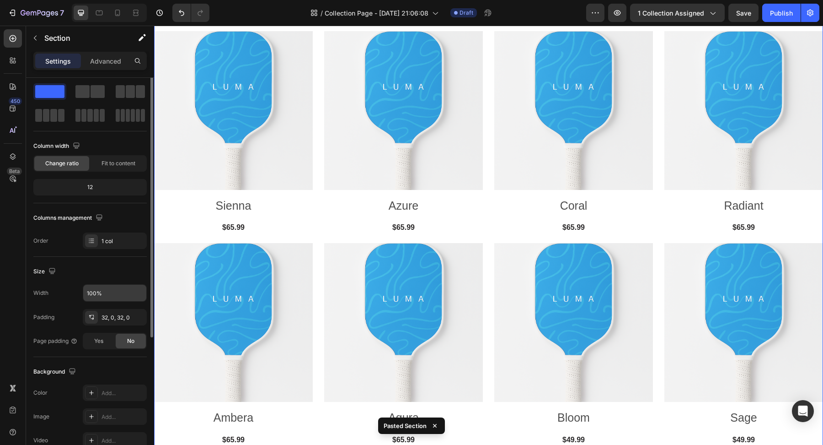
scroll to position [0, 0]
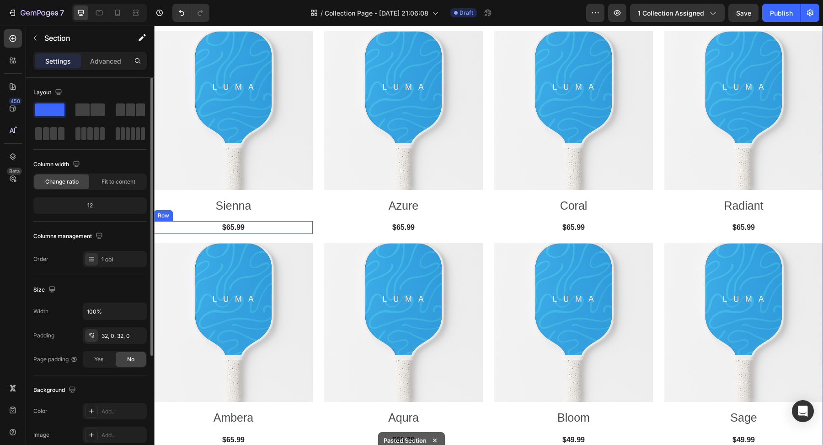
click at [319, 221] on div "Product Images Sienna Product Title $65.99 (P) Price (P) Price Row Row Product …" at bounding box center [488, 238] width 669 height 415
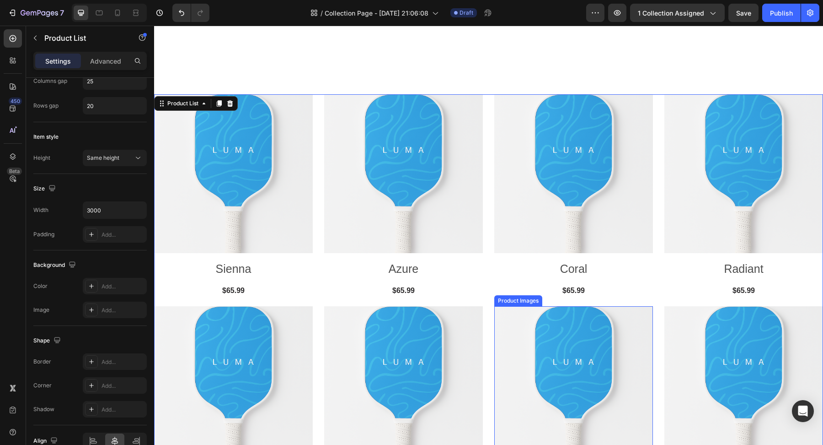
scroll to position [266, 0]
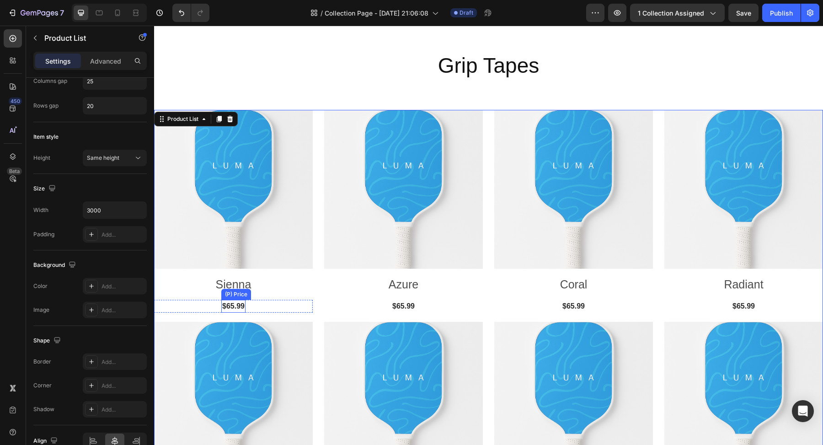
click at [240, 305] on div "$65.99" at bounding box center [233, 306] width 24 height 13
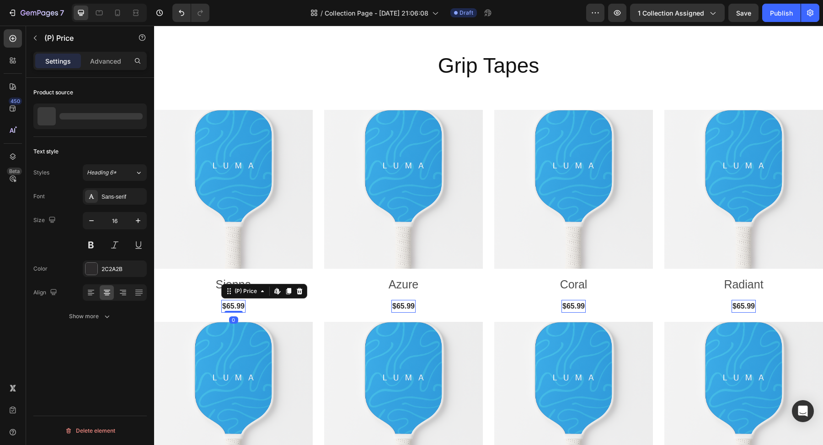
scroll to position [0, 0]
click at [139, 272] on button "button" at bounding box center [137, 268] width 11 height 11
click at [115, 263] on div "Add..." at bounding box center [115, 268] width 64 height 16
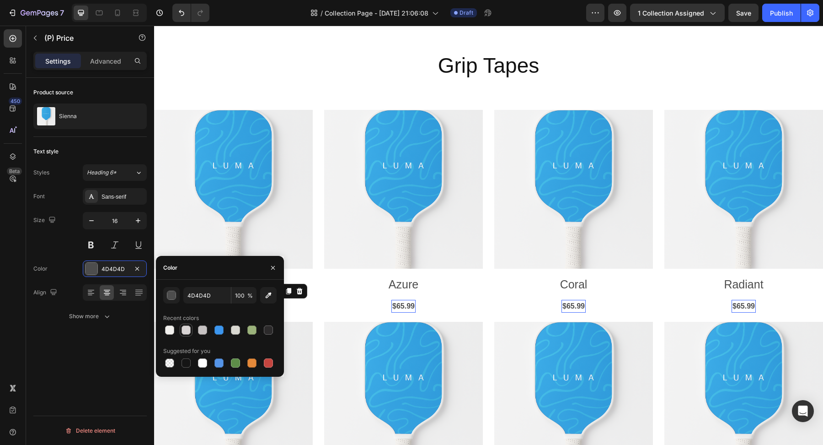
click at [188, 329] on div at bounding box center [186, 329] width 9 height 9
click at [175, 328] on div at bounding box center [169, 329] width 13 height 13
click at [204, 332] on div at bounding box center [202, 329] width 9 height 9
click at [222, 333] on div at bounding box center [219, 329] width 9 height 9
click at [238, 332] on div at bounding box center [235, 329] width 9 height 9
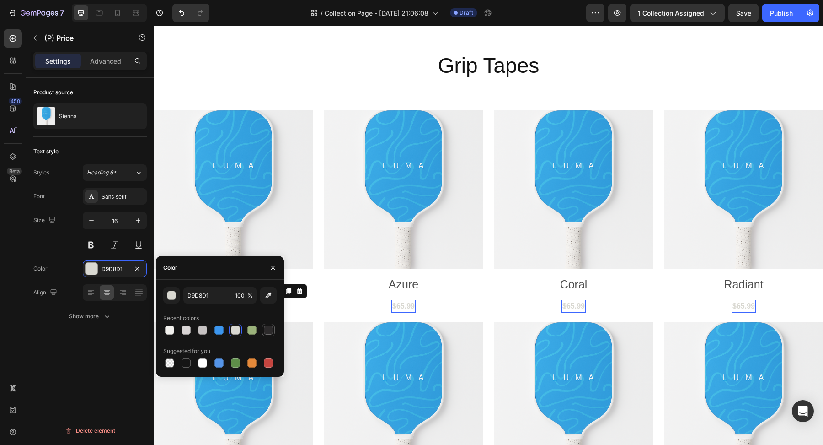
click at [269, 331] on div at bounding box center [268, 329] width 9 height 9
click at [204, 364] on div at bounding box center [202, 362] width 9 height 9
click at [175, 365] on div at bounding box center [169, 362] width 13 height 13
type input "000000"
type input "0"
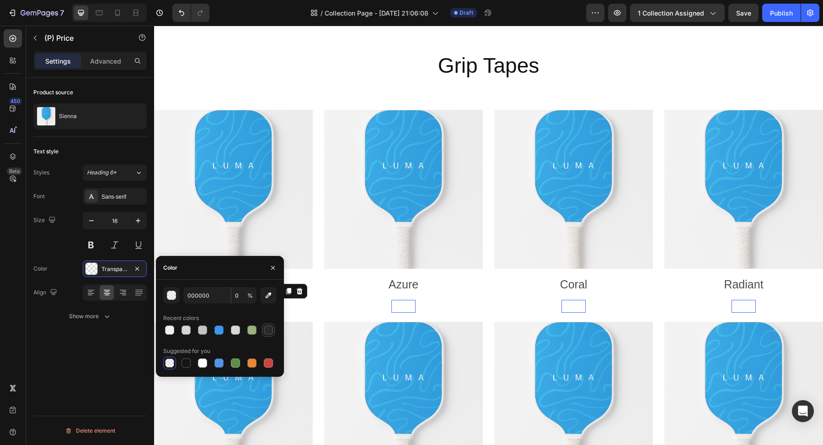
click at [272, 331] on div at bounding box center [268, 329] width 9 height 9
type input "2C2A2B"
type input "100"
click at [189, 361] on div at bounding box center [186, 362] width 9 height 9
type input "151515"
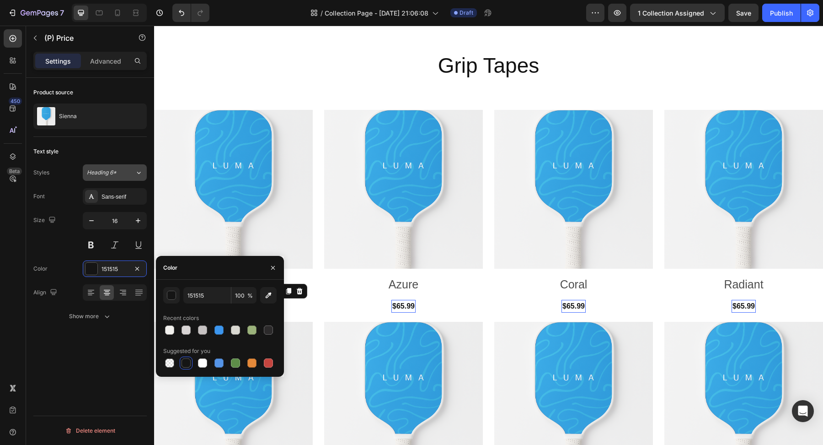
click at [129, 176] on div "Heading 6*" at bounding box center [111, 172] width 48 height 8
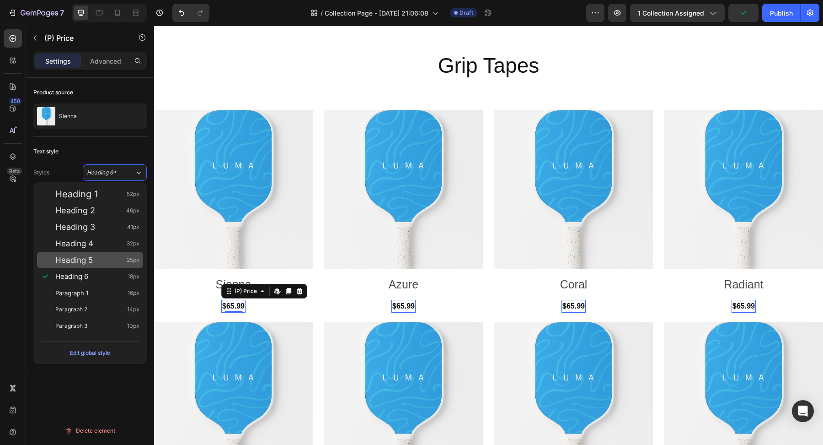
click at [117, 257] on div "Heading 5 25px" at bounding box center [97, 259] width 84 height 9
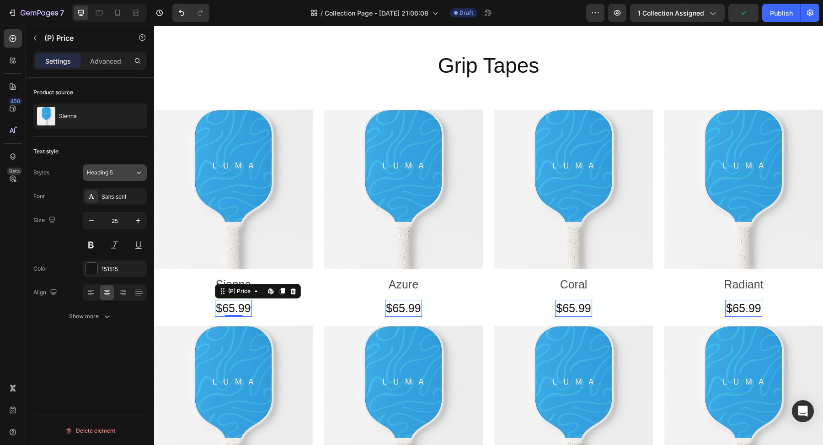
click at [114, 171] on div "Heading 5" at bounding box center [105, 172] width 37 height 8
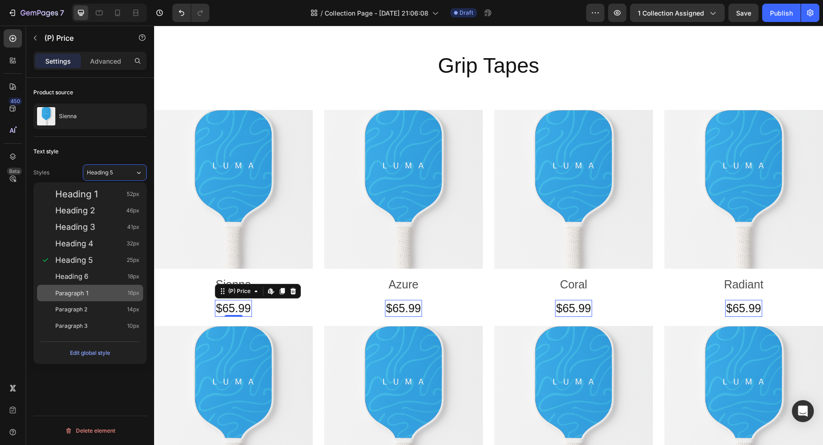
click at [111, 294] on div "Paragraph 1 16px" at bounding box center [97, 292] width 84 height 9
type input "16"
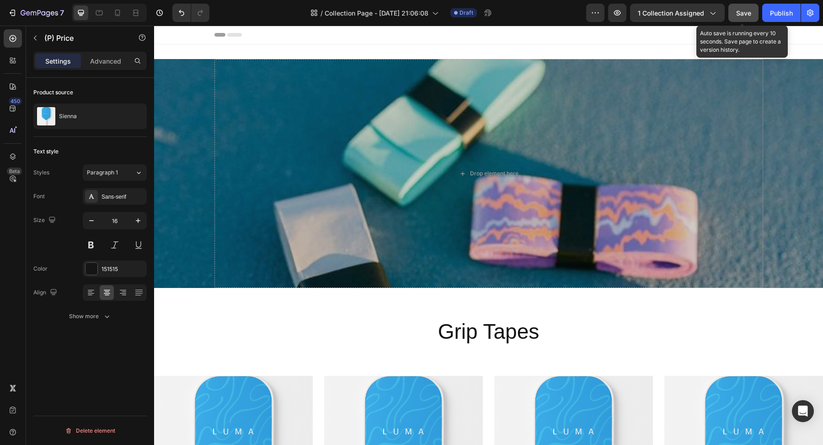
click at [738, 15] on span "Save" at bounding box center [743, 13] width 15 height 8
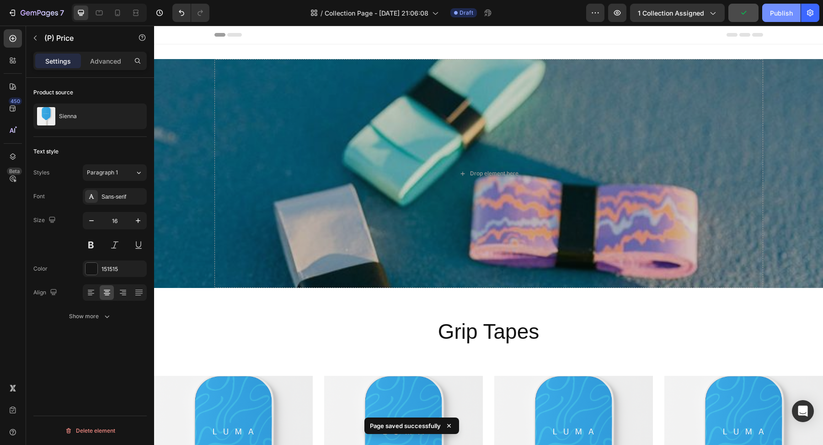
click at [786, 16] on div "Publish" at bounding box center [781, 13] width 23 height 10
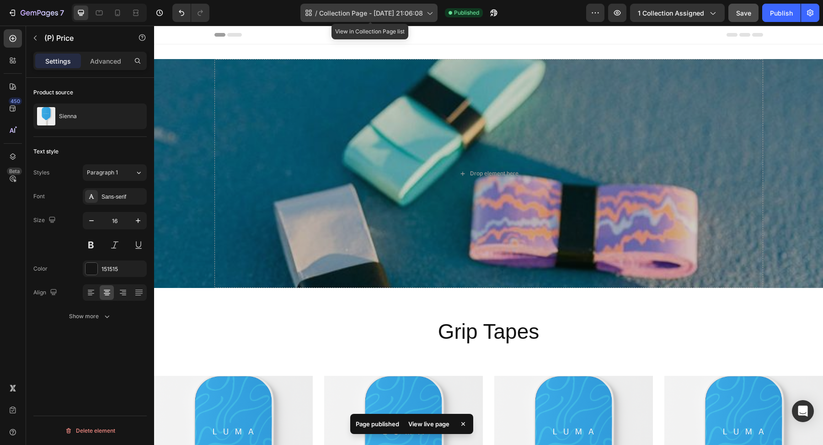
click at [413, 10] on span "Collection Page - [DATE] 21:06:08" at bounding box center [371, 13] width 104 height 10
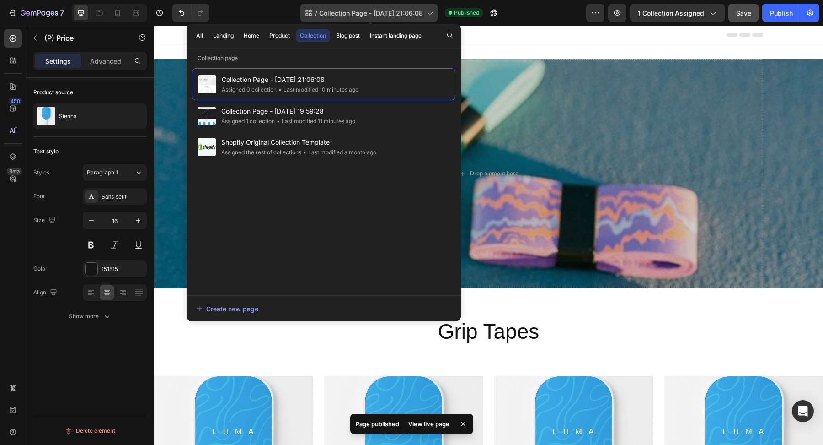
click at [413, 10] on span "Collection Page - [DATE] 21:06:08" at bounding box center [371, 13] width 104 height 10
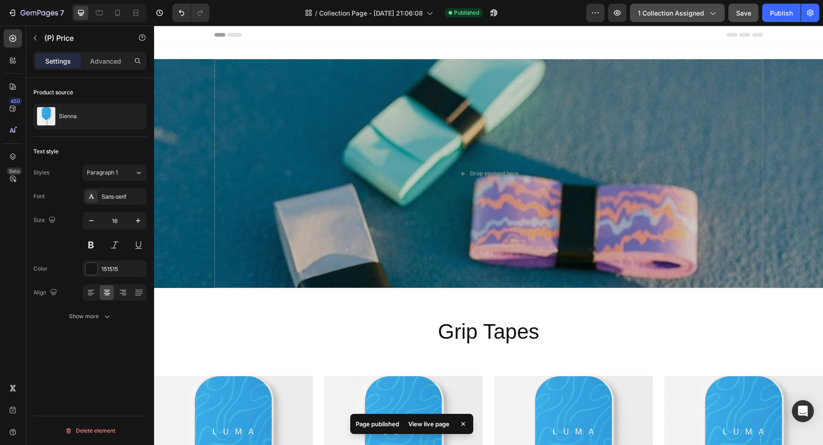
click at [681, 16] on span "1 collection assigned" at bounding box center [671, 13] width 66 height 10
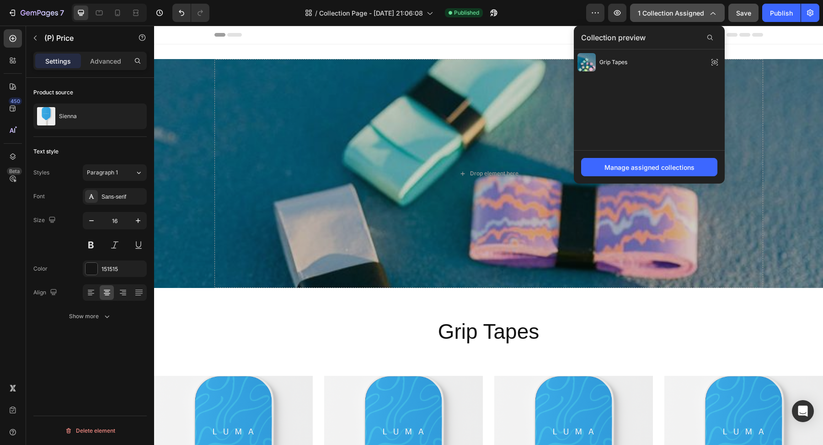
click at [681, 16] on span "1 collection assigned" at bounding box center [671, 13] width 66 height 10
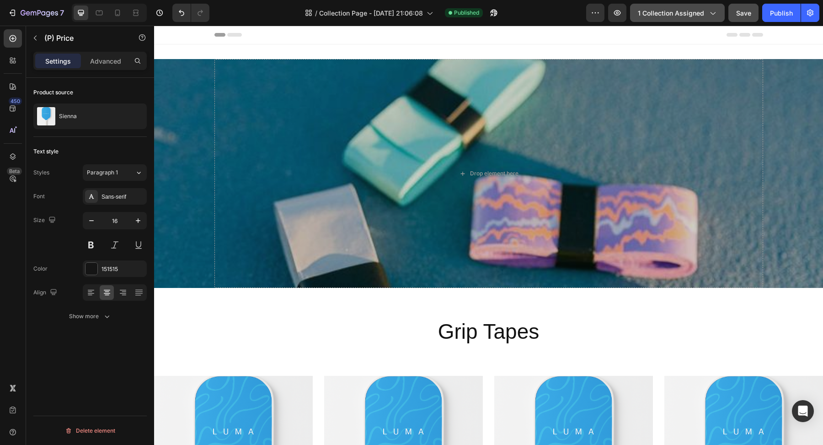
click at [681, 16] on span "1 collection assigned" at bounding box center [671, 13] width 66 height 10
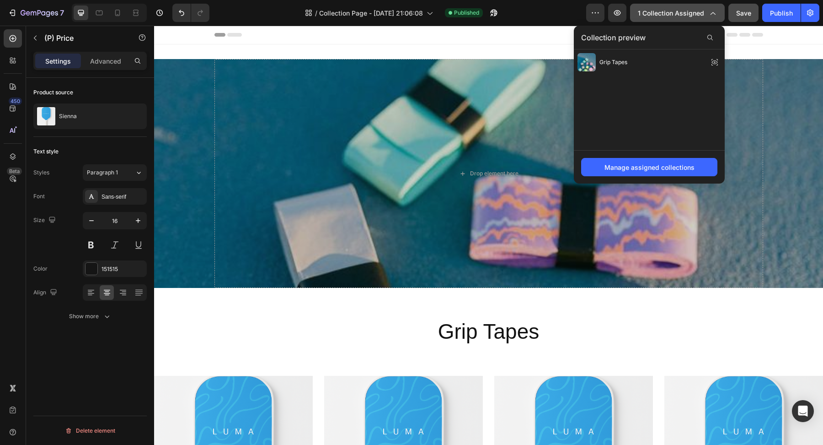
click at [681, 16] on span "1 collection assigned" at bounding box center [671, 13] width 66 height 10
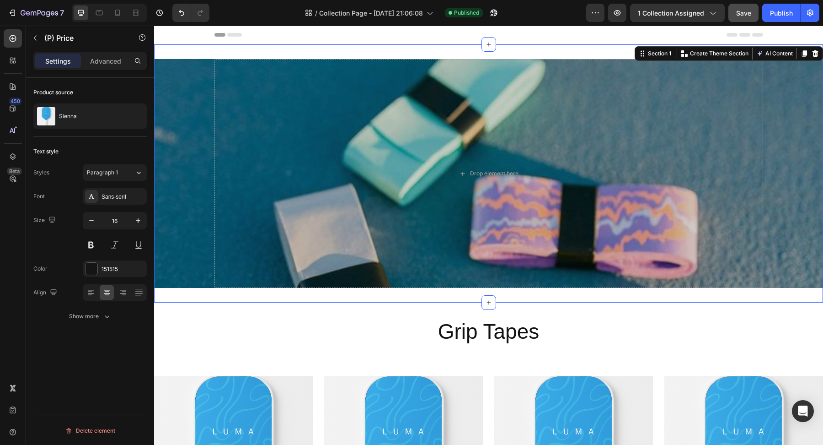
click at [456, 292] on div "Drop element here Collection Banner Section 1 You can create reusable sections …" at bounding box center [488, 173] width 669 height 258
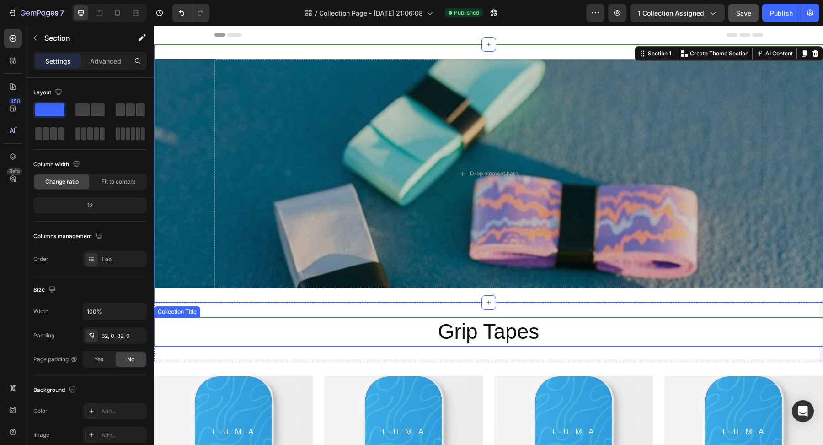
click at [405, 319] on h2 "Grip Tapes" at bounding box center [488, 331] width 669 height 29
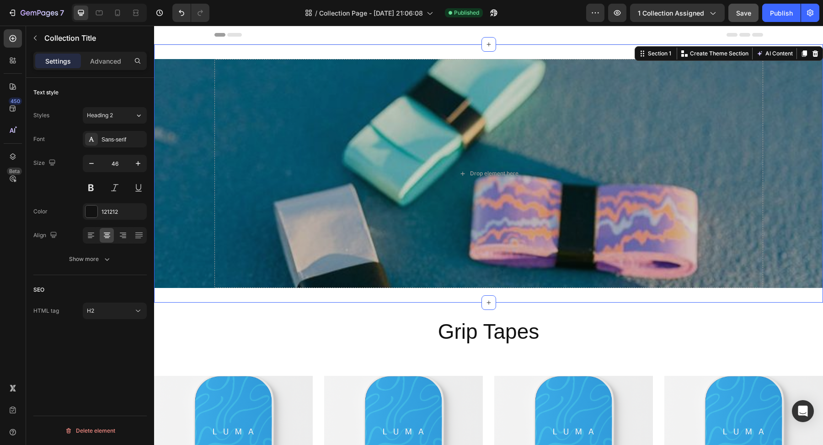
click at [378, 299] on div "Drop element here Collection Banner Section 1 You can create reusable sections …" at bounding box center [488, 173] width 669 height 258
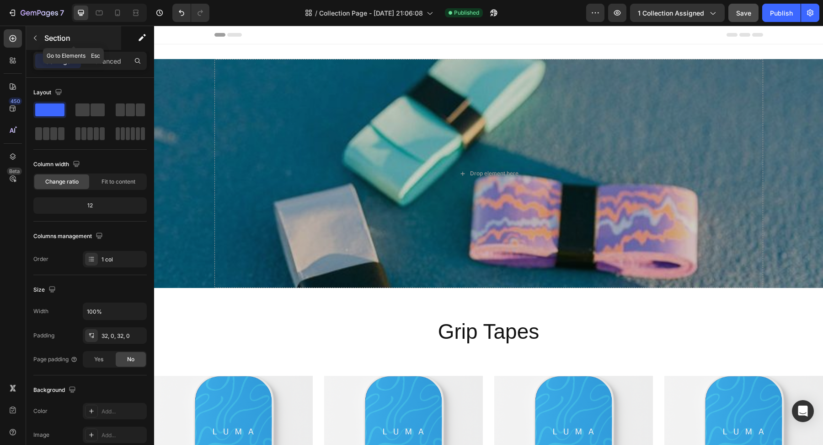
click at [38, 40] on icon "button" at bounding box center [35, 37] width 7 height 7
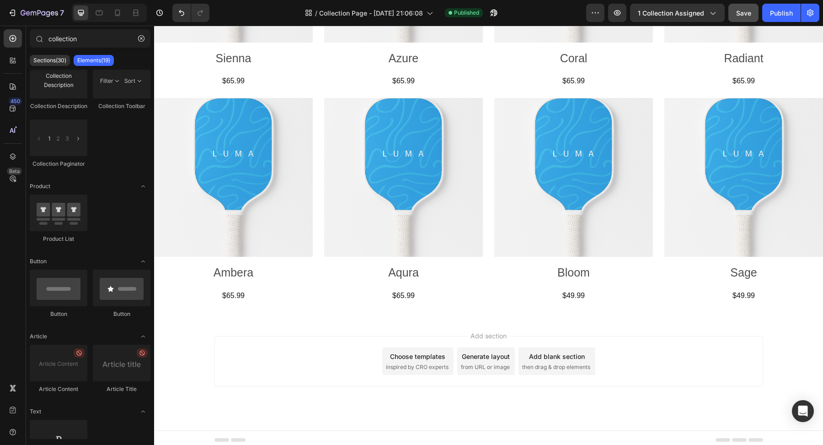
scroll to position [495, 0]
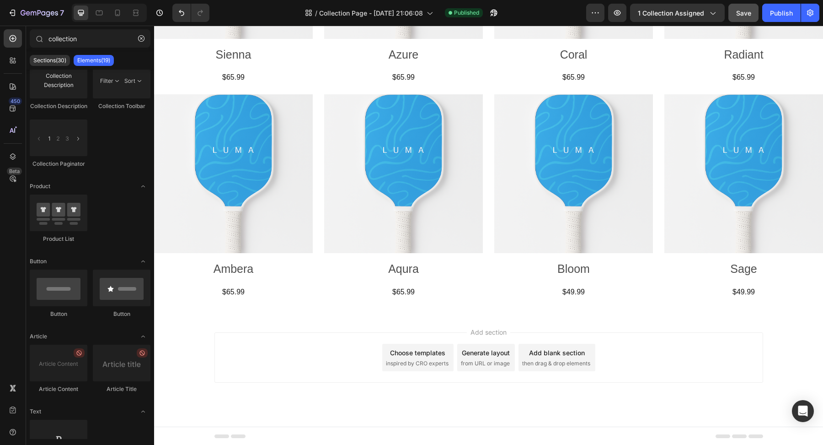
click at [289, 361] on div "Add section Choose templates inspired by CRO experts Generate layout from URL o…" at bounding box center [489, 357] width 549 height 50
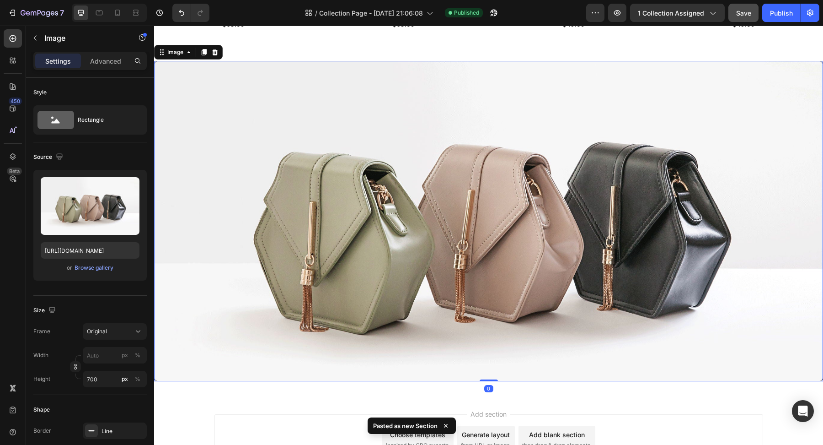
scroll to position [773, 0]
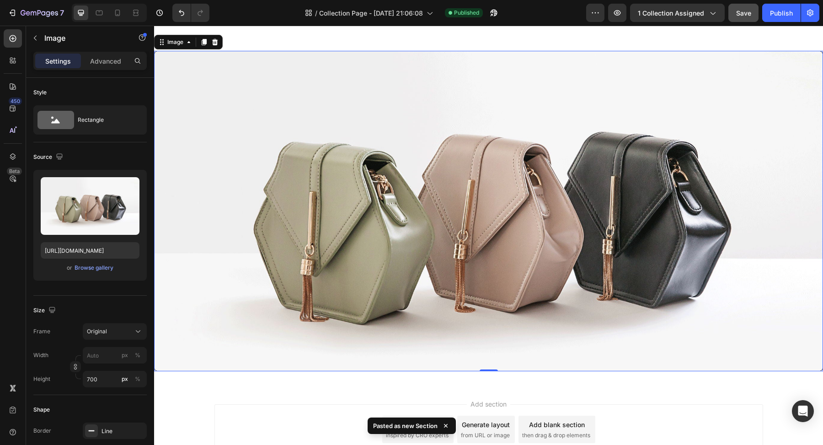
click at [429, 210] on img at bounding box center [488, 211] width 669 height 320
click at [216, 44] on icon at bounding box center [215, 42] width 6 height 6
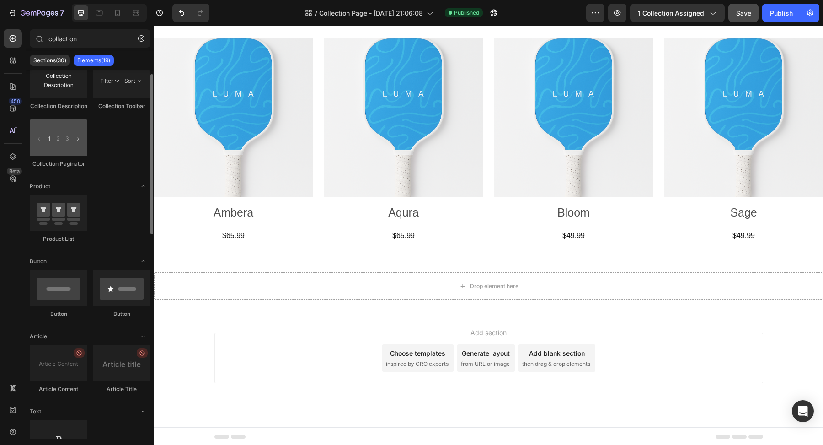
scroll to position [0, 0]
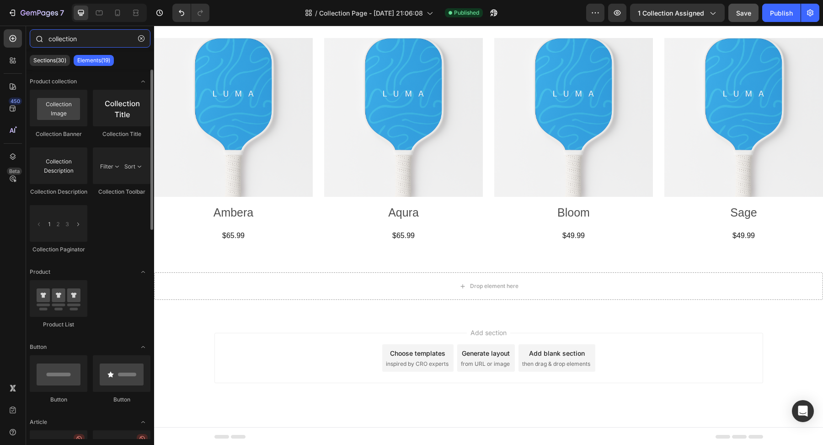
click at [95, 36] on input "collection" at bounding box center [90, 38] width 121 height 18
click at [64, 52] on div "Sections(30) Elements(19)" at bounding box center [90, 60] width 128 height 18
click at [60, 59] on p "Sections(30)" at bounding box center [49, 60] width 33 height 7
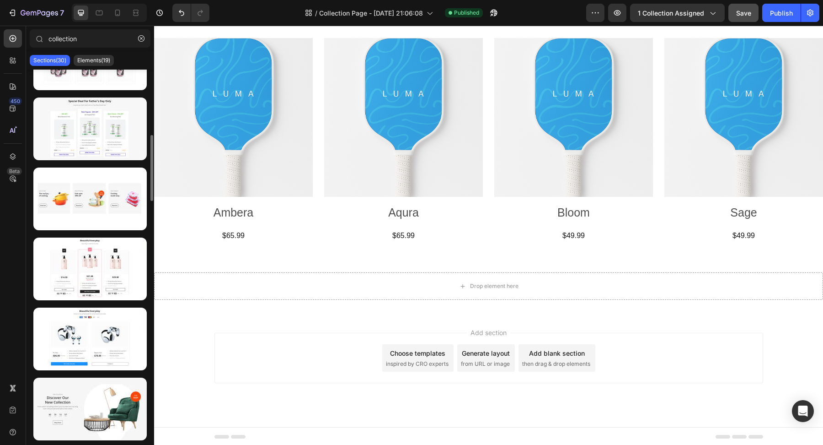
scroll to position [230, 0]
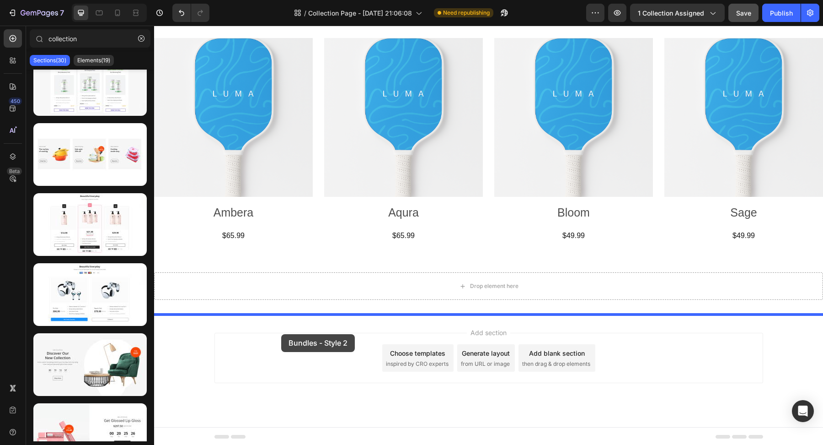
drag, startPoint x: 244, startPoint y: 260, endPoint x: 281, endPoint y: 334, distance: 82.6
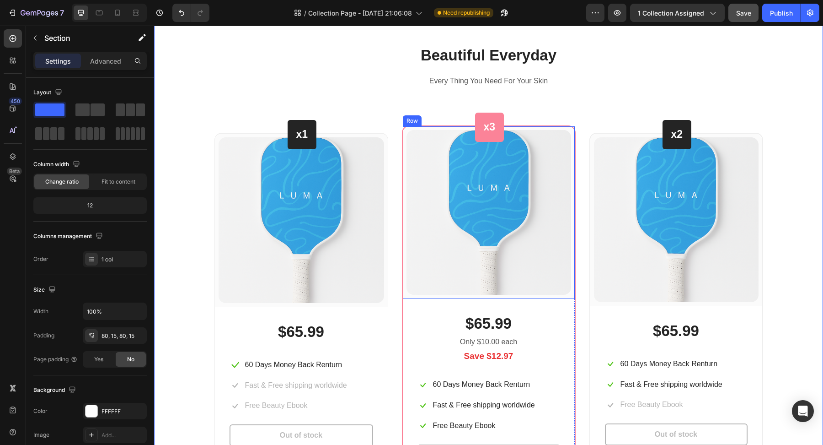
scroll to position [858, 0]
type input "collectio"
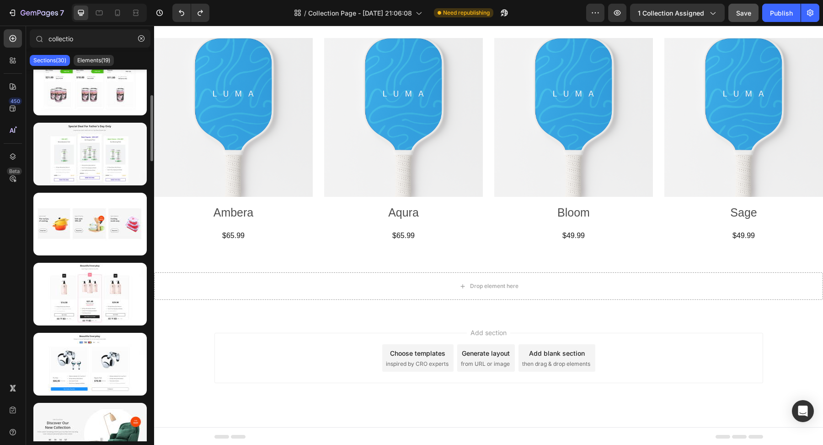
scroll to position [158, 0]
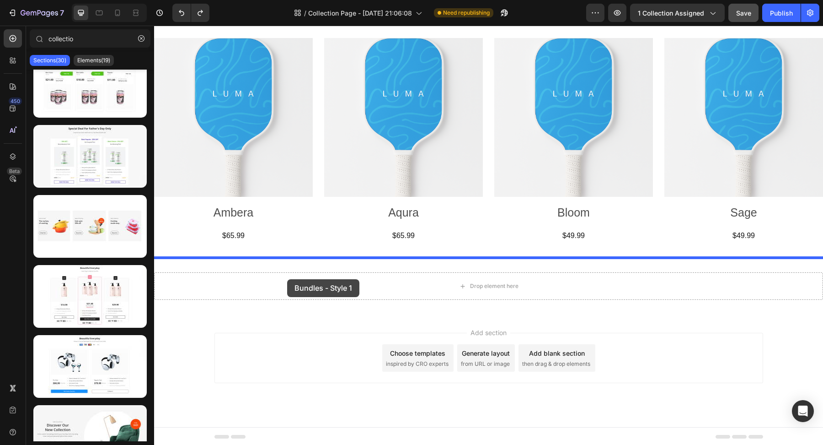
drag, startPoint x: 252, startPoint y: 185, endPoint x: 287, endPoint y: 279, distance: 100.2
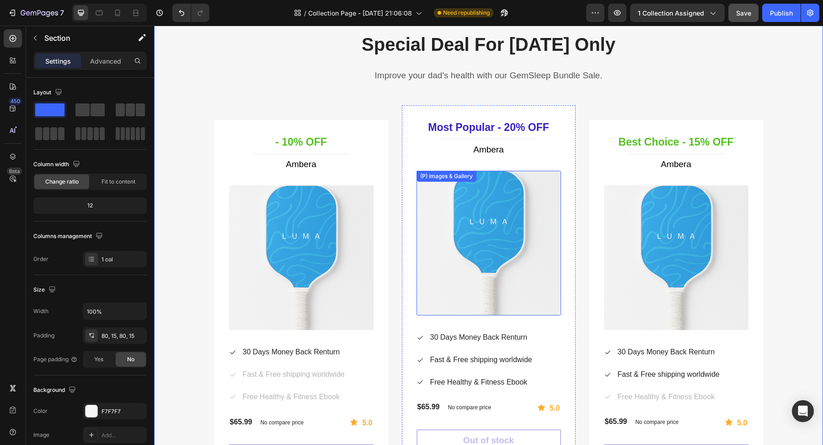
scroll to position [810, 0]
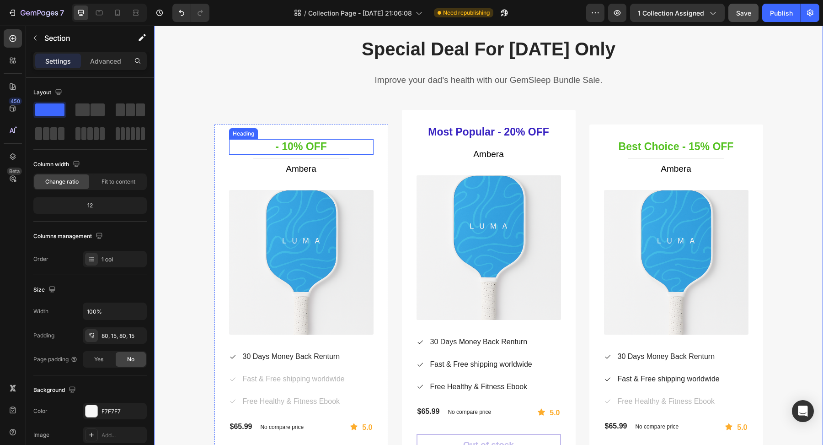
click at [308, 145] on p "- 10% OFF" at bounding box center [301, 147] width 143 height 14
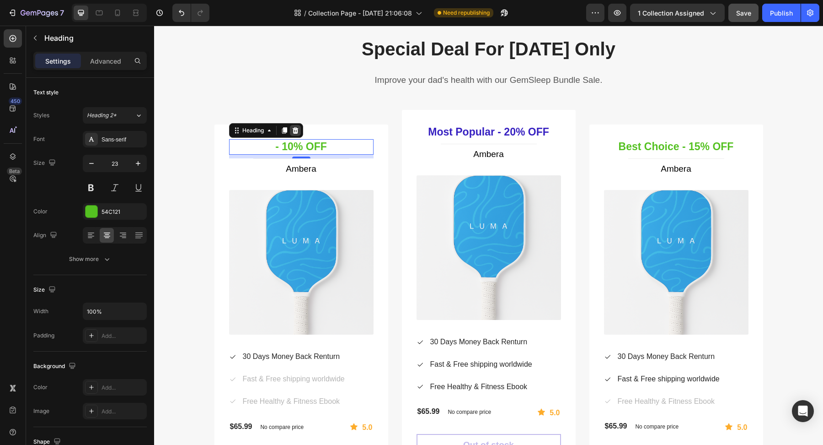
click at [296, 134] on div at bounding box center [295, 130] width 11 height 11
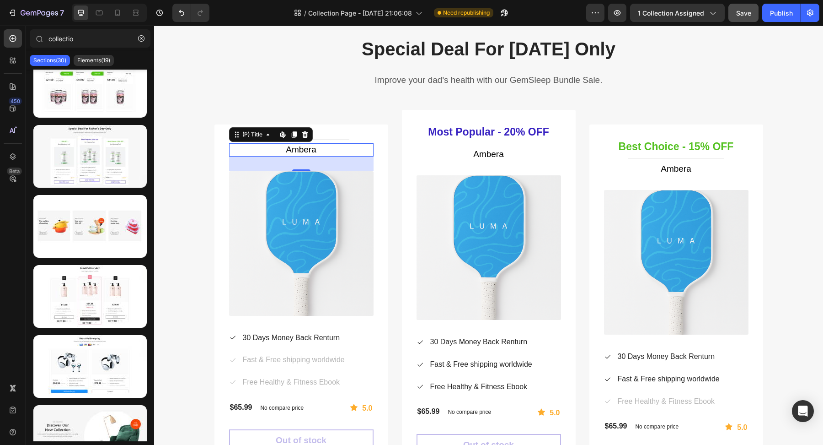
click at [302, 146] on h1 "Ambera" at bounding box center [301, 149] width 145 height 13
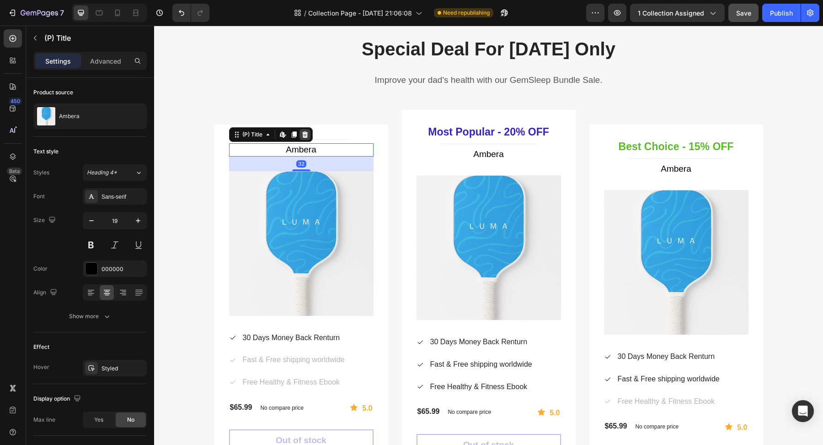
click at [305, 132] on icon at bounding box center [305, 134] width 6 height 6
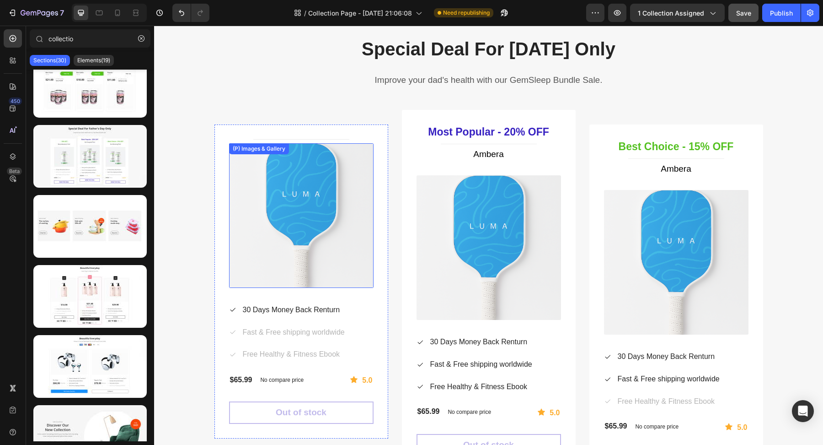
click at [308, 165] on img at bounding box center [301, 215] width 145 height 145
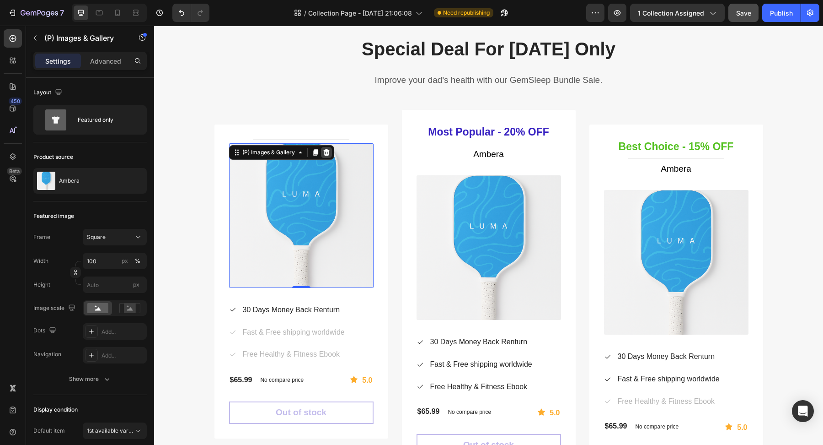
click at [330, 151] on icon at bounding box center [326, 152] width 7 height 7
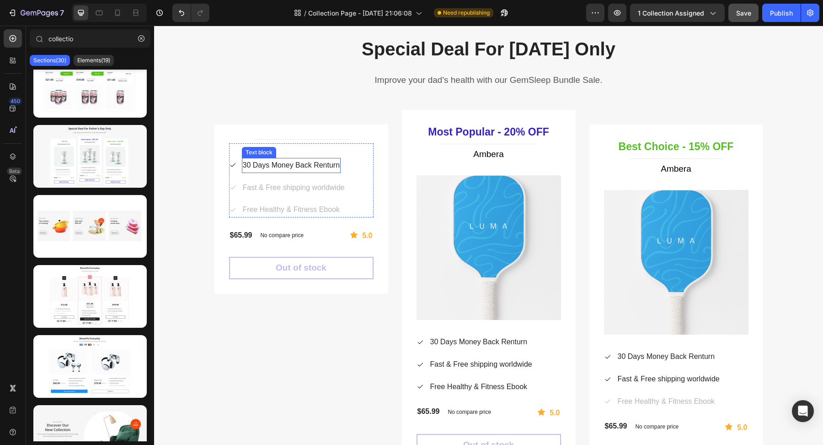
click at [296, 161] on p "30 Days Money Back Renturn" at bounding box center [291, 165] width 97 height 13
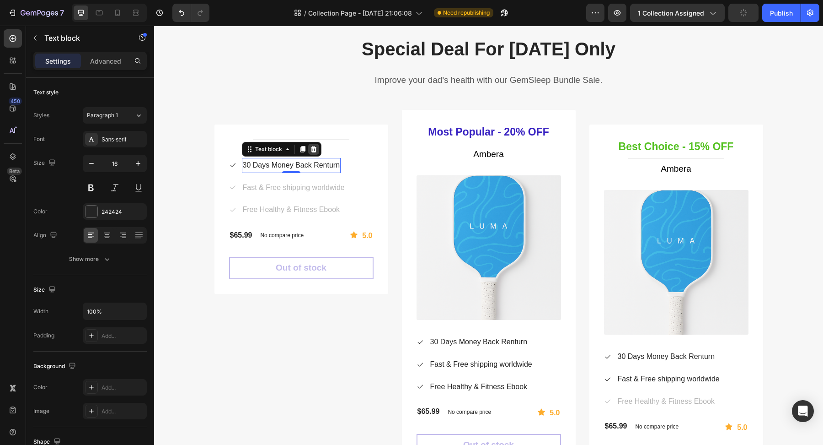
click at [316, 148] on icon at bounding box center [313, 148] width 7 height 7
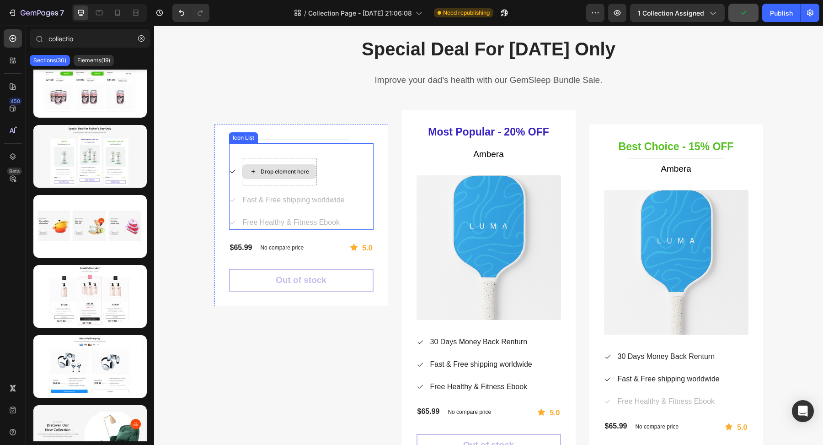
click at [311, 166] on div "Drop element here" at bounding box center [279, 171] width 74 height 15
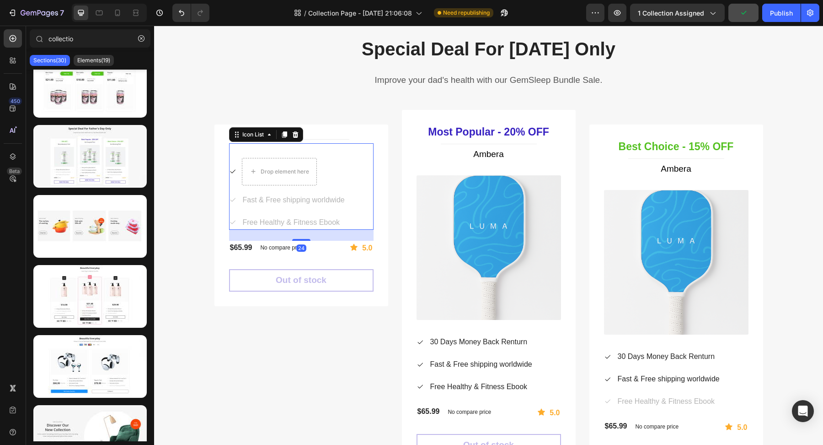
click at [338, 164] on li "Icon Drop element here" at bounding box center [287, 171] width 117 height 27
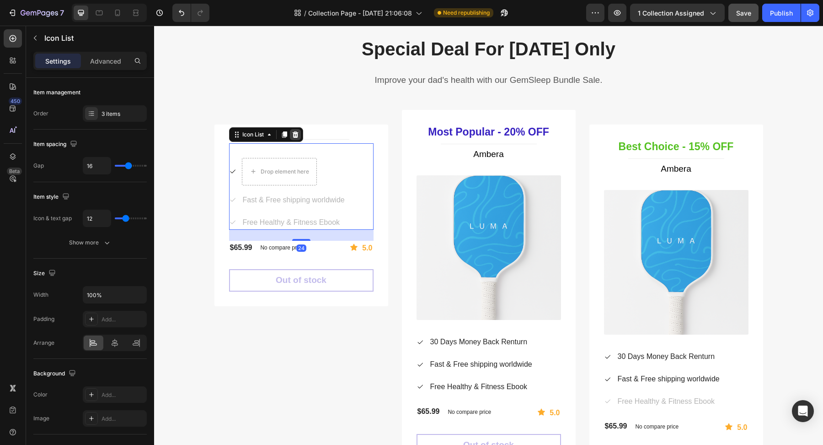
click at [295, 132] on icon at bounding box center [295, 134] width 6 height 6
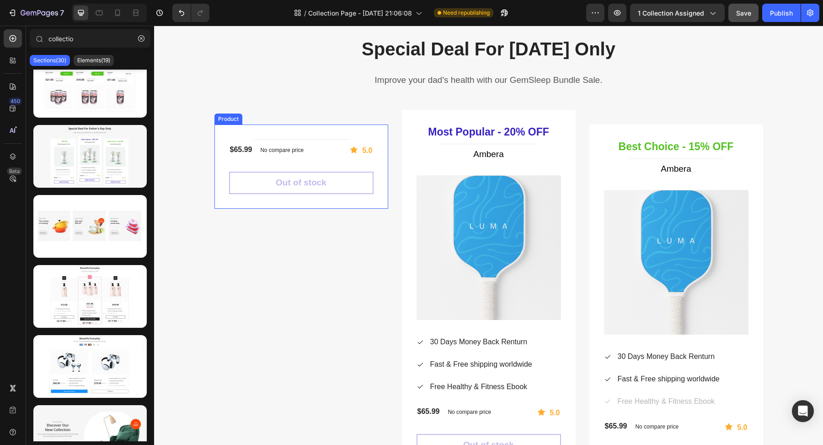
click at [337, 151] on div "Icon 5.0 Text block Row" at bounding box center [351, 150] width 43 height 13
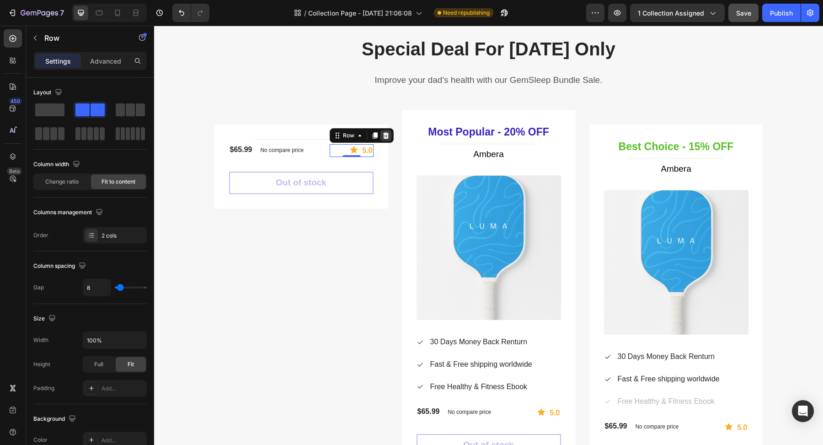
click at [386, 132] on icon at bounding box center [386, 135] width 6 height 6
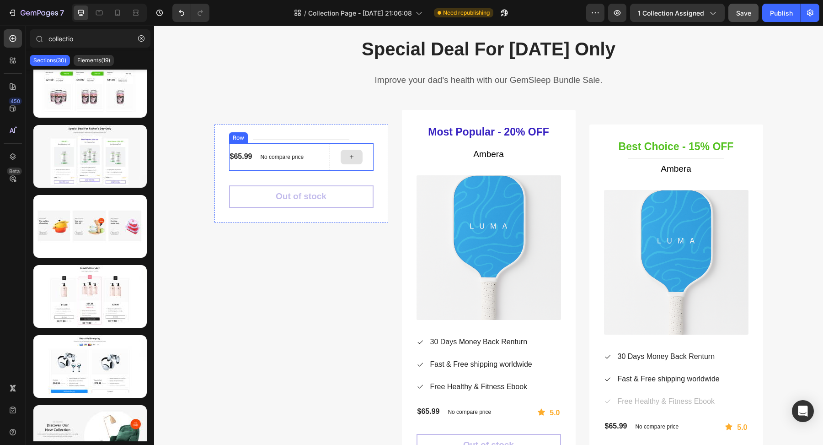
click at [309, 156] on div "$65.99 (P) Price (P) Price No compare price (P) Price Row" at bounding box center [272, 156] width 87 height 13
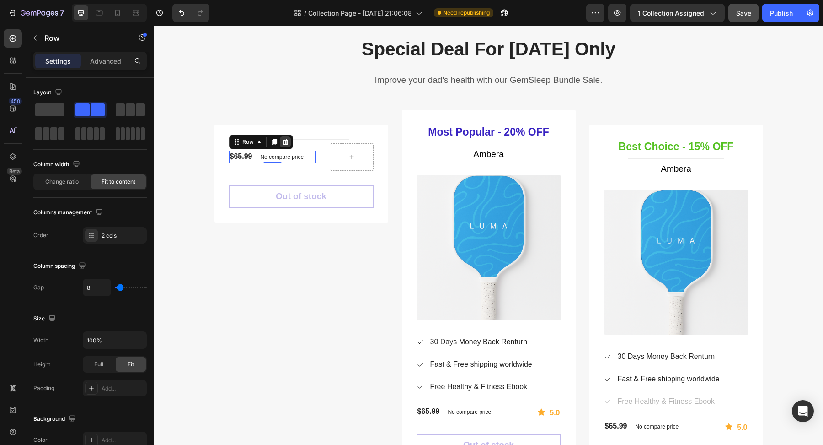
click at [287, 141] on icon at bounding box center [285, 142] width 6 height 6
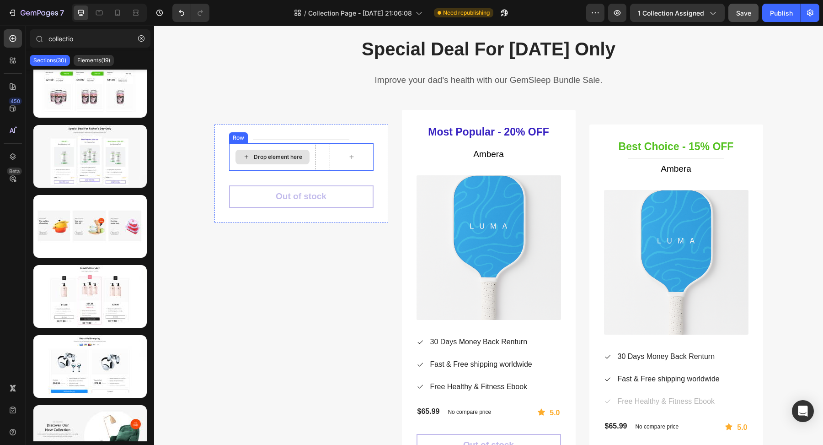
click at [314, 148] on div "Drop element here" at bounding box center [272, 156] width 87 height 27
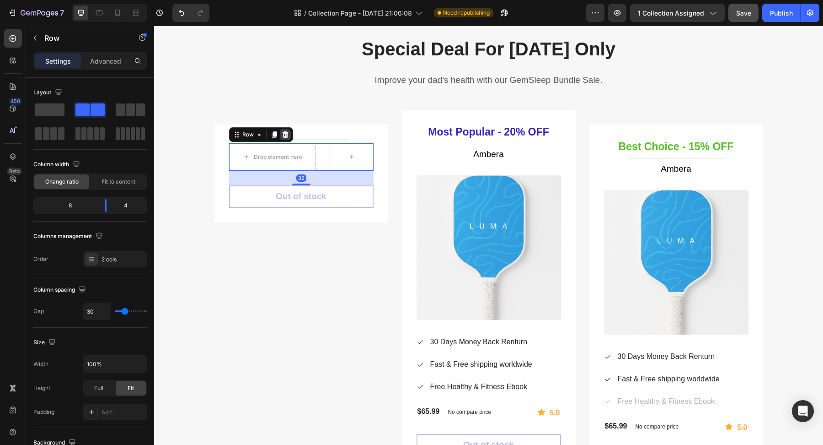
click at [288, 134] on icon at bounding box center [285, 134] width 7 height 7
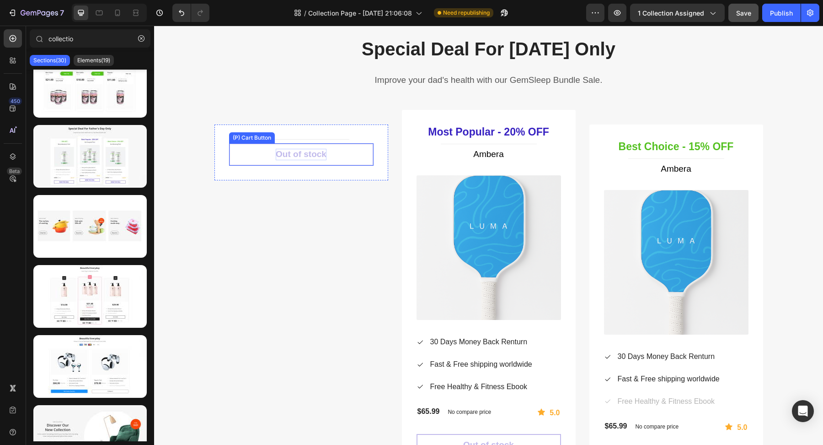
click at [320, 150] on div "Out of stock" at bounding box center [301, 154] width 51 height 11
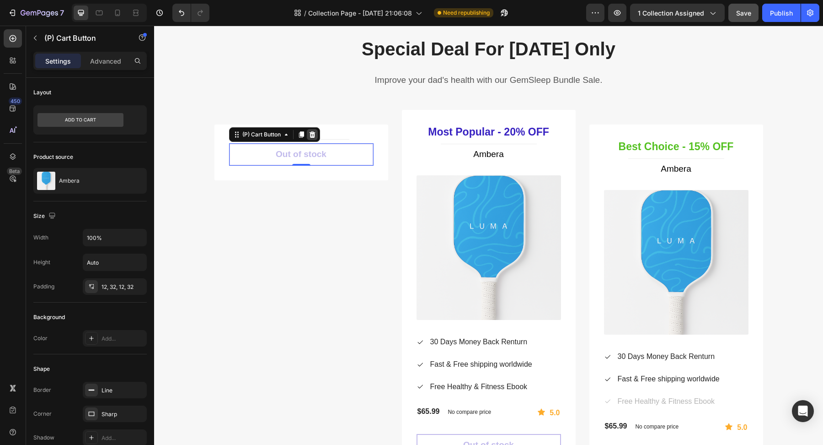
click at [313, 136] on icon at bounding box center [312, 134] width 6 height 6
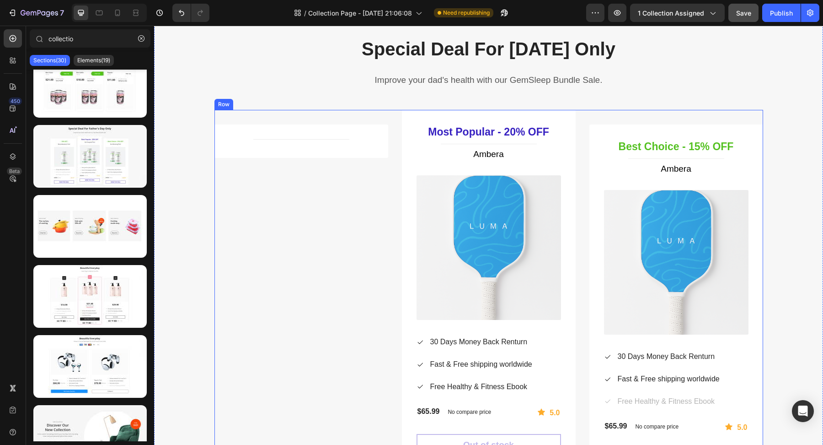
click at [291, 168] on div "Title Line Product Row" at bounding box center [302, 297] width 174 height 375
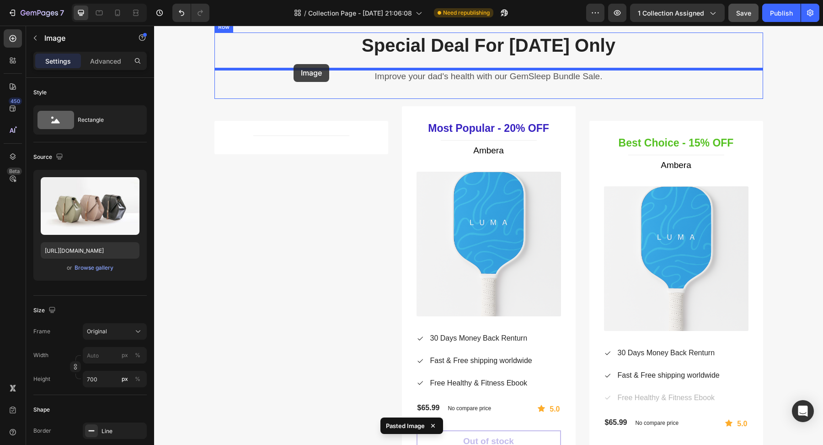
scroll to position [807, 0]
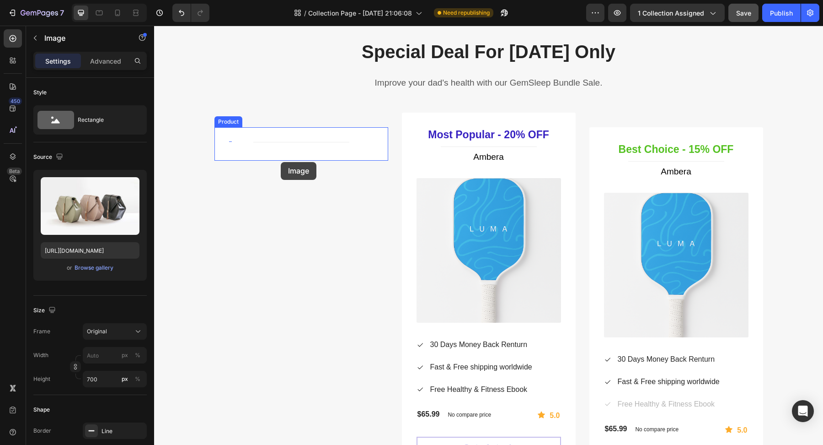
drag, startPoint x: 711, startPoint y: 235, endPoint x: 281, endPoint y: 162, distance: 436.5
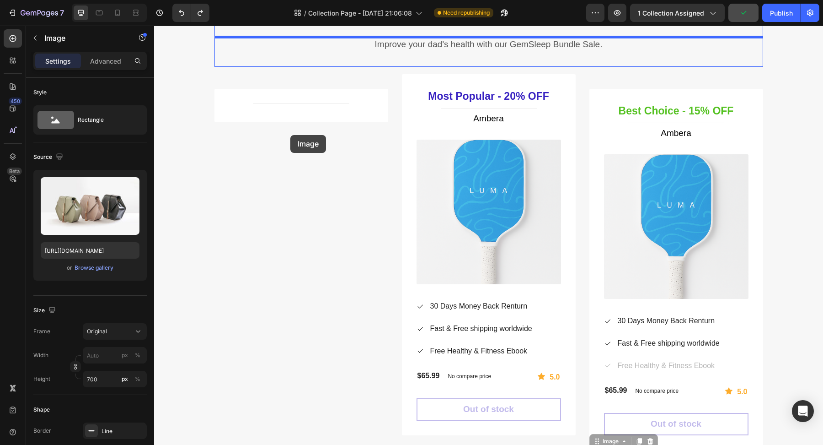
scroll to position [382, 0]
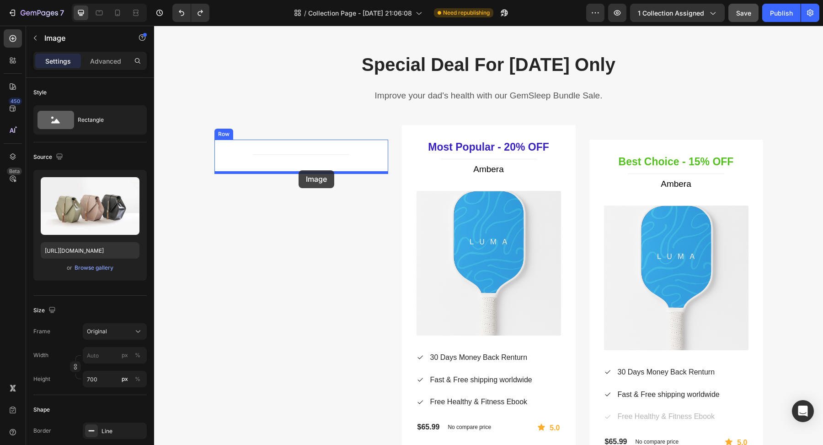
drag, startPoint x: 662, startPoint y: 322, endPoint x: 299, endPoint y: 170, distance: 393.9
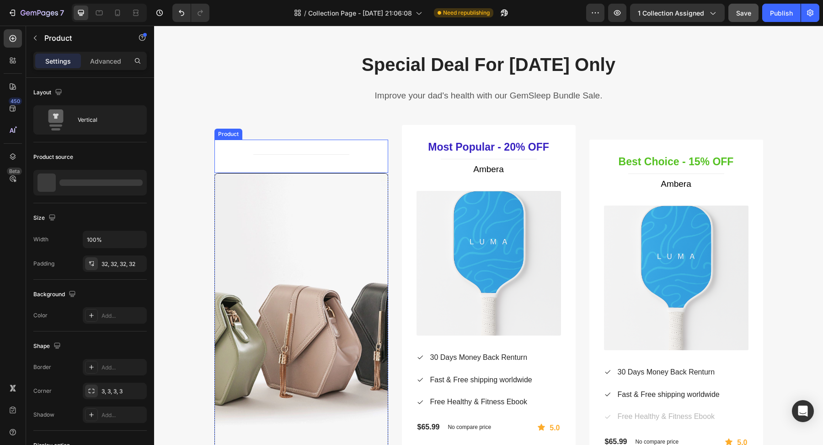
click at [320, 150] on div "Title Line Product" at bounding box center [302, 155] width 174 height 33
click at [288, 150] on div "Title Line Product 0" at bounding box center [302, 155] width 174 height 33
click at [281, 131] on icon at bounding box center [280, 131] width 6 height 6
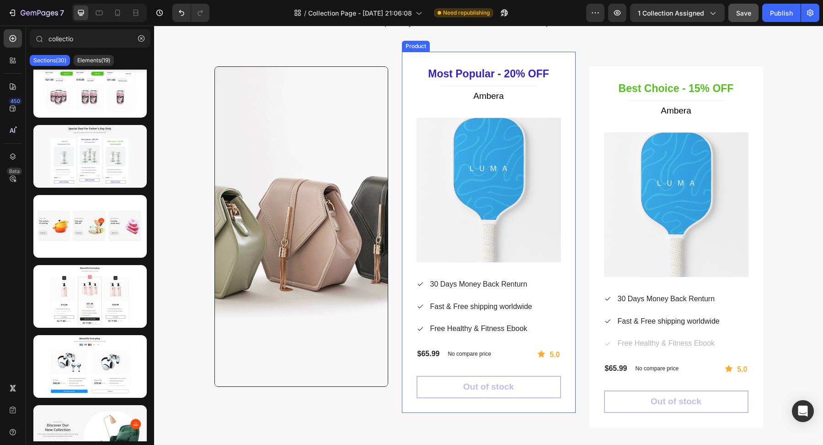
scroll to position [483, 0]
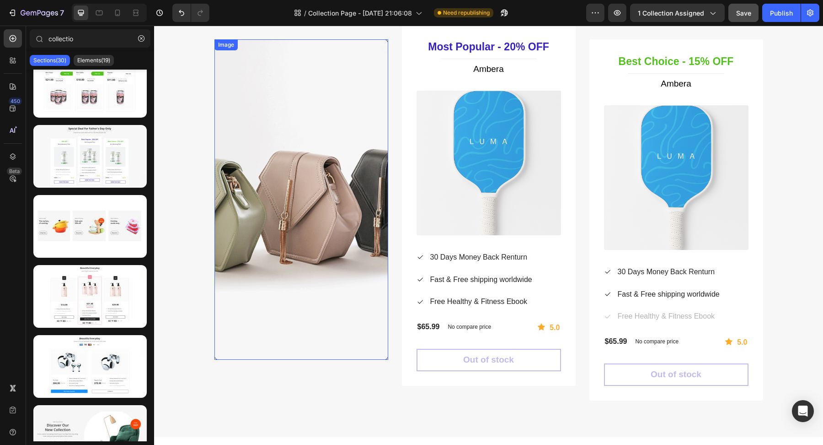
click at [317, 232] on img at bounding box center [302, 199] width 174 height 320
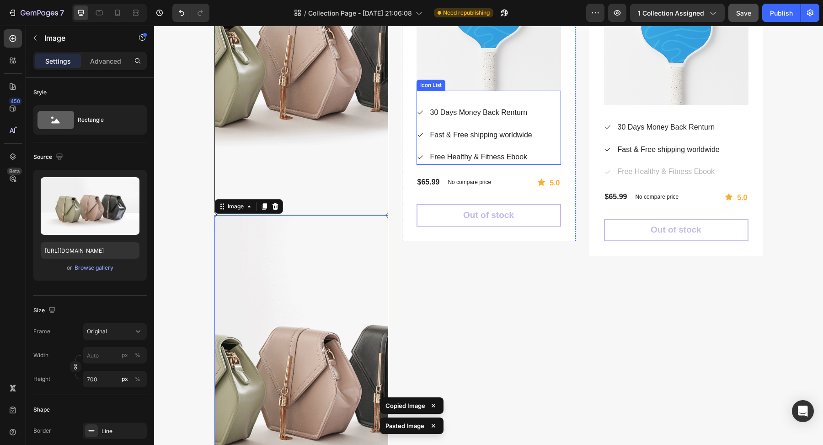
scroll to position [530, 0]
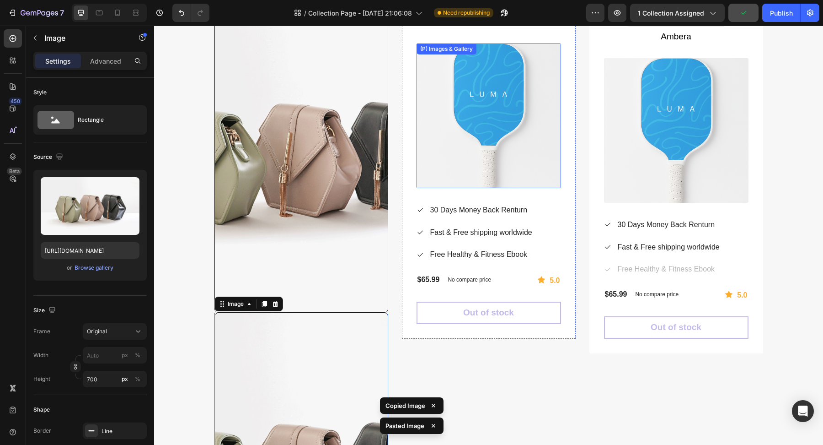
click at [492, 115] on img at bounding box center [489, 115] width 145 height 145
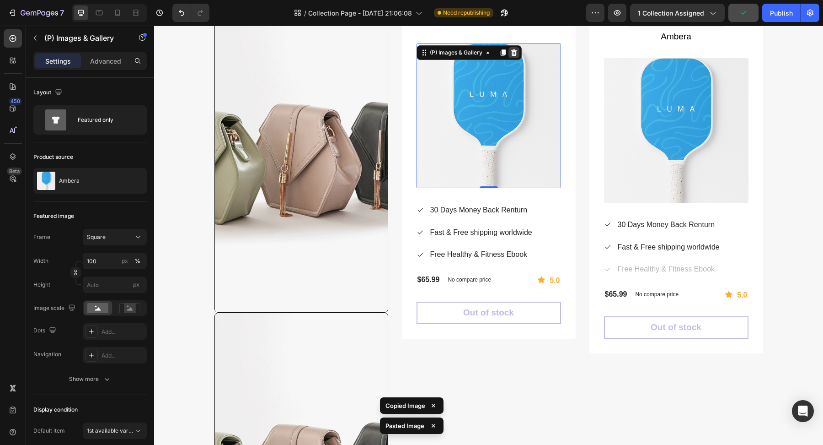
click at [514, 52] on icon at bounding box center [513, 52] width 7 height 7
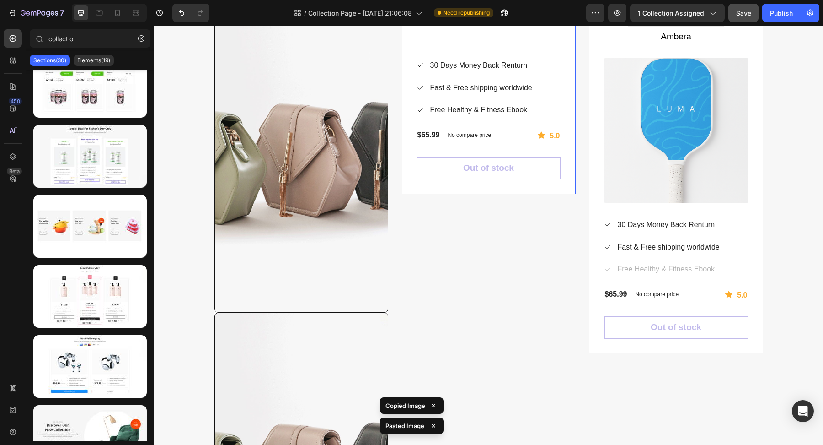
click at [477, 138] on div "No compare price" at bounding box center [469, 135] width 51 height 13
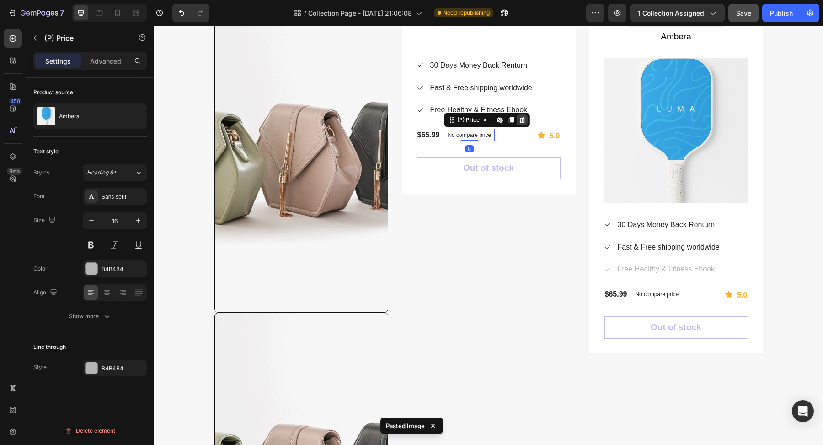
click at [519, 118] on icon at bounding box center [522, 119] width 7 height 7
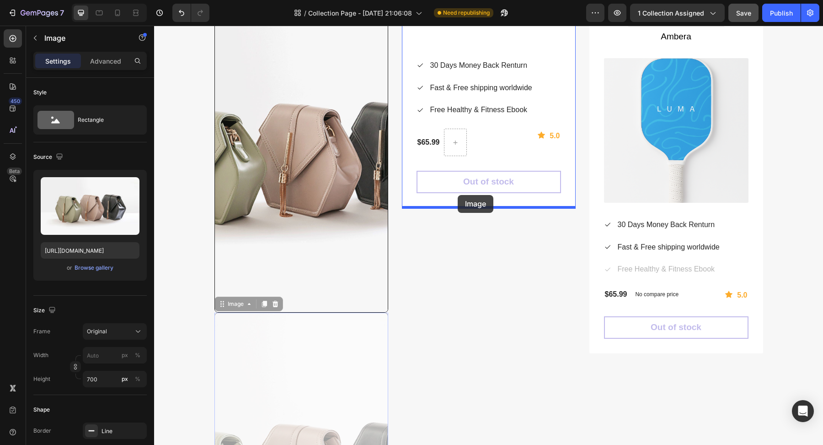
drag, startPoint x: 490, startPoint y: 279, endPoint x: 457, endPoint y: 195, distance: 90.8
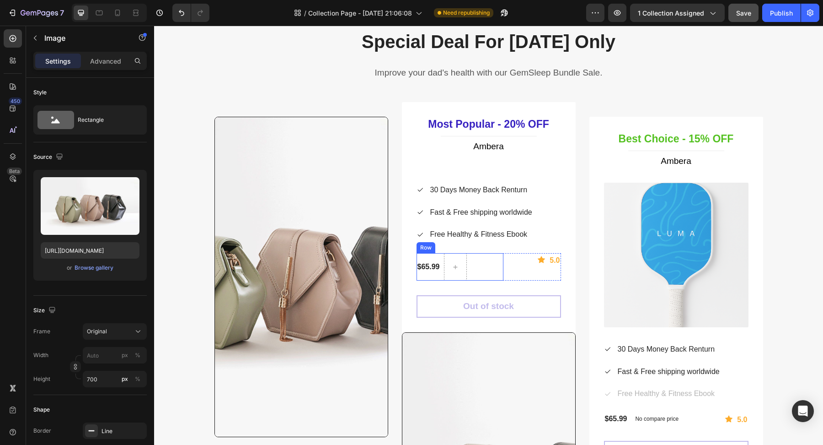
scroll to position [380, 0]
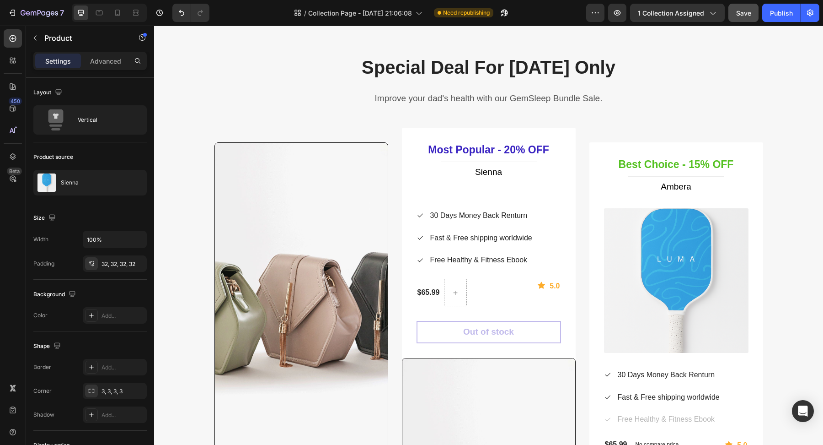
click at [564, 134] on div "Most Popular - 20% OFF Heading Title Line Sienna (P) Title Icon 30 Days Money B…" at bounding box center [489, 243] width 174 height 230
click at [467, 119] on icon at bounding box center [467, 119] width 6 height 6
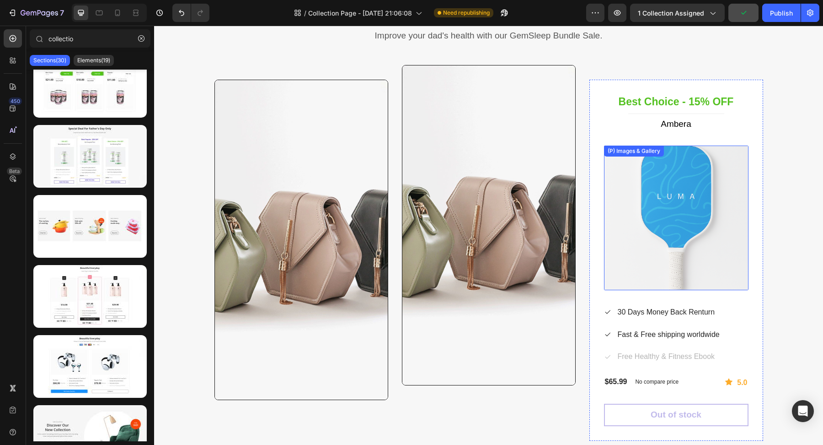
scroll to position [447, 0]
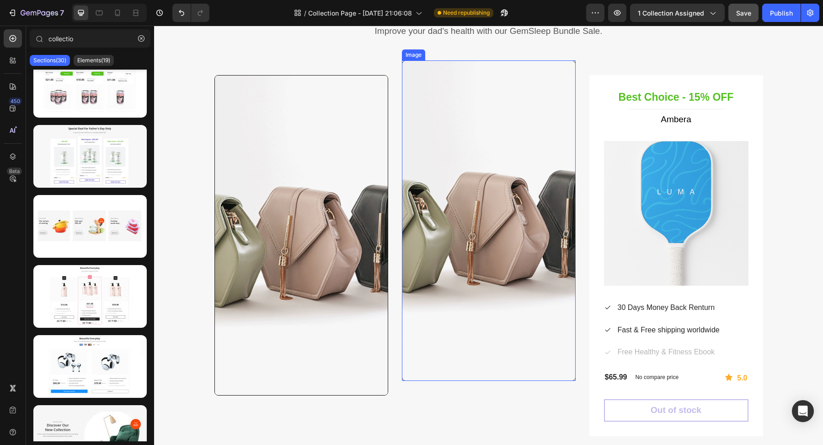
click at [541, 172] on img at bounding box center [489, 220] width 174 height 320
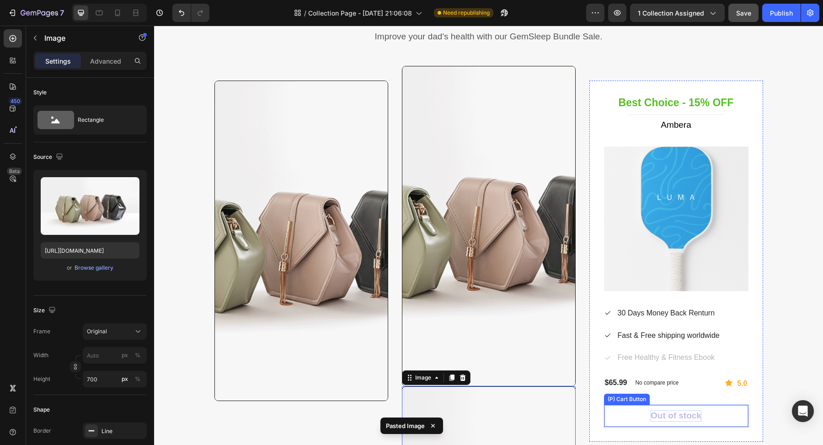
scroll to position [372, 0]
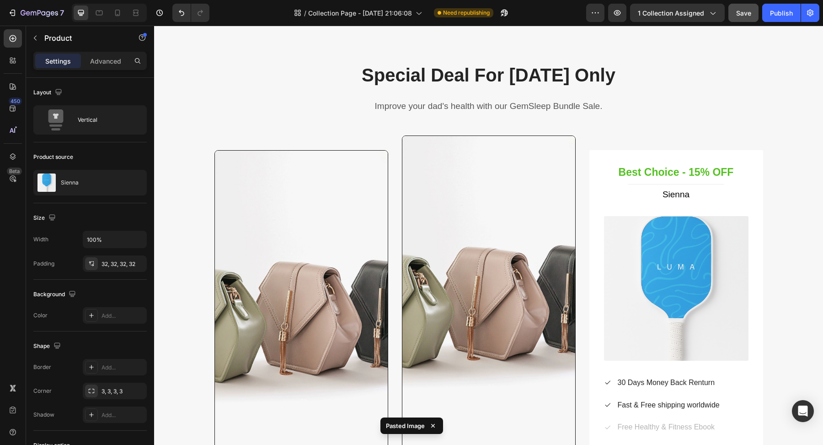
click at [598, 202] on div "Best Choice - 15% OFF Heading Title Line Sienna (P) Title (P) Images & Gallery …" at bounding box center [677, 330] width 174 height 361
click at [657, 143] on icon at bounding box center [654, 141] width 7 height 7
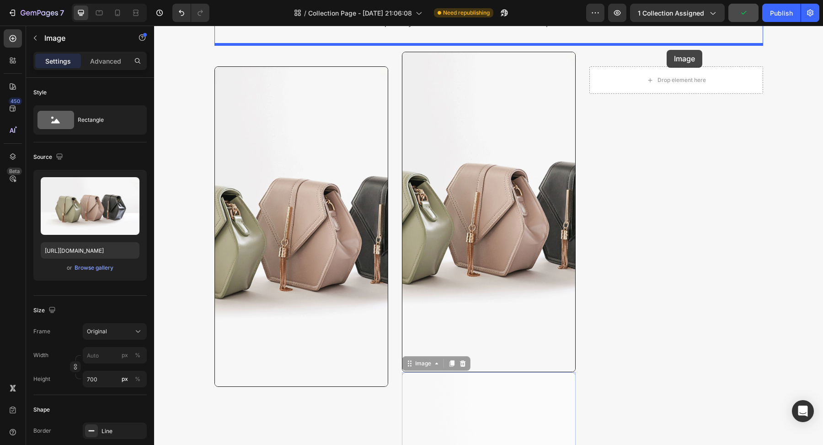
scroll to position [438, 0]
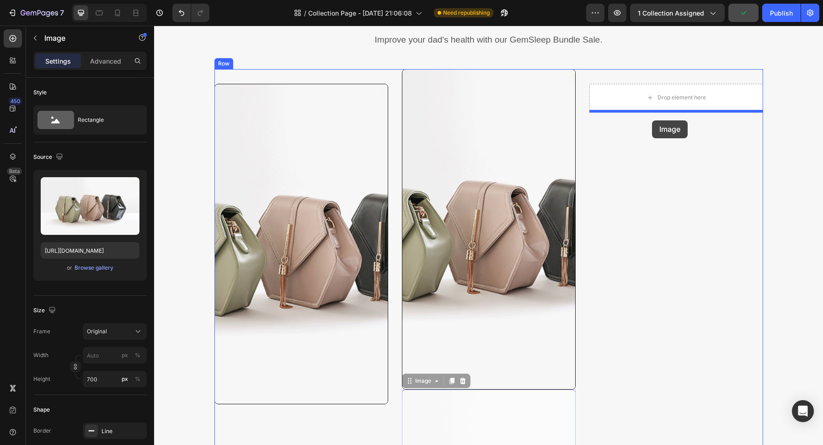
drag, startPoint x: 550, startPoint y: 347, endPoint x: 652, endPoint y: 120, distance: 248.9
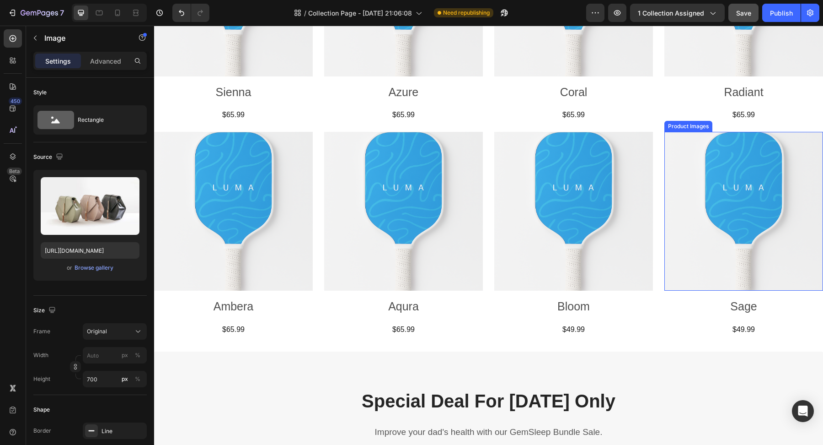
scroll to position [780, 0]
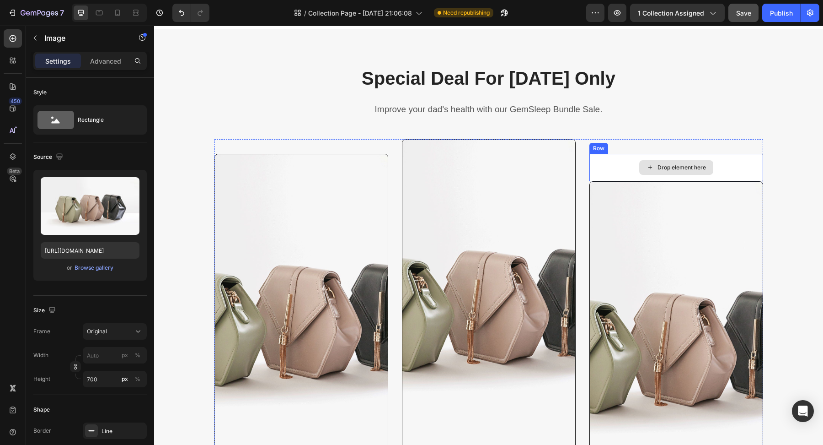
click at [625, 161] on div "Drop element here" at bounding box center [677, 167] width 174 height 27
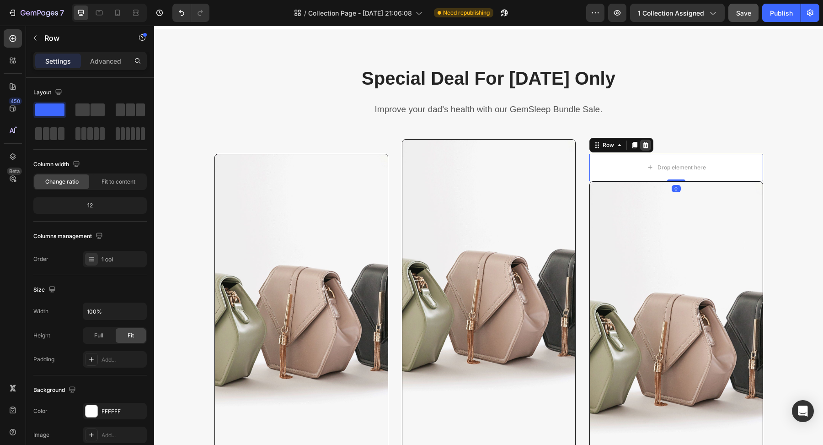
click at [645, 143] on icon at bounding box center [646, 145] width 6 height 6
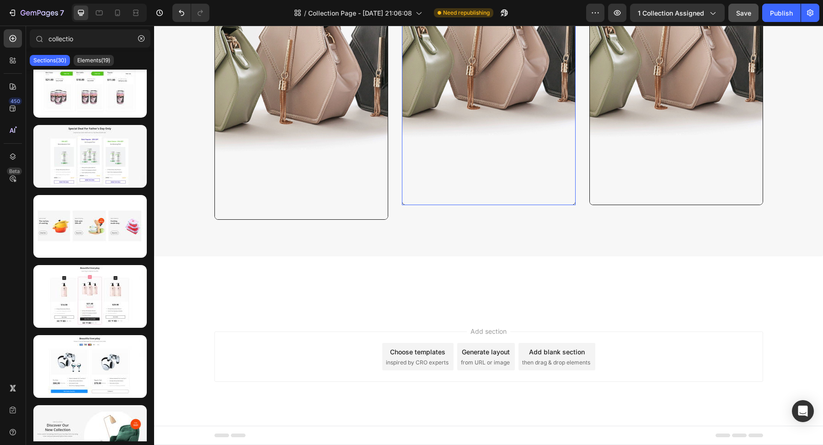
scroll to position [411, 0]
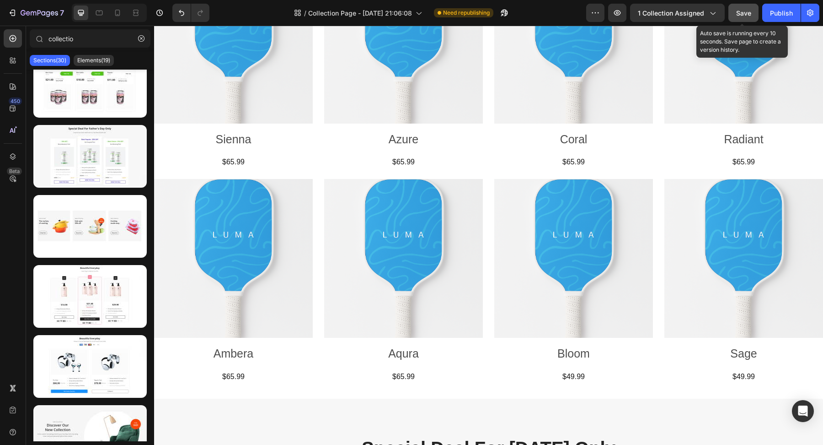
click at [743, 15] on span "Save" at bounding box center [743, 13] width 15 height 8
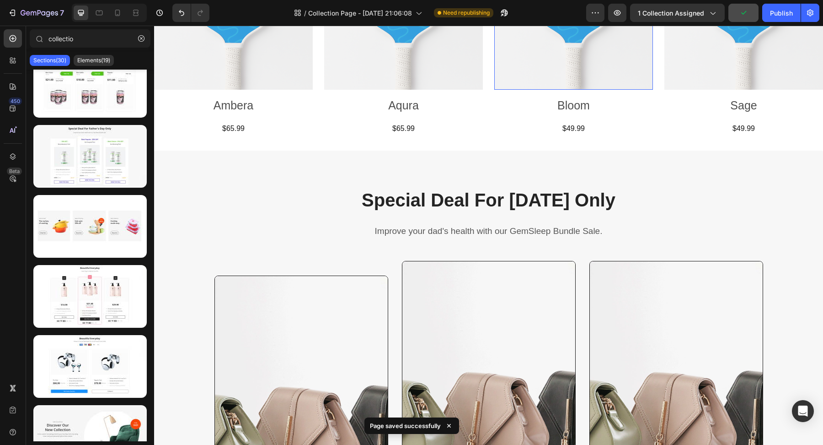
scroll to position [681, 0]
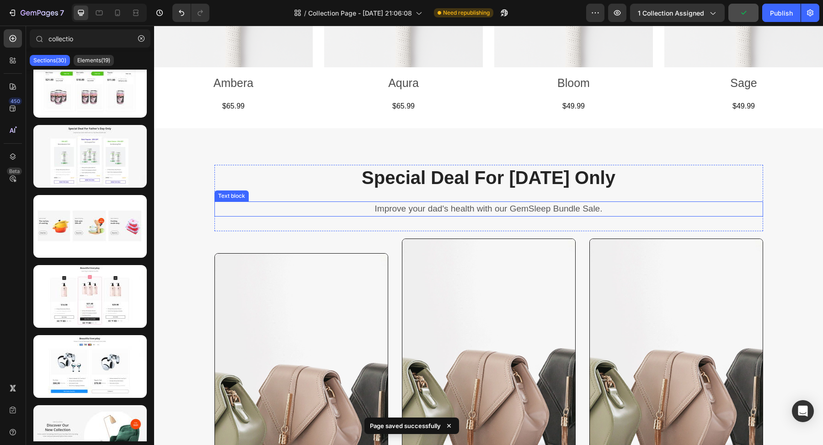
click at [457, 209] on p "Improve your dad's health with our GemSleep Bundle Sale." at bounding box center [488, 208] width 547 height 13
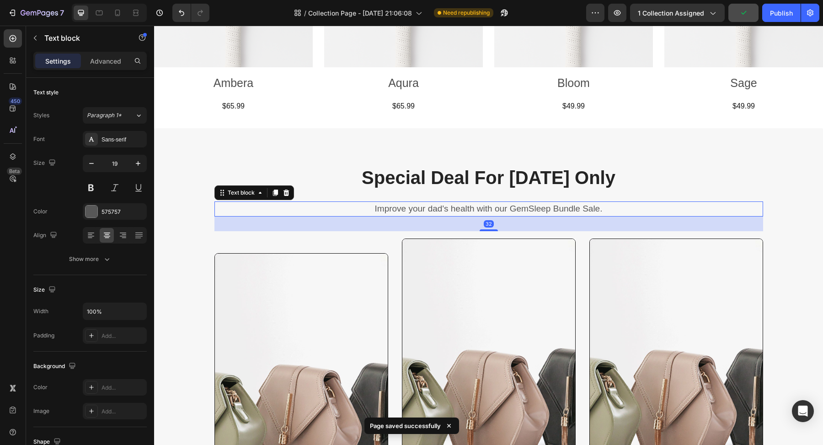
click at [457, 209] on p "Improve your dad's health with our GemSleep Bundle Sale." at bounding box center [488, 208] width 547 height 13
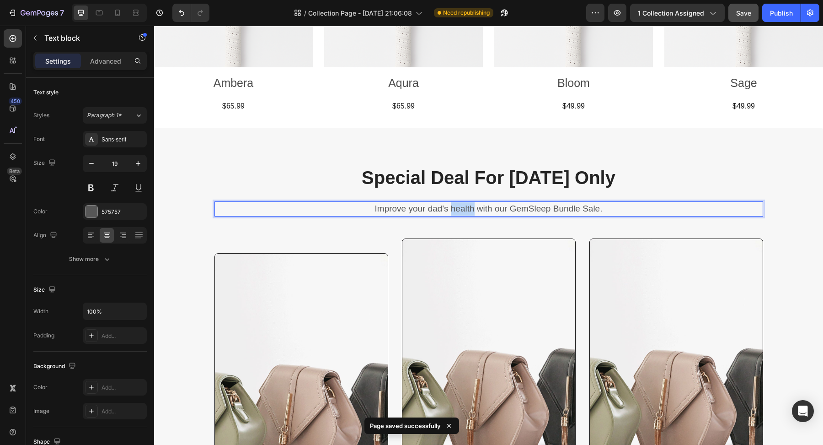
click at [457, 209] on p "Improve your dad's health with our GemSleep Bundle Sale." at bounding box center [488, 208] width 547 height 13
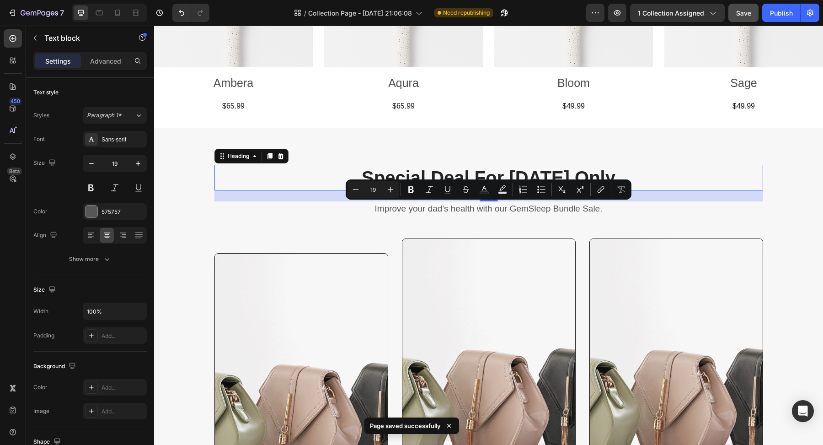
click at [436, 171] on p "Special Deal For [DATE] Only" at bounding box center [488, 178] width 547 height 24
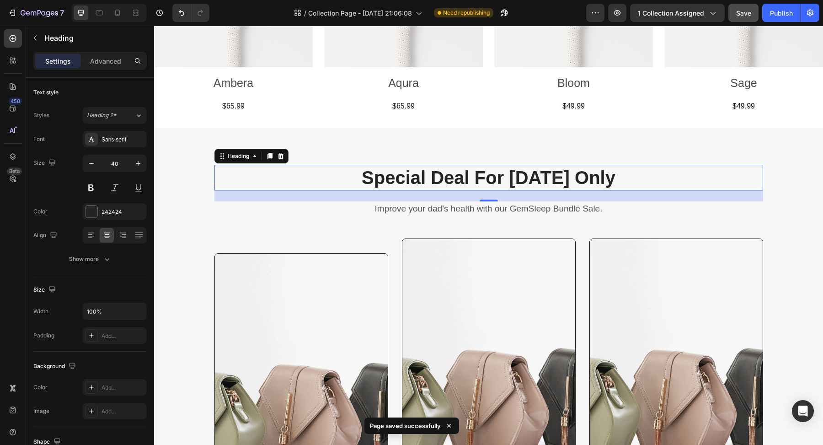
click at [436, 171] on p "Special Deal For [DATE] Only" at bounding box center [488, 178] width 547 height 24
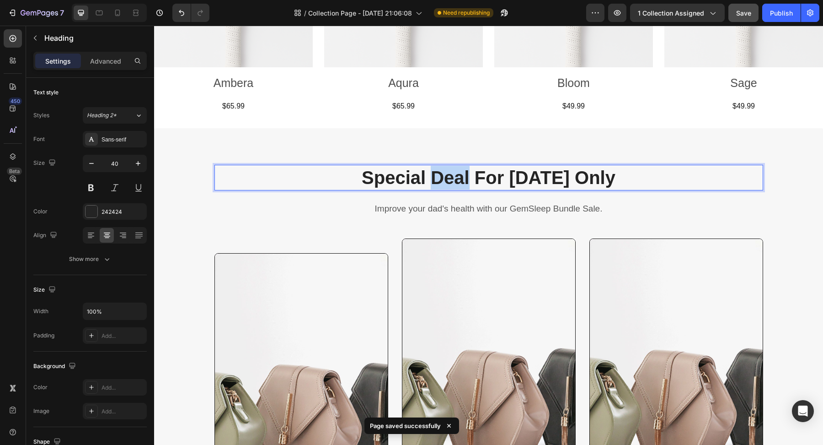
click at [436, 171] on p "Special Deal For [DATE] Only" at bounding box center [488, 178] width 547 height 24
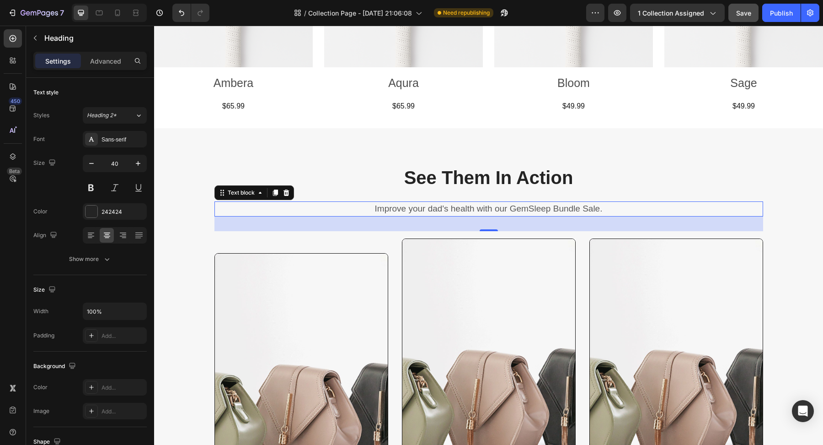
click at [438, 208] on p "Improve your dad's health with our GemSleep Bundle Sale." at bounding box center [488, 208] width 547 height 13
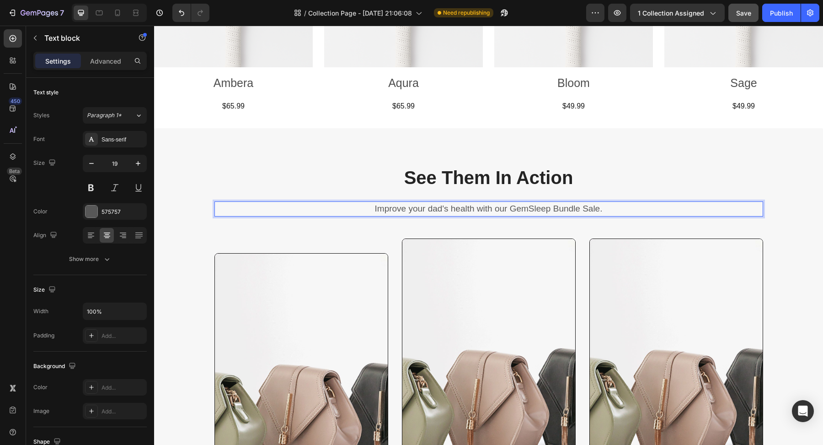
click at [601, 210] on p "Improve your dad's health with our GemSleep Bundle Sale." at bounding box center [488, 208] width 547 height 13
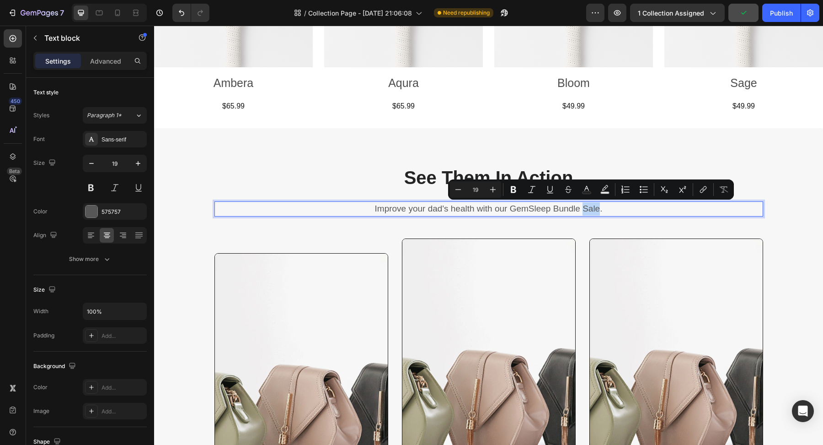
drag, startPoint x: 596, startPoint y: 207, endPoint x: 547, endPoint y: 210, distance: 49.5
click at [547, 210] on p "Improve your dad's health with our GemSleep Bundle Sale." at bounding box center [488, 208] width 547 height 13
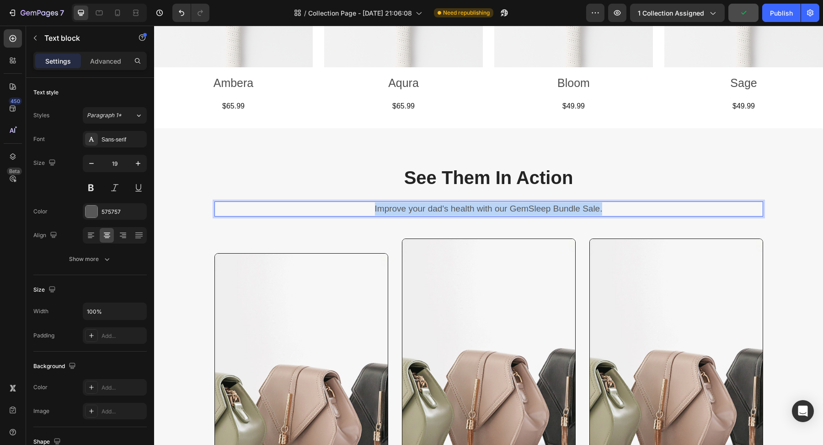
click at [547, 210] on p "Improve your dad's health with our GemSleep Bundle Sale." at bounding box center [488, 208] width 547 height 13
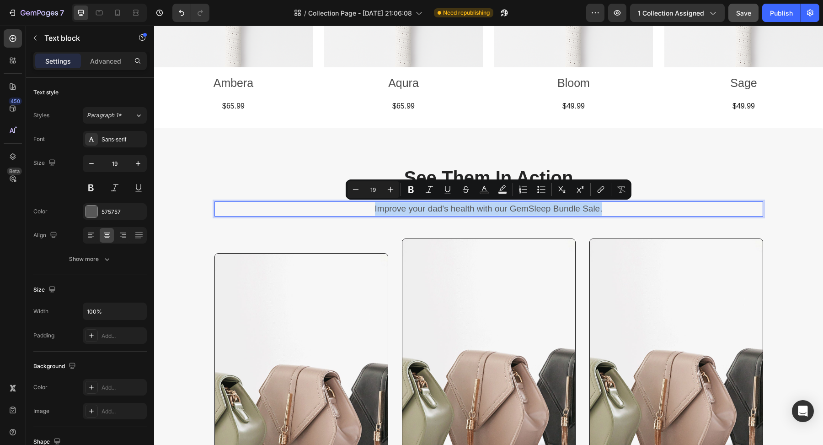
click at [622, 206] on p "Improve your dad's health with our GemSleep Bundle Sale." at bounding box center [488, 208] width 547 height 13
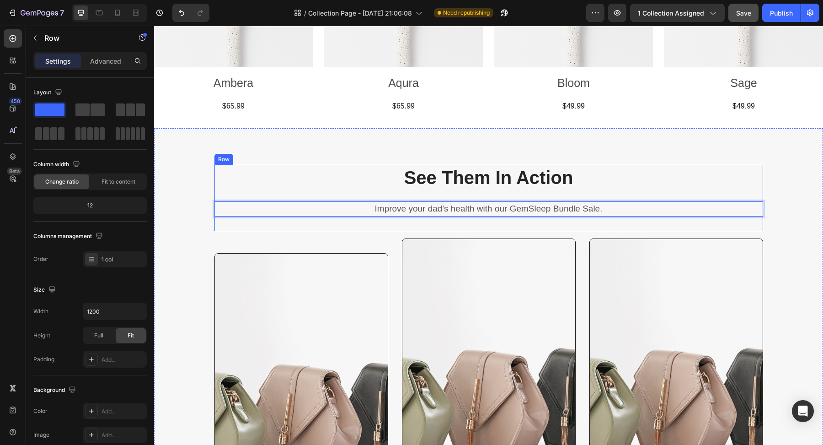
click at [274, 197] on div "See Them In Action Heading Improve your dad's health with our GemSleep Bundle S…" at bounding box center [489, 198] width 549 height 66
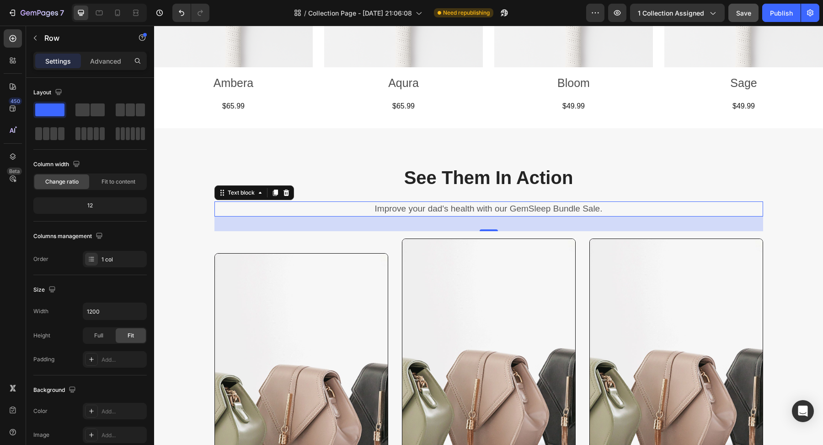
click at [265, 204] on p "Improve your dad's health with our GemSleep Bundle Sale." at bounding box center [488, 208] width 547 height 13
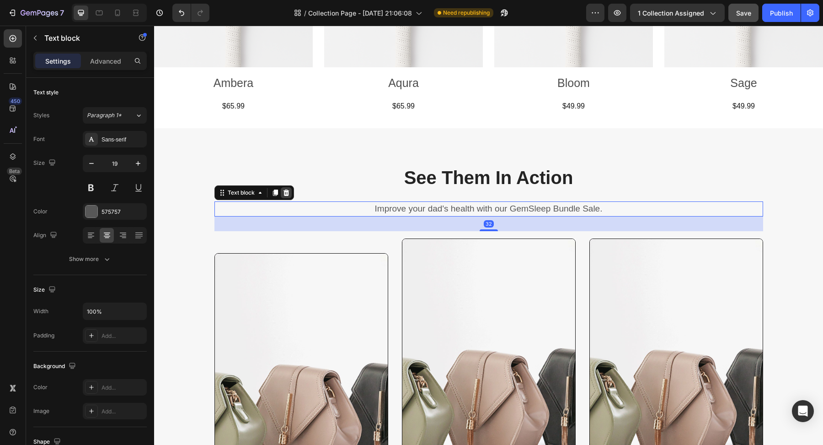
click at [286, 193] on icon at bounding box center [286, 192] width 6 height 6
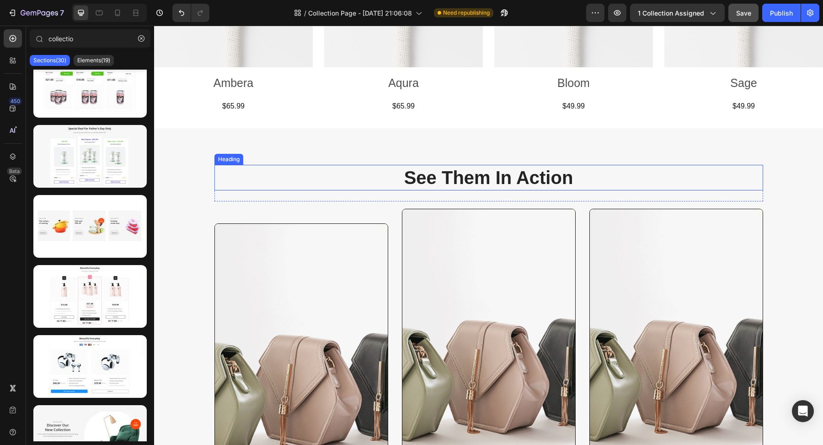
click at [367, 179] on p "See Them In Action" at bounding box center [488, 178] width 547 height 24
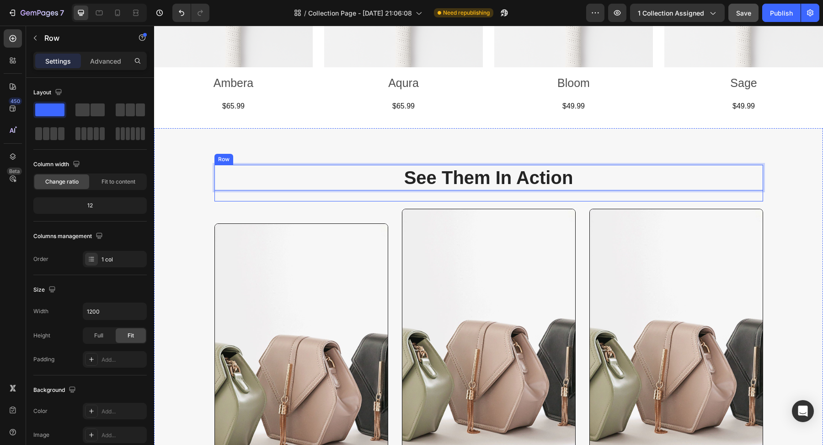
click at [231, 194] on div "See Them In Action Heading 24" at bounding box center [489, 183] width 549 height 37
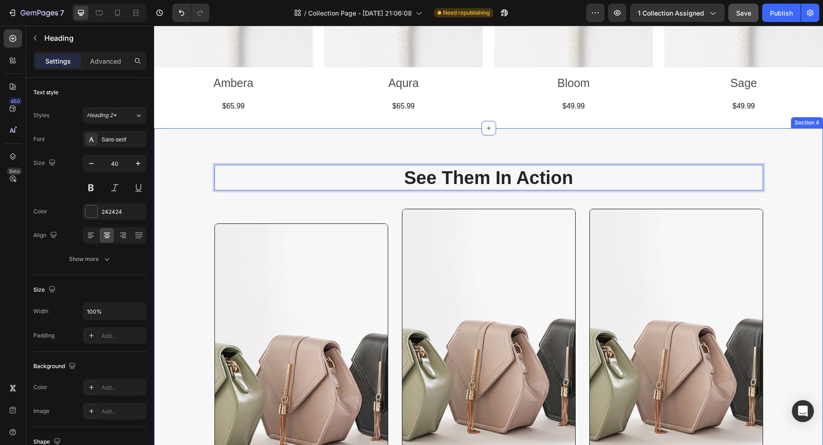
drag, startPoint x: 385, startPoint y: 181, endPoint x: 386, endPoint y: 157, distance: 23.4
click at [459, 186] on p "See Them In Action" at bounding box center [488, 178] width 547 height 24
click at [516, 201] on div "See Them In Action Heading 24 Row Image Row Image Row Image Row" at bounding box center [488, 354] width 655 height 379
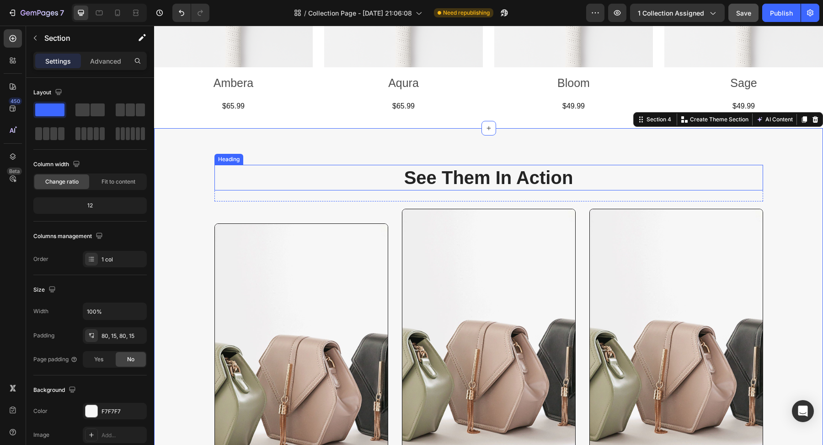
click at [541, 183] on p "See Them In Action" at bounding box center [488, 178] width 547 height 24
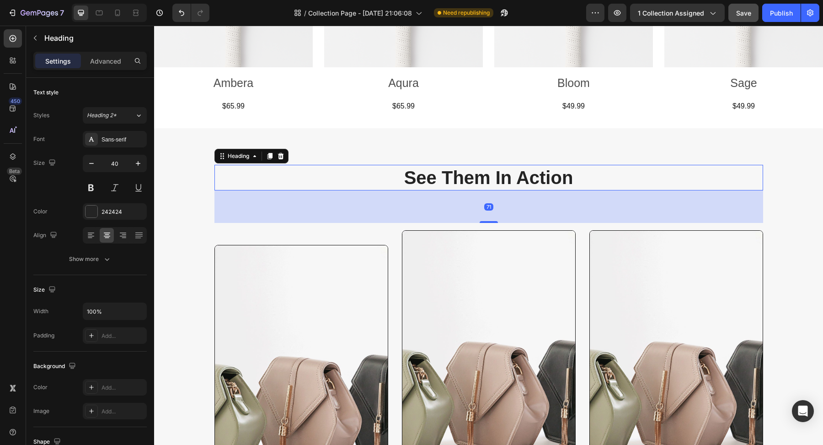
drag, startPoint x: 488, startPoint y: 199, endPoint x: 490, endPoint y: 222, distance: 22.9
click at [489, 221] on div at bounding box center [489, 222] width 18 height 2
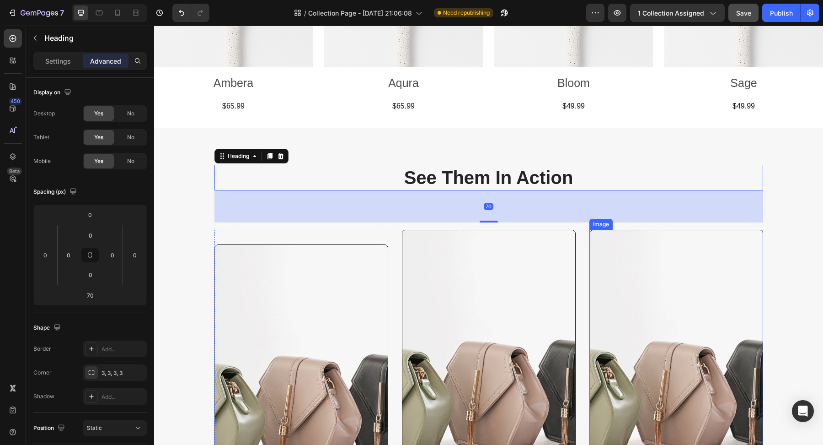
click at [661, 267] on img at bounding box center [677, 390] width 174 height 320
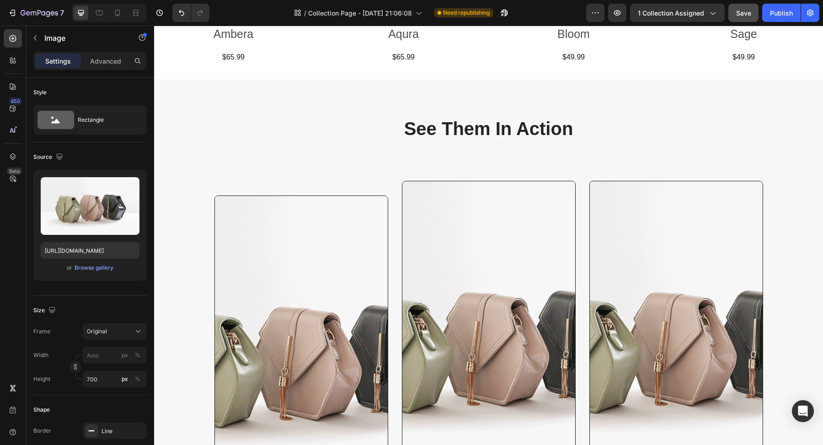
scroll to position [732, 0]
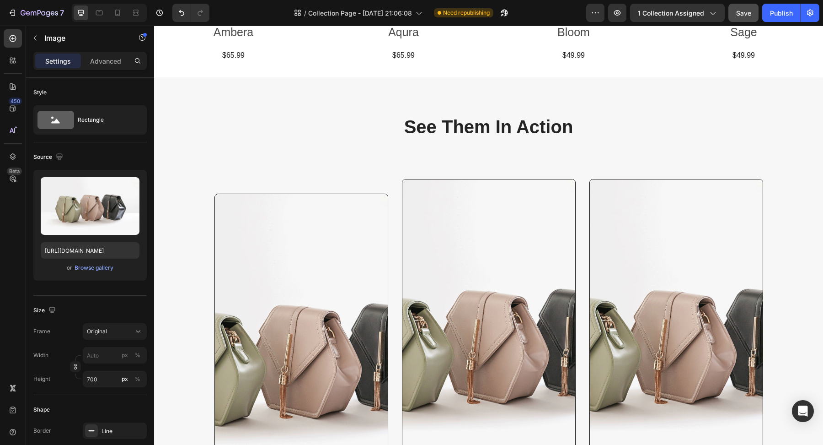
click at [610, 252] on img at bounding box center [677, 339] width 174 height 320
click at [681, 250] on img at bounding box center [677, 339] width 174 height 320
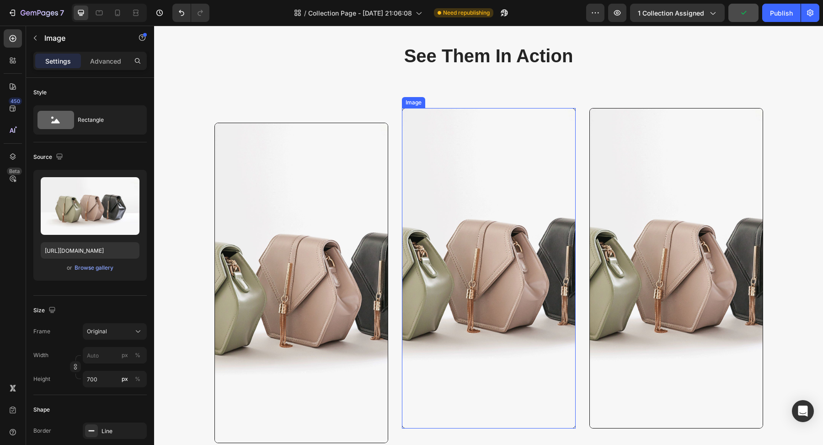
scroll to position [814, 0]
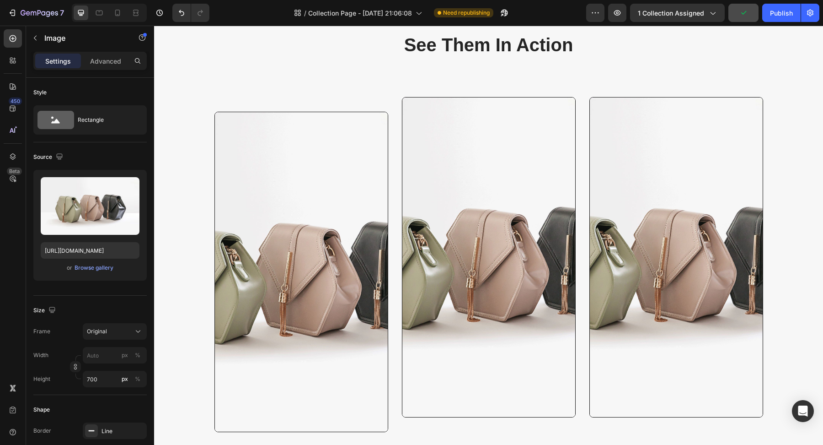
click at [631, 178] on img at bounding box center [677, 257] width 174 height 320
click at [617, 133] on img at bounding box center [677, 257] width 174 height 320
click at [612, 160] on img at bounding box center [677, 257] width 174 height 320
click at [677, 157] on img at bounding box center [677, 257] width 174 height 320
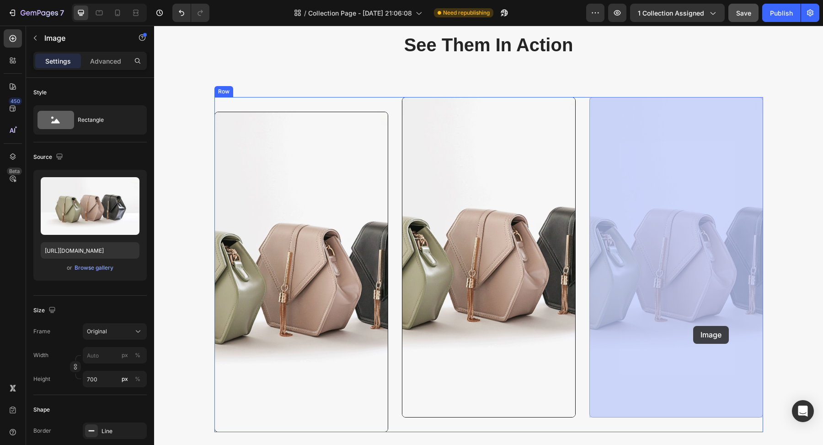
drag, startPoint x: 644, startPoint y: 131, endPoint x: 693, endPoint y: 326, distance: 200.6
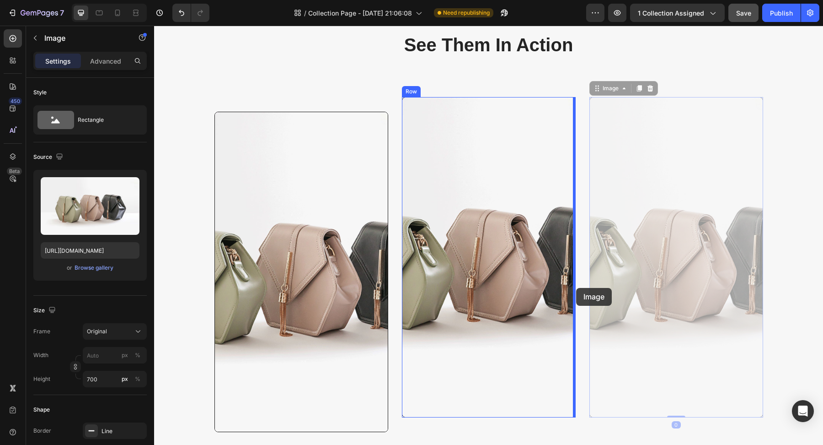
drag, startPoint x: 656, startPoint y: 161, endPoint x: 577, endPoint y: 288, distance: 150.4
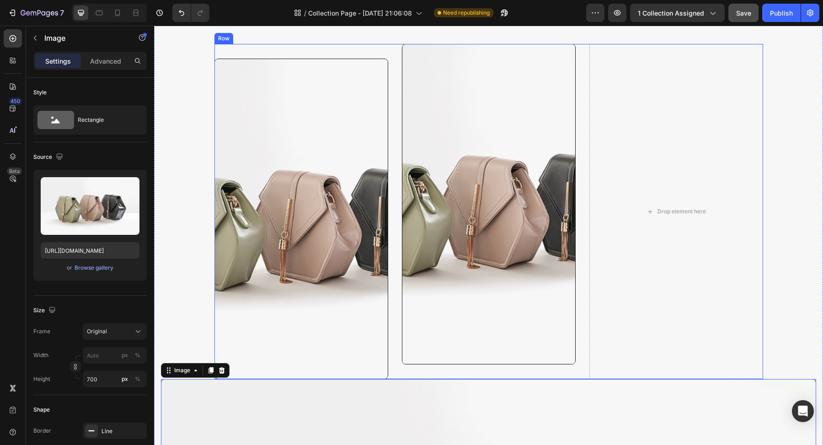
scroll to position [844, 0]
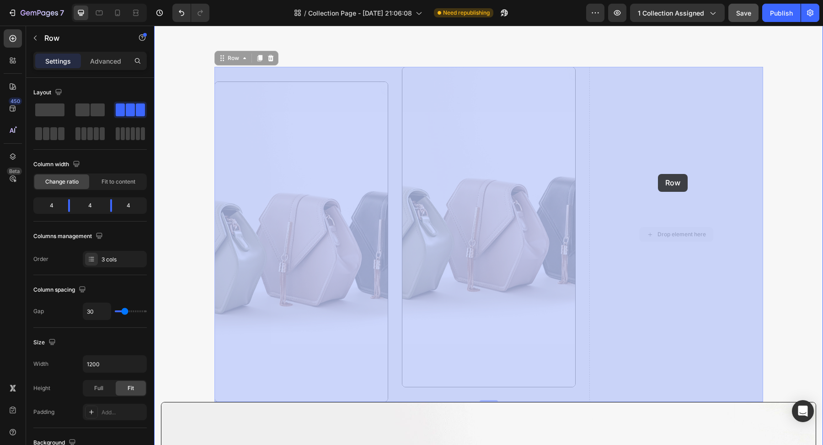
drag, startPoint x: 664, startPoint y: 150, endPoint x: 658, endPoint y: 174, distance: 25.4
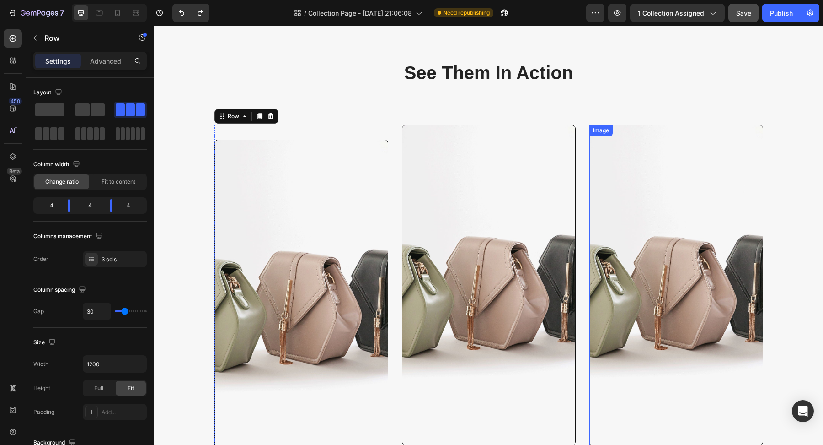
scroll to position [784, 0]
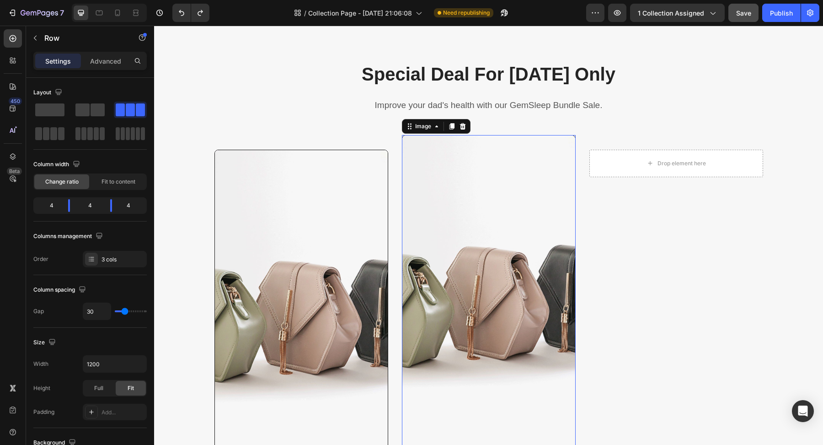
click at [496, 253] on img at bounding box center [489, 295] width 174 height 320
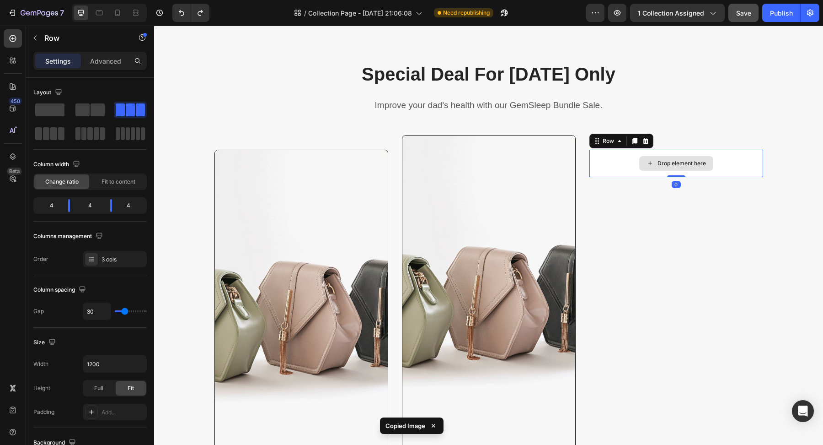
click at [630, 174] on div "Drop element here" at bounding box center [677, 163] width 174 height 27
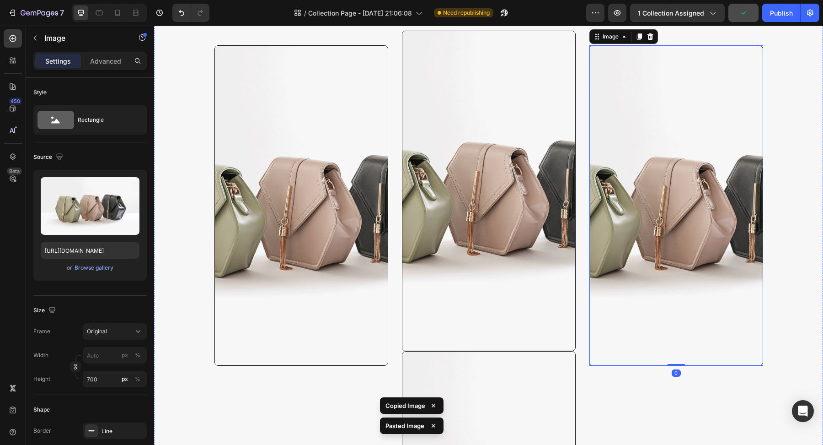
scroll to position [1002, 0]
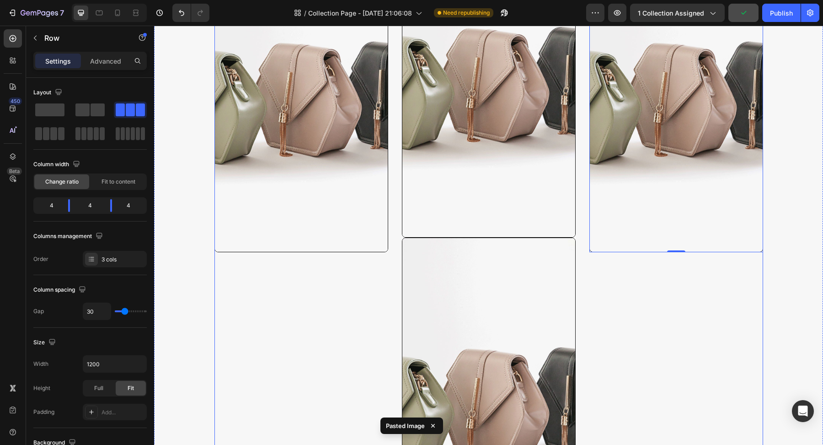
click at [694, 293] on div "Image 0 Row" at bounding box center [677, 237] width 174 height 640
click at [524, 315] on img at bounding box center [489, 397] width 174 height 320
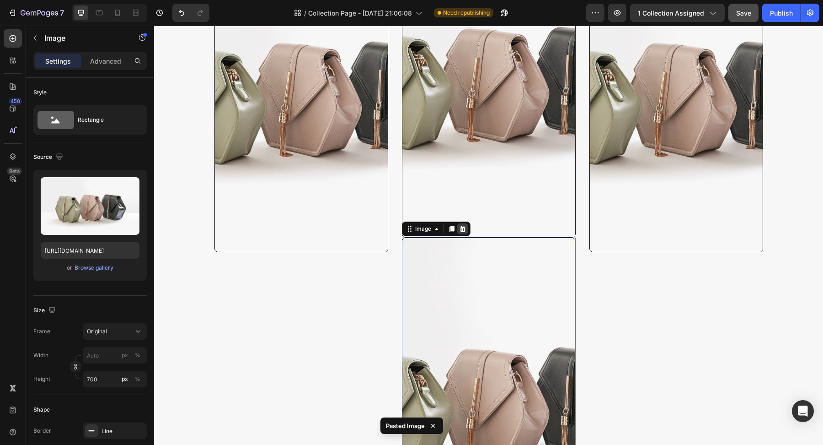
click at [461, 229] on icon at bounding box center [462, 228] width 7 height 7
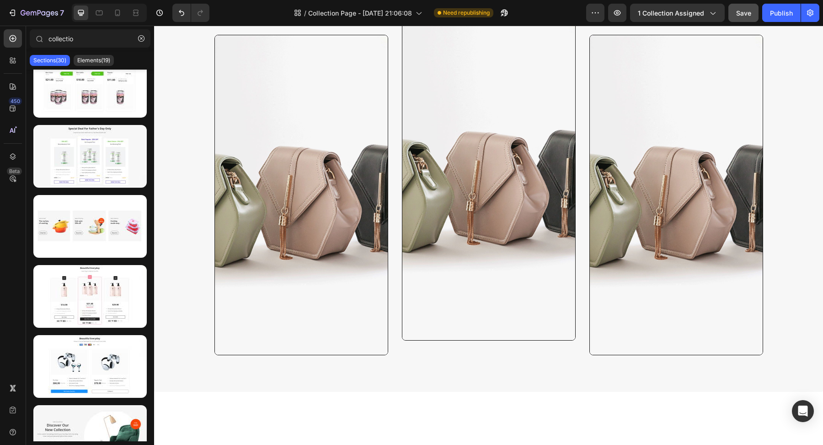
scroll to position [635, 0]
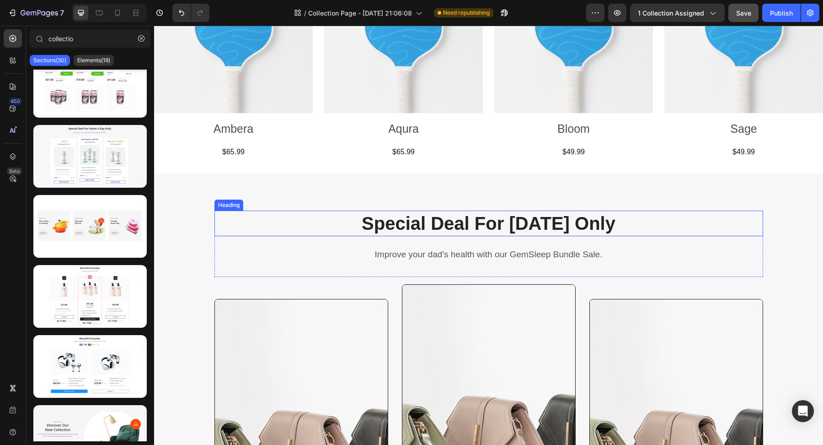
click at [468, 217] on p "Special Deal For [DATE] Only" at bounding box center [488, 223] width 547 height 24
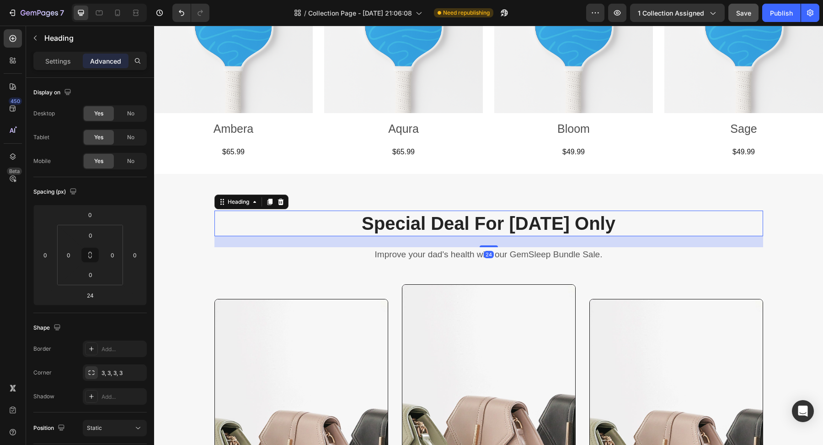
click at [468, 217] on p "Special Deal For [DATE] Only" at bounding box center [488, 223] width 547 height 24
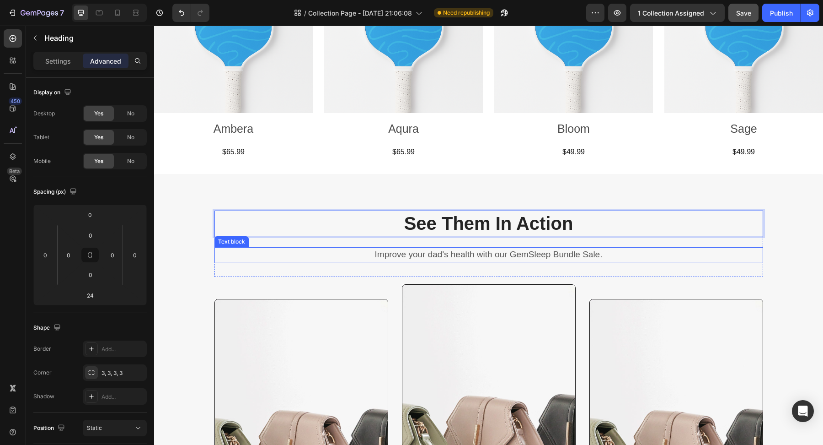
click at [444, 256] on p "Improve your dad's health with our GemSleep Bundle Sale." at bounding box center [488, 254] width 547 height 13
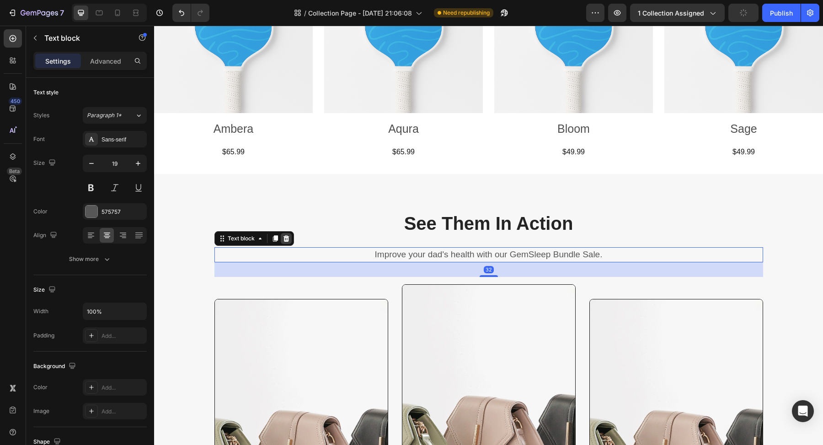
click at [285, 237] on icon at bounding box center [286, 238] width 7 height 7
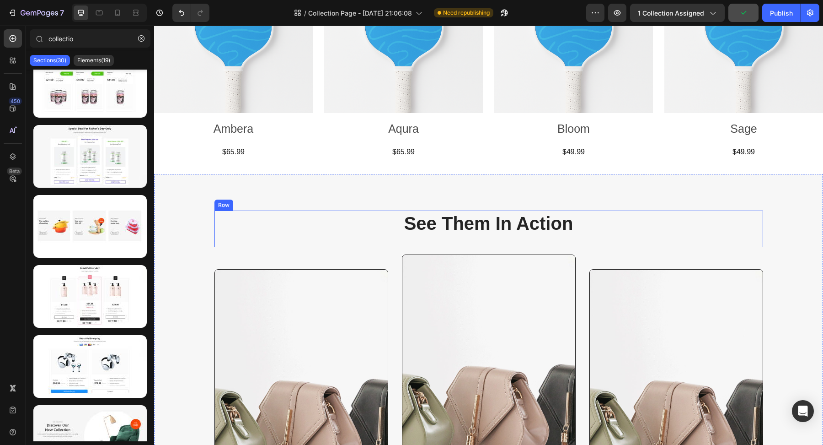
click at [371, 238] on div "See Them In Action Heading" at bounding box center [489, 228] width 549 height 37
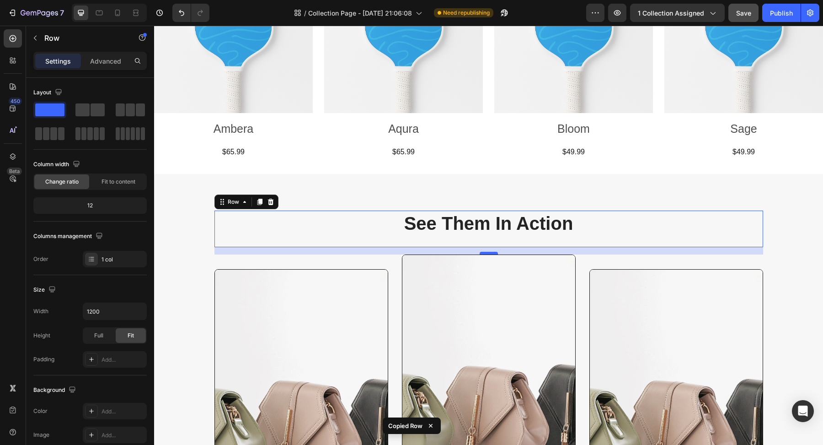
click at [483, 253] on div at bounding box center [489, 253] width 18 height 3
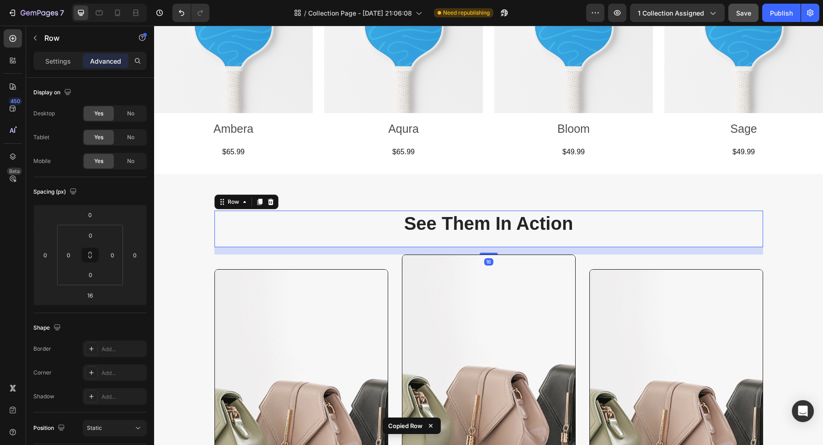
click at [451, 238] on div "See Them In Action Heading" at bounding box center [489, 228] width 549 height 37
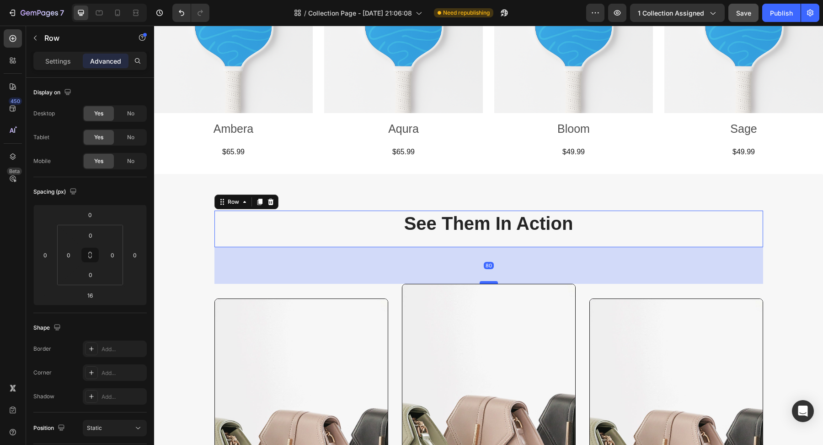
drag, startPoint x: 489, startPoint y: 253, endPoint x: 495, endPoint y: 282, distance: 29.9
click at [495, 282] on div at bounding box center [489, 282] width 18 height 3
type input "80"
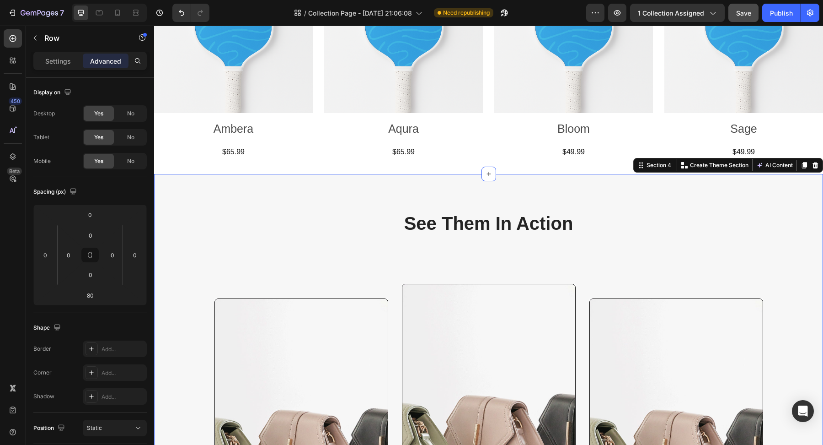
click at [814, 212] on div "See Them In Action Heading Row Image Row Image Row Image Row Row" at bounding box center [488, 414] width 655 height 408
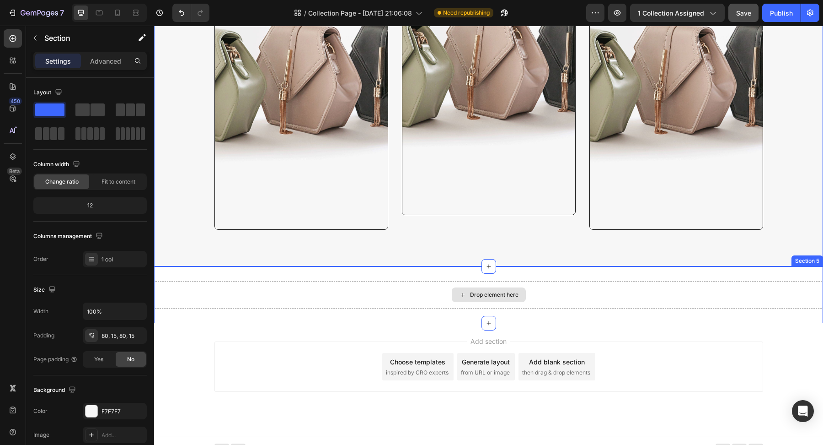
scroll to position [1033, 0]
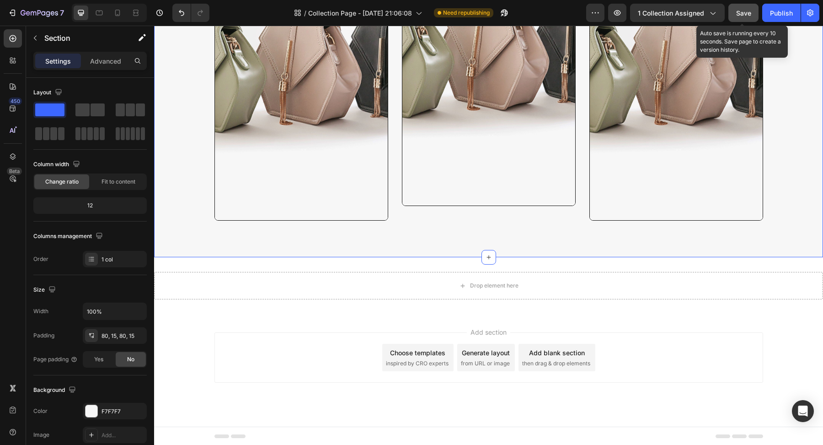
click at [743, 14] on span "Save" at bounding box center [743, 13] width 15 height 8
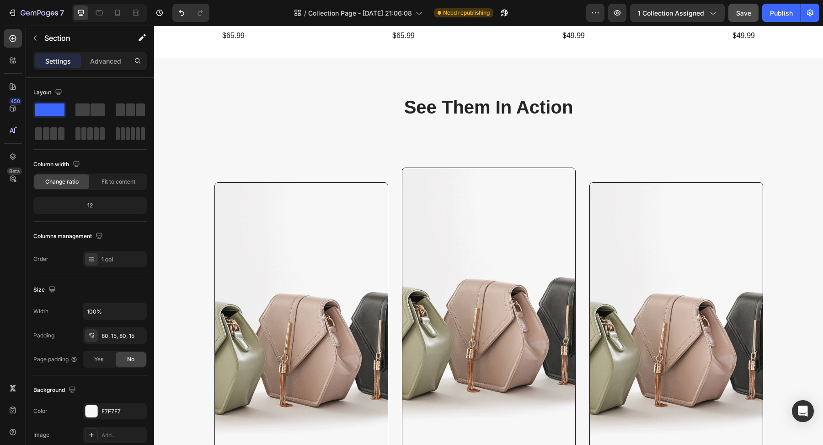
scroll to position [753, 0]
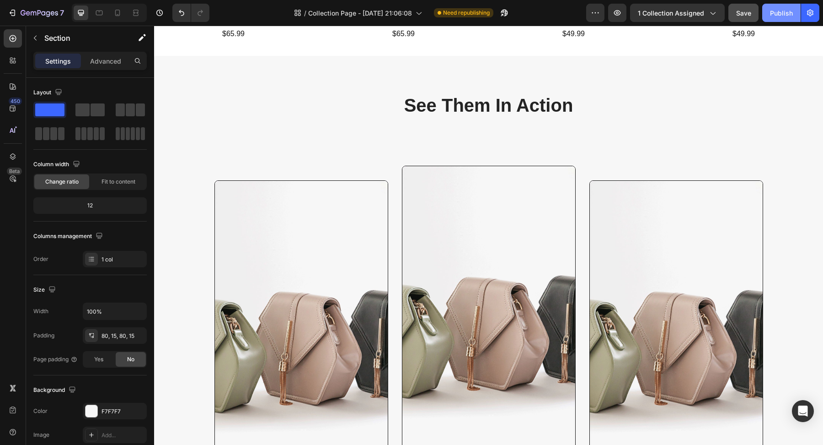
click at [788, 13] on div "Publish" at bounding box center [781, 13] width 23 height 10
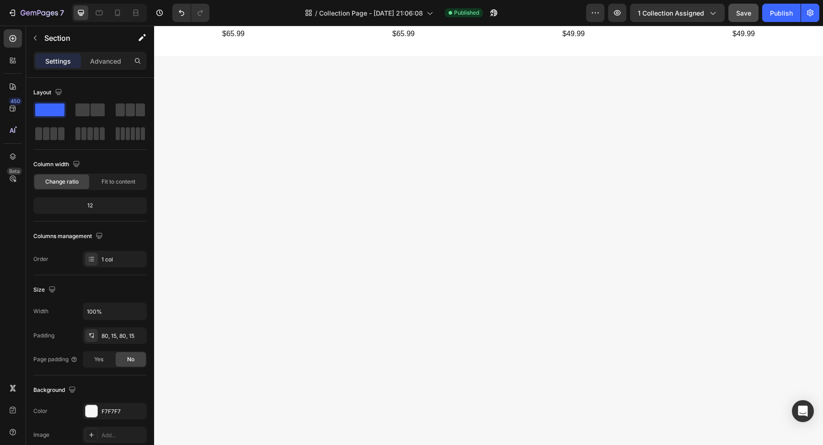
scroll to position [0, 0]
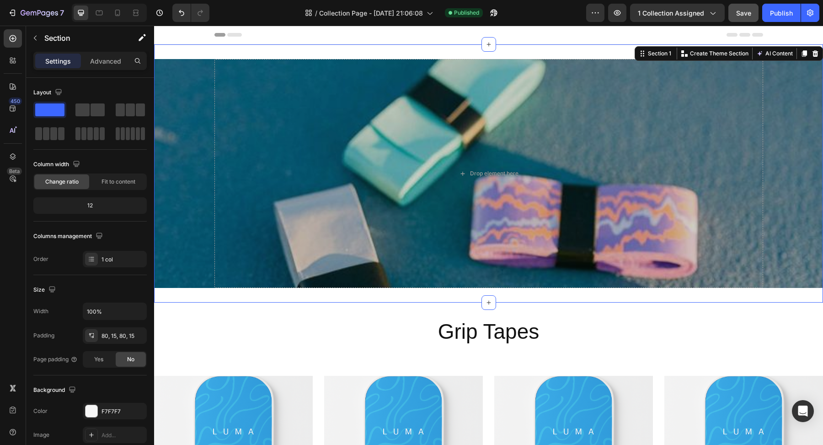
click at [239, 52] on div "Drop element here Collection Banner Section 1 You can create reusable sections …" at bounding box center [488, 173] width 669 height 258
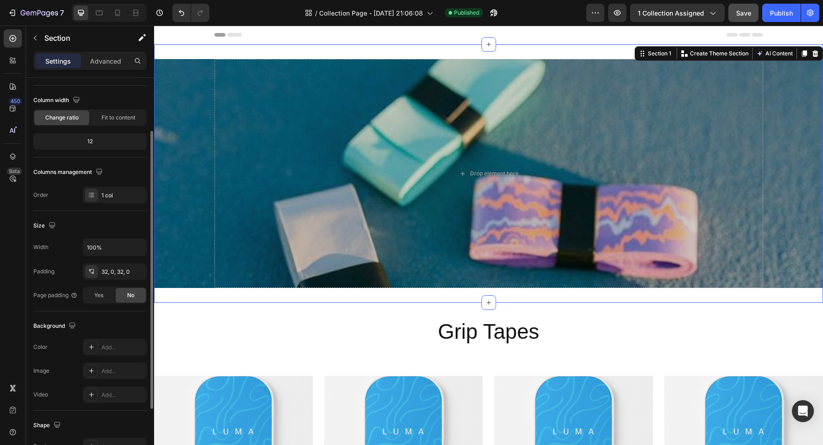
scroll to position [69, 0]
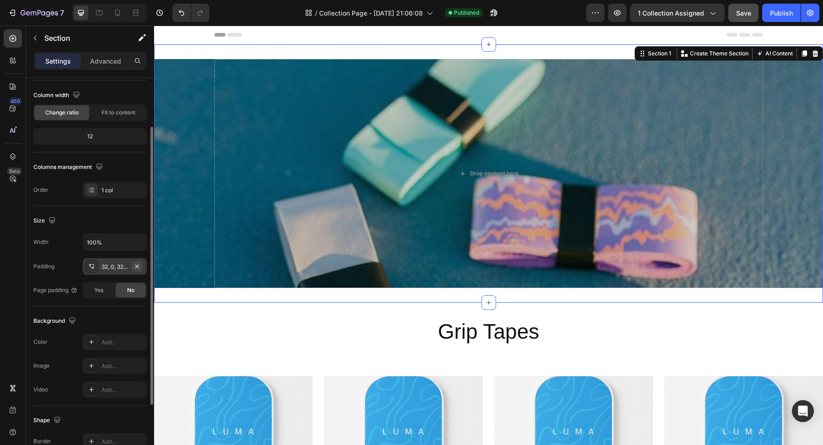
click at [137, 265] on icon "button" at bounding box center [137, 266] width 4 height 4
click at [141, 265] on icon "button" at bounding box center [137, 266] width 7 height 7
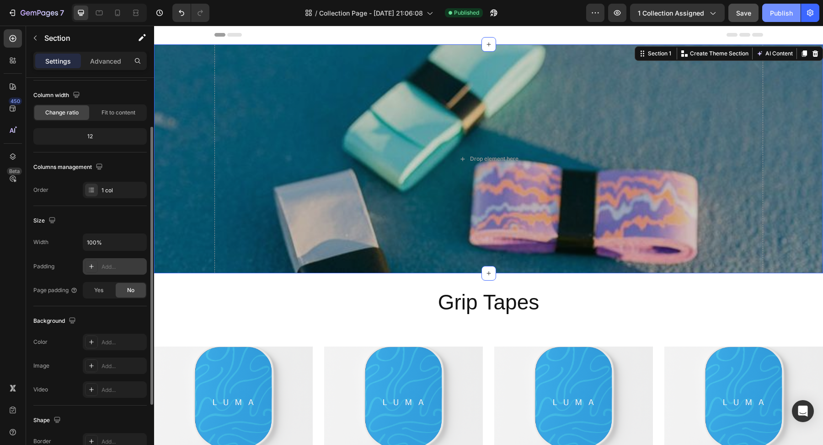
click at [774, 17] on div "Publish" at bounding box center [781, 13] width 23 height 10
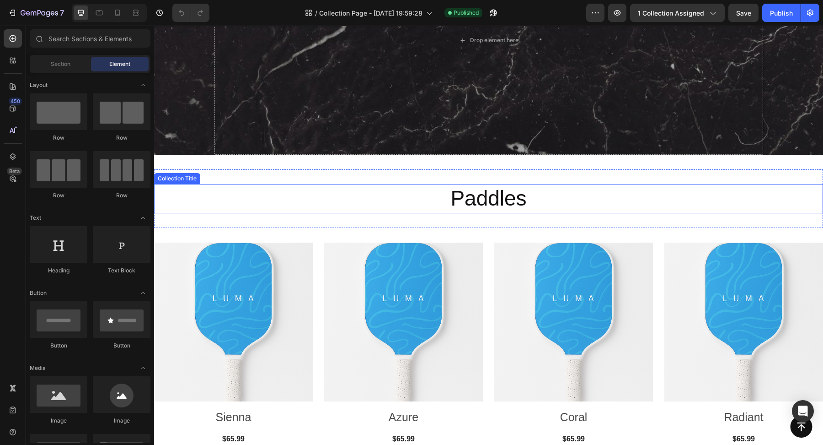
scroll to position [152, 0]
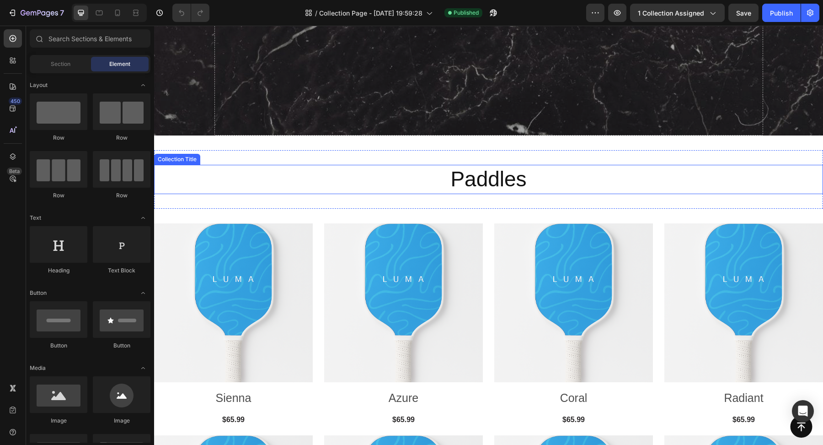
click at [366, 178] on h2 "Paddles" at bounding box center [488, 179] width 669 height 29
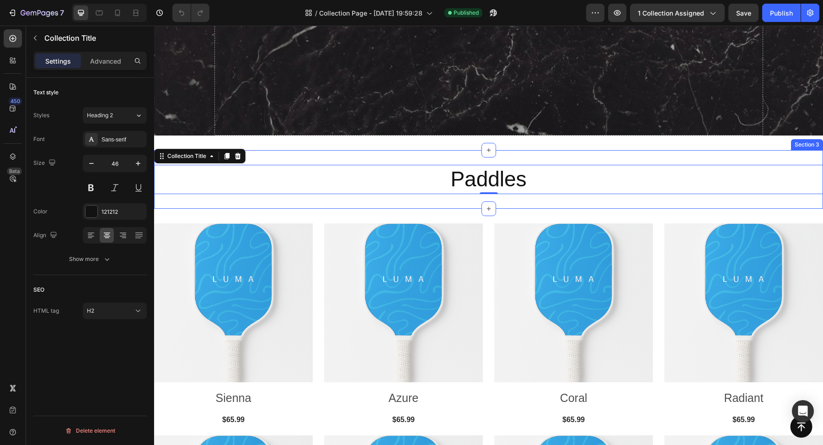
click at [346, 157] on div "Paddles Collection Title 0 Section 3" at bounding box center [488, 179] width 669 height 59
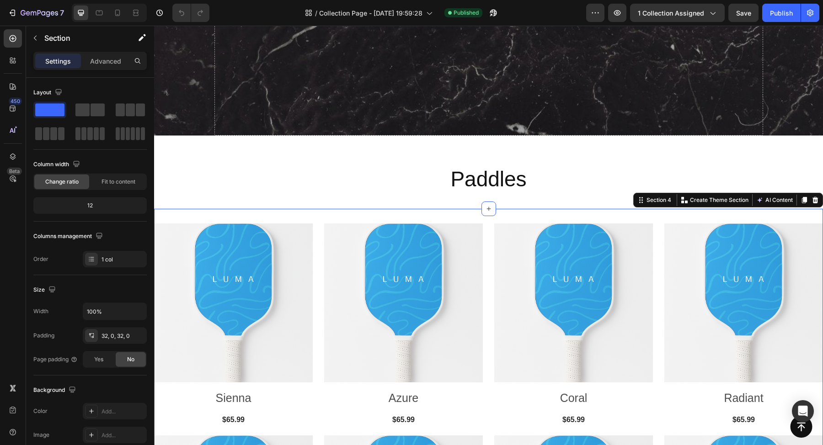
click at [296, 214] on div "Product Images Sienna Product Title $65.99 (P) Price (P) Price Row Row Product …" at bounding box center [488, 431] width 669 height 444
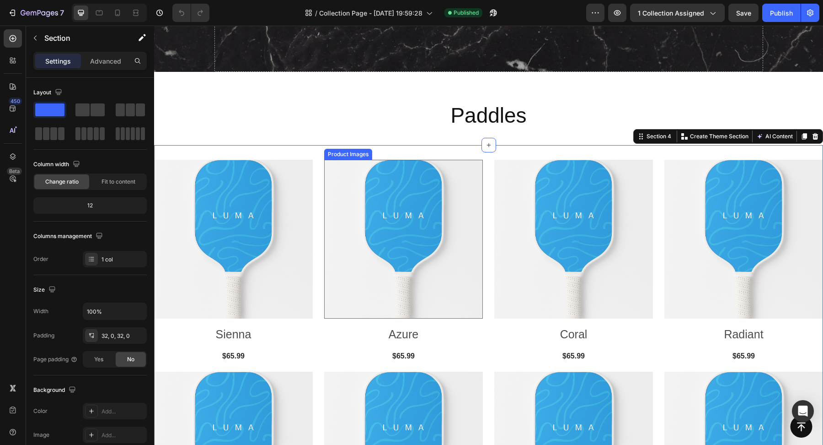
scroll to position [218, 0]
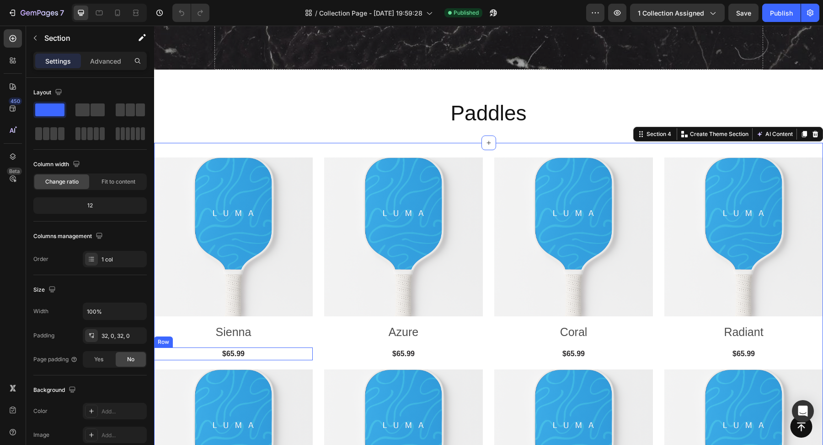
click at [264, 353] on div "$65.99 (P) Price (P) Price Row" at bounding box center [233, 353] width 159 height 13
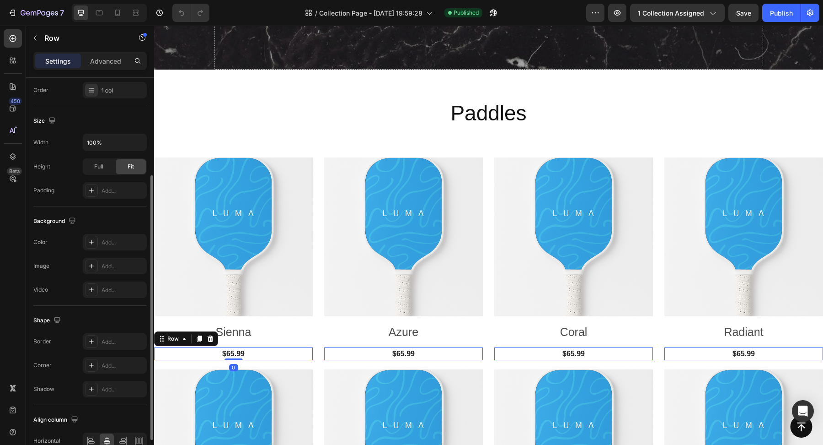
scroll to position [191, 0]
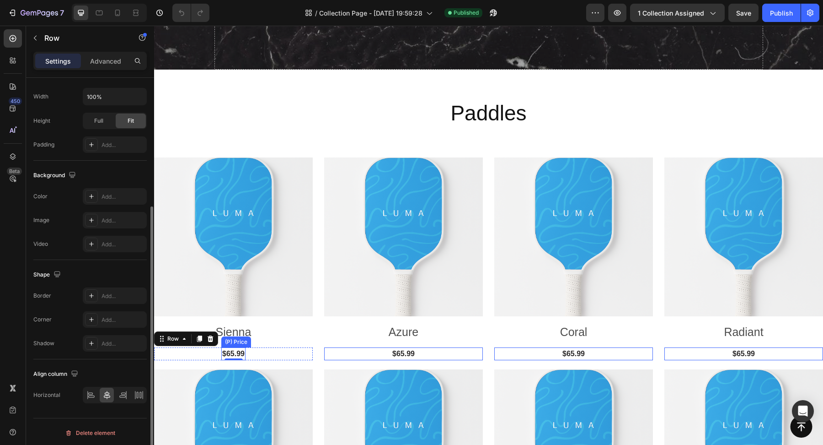
click at [234, 357] on div "$65.99" at bounding box center [233, 353] width 24 height 13
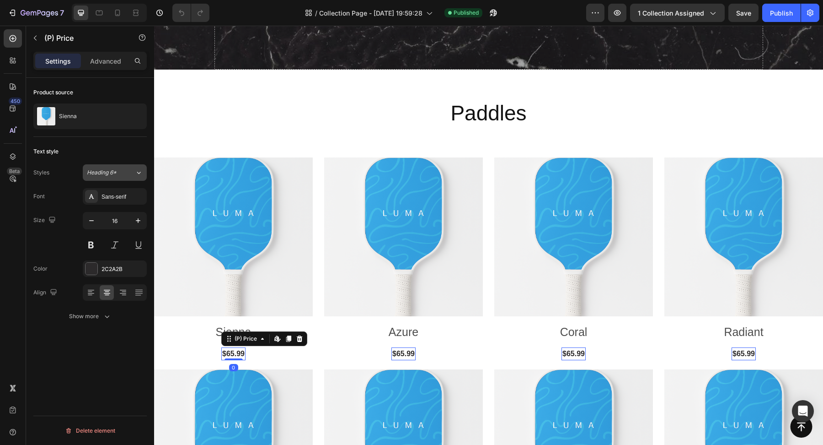
click at [117, 176] on div "Heading 6*" at bounding box center [105, 172] width 37 height 8
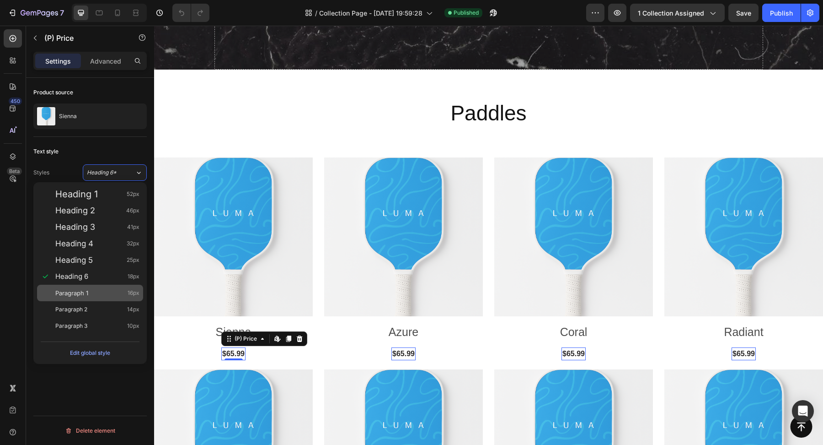
click at [108, 291] on div "Paragraph 1 16px" at bounding box center [97, 292] width 84 height 9
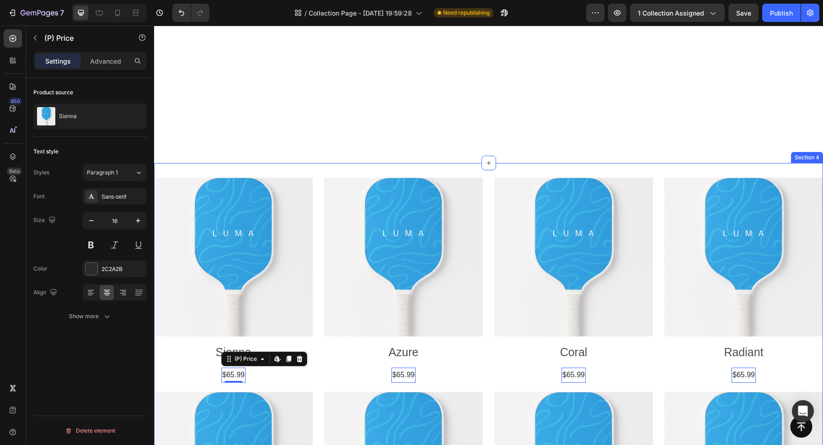
scroll to position [552, 0]
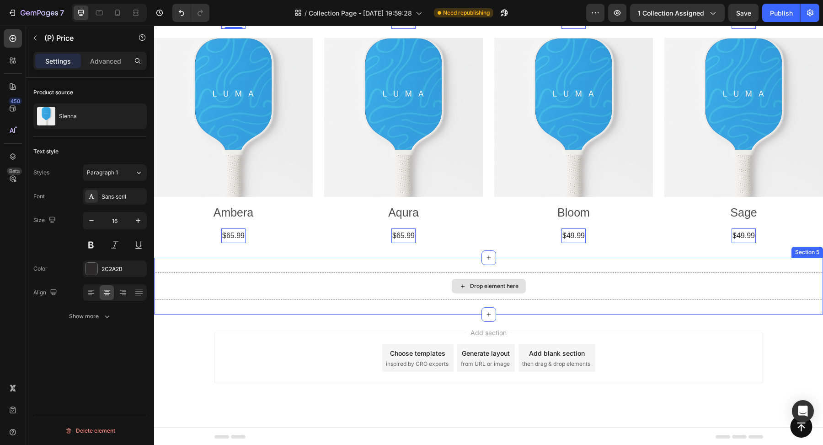
click at [252, 290] on div "Drop element here" at bounding box center [488, 285] width 669 height 27
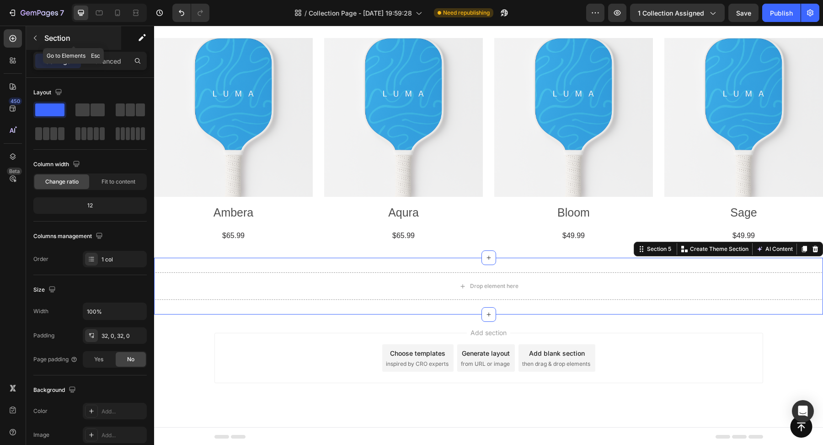
click at [54, 34] on p "Section" at bounding box center [81, 37] width 75 height 11
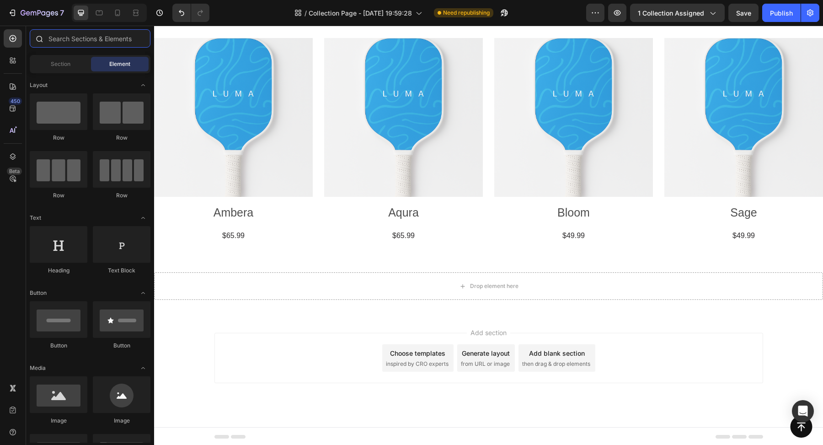
click at [81, 37] on input "text" at bounding box center [90, 38] width 121 height 18
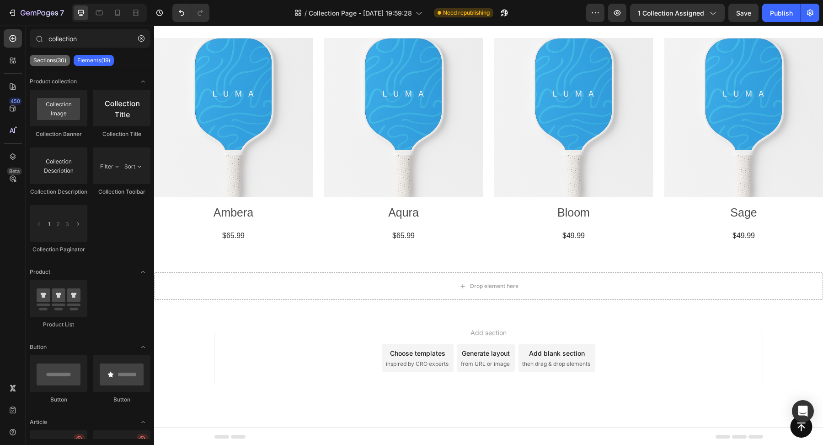
click at [52, 63] on p "Sections(30)" at bounding box center [49, 60] width 33 height 7
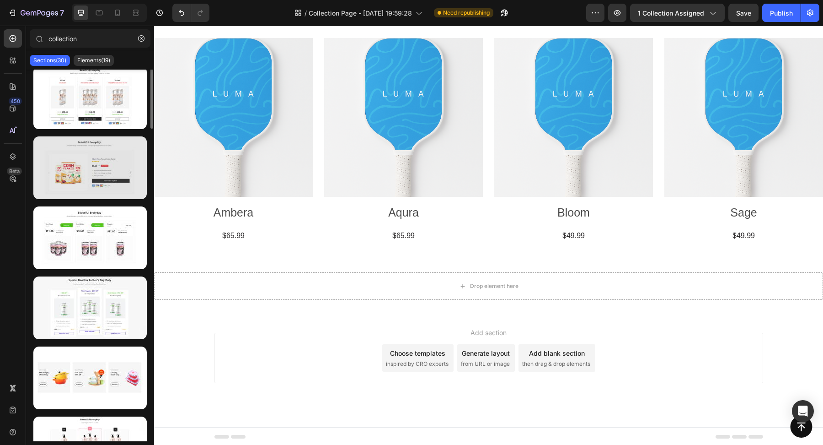
scroll to position [0, 0]
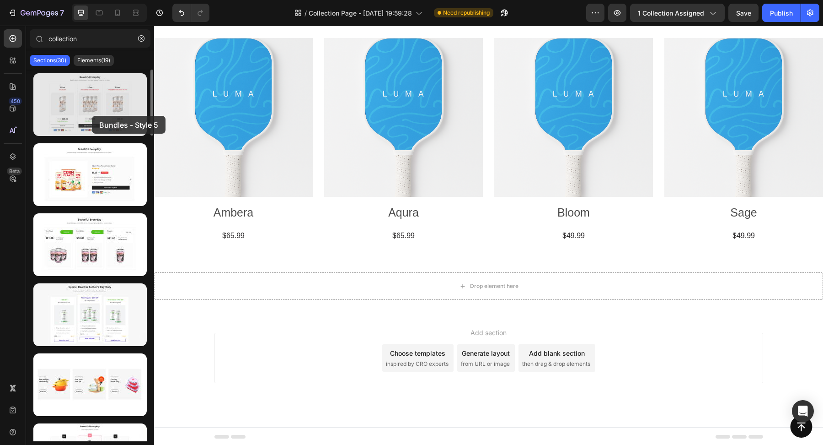
drag, startPoint x: 85, startPoint y: 102, endPoint x: 79, endPoint y: 100, distance: 6.1
click at [79, 100] on div at bounding box center [89, 104] width 113 height 63
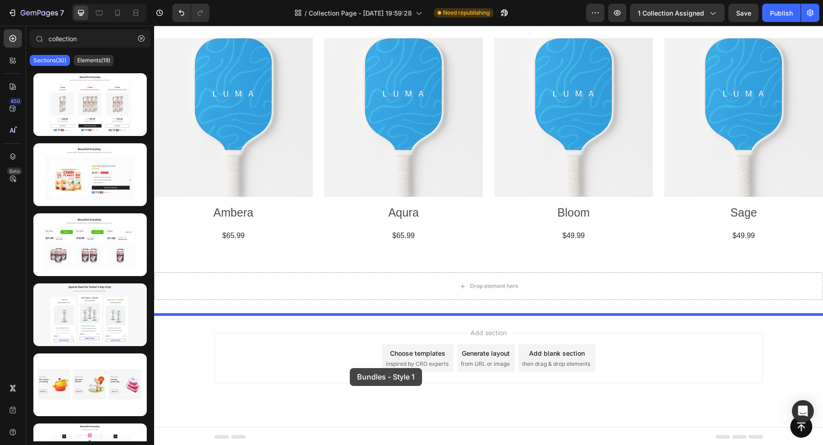
drag, startPoint x: 252, startPoint y: 345, endPoint x: 349, endPoint y: 367, distance: 99.0
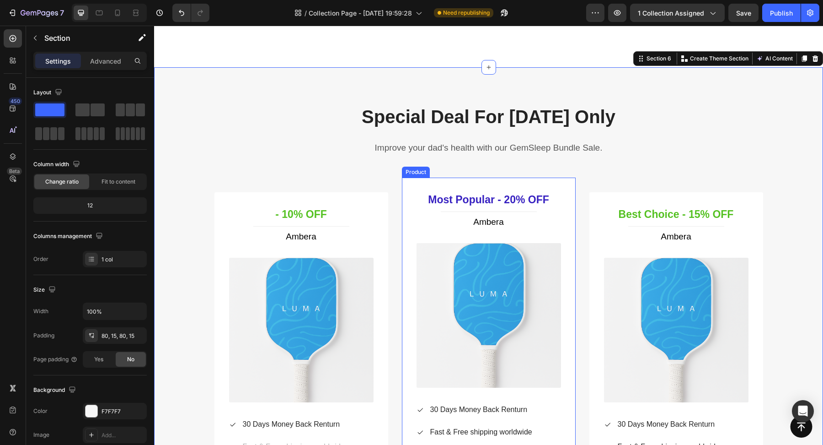
scroll to position [441, 0]
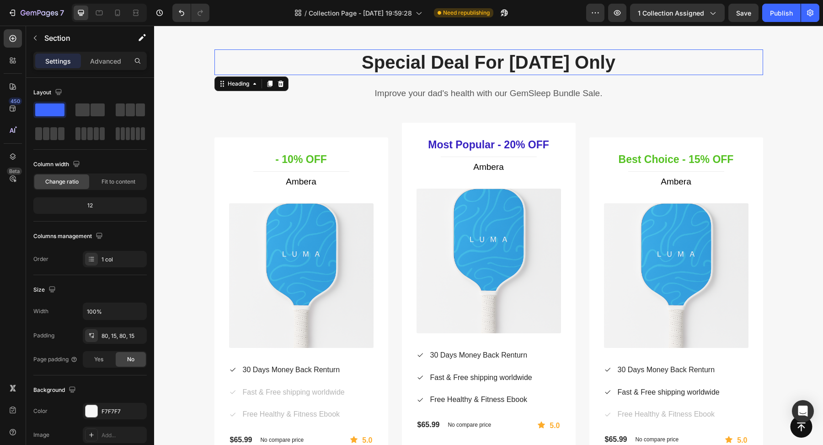
click at [451, 65] on p "Special Deal For [DATE] Only" at bounding box center [488, 62] width 547 height 24
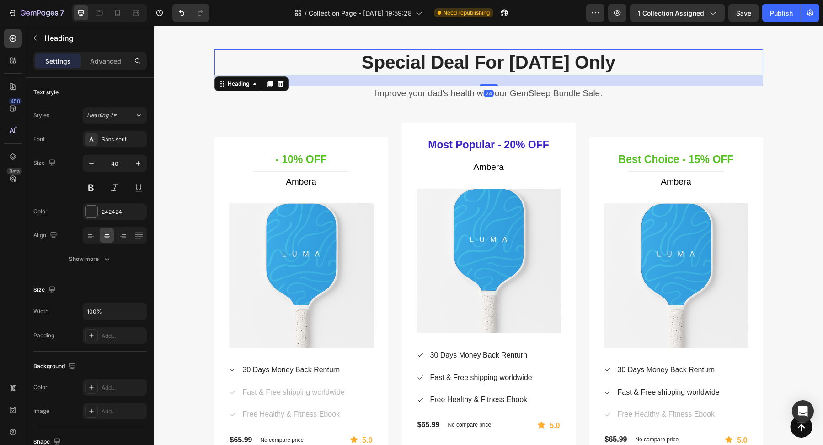
click at [279, 88] on div "Heading" at bounding box center [252, 83] width 74 height 15
click at [279, 82] on icon at bounding box center [281, 83] width 6 height 6
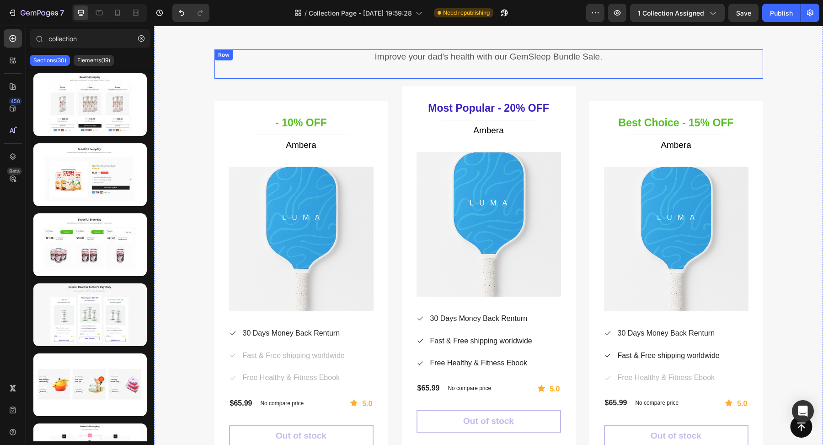
click at [387, 63] on div "Improve your dad's health with our GemSleep Bundle Sale." at bounding box center [489, 56] width 549 height 15
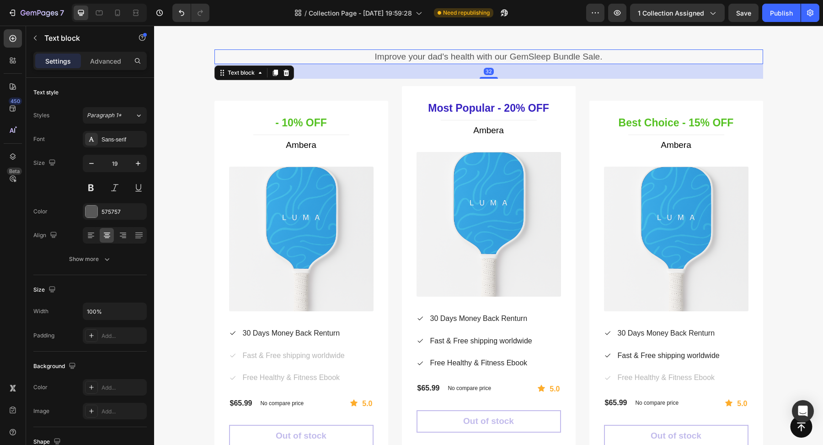
click at [318, 68] on div "32" at bounding box center [489, 71] width 549 height 15
click at [285, 74] on icon at bounding box center [286, 73] width 6 height 6
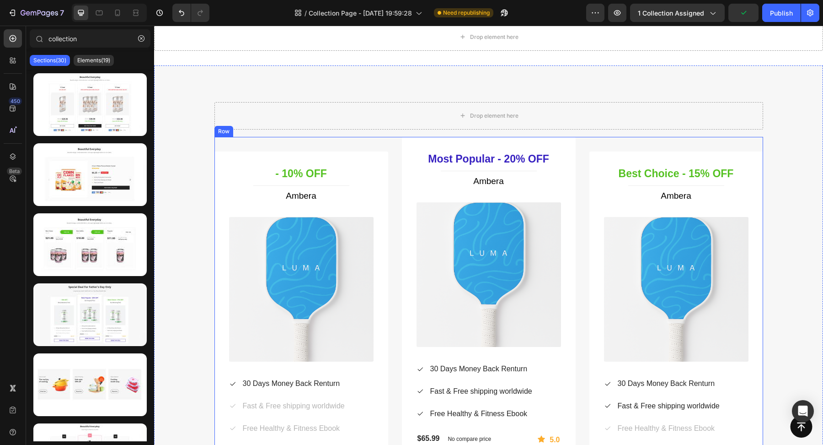
scroll to position [387, 0]
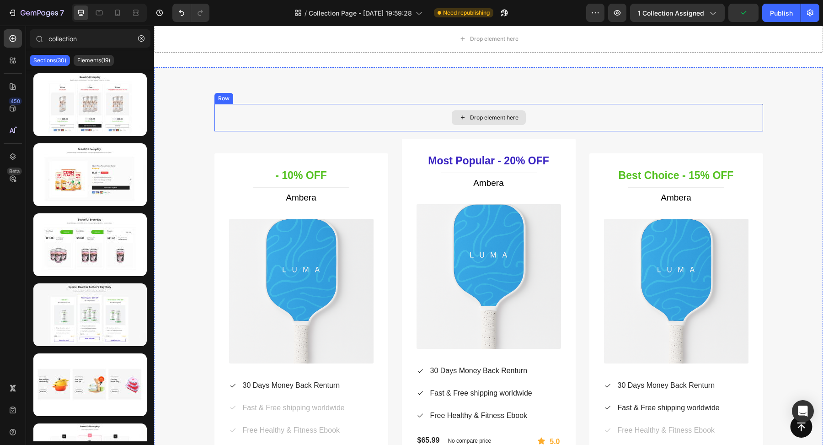
click at [324, 108] on div "Drop element here" at bounding box center [489, 117] width 549 height 27
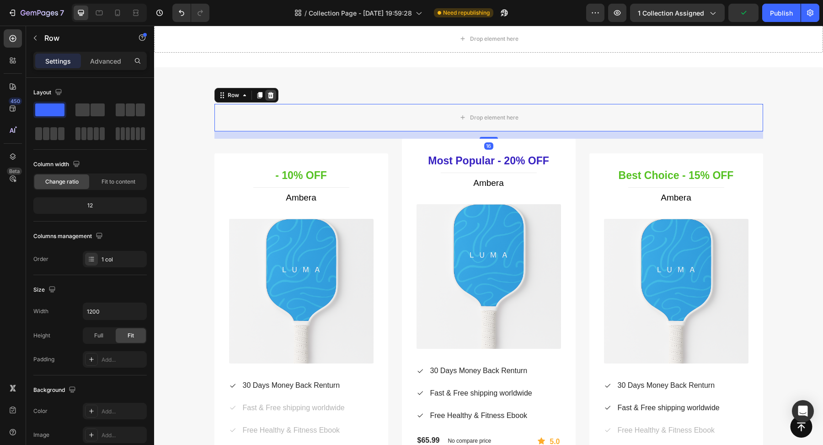
click at [273, 95] on icon at bounding box center [270, 94] width 7 height 7
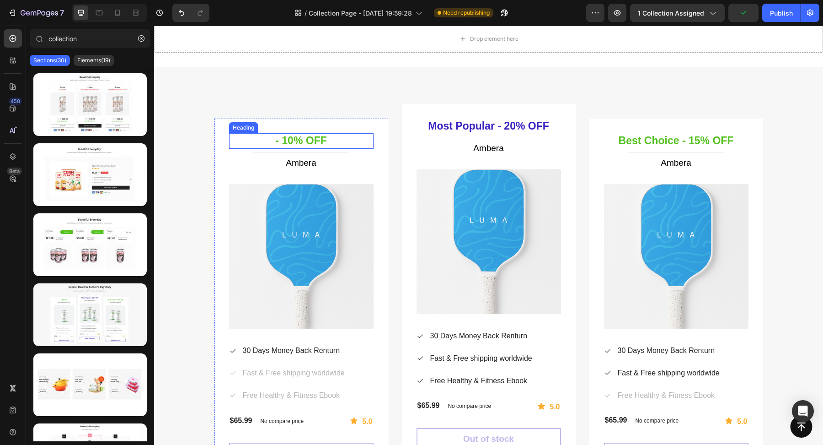
click at [317, 139] on p "- 10% OFF" at bounding box center [301, 141] width 143 height 14
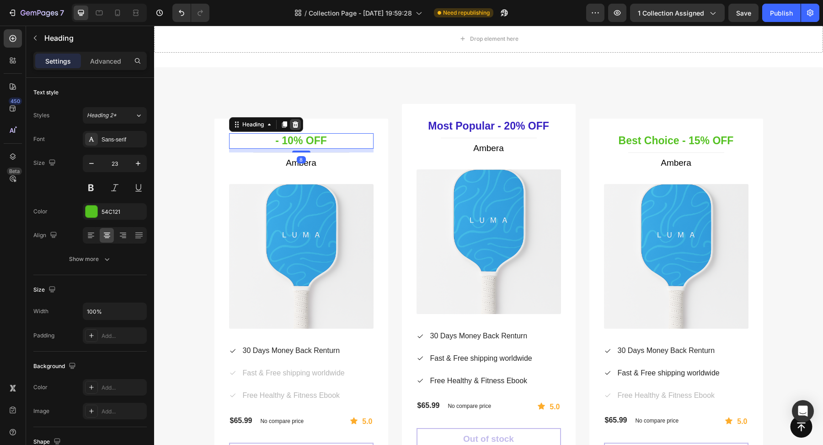
click at [296, 122] on icon at bounding box center [295, 124] width 6 height 6
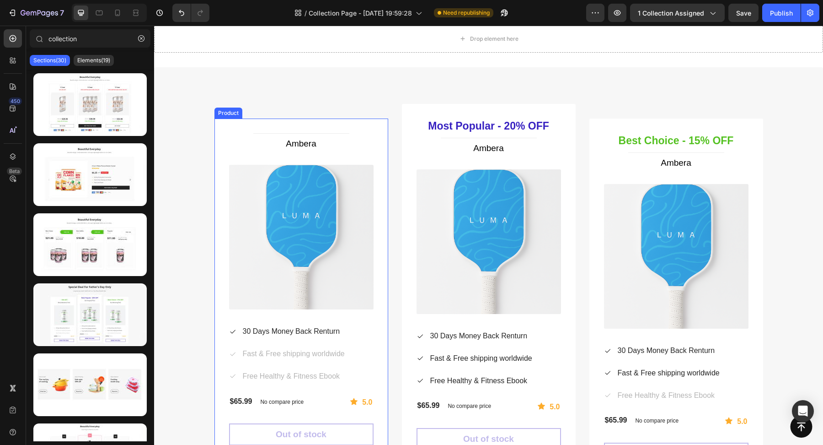
click at [312, 141] on h1 "Ambera" at bounding box center [301, 143] width 145 height 13
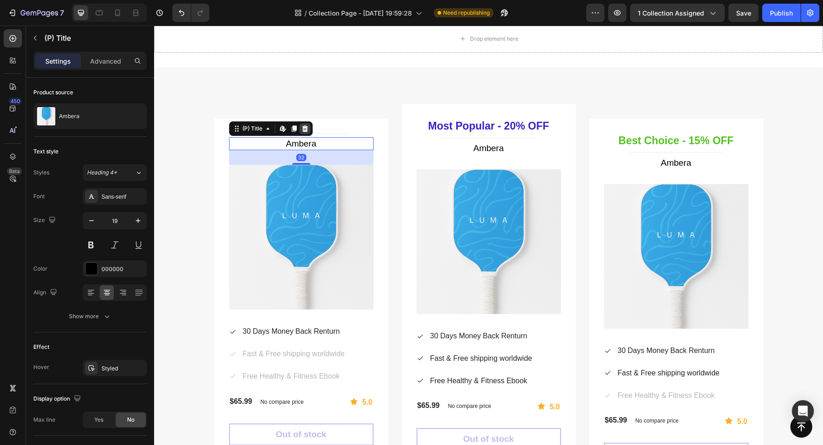
click at [307, 128] on icon at bounding box center [304, 128] width 7 height 7
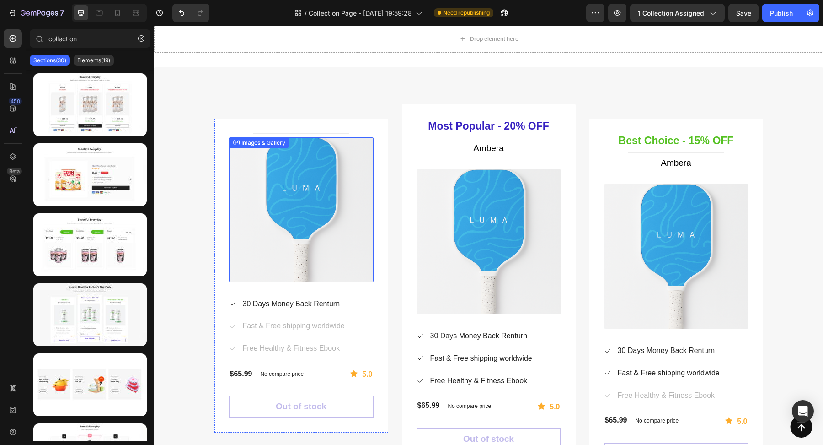
click at [329, 172] on img at bounding box center [301, 209] width 145 height 145
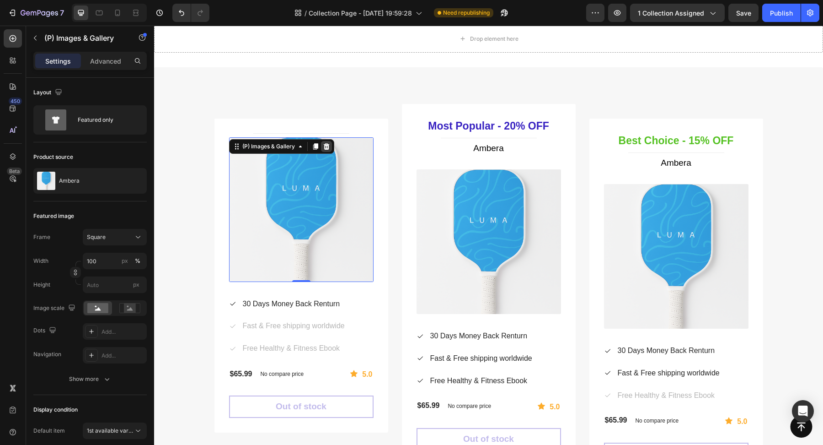
click at [327, 145] on icon at bounding box center [326, 146] width 6 height 6
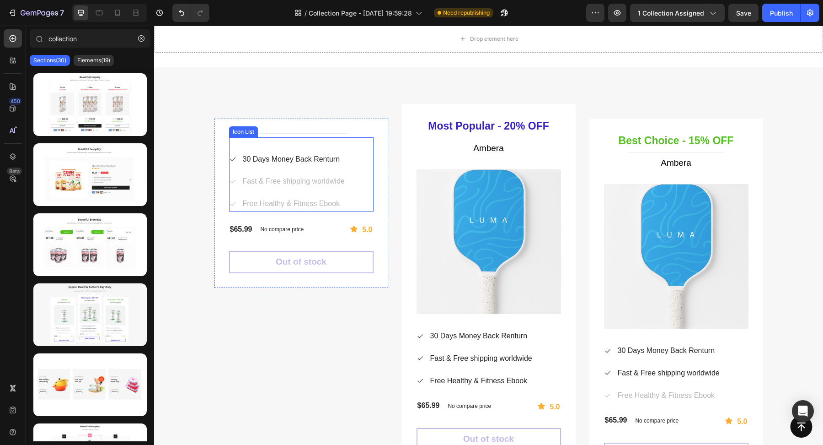
click at [303, 174] on div "Fast & Free shipping worldwide" at bounding box center [294, 181] width 104 height 15
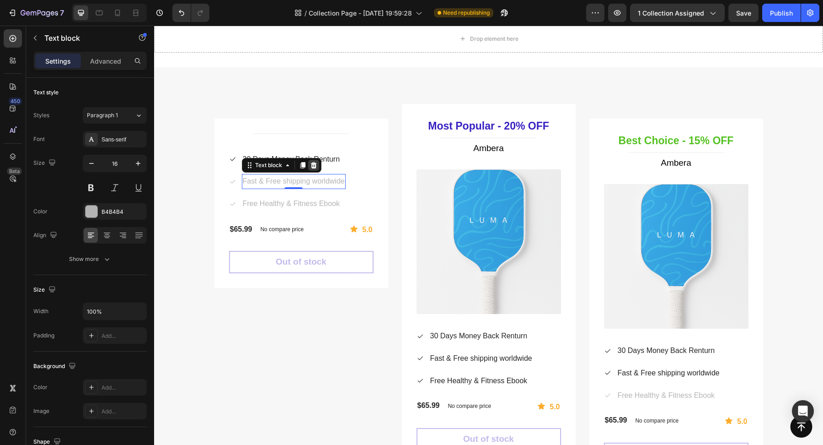
click at [316, 164] on icon at bounding box center [314, 165] width 6 height 6
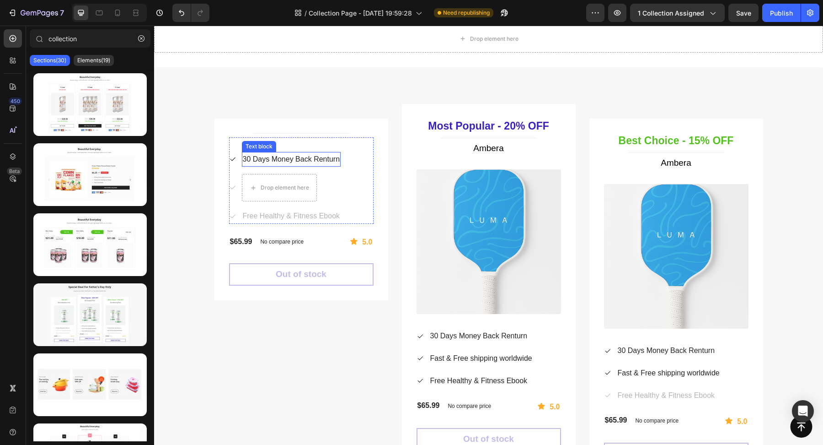
click at [311, 160] on p "30 Days Money Back Renturn" at bounding box center [291, 159] width 97 height 13
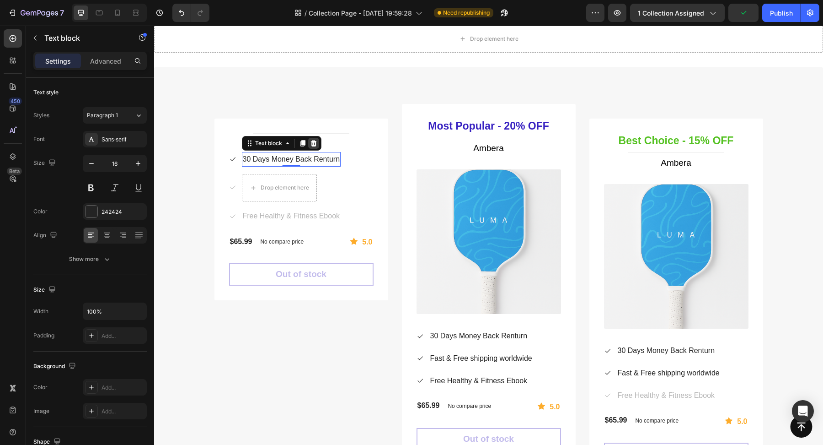
click at [314, 143] on icon at bounding box center [313, 142] width 7 height 7
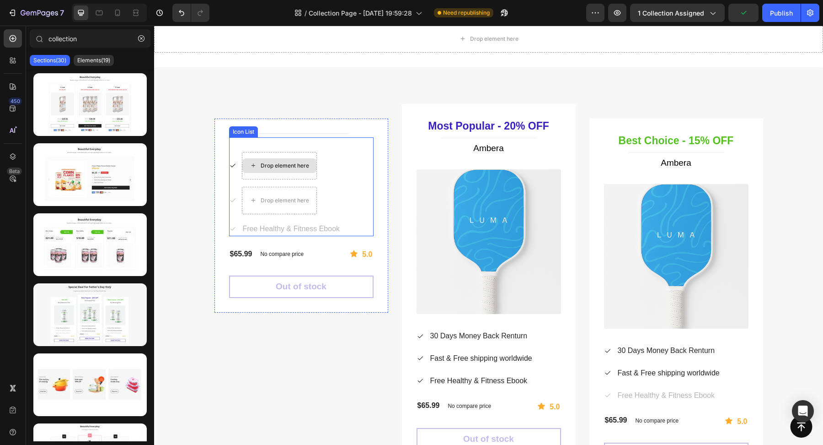
click at [285, 152] on div "Drop element here" at bounding box center [279, 165] width 75 height 27
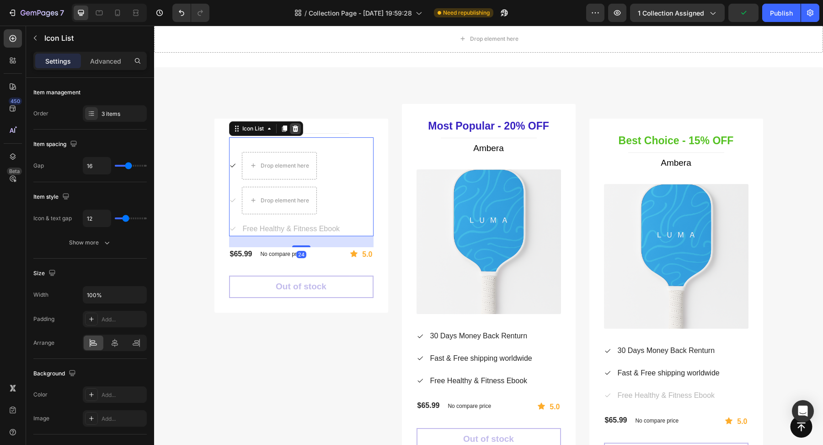
click at [296, 130] on icon at bounding box center [295, 128] width 7 height 7
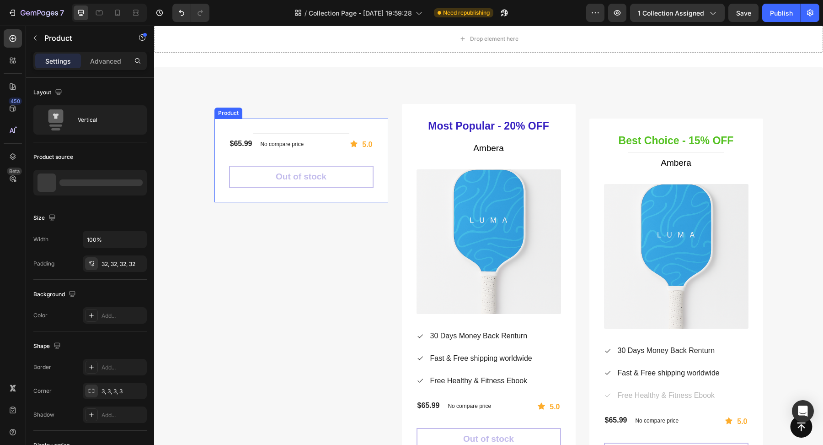
click at [305, 135] on div "Title Line $65.99 (P) Price (P) Price No compare price (P) Price Row Icon 5.0 T…" at bounding box center [301, 160] width 145 height 55
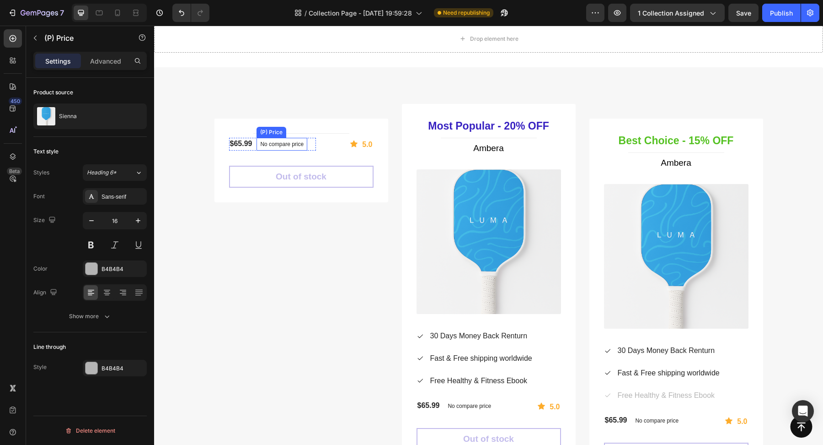
click at [298, 143] on p "No compare price" at bounding box center [281, 143] width 43 height 5
click at [334, 129] on icon at bounding box center [334, 128] width 7 height 7
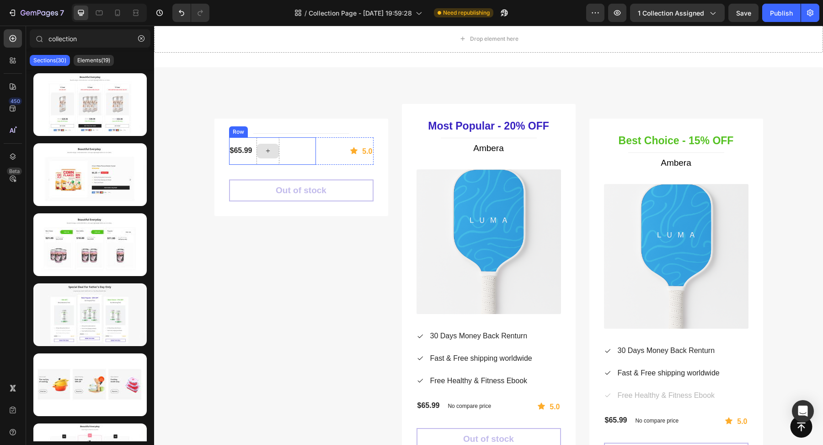
click at [273, 149] on div at bounding box center [268, 151] width 22 height 15
click at [315, 149] on div "$65.99 (P) Price (P) Price Row" at bounding box center [272, 150] width 87 height 27
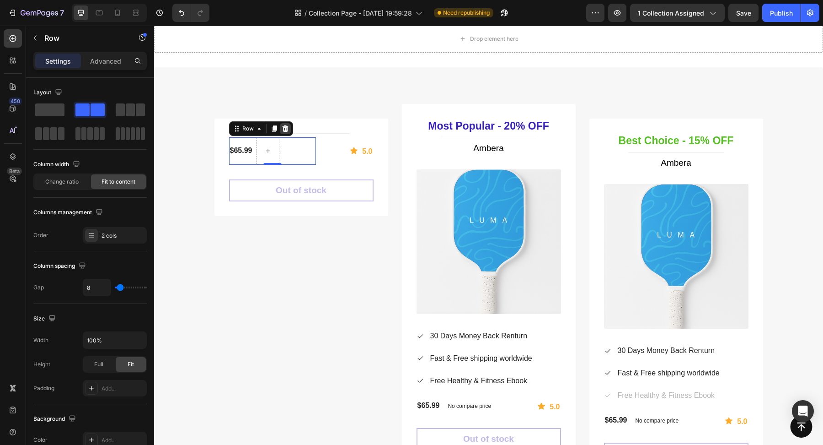
click at [284, 126] on icon at bounding box center [285, 128] width 6 height 6
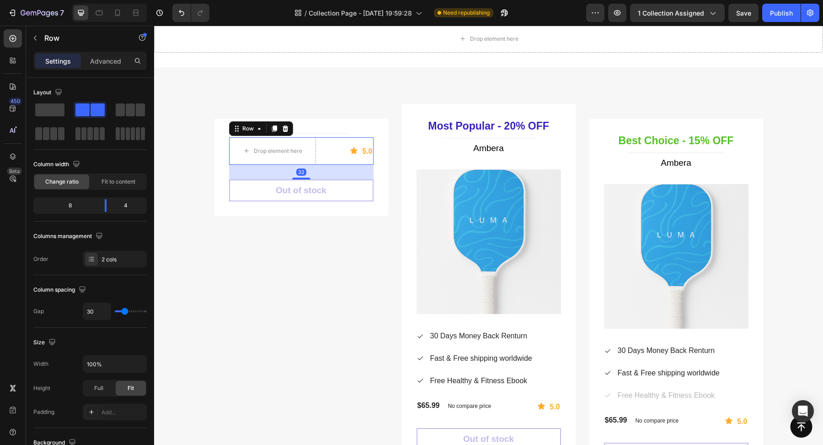
click at [329, 140] on div "Drop element here Icon 5.0 Text block Row Row 32" at bounding box center [301, 150] width 145 height 27
click at [284, 127] on icon at bounding box center [285, 128] width 7 height 7
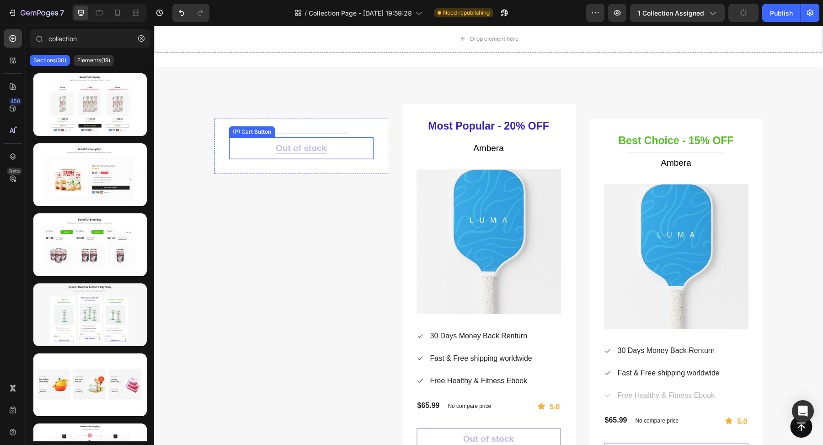
click at [305, 152] on div "Out of stock" at bounding box center [301, 148] width 51 height 11
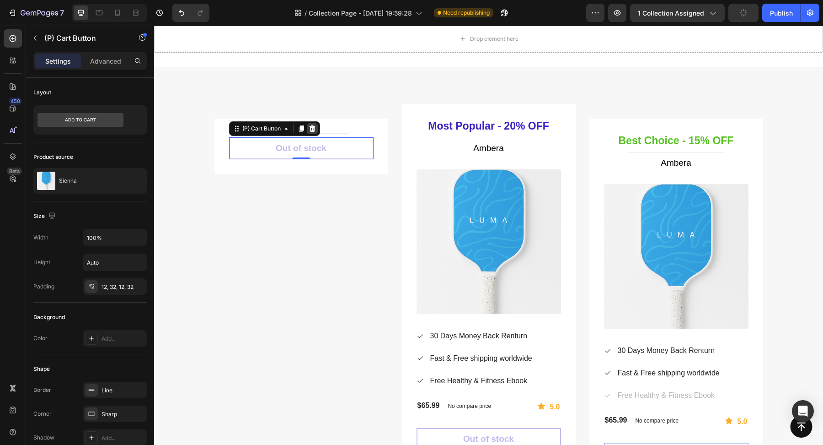
click at [310, 129] on icon at bounding box center [312, 128] width 7 height 7
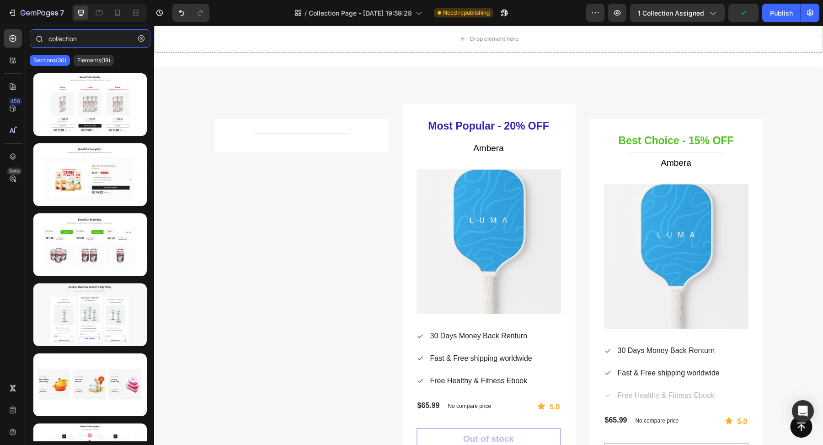
click at [90, 31] on input "collection" at bounding box center [90, 38] width 121 height 18
click at [90, 38] on input "collection" at bounding box center [90, 38] width 121 height 18
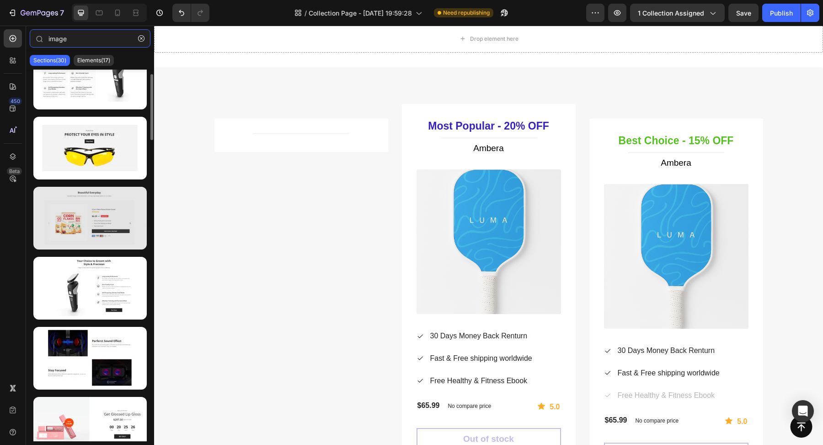
scroll to position [0, 0]
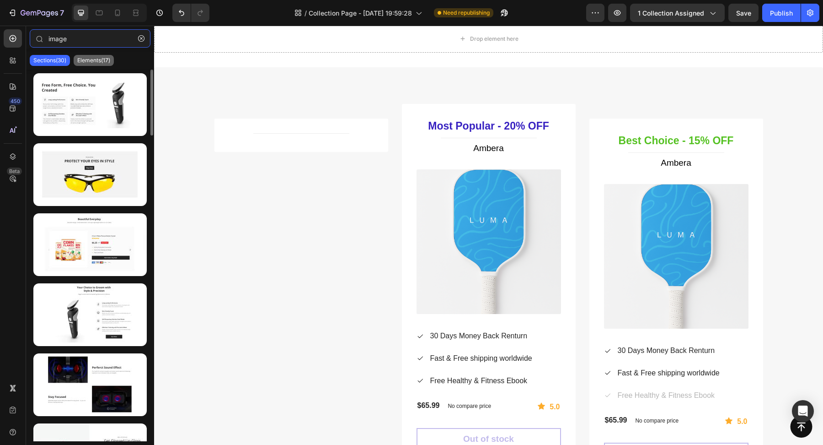
type input "image"
click at [89, 65] on div "Elements(17)" at bounding box center [94, 60] width 40 height 11
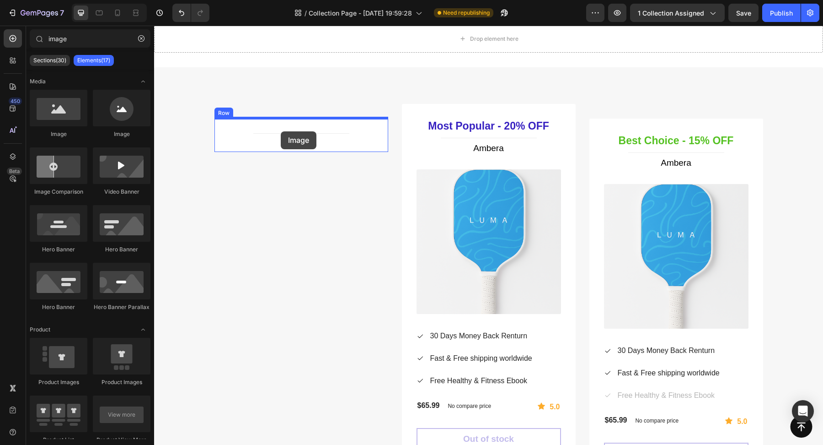
drag, startPoint x: 220, startPoint y: 150, endPoint x: 279, endPoint y: 132, distance: 62.3
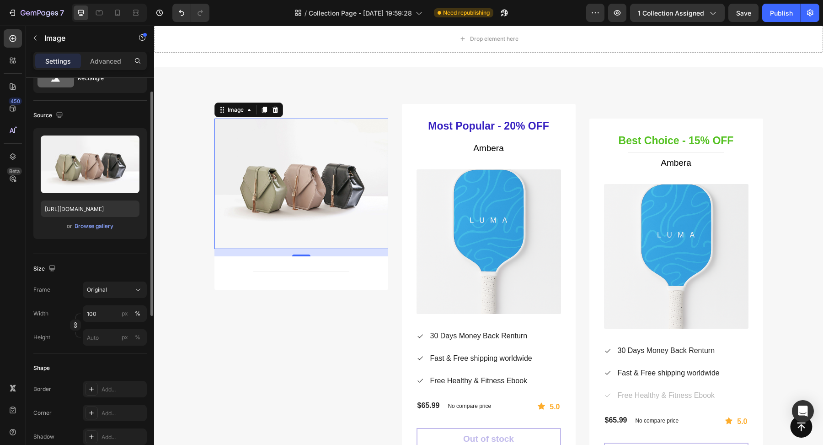
scroll to position [43, 0]
click at [99, 77] on div "Rectangle" at bounding box center [106, 77] width 56 height 21
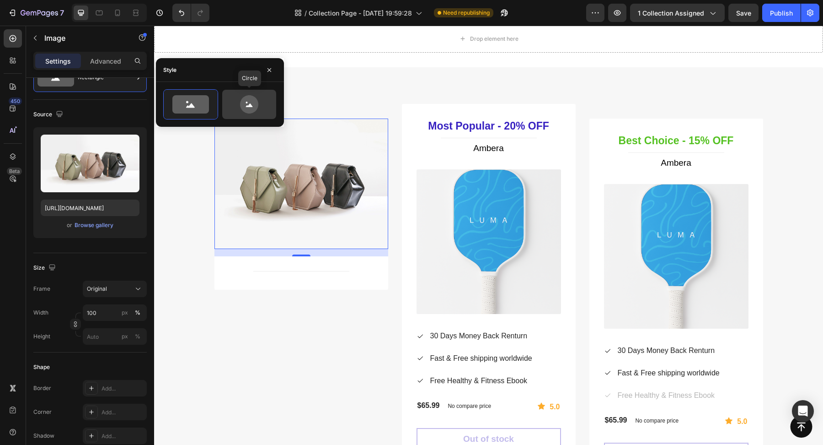
click at [258, 99] on icon at bounding box center [249, 104] width 43 height 18
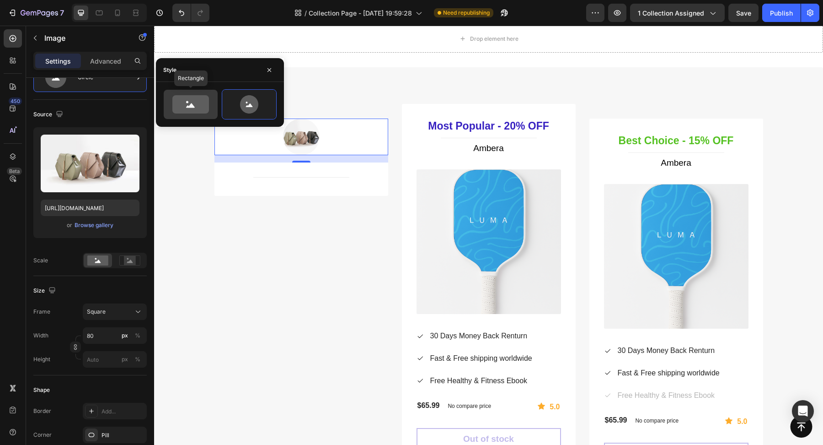
click at [189, 108] on icon at bounding box center [190, 104] width 37 height 18
type input "100"
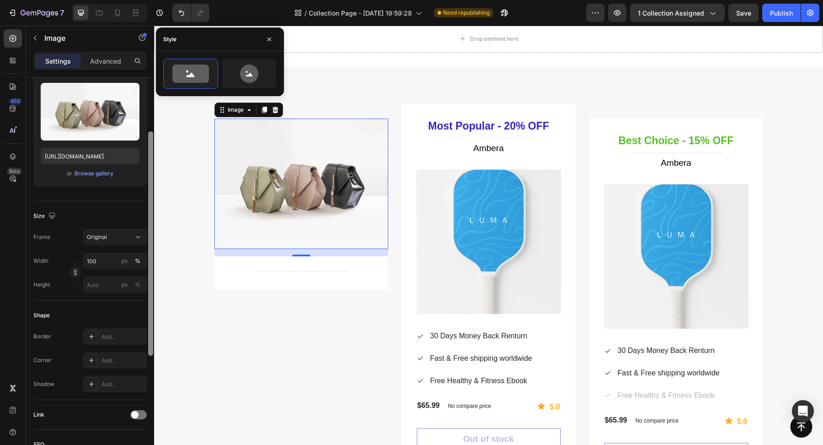
scroll to position [105, 0]
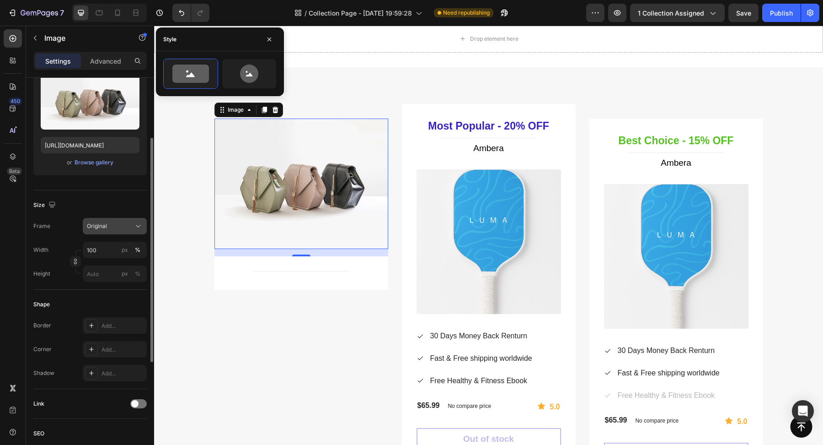
click at [111, 225] on div "Original" at bounding box center [109, 226] width 45 height 8
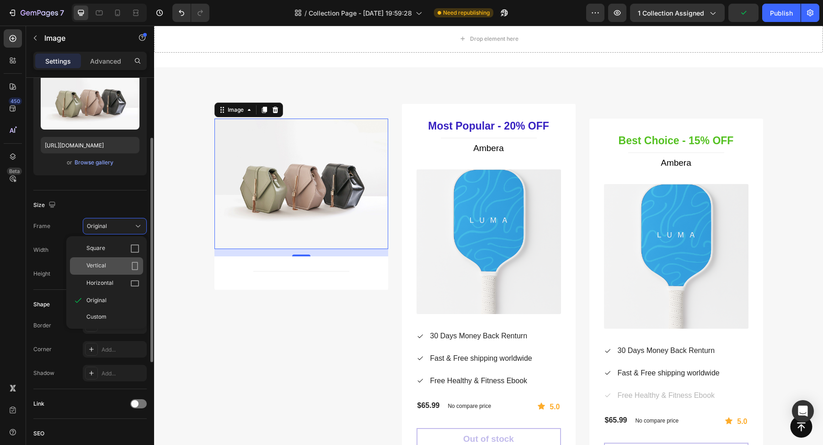
click at [116, 265] on div "Vertical" at bounding box center [112, 265] width 53 height 9
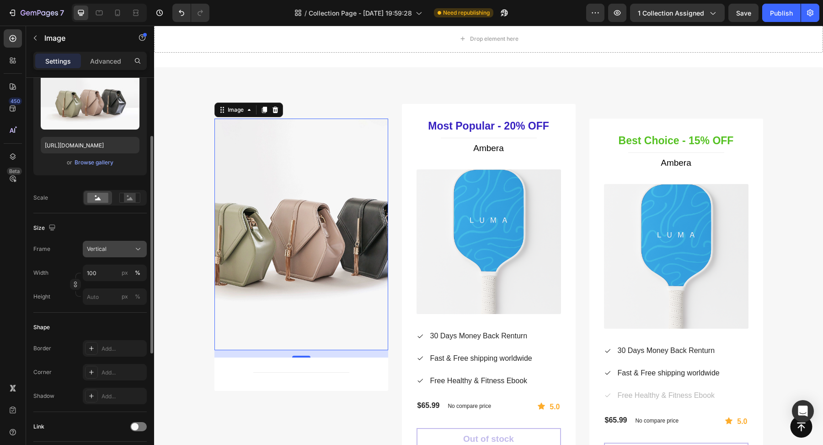
click at [119, 248] on div "Vertical" at bounding box center [109, 249] width 45 height 8
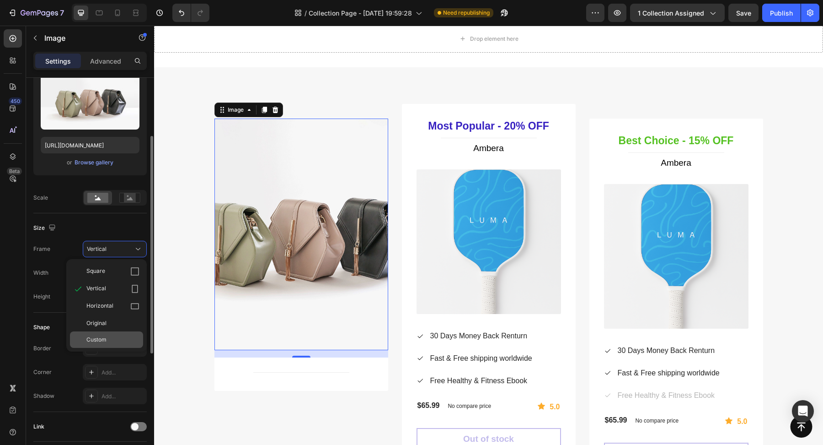
click at [113, 334] on div "Custom" at bounding box center [106, 339] width 73 height 16
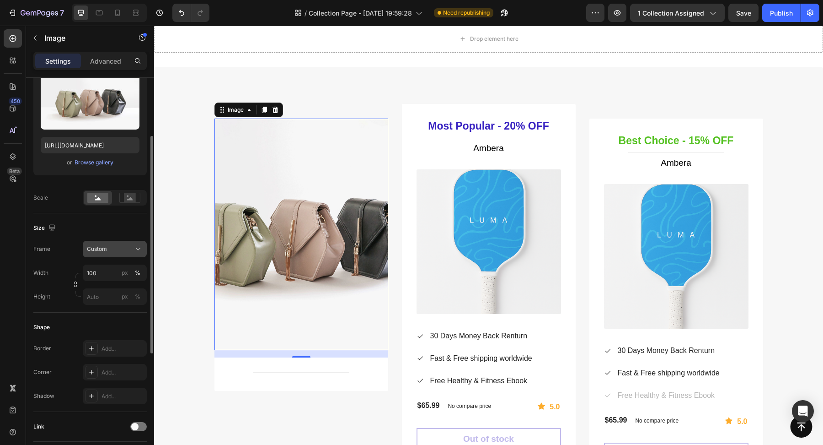
click at [103, 249] on span "Custom" at bounding box center [97, 249] width 20 height 8
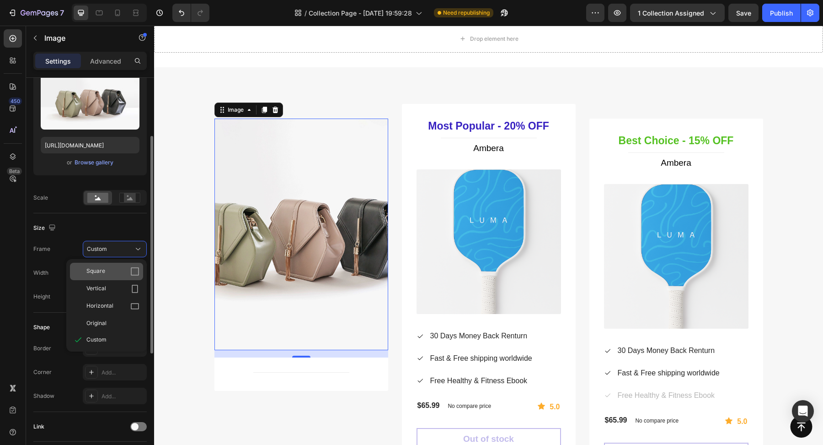
click at [107, 274] on div "Square" at bounding box center [112, 271] width 53 height 9
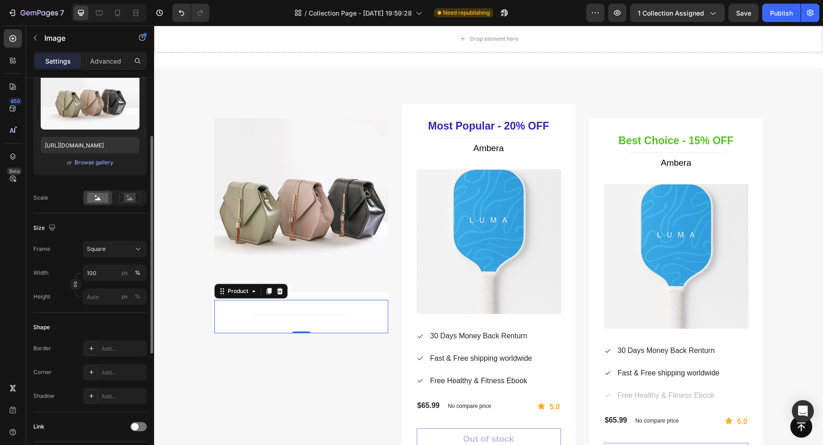
click at [295, 304] on div "Title Line Product 0" at bounding box center [302, 316] width 174 height 33
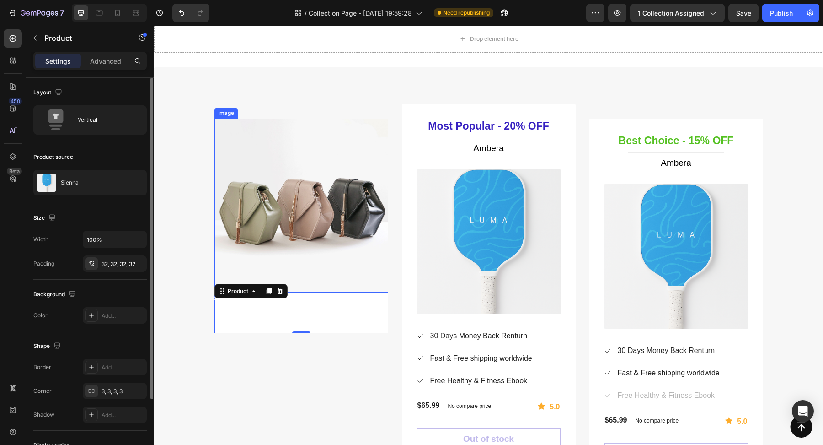
click at [282, 235] on img at bounding box center [302, 205] width 174 height 174
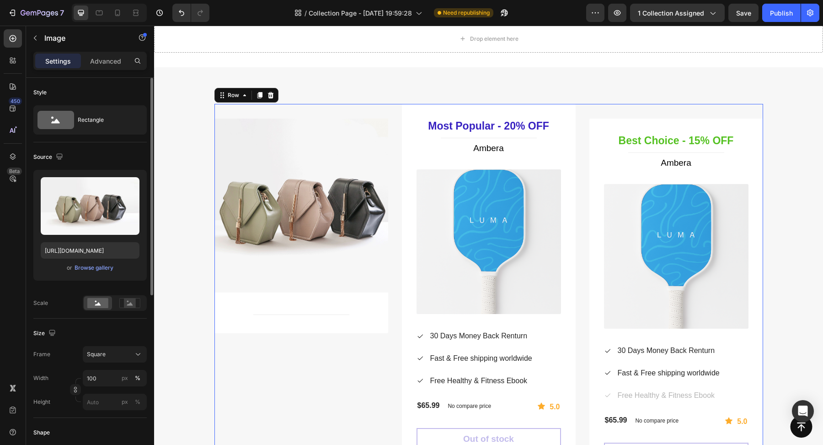
click at [233, 332] on div "Image Title Line Product Row" at bounding box center [302, 291] width 174 height 375
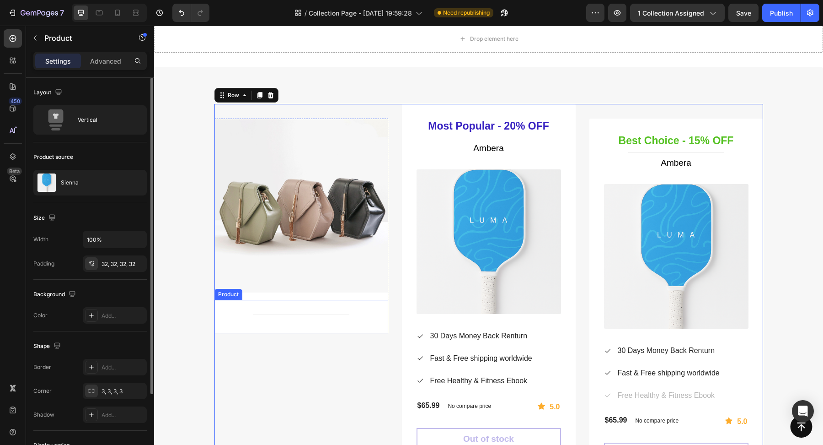
click at [237, 320] on div "Title Line Product" at bounding box center [302, 316] width 174 height 33
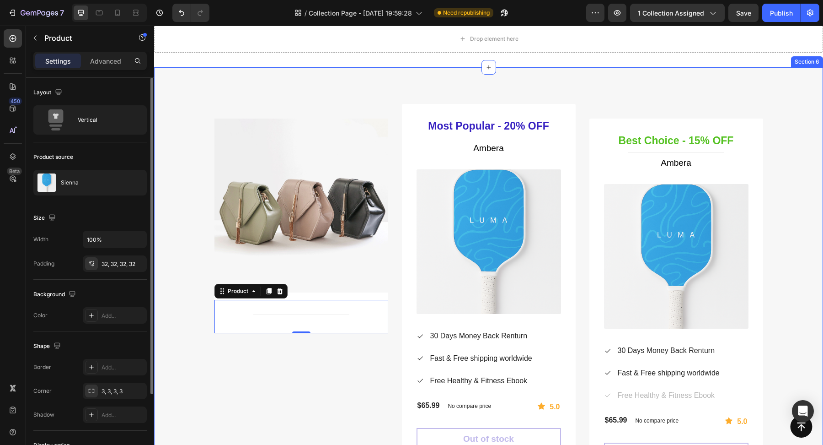
click at [280, 234] on img at bounding box center [302, 205] width 174 height 174
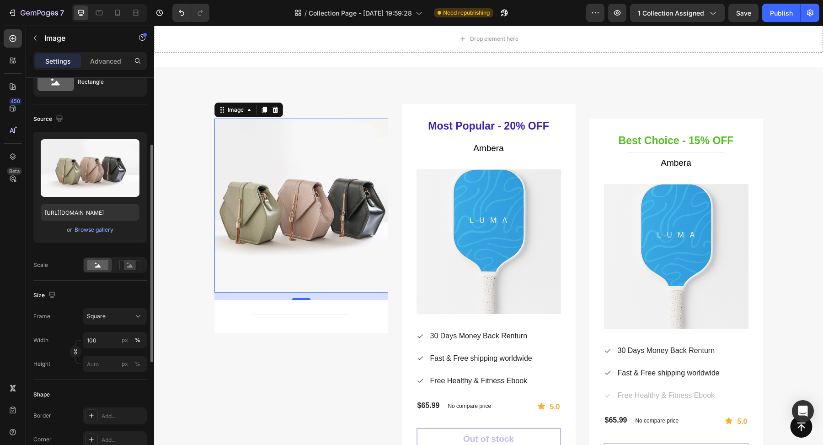
scroll to position [111, 0]
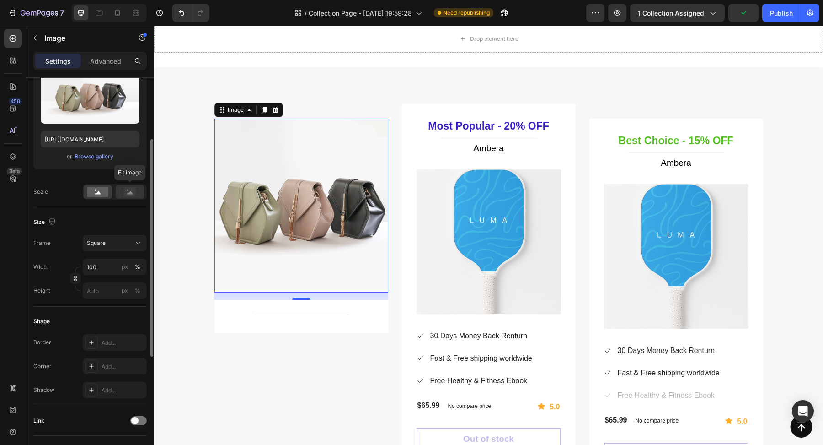
click at [124, 195] on rect at bounding box center [130, 191] width 12 height 9
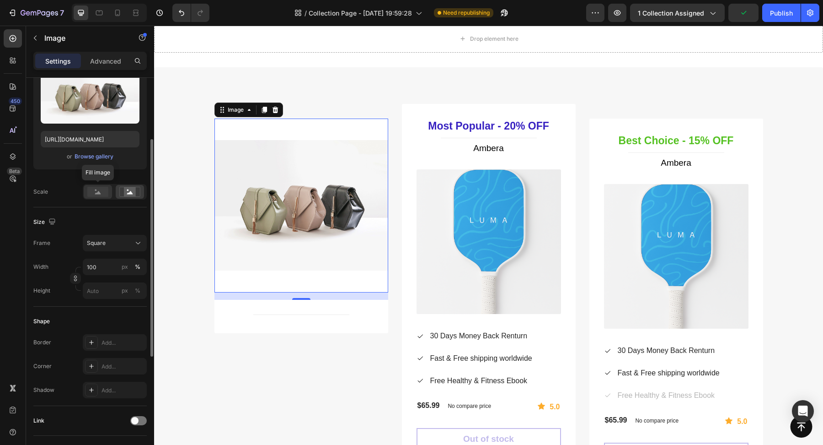
click at [95, 193] on icon at bounding box center [98, 192] width 6 height 3
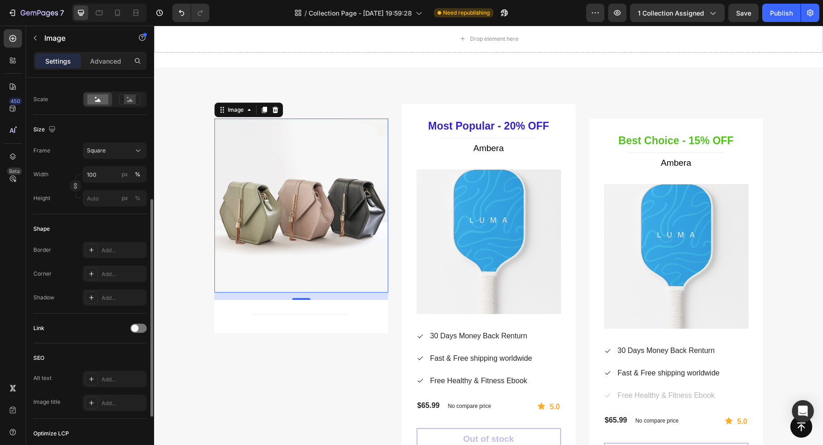
scroll to position [209, 0]
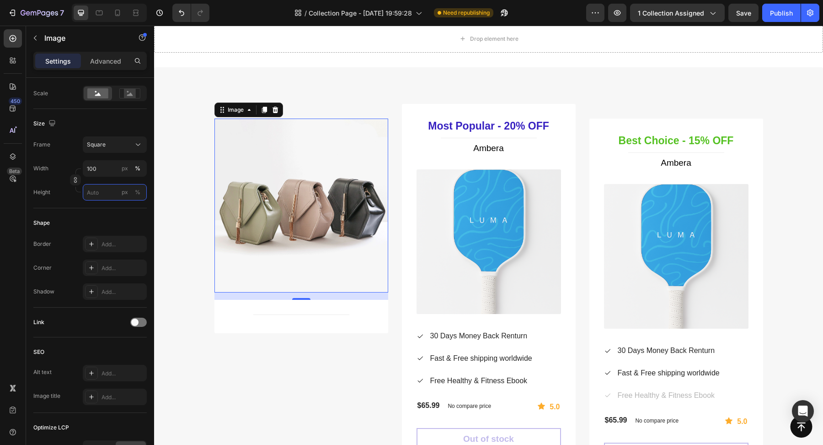
click at [106, 194] on input "px %" at bounding box center [115, 192] width 64 height 16
click at [102, 209] on p "Full 100%" at bounding box center [112, 213] width 53 height 8
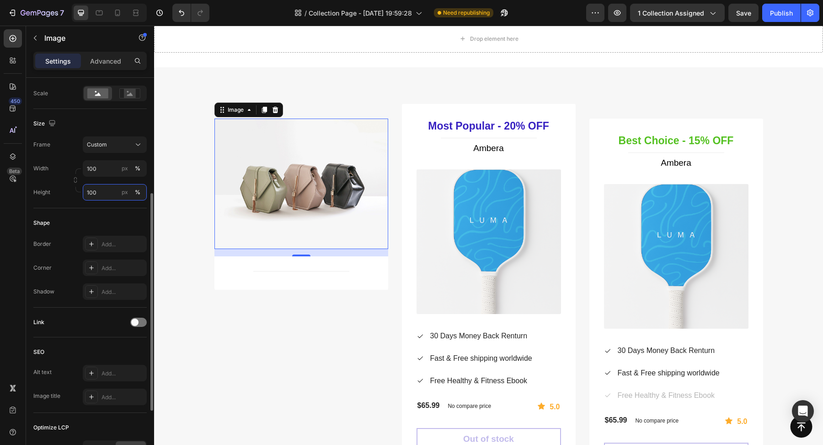
click at [100, 190] on input "100" at bounding box center [115, 192] width 64 height 16
click at [105, 191] on input "100" at bounding box center [115, 192] width 64 height 16
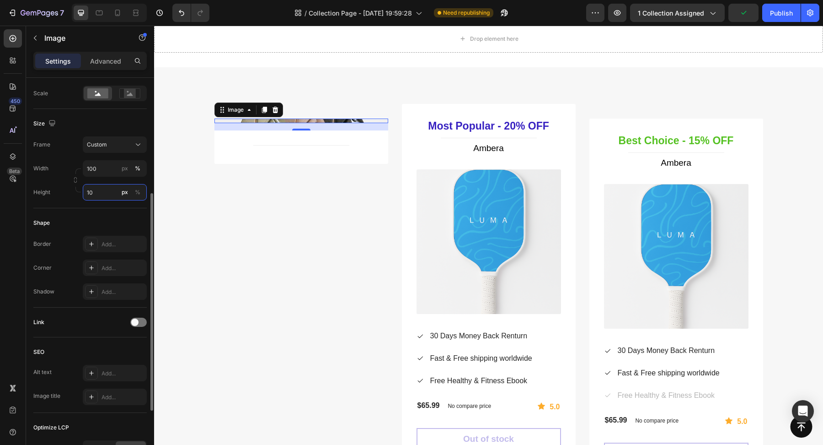
type input "1"
type input "3"
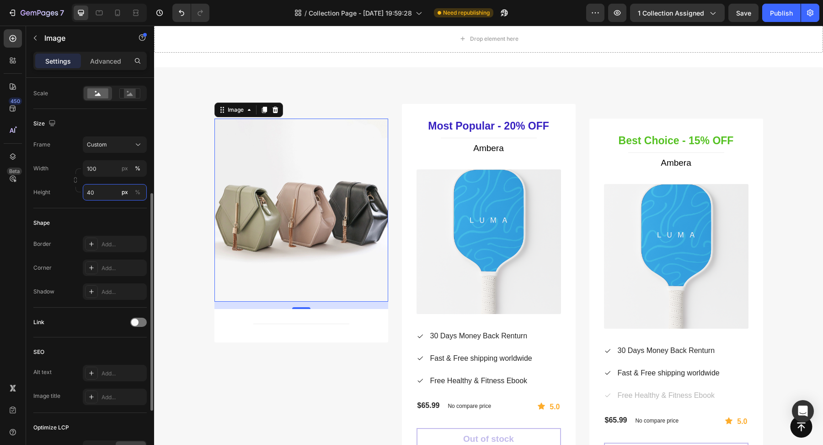
type input "4"
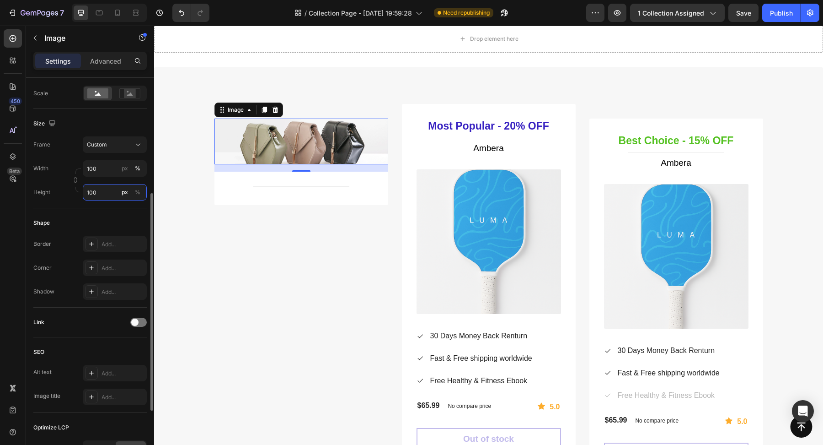
type input "1000"
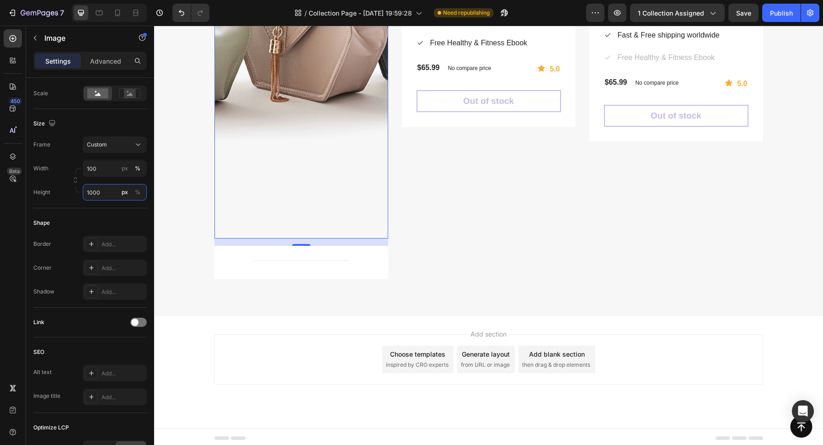
scroll to position [725, 0]
click at [279, 268] on div "Title Line Product" at bounding box center [302, 261] width 174 height 33
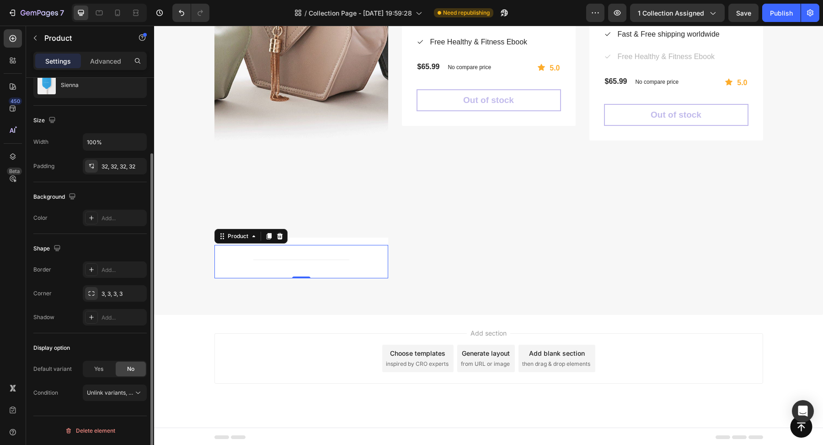
scroll to position [0, 0]
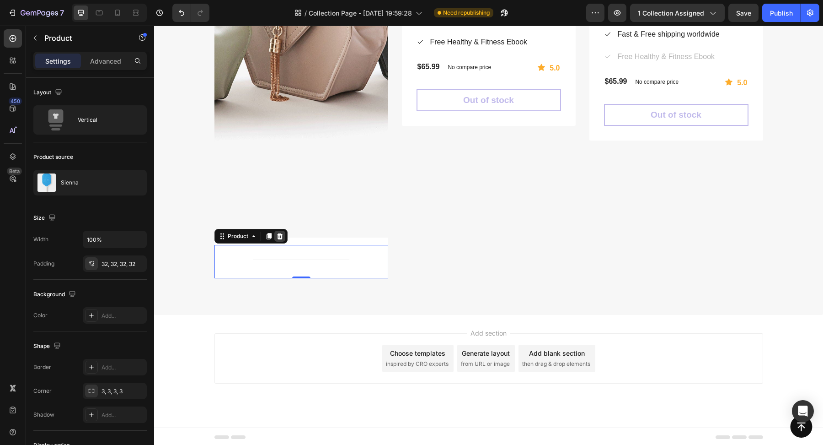
click at [280, 237] on icon at bounding box center [279, 235] width 7 height 7
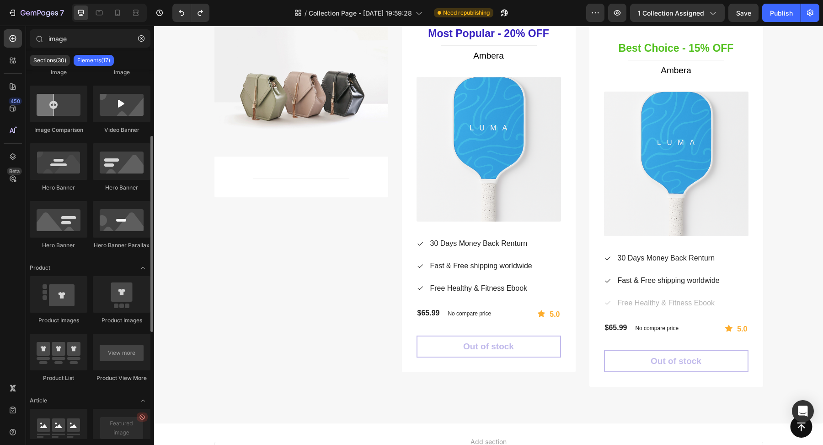
scroll to position [21, 0]
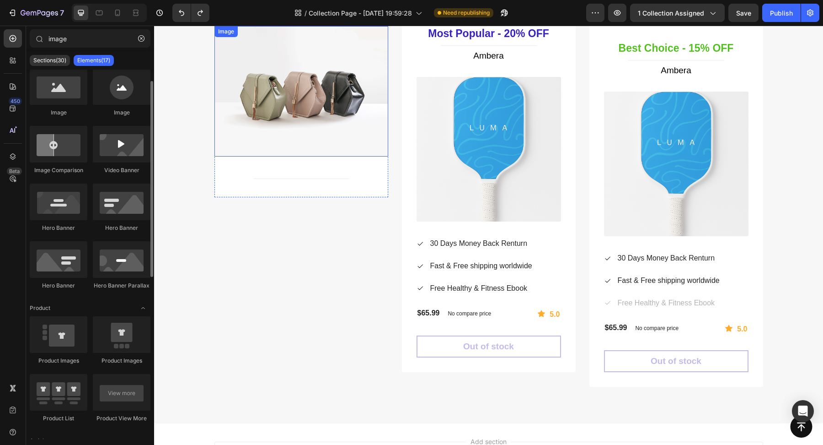
click at [292, 151] on img at bounding box center [302, 91] width 174 height 130
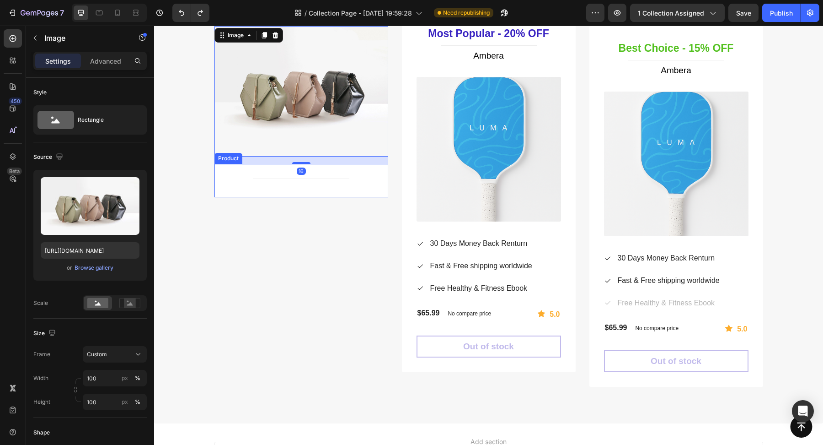
click at [259, 184] on div "Title Line Product" at bounding box center [302, 180] width 174 height 33
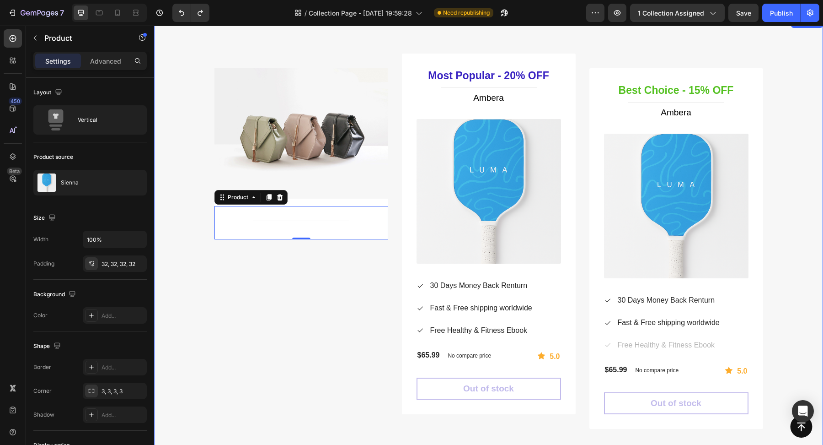
scroll to position [770, 0]
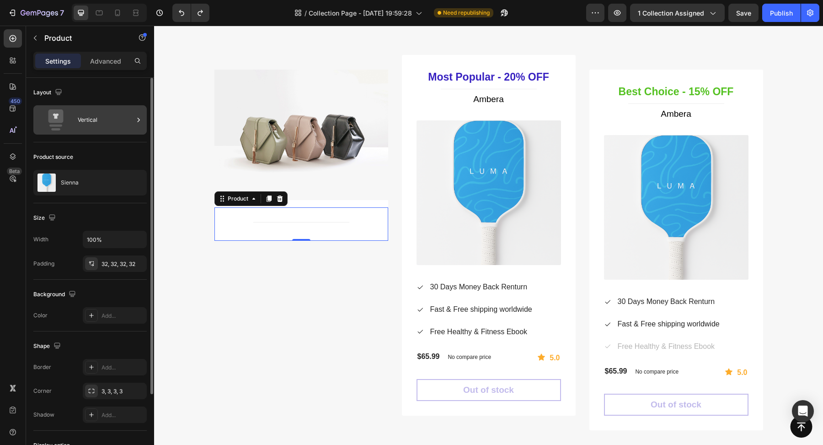
click at [94, 114] on div "Vertical" at bounding box center [106, 119] width 56 height 21
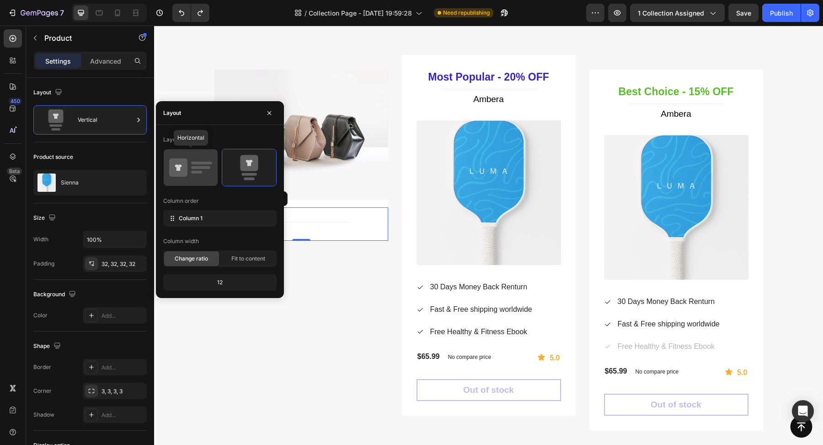
click at [203, 173] on icon at bounding box center [190, 168] width 43 height 26
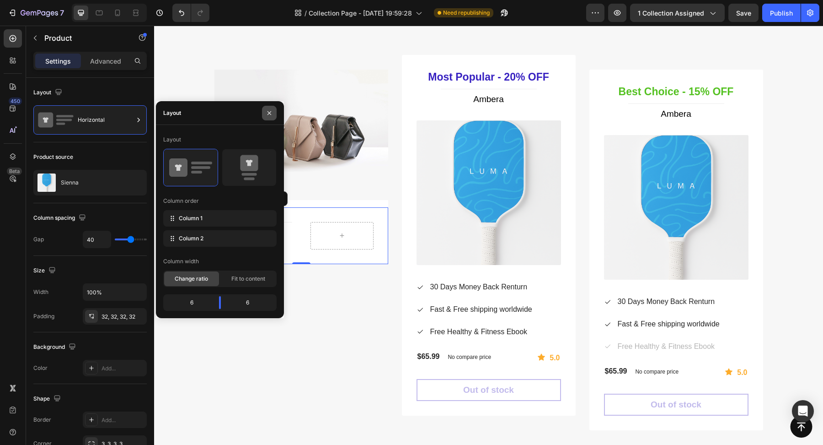
click at [273, 113] on icon "button" at bounding box center [269, 112] width 7 height 7
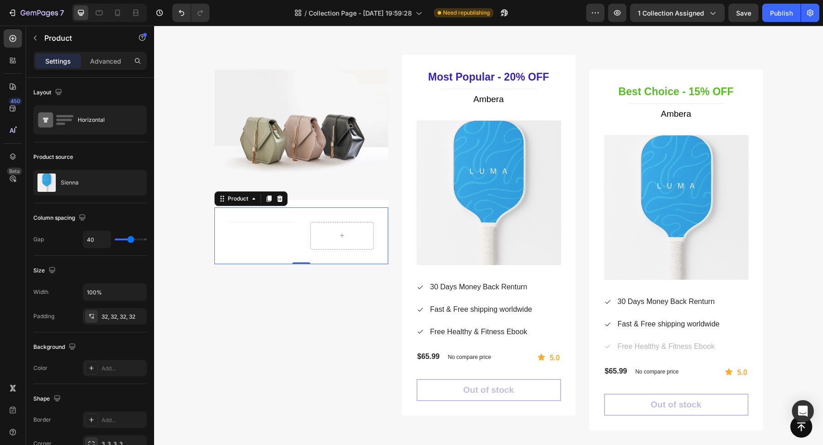
click at [257, 240] on div "Title Line" at bounding box center [260, 235] width 63 height 27
click at [279, 200] on icon at bounding box center [280, 198] width 6 height 6
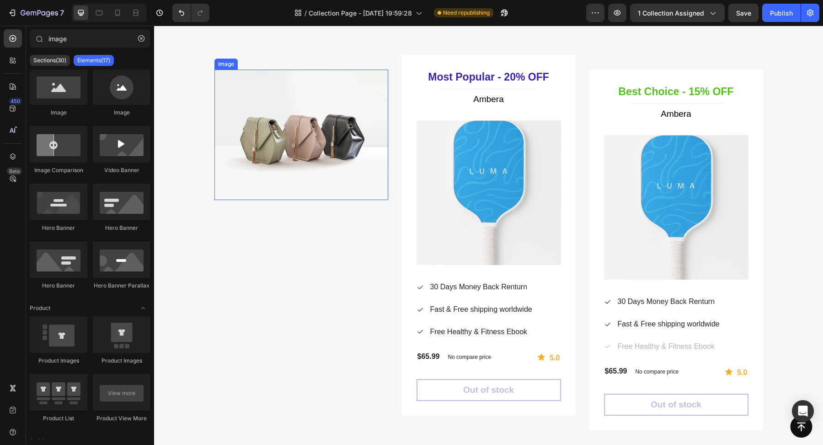
click at [241, 164] on img at bounding box center [302, 135] width 174 height 130
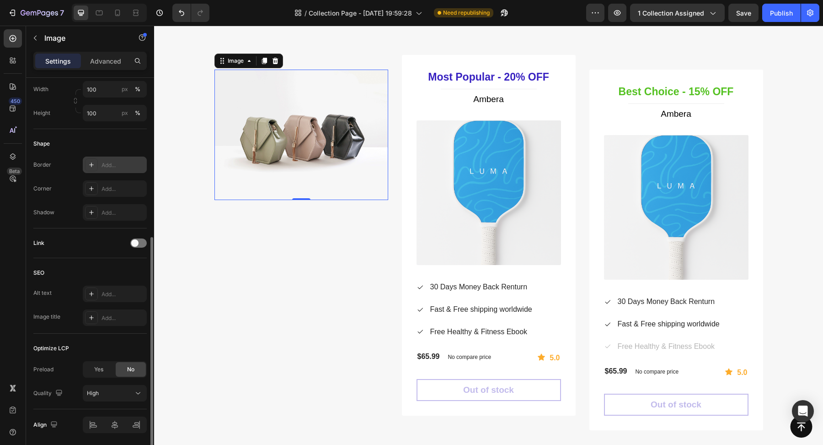
scroll to position [310, 0]
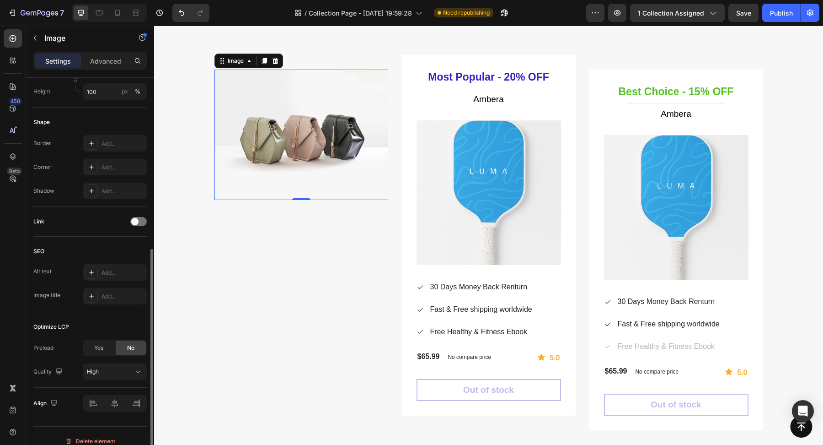
click at [104, 132] on div "Shape Border Add... Corner Add... Shadow Add..." at bounding box center [89, 156] width 113 height 99
click at [104, 145] on div "Add..." at bounding box center [123, 143] width 43 height 8
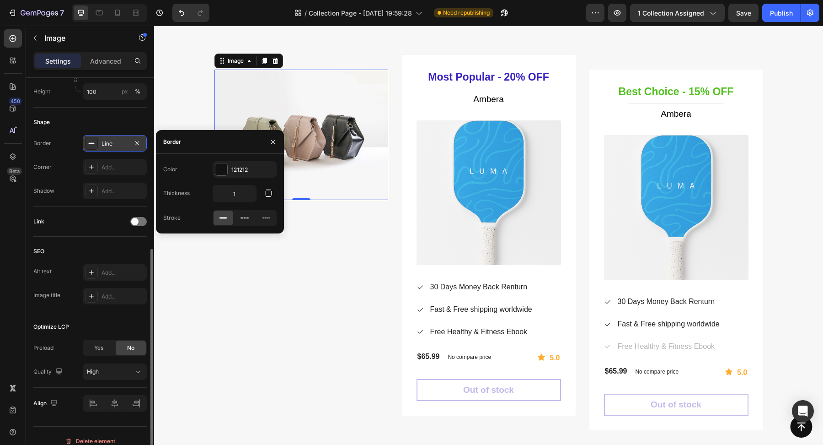
click at [281, 143] on div at bounding box center [273, 141] width 22 height 23
click at [278, 143] on button "button" at bounding box center [273, 141] width 15 height 15
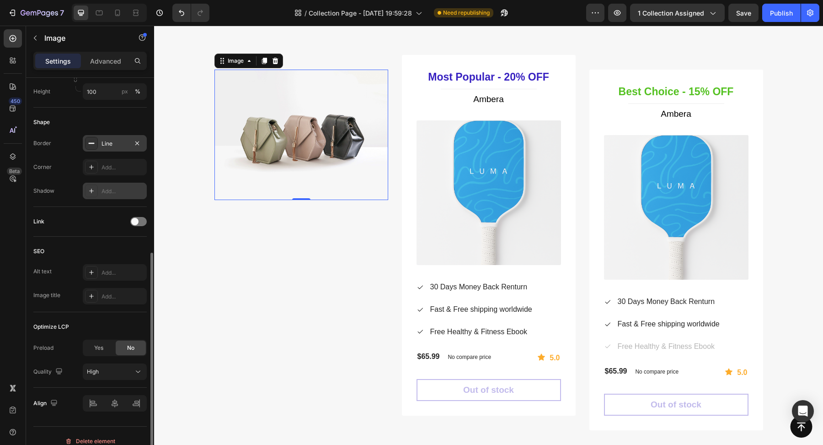
scroll to position [318, 0]
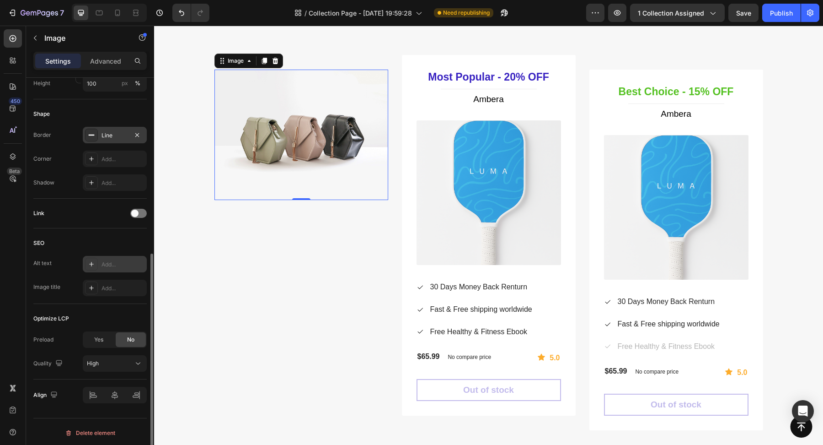
click at [113, 257] on div "Add..." at bounding box center [115, 264] width 64 height 16
click at [108, 224] on div "Link" at bounding box center [89, 213] width 113 height 30
click at [113, 269] on div "Describes the appearance of the image" at bounding box center [115, 264] width 64 height 16
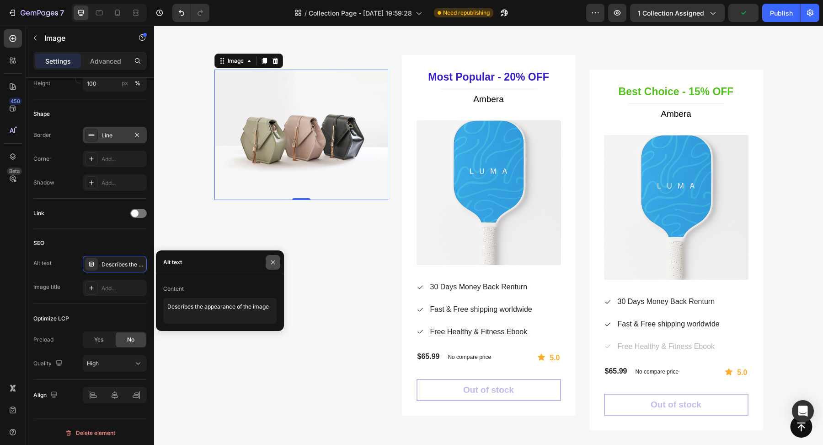
click at [273, 261] on icon "button" at bounding box center [272, 261] width 7 height 7
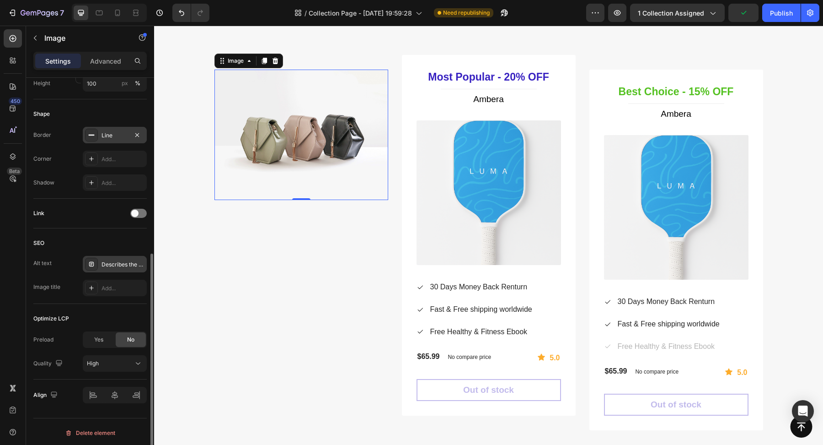
click at [117, 260] on div "Describes the appearance of the image" at bounding box center [123, 264] width 43 height 8
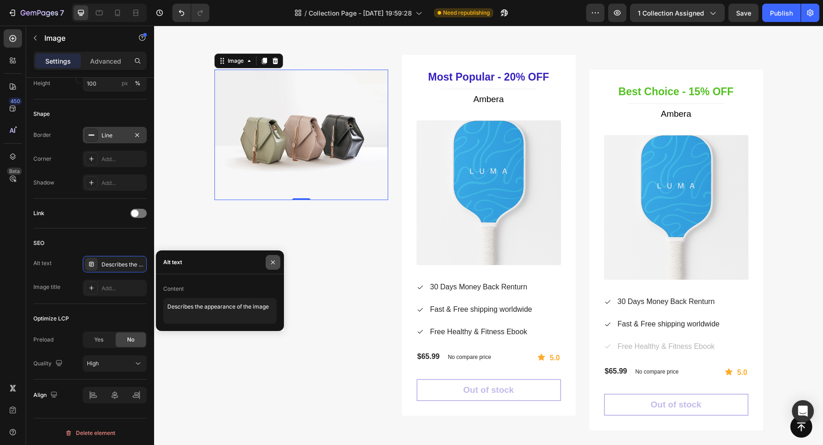
click at [271, 264] on icon "button" at bounding box center [272, 261] width 7 height 7
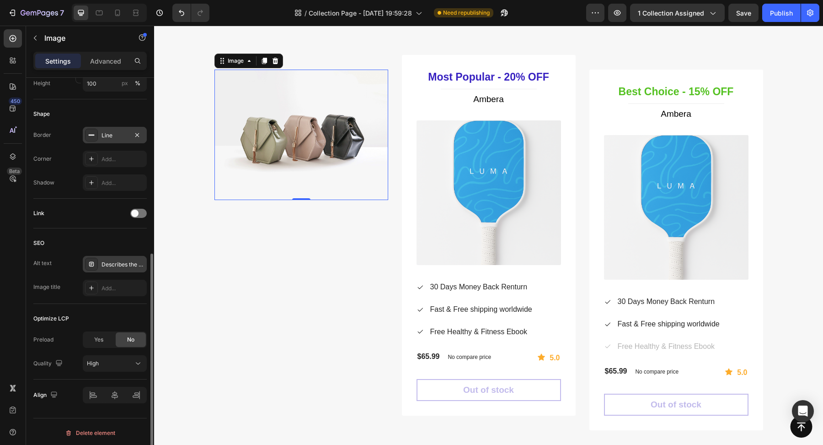
click at [112, 263] on div "Describes the appearance of the image" at bounding box center [123, 264] width 43 height 8
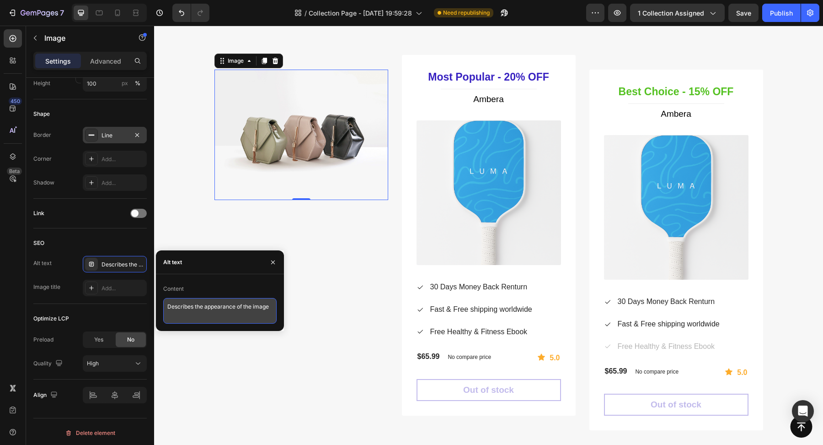
click at [231, 309] on textarea "Describes the appearance of the image" at bounding box center [219, 311] width 113 height 26
click at [276, 259] on icon "button" at bounding box center [272, 261] width 7 height 7
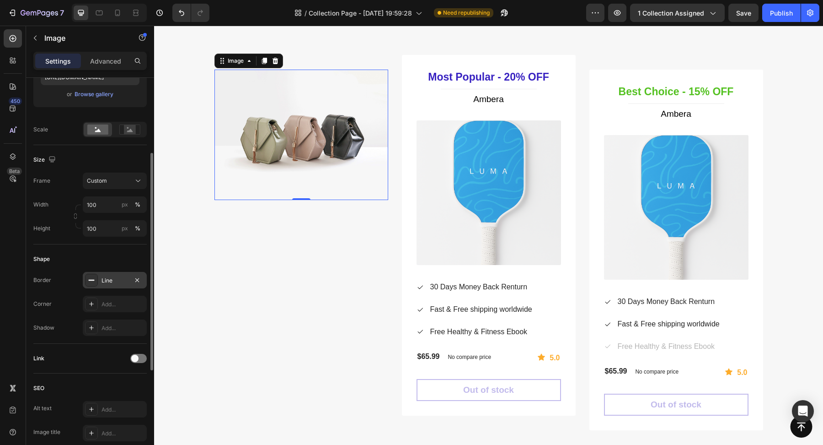
scroll to position [128, 0]
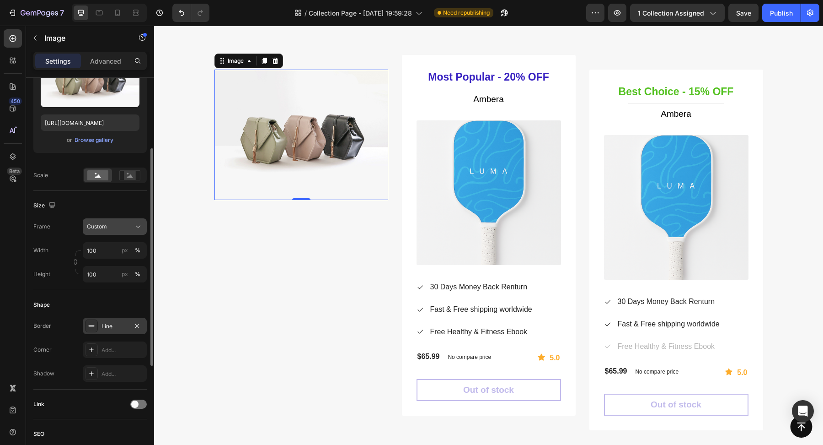
click at [107, 227] on div "Custom" at bounding box center [109, 226] width 45 height 8
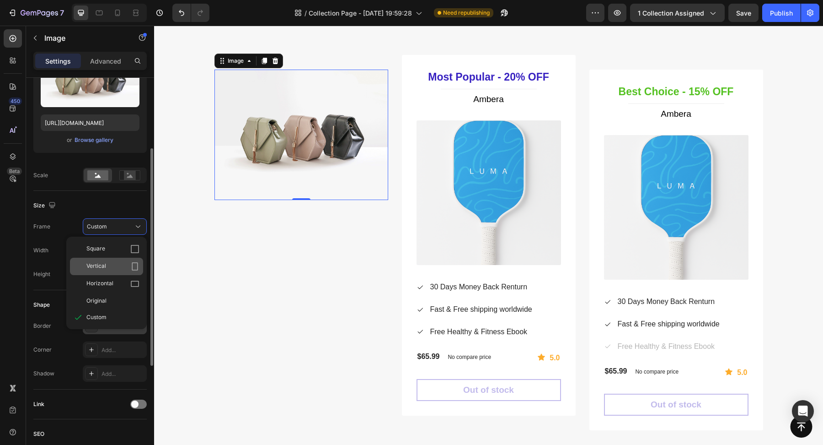
click at [113, 265] on div "Vertical" at bounding box center [112, 266] width 53 height 9
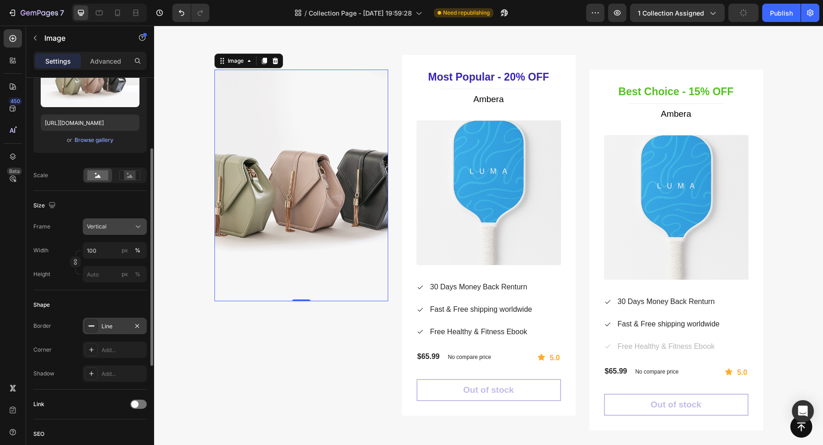
click at [105, 225] on span "Vertical" at bounding box center [97, 226] width 20 height 8
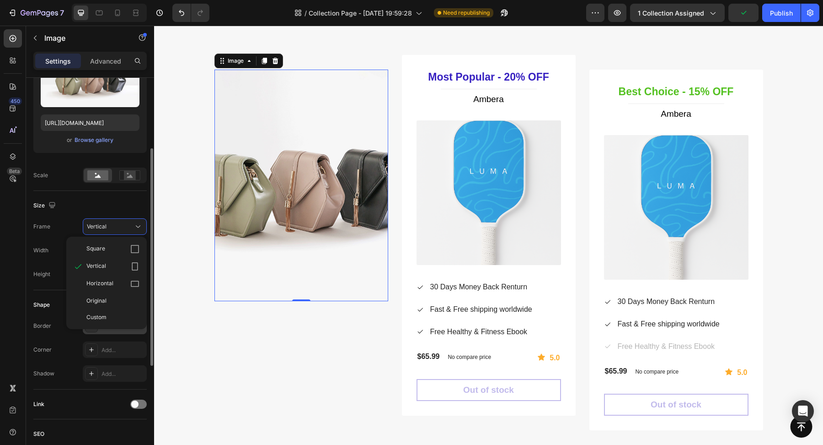
click at [103, 199] on div "Size" at bounding box center [89, 205] width 113 height 15
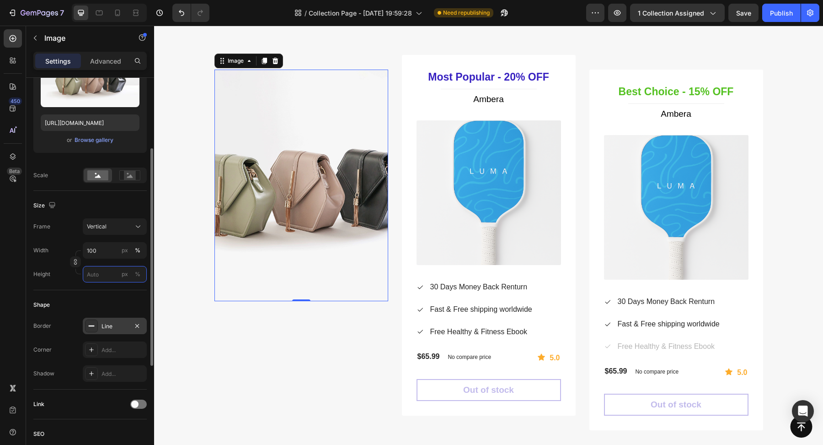
click at [108, 278] on input "px %" at bounding box center [115, 274] width 64 height 16
type input "4"
type input "5"
type input "38"
type input "50"
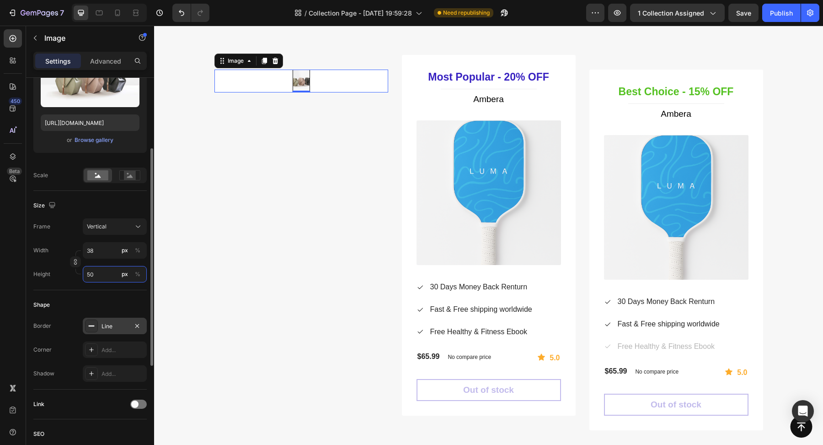
type input "375"
type input "500"
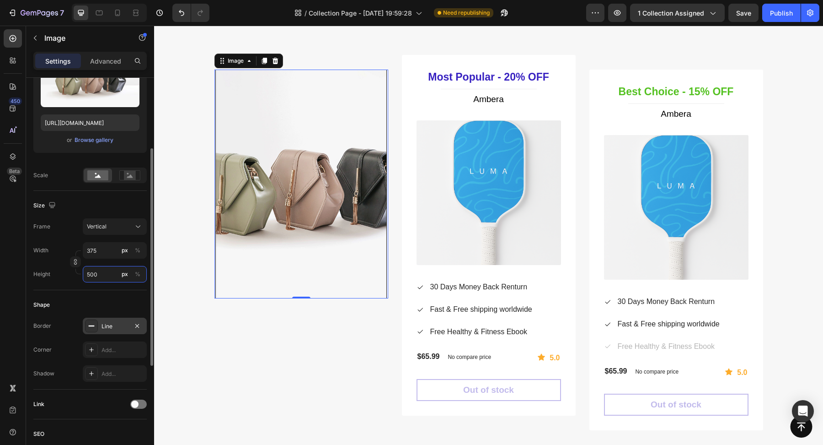
type input "38"
type input "50"
type input "4"
type input "5"
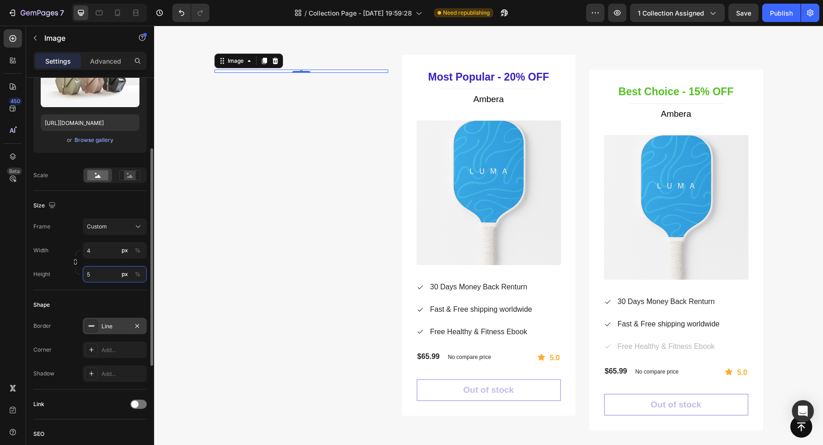
type input "50"
type input "4"
type input "5"
type input "100"
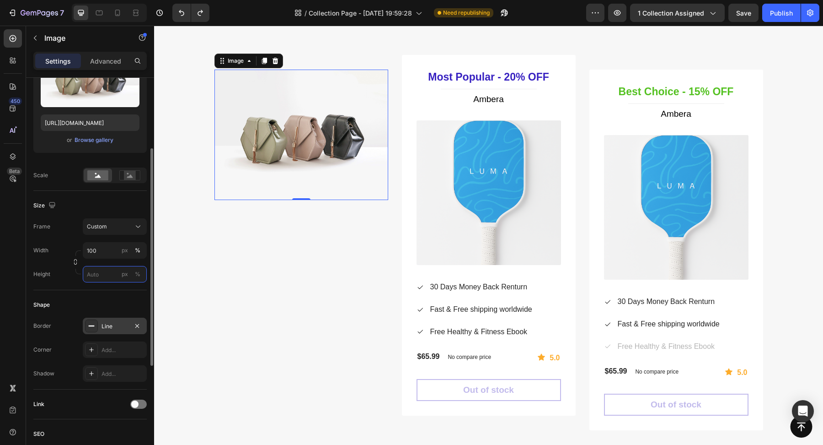
type input "4"
type input "5"
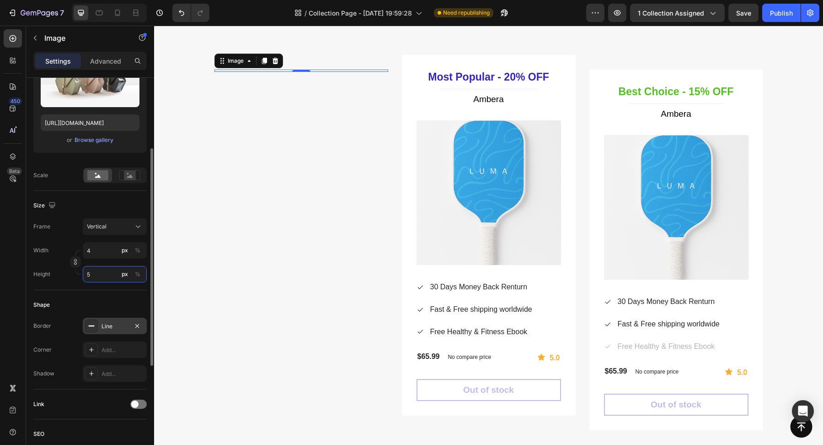
type input "43"
type input "57"
type input "428"
type input "570"
type input "4275"
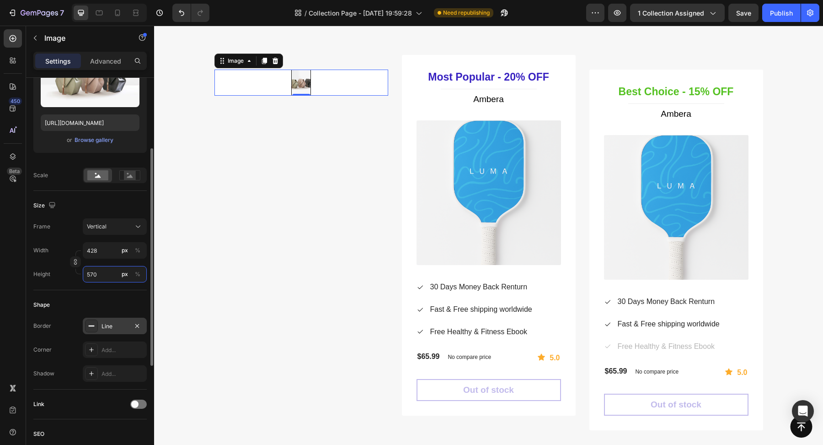
type input "5700"
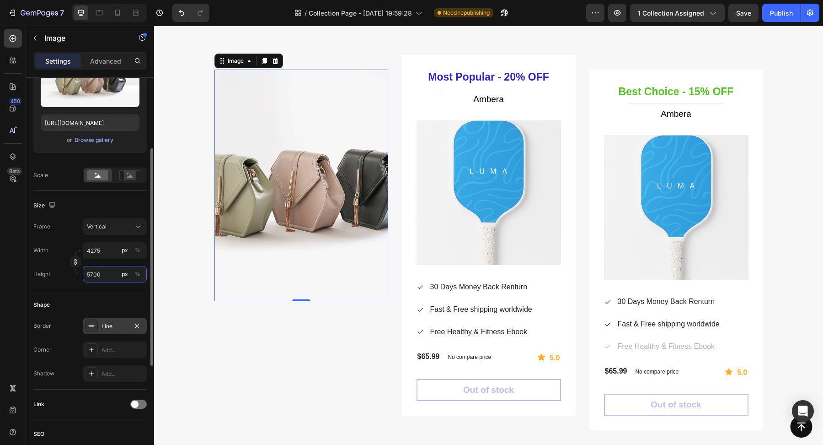
type input "428"
type input "570"
type input "43"
type input "57"
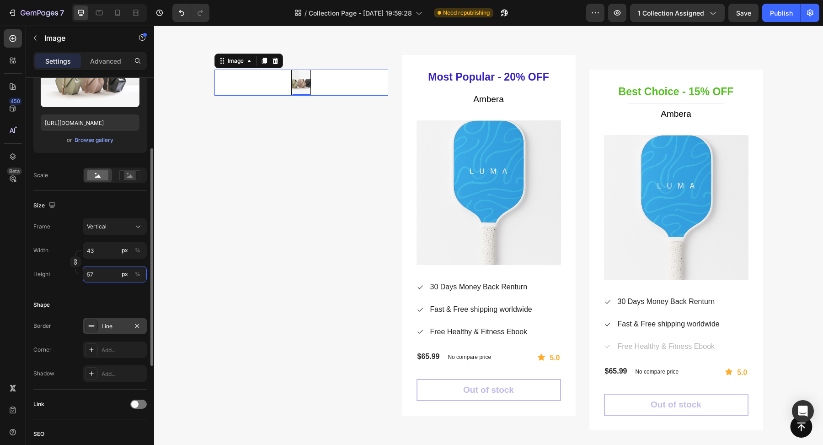
type input "4"
type input "5"
click at [91, 256] on input "4" at bounding box center [115, 250] width 64 height 16
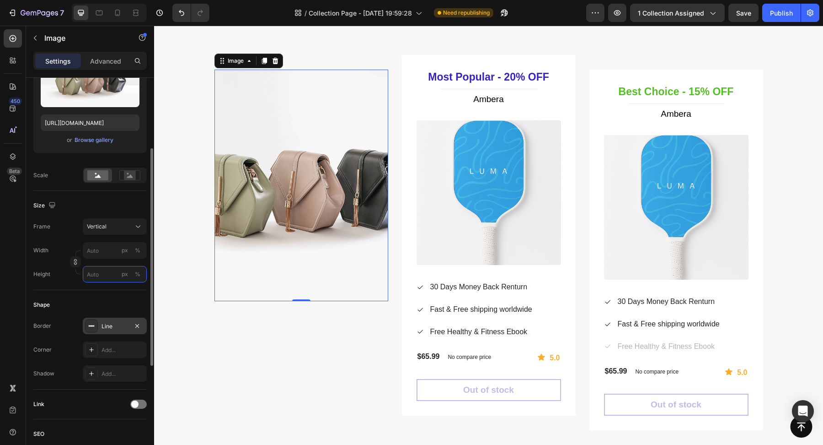
click at [104, 272] on input "px %" at bounding box center [115, 274] width 64 height 16
type input "5"
type input "7"
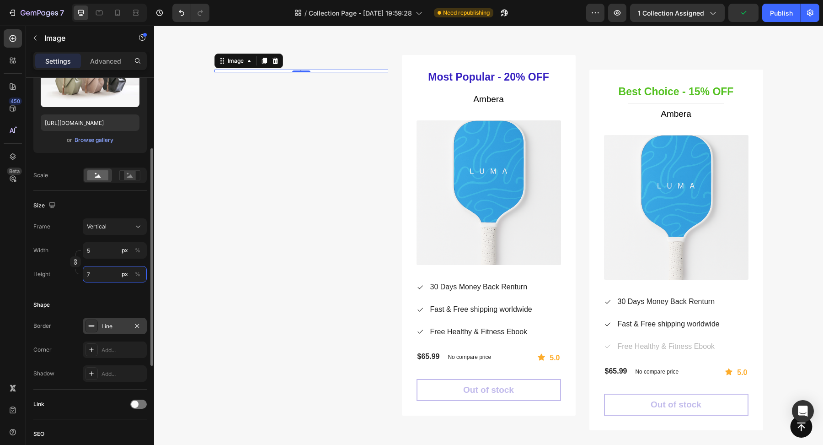
type input "53"
type input "70"
type input "525"
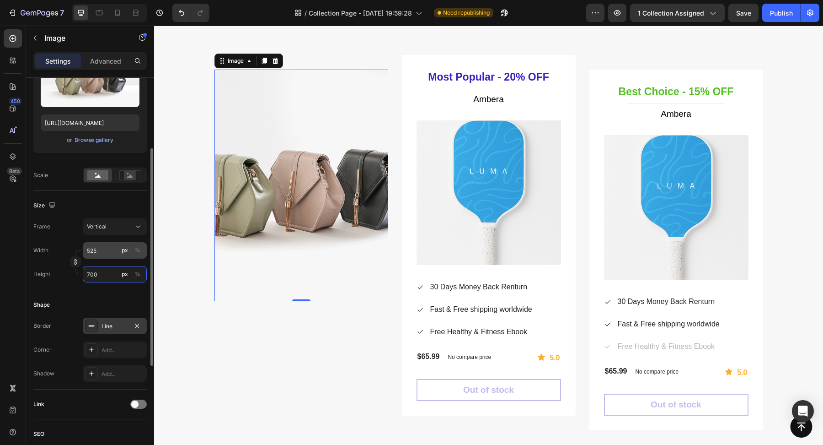
type input "700"
click at [106, 250] on input "525" at bounding box center [115, 250] width 64 height 16
click at [98, 255] on input "px %" at bounding box center [115, 250] width 64 height 16
click at [70, 239] on div "Frame Vertical Width px % Height px %" at bounding box center [89, 250] width 113 height 64
click at [97, 251] on input "px %" at bounding box center [115, 250] width 64 height 16
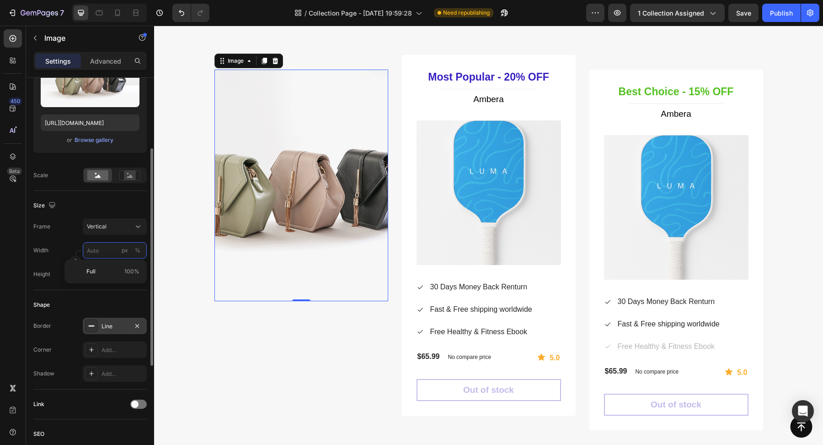
type input "100"
type input "133"
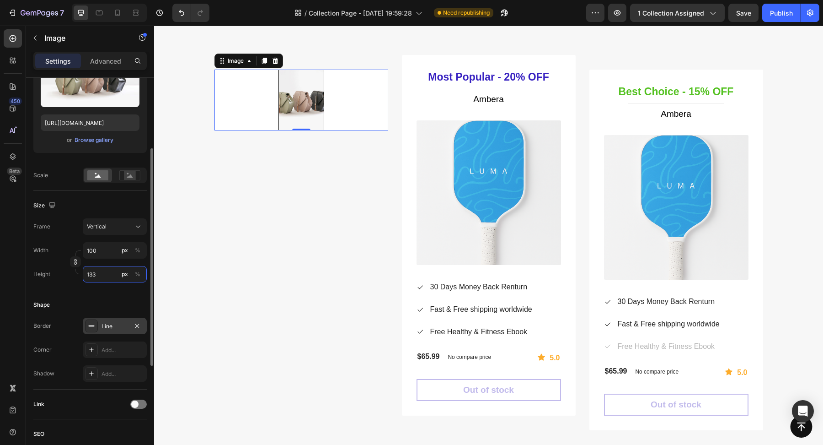
click at [106, 270] on input "133" at bounding box center [115, 274] width 64 height 16
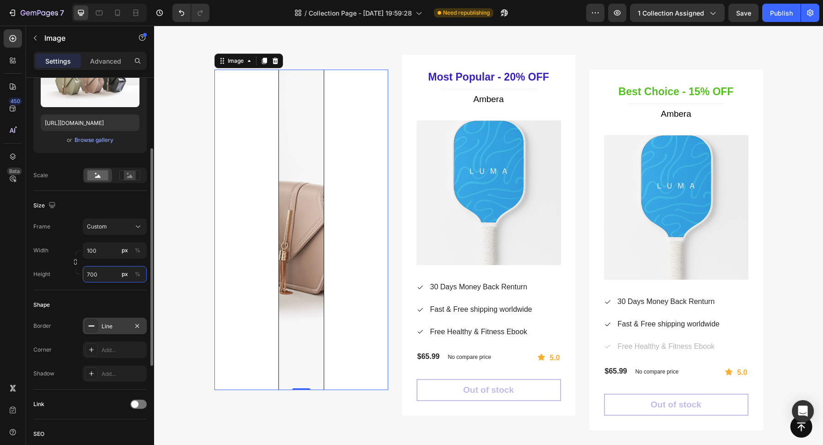
type input "700"
click at [102, 240] on div "Frame Custom Width 100 px % Height 700 px %" at bounding box center [89, 250] width 113 height 64
click at [102, 248] on input "100" at bounding box center [115, 250] width 64 height 16
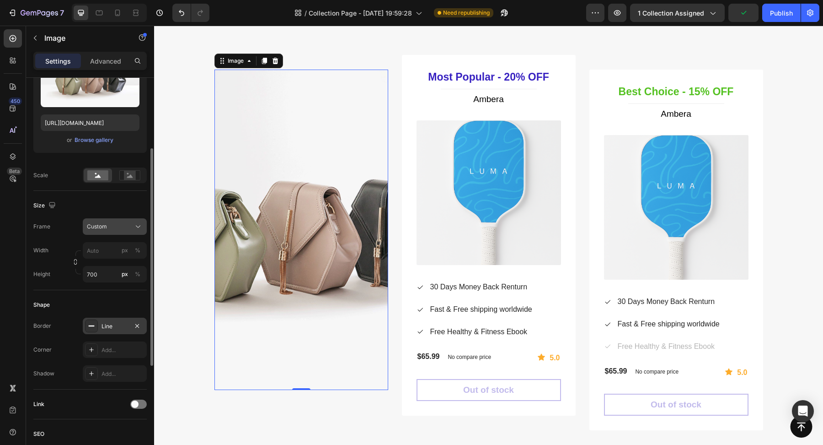
click at [103, 202] on div "Size Frame Custom Width px % Height 700 px %" at bounding box center [89, 240] width 113 height 99
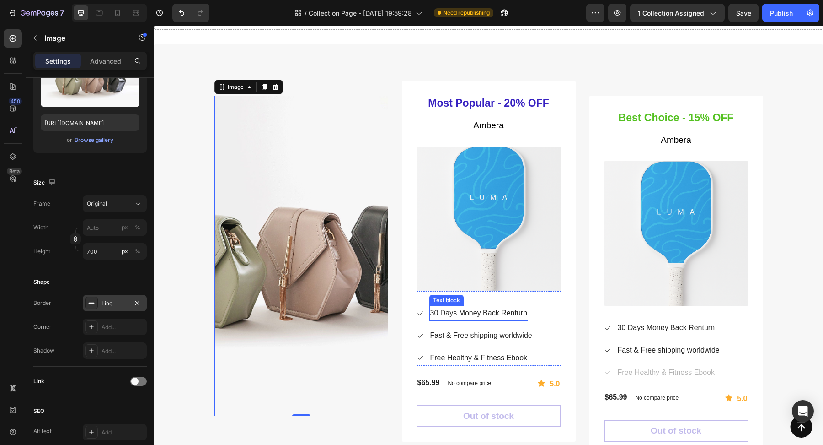
scroll to position [741, 0]
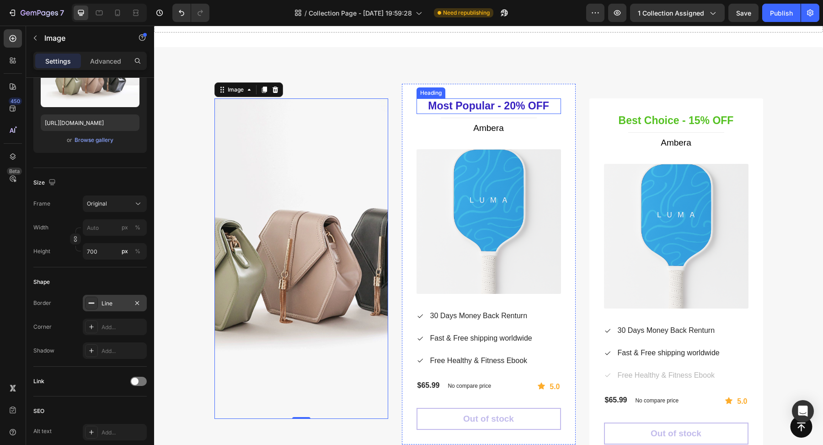
click at [454, 107] on p "Most Popular - 20% OFF" at bounding box center [489, 106] width 143 height 14
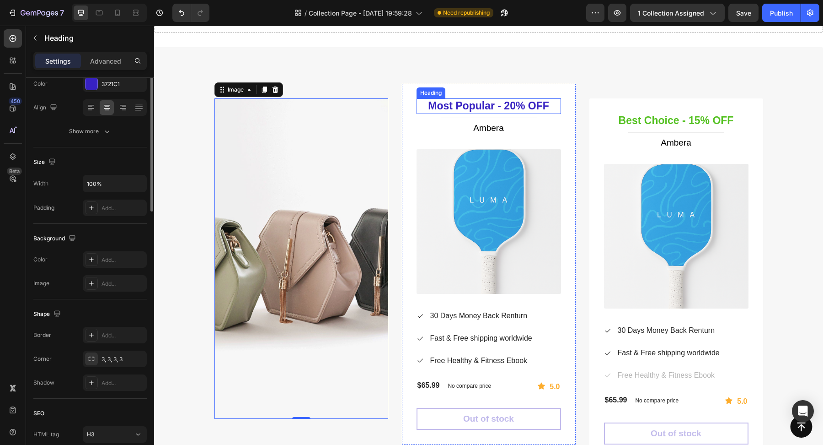
scroll to position [0, 0]
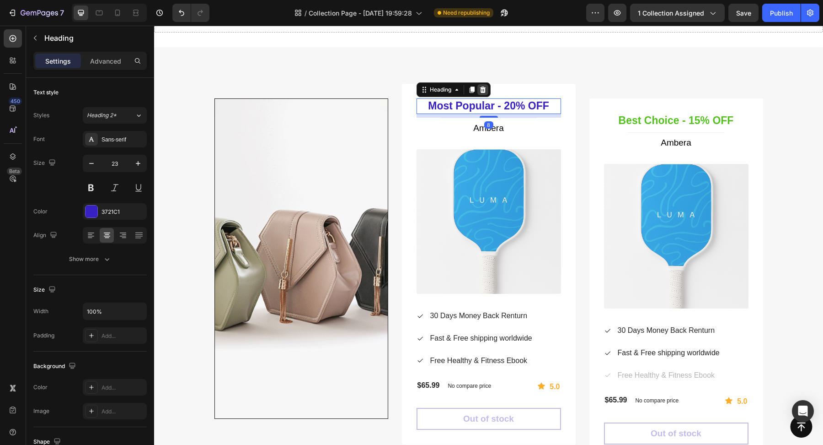
click at [483, 90] on icon at bounding box center [482, 89] width 7 height 7
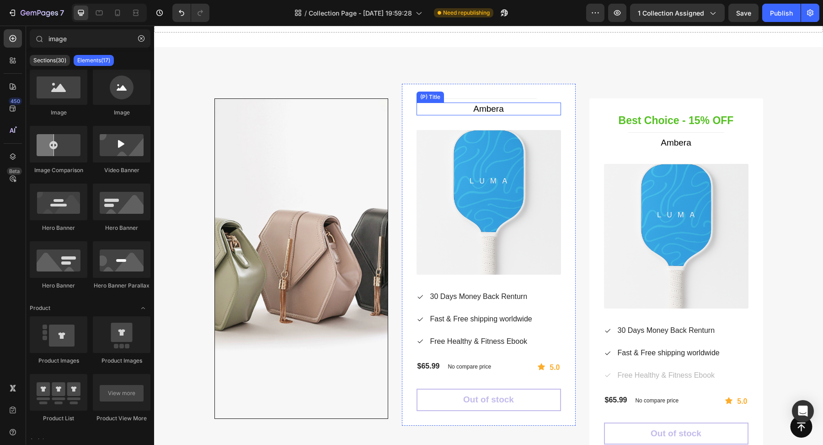
click at [474, 107] on h1 "Ambera" at bounding box center [489, 108] width 145 height 13
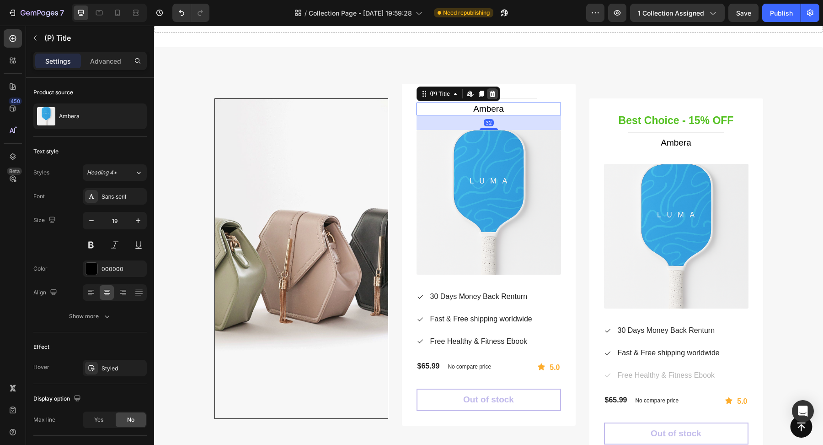
click at [494, 91] on icon at bounding box center [492, 94] width 6 height 6
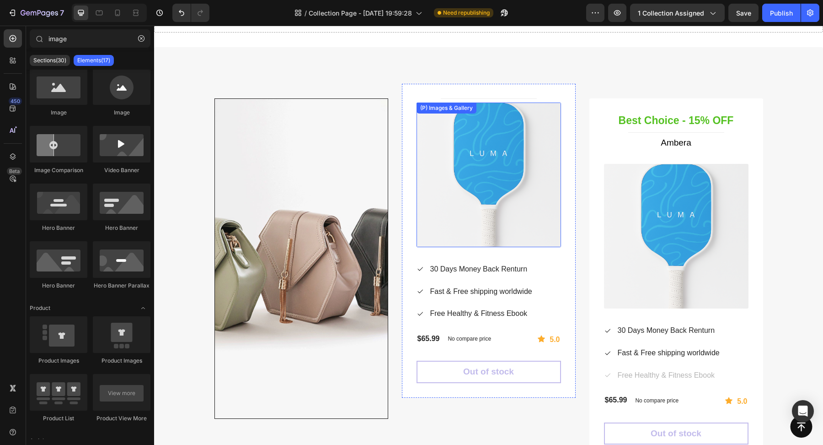
click at [476, 120] on img at bounding box center [489, 174] width 145 height 145
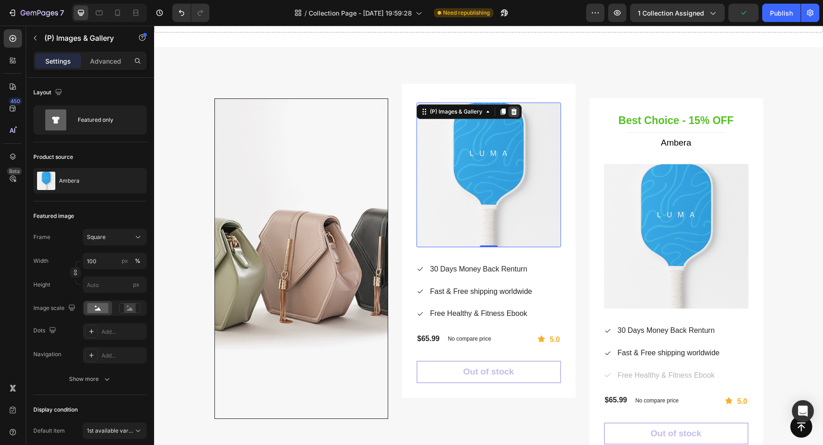
click at [514, 110] on icon at bounding box center [514, 111] width 6 height 6
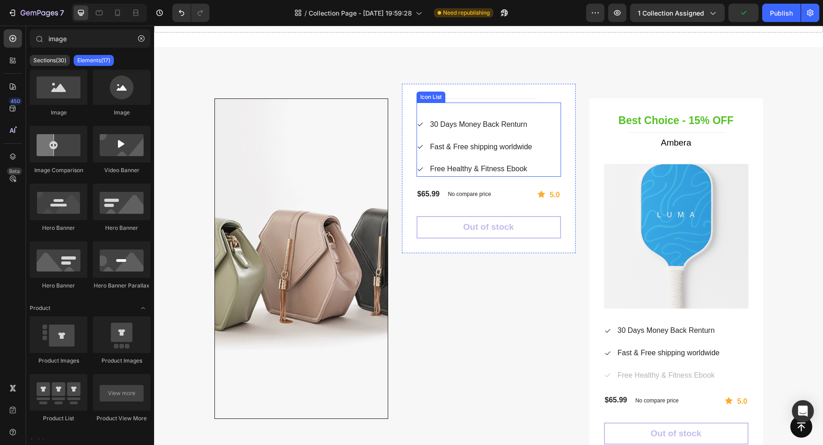
click at [544, 125] on div "Icon 30 Days Money Back Renturn Text block Icon Fast & Free shipping worldwide …" at bounding box center [489, 146] width 145 height 59
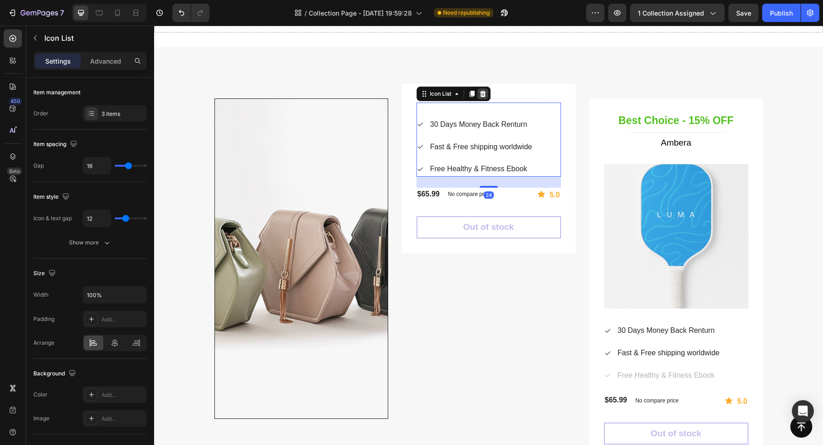
click at [482, 93] on icon at bounding box center [482, 93] width 7 height 7
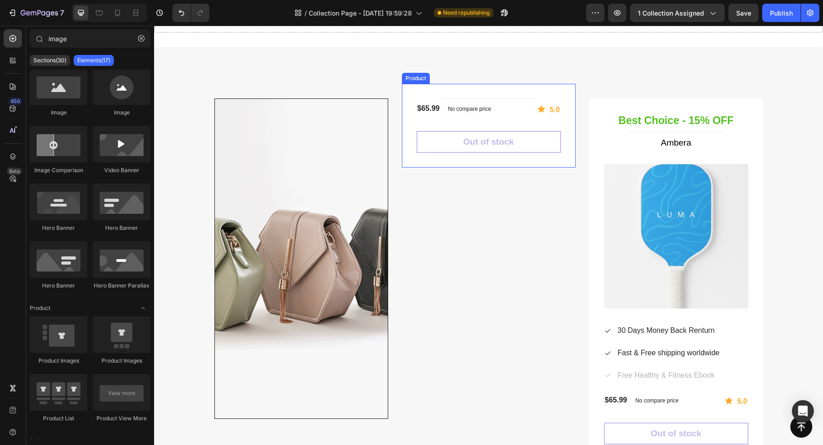
click at [512, 109] on div "$65.99 (P) Price (P) Price No compare price (P) Price Row Icon 5.0 Text block R…" at bounding box center [489, 109] width 145 height 14
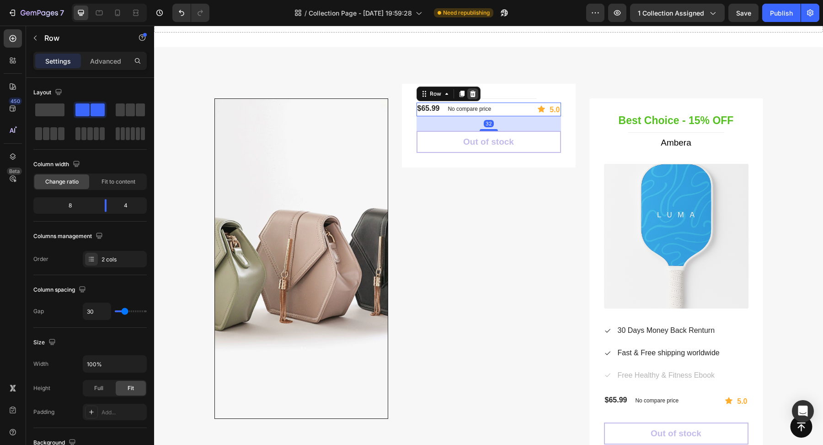
click at [474, 95] on icon at bounding box center [473, 94] width 6 height 6
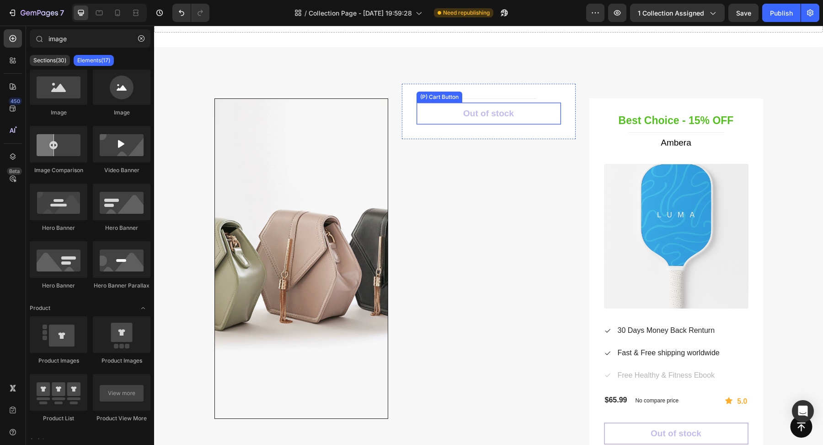
click at [520, 116] on button "Out of stock" at bounding box center [489, 113] width 145 height 22
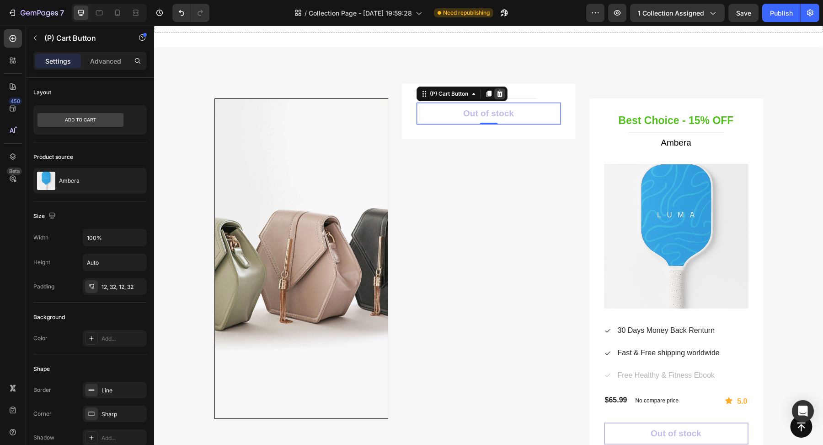
click at [501, 94] on icon at bounding box center [500, 94] width 6 height 6
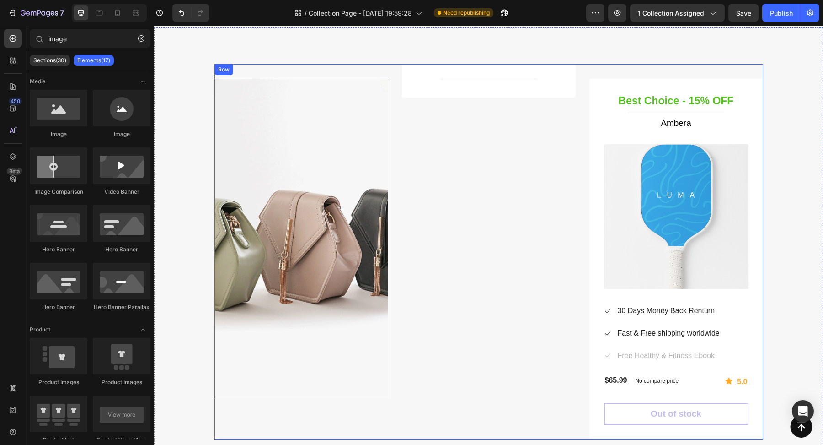
scroll to position [731, 0]
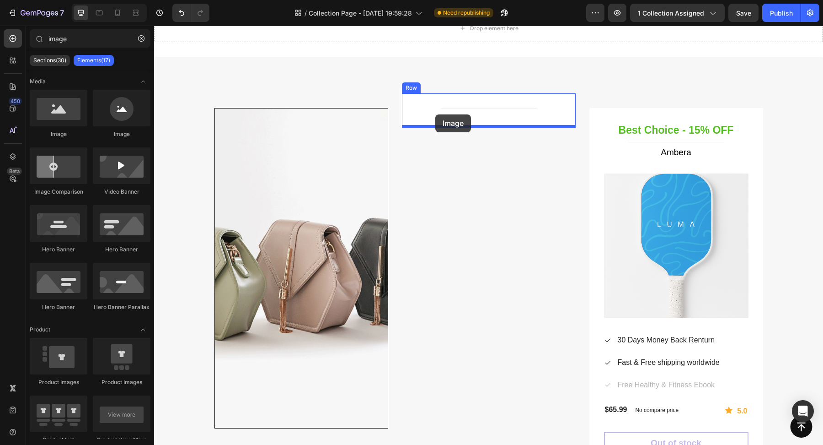
drag, startPoint x: 218, startPoint y: 143, endPoint x: 435, endPoint y: 114, distance: 218.2
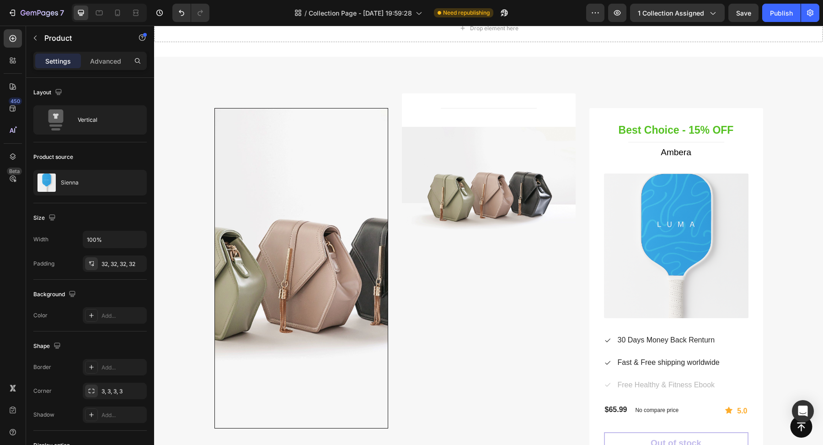
click at [487, 105] on div "Title Line Product" at bounding box center [489, 109] width 174 height 33
click at [470, 85] on icon at bounding box center [467, 84] width 7 height 7
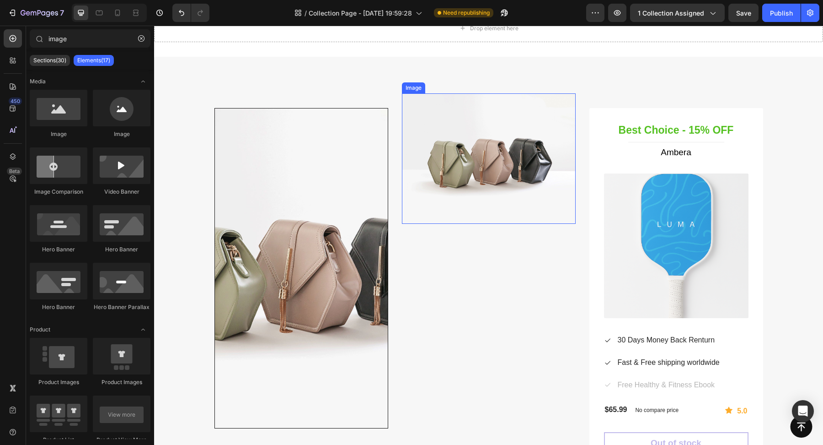
click at [552, 187] on img at bounding box center [489, 158] width 174 height 130
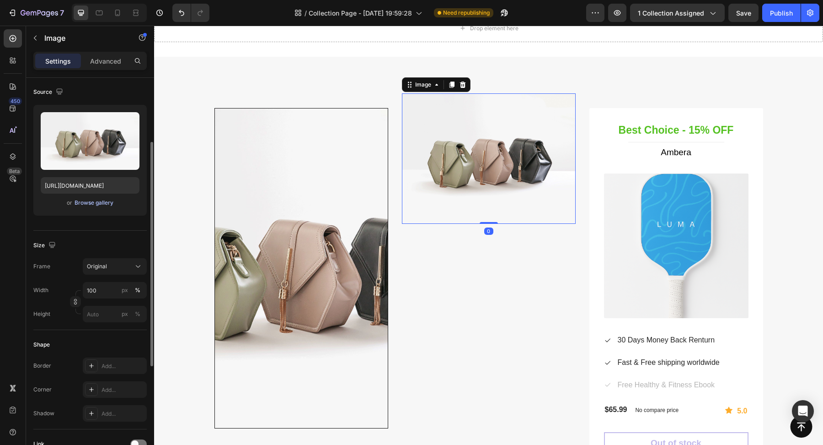
scroll to position [82, 0]
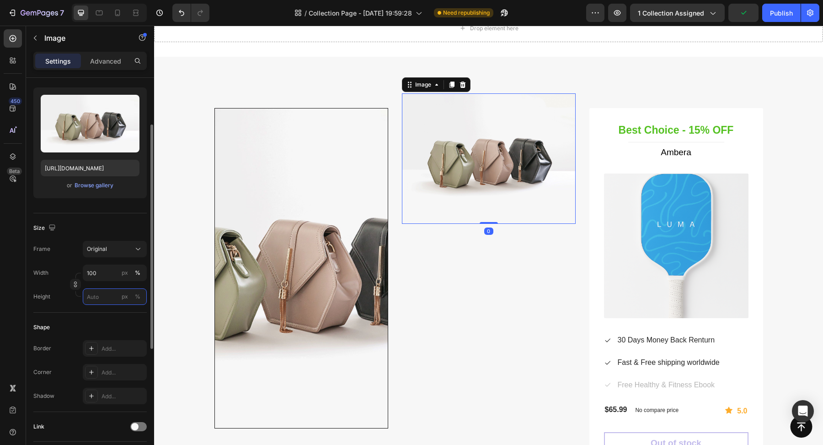
click at [105, 293] on input "px %" at bounding box center [115, 296] width 64 height 16
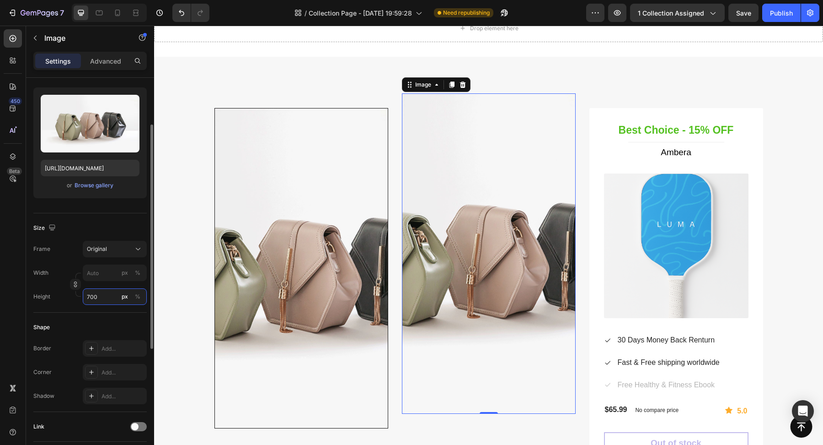
type input "700"
click at [125, 220] on div "Size" at bounding box center [89, 227] width 113 height 15
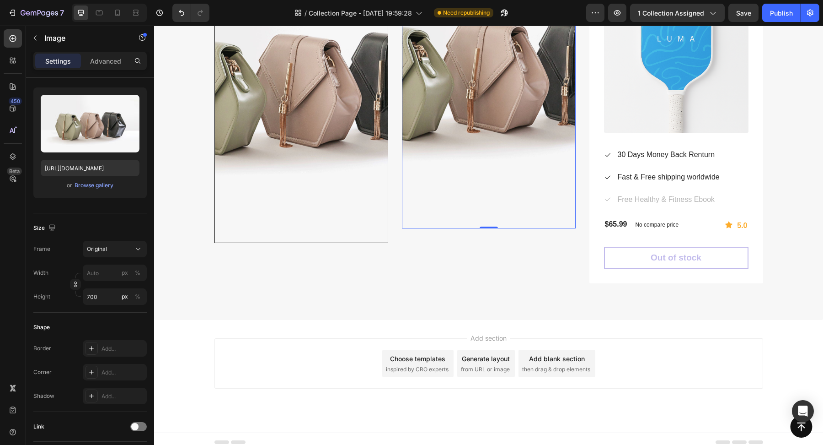
scroll to position [922, 0]
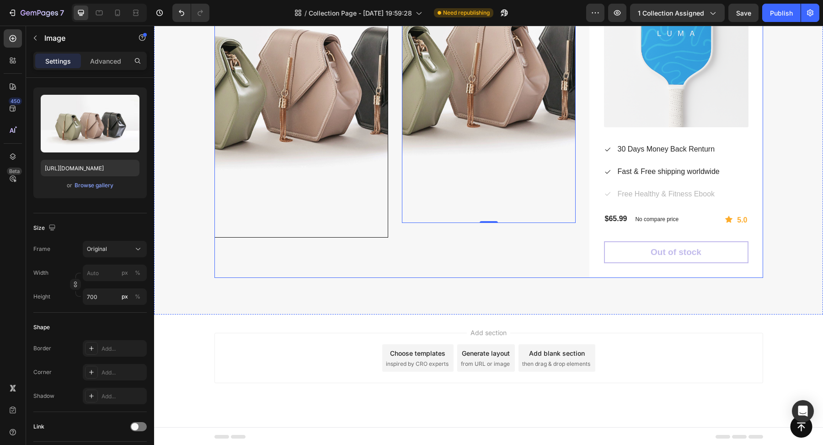
click at [553, 281] on div "Image Row Image 0 Row Best Choice - 15% OFF Heading Title Line Ambera (P) Title…" at bounding box center [488, 90] width 669 height 449
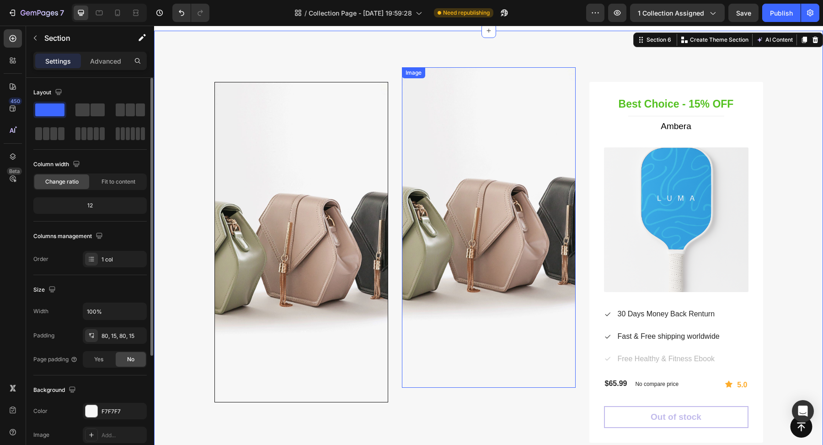
scroll to position [741, 0]
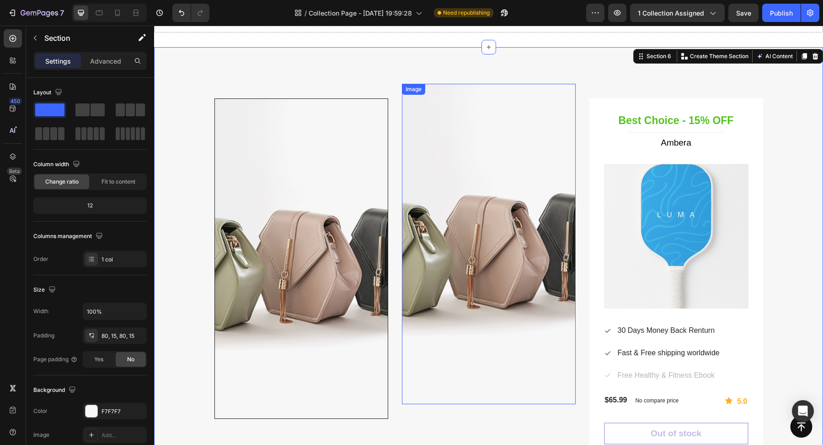
click at [499, 190] on img at bounding box center [489, 244] width 174 height 320
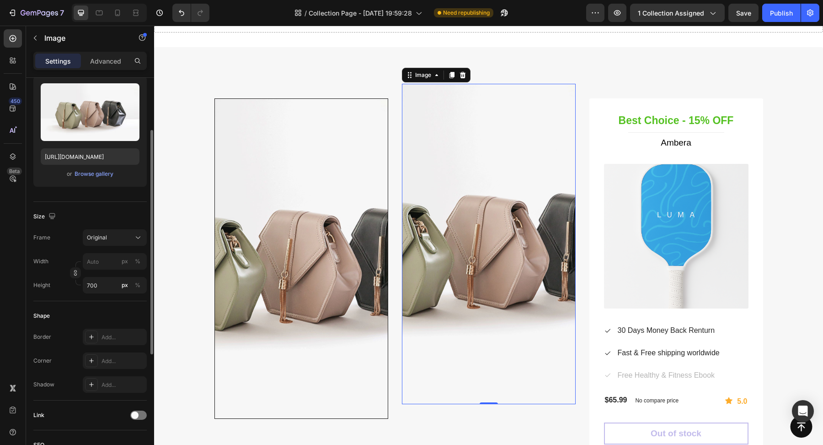
scroll to position [93, 0]
click at [109, 240] on div "Original" at bounding box center [109, 238] width 45 height 8
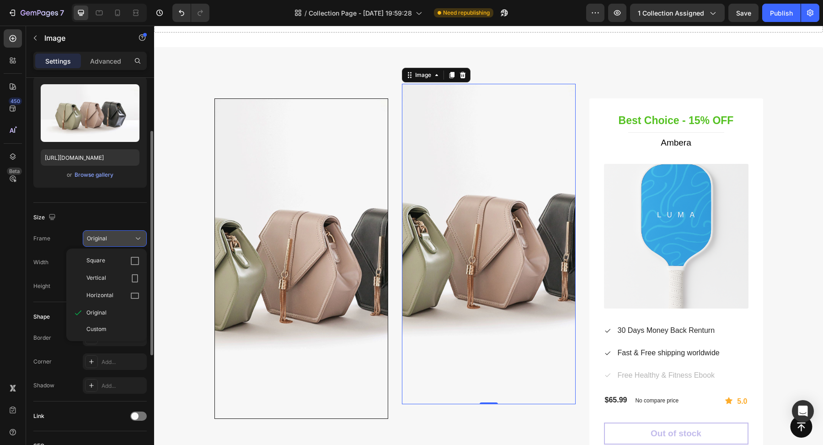
click at [109, 238] on div "Original" at bounding box center [109, 238] width 45 height 8
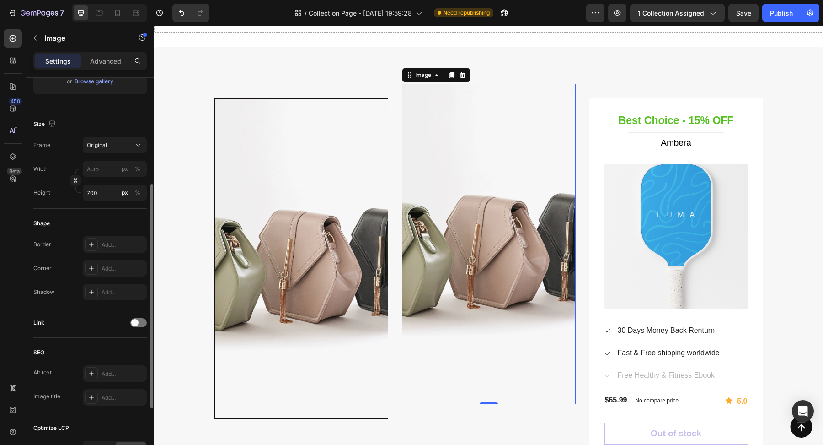
scroll to position [188, 0]
click at [102, 244] on div "Add..." at bounding box center [123, 242] width 43 height 8
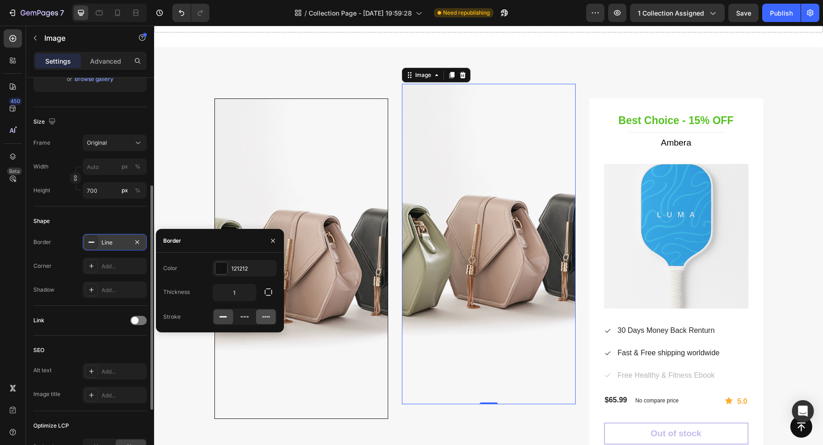
click at [271, 320] on div at bounding box center [266, 316] width 20 height 15
click at [250, 317] on div at bounding box center [245, 316] width 20 height 15
click at [225, 317] on icon at bounding box center [223, 316] width 9 height 9
click at [266, 294] on icon "button" at bounding box center [268, 291] width 9 height 9
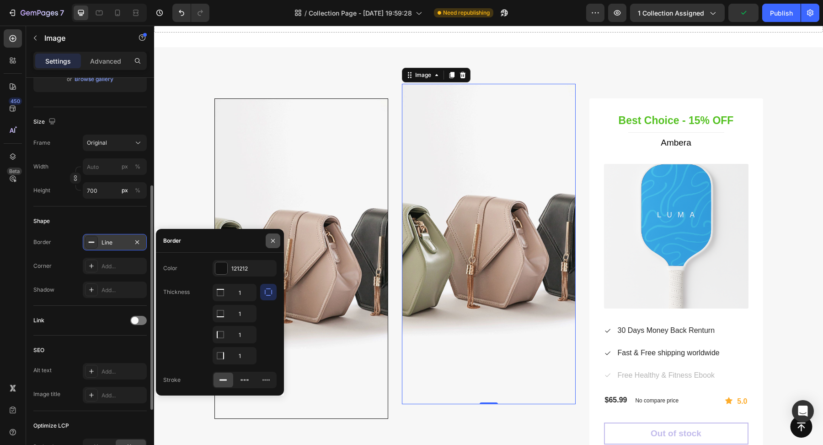
click at [275, 242] on icon "button" at bounding box center [272, 240] width 7 height 7
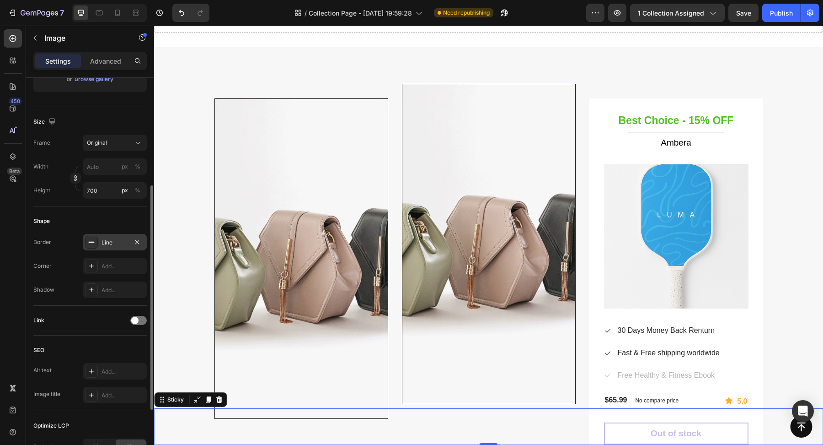
click at [418, 439] on div "Button Sticky 0" at bounding box center [488, 426] width 669 height 37
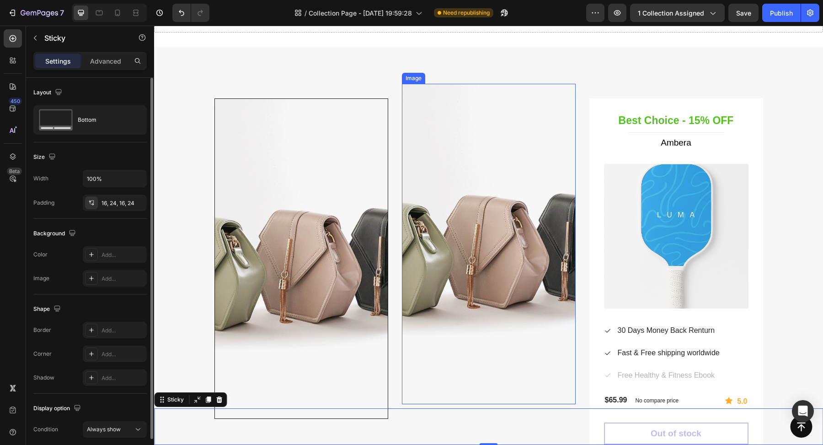
click at [442, 154] on img at bounding box center [489, 244] width 174 height 320
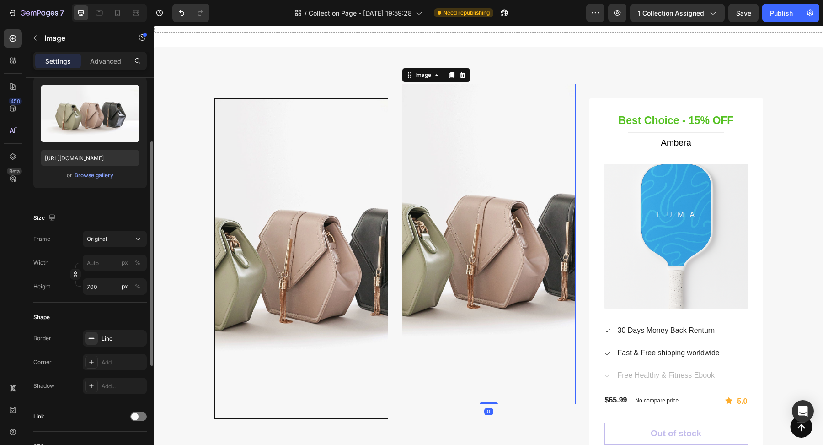
scroll to position [128, 0]
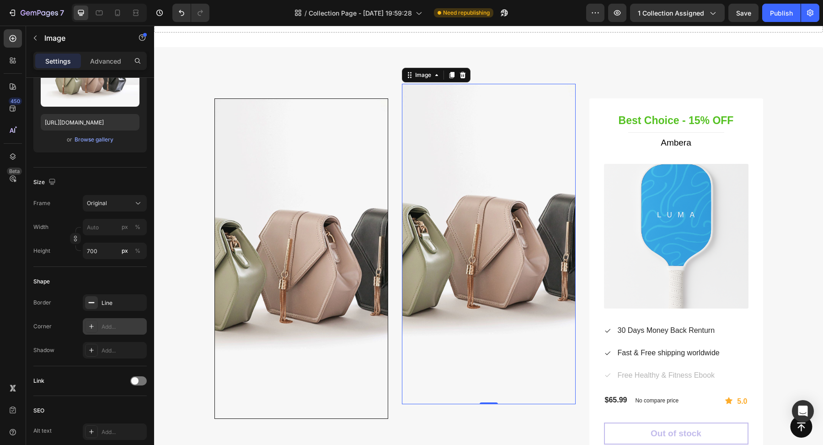
click at [109, 327] on div "Add..." at bounding box center [123, 326] width 43 height 8
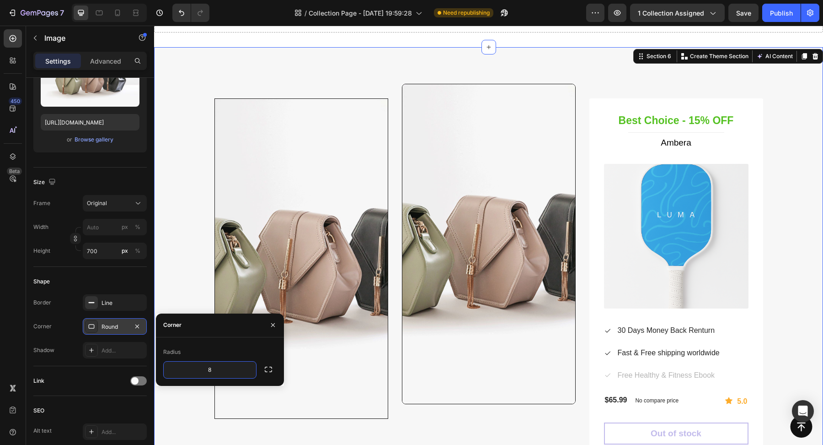
click at [181, 261] on div "Image Row Image Row Best Choice - 15% OFF Heading Title Line Ambera (P) Title (…" at bounding box center [488, 271] width 655 height 375
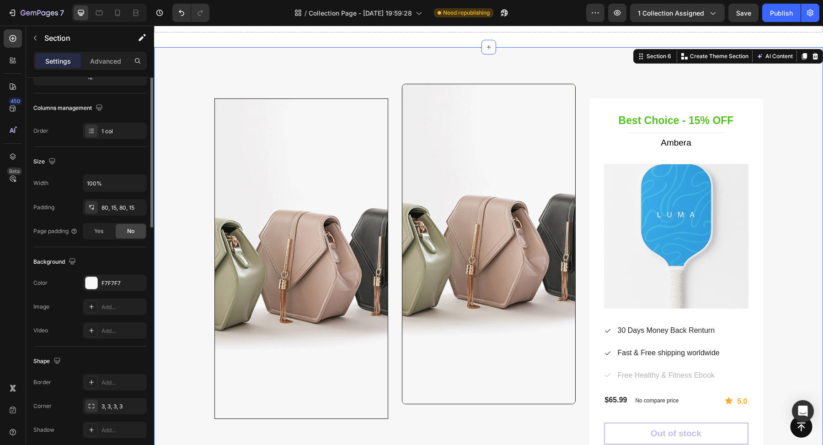
scroll to position [0, 0]
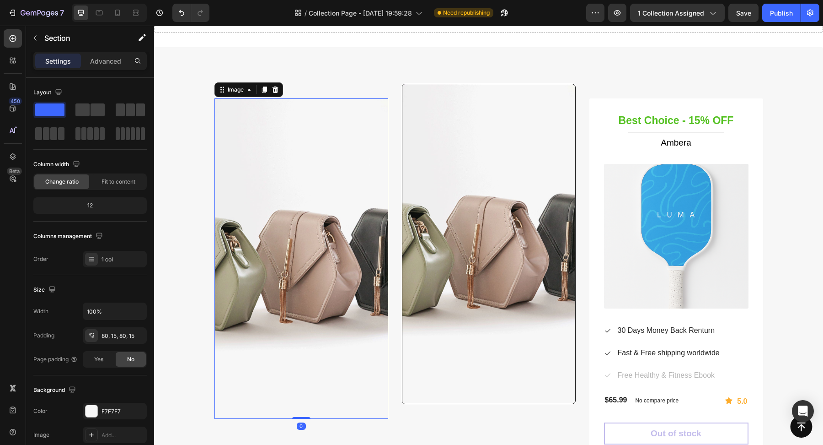
click at [357, 348] on img at bounding box center [302, 258] width 174 height 320
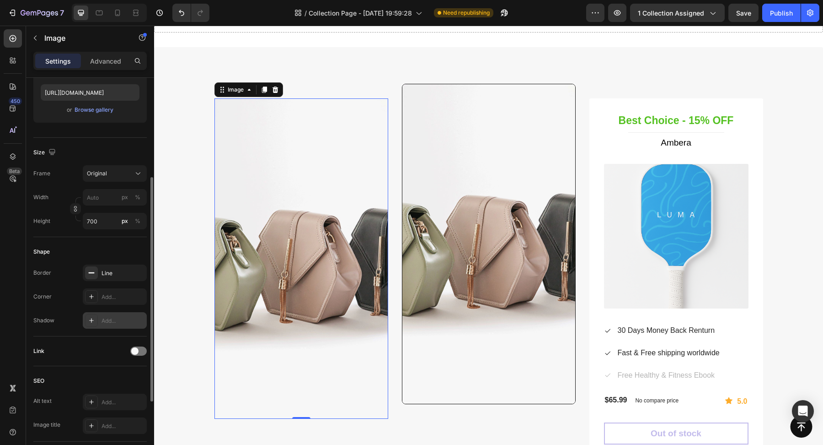
scroll to position [164, 0]
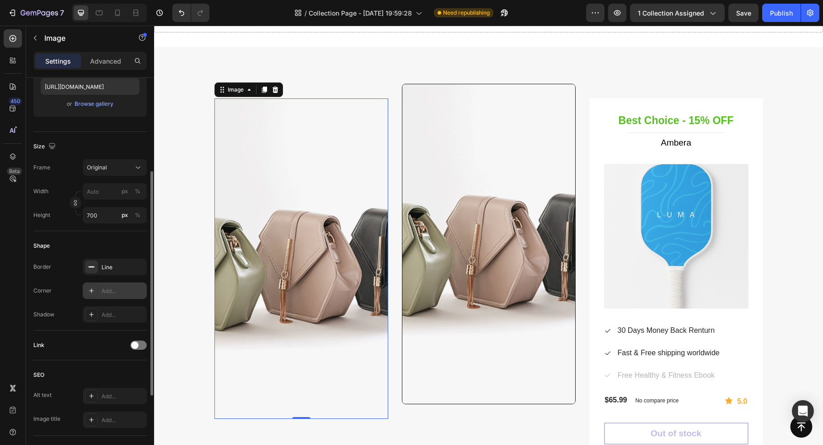
click at [111, 287] on div "Add..." at bounding box center [123, 291] width 43 height 8
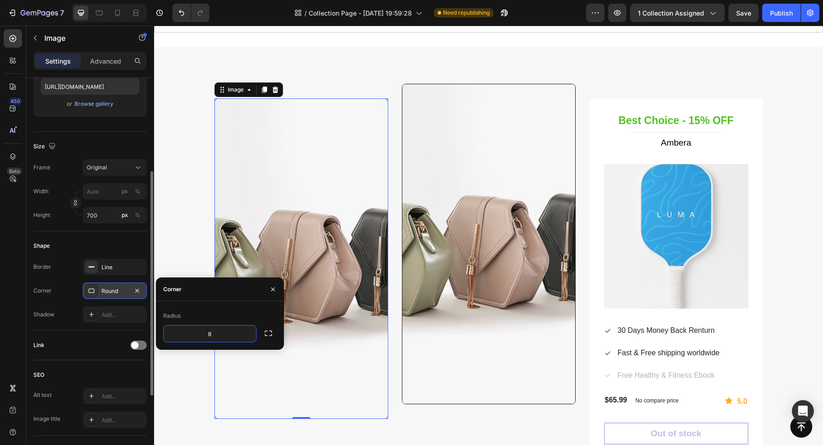
click at [70, 318] on div "Shadow Add..." at bounding box center [89, 314] width 113 height 16
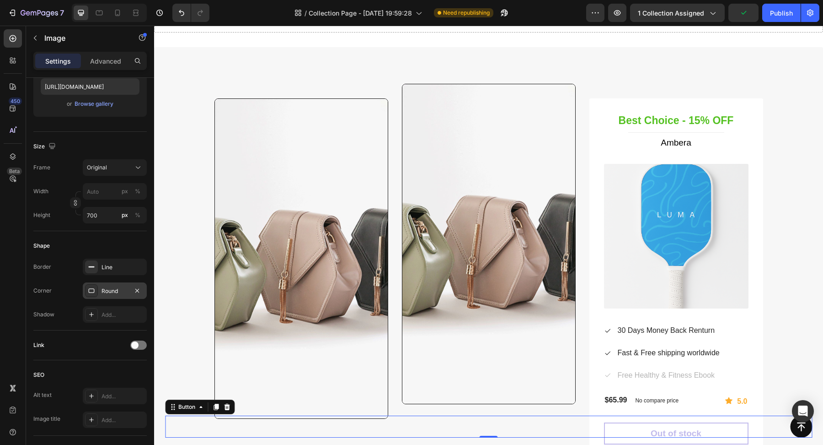
click at [448, 429] on div "Button 0" at bounding box center [488, 426] width 647 height 22
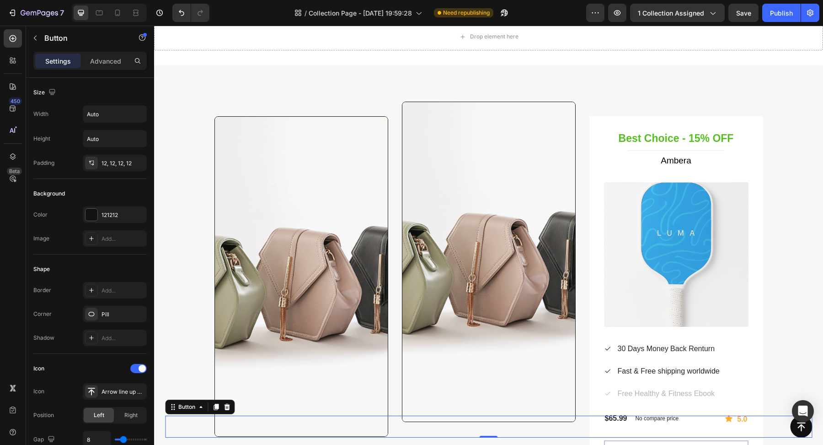
scroll to position [825, 0]
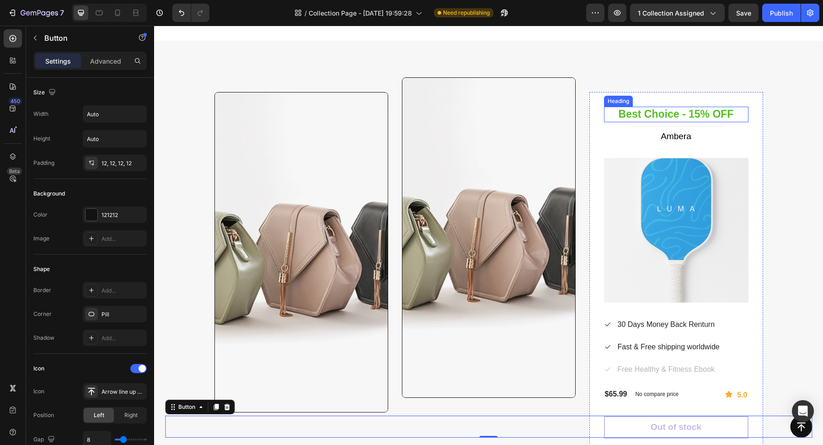
click at [646, 113] on p "Best Choice - 15% OFF" at bounding box center [676, 114] width 143 height 14
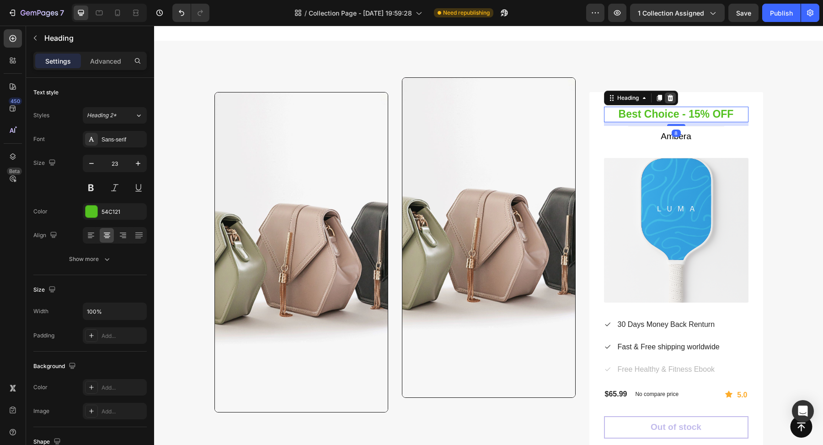
click at [675, 97] on div at bounding box center [670, 97] width 11 height 11
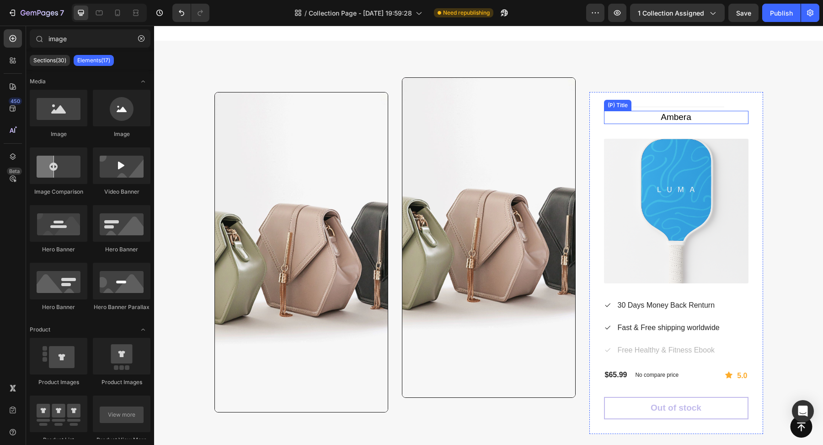
click at [674, 111] on h1 "Ambera" at bounding box center [676, 117] width 145 height 13
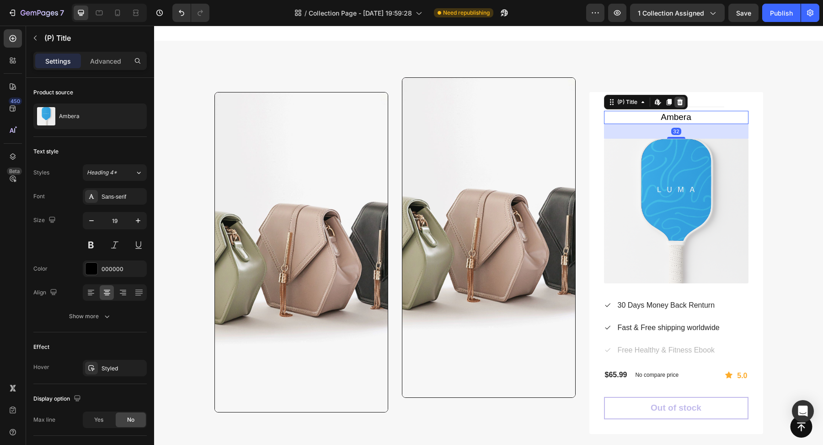
click at [678, 107] on div at bounding box center [680, 102] width 11 height 11
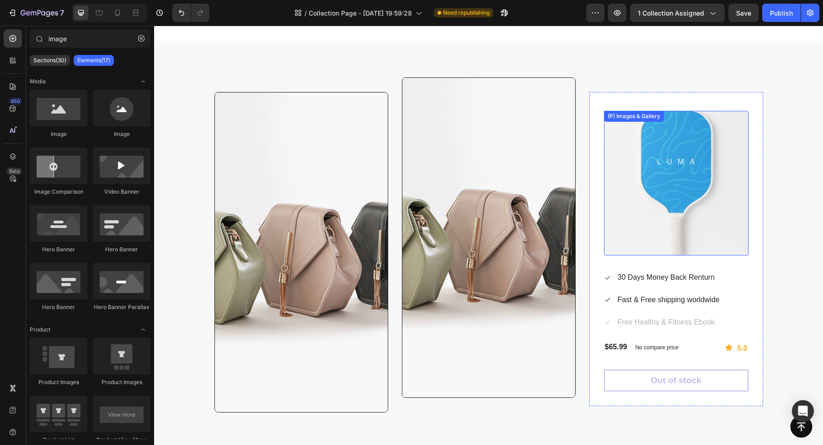
click at [688, 117] on img at bounding box center [676, 183] width 145 height 145
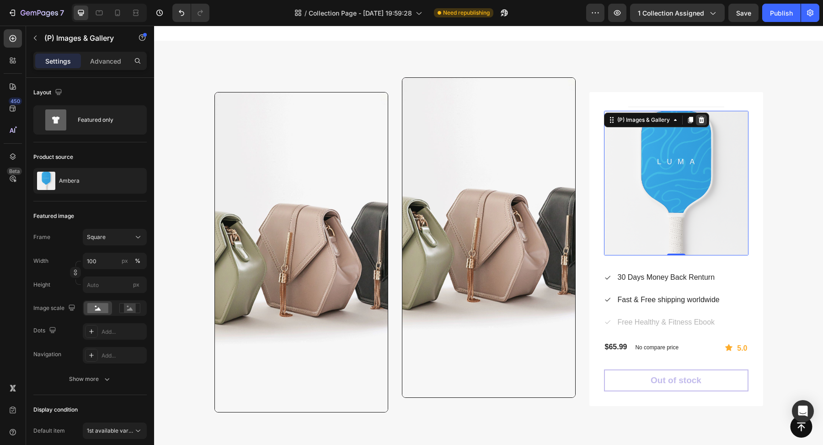
click at [705, 121] on icon at bounding box center [701, 119] width 7 height 7
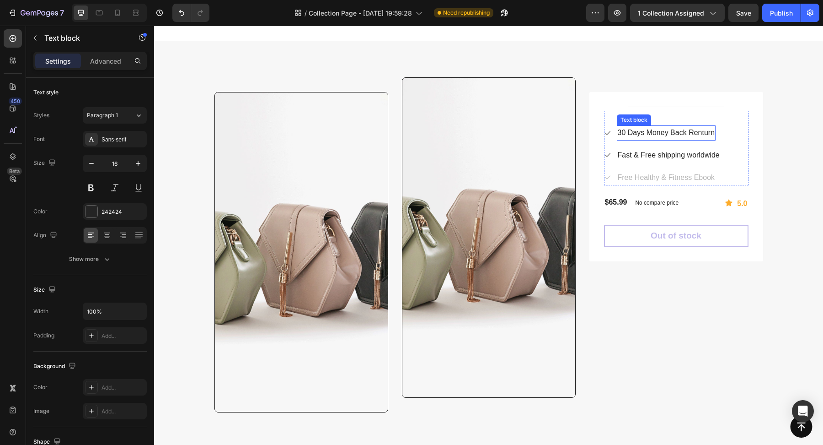
click at [670, 130] on p "30 Days Money Back Renturn" at bounding box center [666, 132] width 97 height 13
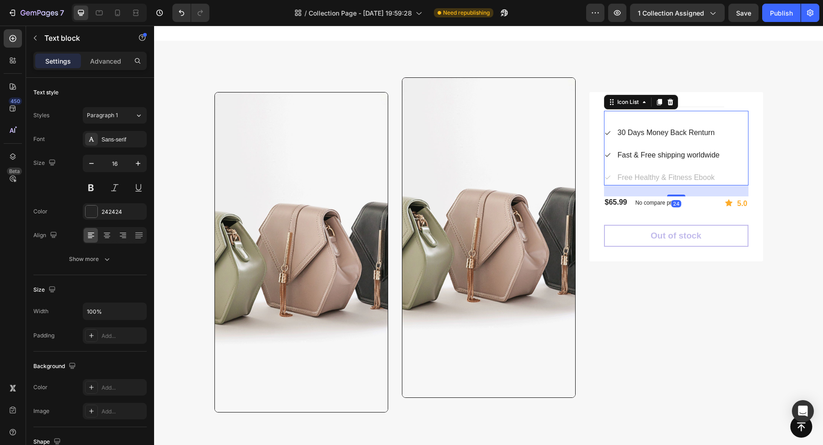
click at [711, 116] on div "Icon 30 Days Money Back Renturn Text block Icon Fast & Free shipping worldwide …" at bounding box center [676, 148] width 145 height 74
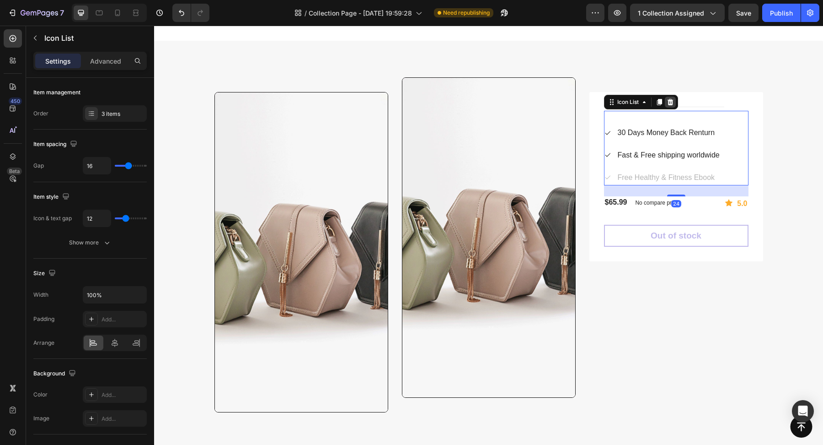
click at [672, 103] on icon at bounding box center [670, 102] width 6 height 6
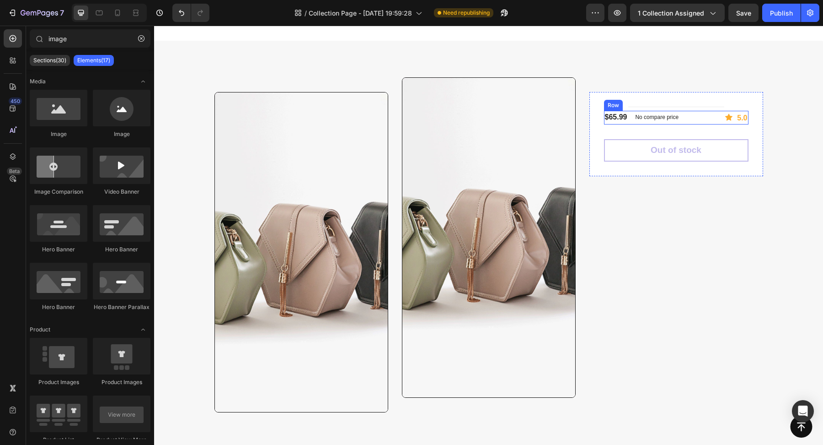
click at [697, 118] on div "$65.99 (P) Price (P) Price No compare price (P) Price Row Icon 5.0 Text block R…" at bounding box center [676, 118] width 145 height 14
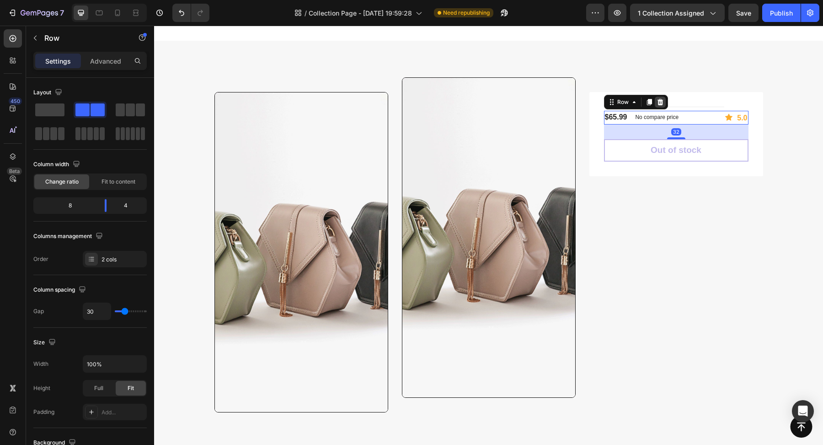
click at [662, 104] on icon at bounding box center [660, 102] width 6 height 6
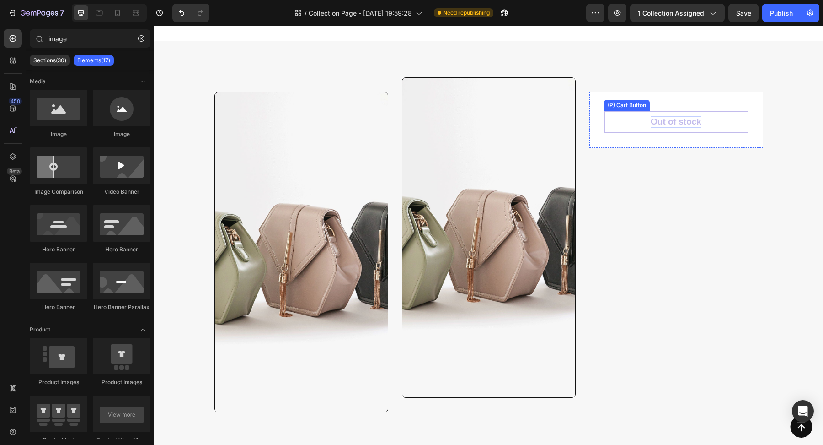
click at [670, 120] on div "Out of stock" at bounding box center [676, 121] width 51 height 11
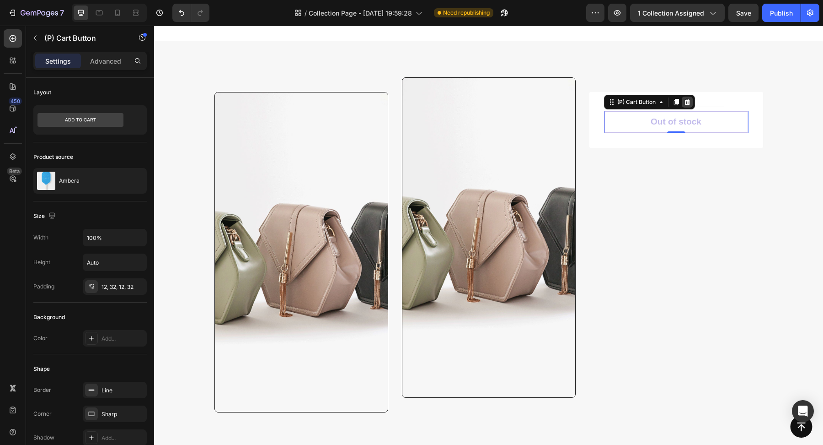
click at [685, 104] on icon at bounding box center [687, 101] width 7 height 7
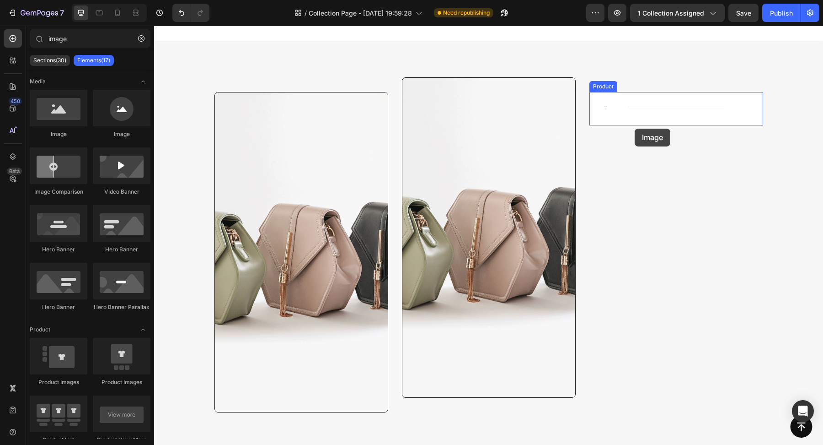
drag, startPoint x: 209, startPoint y: 150, endPoint x: 631, endPoint y: 131, distance: 421.7
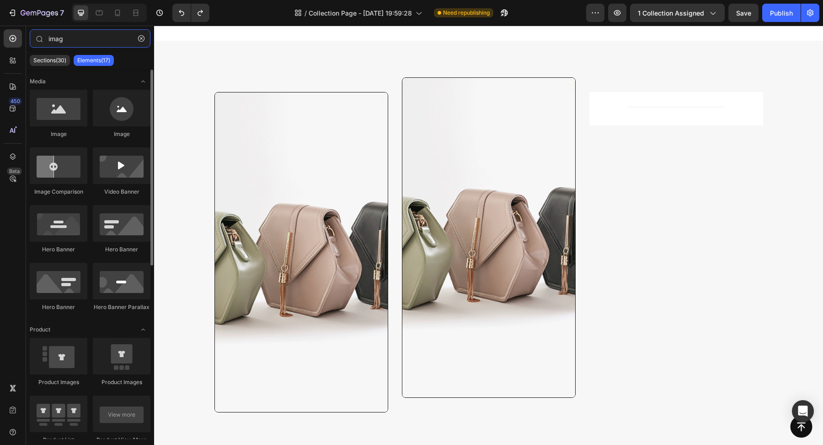
type input "imag"
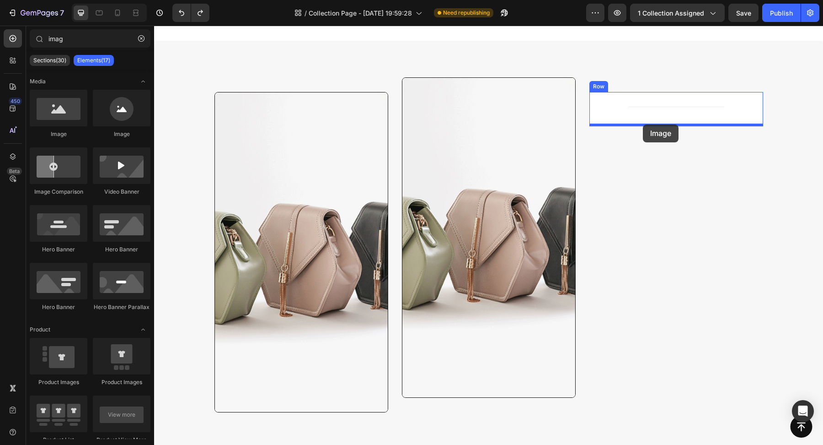
drag, startPoint x: 215, startPoint y: 158, endPoint x: 644, endPoint y: 124, distance: 429.9
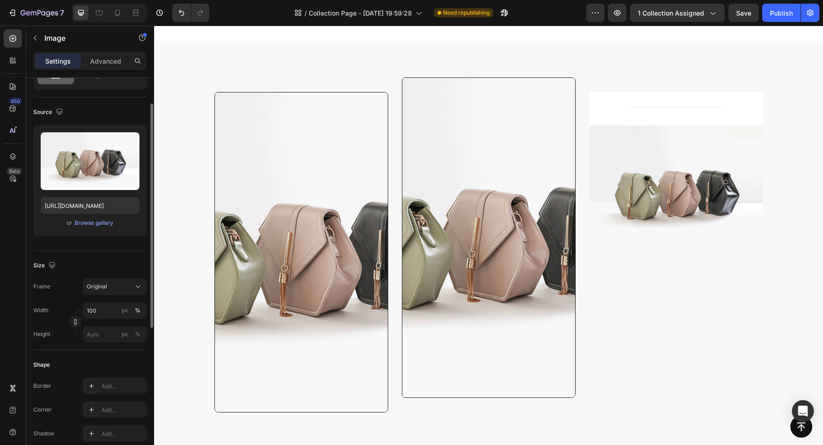
scroll to position [47, 0]
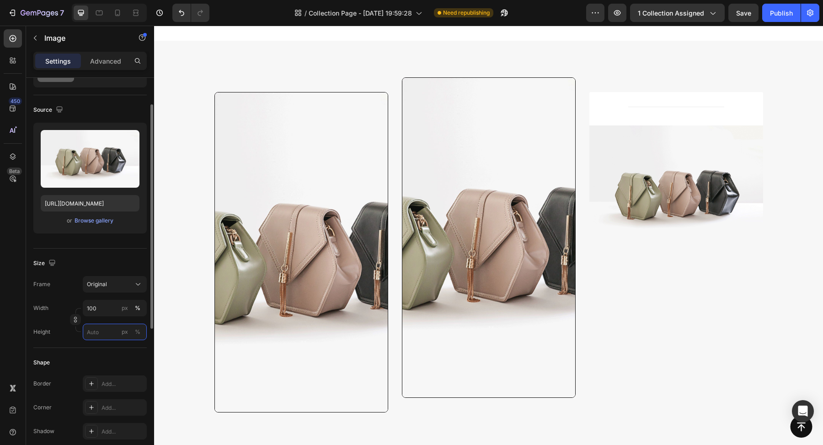
click at [102, 332] on input "px %" at bounding box center [115, 331] width 64 height 16
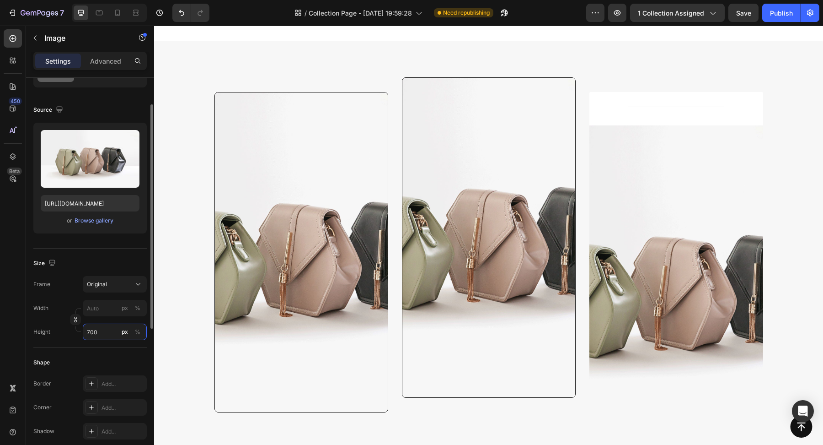
type input "700"
click at [107, 253] on div "Size Frame Original Width px % Height 700 px %" at bounding box center [89, 297] width 113 height 99
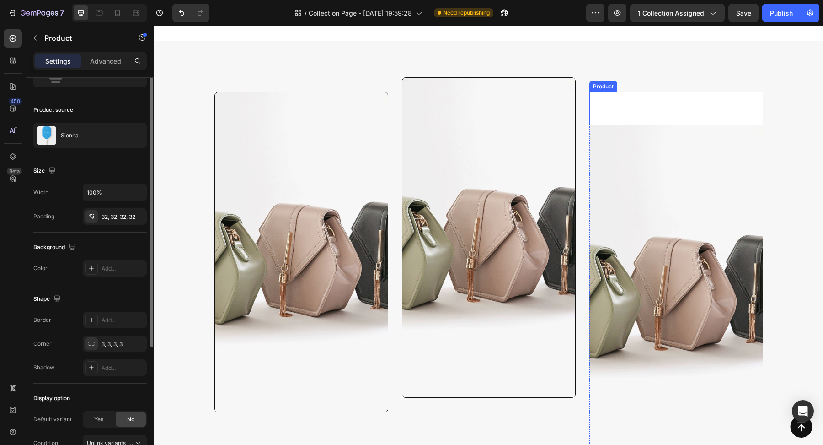
scroll to position [0, 0]
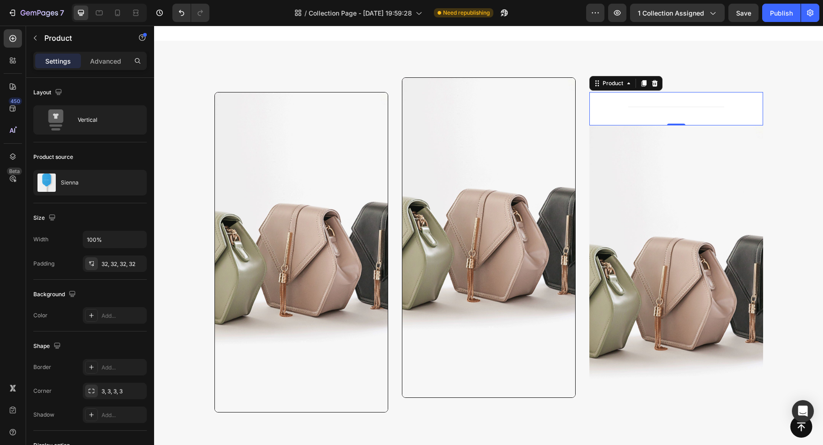
click at [659, 122] on div "Title Line Product 0" at bounding box center [677, 108] width 174 height 33
click at [653, 86] on div at bounding box center [654, 83] width 11 height 11
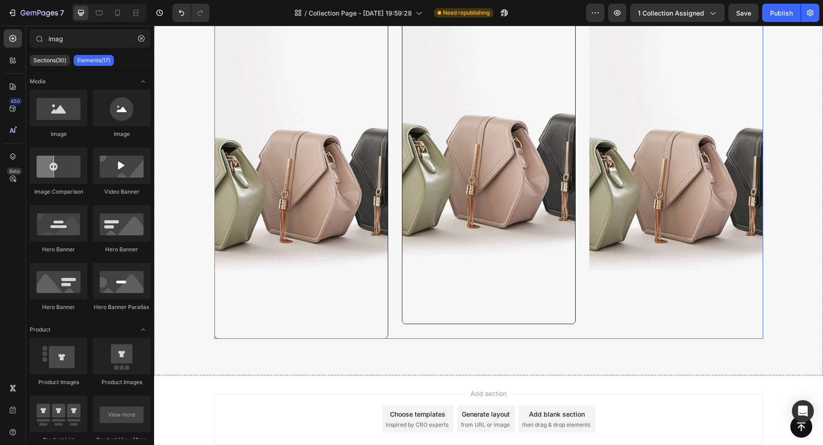
scroll to position [922, 0]
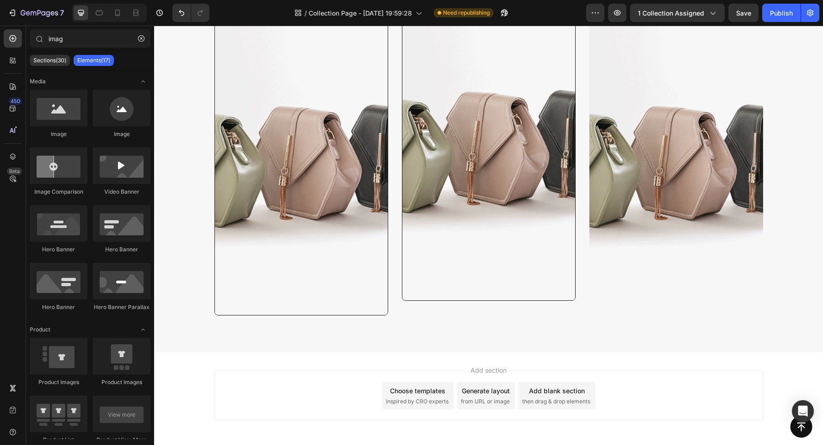
click at [781, 388] on div "Add section Choose templates inspired by CRO experts Generate layout from URL o…" at bounding box center [488, 408] width 669 height 113
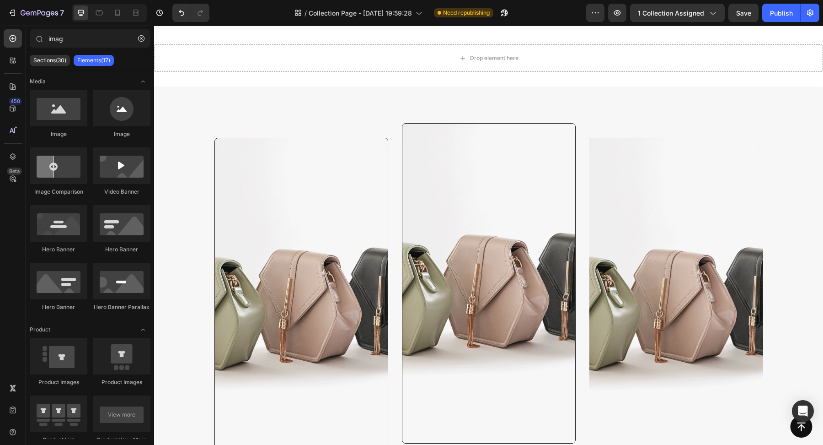
scroll to position [747, 0]
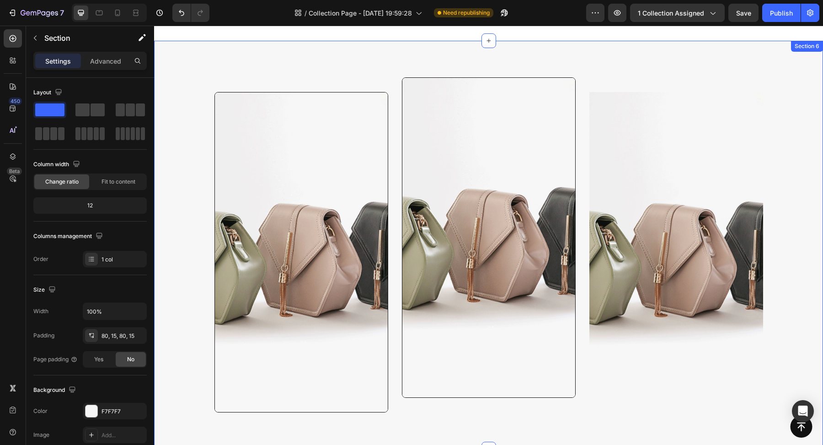
click at [771, 204] on div "Image Row Image Row Image Row Row" at bounding box center [488, 244] width 655 height 335
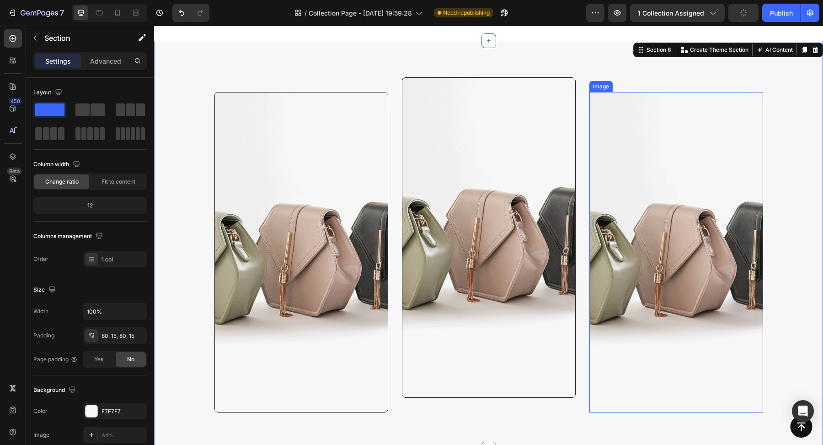
click at [708, 198] on img at bounding box center [677, 252] width 174 height 320
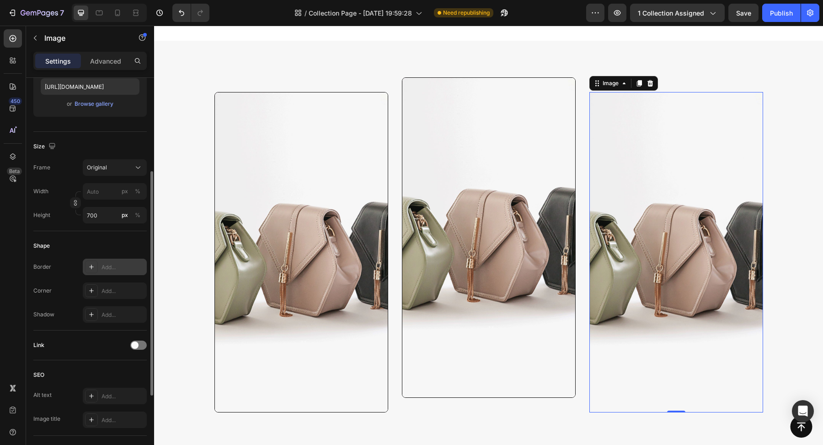
scroll to position [165, 0]
click at [104, 264] on div "Add..." at bounding box center [123, 266] width 43 height 8
click at [91, 290] on icon at bounding box center [91, 289] width 7 height 7
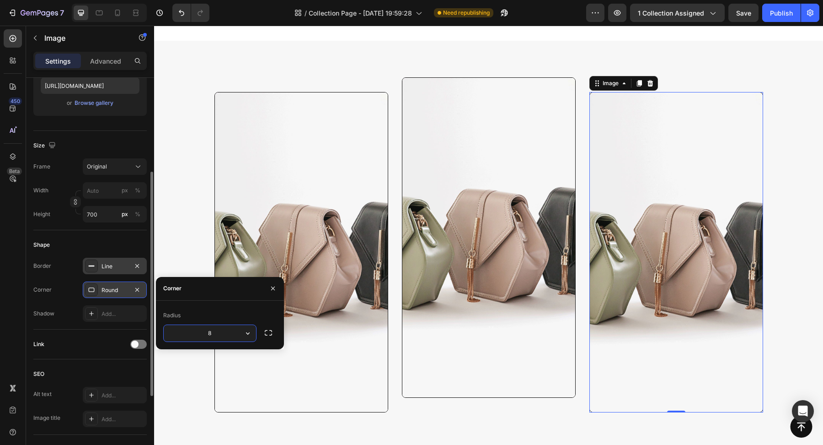
click at [78, 352] on div "Link" at bounding box center [89, 344] width 113 height 30
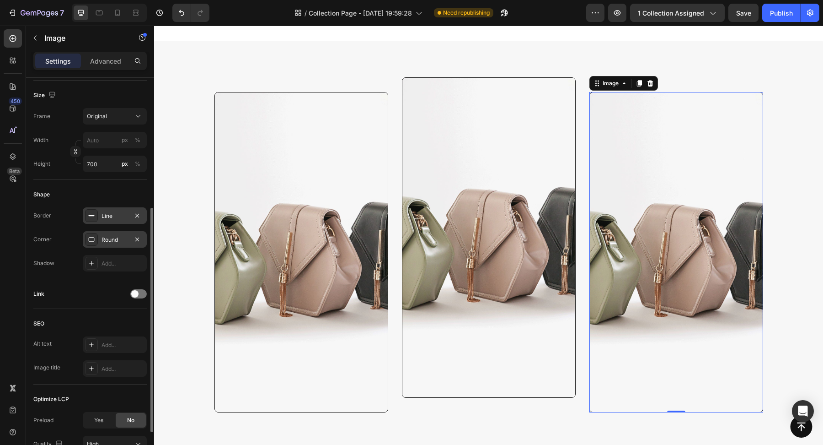
scroll to position [225, 0]
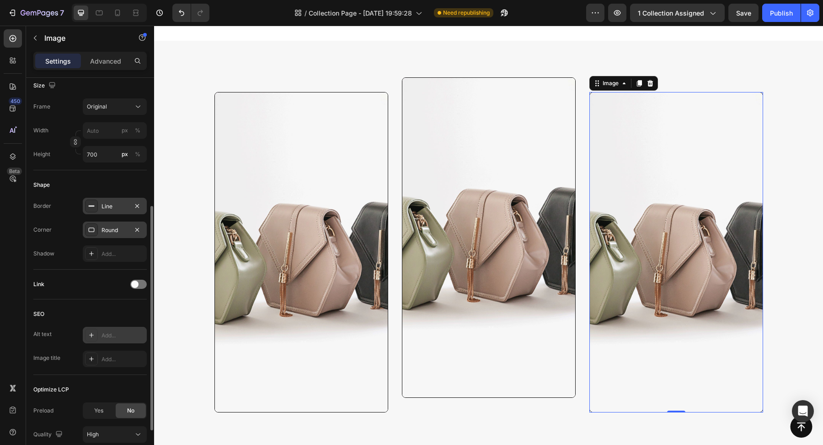
click at [112, 338] on div "Add..." at bounding box center [115, 335] width 64 height 16
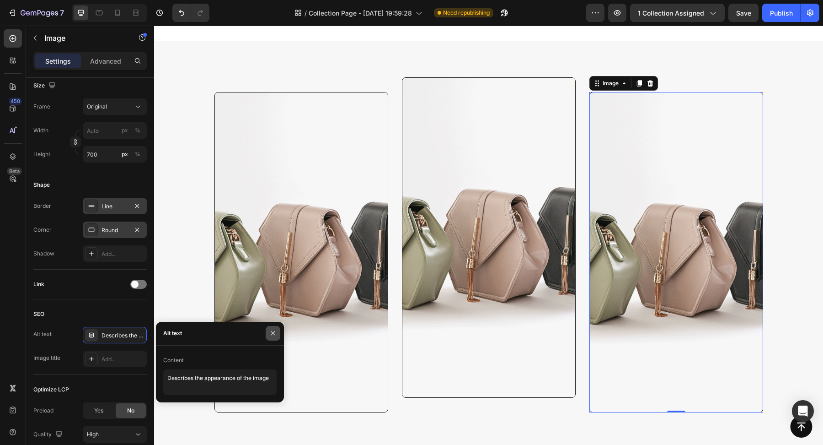
click at [272, 335] on icon "button" at bounding box center [272, 332] width 7 height 7
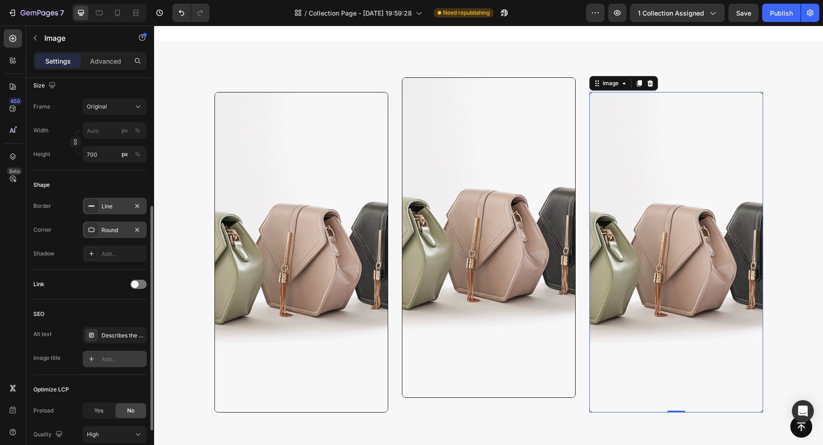
click at [120, 359] on div "Add..." at bounding box center [123, 359] width 43 height 8
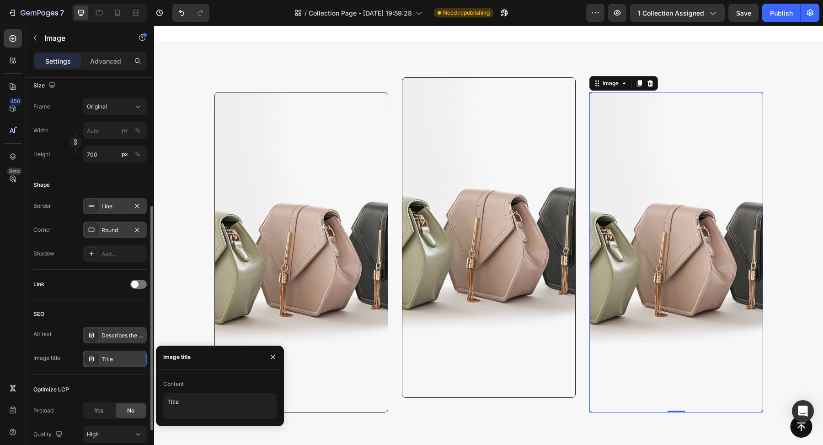
click at [121, 327] on div "Describes the appearance of the image" at bounding box center [115, 335] width 64 height 16
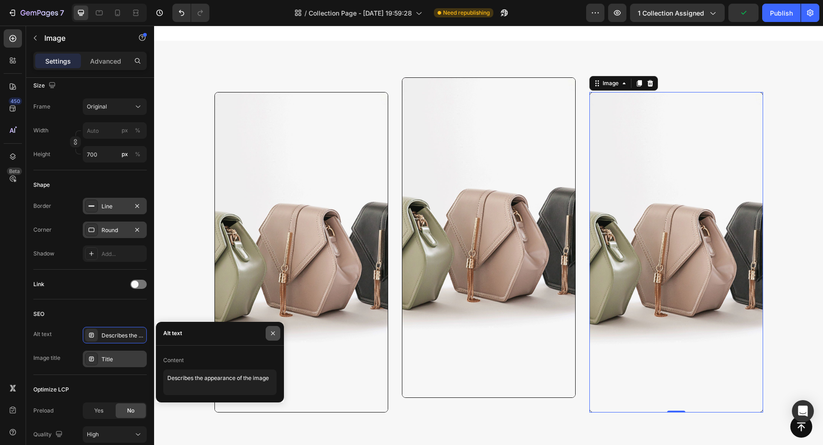
click at [270, 337] on button "button" at bounding box center [273, 333] width 15 height 15
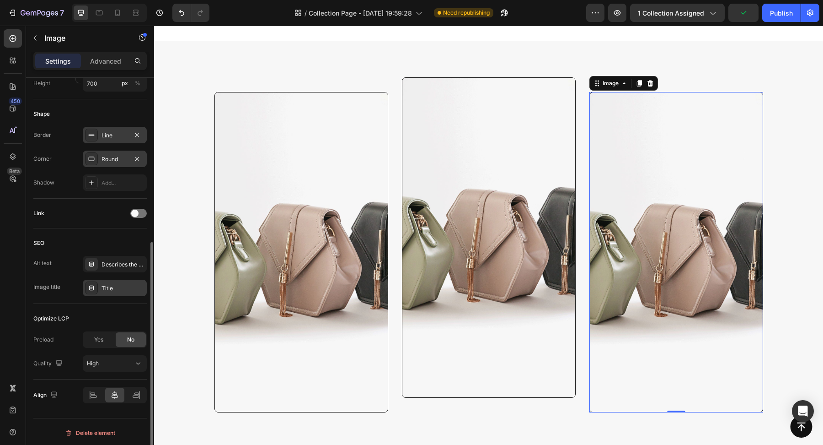
scroll to position [295, 0]
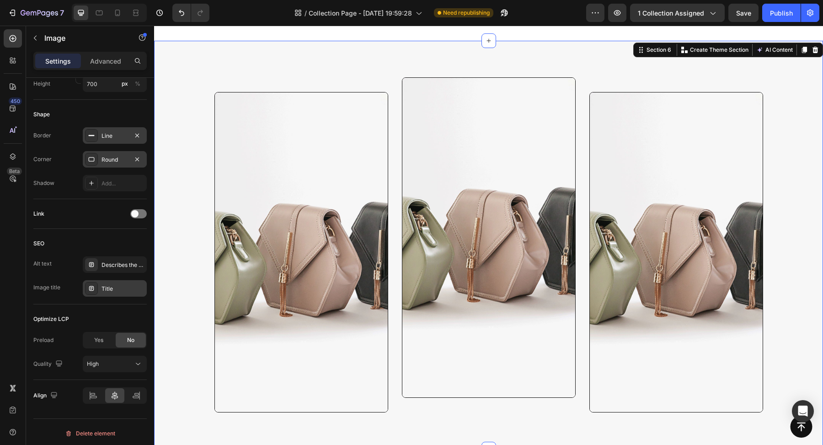
click at [811, 264] on div "Image Row Image Row Image Row Row" at bounding box center [488, 244] width 655 height 335
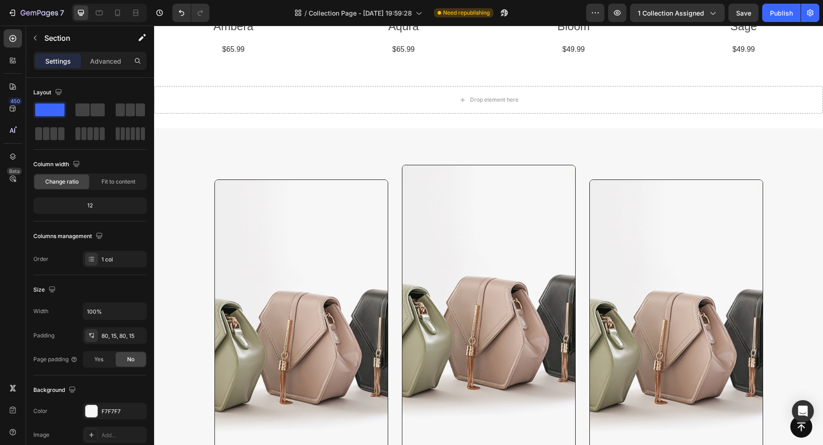
scroll to position [739, 0]
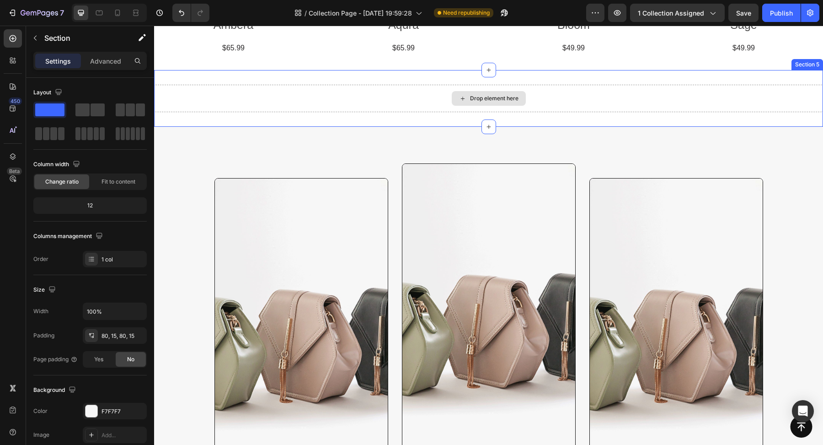
click at [507, 95] on div "Drop element here" at bounding box center [494, 98] width 48 height 7
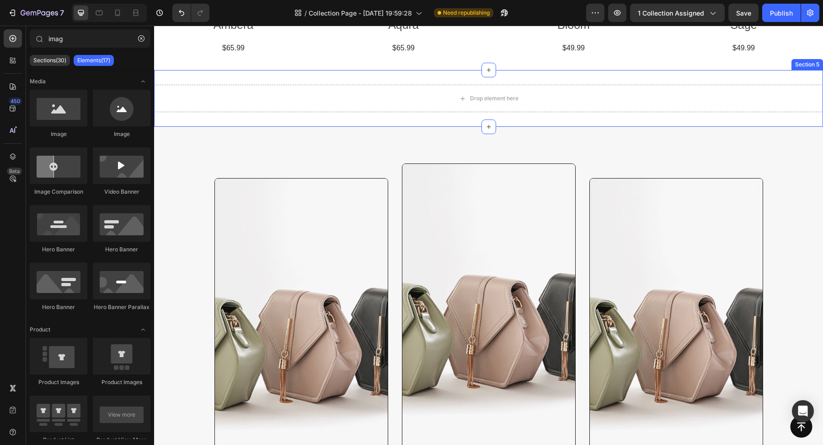
click at [680, 118] on div "Drop element here Section 5" at bounding box center [488, 98] width 669 height 57
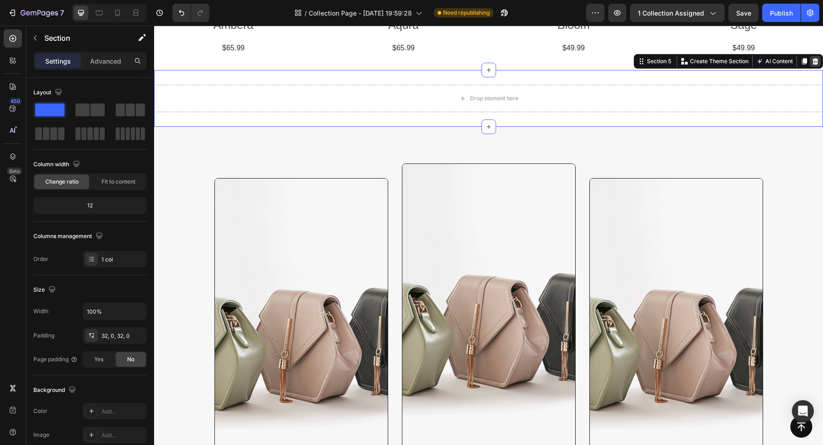
click at [810, 61] on div at bounding box center [815, 61] width 11 height 11
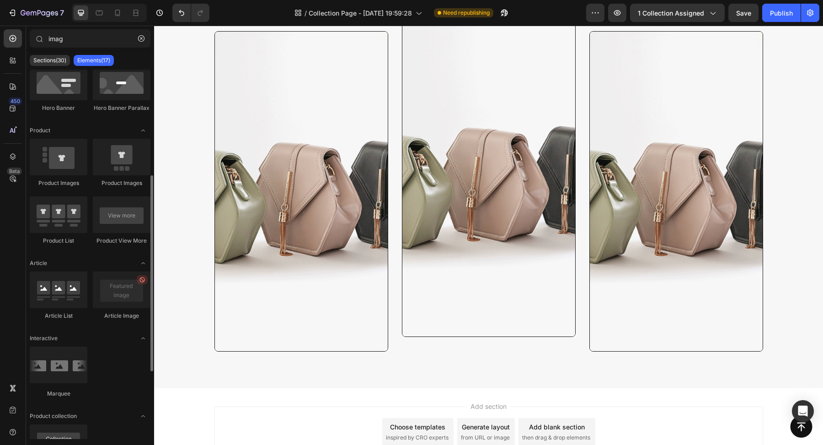
scroll to position [0, 0]
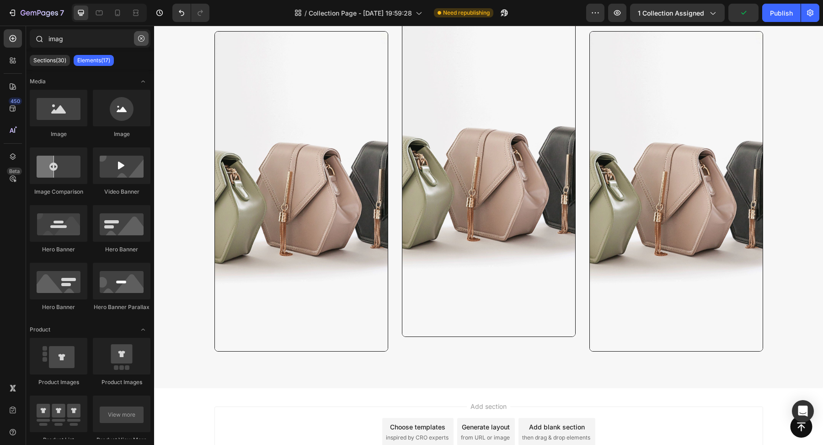
click at [140, 39] on icon "button" at bounding box center [141, 38] width 6 height 6
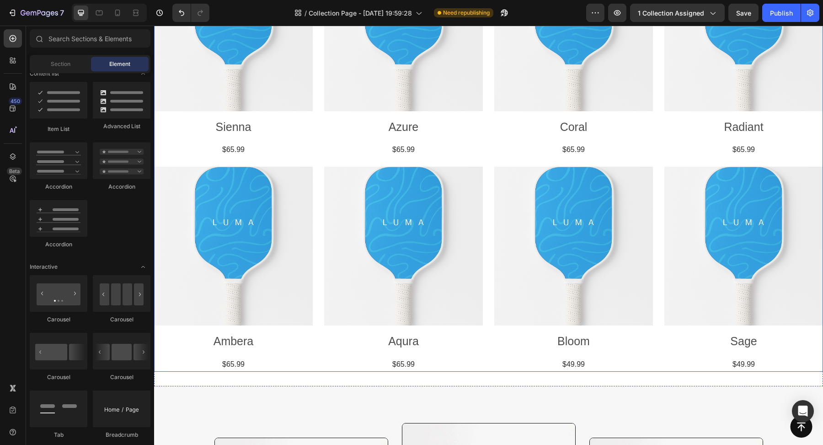
scroll to position [660, 0]
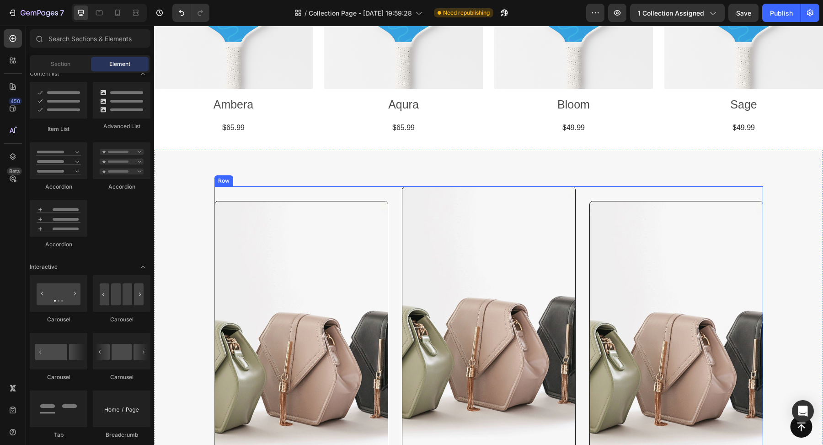
click at [361, 245] on img at bounding box center [302, 361] width 174 height 320
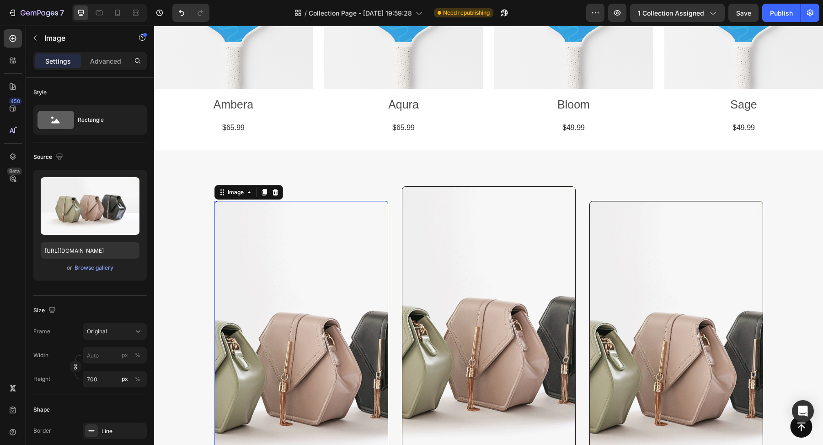
click at [337, 264] on img at bounding box center [302, 361] width 174 height 320
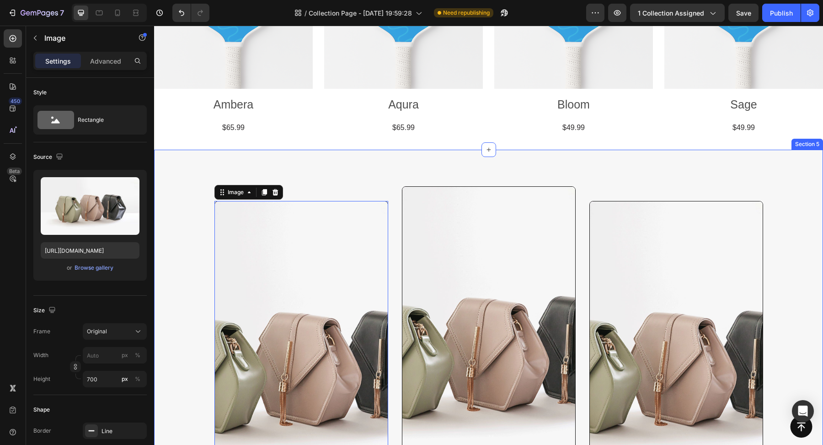
click at [386, 160] on div "Image 0 Row Image Row Image Row Row Section 5" at bounding box center [488, 354] width 669 height 408
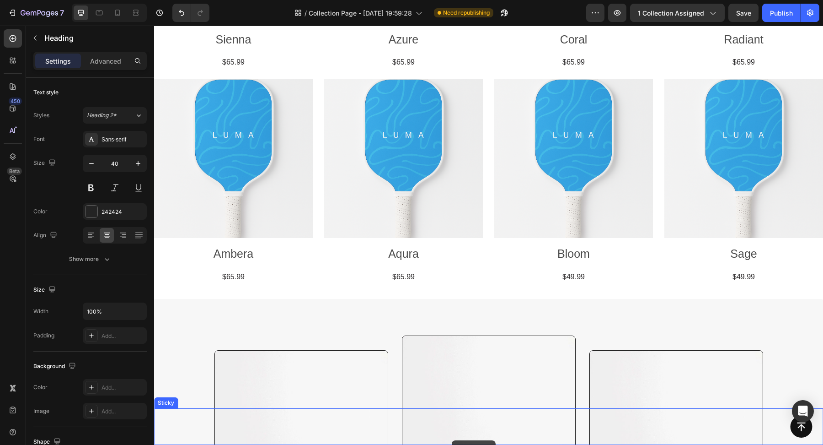
scroll to position [517, 0]
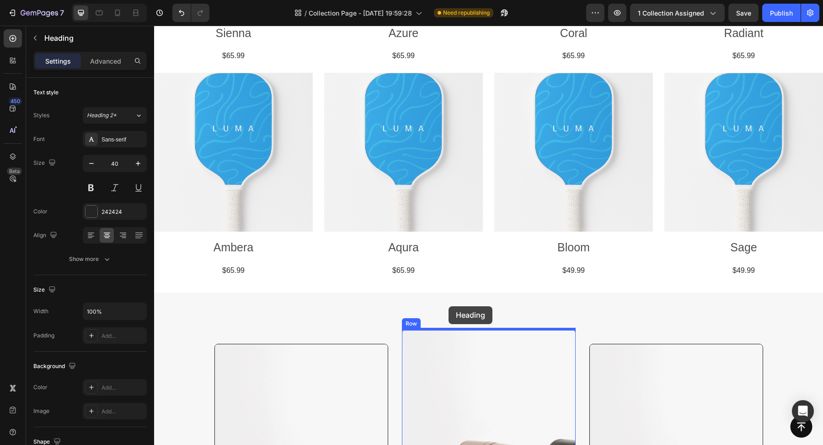
drag, startPoint x: 479, startPoint y: 257, endPoint x: 448, endPoint y: 306, distance: 58.1
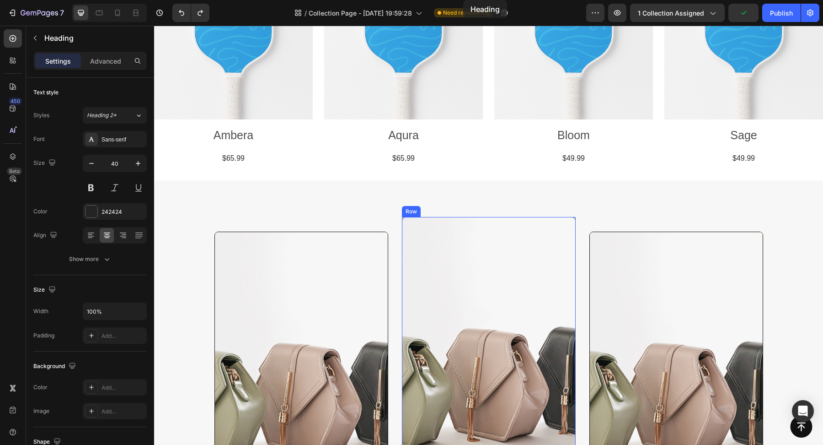
scroll to position [481, 0]
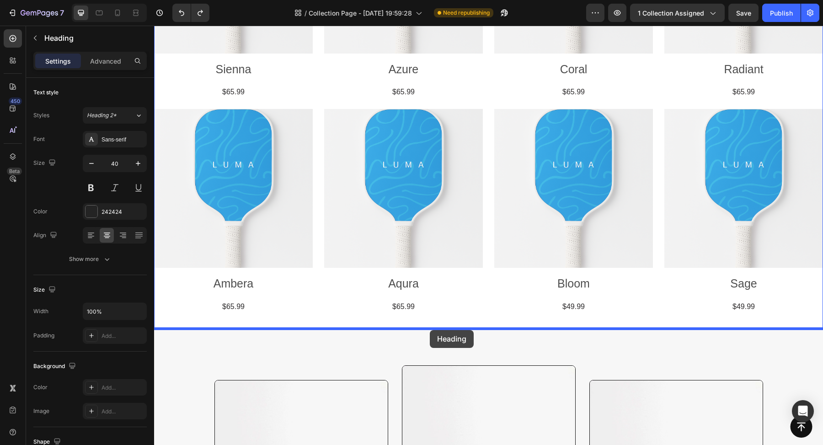
drag, startPoint x: 467, startPoint y: 285, endPoint x: 429, endPoint y: 330, distance: 58.7
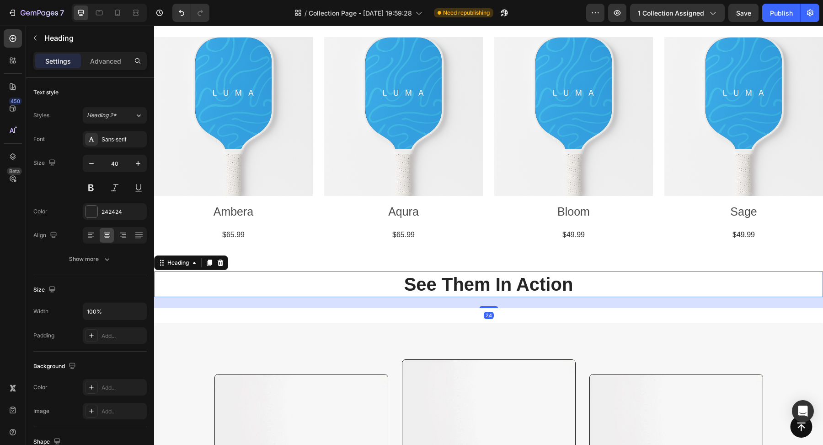
scroll to position [591, 0]
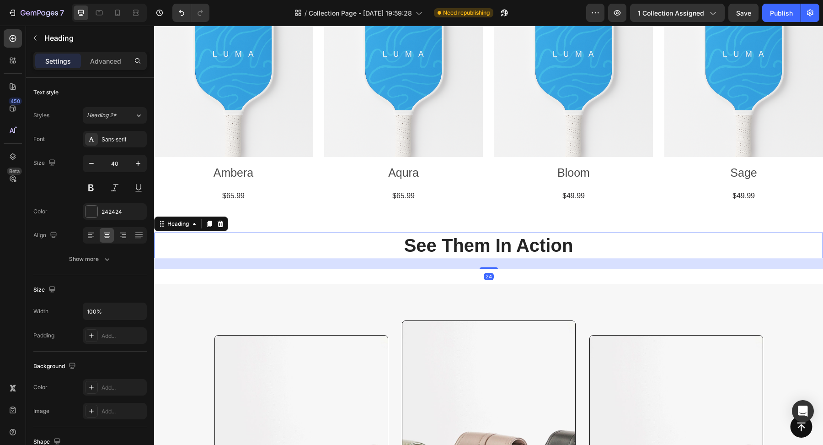
click at [567, 252] on h2 "See Them In Action" at bounding box center [488, 245] width 669 height 26
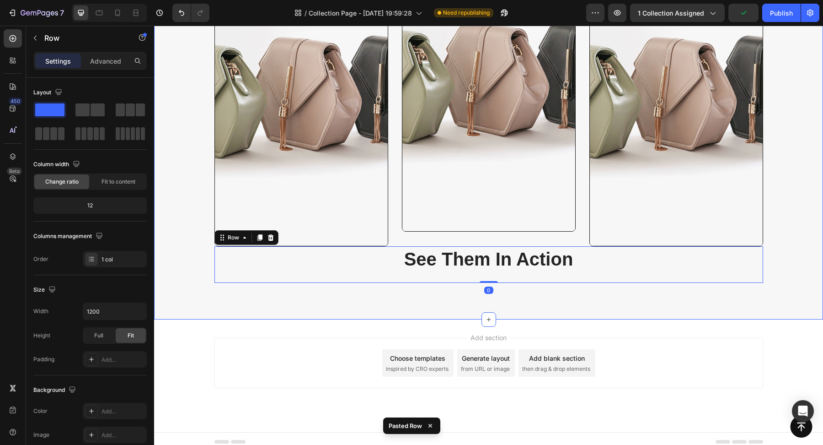
scroll to position [1005, 0]
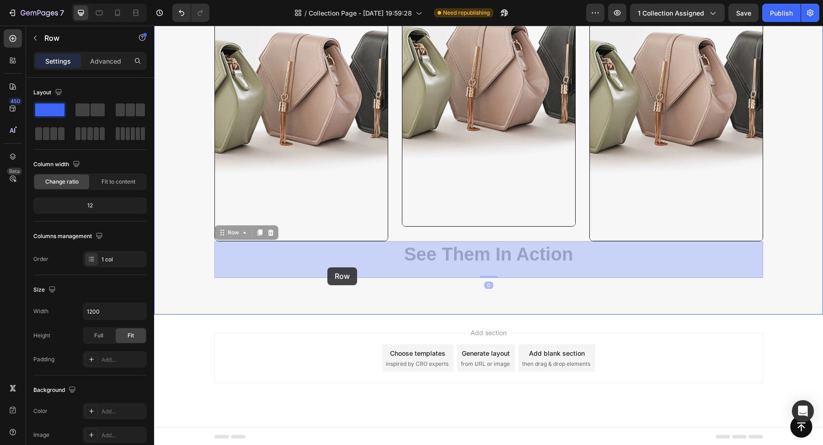
drag, startPoint x: 336, startPoint y: 270, endPoint x: 327, endPoint y: 267, distance: 9.3
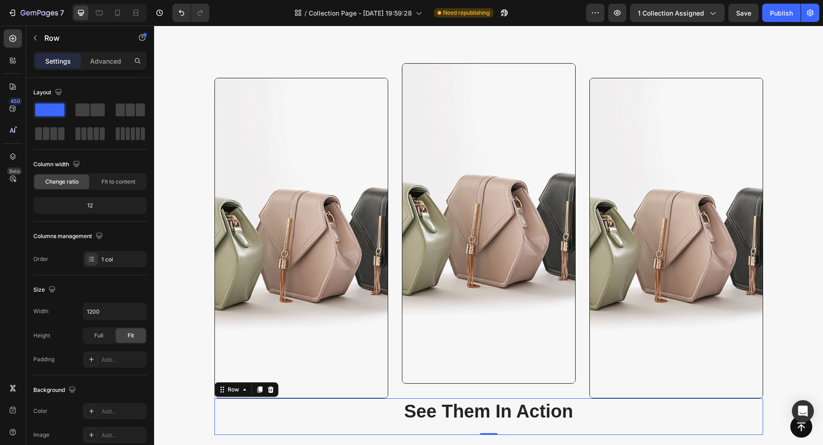
scroll to position [847, 0]
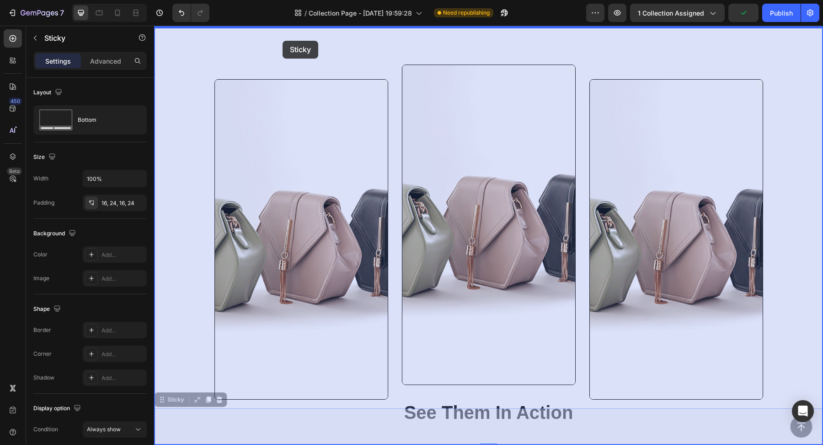
drag, startPoint x: 312, startPoint y: 410, endPoint x: 283, endPoint y: 41, distance: 370.3
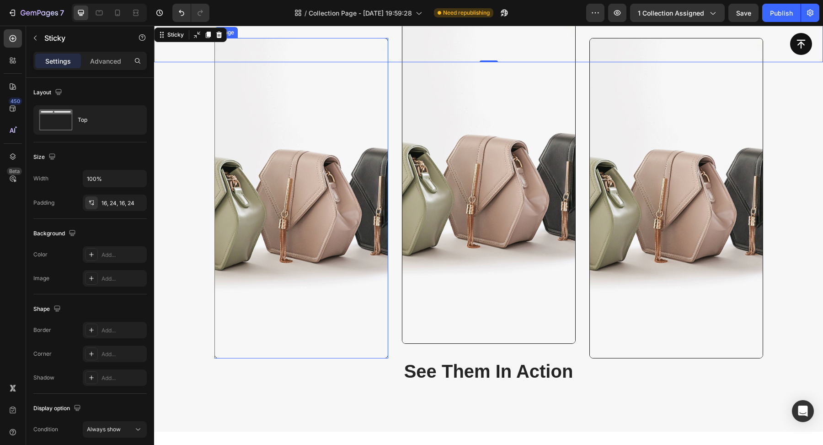
scroll to position [649, 0]
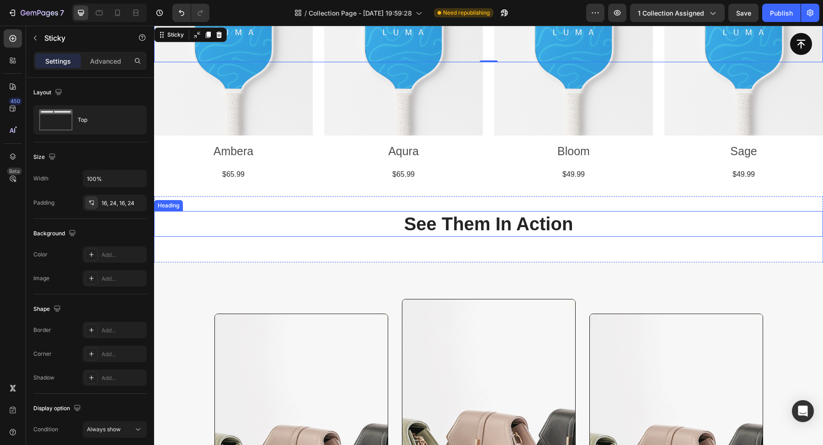
click at [477, 220] on h2 "See Them In Action" at bounding box center [488, 224] width 669 height 26
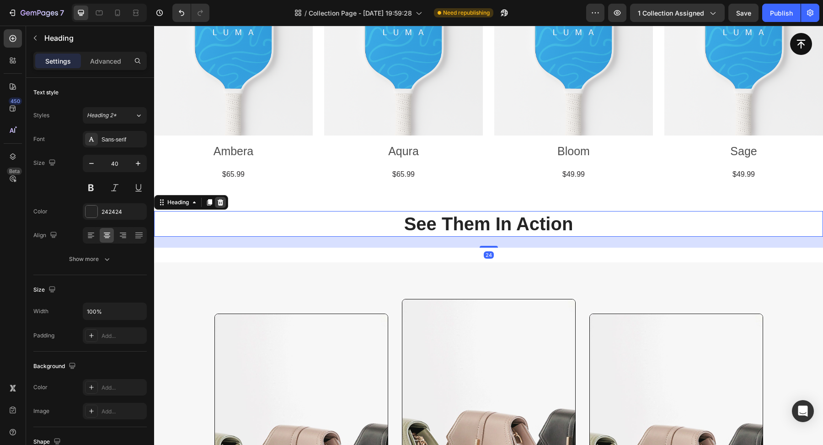
click at [223, 207] on div at bounding box center [220, 202] width 11 height 11
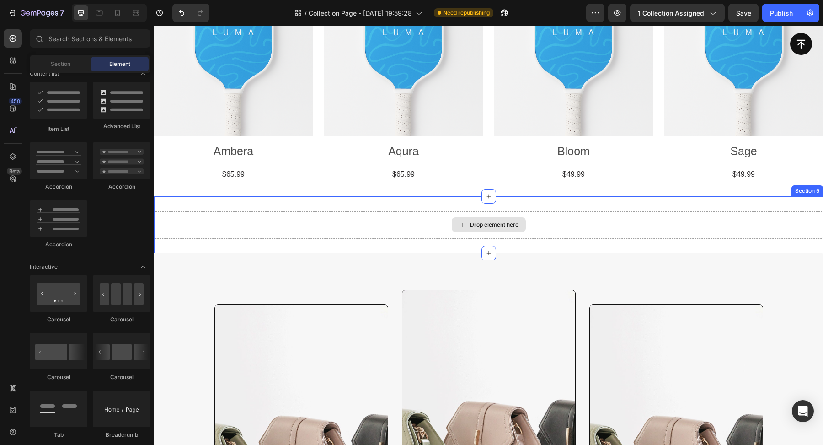
click at [341, 235] on div "Drop element here" at bounding box center [488, 224] width 669 height 27
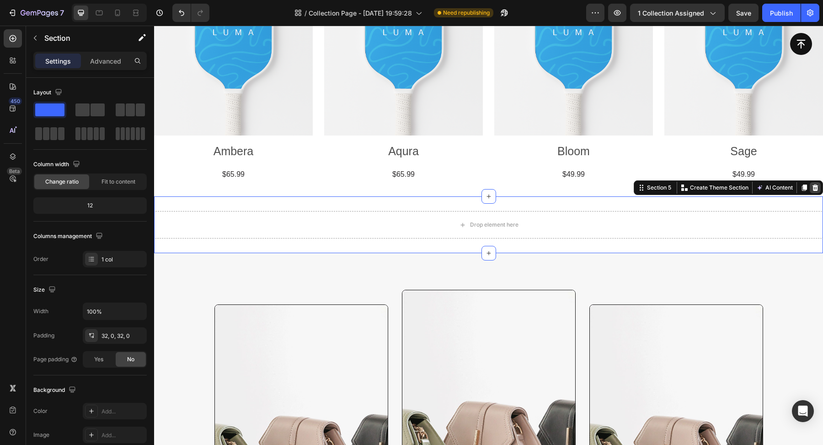
click at [816, 191] on div at bounding box center [815, 187] width 11 height 11
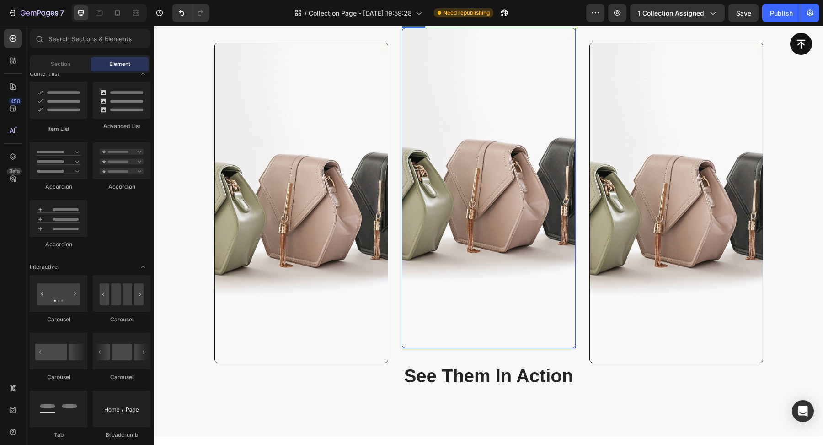
scroll to position [817, 0]
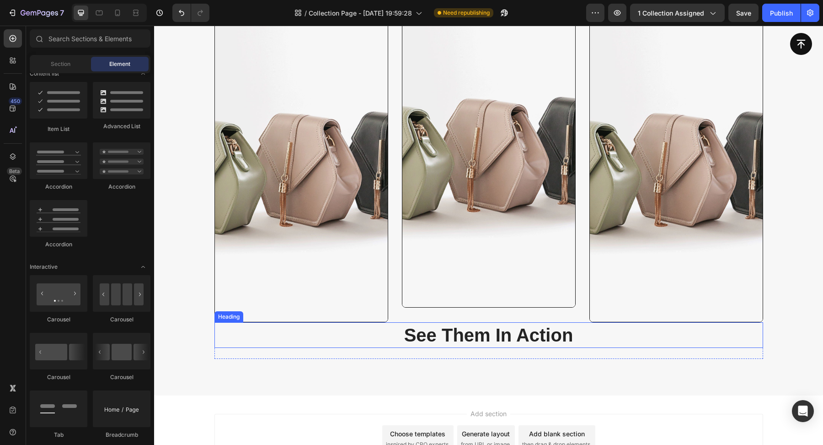
click at [439, 328] on h2 "See Them In Action" at bounding box center [489, 335] width 549 height 26
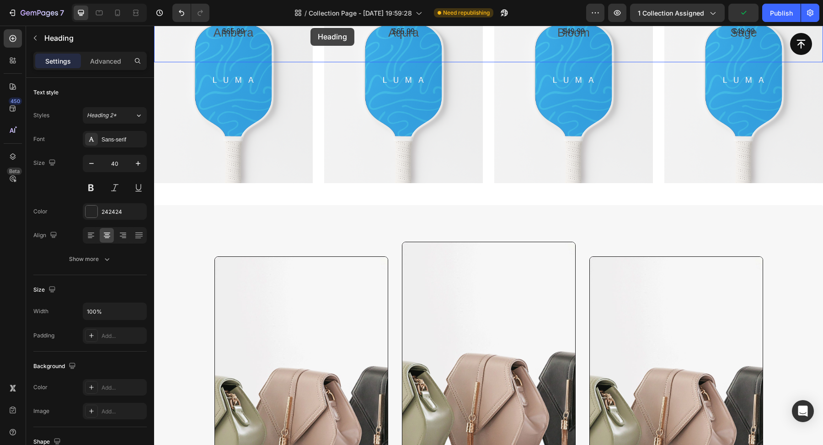
scroll to position [560, 0]
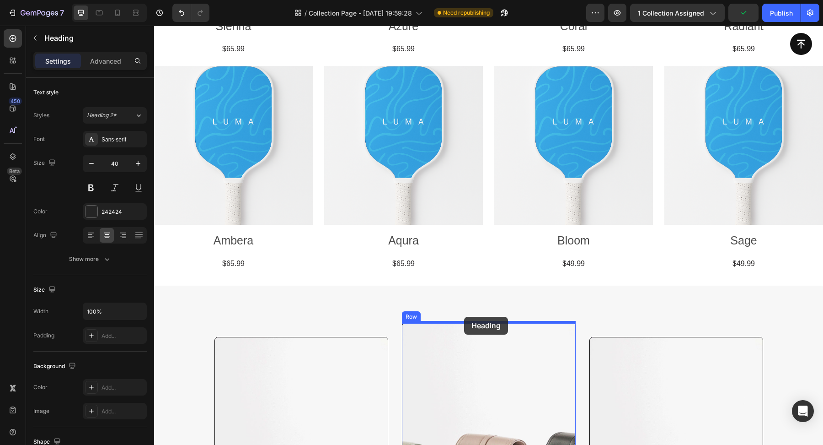
drag, startPoint x: 301, startPoint y: 400, endPoint x: 464, endPoint y: 315, distance: 183.7
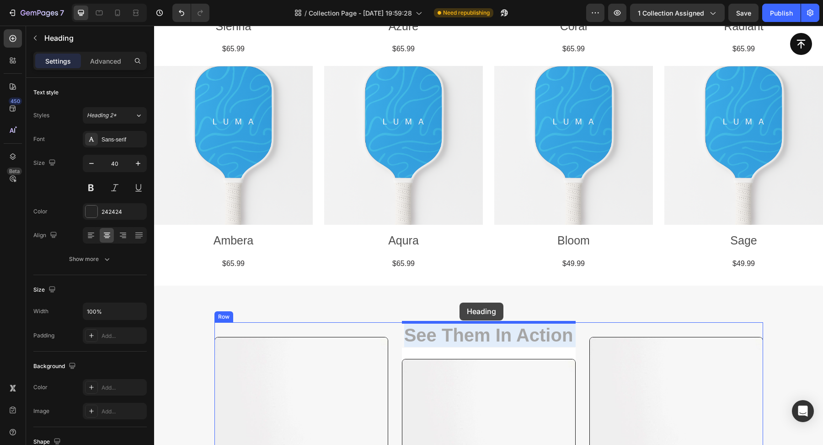
drag, startPoint x: 464, startPoint y: 329, endPoint x: 460, endPoint y: 302, distance: 27.3
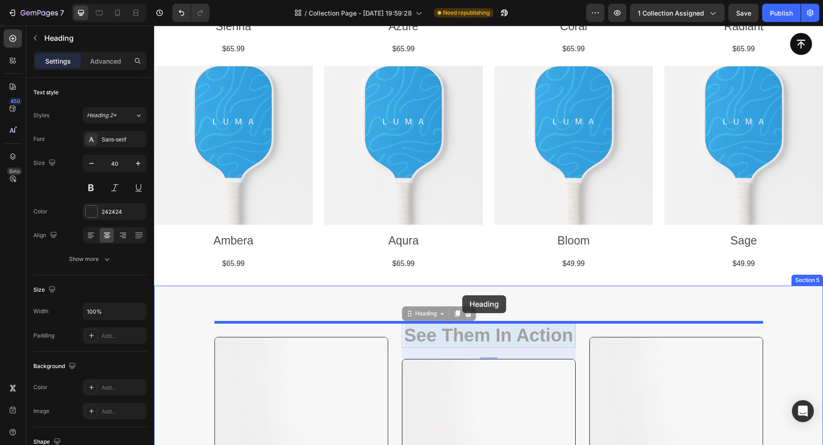
drag, startPoint x: 469, startPoint y: 338, endPoint x: 462, endPoint y: 295, distance: 43.0
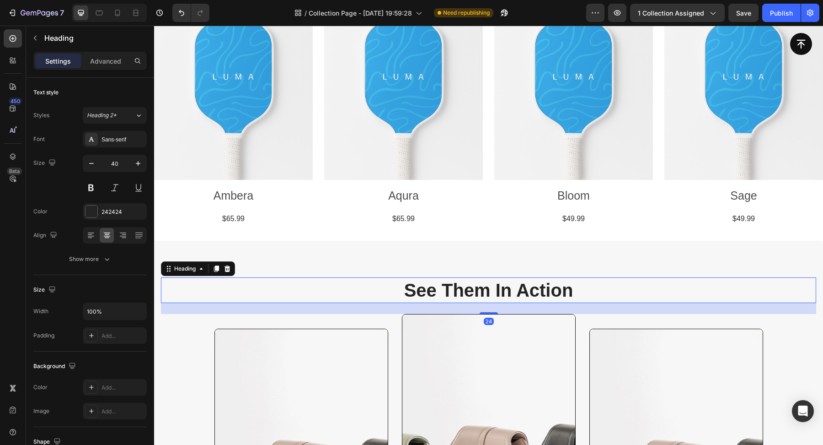
scroll to position [632, 0]
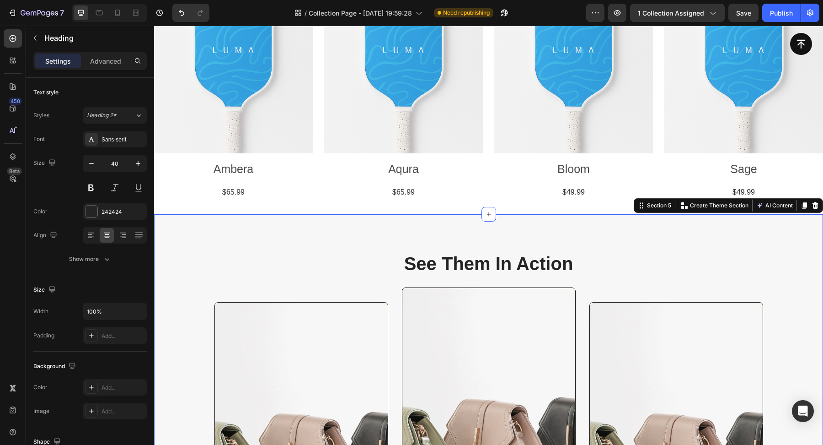
click at [626, 231] on div "See Them In Action Heading Image Row Image Row Image Row Row Drop element here …" at bounding box center [488, 450] width 669 height 472
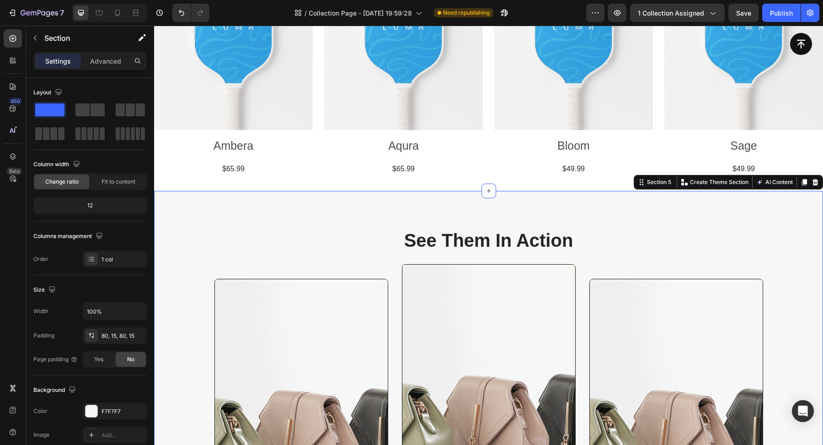
scroll to position [631, 0]
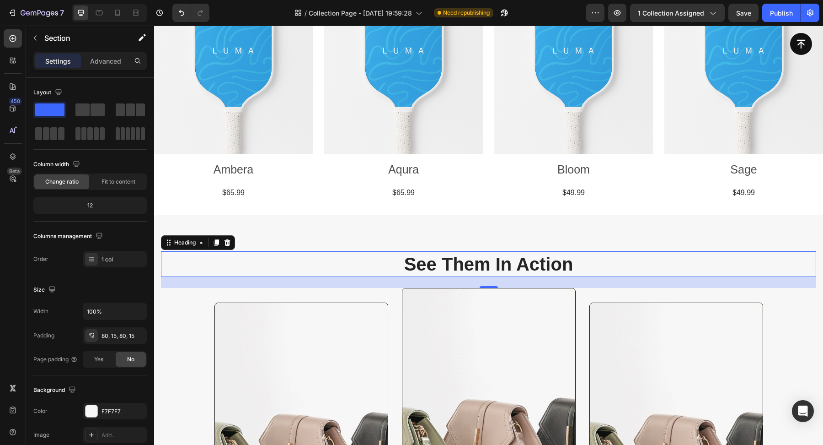
click at [483, 254] on h2 "See Them In Action" at bounding box center [488, 264] width 655 height 26
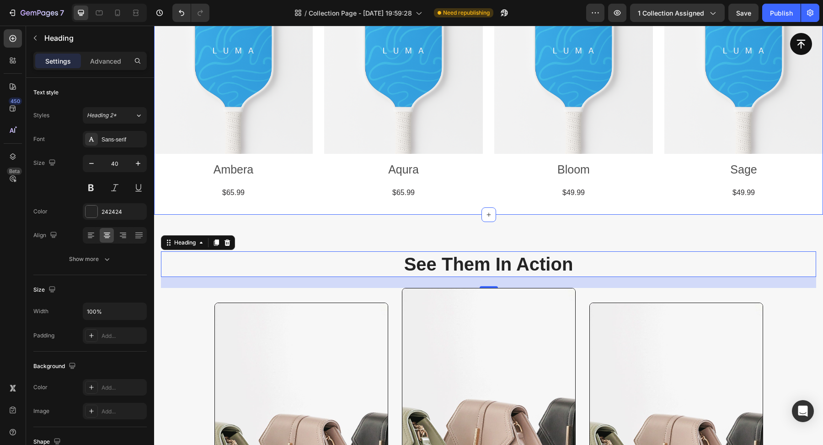
scroll to position [641, 0]
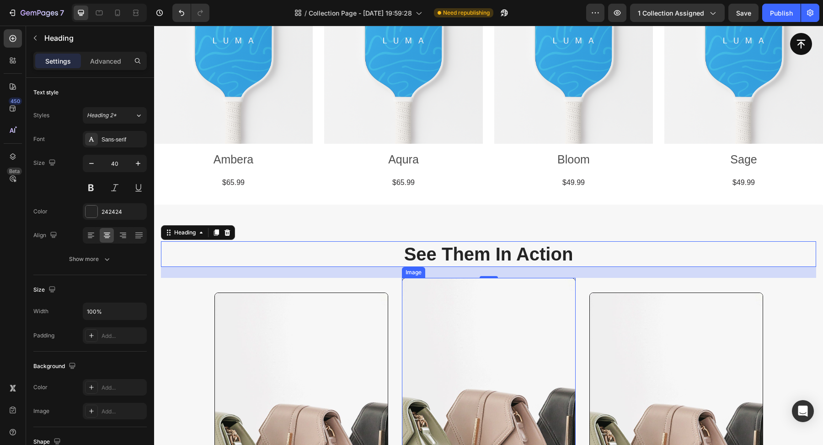
click at [489, 278] on img at bounding box center [489, 438] width 174 height 320
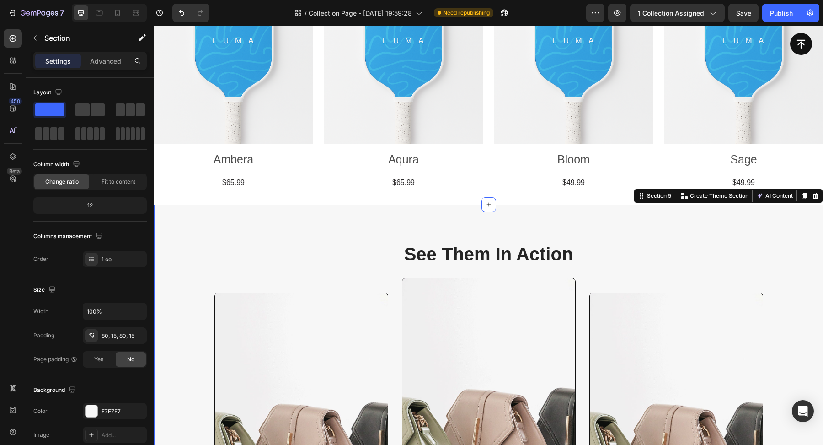
click at [489, 273] on div "See Them In Action Heading Image Row Image Row Image Row Row Drop element here …" at bounding box center [488, 440] width 655 height 399
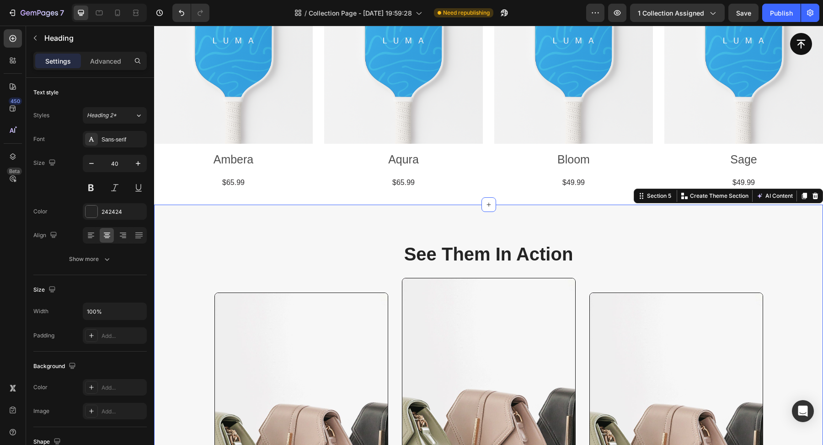
click at [485, 262] on h2 "See Them In Action" at bounding box center [488, 254] width 655 height 26
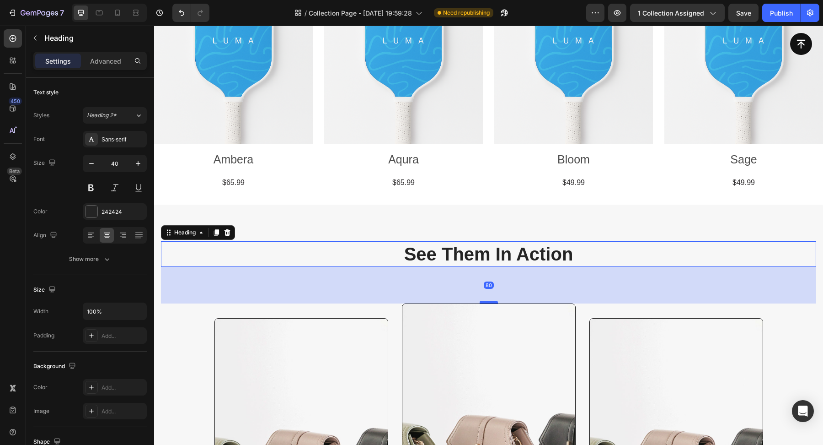
drag, startPoint x: 491, startPoint y: 276, endPoint x: 486, endPoint y: 301, distance: 26.2
click at [486, 301] on div at bounding box center [489, 301] width 18 height 3
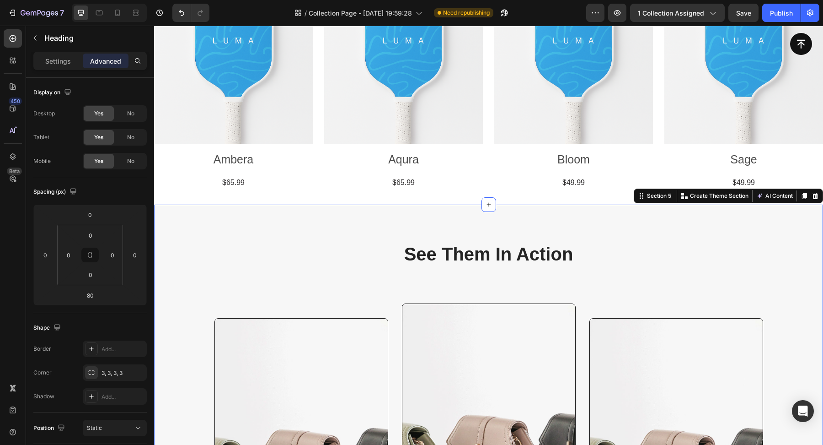
click at [654, 207] on div "See Them In Action Heading Image Row Image Row Image Row Row Drop element here …" at bounding box center [488, 453] width 669 height 498
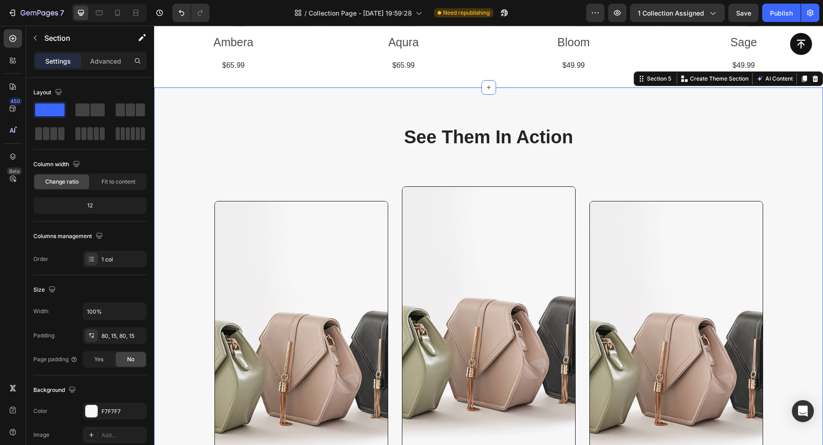
scroll to position [684, 0]
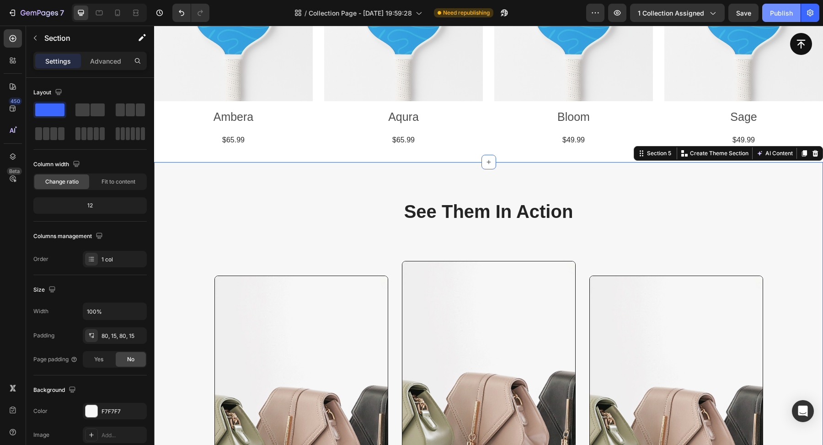
click at [772, 10] on div "Publish" at bounding box center [781, 13] width 23 height 10
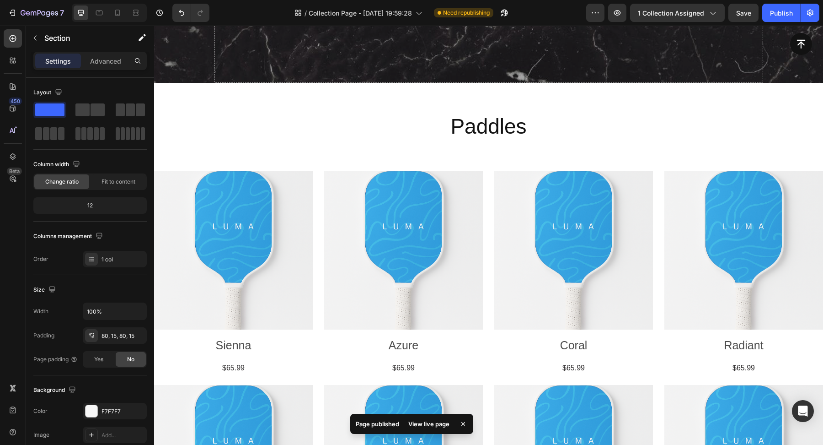
scroll to position [241, 0]
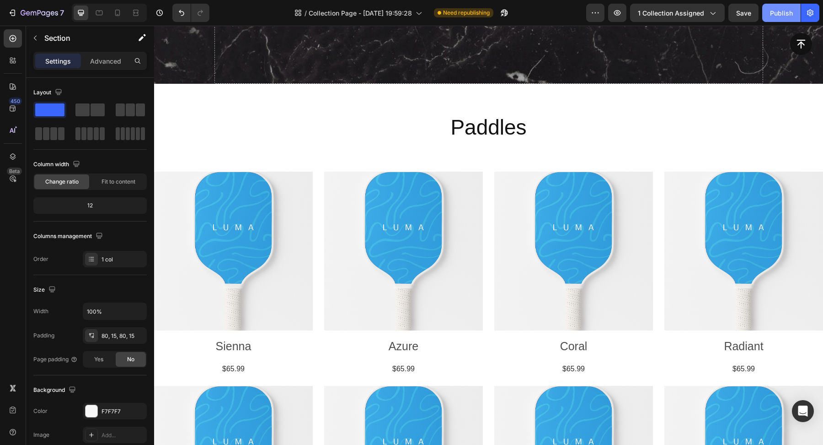
click at [783, 16] on div "Publish" at bounding box center [781, 13] width 23 height 10
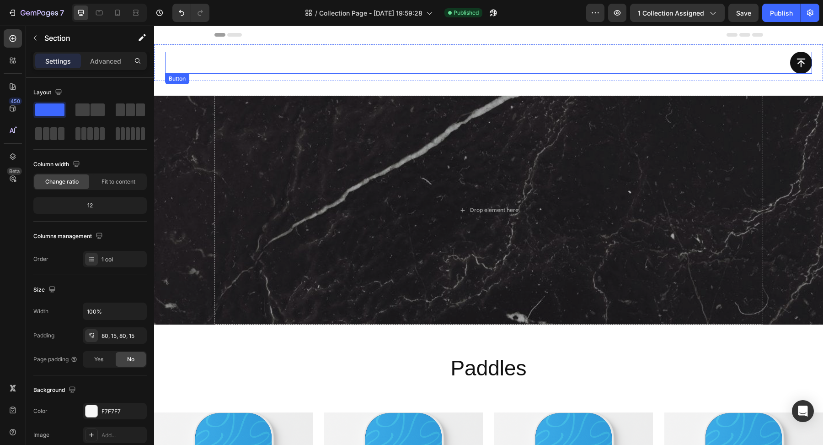
click at [247, 59] on div "Button" at bounding box center [488, 63] width 647 height 22
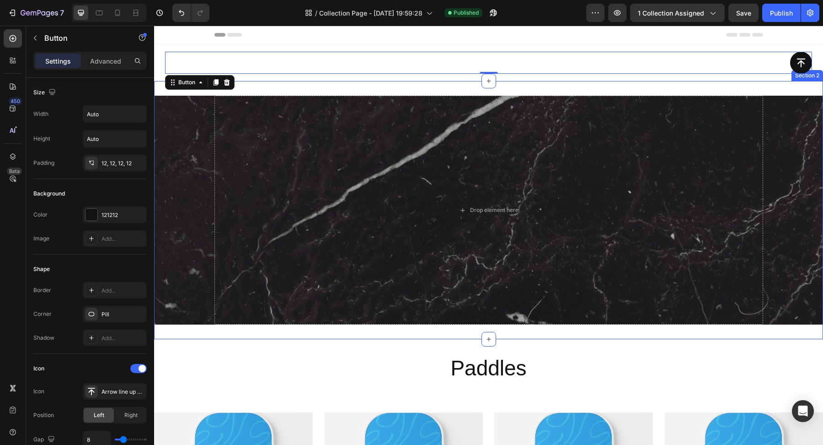
click at [580, 81] on div "Drop element here Collection Banner Section 2" at bounding box center [488, 210] width 669 height 258
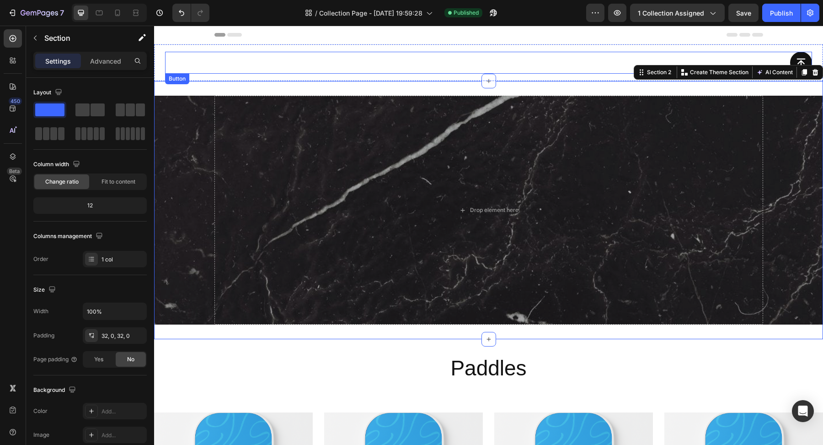
click at [546, 55] on div "Button" at bounding box center [488, 63] width 647 height 22
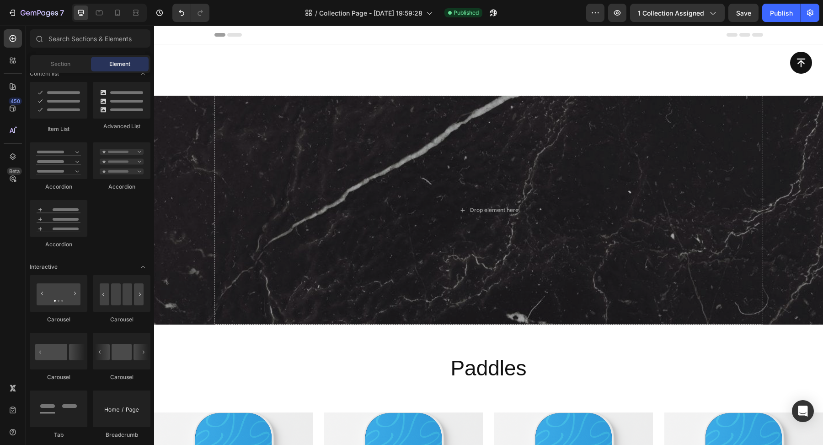
click at [514, 34] on div "Header" at bounding box center [489, 35] width 549 height 18
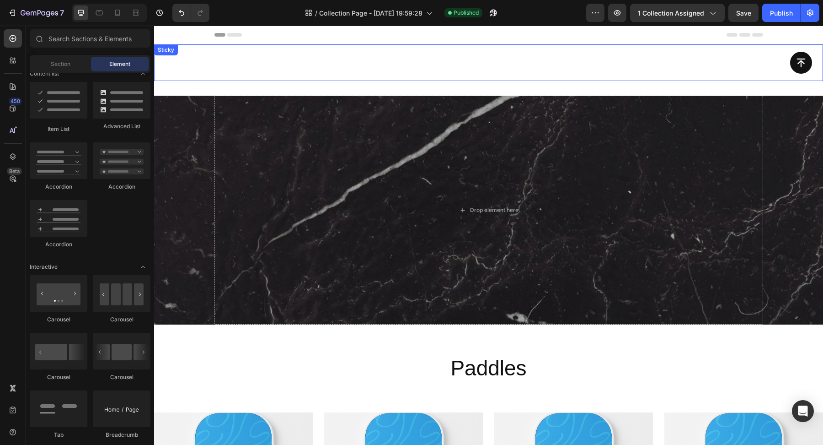
click at [466, 50] on div "Button Sticky" at bounding box center [488, 62] width 669 height 37
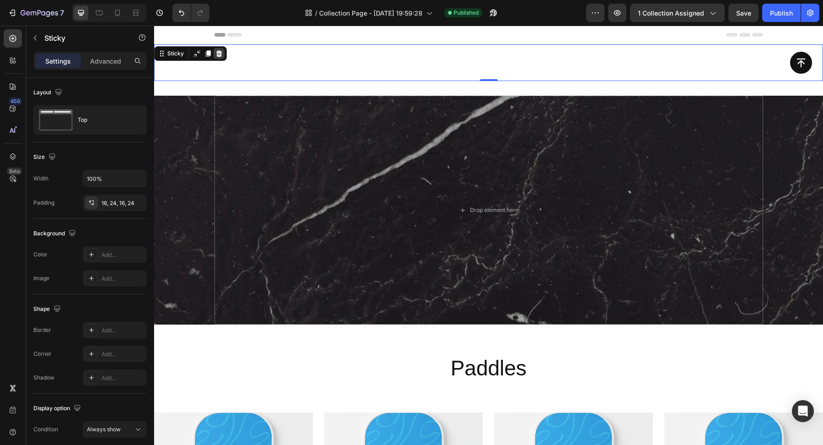
click at [223, 54] on div at bounding box center [219, 53] width 11 height 11
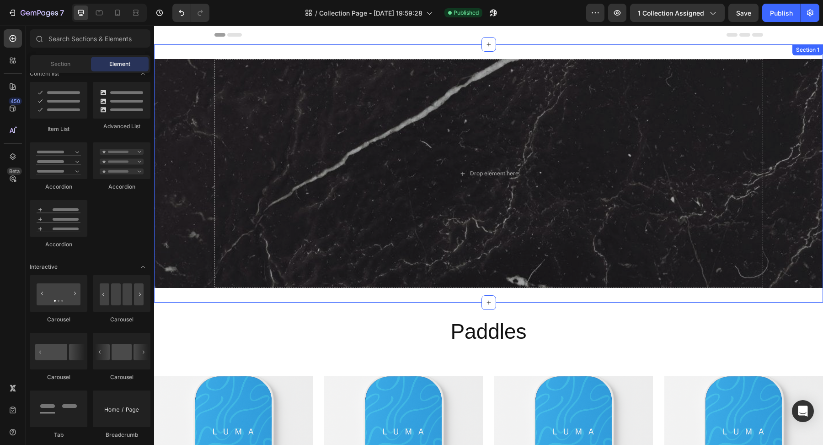
click at [199, 46] on div "Drop element here Collection Banner Section 1" at bounding box center [488, 173] width 669 height 258
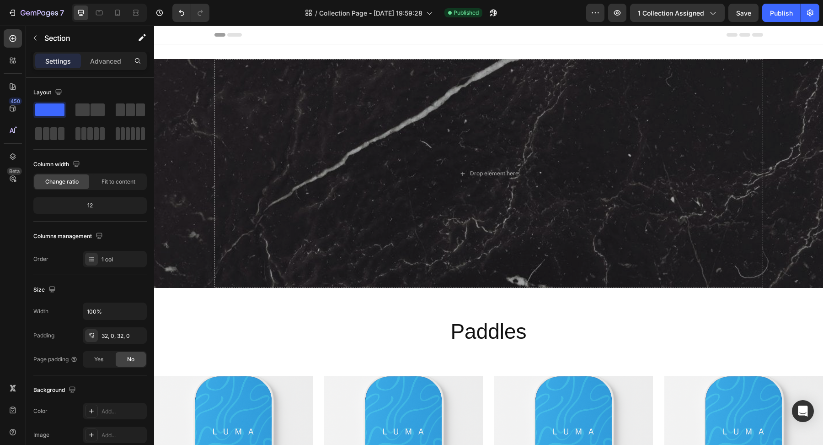
click at [190, 29] on div "Header" at bounding box center [488, 35] width 669 height 19
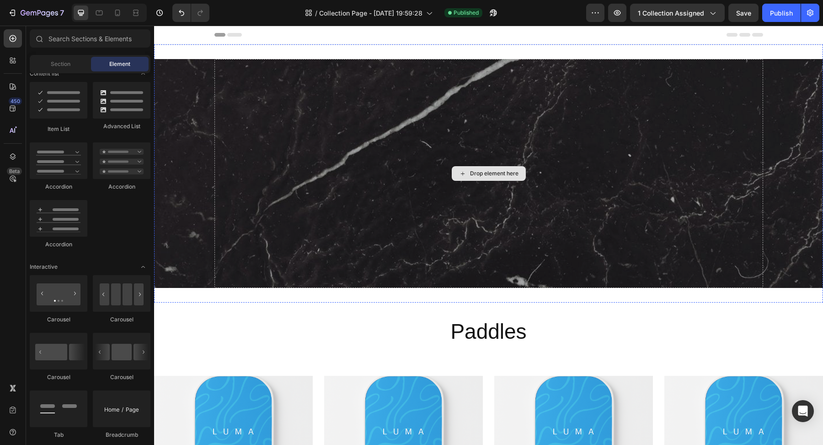
click at [234, 65] on div "Drop element here" at bounding box center [489, 173] width 549 height 229
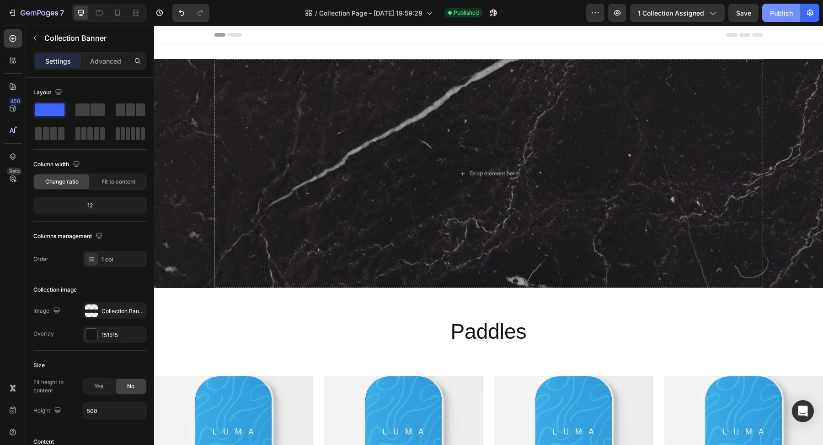
click at [772, 10] on div "Publish" at bounding box center [781, 13] width 23 height 10
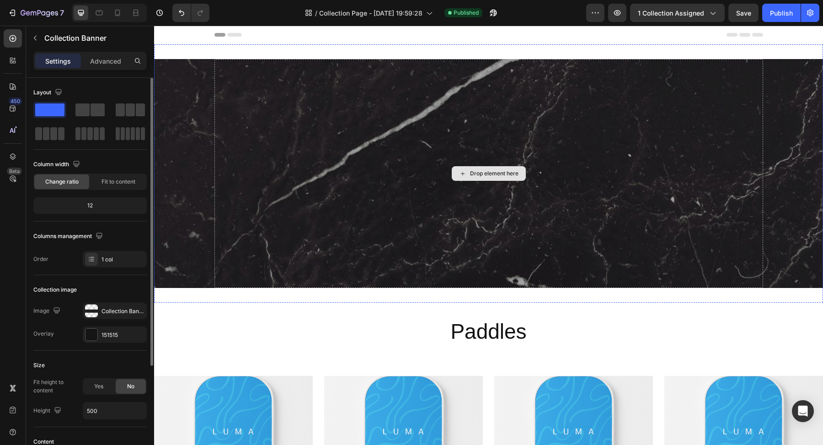
click at [279, 225] on div "Drop element here" at bounding box center [489, 173] width 549 height 229
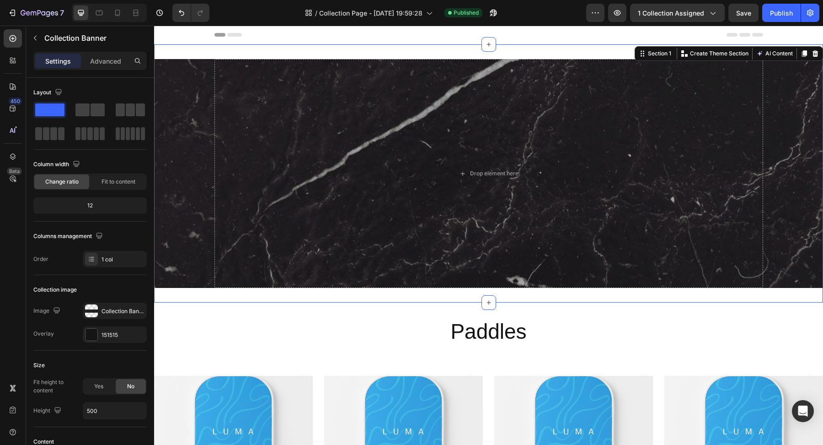
click at [225, 52] on div "Drop element here Collection Banner Section 1 You can create reusable sections …" at bounding box center [488, 173] width 669 height 258
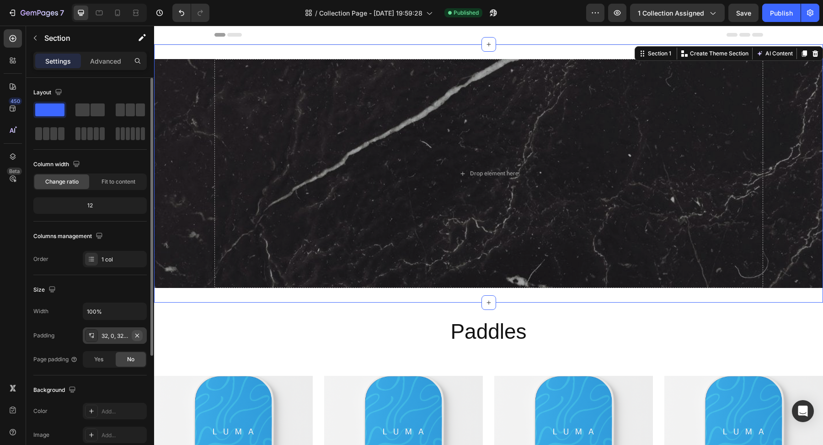
click at [136, 333] on icon "button" at bounding box center [137, 335] width 7 height 7
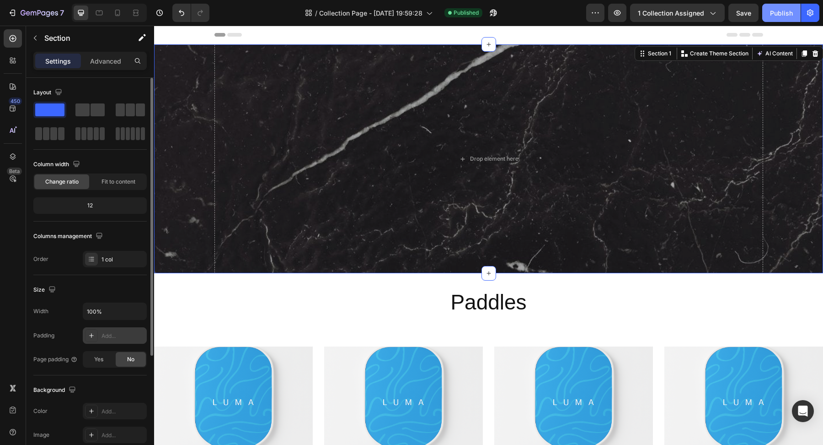
click at [778, 12] on div "Publish" at bounding box center [781, 13] width 23 height 10
